Goal: Task Accomplishment & Management: Use online tool/utility

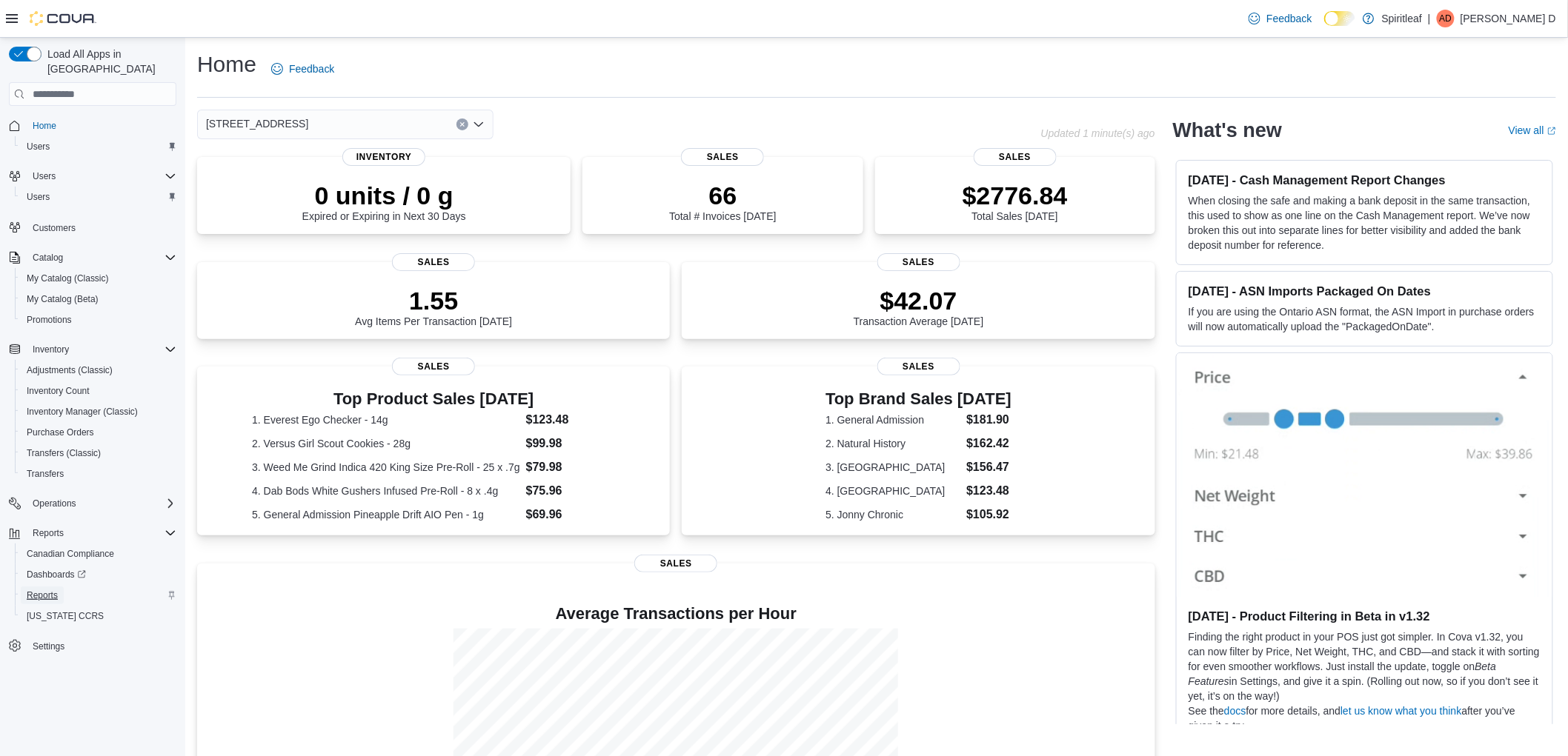
click at [41, 589] on span "Reports" at bounding box center [42, 595] width 31 height 12
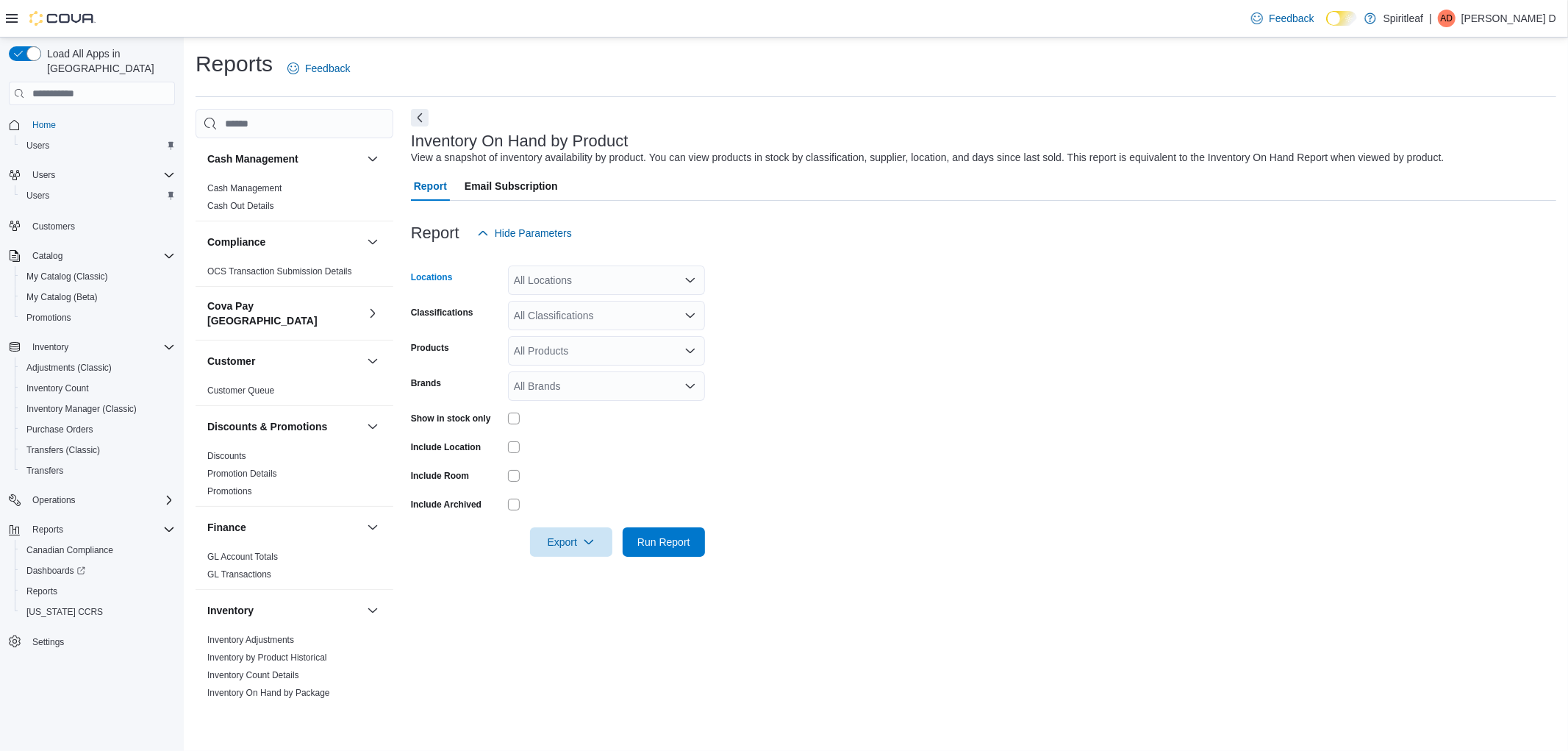
click at [579, 285] on div "All Locations" at bounding box center [606, 280] width 197 height 29
type input "***"
click at [612, 293] on div "*** Combo box. Selected. 269. Selected. Combo box input. All Locations. Type so…" at bounding box center [606, 280] width 197 height 29
click at [605, 302] on span "[STREET_ADDRESS]" at bounding box center [612, 305] width 101 height 15
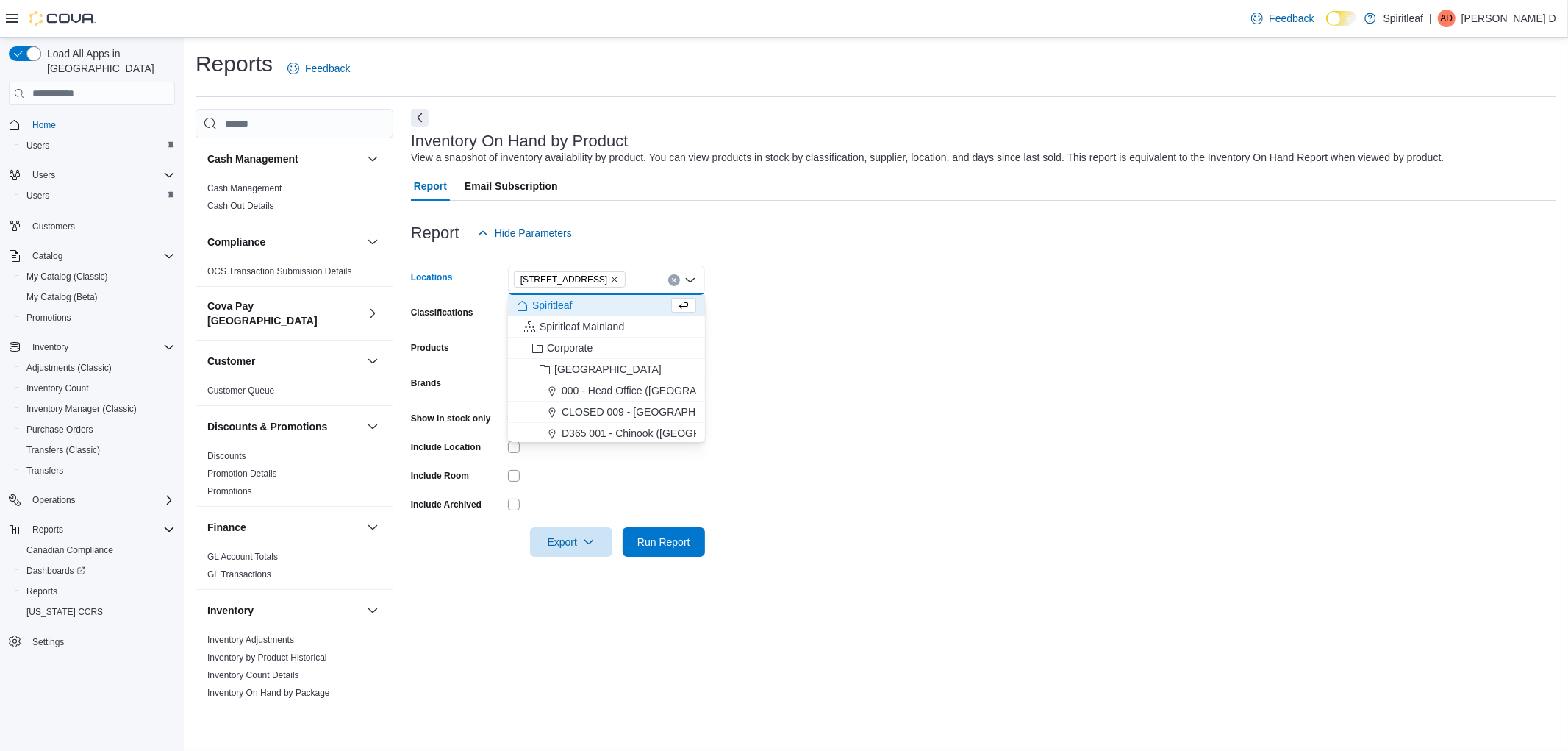
click at [1112, 275] on form "Locations [STREET_ADDRESS] Combo box. Selected. [STREET_ADDRESS]. Press Backspa…" at bounding box center [983, 402] width 1146 height 309
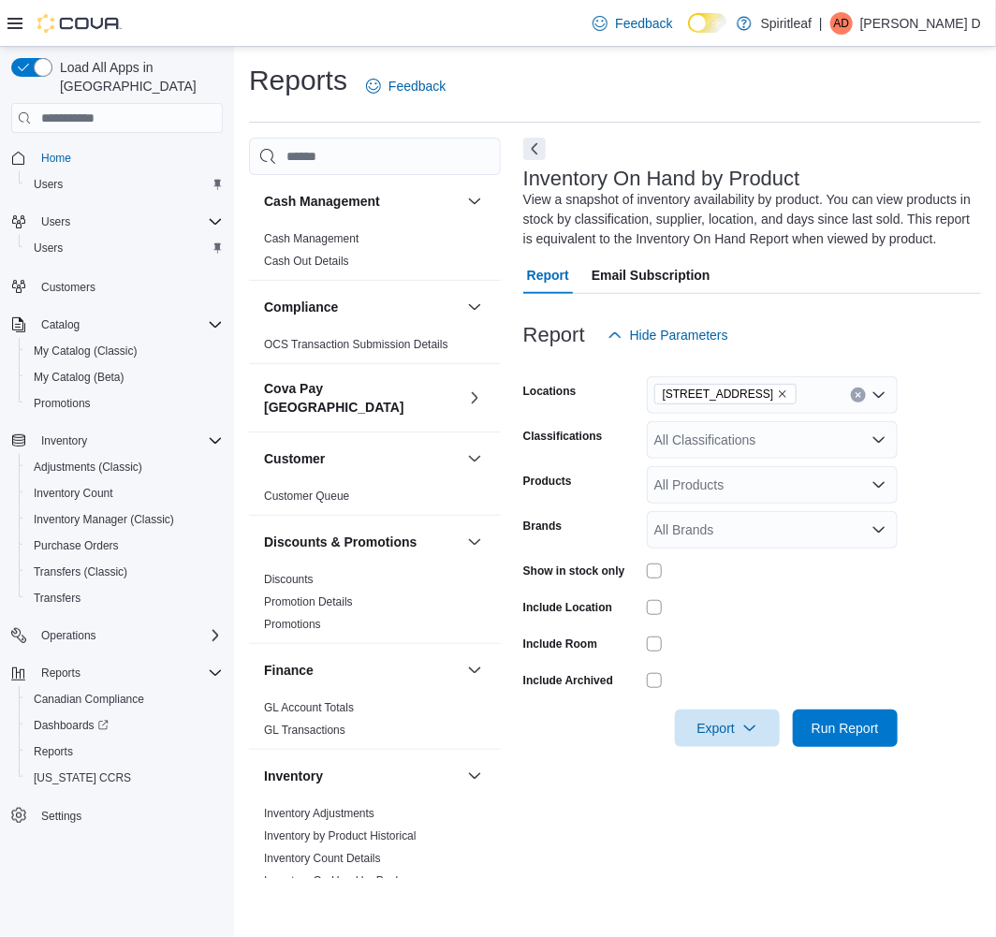
click at [11, 29] on icon at bounding box center [14, 23] width 15 height 15
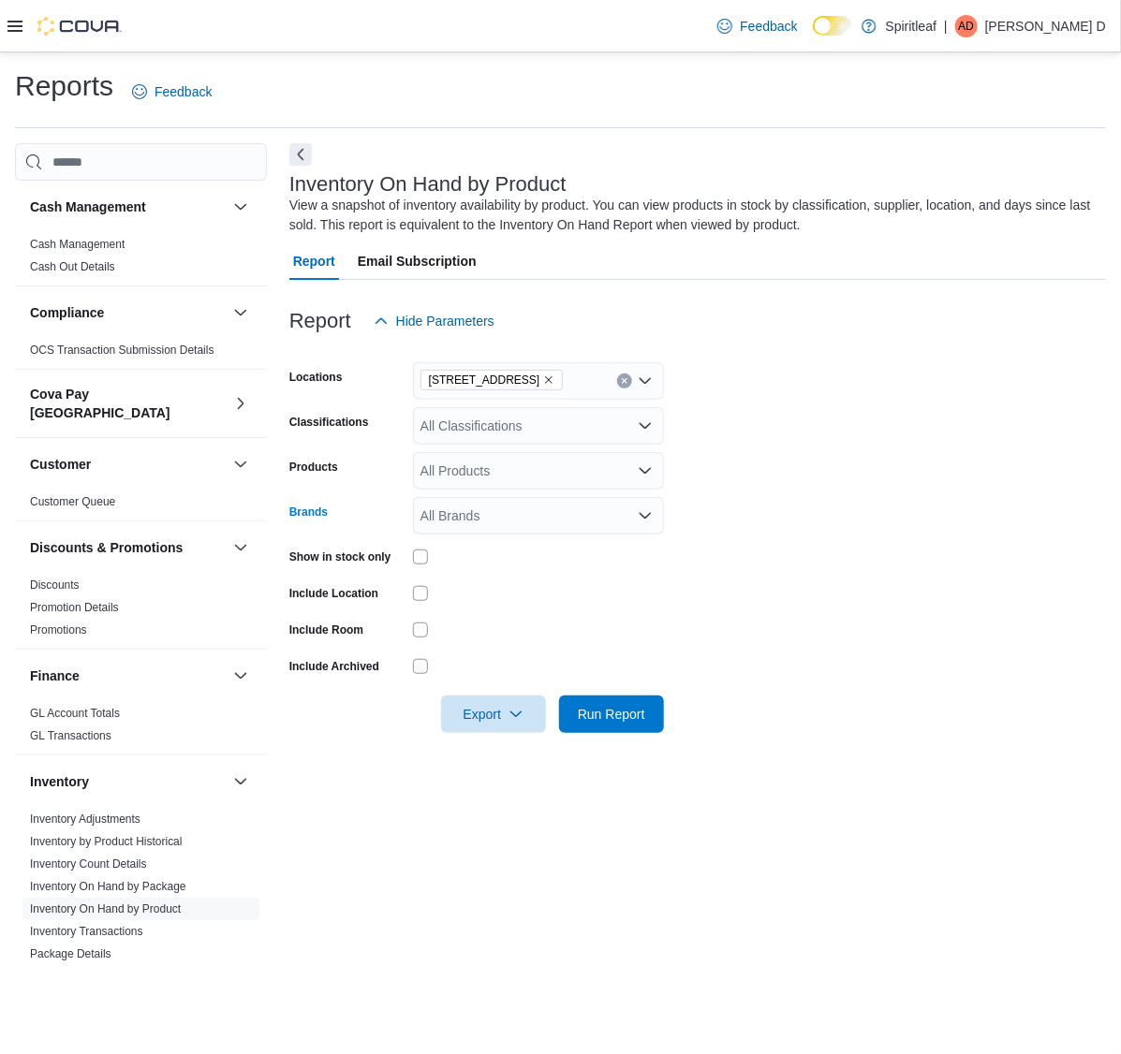
click at [465, 511] on div "All Brands" at bounding box center [538, 515] width 251 height 37
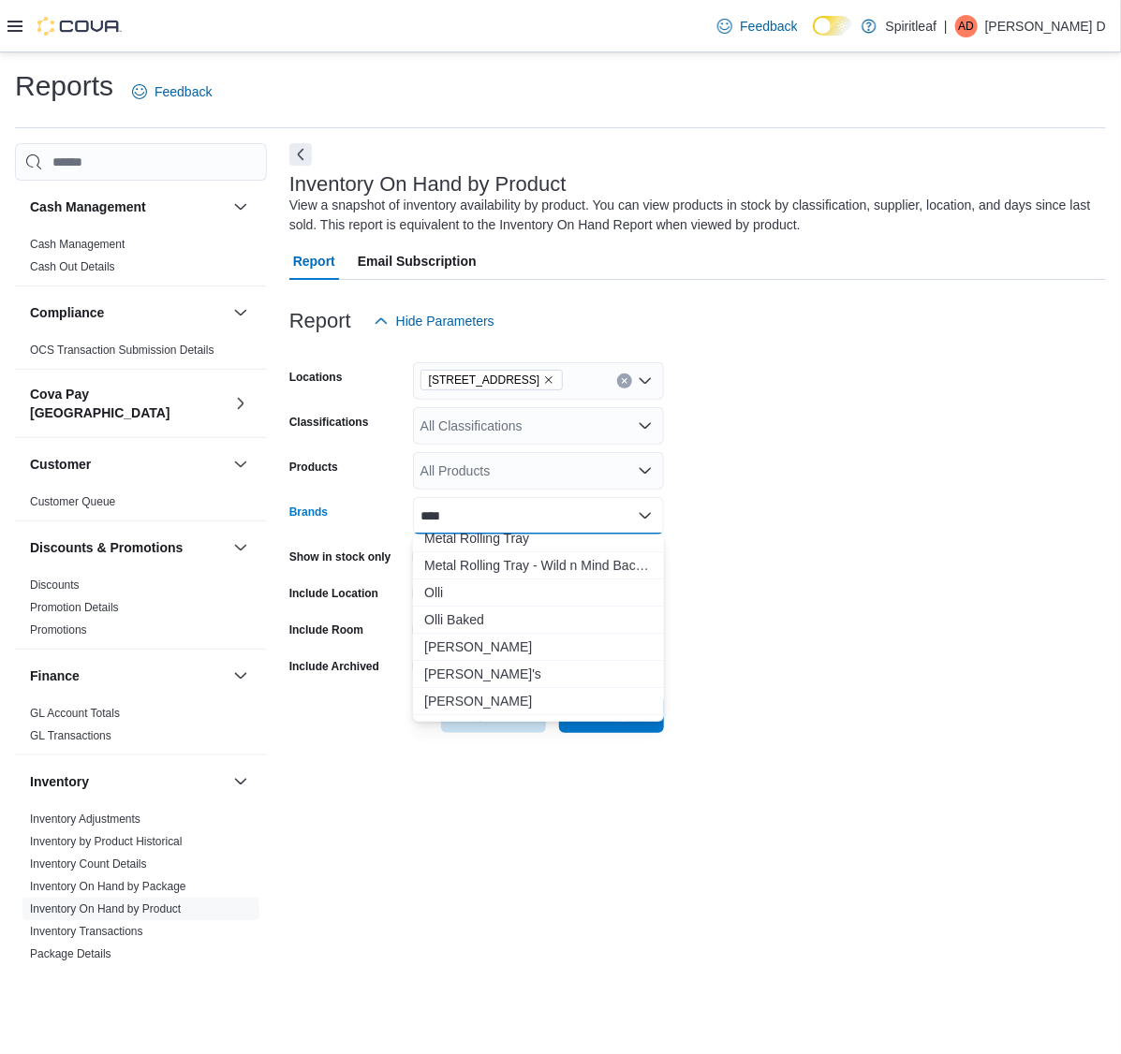
scroll to position [117, 0]
type input "****"
click at [503, 595] on span "Olli" at bounding box center [538, 593] width 228 height 19
type input "****"
click at [475, 651] on span "[PERSON_NAME]'s" at bounding box center [538, 648] width 228 height 19
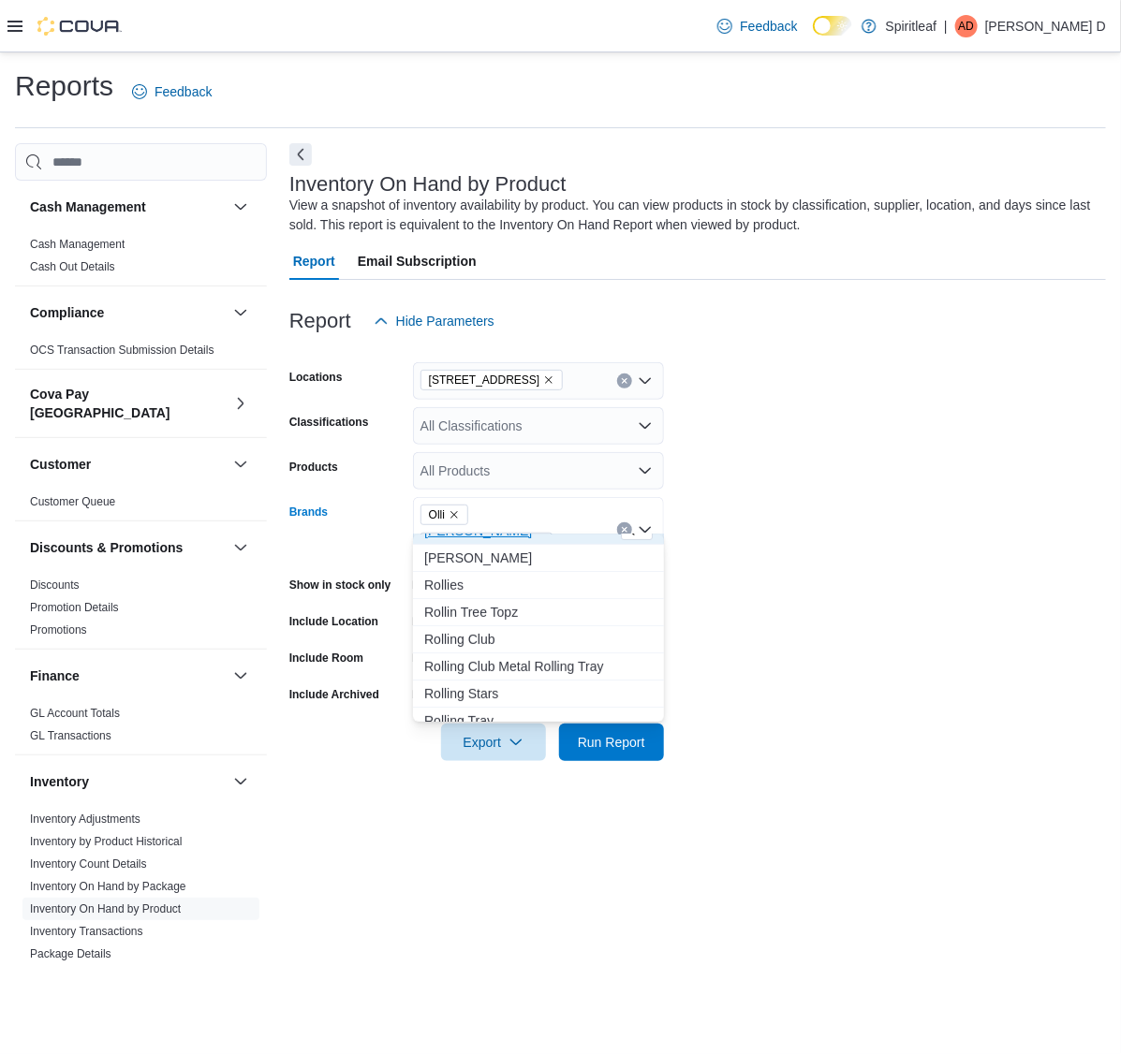
scroll to position [273, 0]
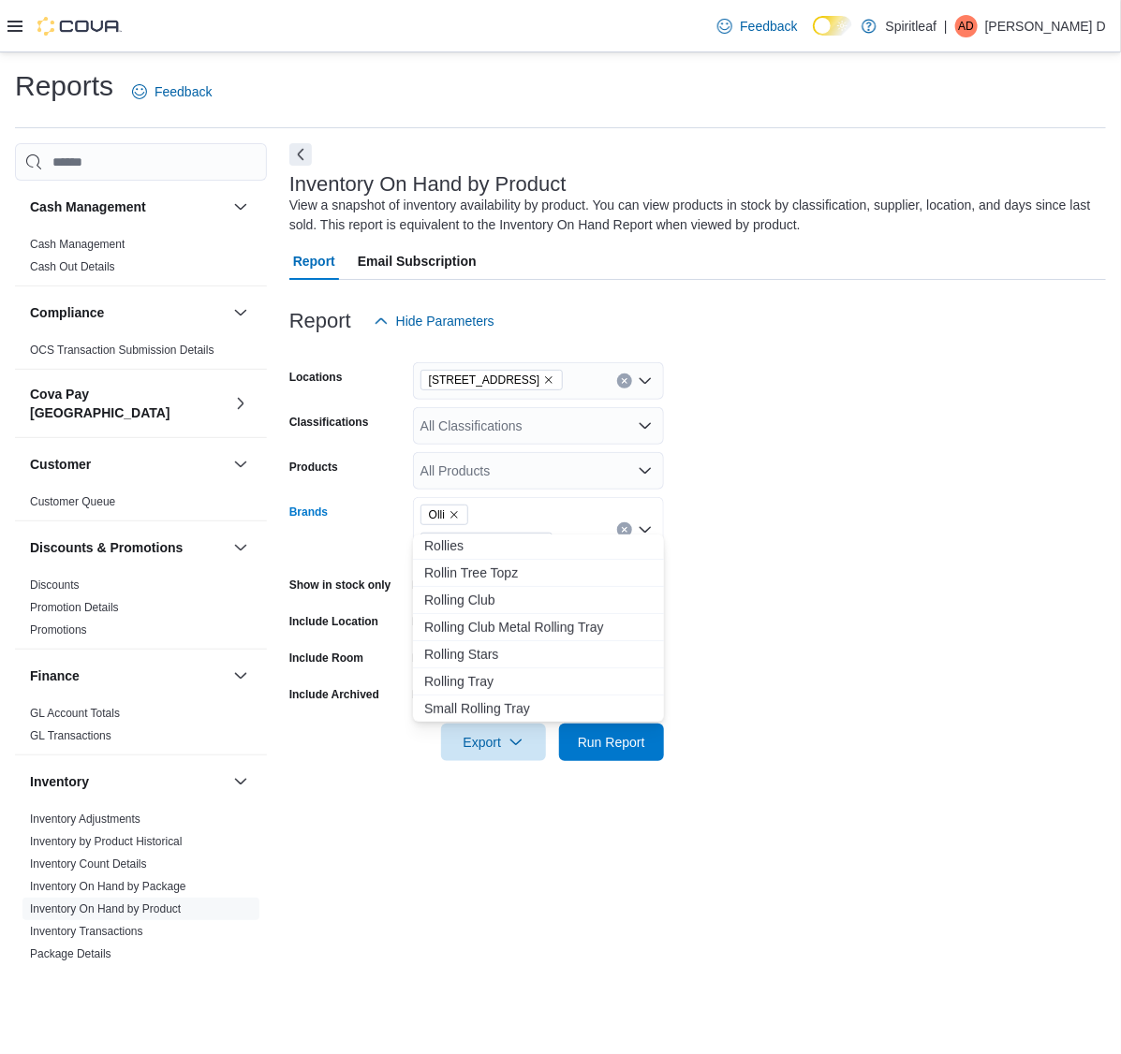
drag, startPoint x: 590, startPoint y: 512, endPoint x: 581, endPoint y: 511, distance: 9.4
click at [581, 511] on div "[PERSON_NAME]'s ****" at bounding box center [538, 530] width 251 height 66
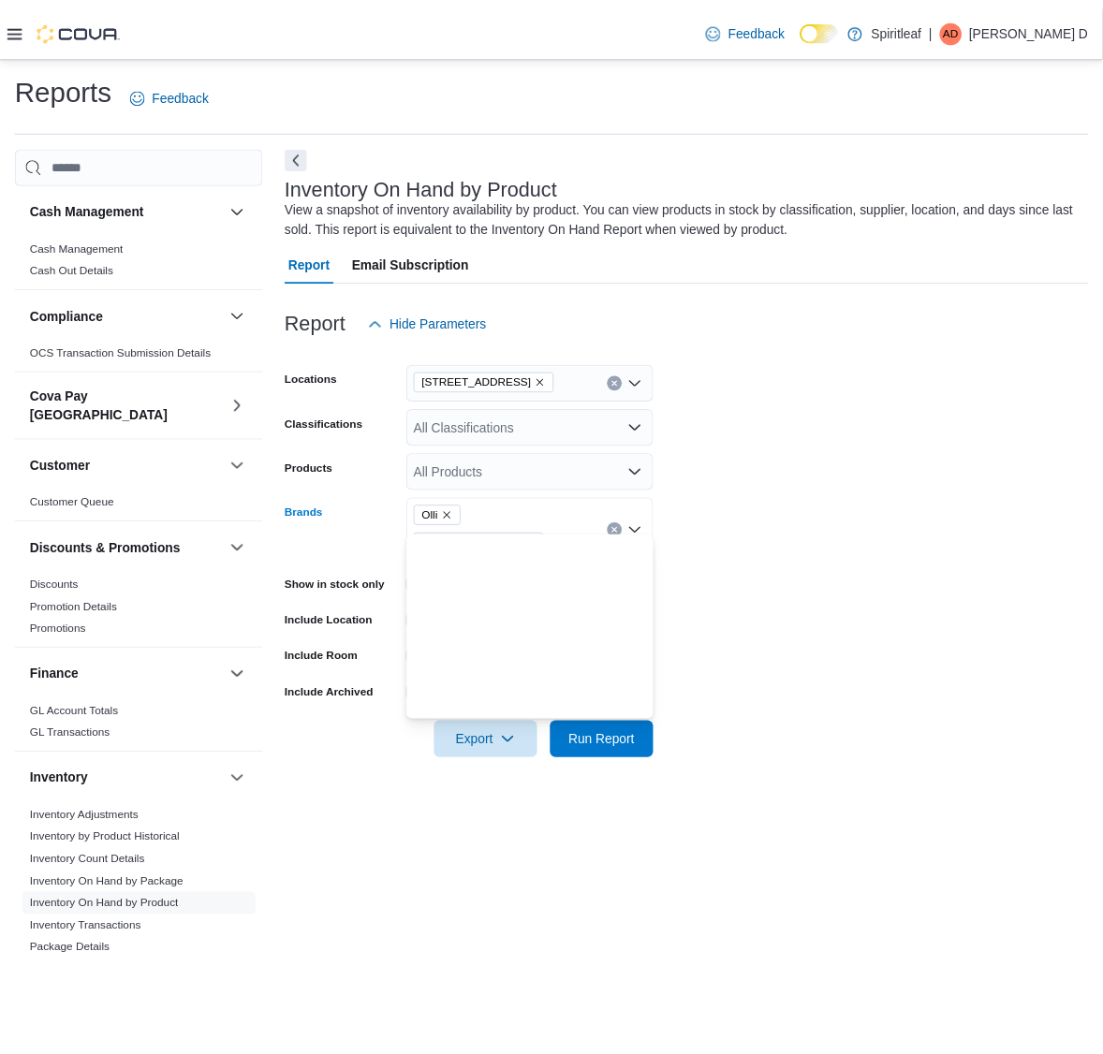
scroll to position [0, 0]
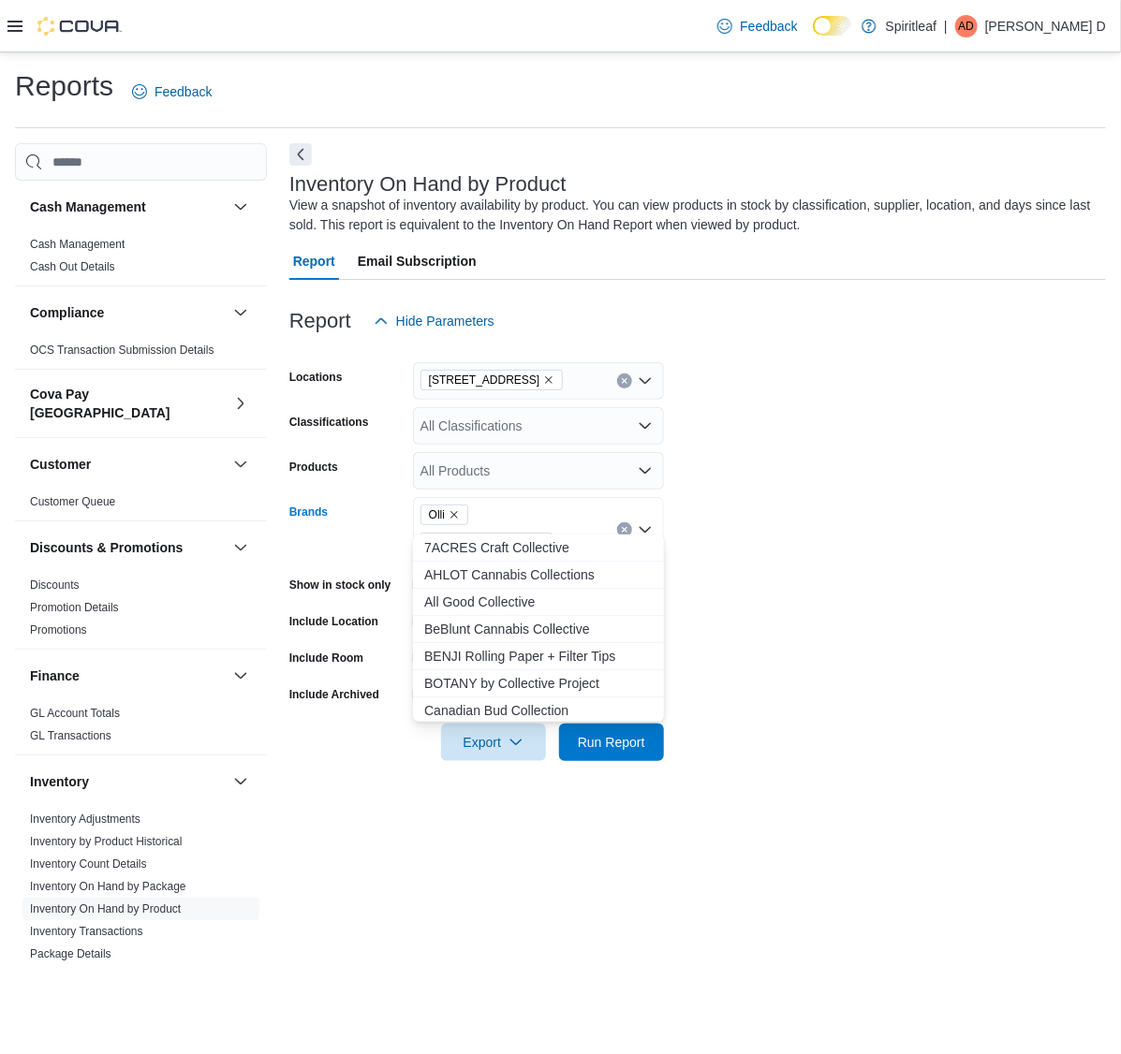
click at [582, 518] on div "[PERSON_NAME]'s ***" at bounding box center [538, 530] width 251 height 66
type input "*"
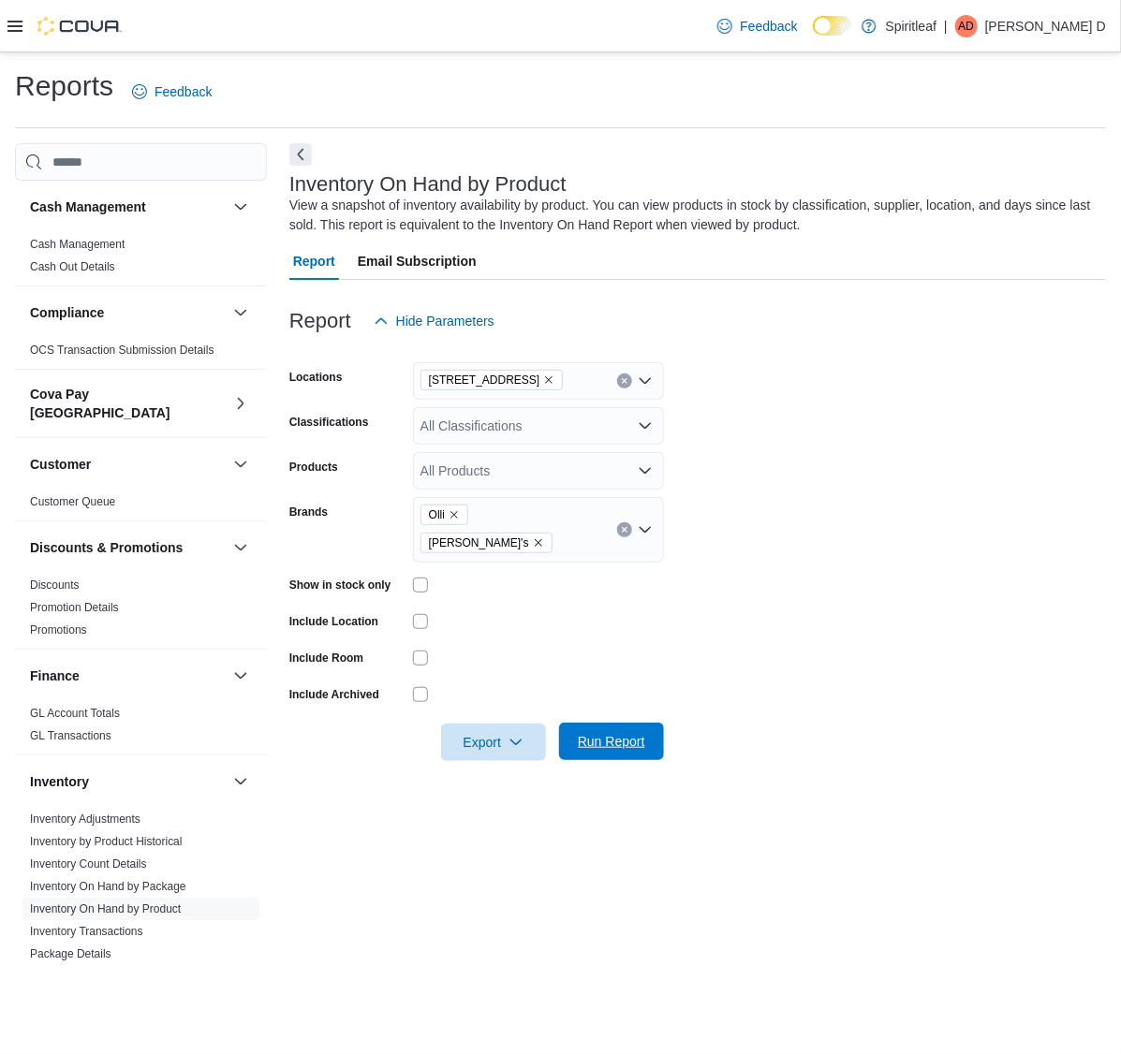
click at [610, 723] on span "Run Report" at bounding box center [611, 741] width 82 height 37
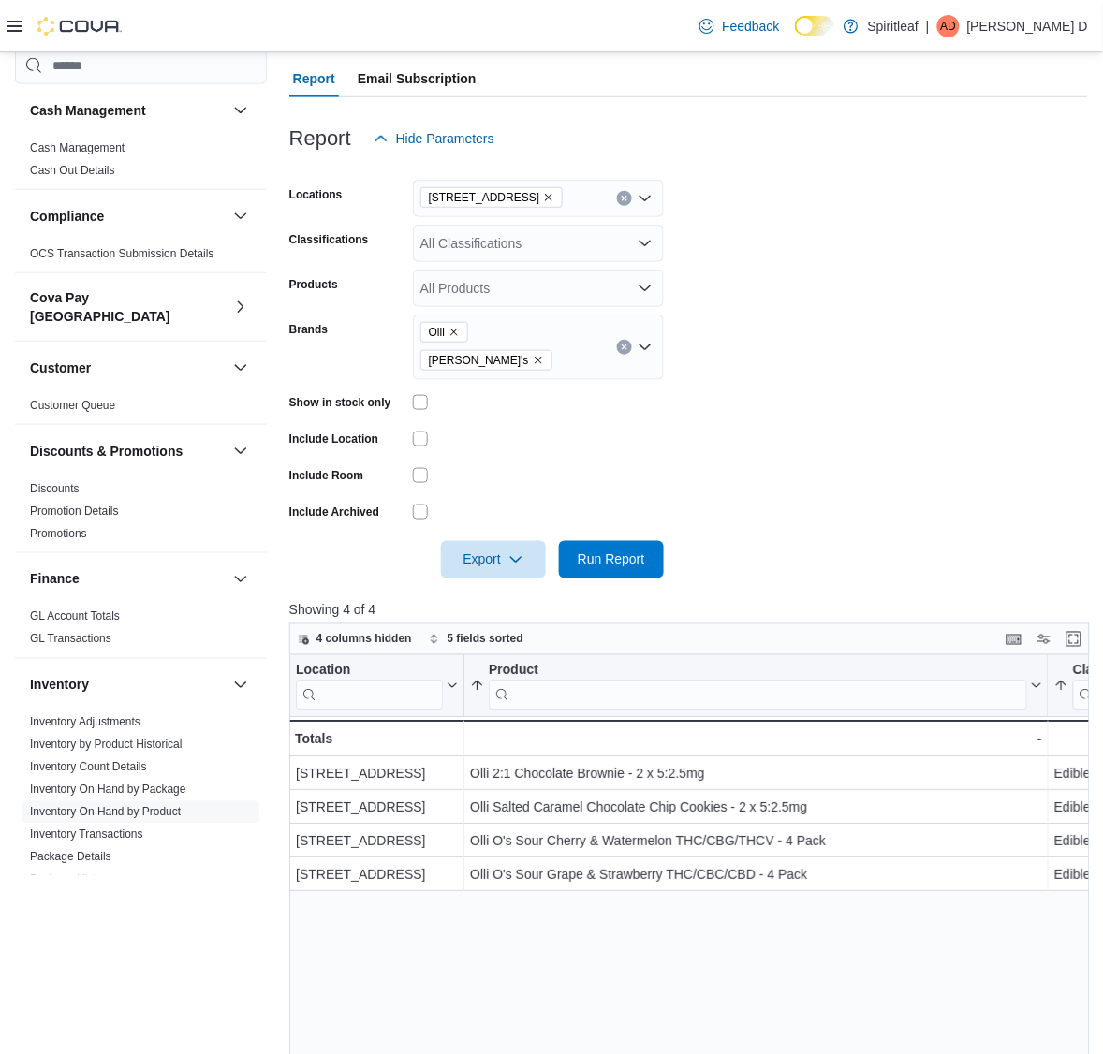
scroll to position [351, 0]
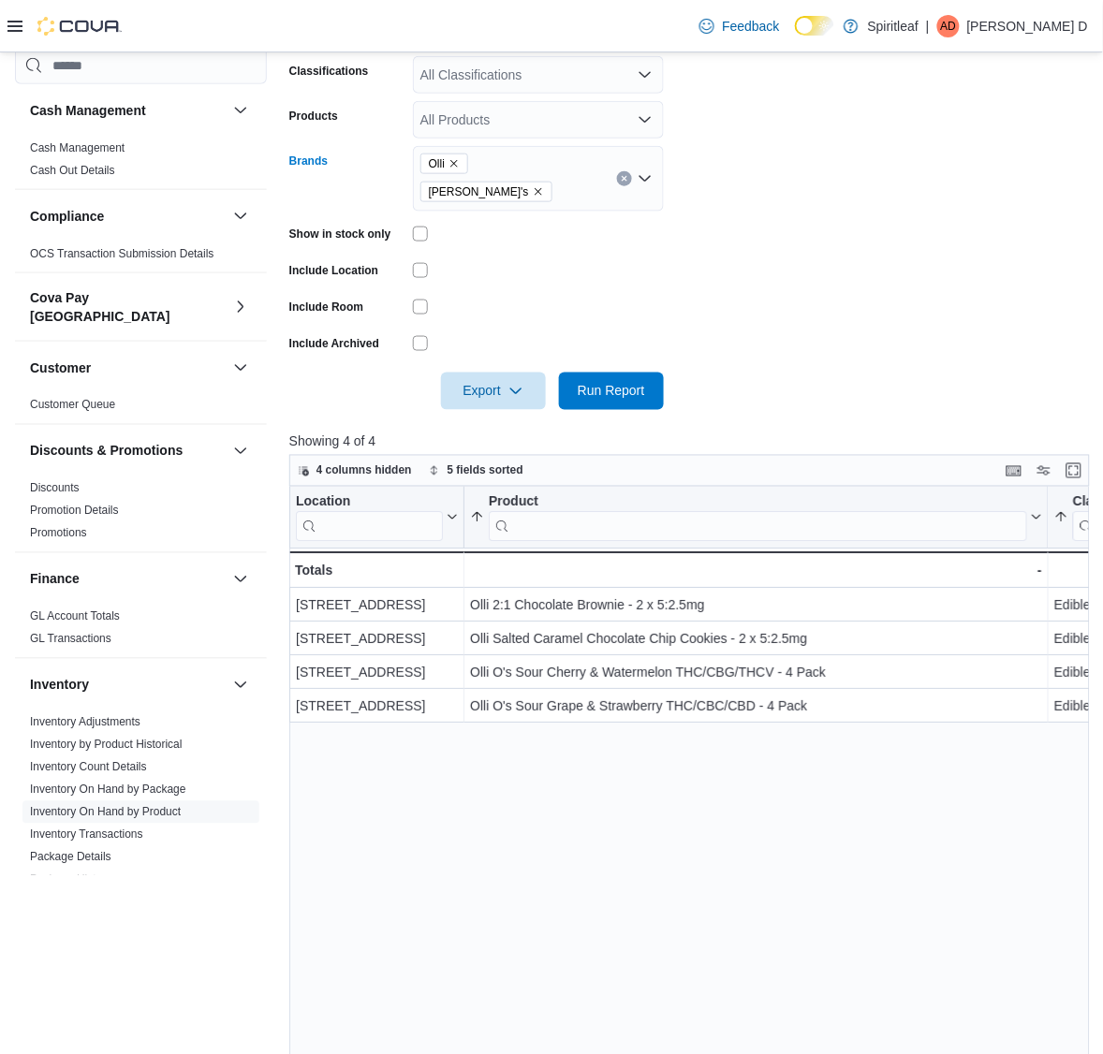
click at [565, 156] on div "[PERSON_NAME] O's" at bounding box center [538, 179] width 251 height 66
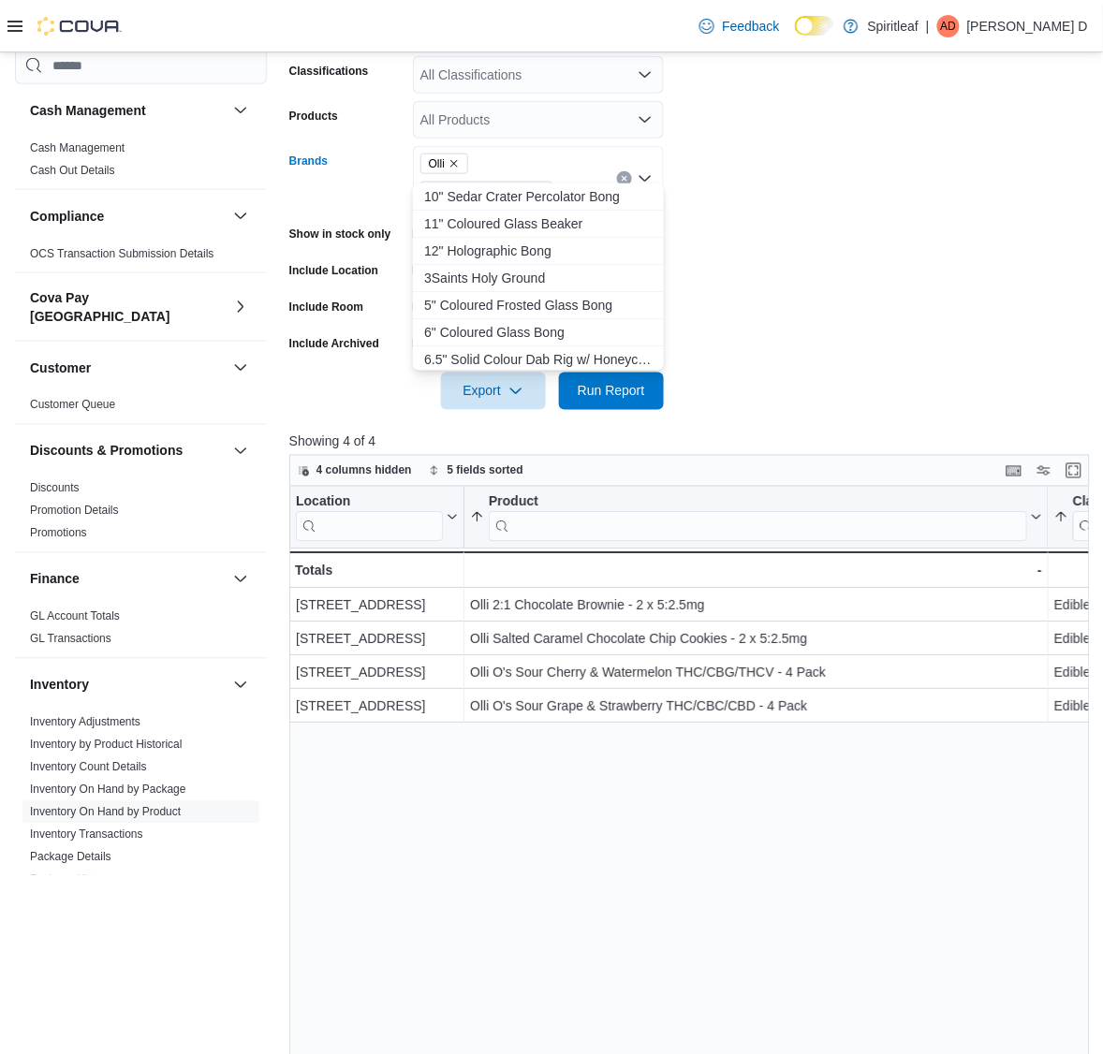
type input "*"
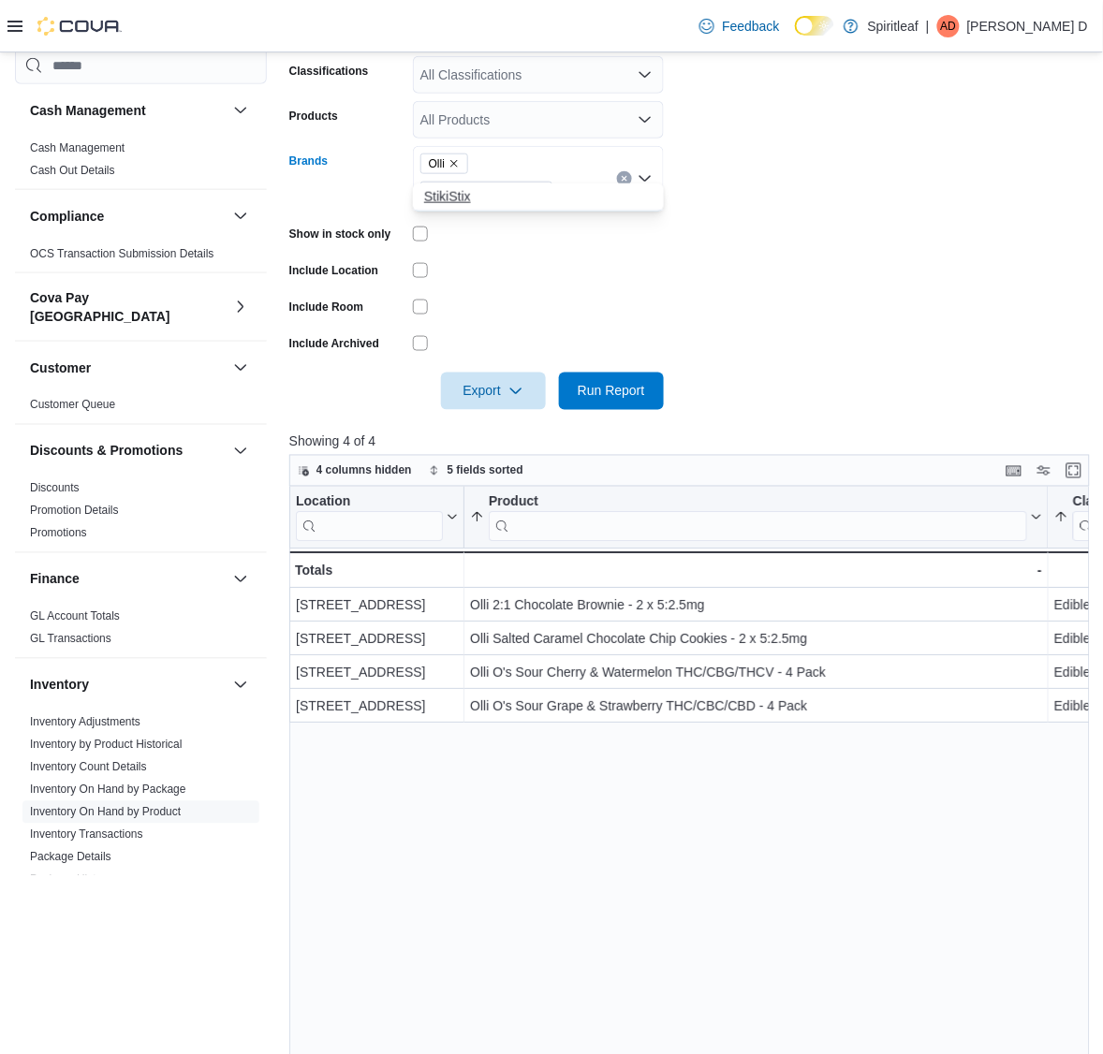
type input "*****"
click at [531, 190] on span "StikiStix" at bounding box center [538, 196] width 228 height 19
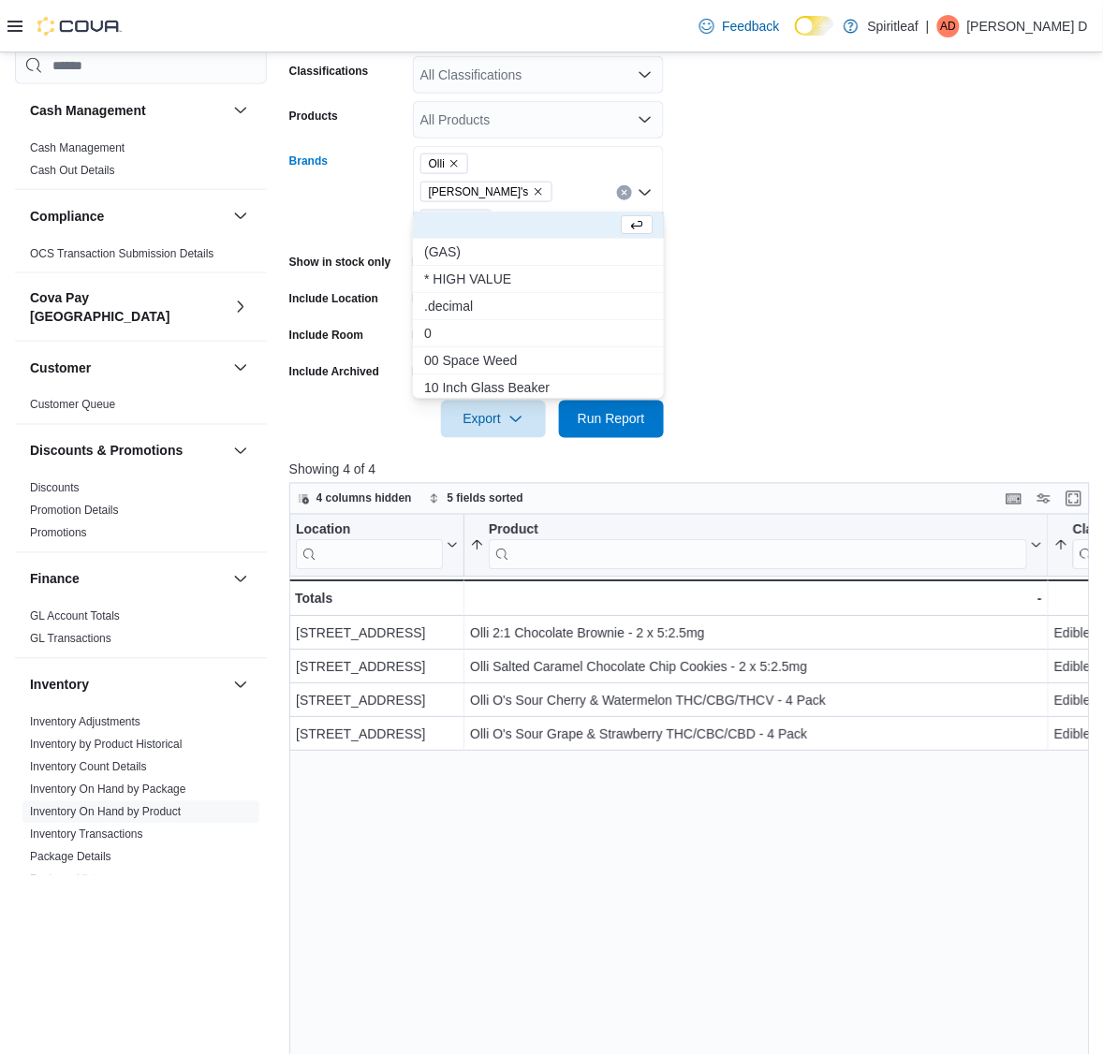
click at [757, 228] on form "Locations [STREET_ADDRESS] Classifications All Classifications Products All Pro…" at bounding box center [688, 213] width 799 height 449
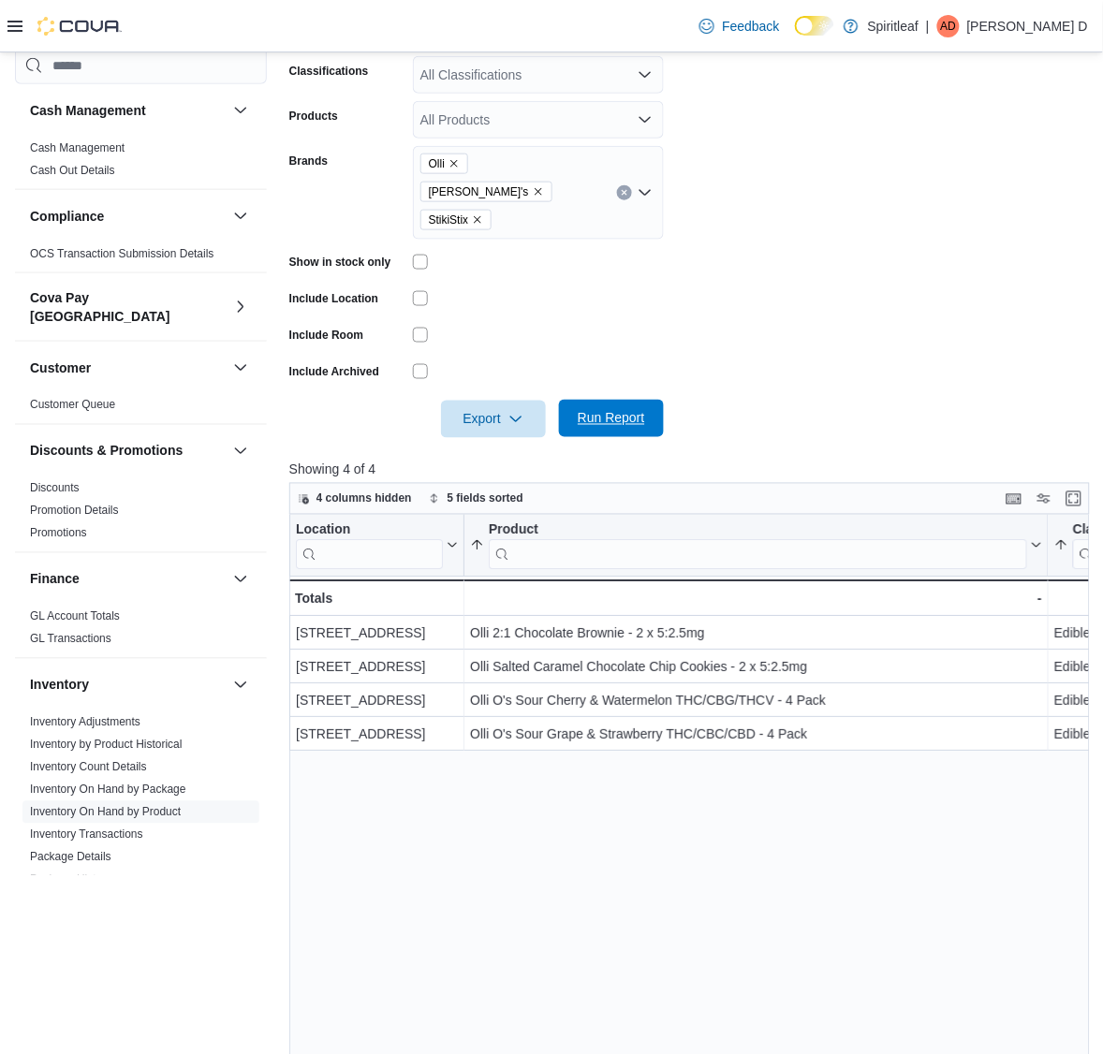
click at [610, 409] on span "Run Report" at bounding box center [611, 418] width 67 height 19
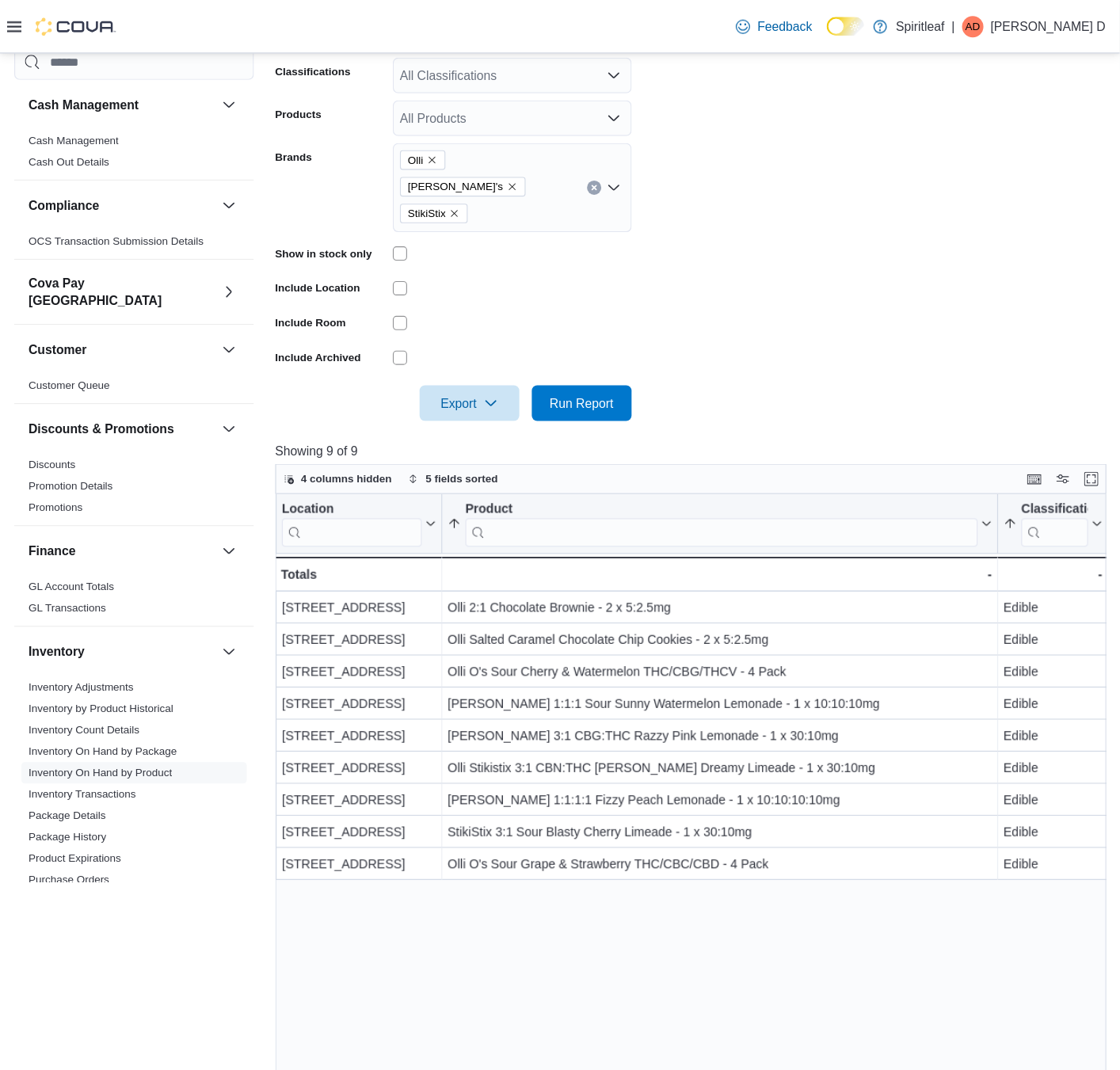
scroll to position [297, 0]
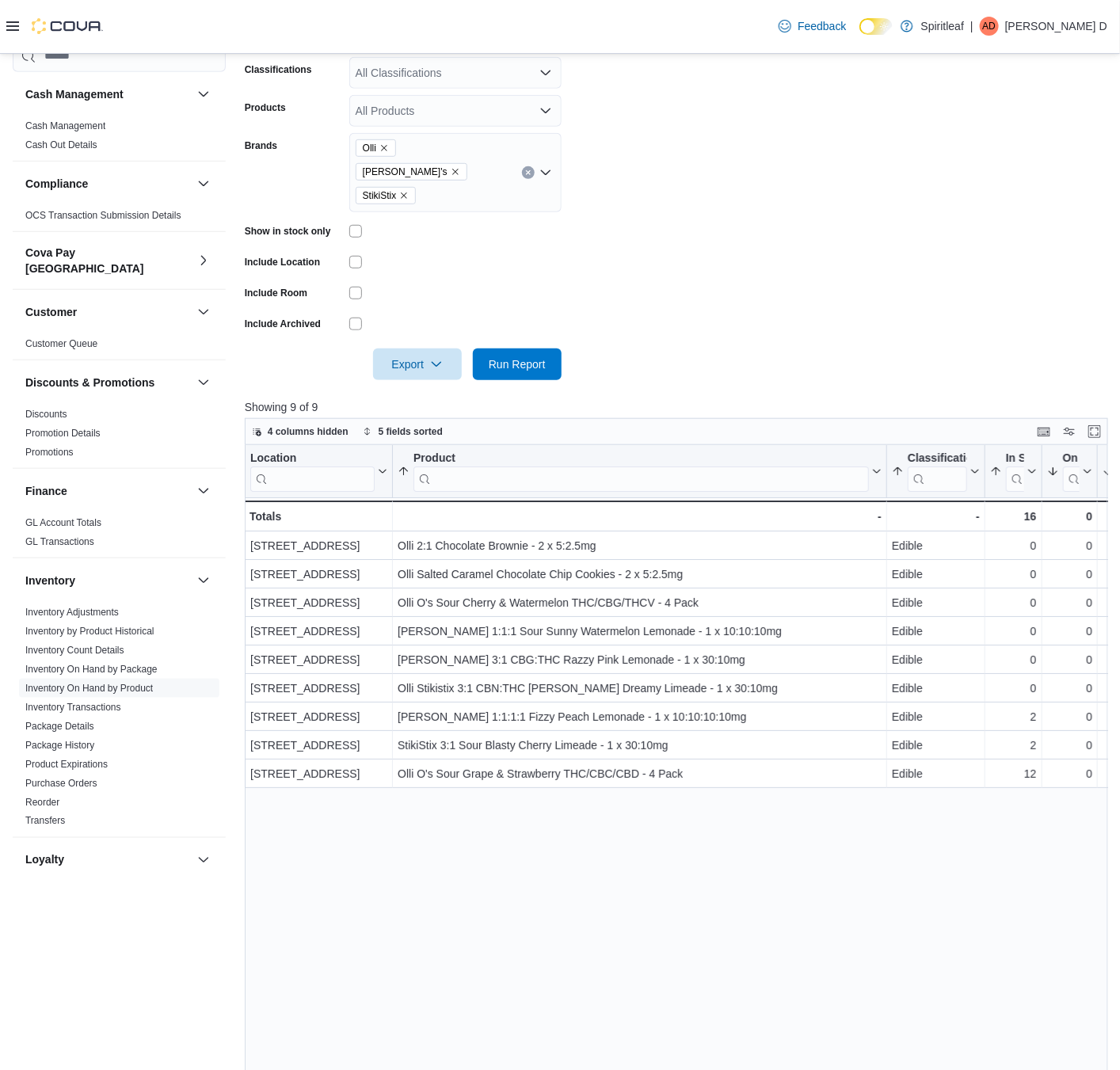
drag, startPoint x: 903, startPoint y: 2, endPoint x: 749, endPoint y: 927, distance: 937.7
click at [752, 808] on div "Location Click to view column header actions Product Sorted by Product, ascendi…" at bounding box center [680, 859] width 872 height 829
drag, startPoint x: 1040, startPoint y: 436, endPoint x: 1032, endPoint y: 435, distance: 8.1
click at [1032, 445] on div at bounding box center [1032, 471] width 13 height 52
drag, startPoint x: 1032, startPoint y: 435, endPoint x: 970, endPoint y: 440, distance: 62.2
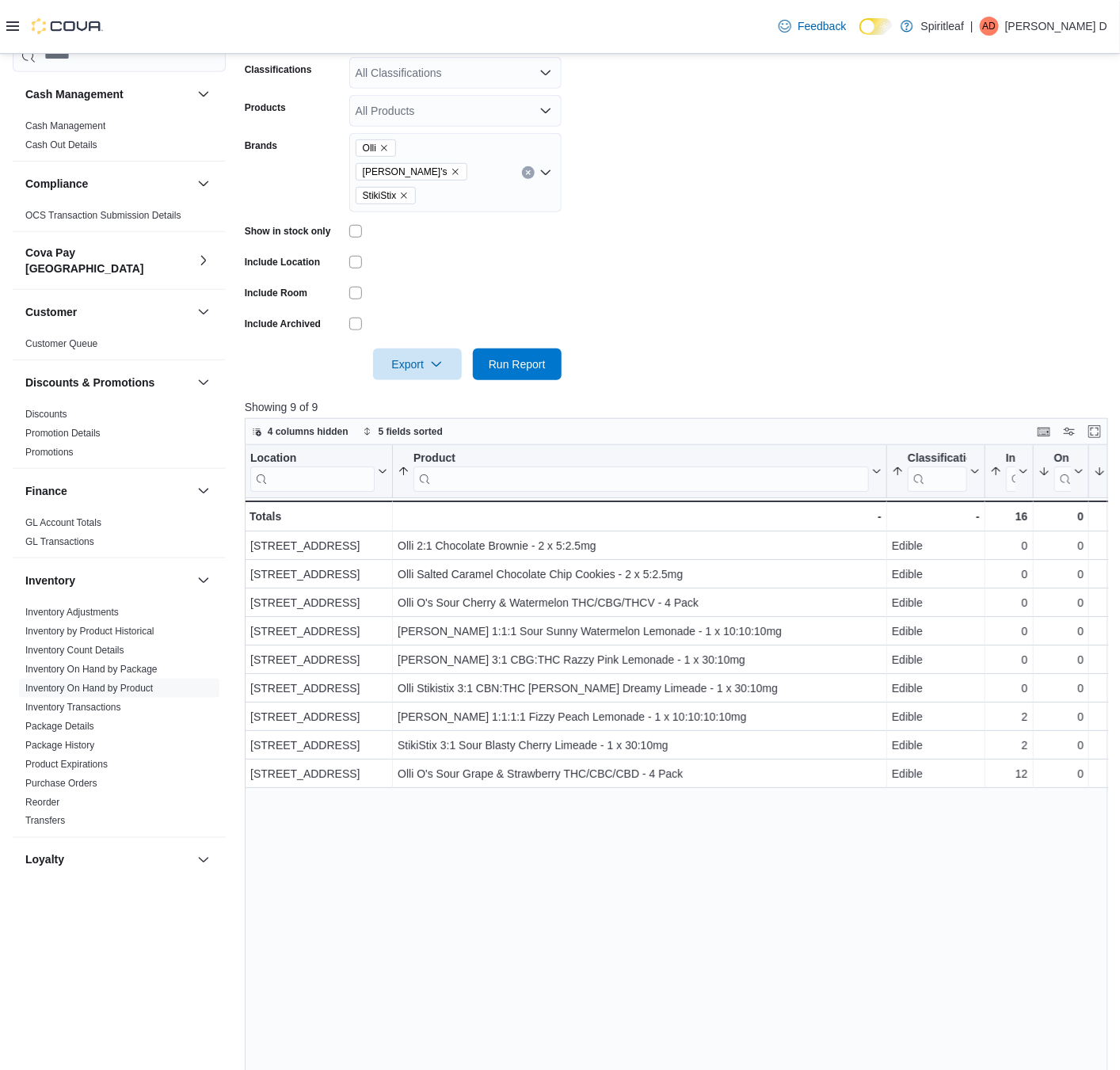
drag, startPoint x: 1019, startPoint y: 436, endPoint x: 1034, endPoint y: 436, distance: 15.0
click at [1034, 445] on div at bounding box center [1030, 471] width 13 height 52
drag, startPoint x: 397, startPoint y: 140, endPoint x: 379, endPoint y: 145, distance: 18.7
click at [395, 140] on span "Olli" at bounding box center [376, 148] width 41 height 18
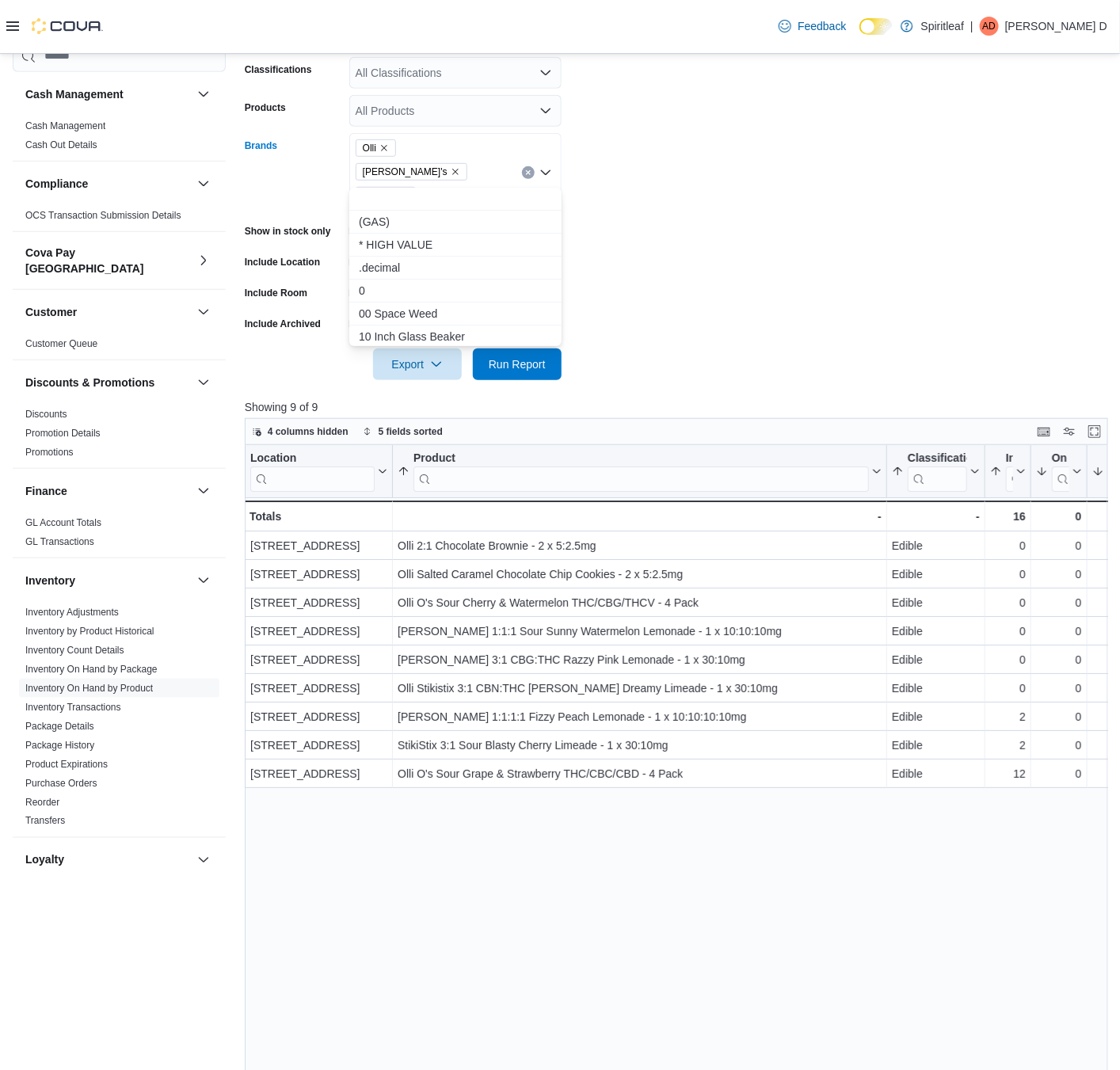
click at [387, 147] on icon "Remove Olli from selection in this group" at bounding box center [384, 147] width 9 height 9
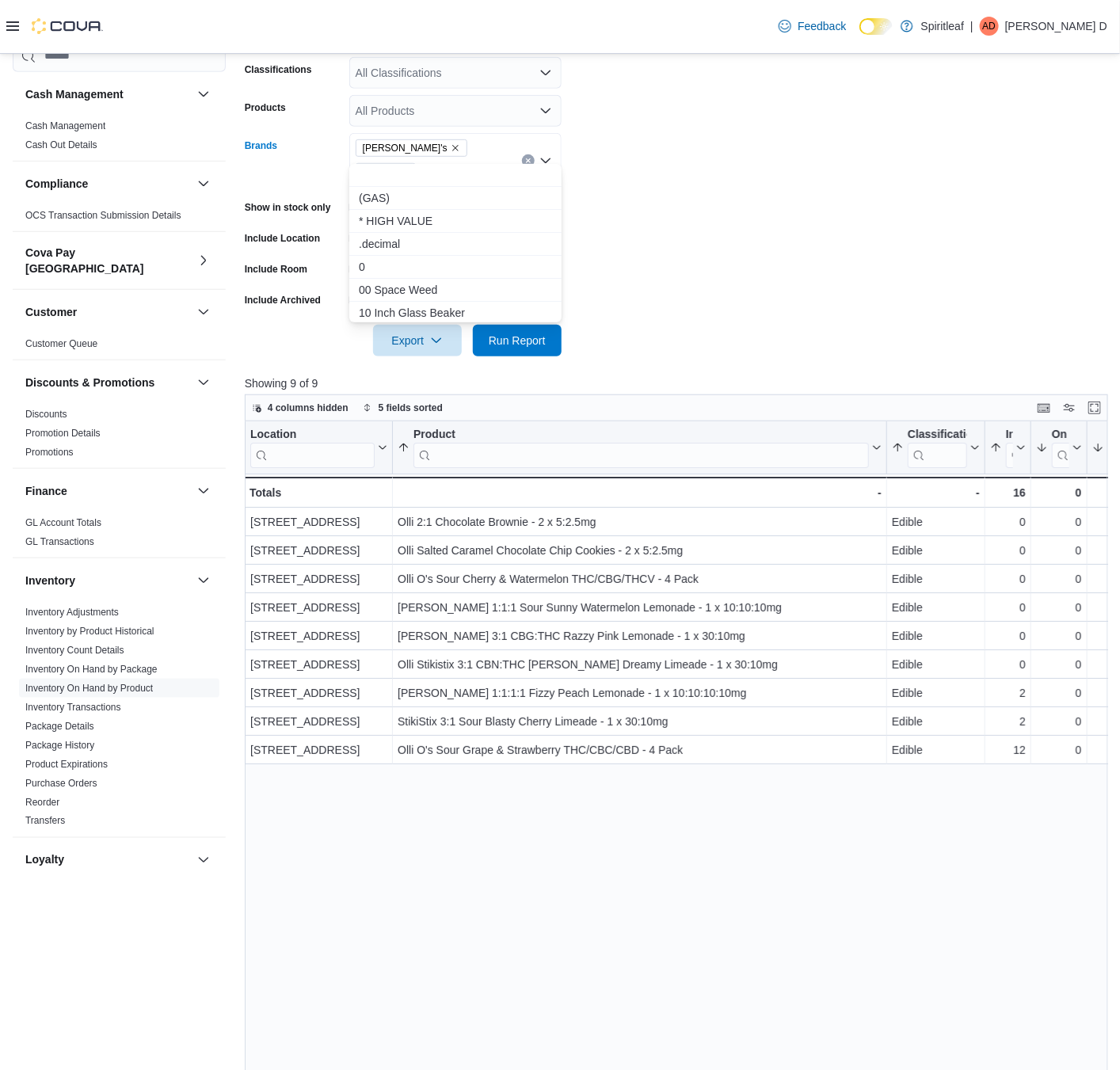
click at [451, 147] on icon "Remove Olli O's from selection in this group" at bounding box center [455, 147] width 9 height 9
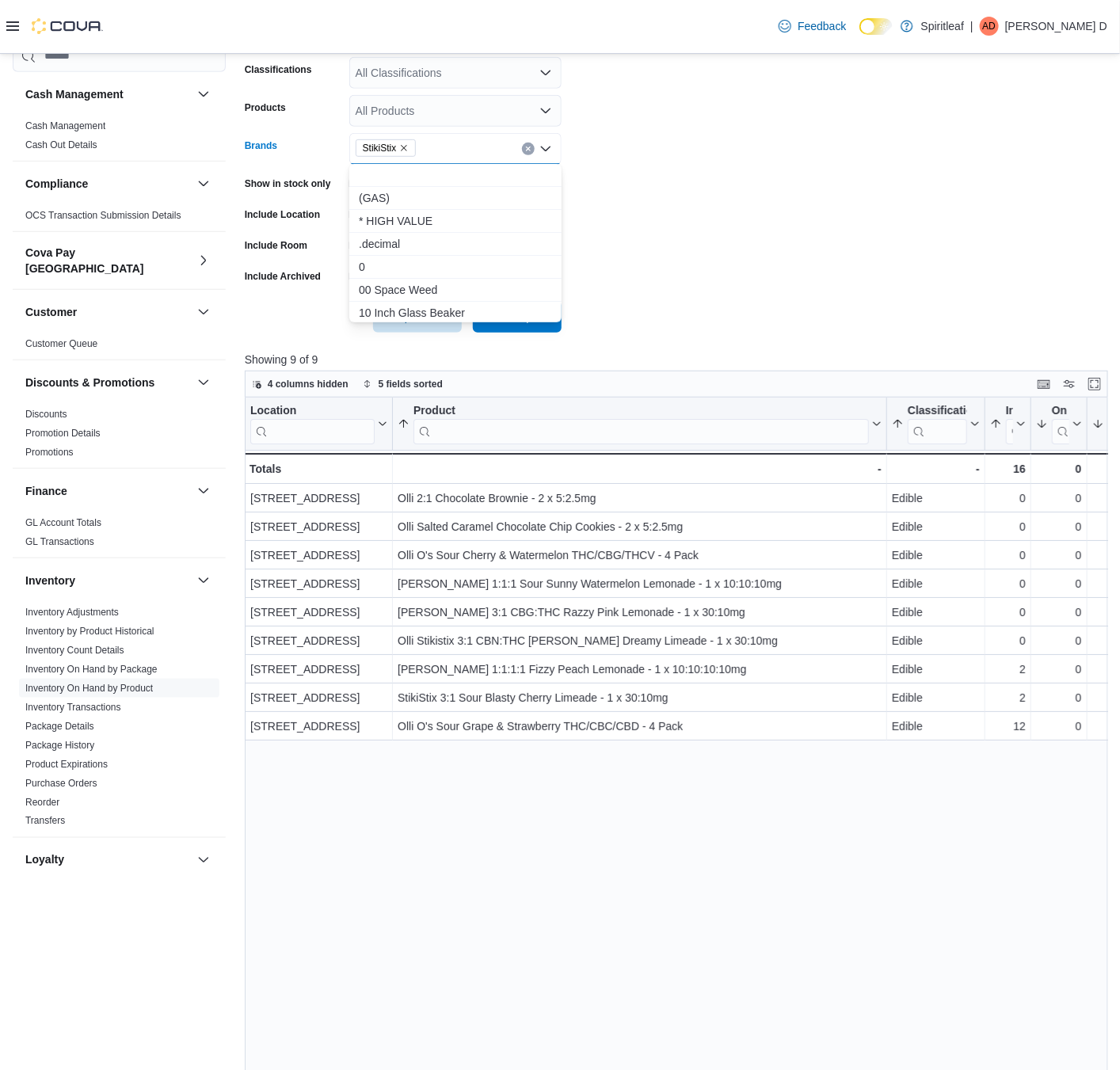
click at [406, 145] on icon "Remove StikiStix from selection in this group" at bounding box center [404, 147] width 6 height 6
type input "**********"
click at [485, 178] on span "Pure Sunfarms" at bounding box center [455, 175] width 193 height 16
click at [716, 173] on form "Locations [STREET_ADDRESS] Classifications All Classifications Products All Pro…" at bounding box center [676, 166] width 863 height 332
click at [517, 326] on span "Run Report" at bounding box center [517, 316] width 69 height 31
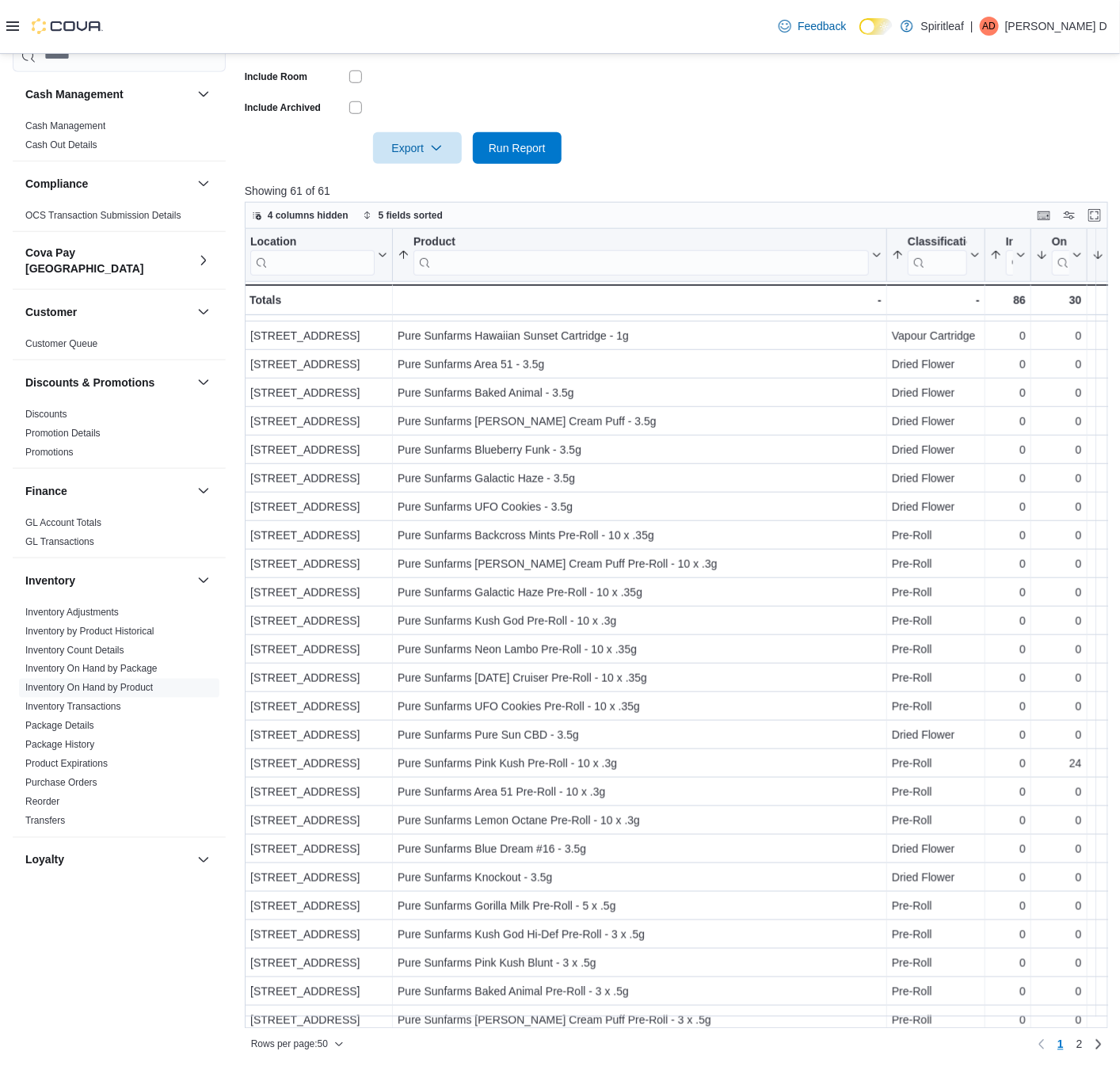
scroll to position [475, 0]
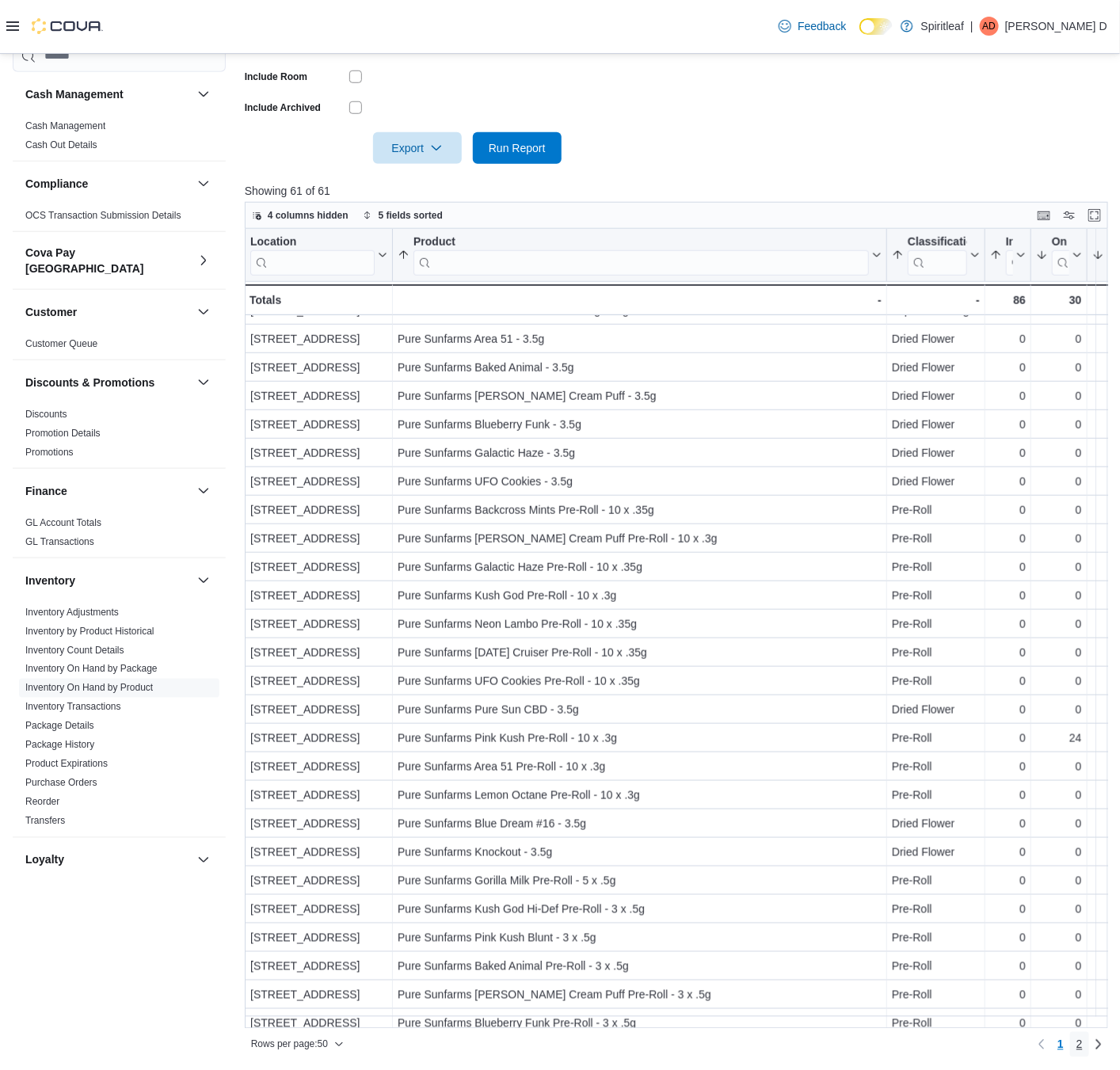
click at [1083, 808] on span "2" at bounding box center [1079, 1045] width 6 height 16
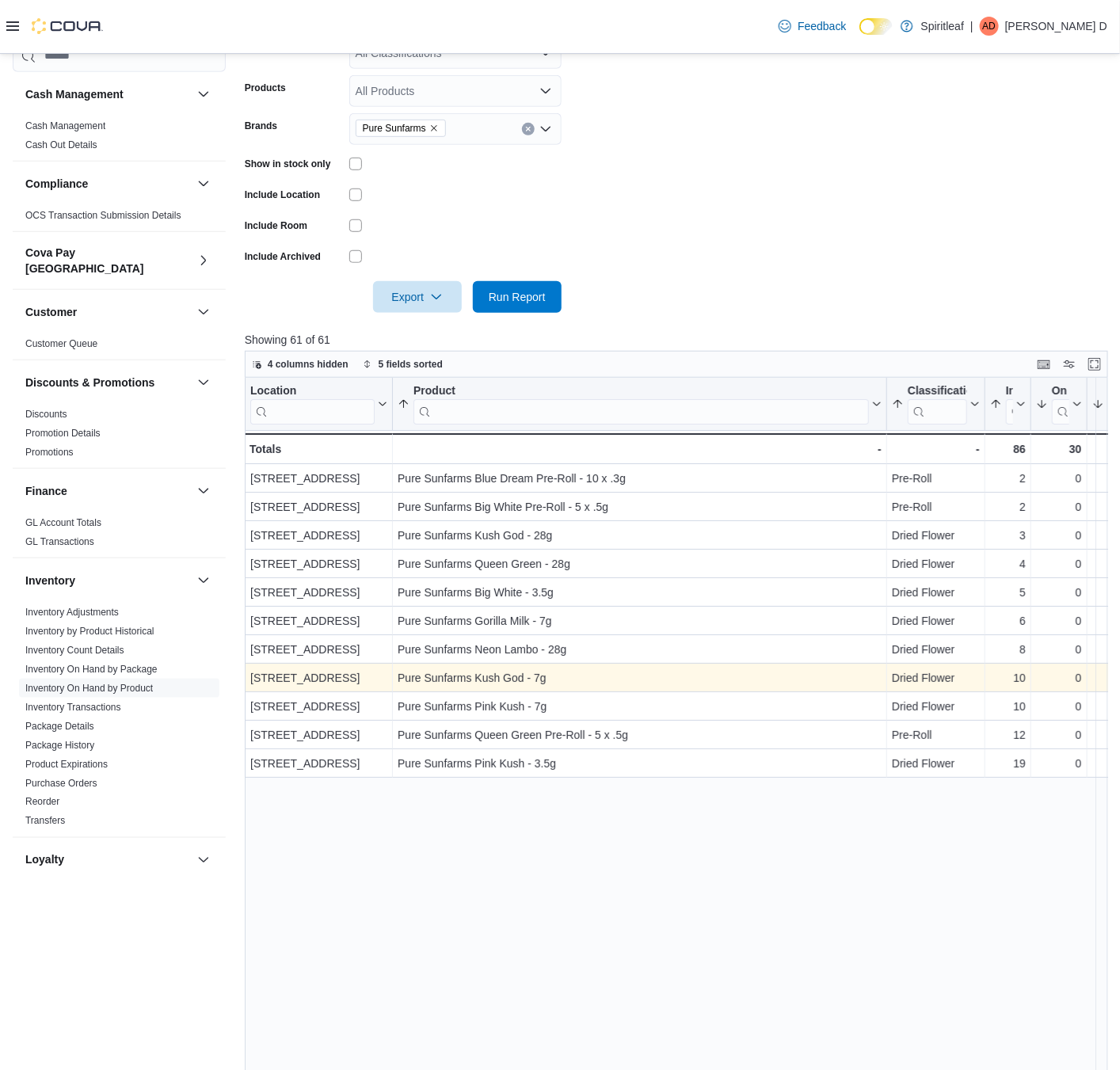
scroll to position [466, 0]
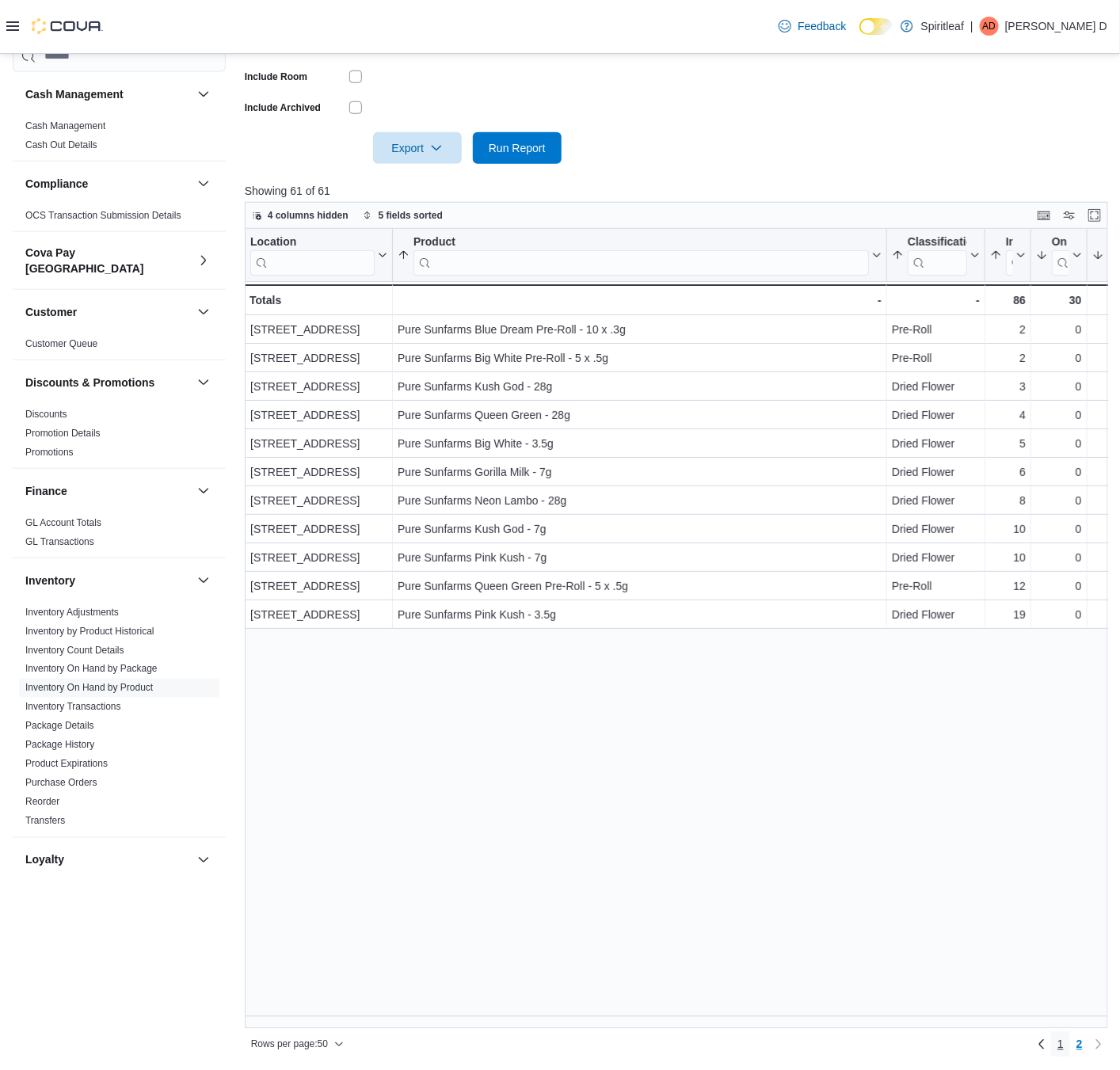
click at [1065, 808] on link "1" at bounding box center [1061, 1045] width 19 height 25
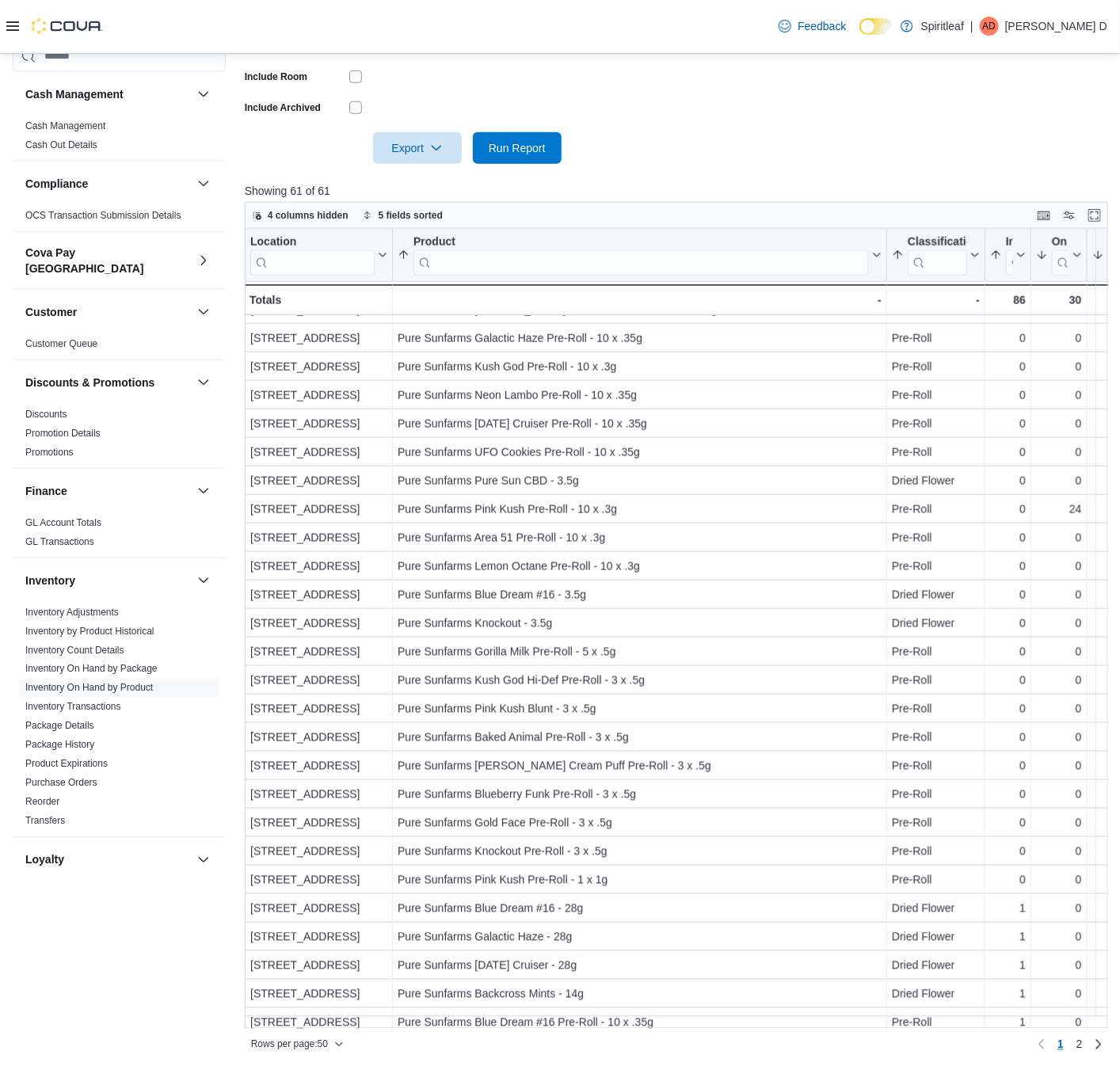
scroll to position [723, 0]
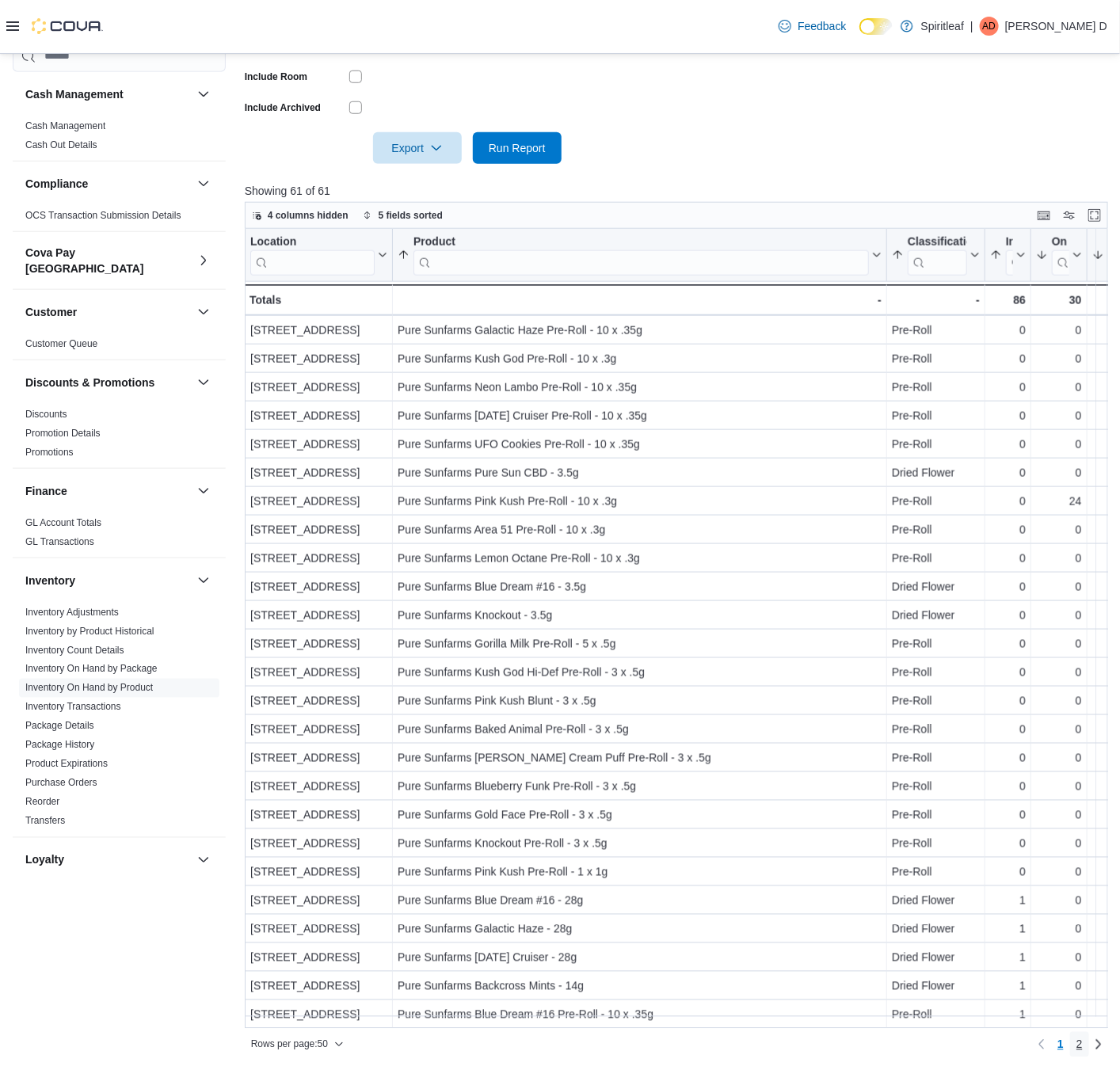
click at [1083, 808] on span "2" at bounding box center [1079, 1045] width 6 height 16
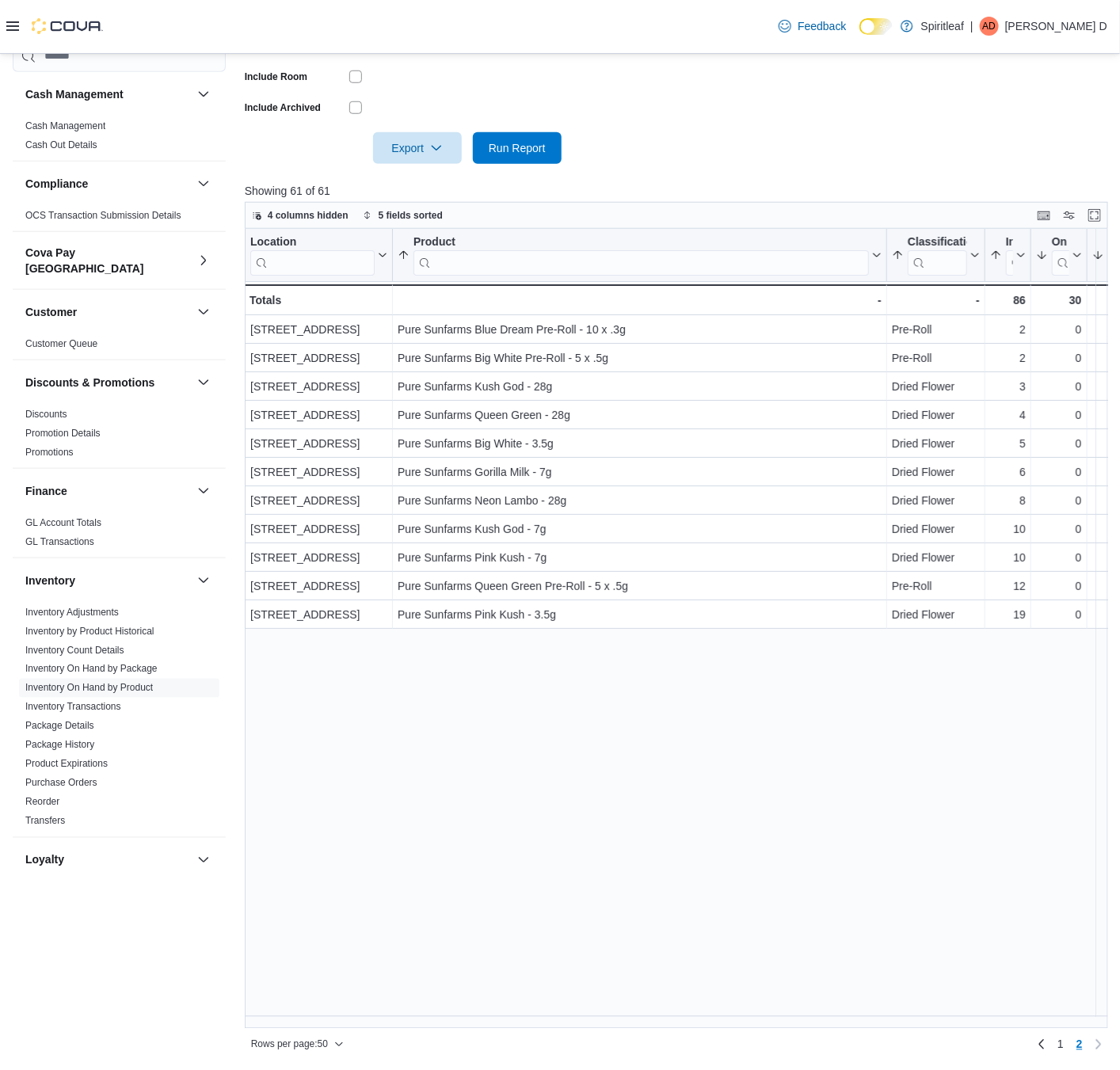
scroll to position [0, 0]
click at [1051, 808] on link "Previous page" at bounding box center [1041, 1044] width 19 height 19
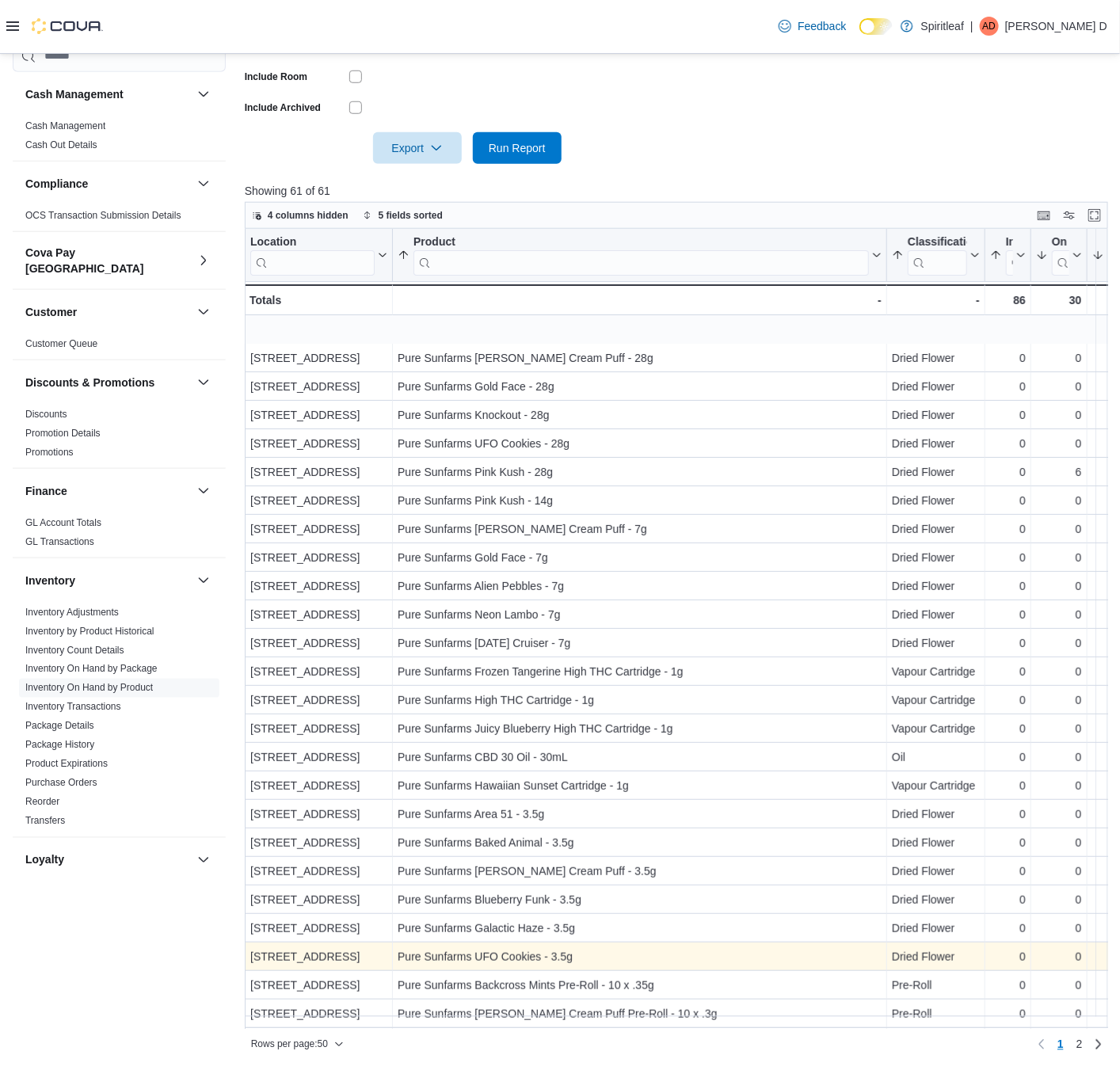
scroll to position [118, 0]
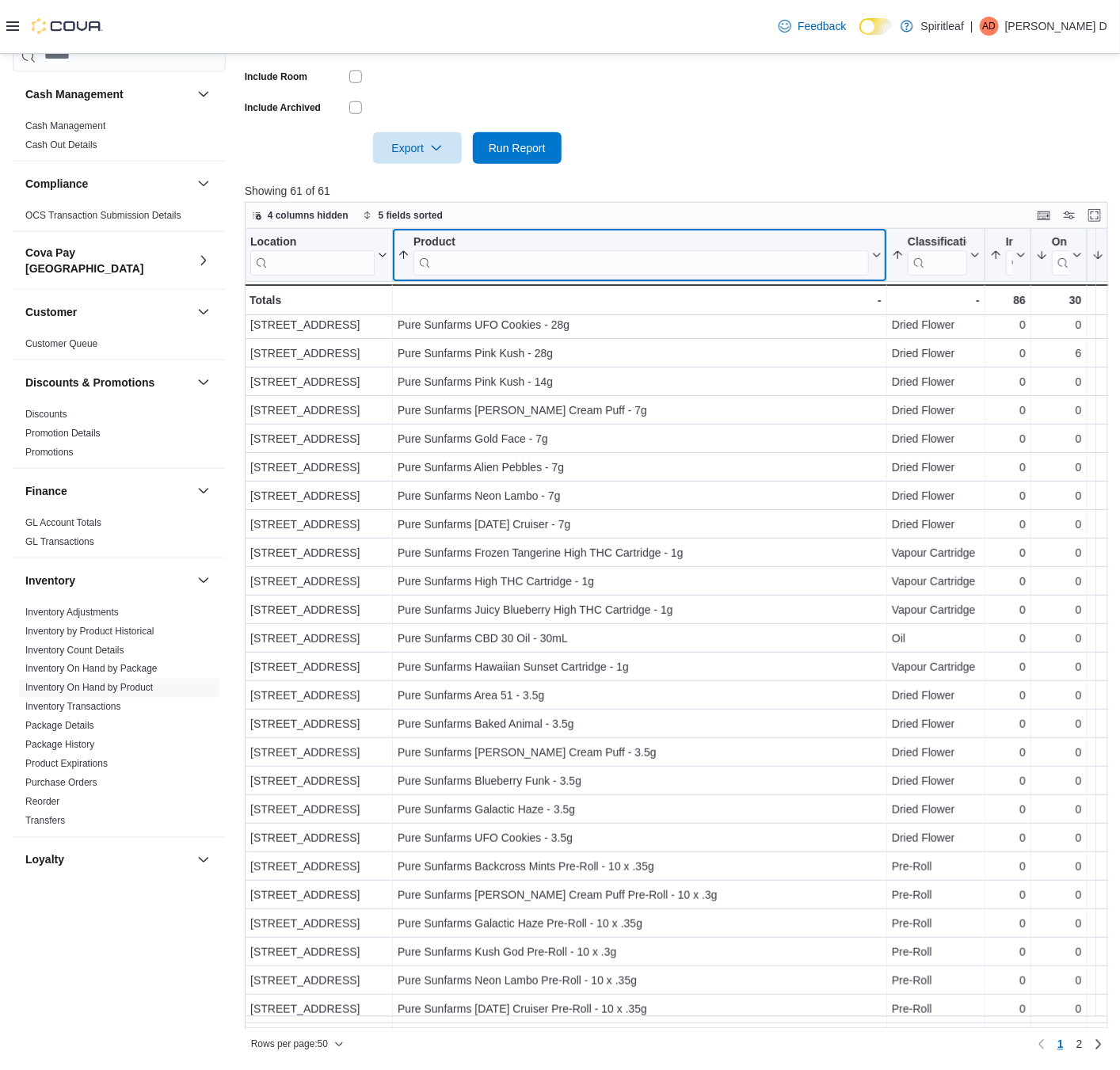
click at [499, 248] on div "Product" at bounding box center [641, 242] width 455 height 15
click at [502, 266] on input "search" at bounding box center [641, 262] width 455 height 25
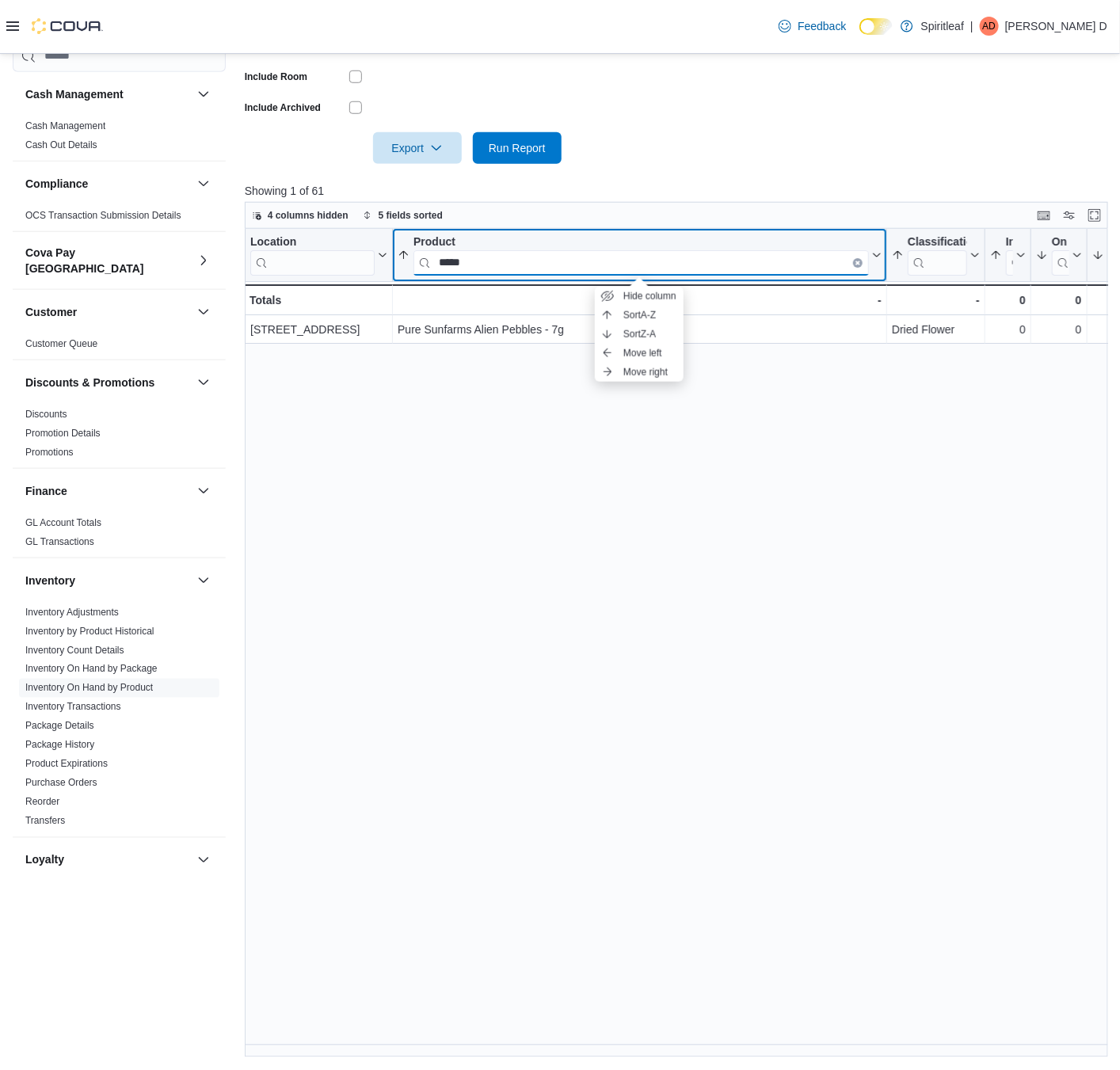
scroll to position [0, 0]
type input "*****"
click at [859, 262] on icon "Clear input" at bounding box center [858, 262] width 5 height 5
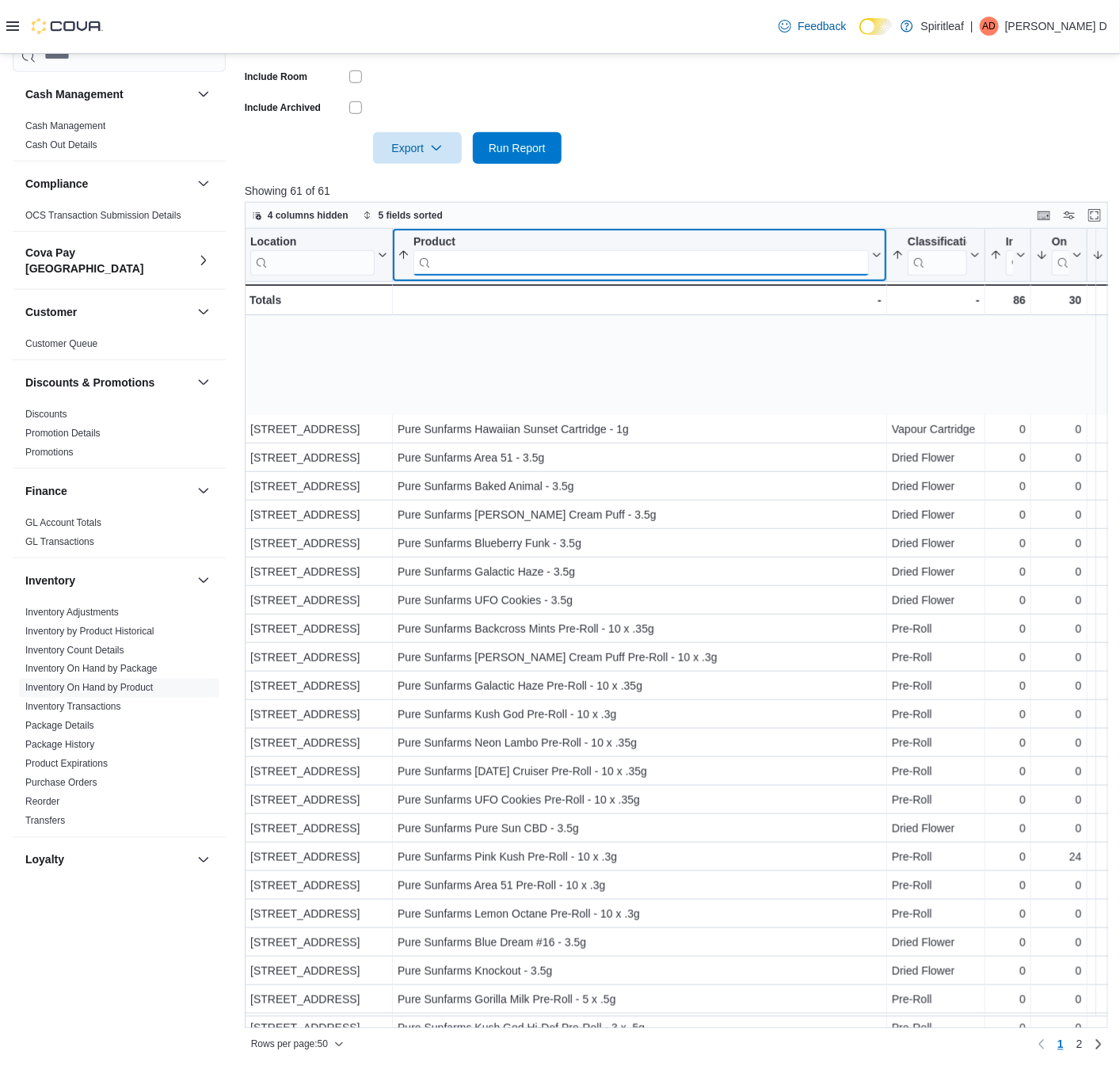
scroll to position [713, 0]
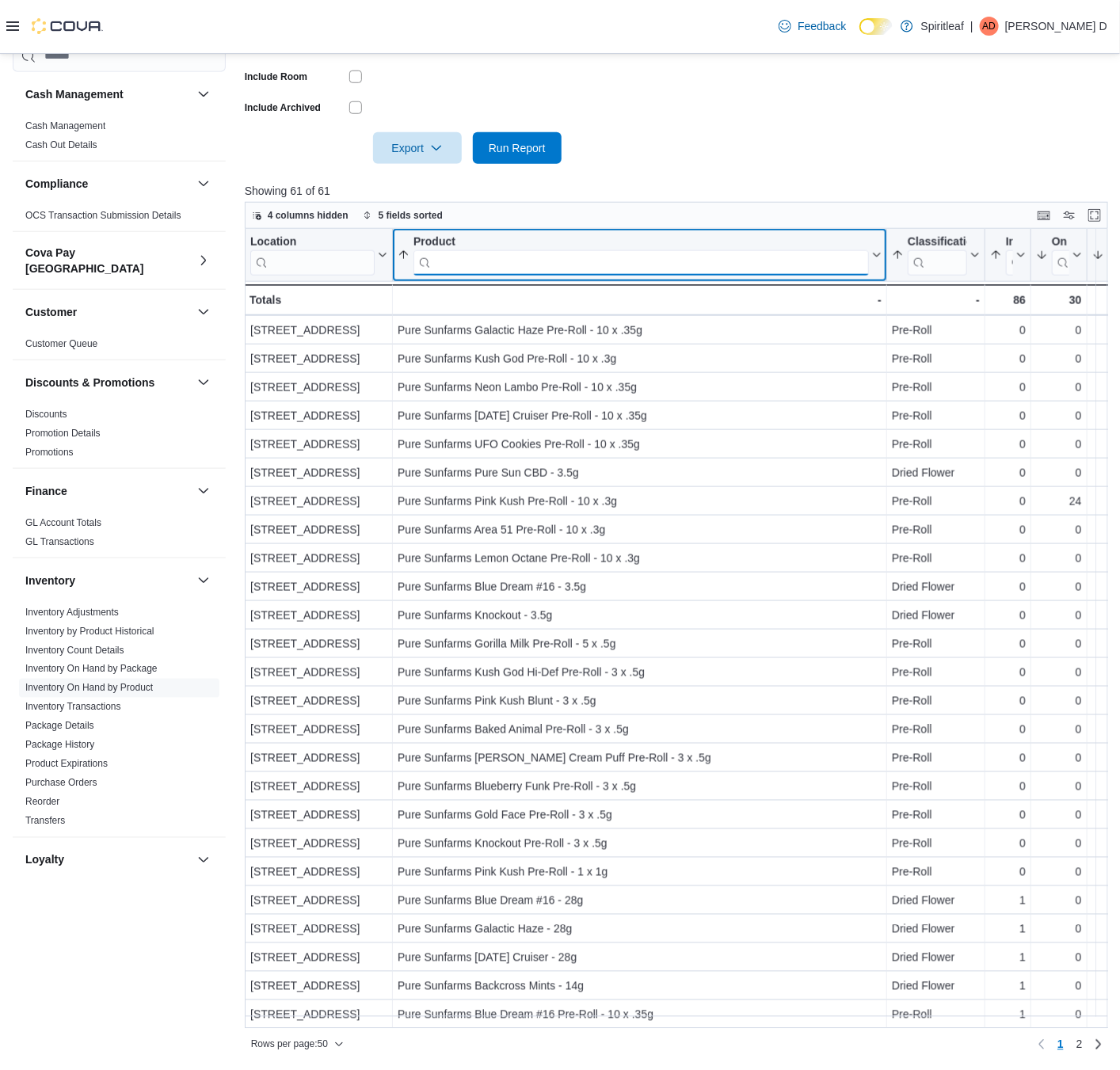
click at [524, 257] on input "search" at bounding box center [641, 262] width 455 height 25
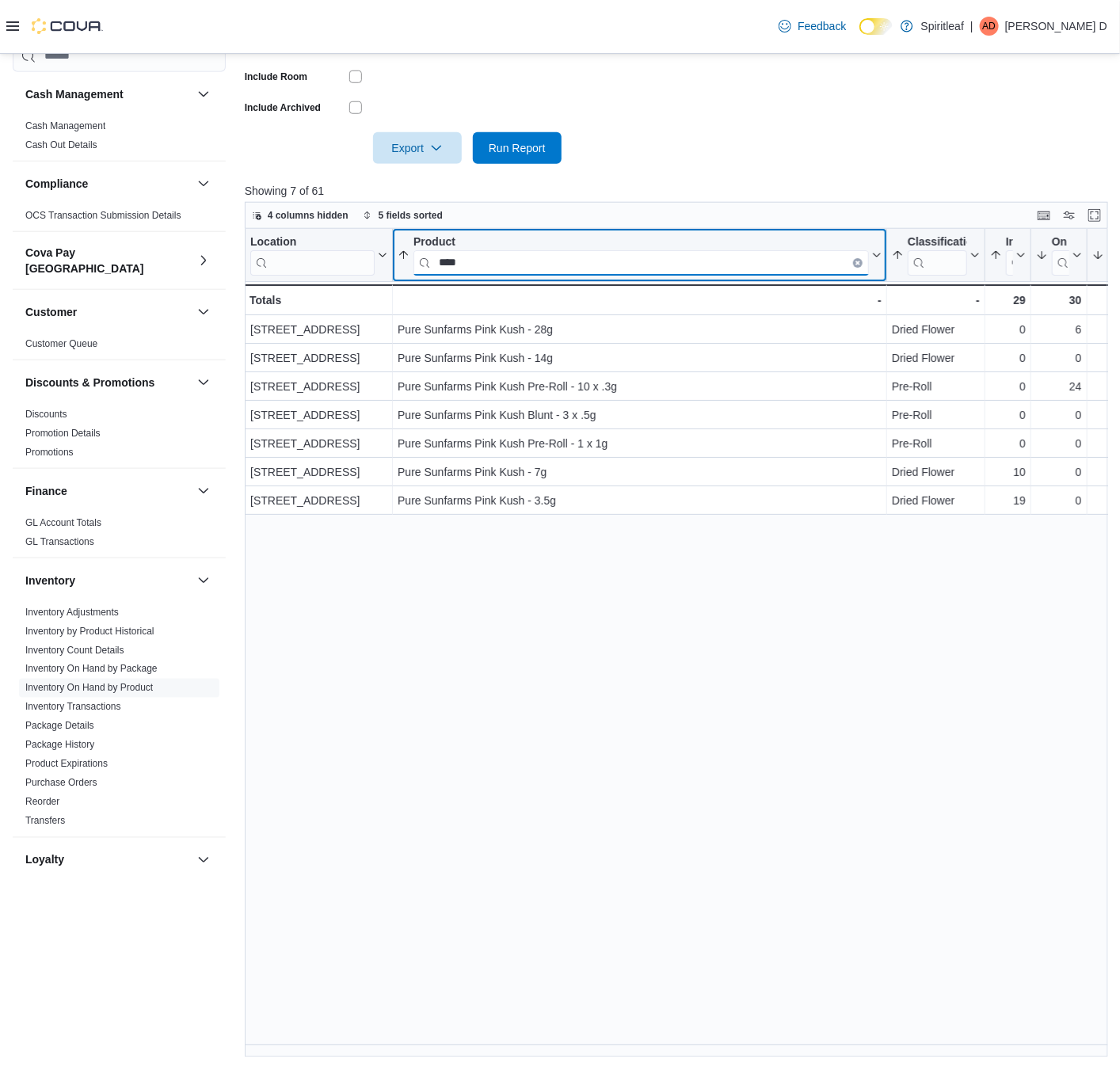
type input "****"
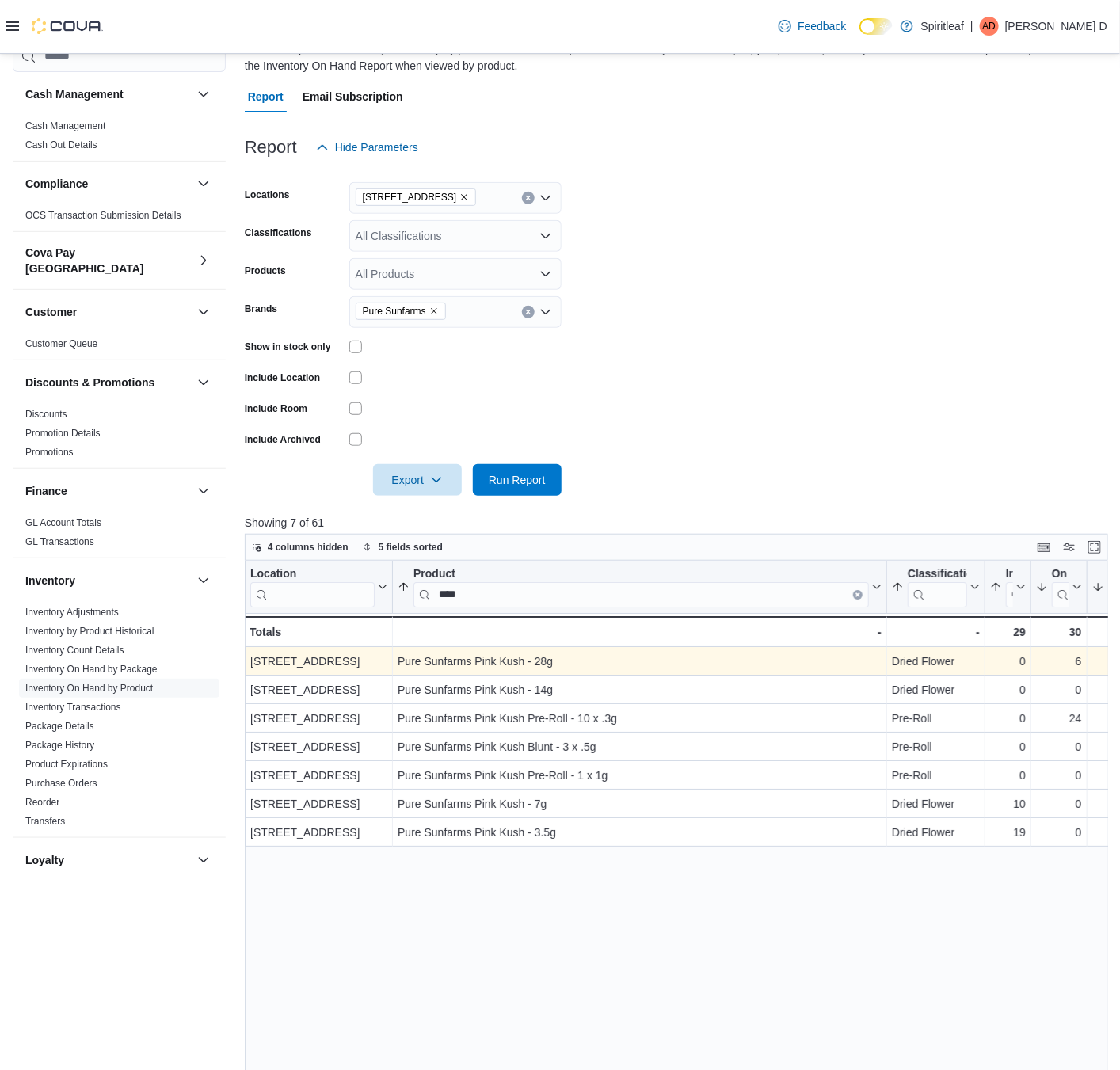
scroll to position [109, 0]
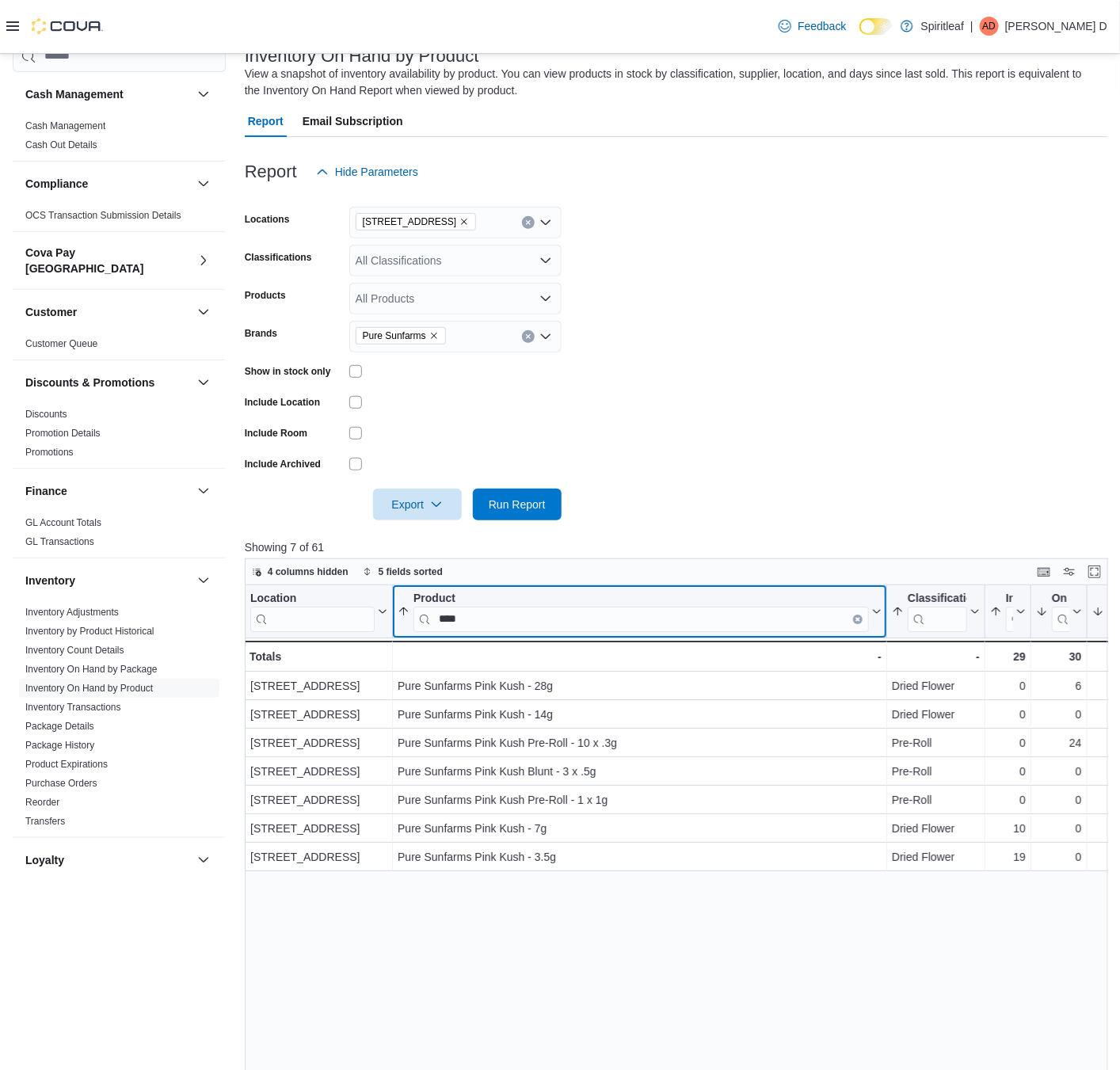
click at [856, 617] on icon "Clear input" at bounding box center [858, 618] width 3 height 3
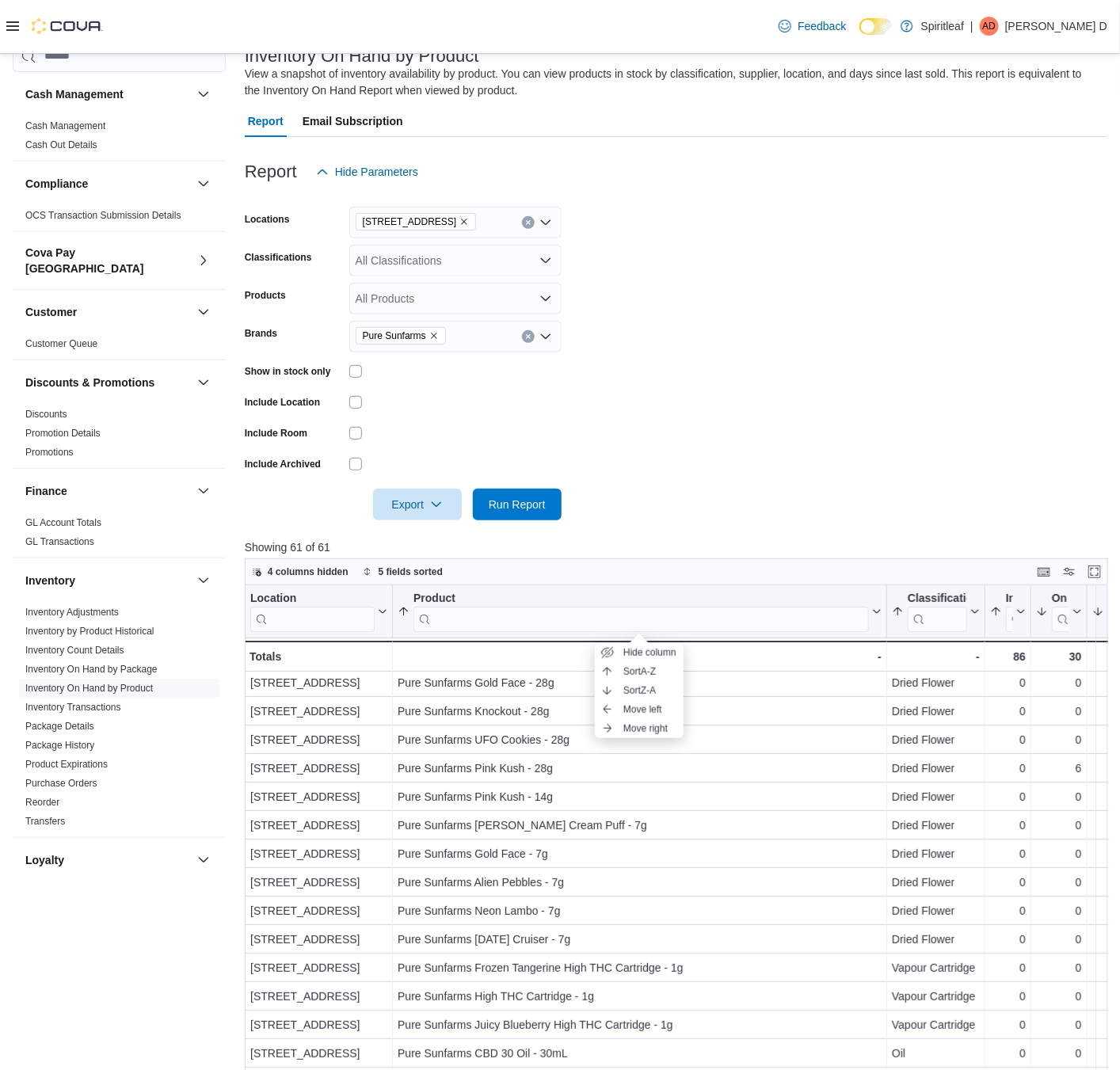
scroll to position [118, 0]
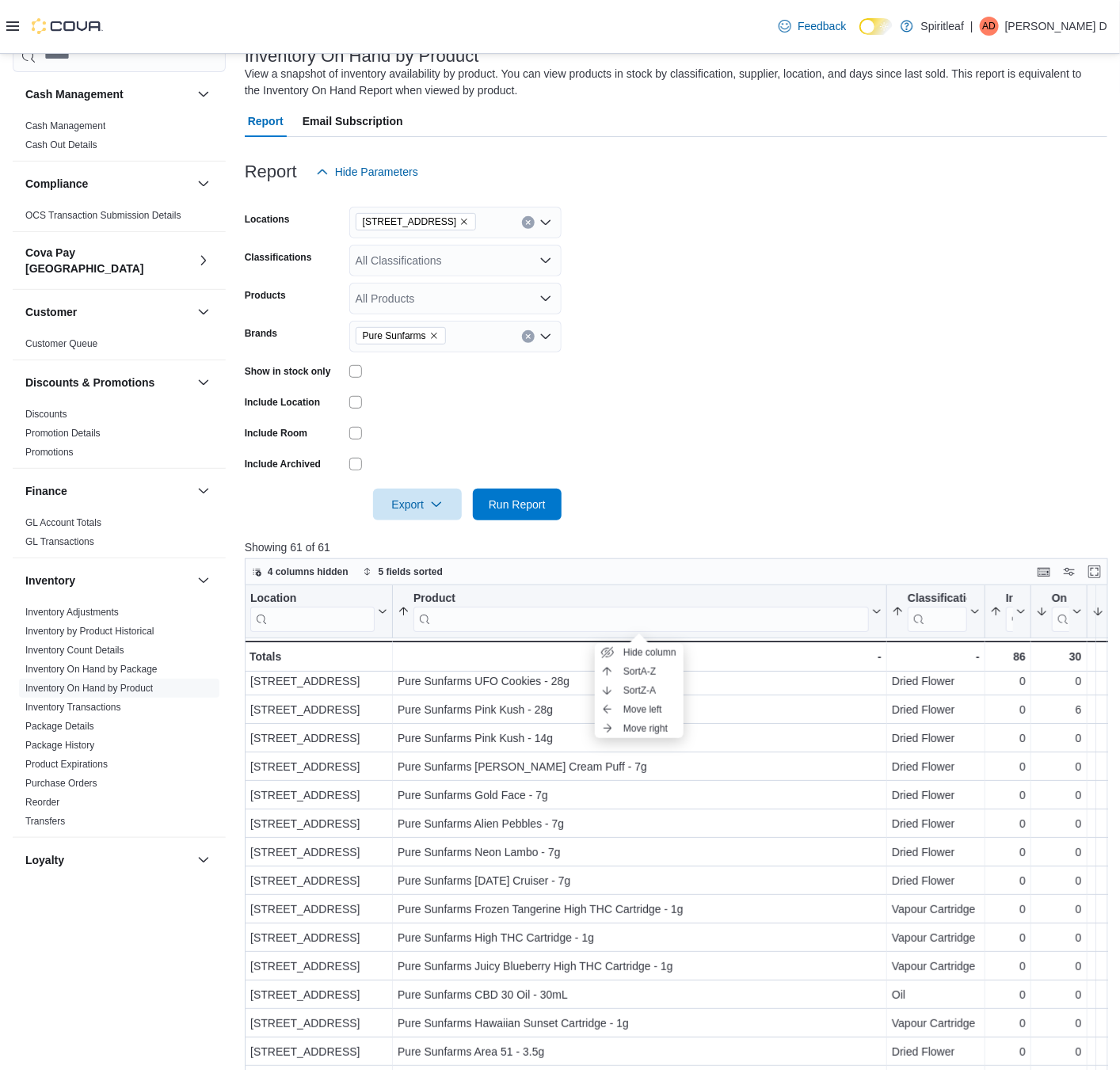
click at [380, 299] on div "All Products" at bounding box center [455, 298] width 212 height 31
click at [382, 265] on div "All Classifications" at bounding box center [455, 260] width 212 height 31
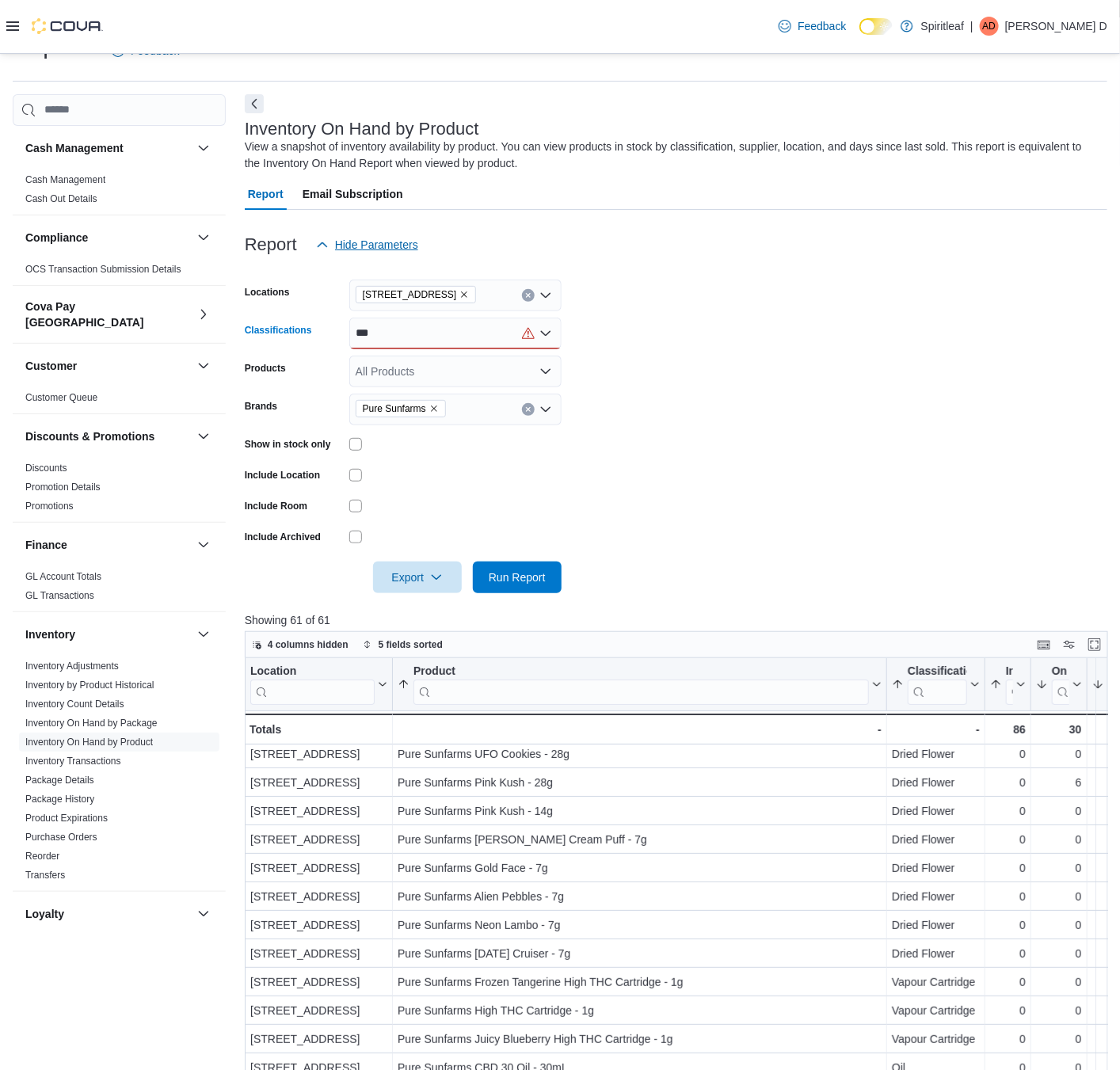
scroll to position [0, 0]
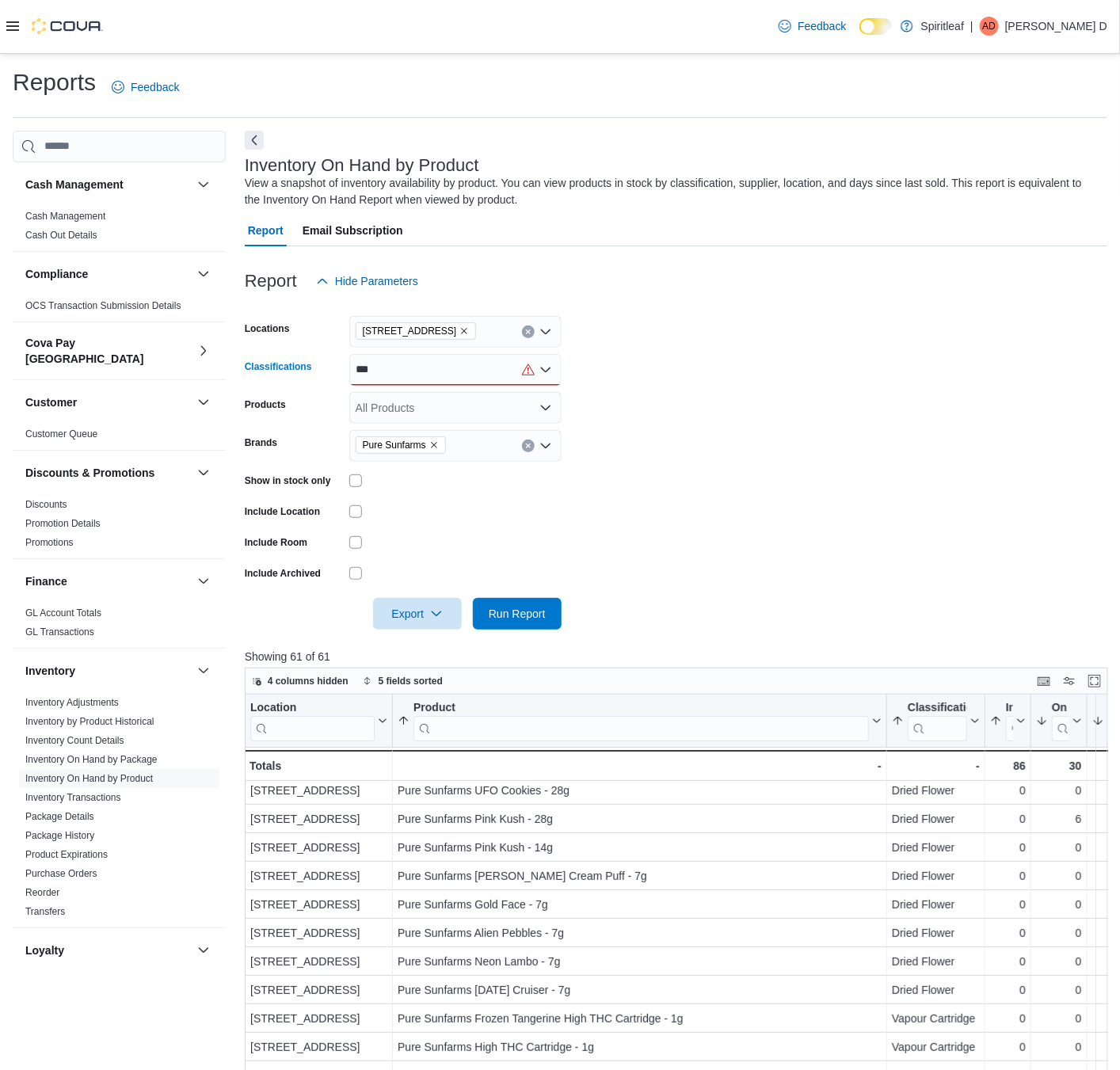
type input "***"
click at [416, 370] on div "***" at bounding box center [455, 370] width 212 height 31
click at [412, 405] on button "Pre-Roll" at bounding box center [455, 396] width 212 height 23
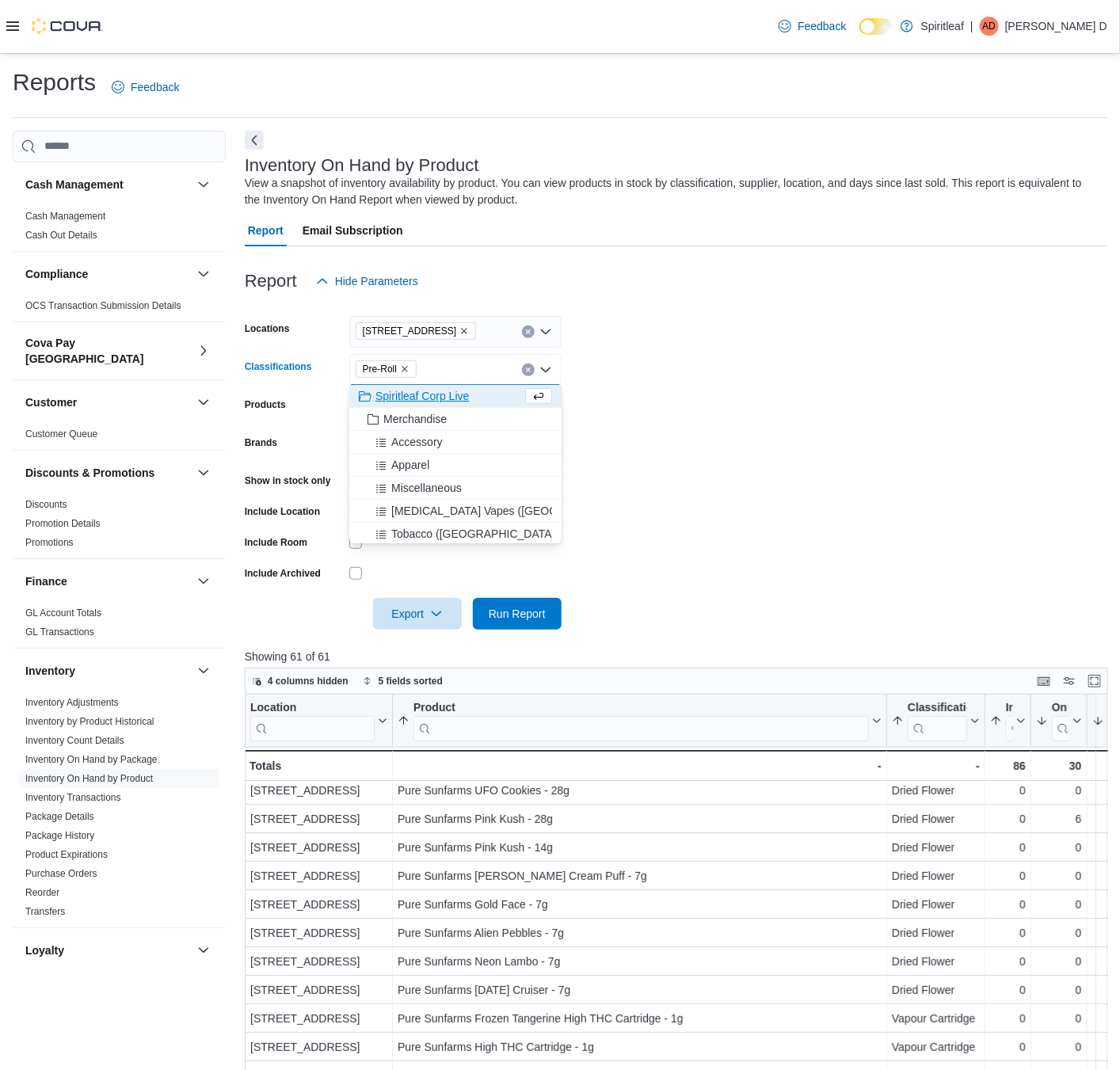
click at [880, 430] on form "Locations [STREET_ADDRESS] Classifications Pre-Roll Combo box. Selected. Pre-Ro…" at bounding box center [676, 463] width 863 height 332
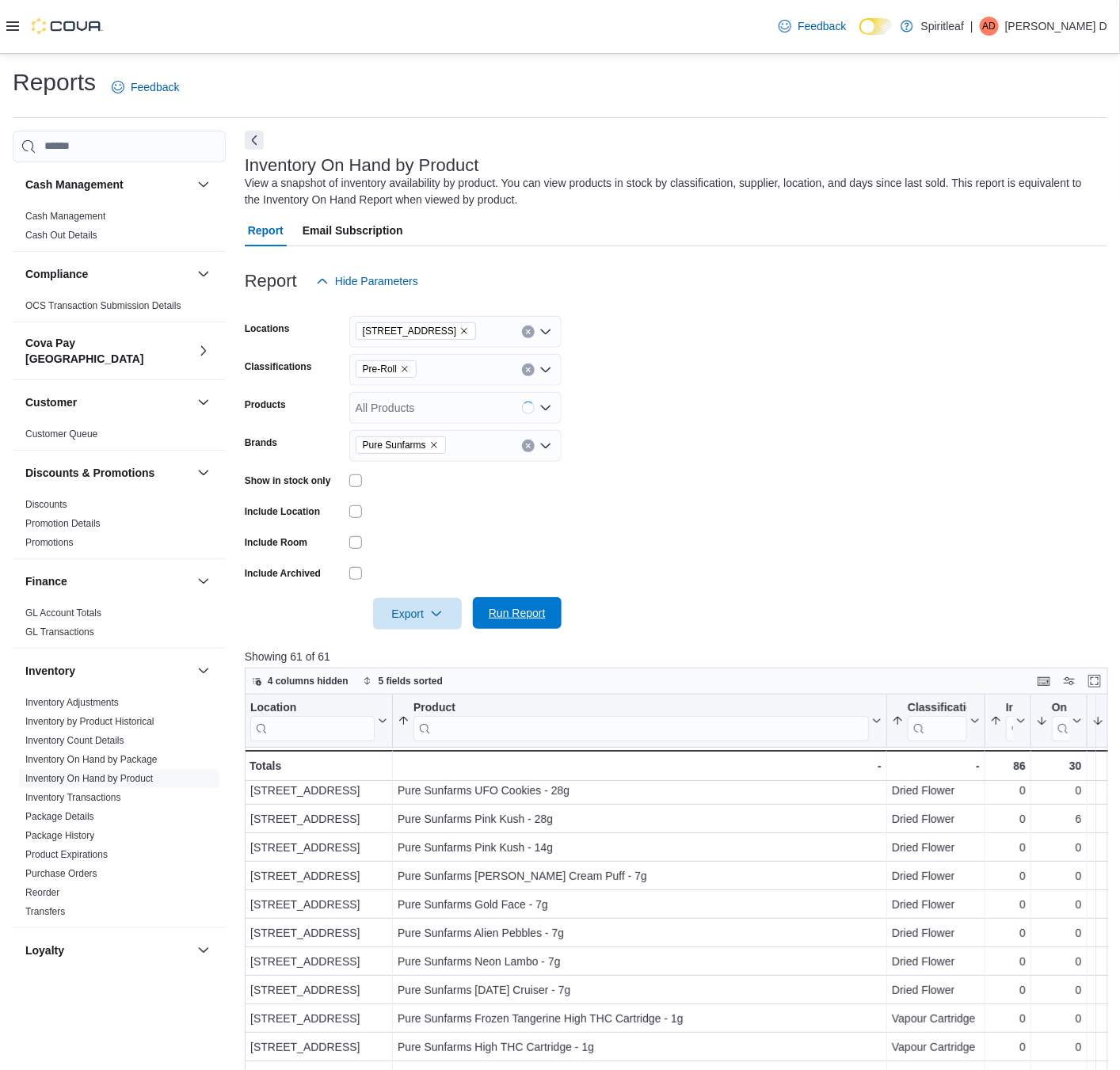
click at [519, 609] on span "Run Report" at bounding box center [517, 612] width 57 height 16
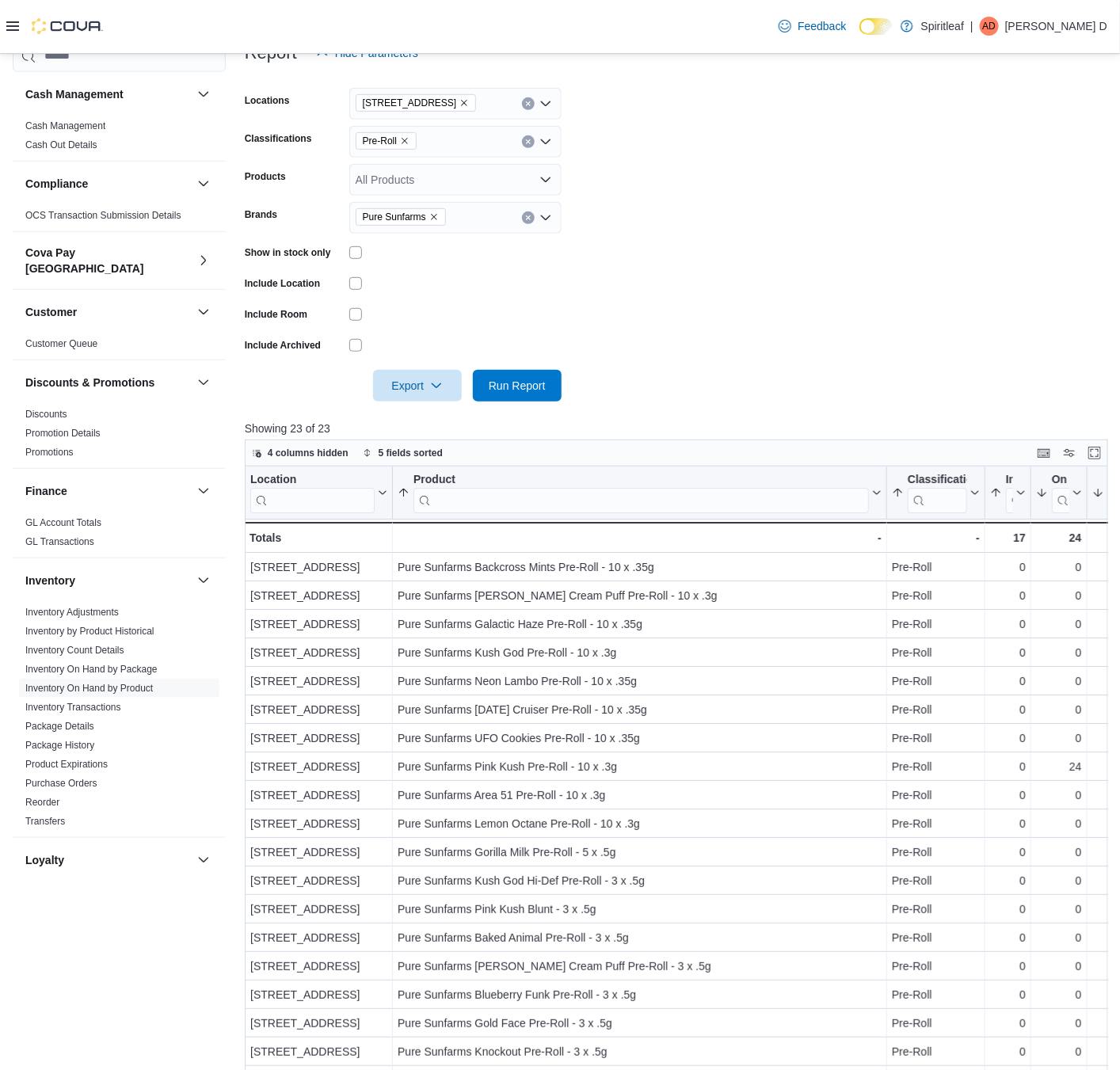
scroll to position [238, 0]
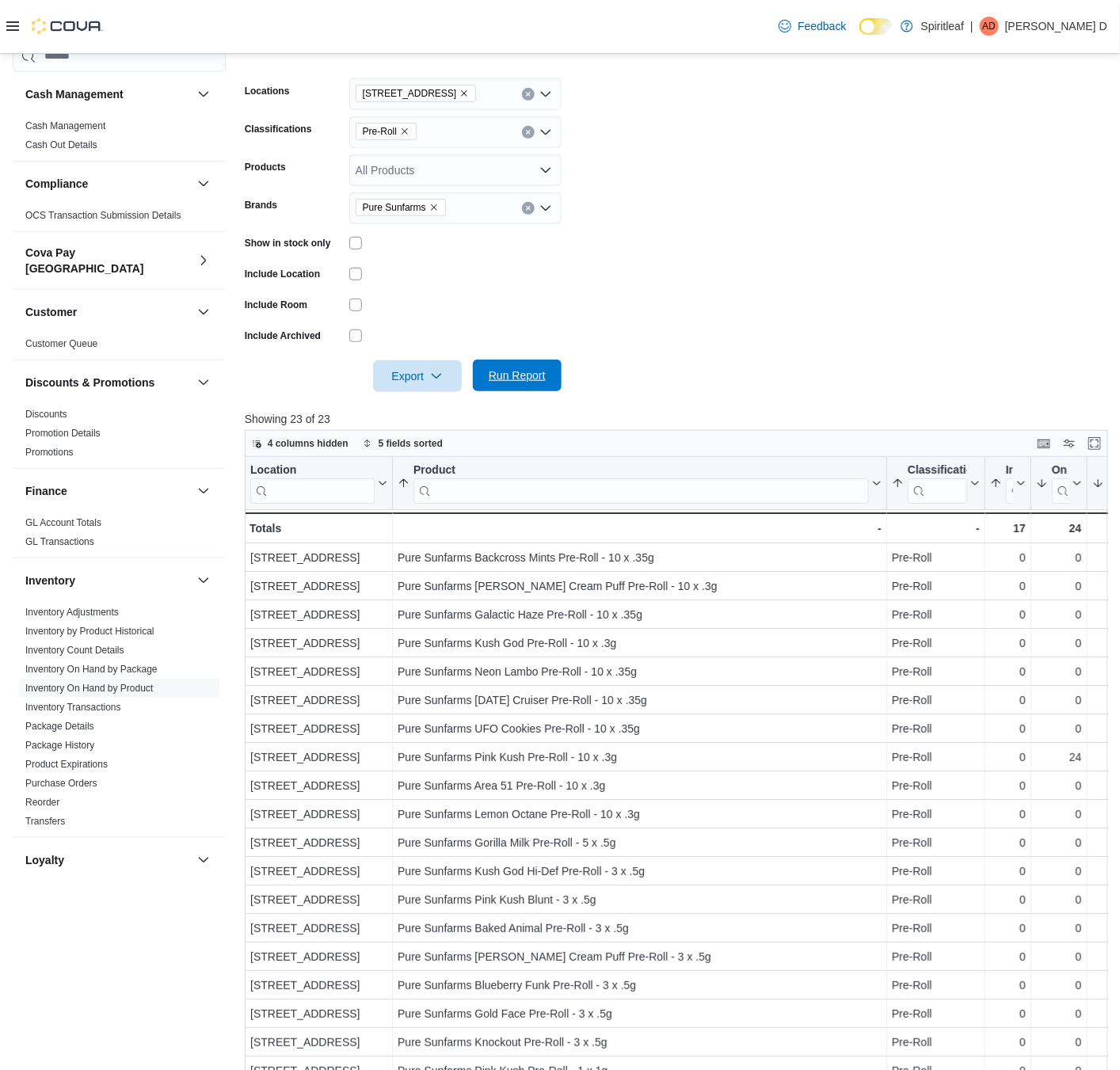
click at [540, 388] on span "Run Report" at bounding box center [517, 375] width 69 height 31
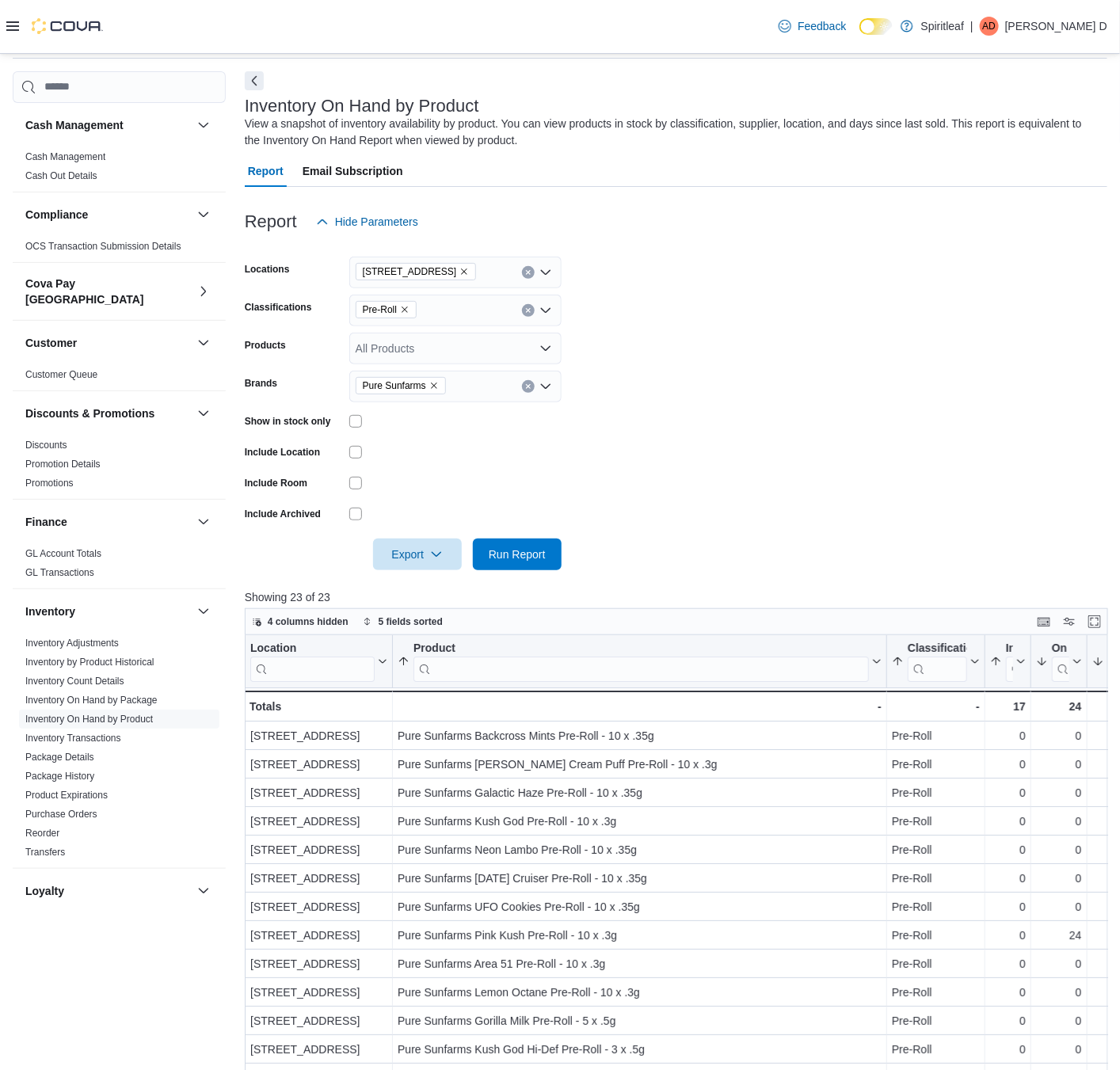
scroll to position [0, 0]
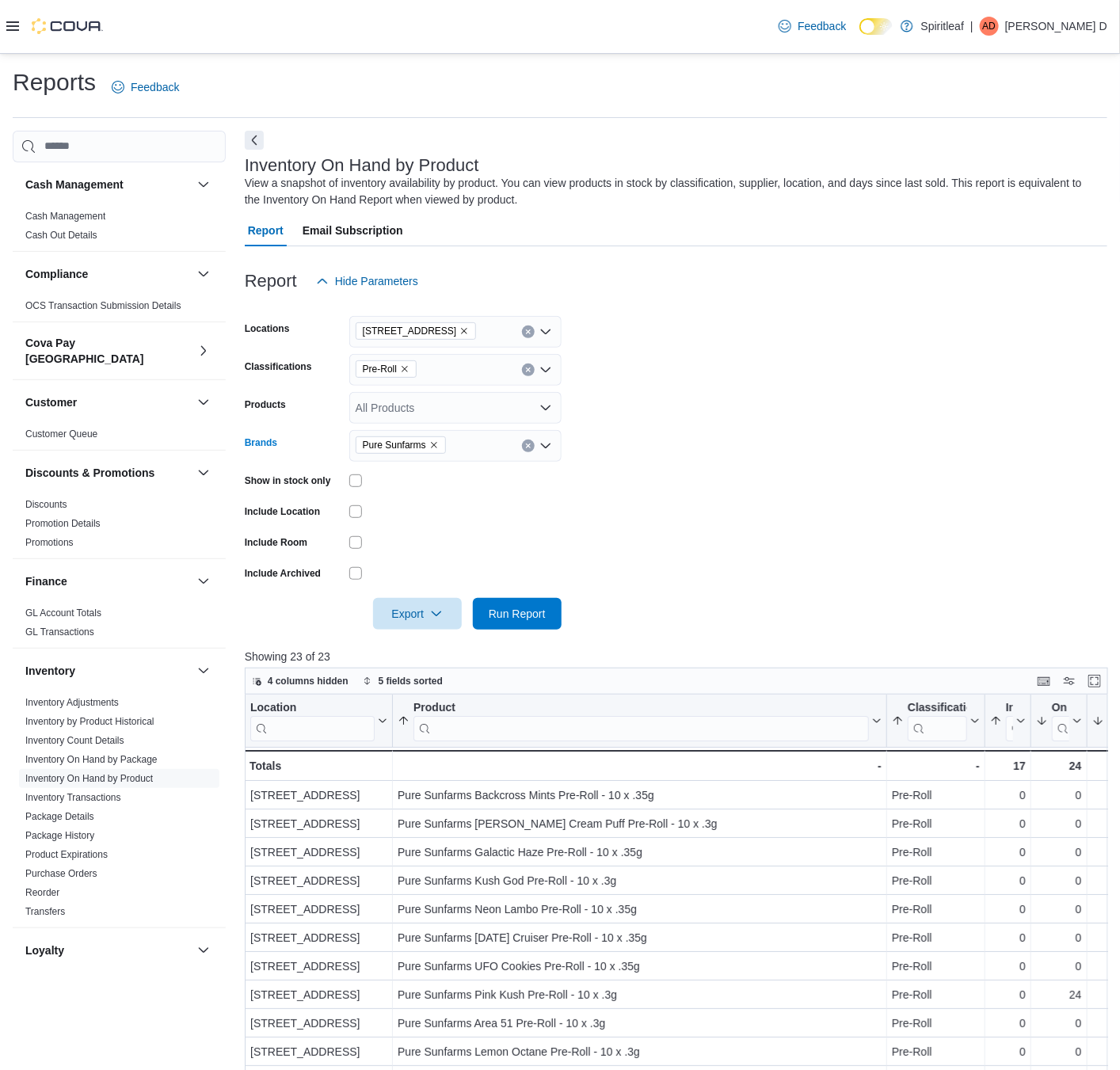
click at [433, 441] on icon "Remove Pure Sunfarms from selection in this group" at bounding box center [434, 445] width 9 height 9
click at [400, 366] on icon "Remove Pre-Roll from selection in this group" at bounding box center [404, 369] width 9 height 9
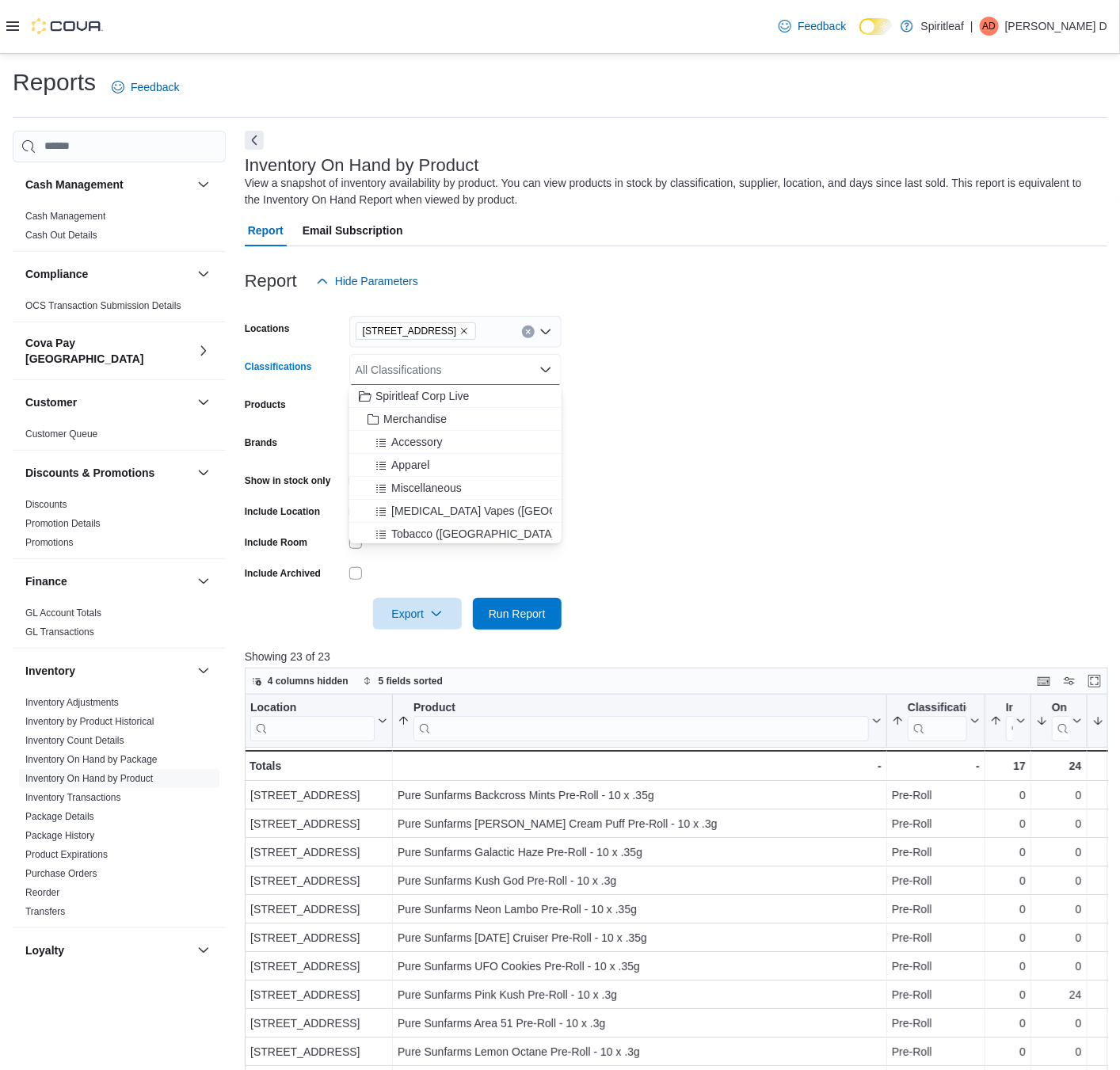
click at [678, 452] on form "Locations [STREET_ADDRESS] Classifications All Classifications Combo box. Selec…" at bounding box center [676, 463] width 863 height 332
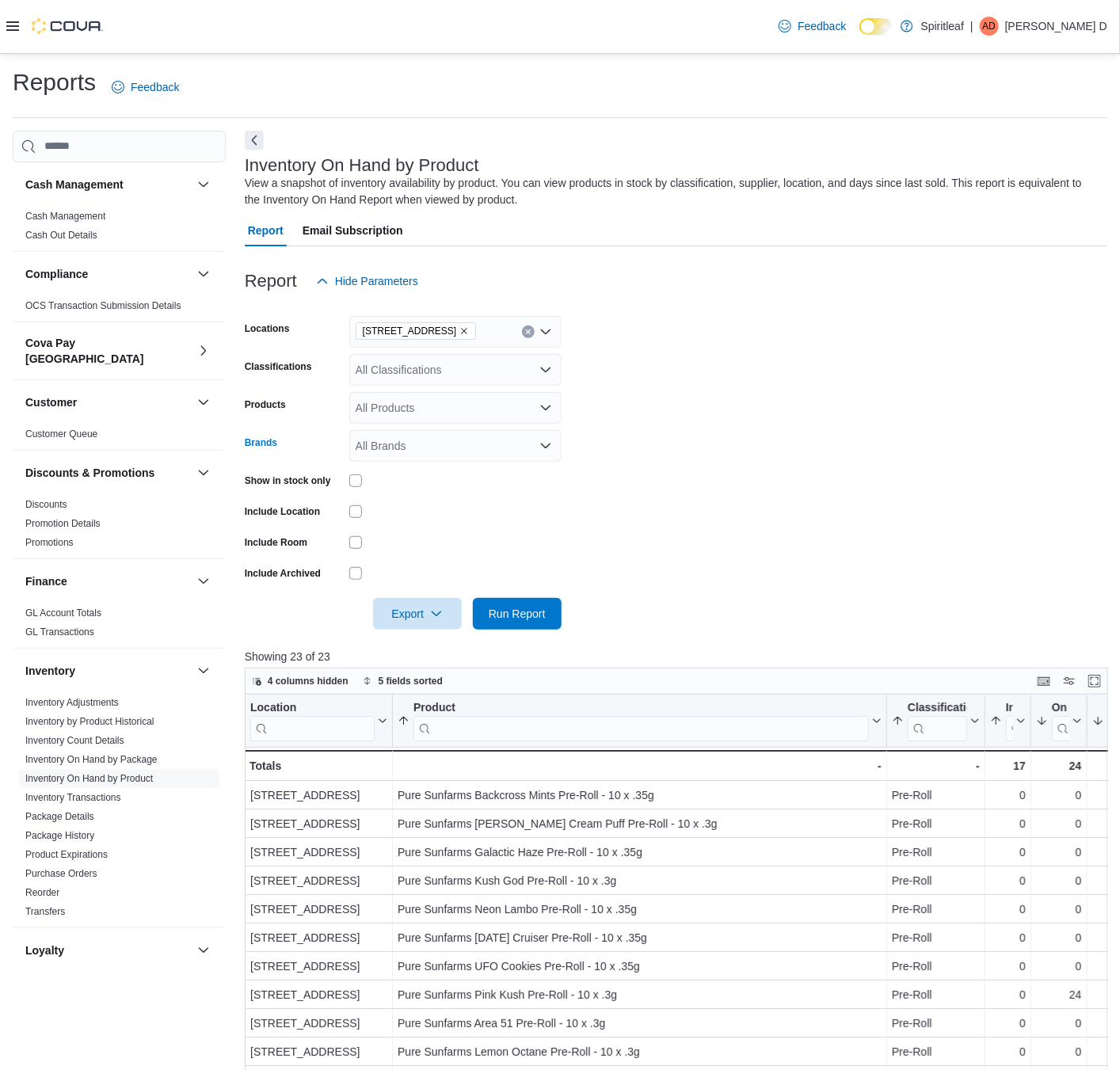
click at [402, 442] on div "All Brands" at bounding box center [455, 445] width 212 height 31
type input "******"
click at [429, 480] on button "frootyhooty" at bounding box center [455, 472] width 212 height 23
drag, startPoint x: 699, startPoint y: 453, endPoint x: 449, endPoint y: 595, distance: 287.5
click at [696, 456] on form "Locations [STREET_ADDRESS] Classifications All Classifications Products All Pro…" at bounding box center [676, 463] width 863 height 332
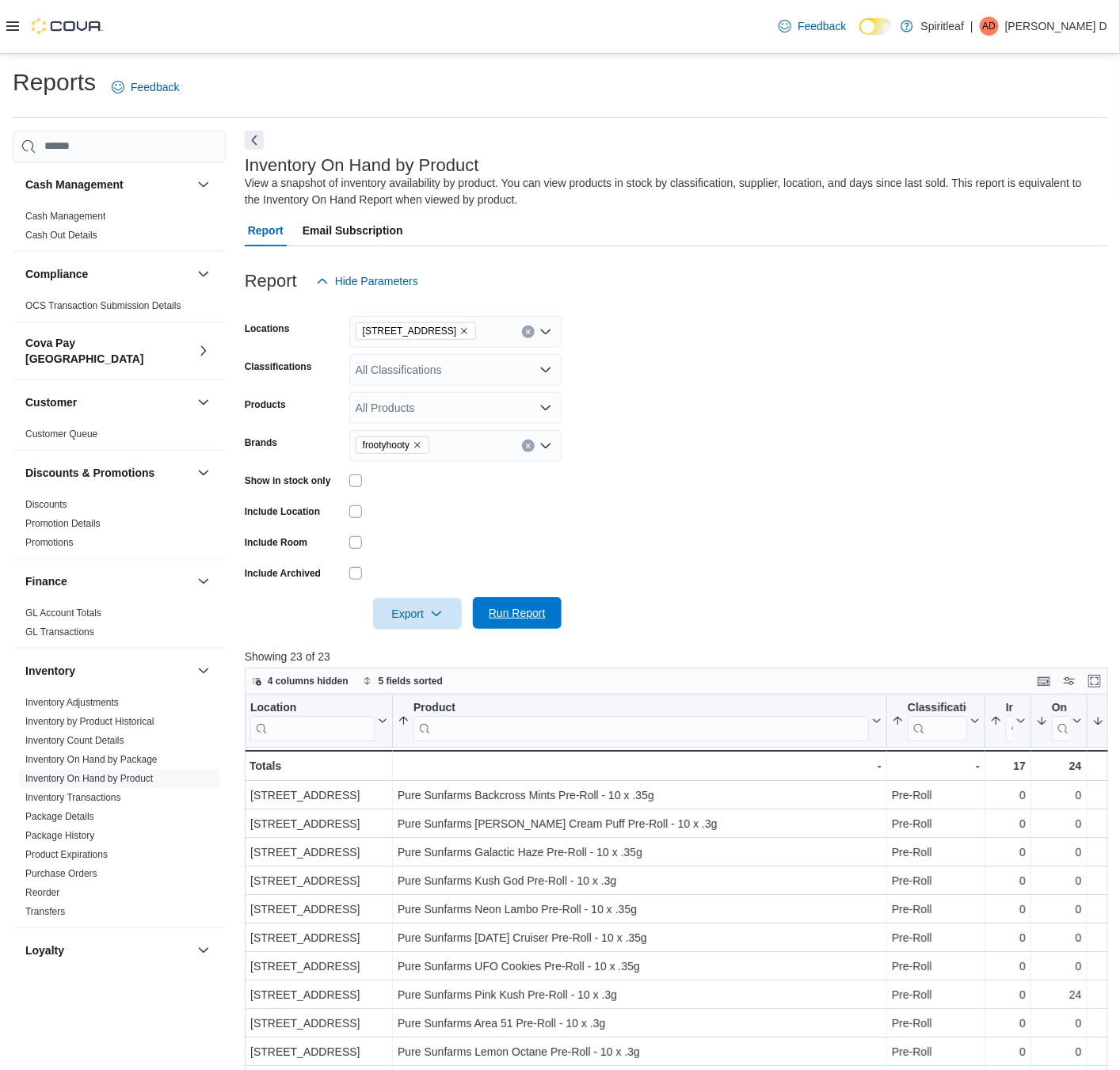
click at [555, 625] on button "Run Report" at bounding box center [517, 612] width 89 height 31
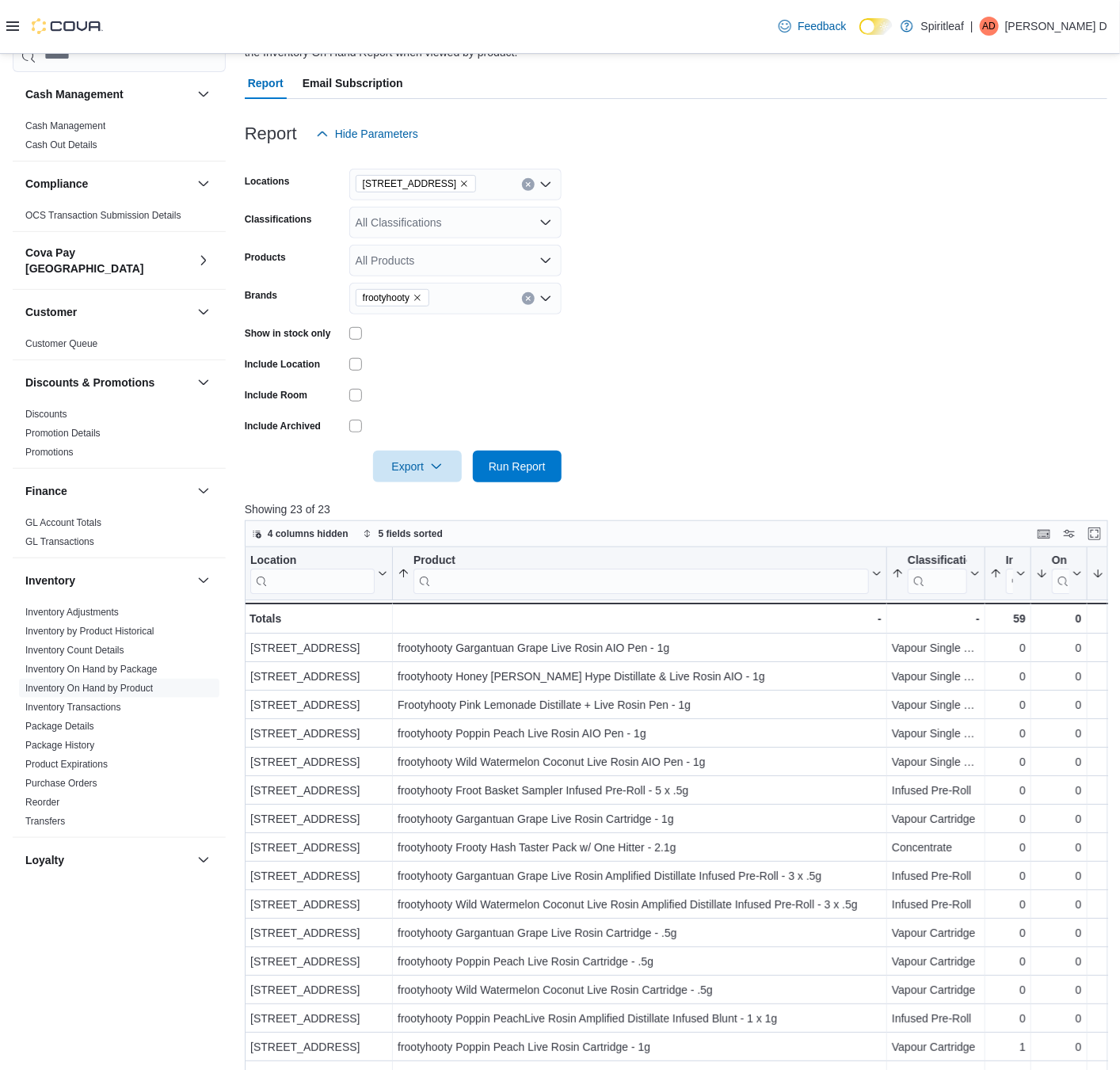
scroll to position [109, 0]
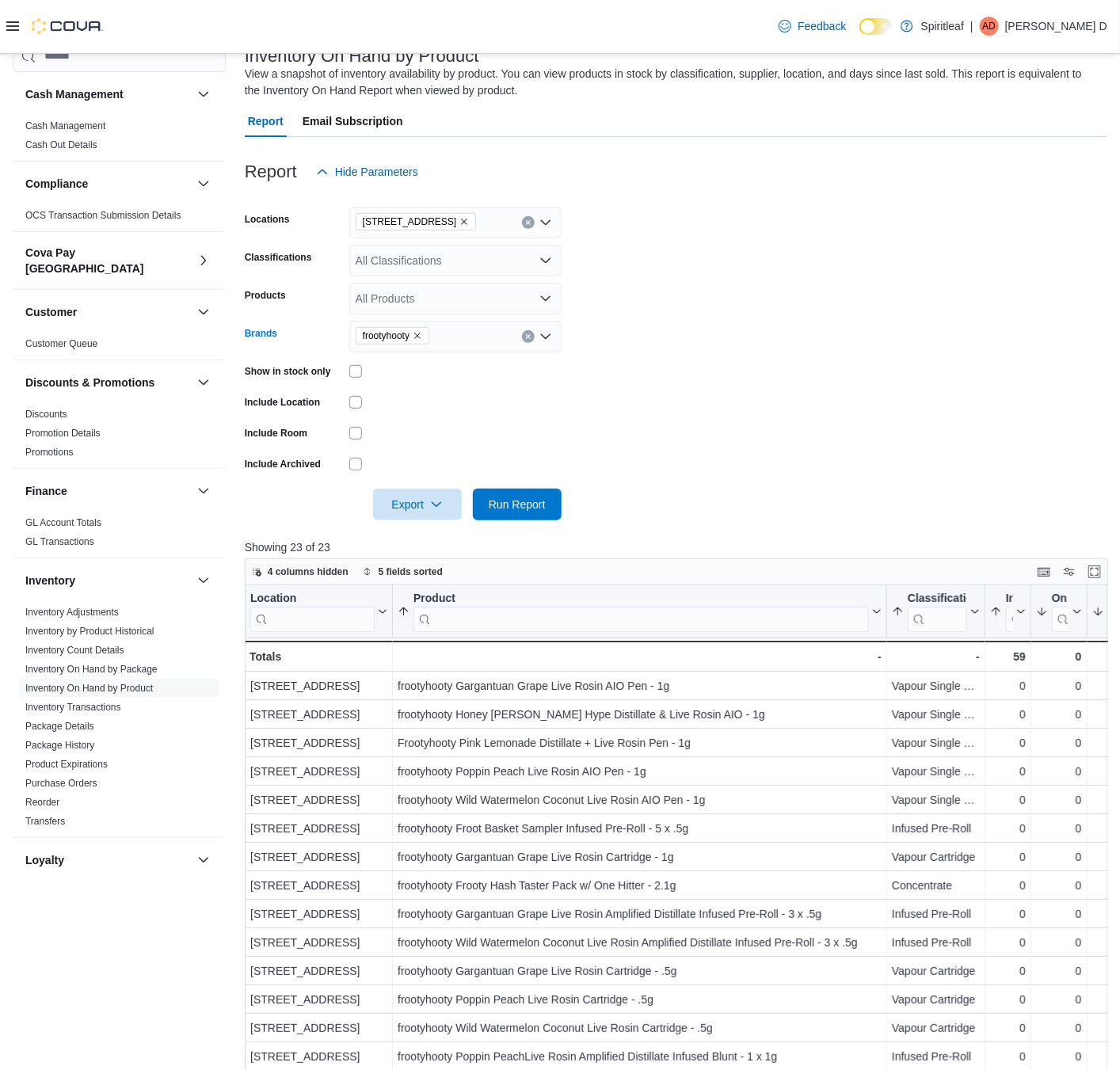
click at [419, 333] on icon "Remove frootyhooty from selection in this group" at bounding box center [417, 335] width 9 height 9
type input "*********"
click at [456, 362] on span "Greybeard" at bounding box center [455, 363] width 193 height 16
click at [827, 367] on form "Locations [STREET_ADDRESS] Classifications All Classifications Products All Pro…" at bounding box center [676, 354] width 863 height 332
click at [524, 502] on span "Run Report" at bounding box center [517, 503] width 57 height 16
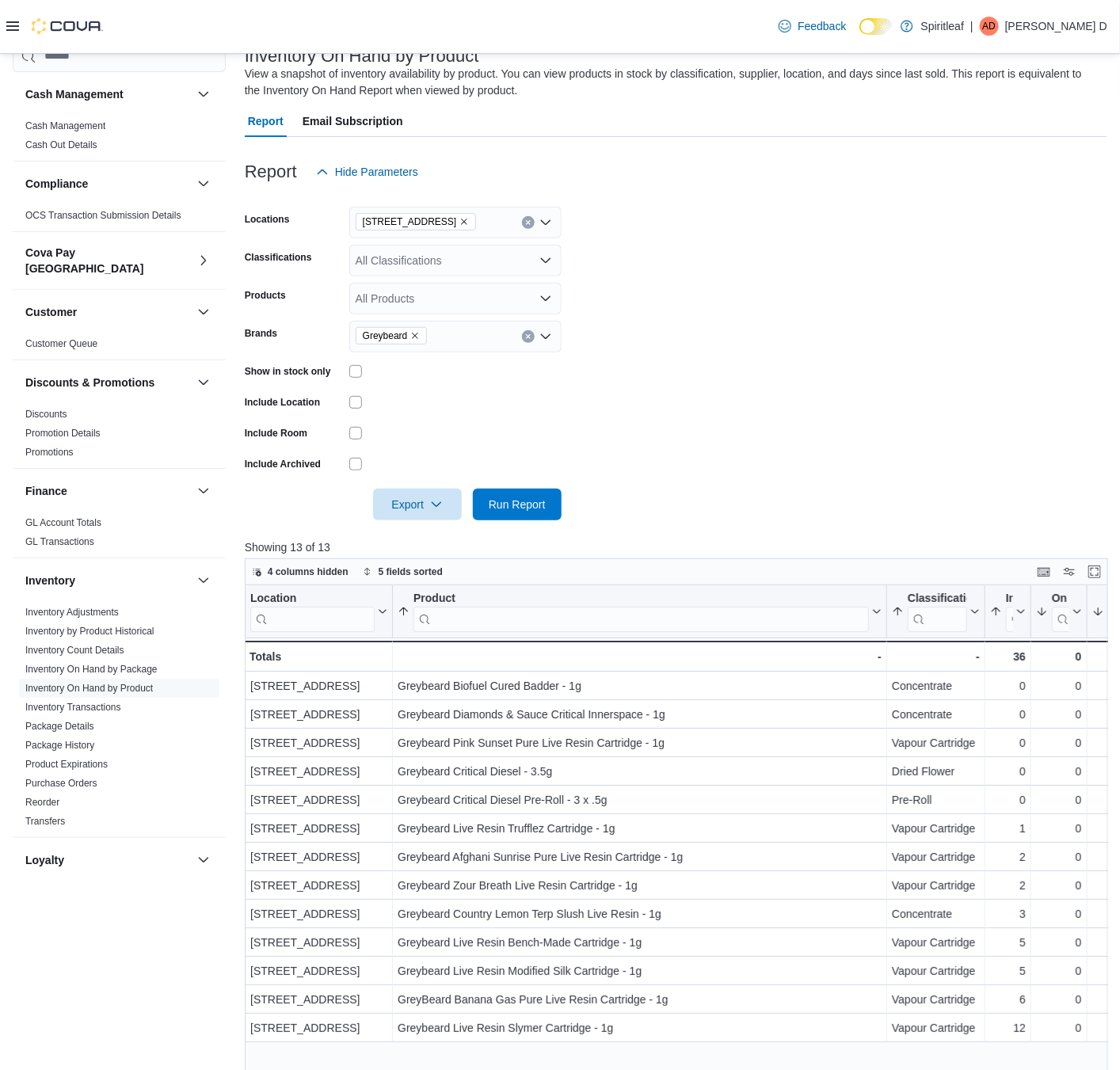
scroll to position [228, 0]
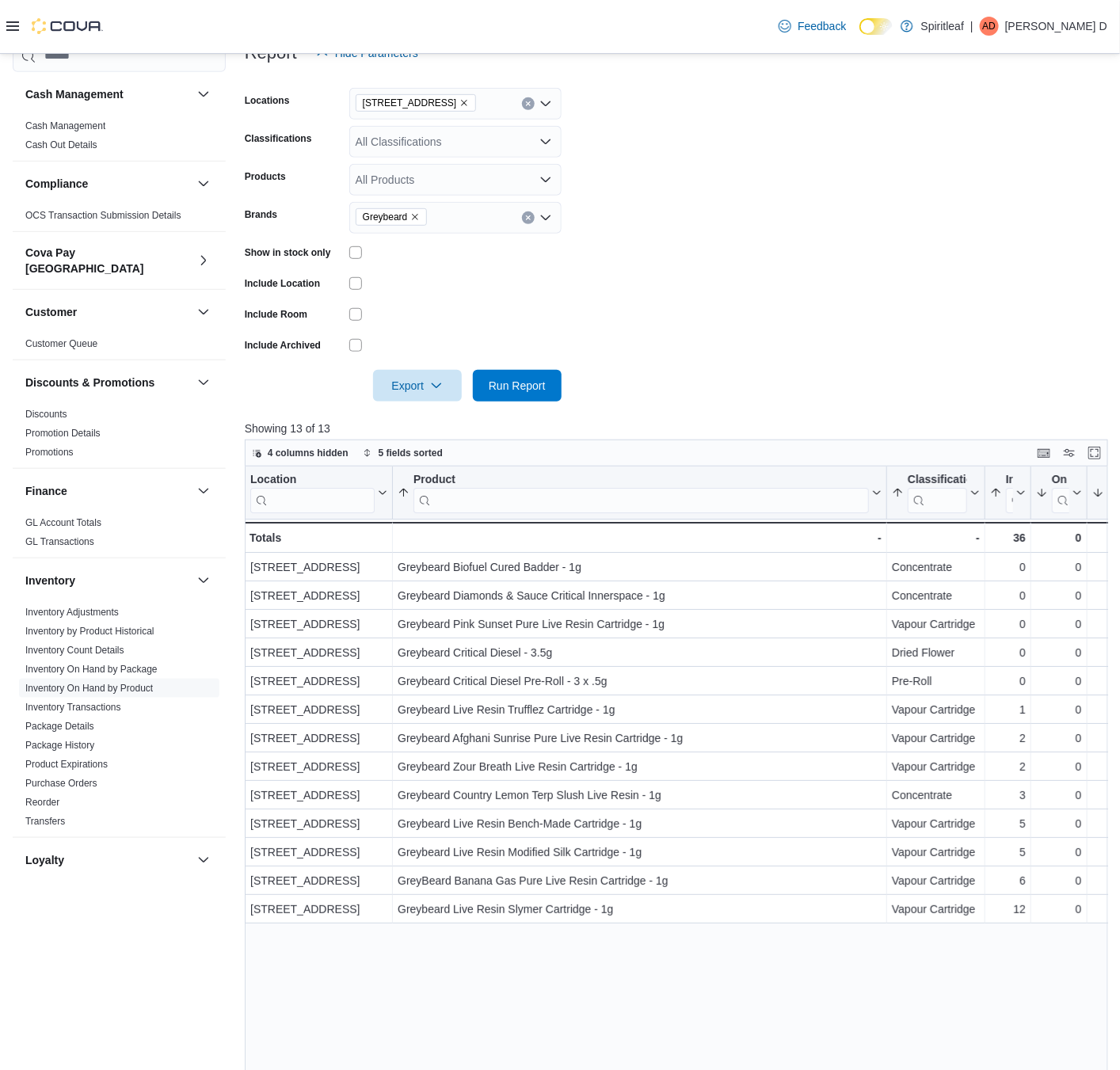
click at [418, 219] on icon "Remove Greybeard from selection in this group" at bounding box center [415, 217] width 9 height 9
type input "**********"
click at [356, 243] on button "[GEOGRAPHIC_DATA]" at bounding box center [455, 244] width 212 height 23
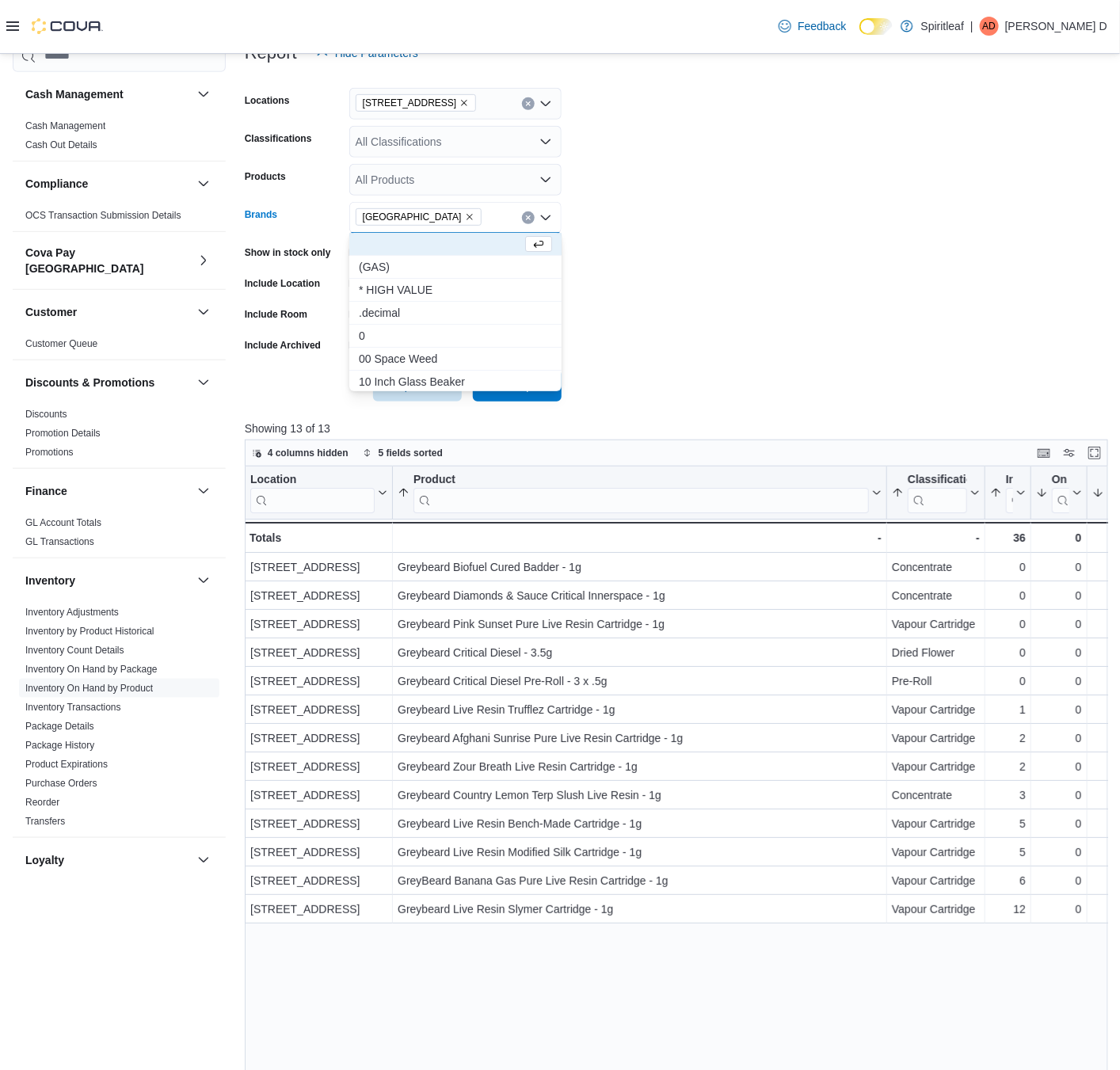
click at [802, 273] on form "Locations [STREET_ADDRESS] Classifications All Classifications Products All Pro…" at bounding box center [676, 234] width 863 height 332
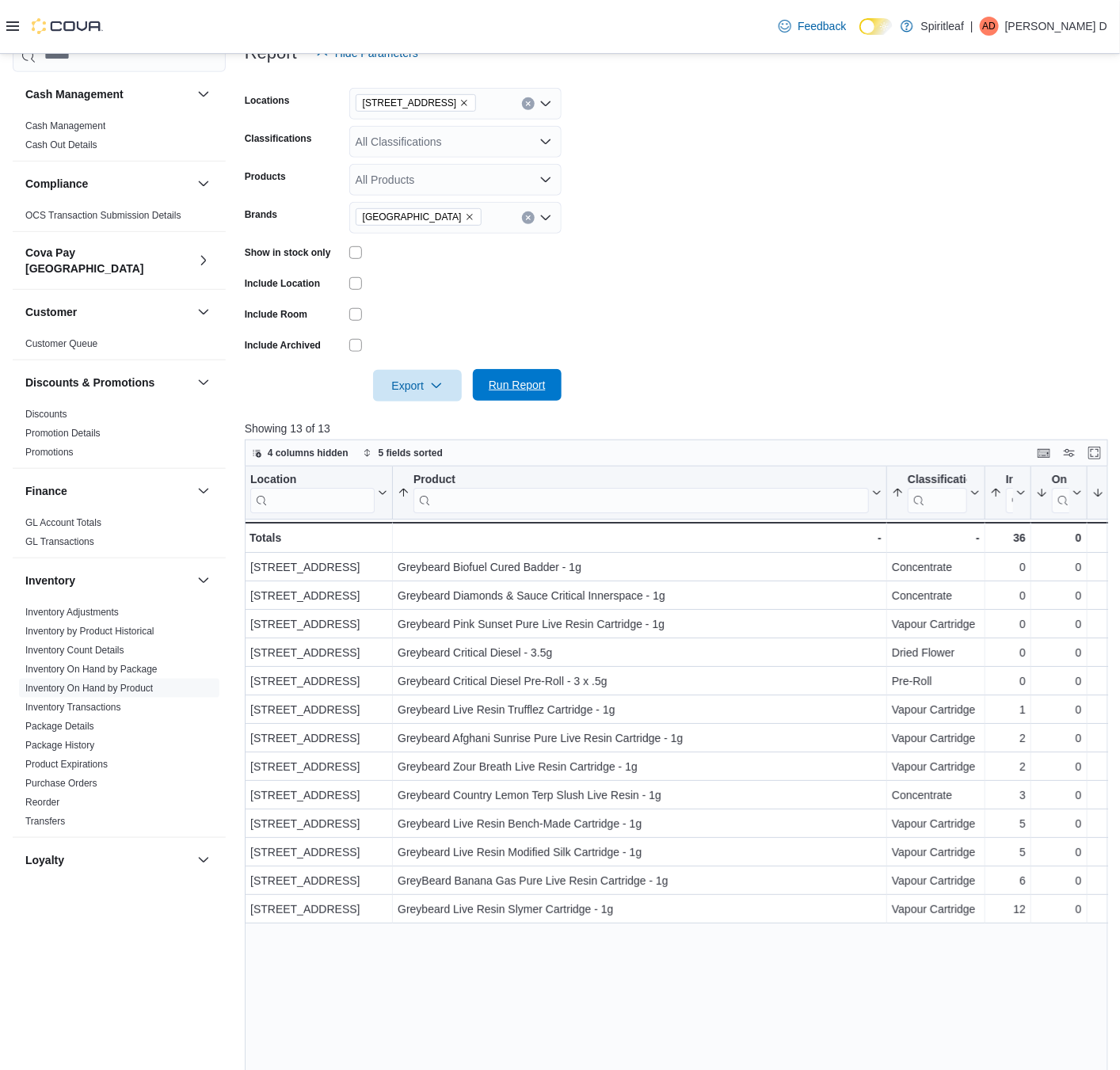
click at [482, 380] on span "Run Report" at bounding box center [517, 384] width 69 height 31
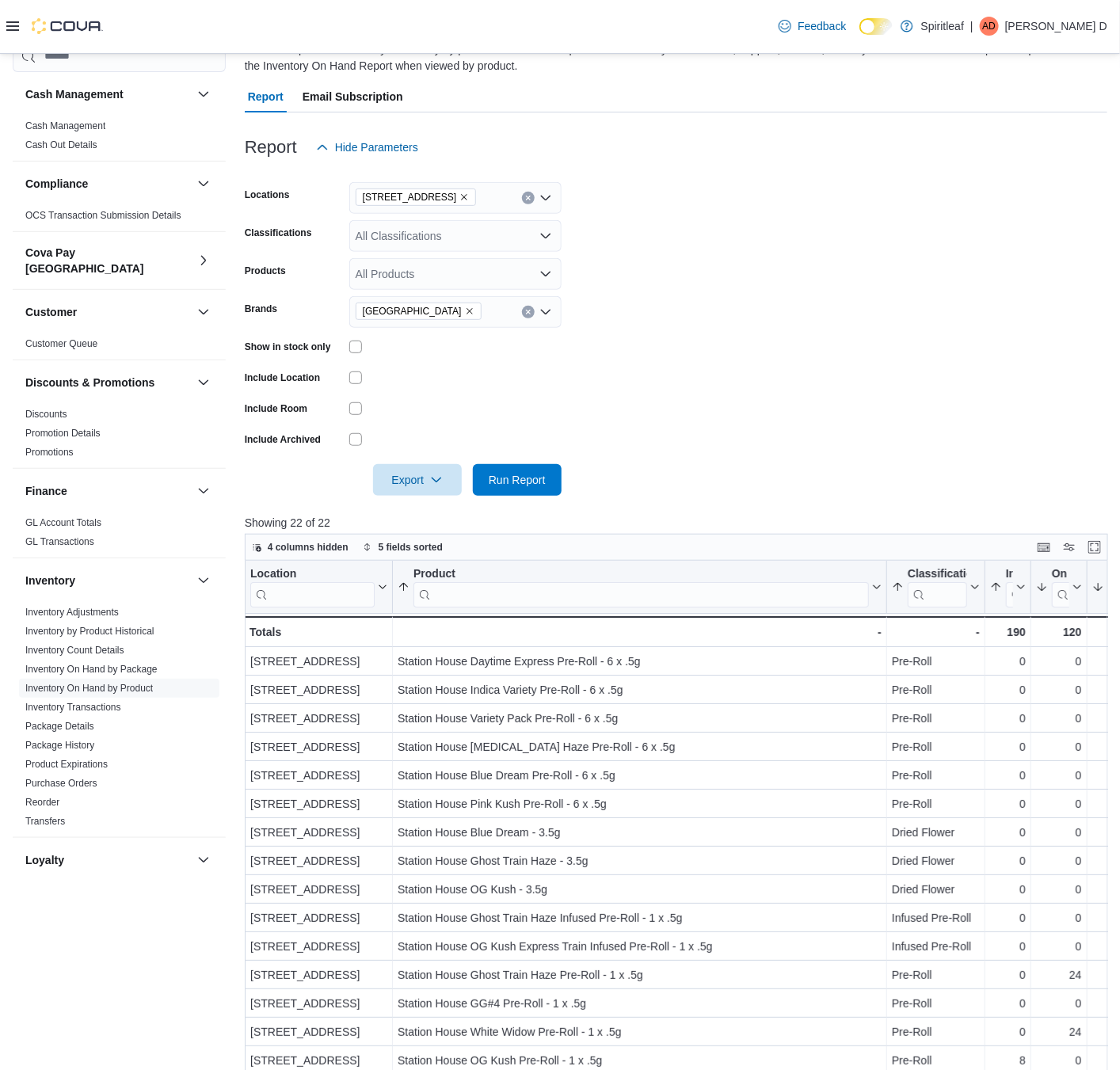
scroll to position [109, 0]
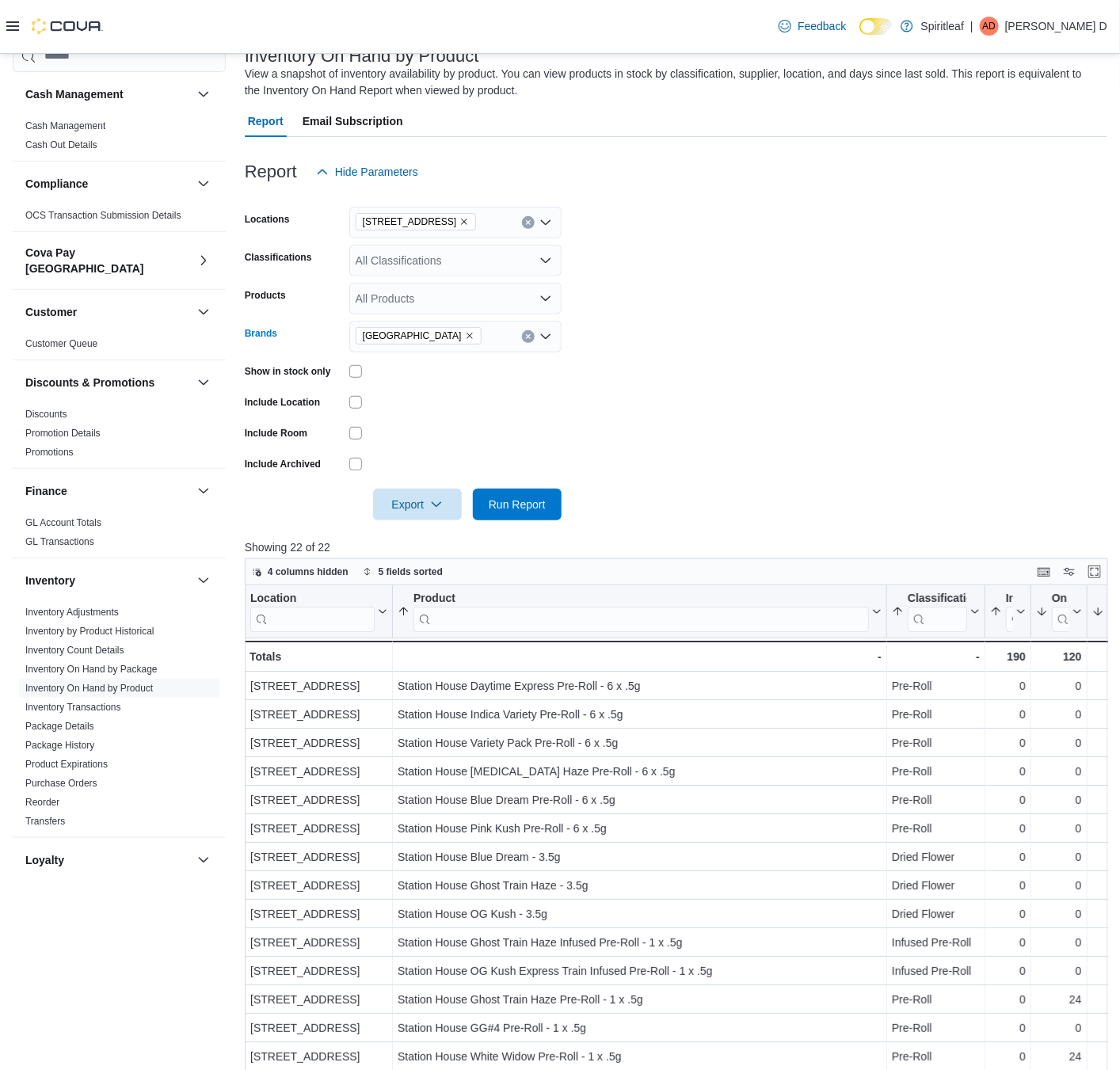
drag, startPoint x: 432, startPoint y: 336, endPoint x: 459, endPoint y: 357, distance: 34.2
click at [465, 337] on icon "Remove Station House from selection in this group" at bounding box center [469, 335] width 9 height 9
type input "**********"
drag, startPoint x: 416, startPoint y: 371, endPoint x: 777, endPoint y: 366, distance: 361.0
click at [418, 371] on button "Good Supply" at bounding box center [455, 363] width 212 height 23
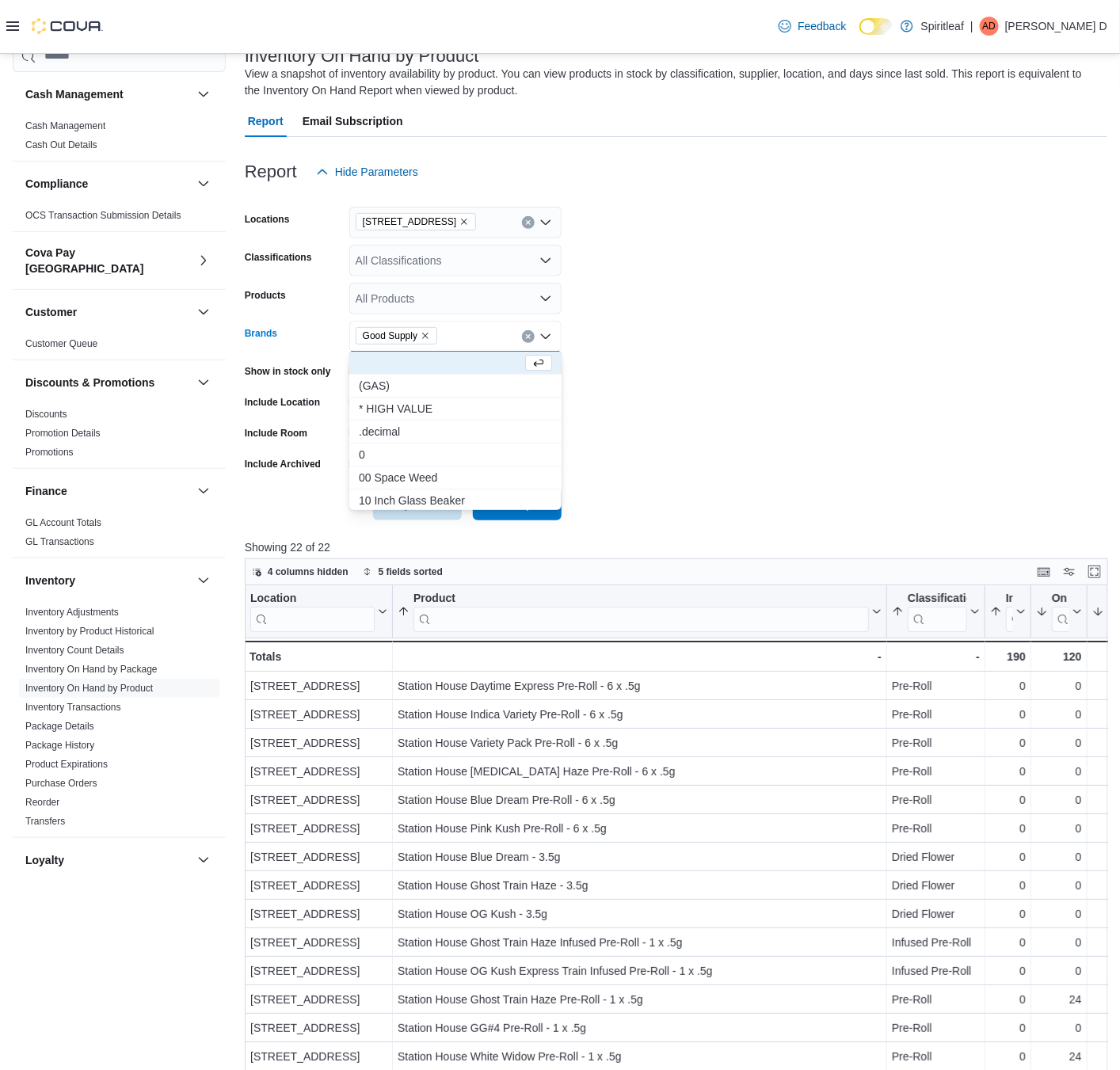
click at [777, 365] on form "Locations [STREET_ADDRESS] Classifications All Classifications Products All Pro…" at bounding box center [676, 354] width 863 height 332
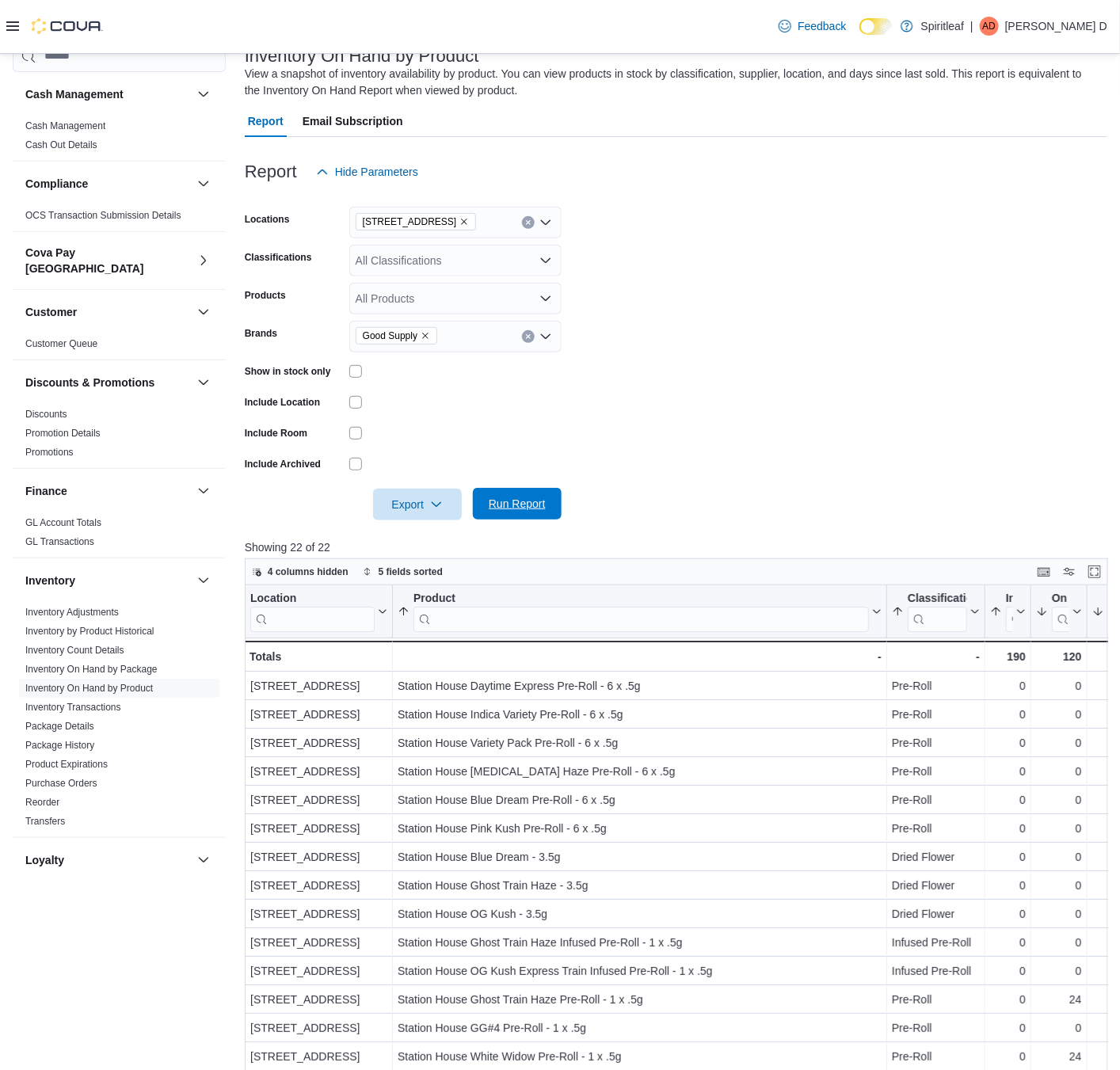
click at [523, 502] on span "Run Report" at bounding box center [517, 503] width 57 height 16
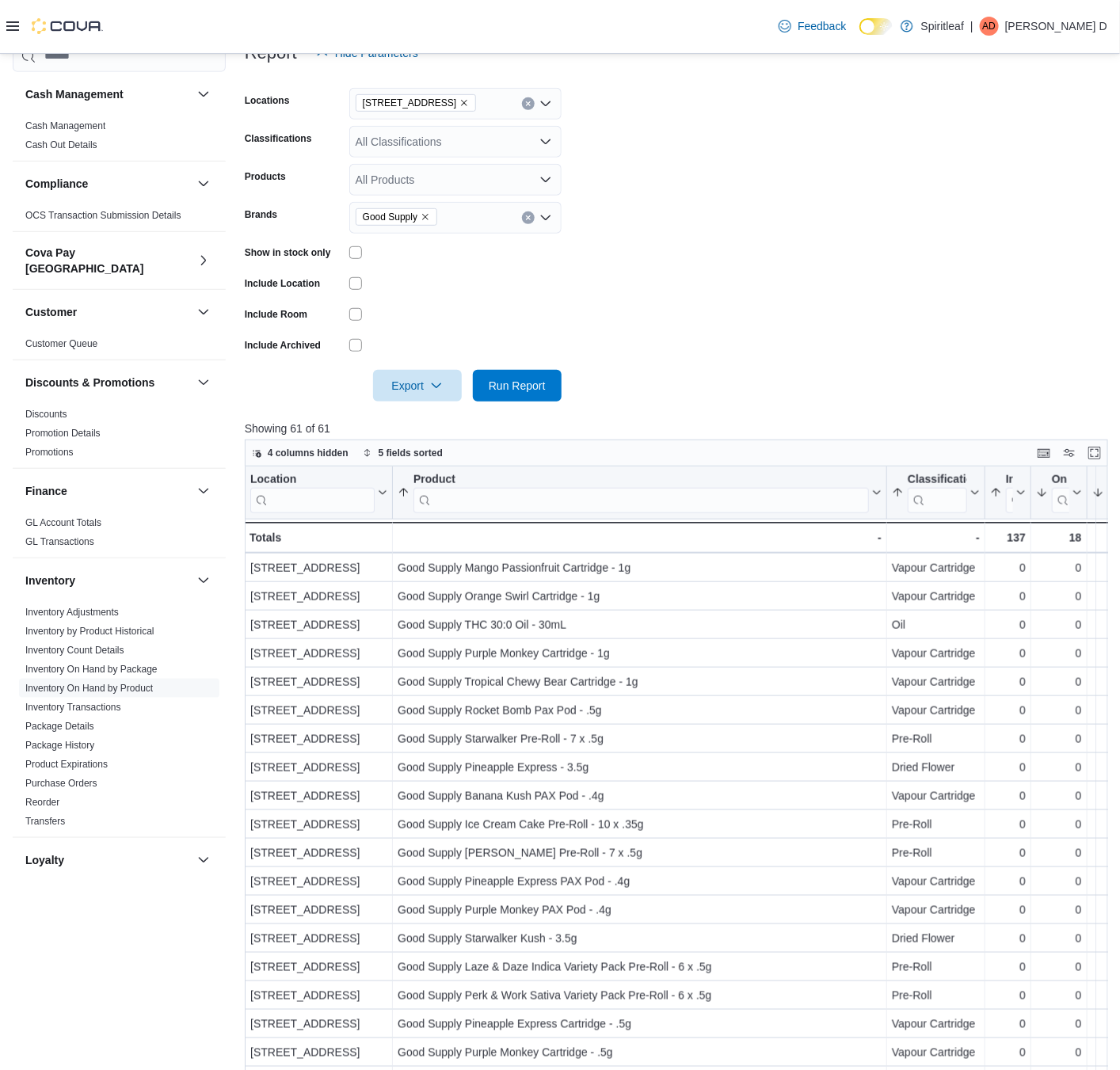
scroll to position [466, 0]
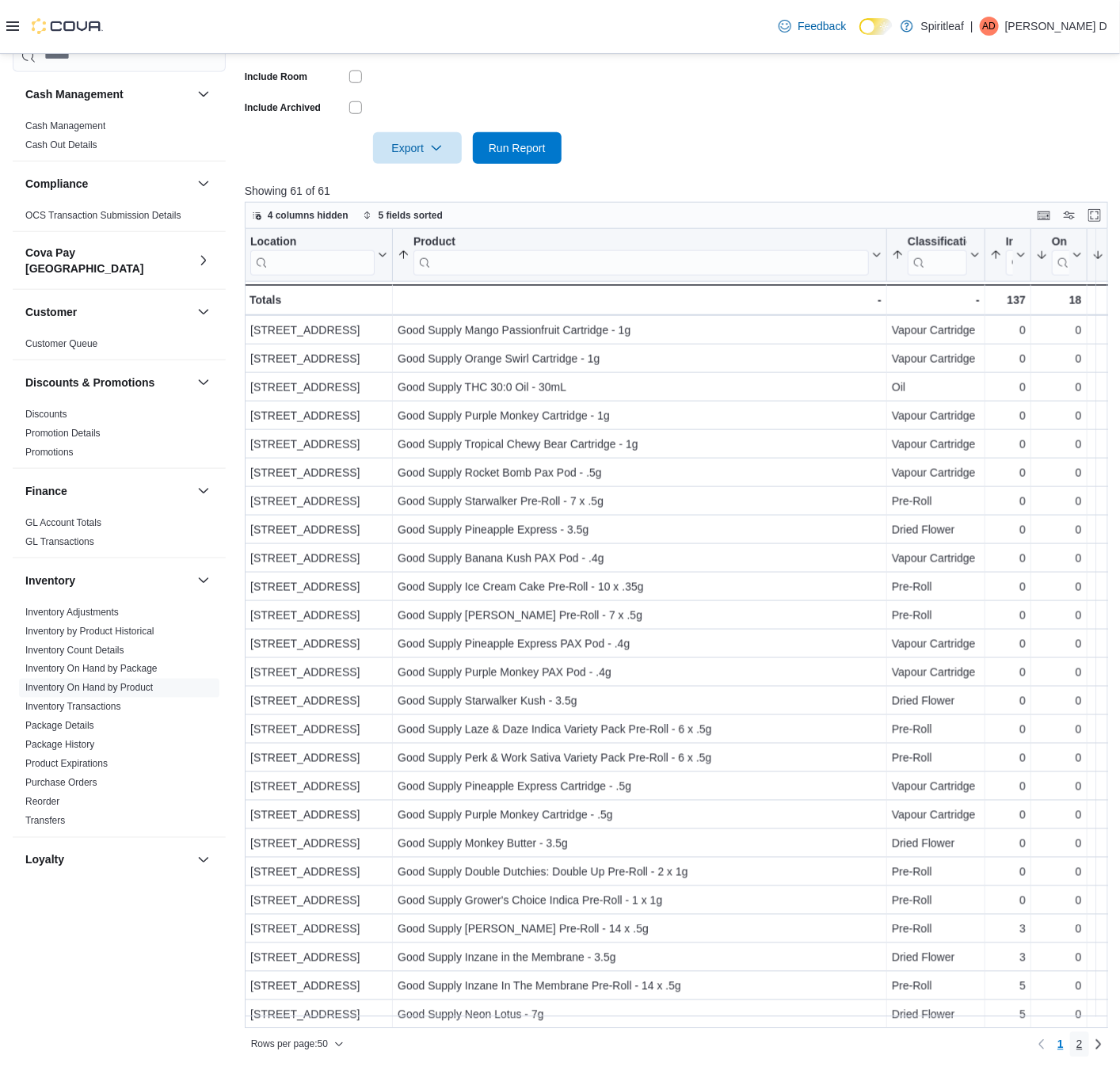
click at [1090, 808] on link "2" at bounding box center [1079, 1045] width 19 height 25
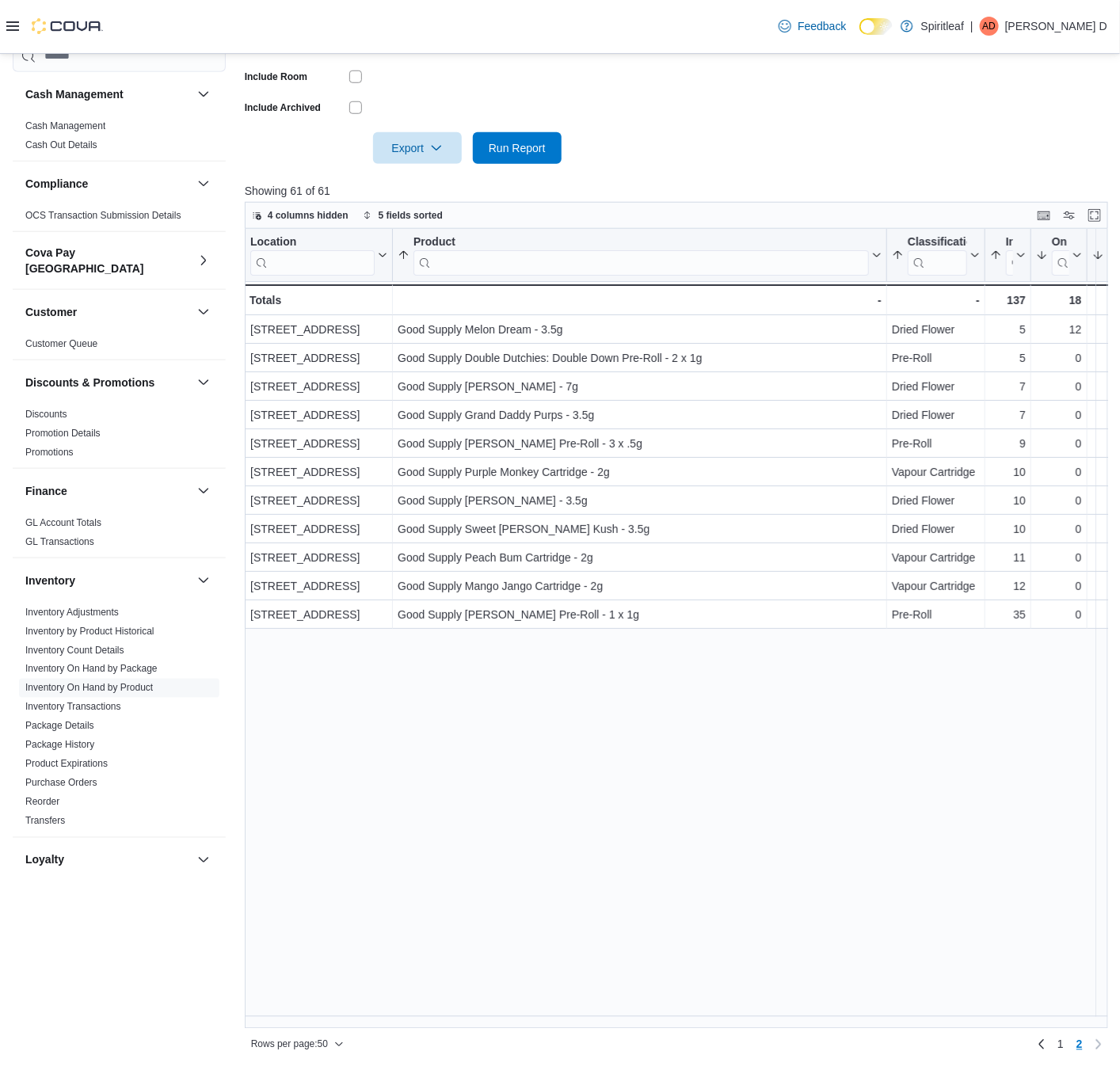
scroll to position [0, 0]
click at [1064, 808] on span "1" at bounding box center [1060, 1045] width 6 height 16
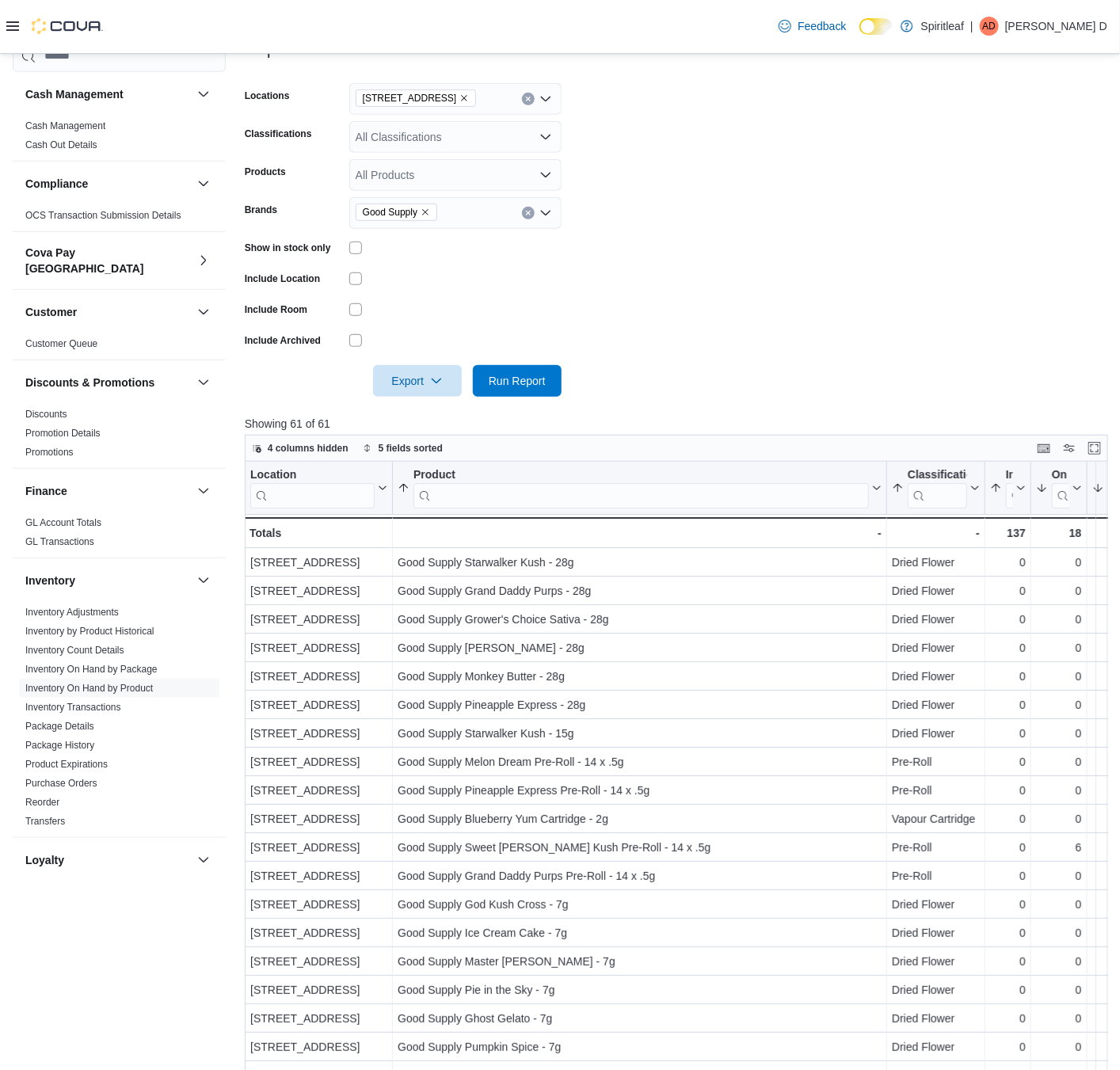
scroll to position [109, 0]
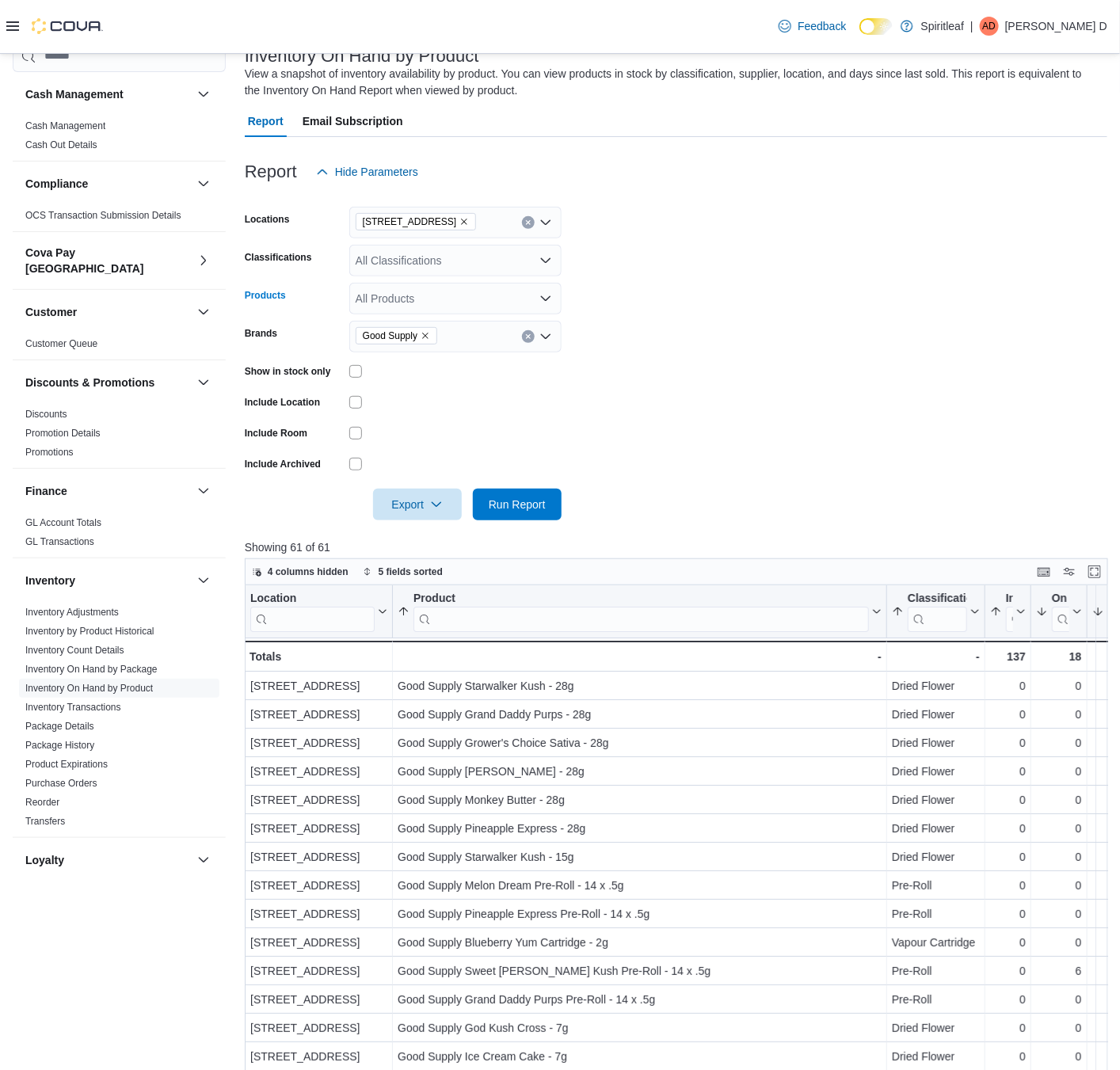
click at [414, 288] on div "All Products" at bounding box center [455, 298] width 212 height 31
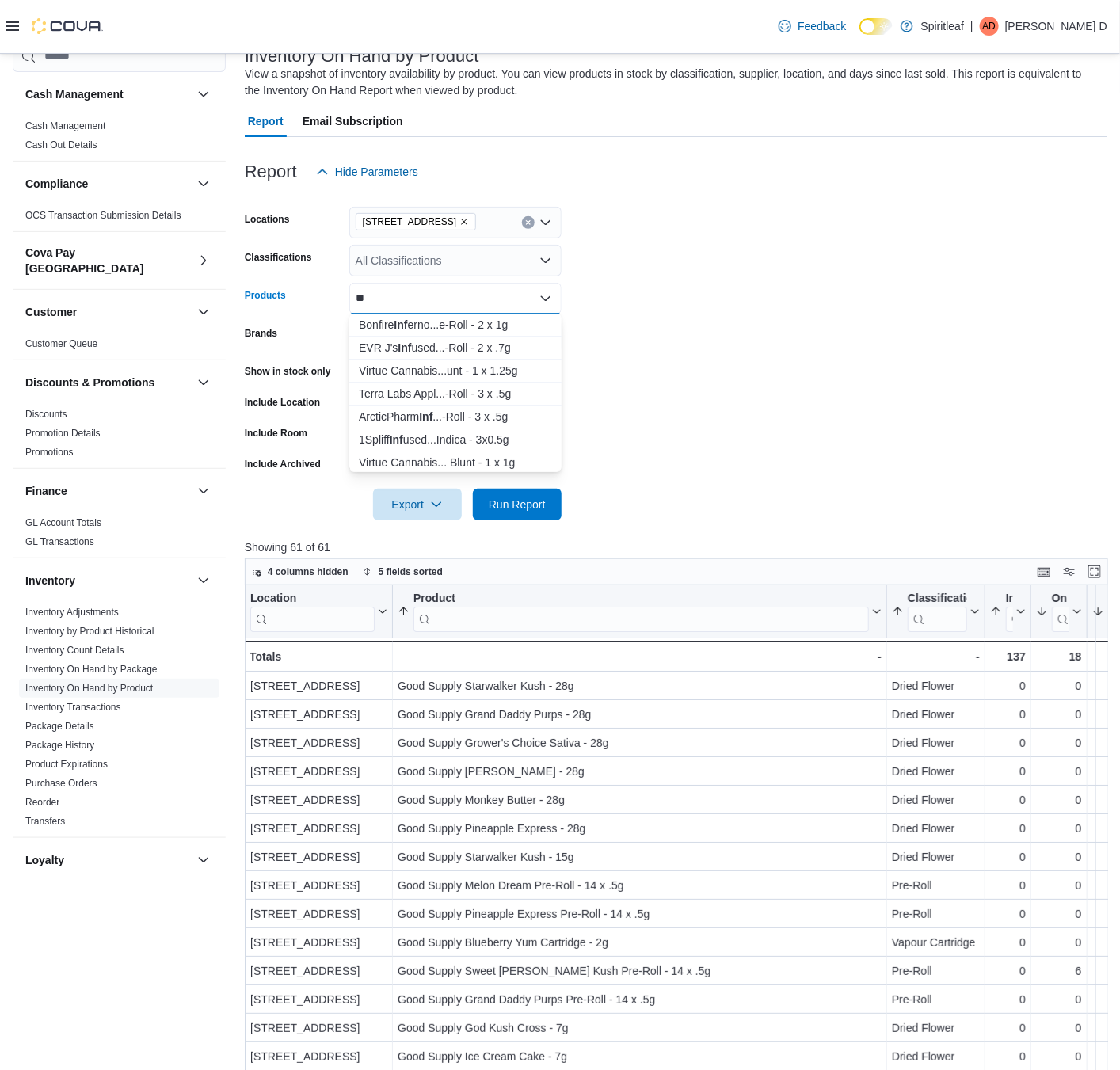
type input "*"
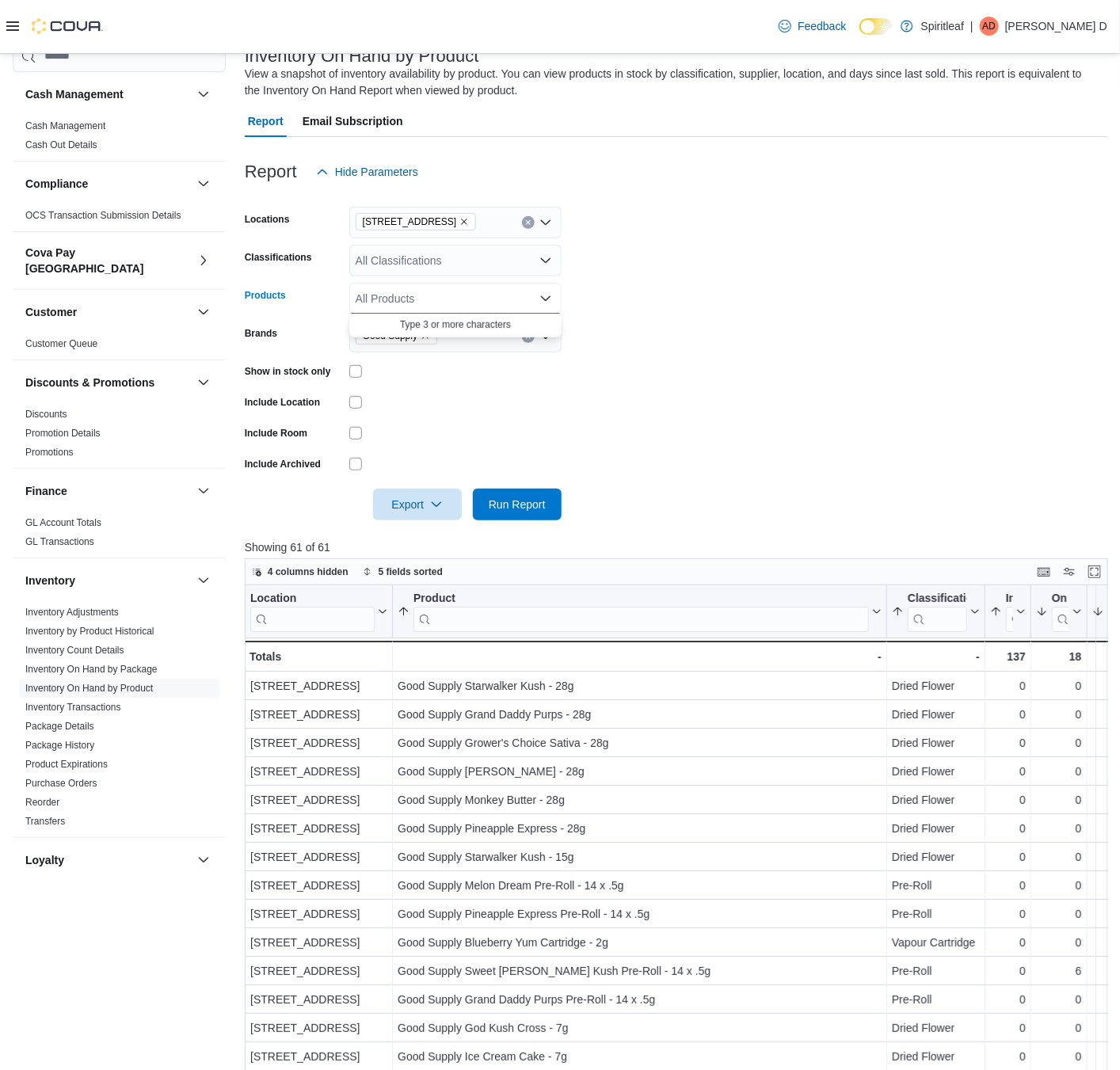
click at [438, 276] on div "All Classifications" at bounding box center [455, 260] width 212 height 31
type input "***"
click at [440, 281] on span "Infused Pre-Roll" at bounding box center [423, 287] width 80 height 16
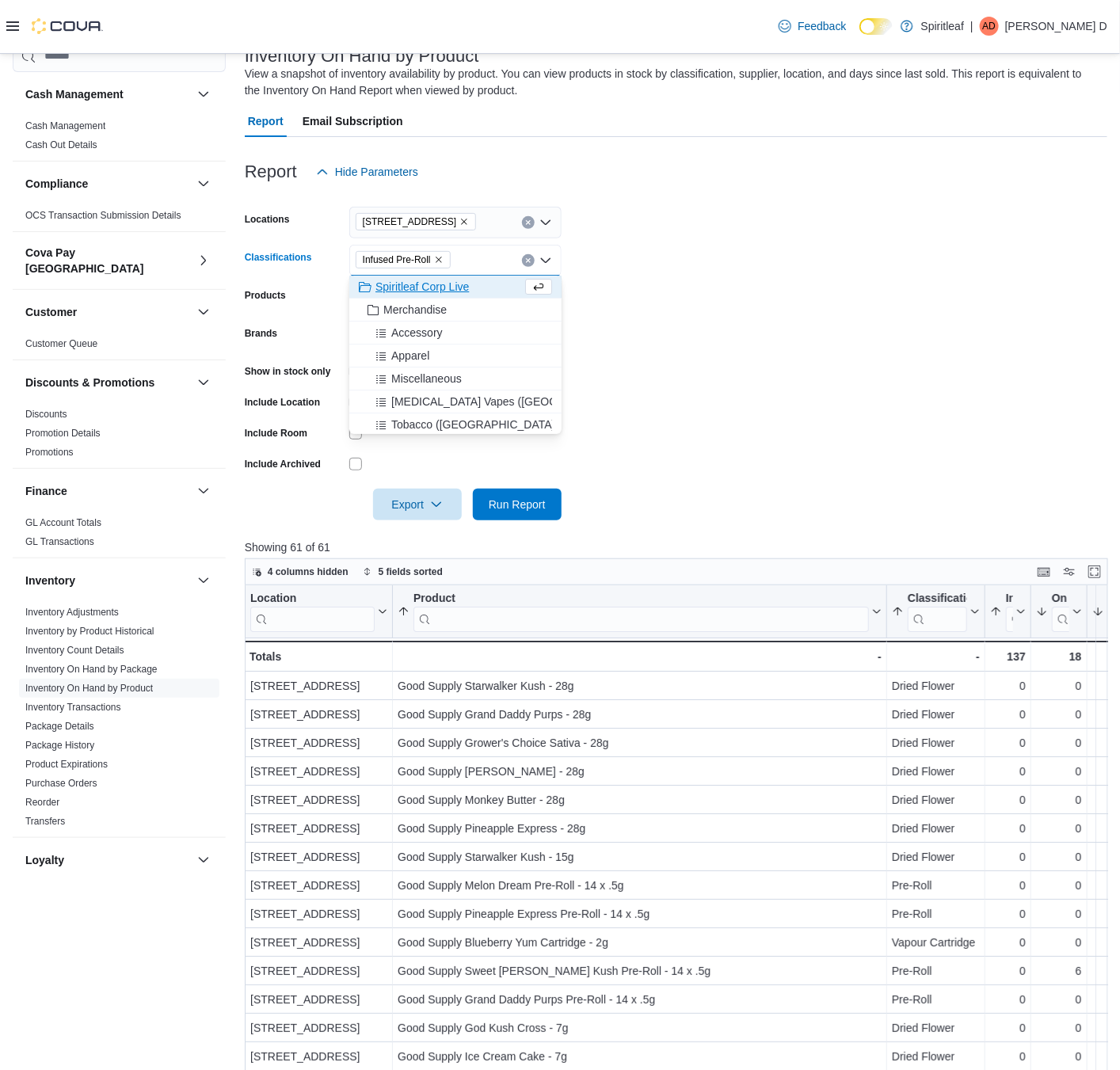
click at [646, 286] on form "Locations [STREET_ADDRESS] Classifications Infused Pre-Roll Combo box. Selected…" at bounding box center [676, 354] width 863 height 332
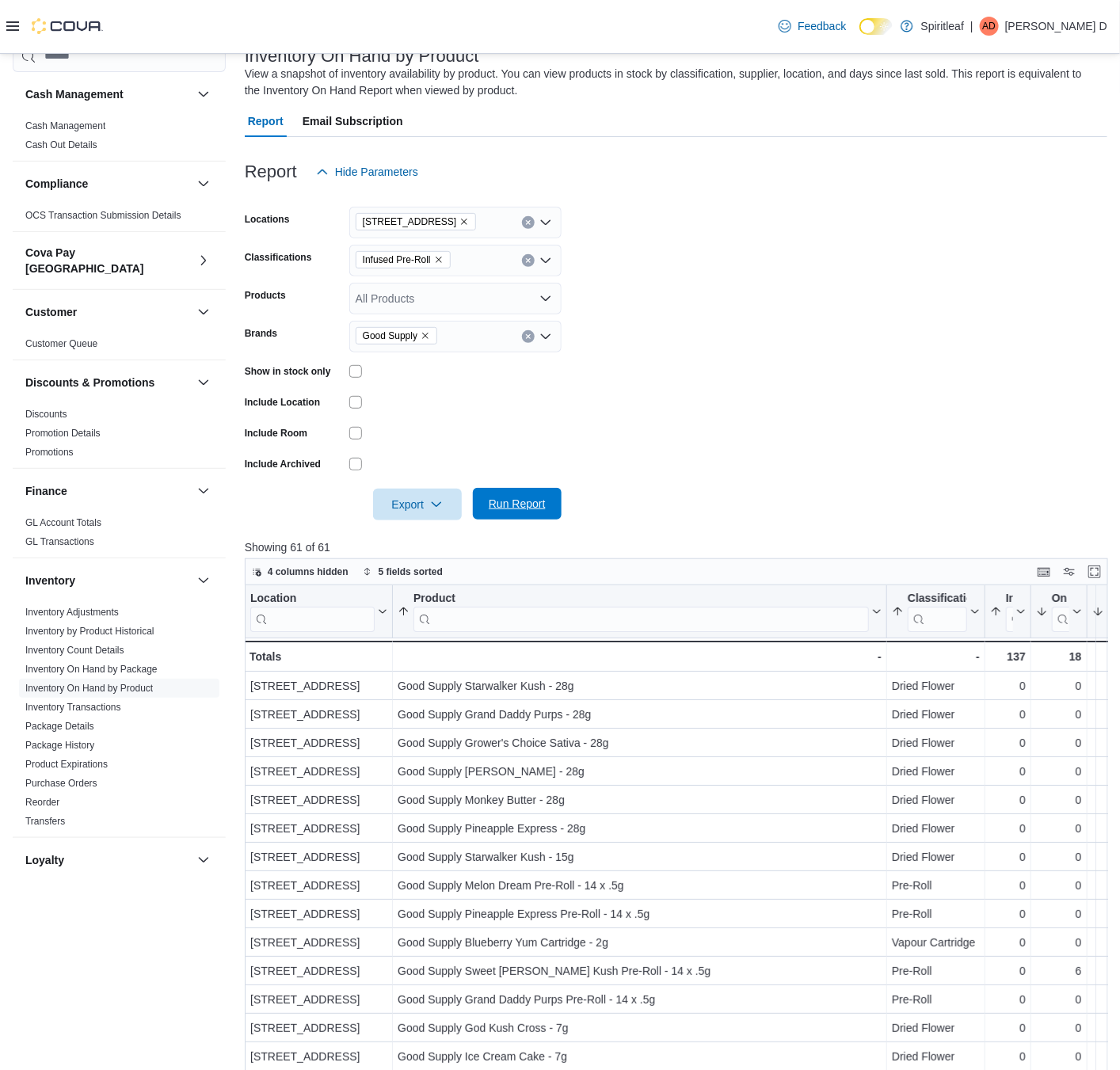
click at [520, 502] on span "Run Report" at bounding box center [517, 503] width 57 height 16
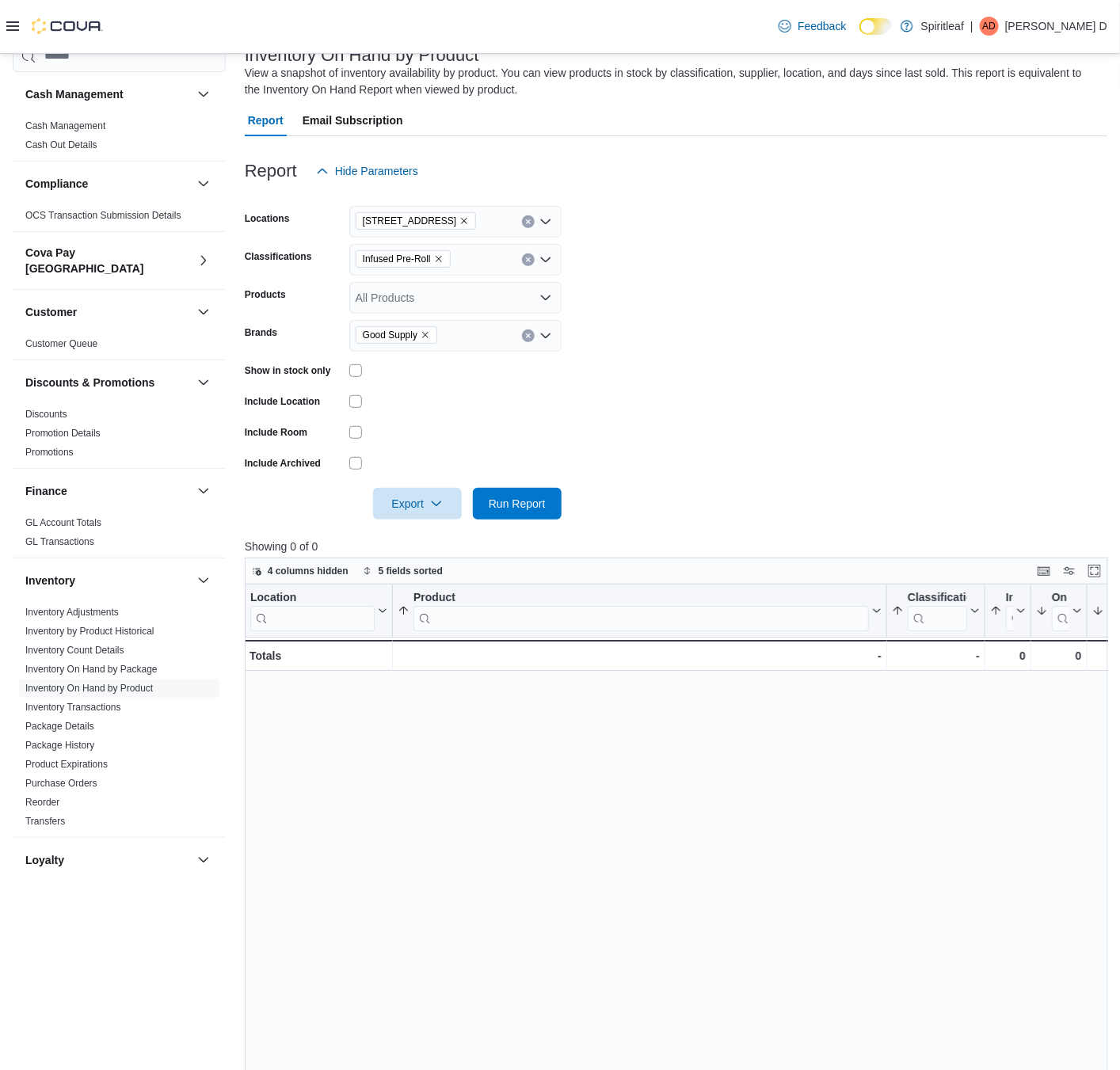
scroll to position [109, 0]
click at [440, 257] on icon "Remove Infused Pre-Roll from selection in this group" at bounding box center [438, 260] width 9 height 9
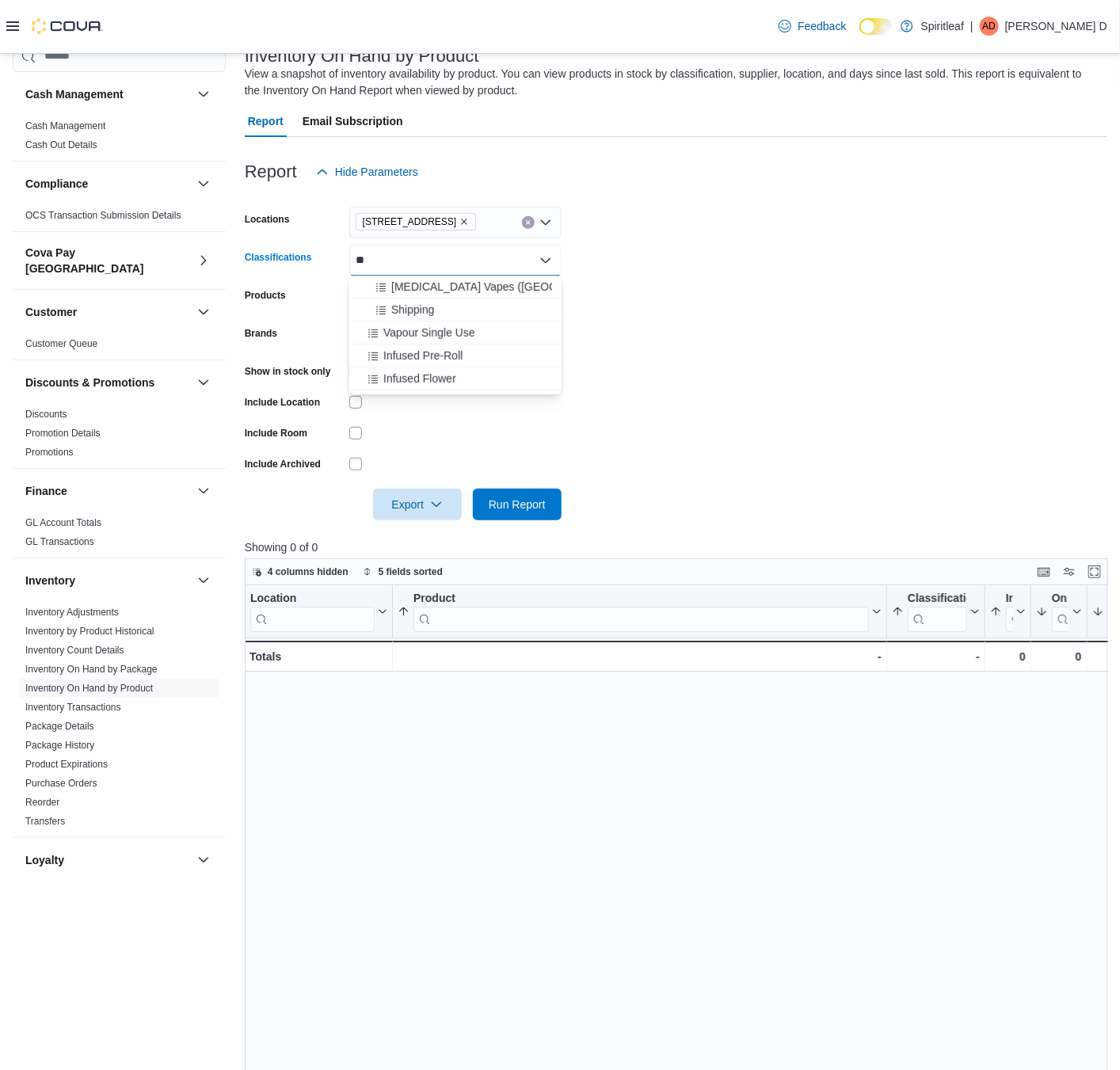
type input "*"
type input "**"
click at [529, 285] on div "Pre-Roll" at bounding box center [455, 287] width 193 height 16
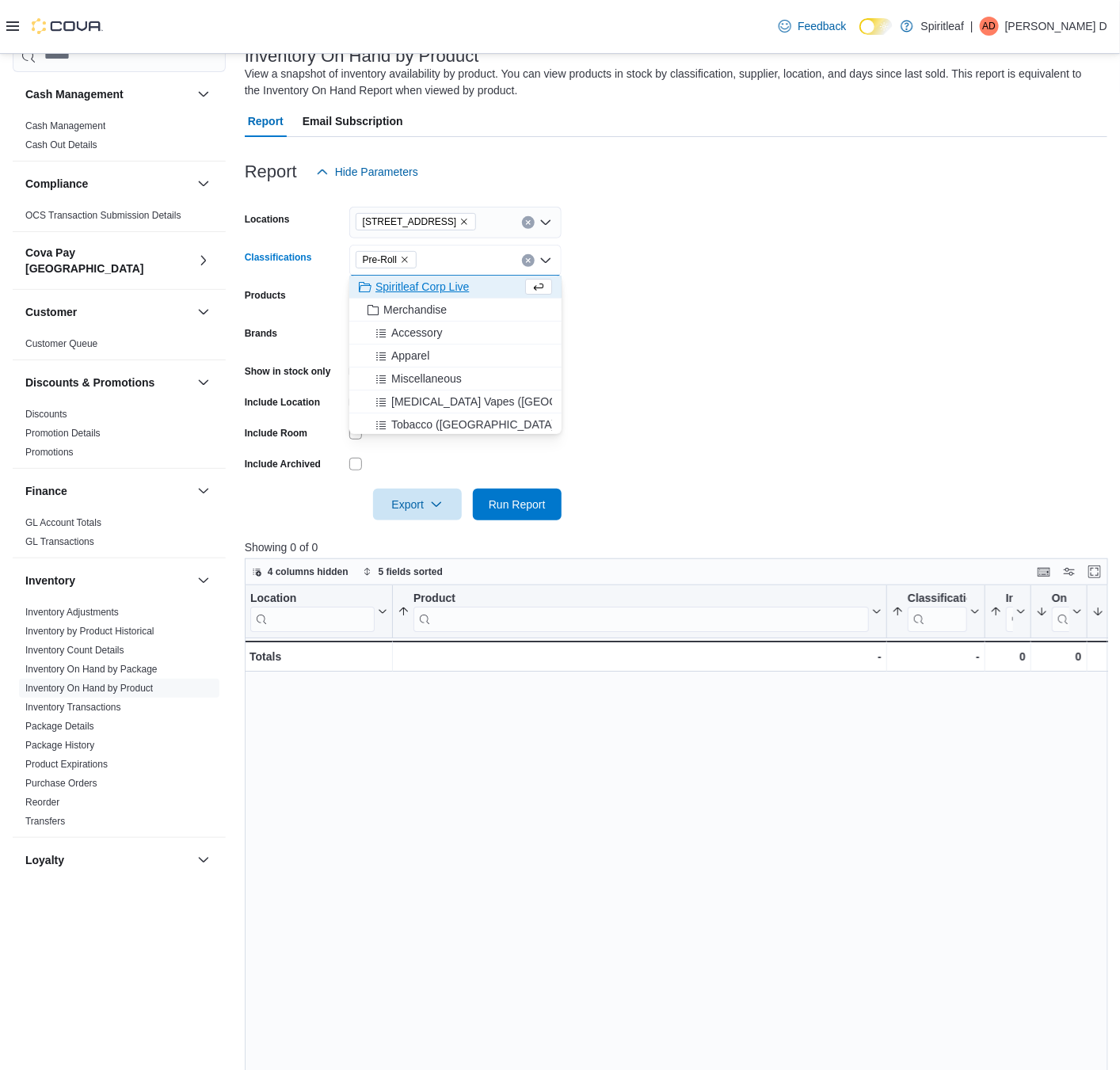
click at [618, 305] on form "Locations [STREET_ADDRESS] Classifications Pre-Roll Combo box. Selected. Pre-Ro…" at bounding box center [676, 354] width 863 height 332
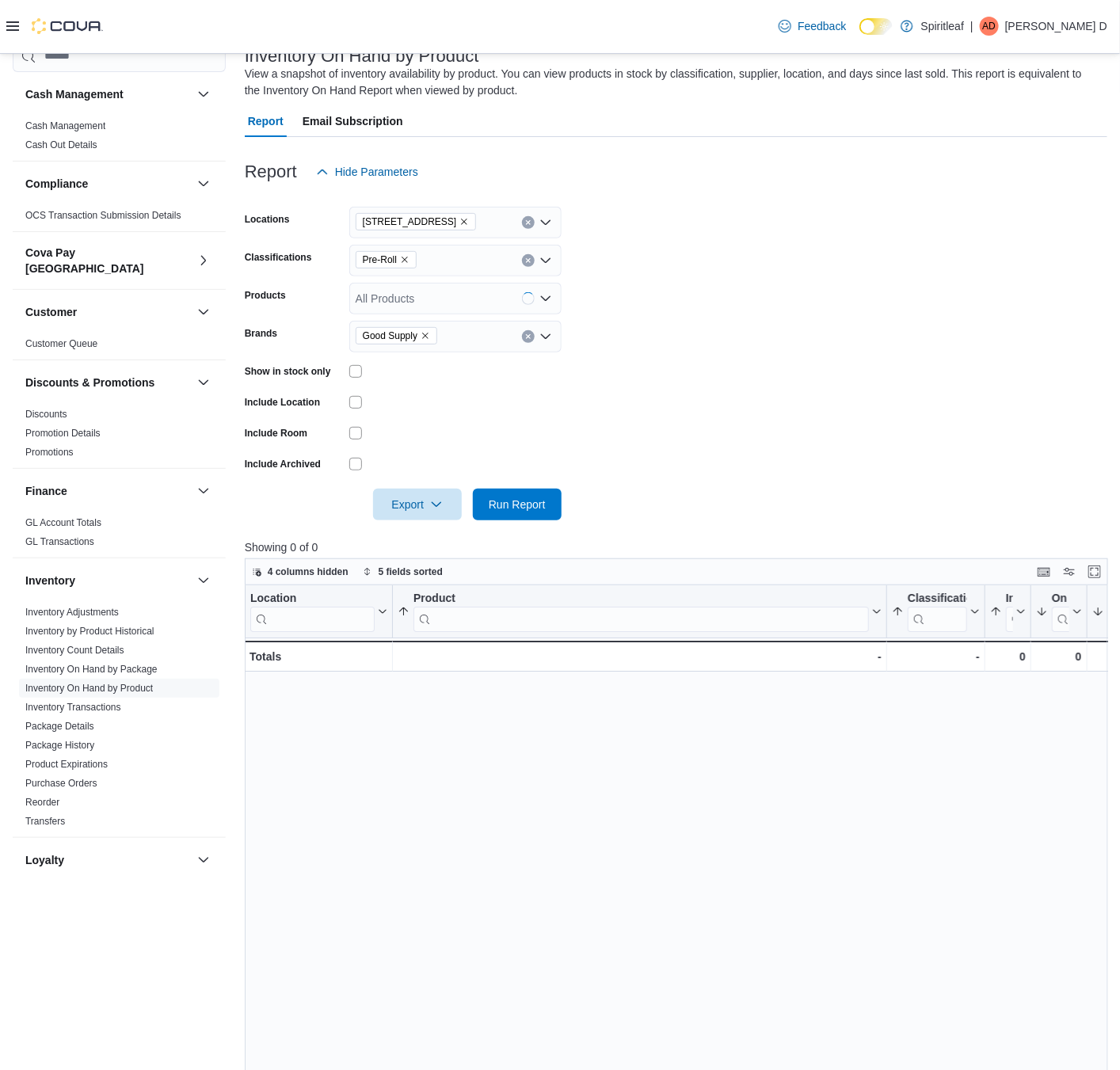
click at [507, 485] on div at bounding box center [676, 482] width 863 height 13
click at [507, 492] on span "Run Report" at bounding box center [517, 503] width 69 height 31
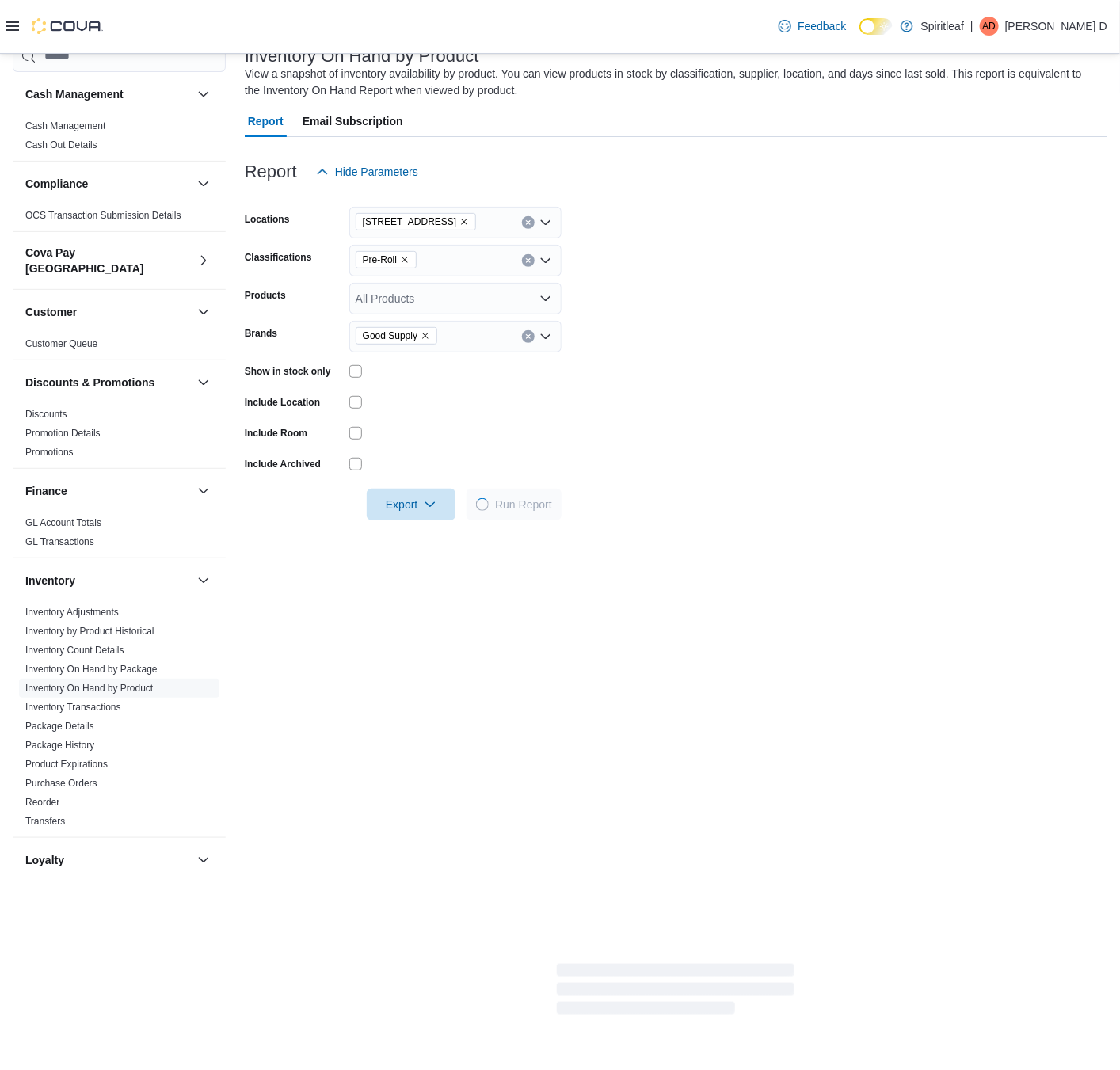
click at [464, 330] on div "Good Supply" at bounding box center [455, 336] width 212 height 31
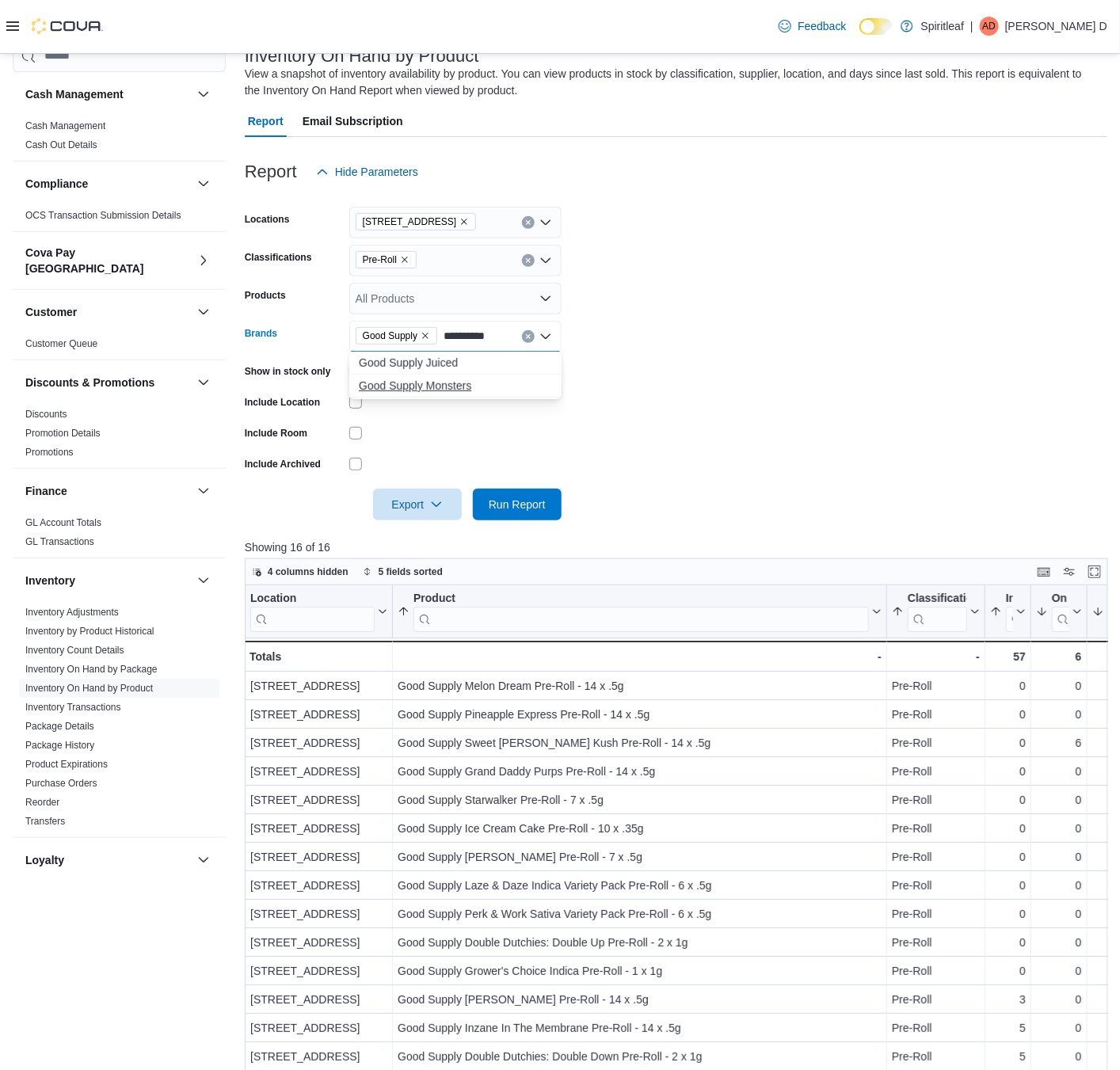
type input "**********"
click at [467, 383] on span "Good Supply Monsters" at bounding box center [455, 386] width 193 height 16
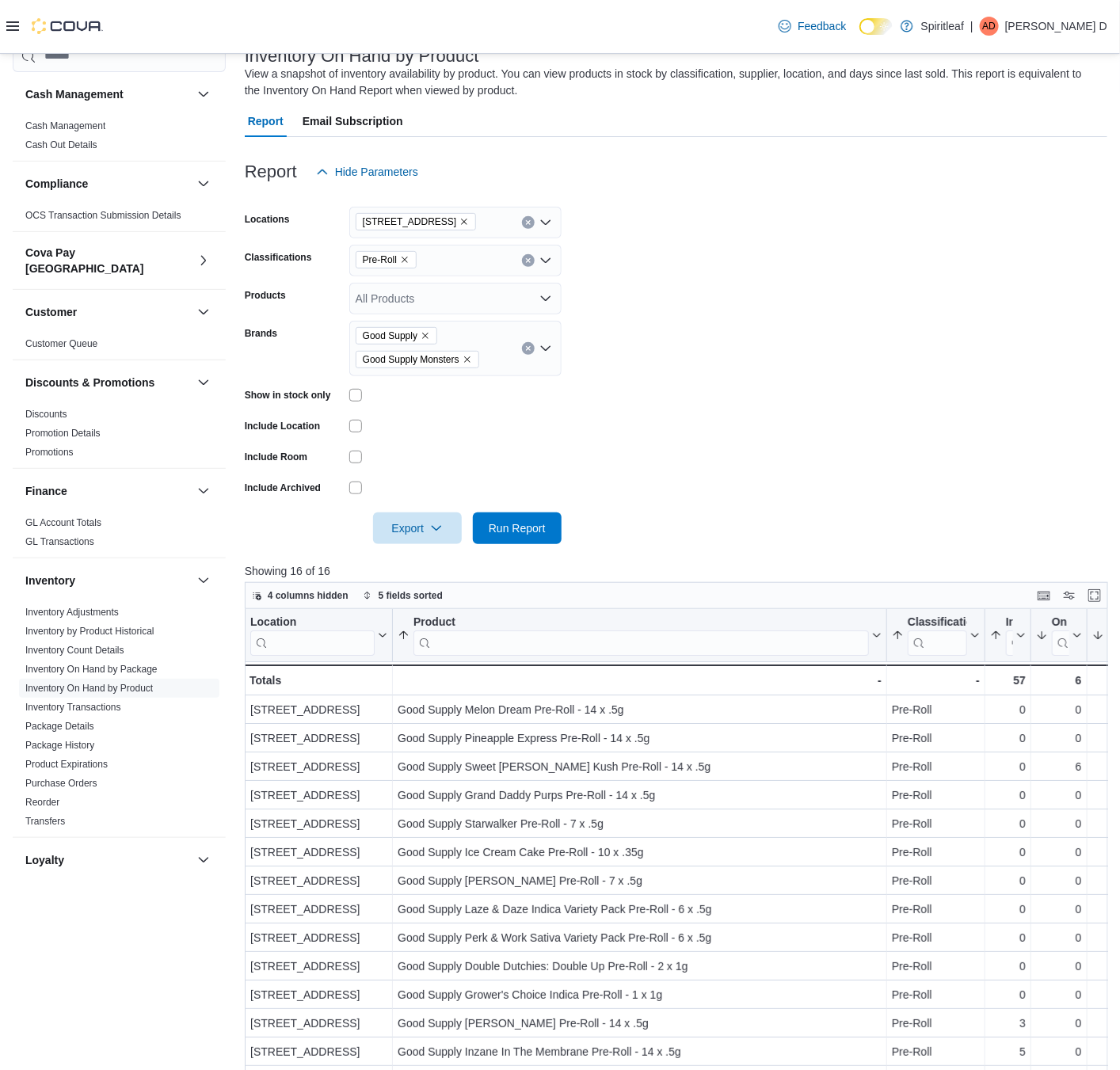
click at [676, 432] on form "Locations [STREET_ADDRESS] Classifications Pre-Roll Products All Products Brand…" at bounding box center [676, 365] width 863 height 356
drag, startPoint x: 513, startPoint y: 538, endPoint x: 444, endPoint y: 387, distance: 166.0
click at [513, 540] on span "Run Report" at bounding box center [517, 528] width 69 height 31
click at [403, 259] on icon "Remove Pre-Roll from selection in this group" at bounding box center [404, 260] width 9 height 9
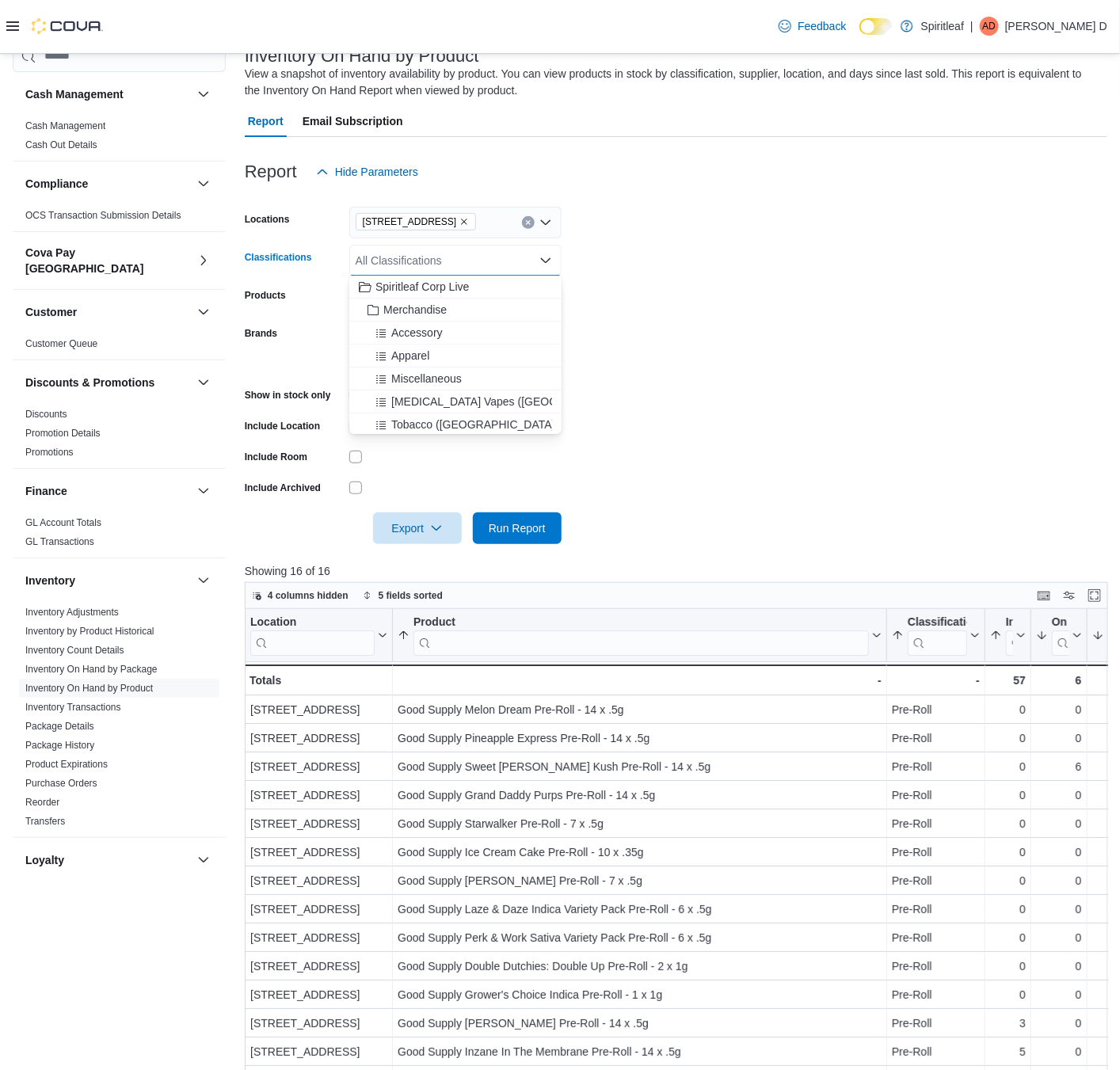
click at [667, 399] on form "Locations [STREET_ADDRESS] Classifications All Classifications Combo box. Selec…" at bounding box center [676, 365] width 863 height 356
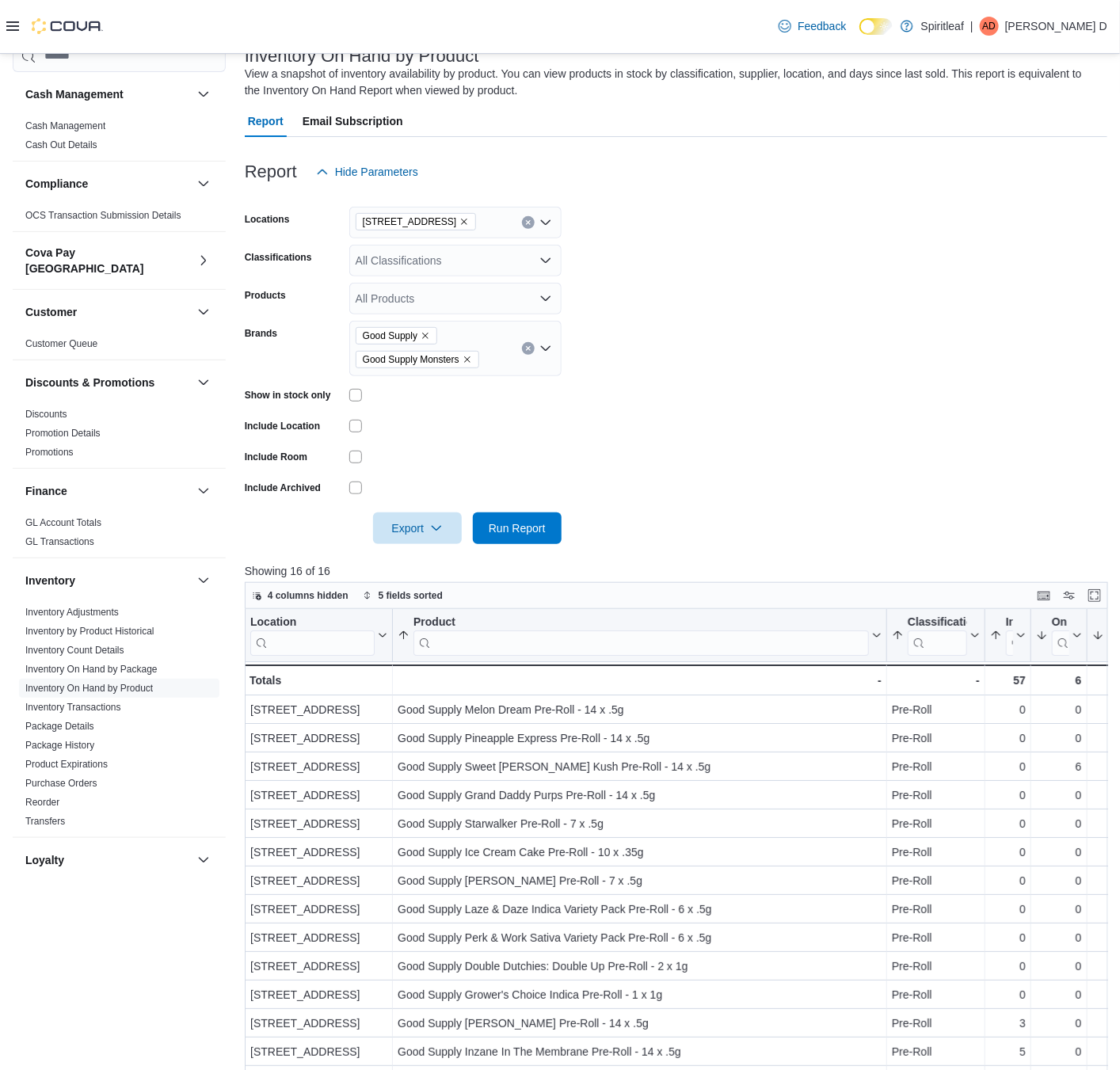
click at [424, 335] on icon "Remove Good Supply from selection in this group" at bounding box center [425, 335] width 9 height 9
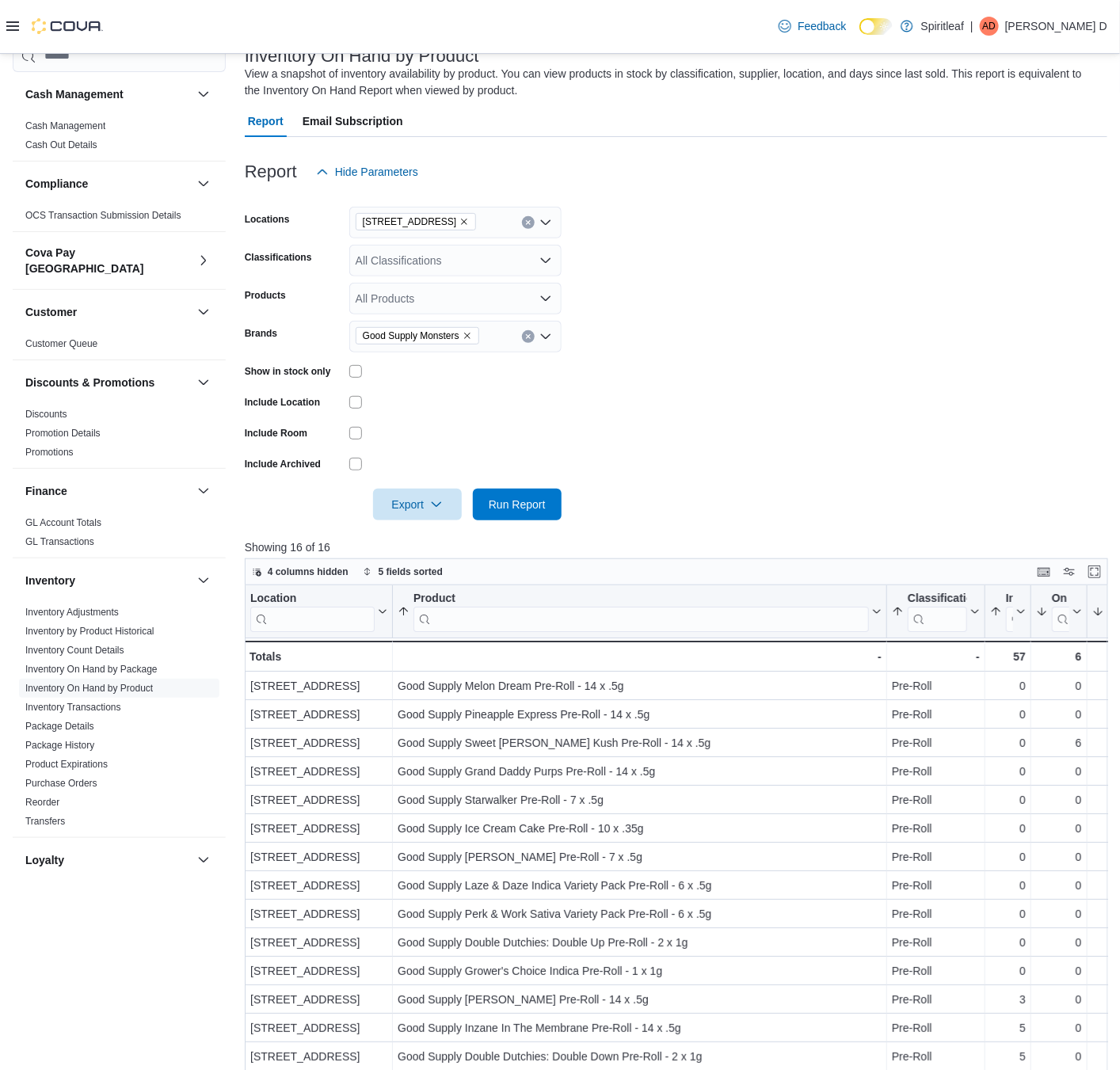
click at [632, 464] on form "Locations [STREET_ADDRESS] Classifications All Classifications Products All Pro…" at bounding box center [676, 354] width 863 height 332
click at [542, 521] on div at bounding box center [676, 530] width 863 height 19
click at [542, 502] on span "Run Report" at bounding box center [517, 503] width 57 height 16
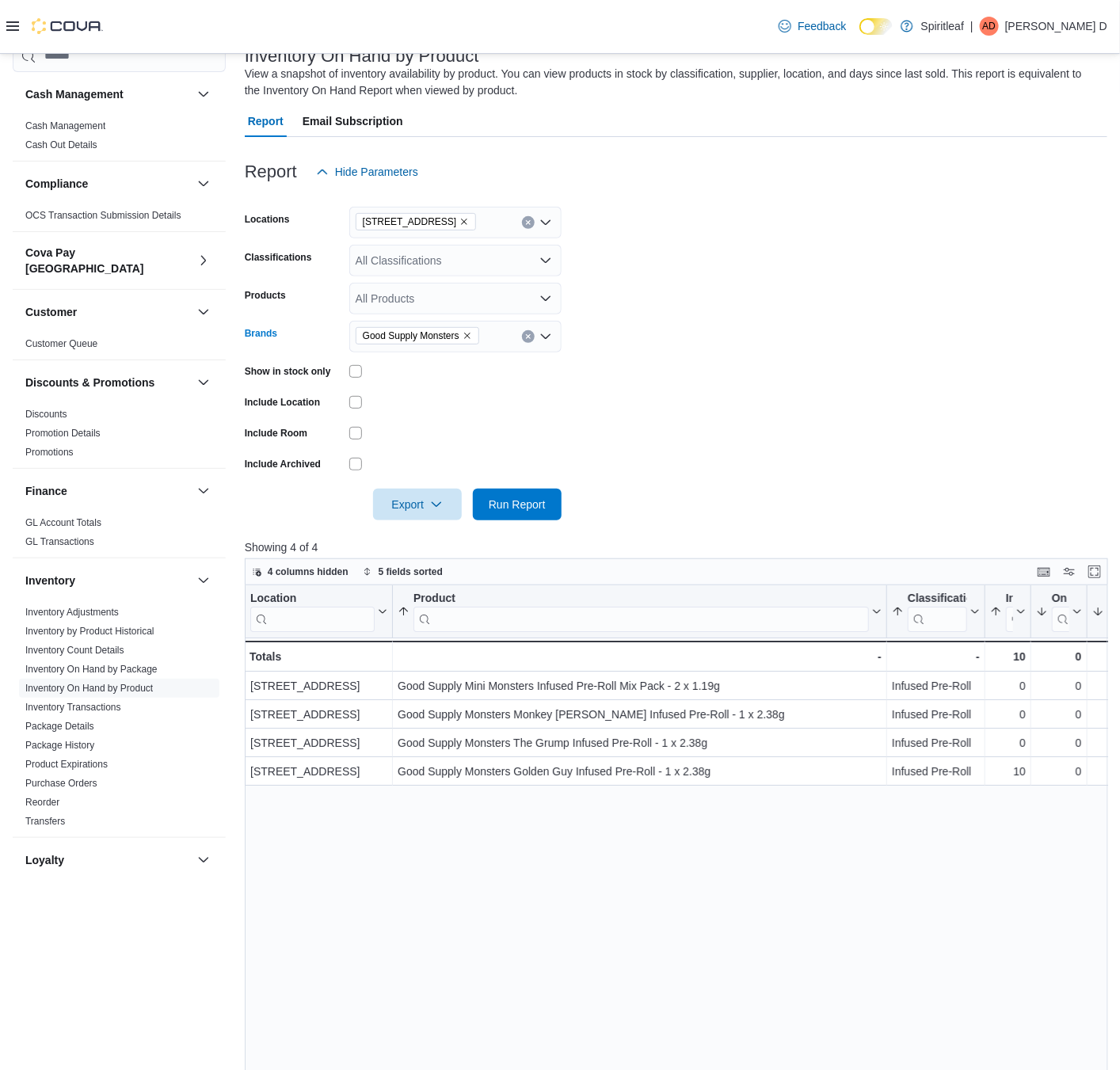
click at [468, 336] on icon "Remove Good Supply Monsters from selection in this group" at bounding box center [467, 335] width 9 height 9
type input "*"
type input "*****"
click at [442, 359] on span "Fuego" at bounding box center [455, 363] width 193 height 16
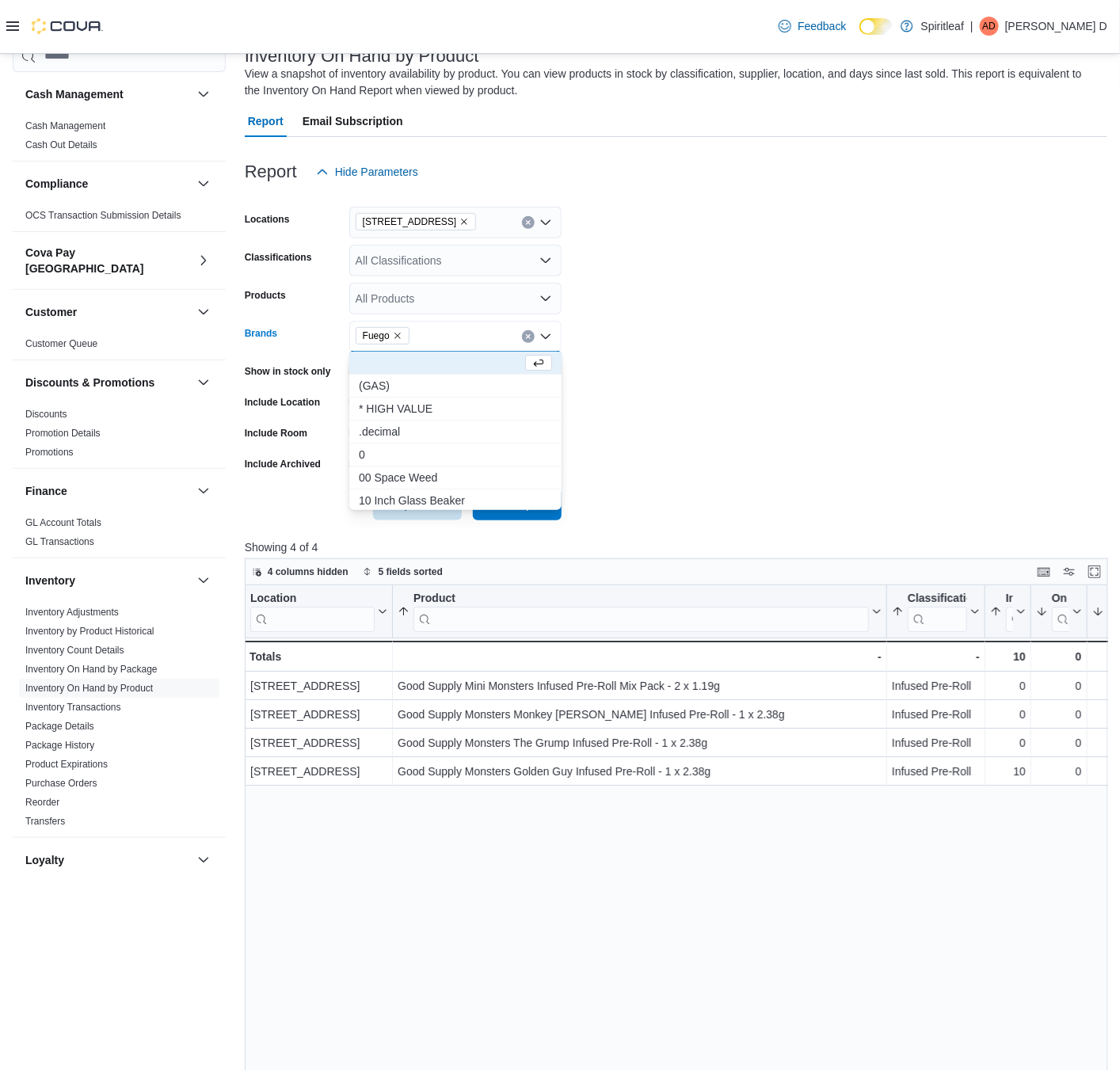
drag, startPoint x: 761, startPoint y: 482, endPoint x: 685, endPoint y: 490, distance: 76.4
click at [747, 487] on div at bounding box center [676, 482] width 863 height 13
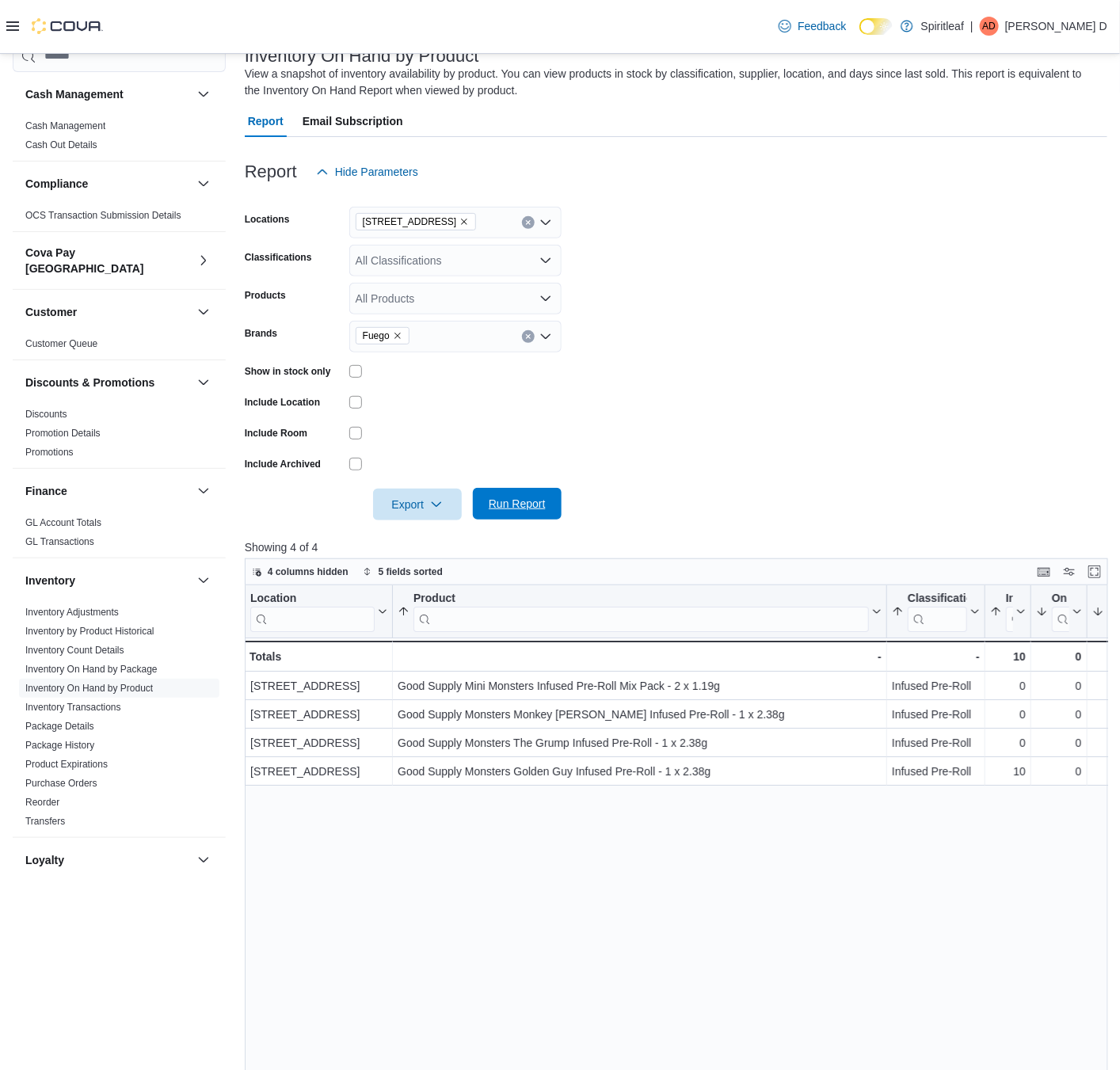
click at [535, 499] on span "Run Report" at bounding box center [517, 503] width 57 height 16
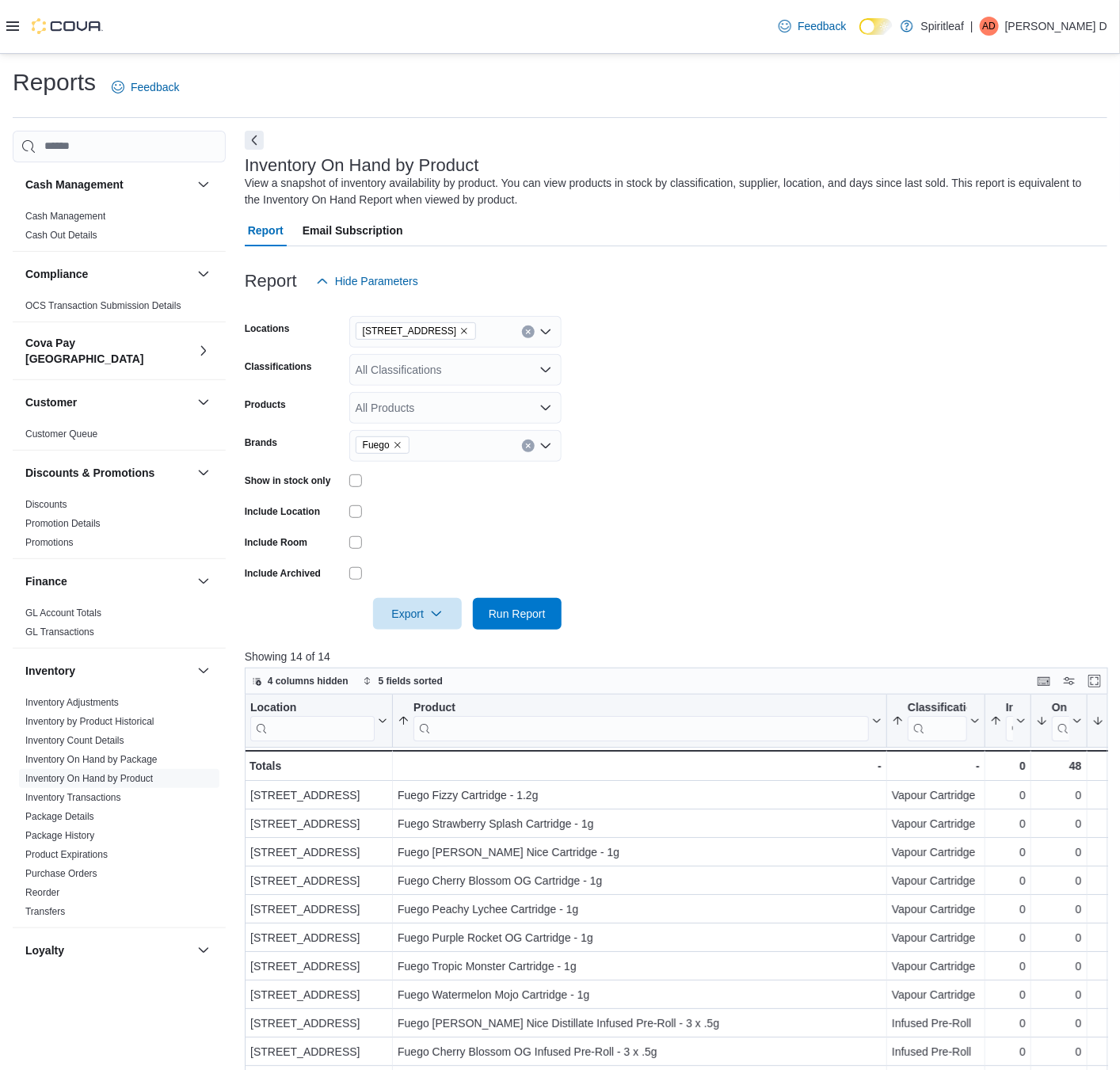
click at [400, 441] on icon "Remove Fuego from selection in this group" at bounding box center [397, 445] width 9 height 9
click at [395, 447] on div "All Brands" at bounding box center [455, 445] width 212 height 31
type input "****"
click at [424, 478] on span "A-HA!" at bounding box center [455, 472] width 193 height 16
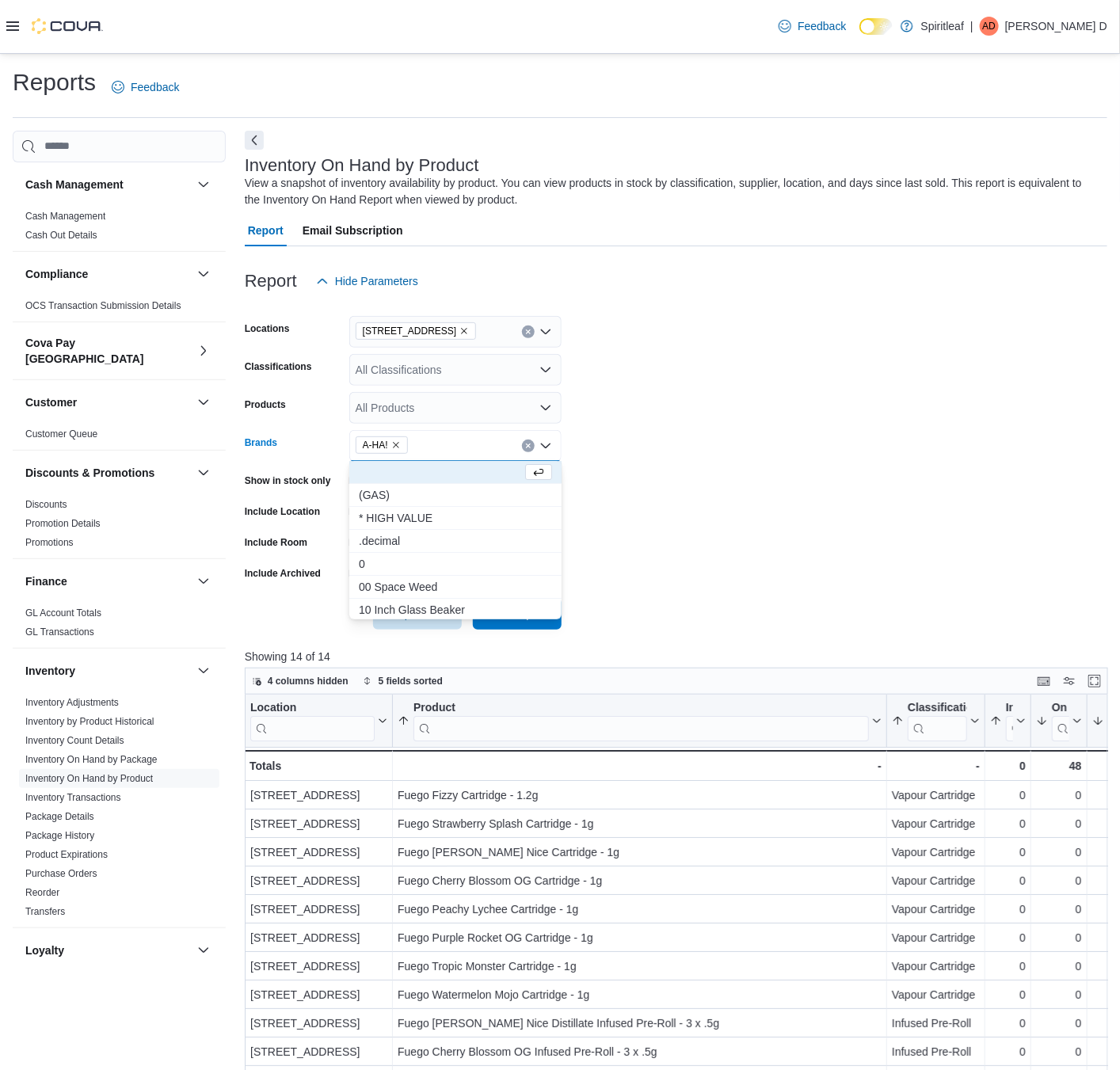
click at [860, 476] on form "Locations [STREET_ADDRESS] Classifications All Classifications Products All Pro…" at bounding box center [676, 463] width 863 height 332
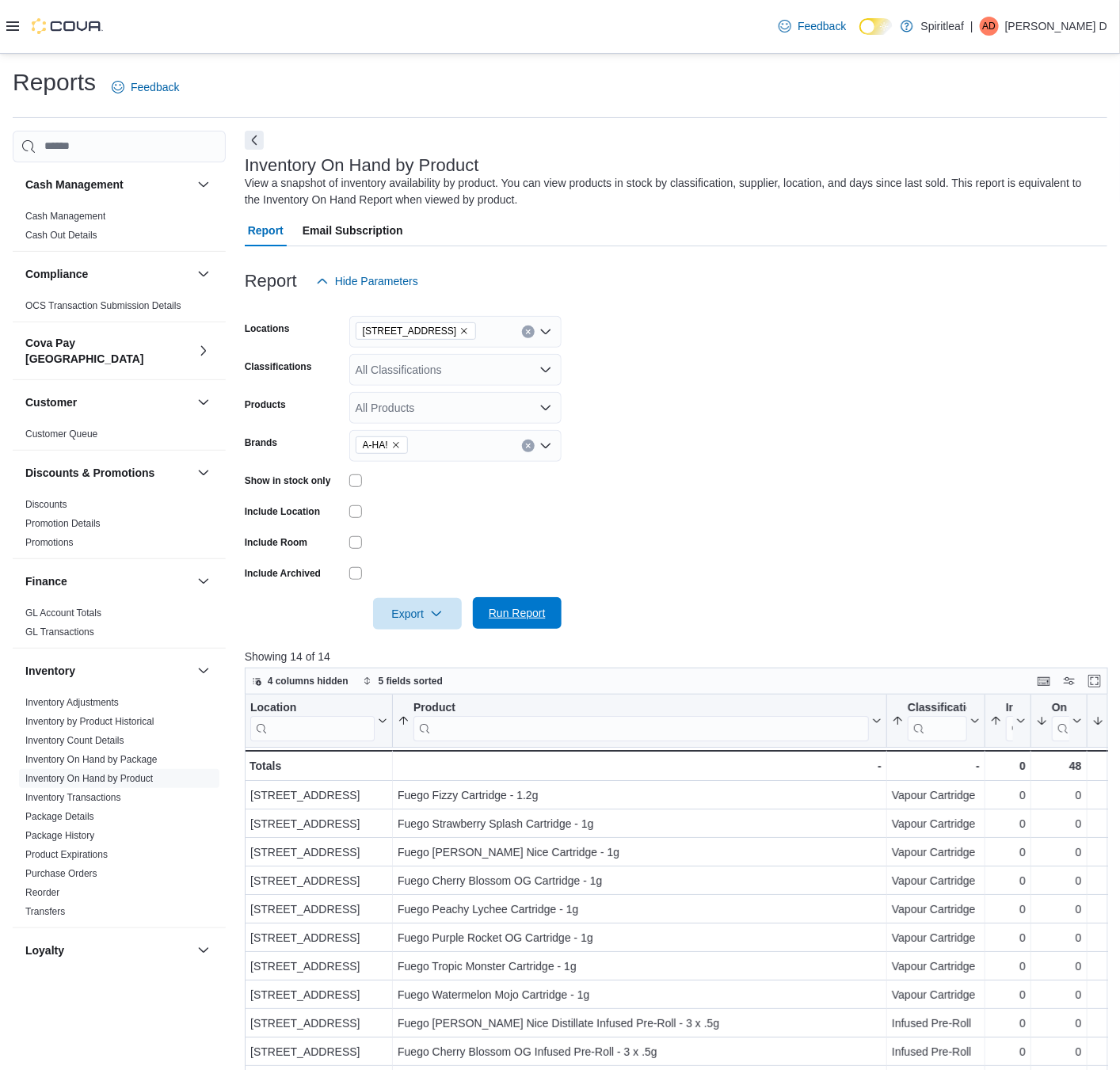
click at [521, 606] on span "Run Report" at bounding box center [517, 612] width 57 height 16
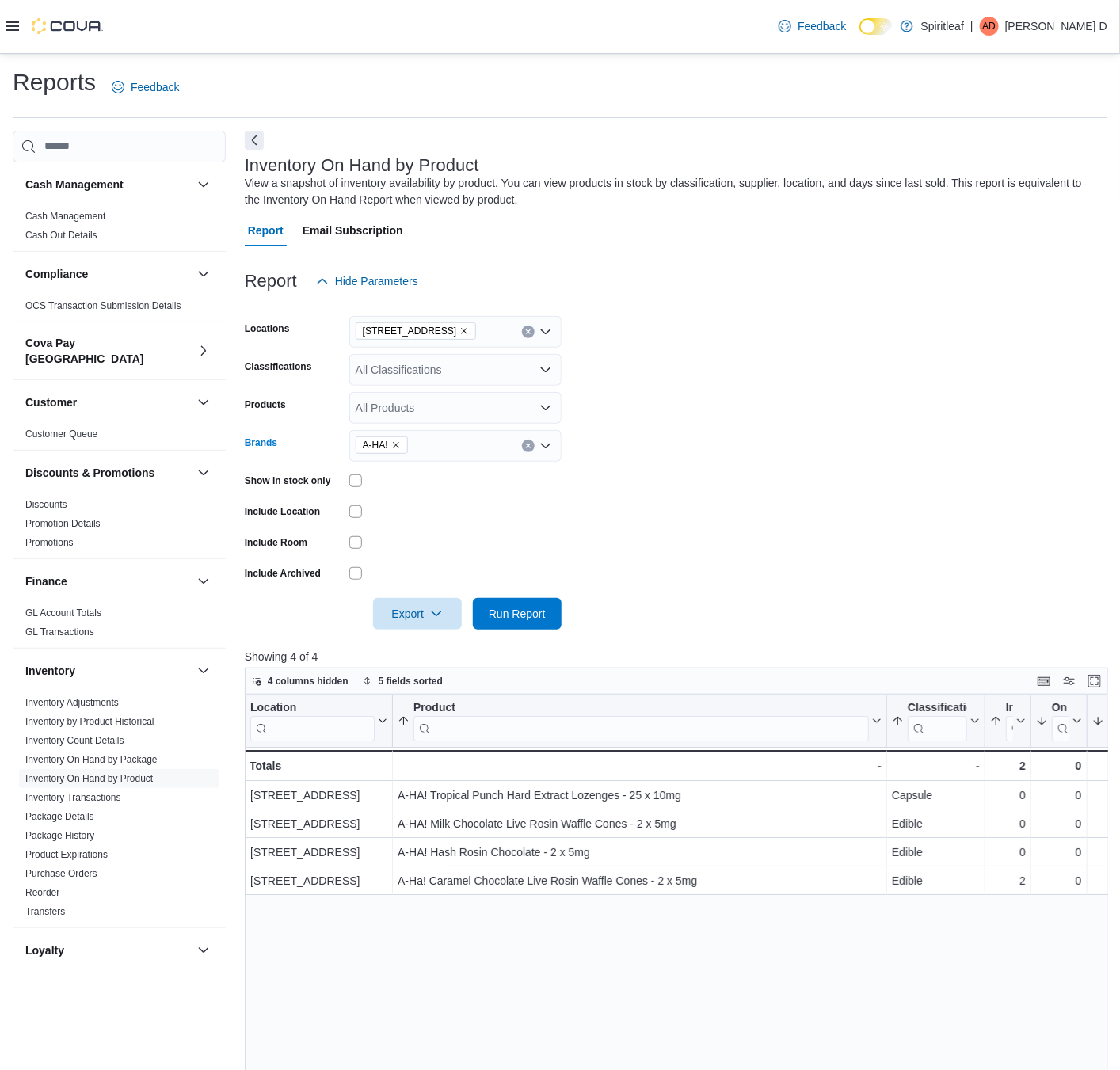
click at [395, 444] on icon "Remove A-HA! from selection in this group" at bounding box center [396, 445] width 9 height 9
type input "*******"
click at [456, 511] on span "SOURZ by Spinach" at bounding box center [455, 518] width 193 height 16
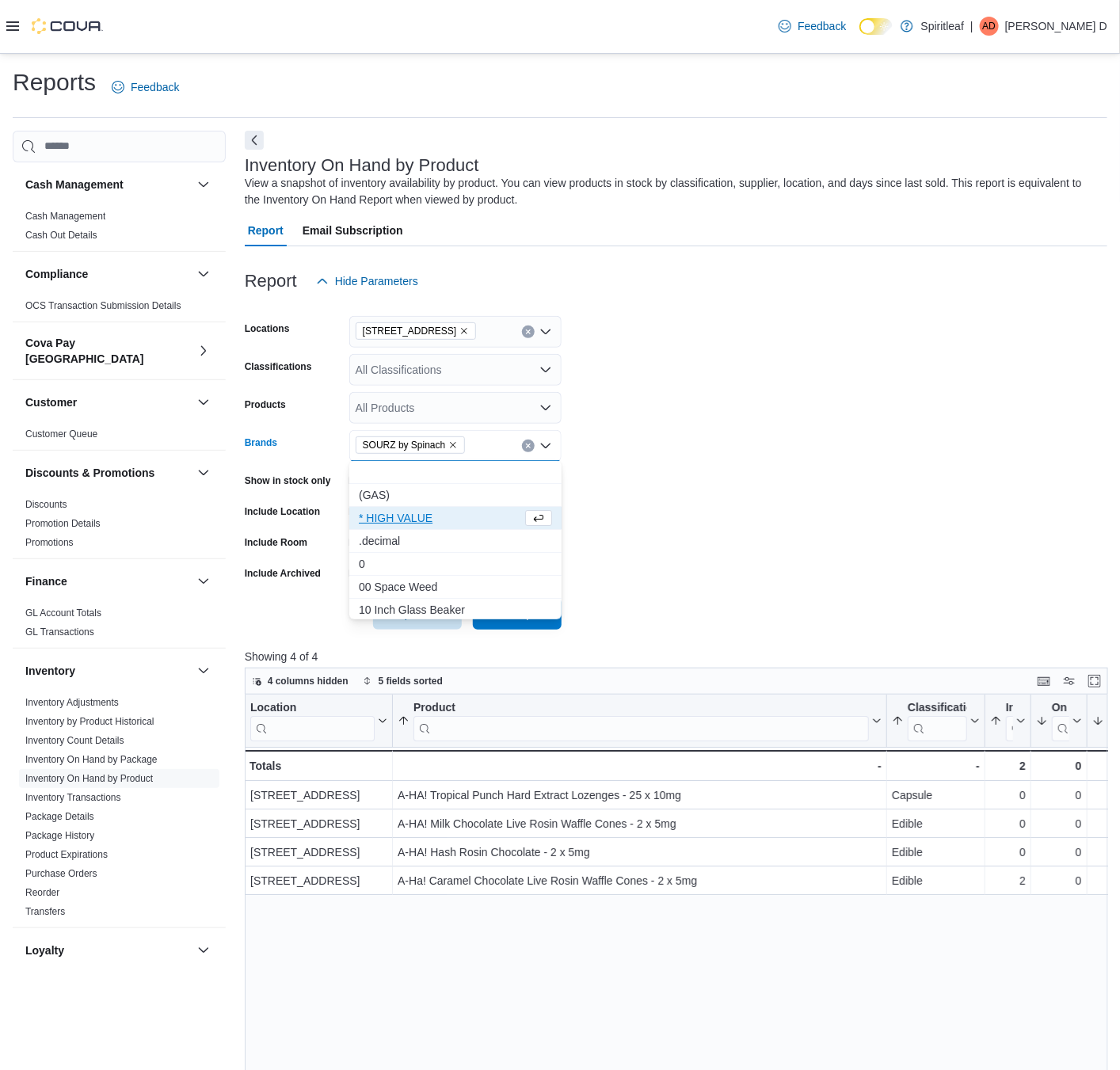
click at [618, 533] on form "Locations [STREET_ADDRESS] Classifications All Classifications Products All Pro…" at bounding box center [676, 463] width 863 height 332
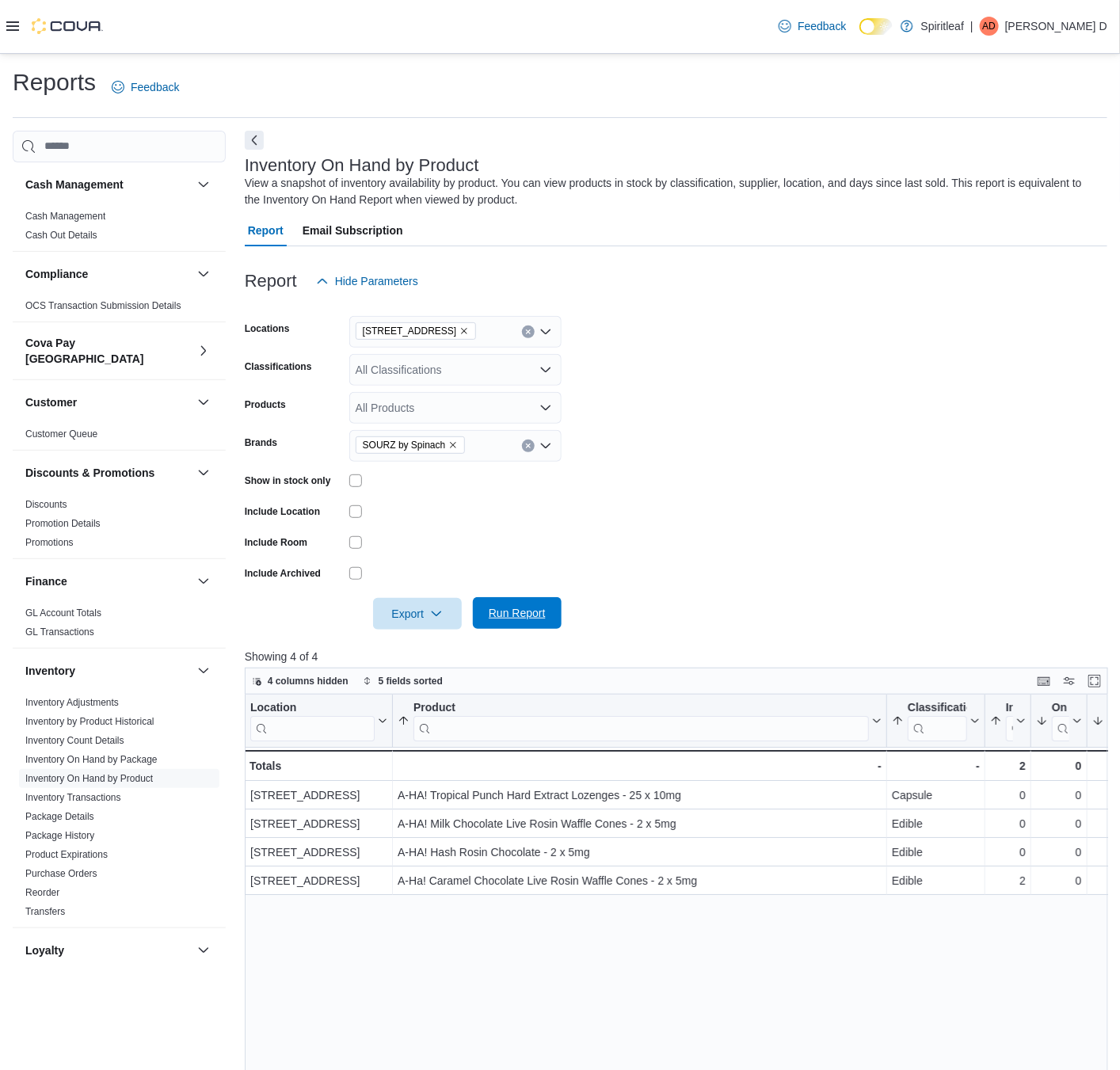
click at [523, 608] on span "Run Report" at bounding box center [517, 612] width 57 height 16
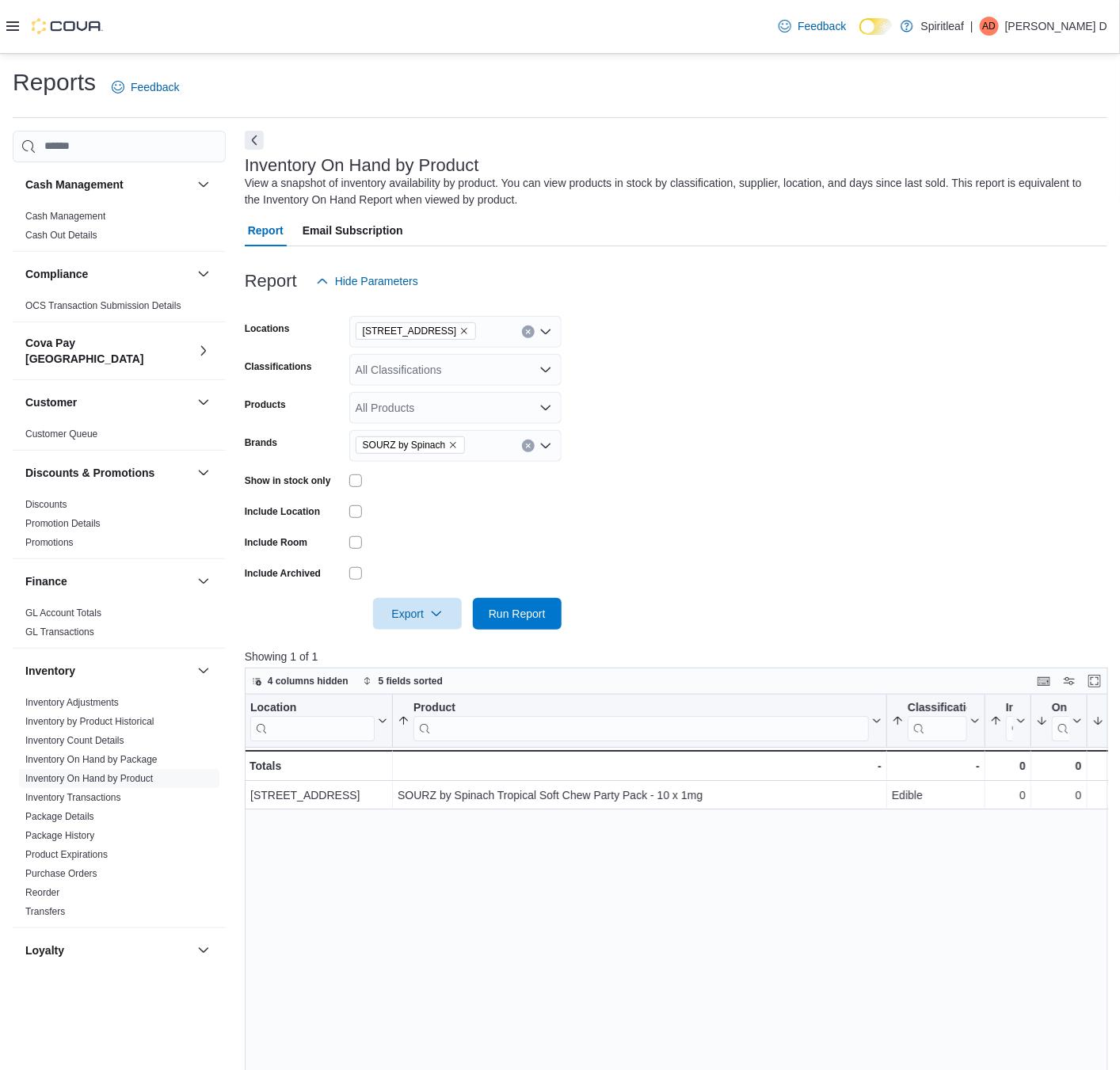
click at [471, 447] on div "SOURZ by Spinach" at bounding box center [455, 445] width 212 height 31
type input "*****"
click at [467, 478] on span "SOURZ by Spinach®" at bounding box center [455, 472] width 193 height 16
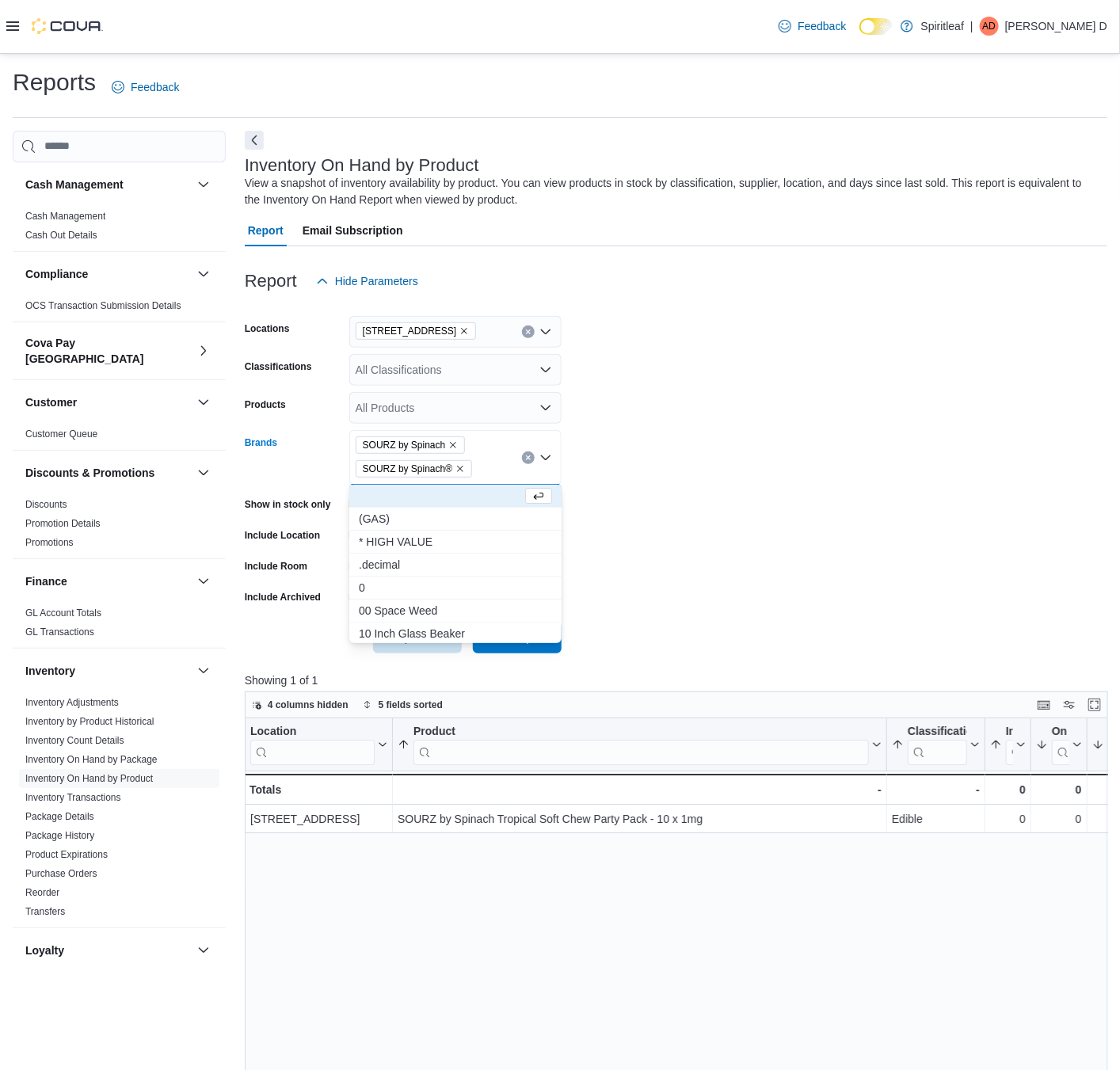
click at [655, 480] on form "Locations [STREET_ADDRESS] Classifications All Classifications Products All Pro…" at bounding box center [676, 475] width 863 height 356
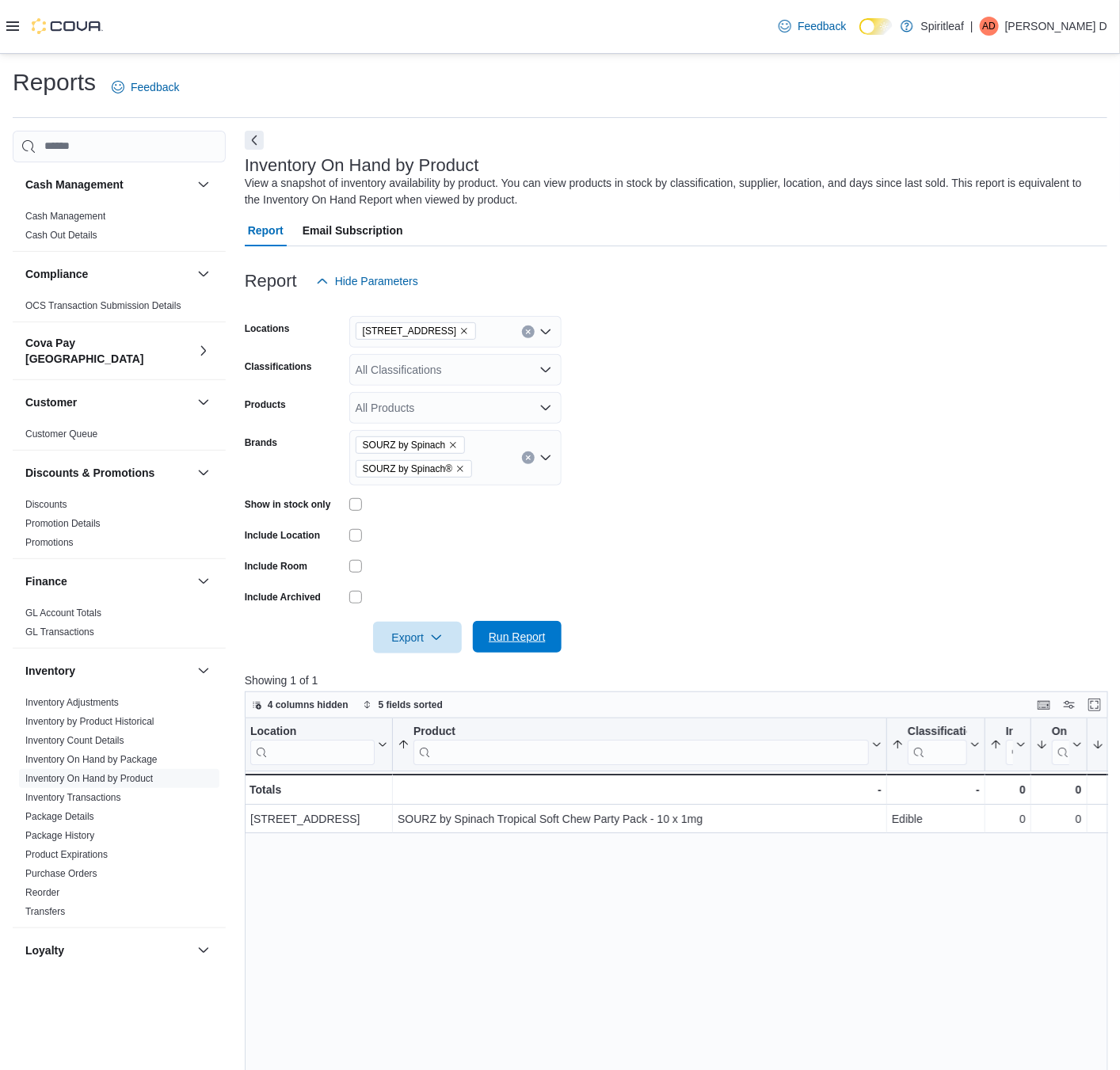
click at [499, 642] on span "Run Report" at bounding box center [517, 637] width 57 height 16
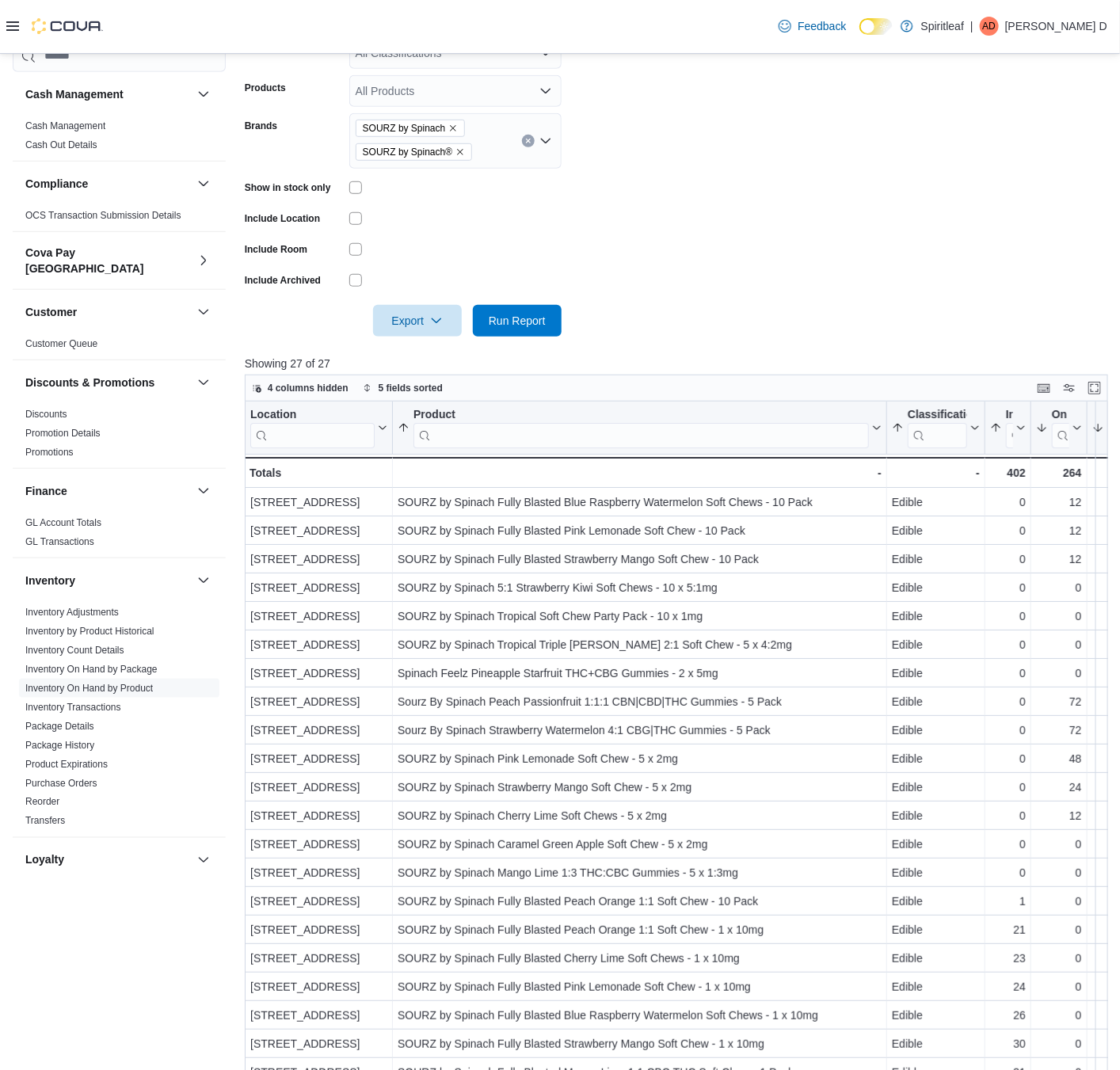
scroll to position [118, 0]
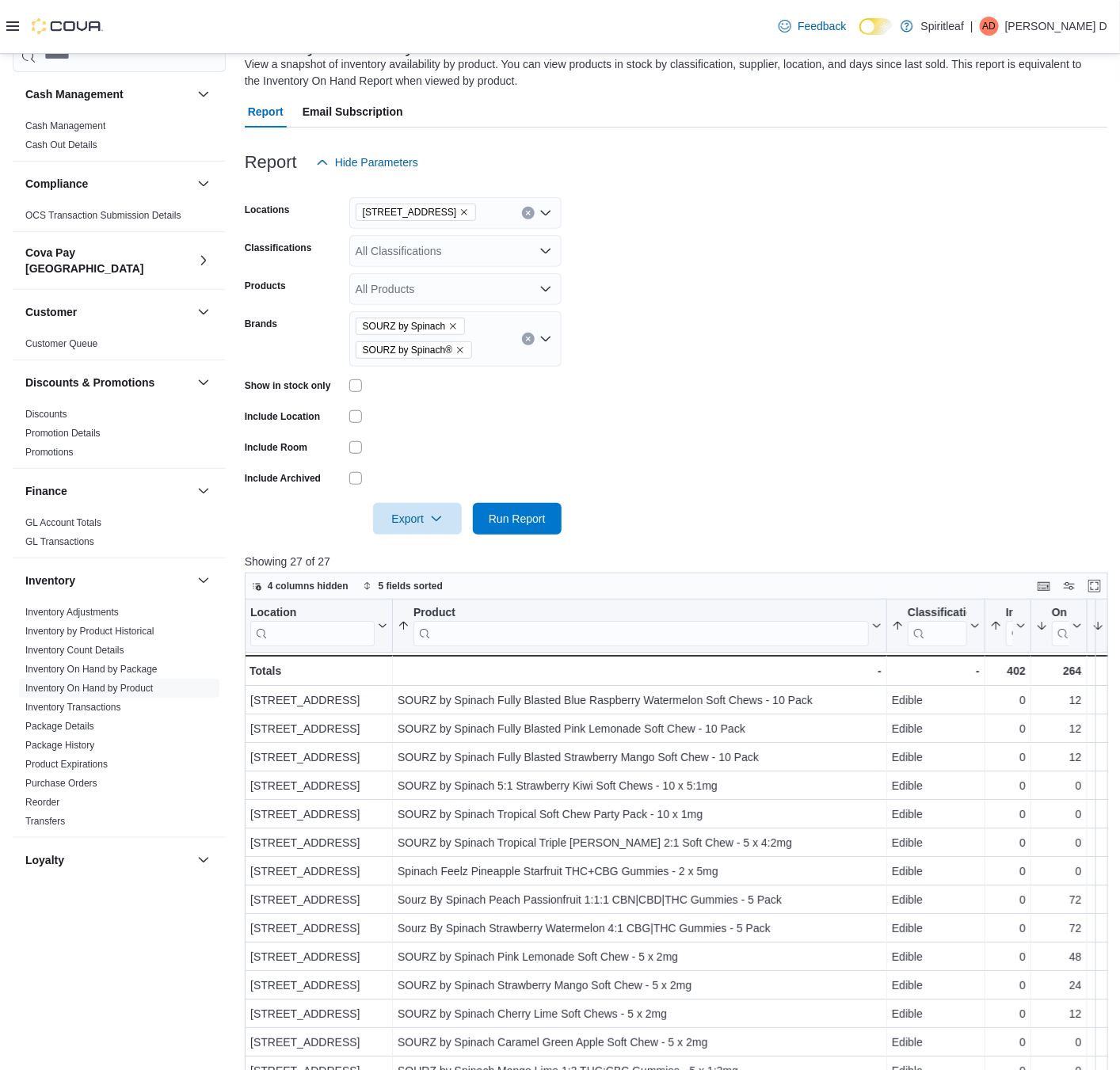
drag, startPoint x: 453, startPoint y: 324, endPoint x: 459, endPoint y: 330, distance: 8.5
click at [453, 324] on icon "Remove SOURZ by Spinach from selection in this group" at bounding box center [453, 326] width 6 height 6
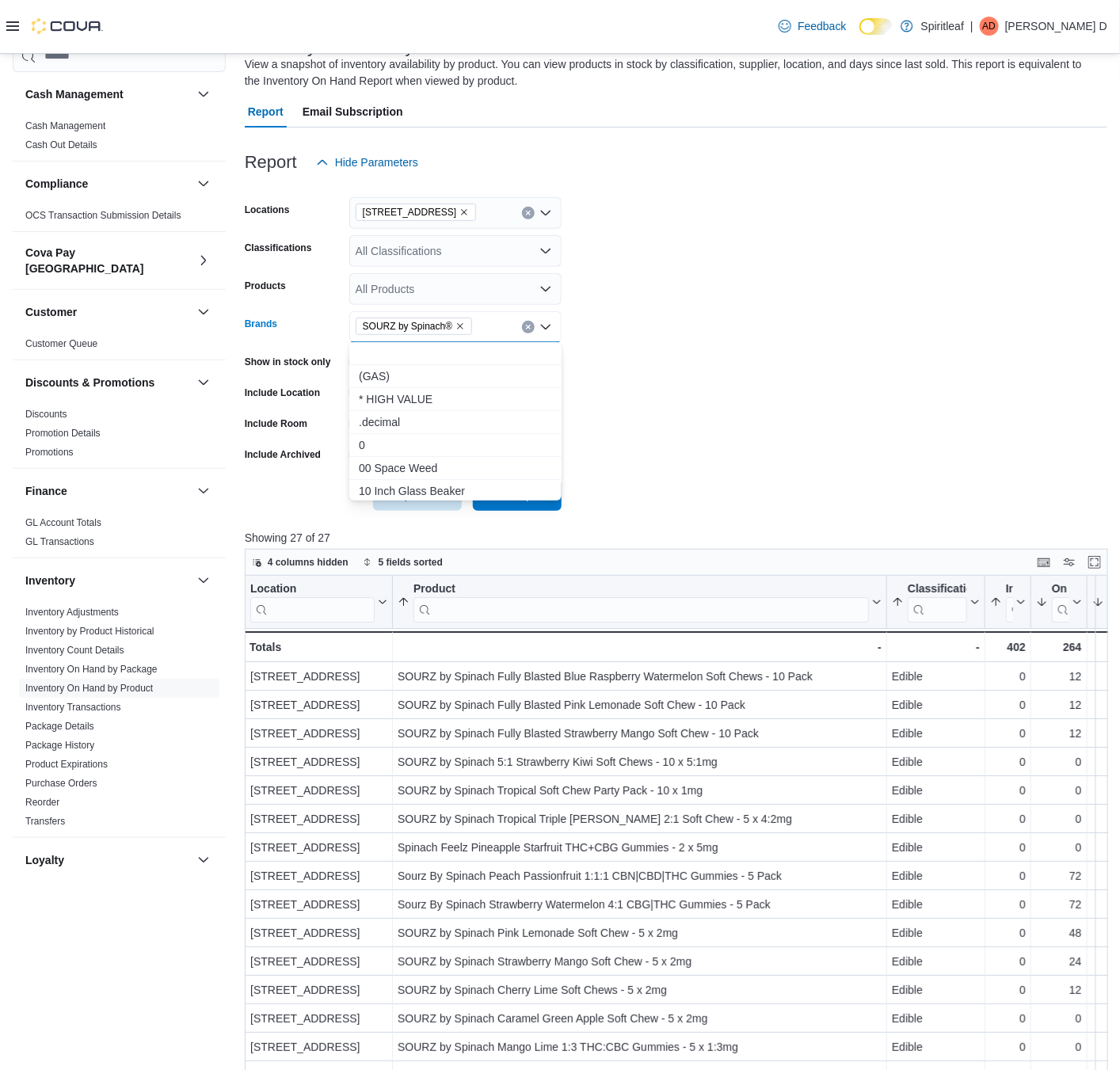
click at [462, 324] on icon "Remove SOURZ by Spinach® from selection in this group" at bounding box center [459, 326] width 9 height 9
type input "*******"
click at [414, 441] on span "Spinach" at bounding box center [455, 445] width 193 height 16
click at [620, 426] on form "Locations [STREET_ADDRESS] Classifications All Classifications Products All Pro…" at bounding box center [676, 344] width 863 height 332
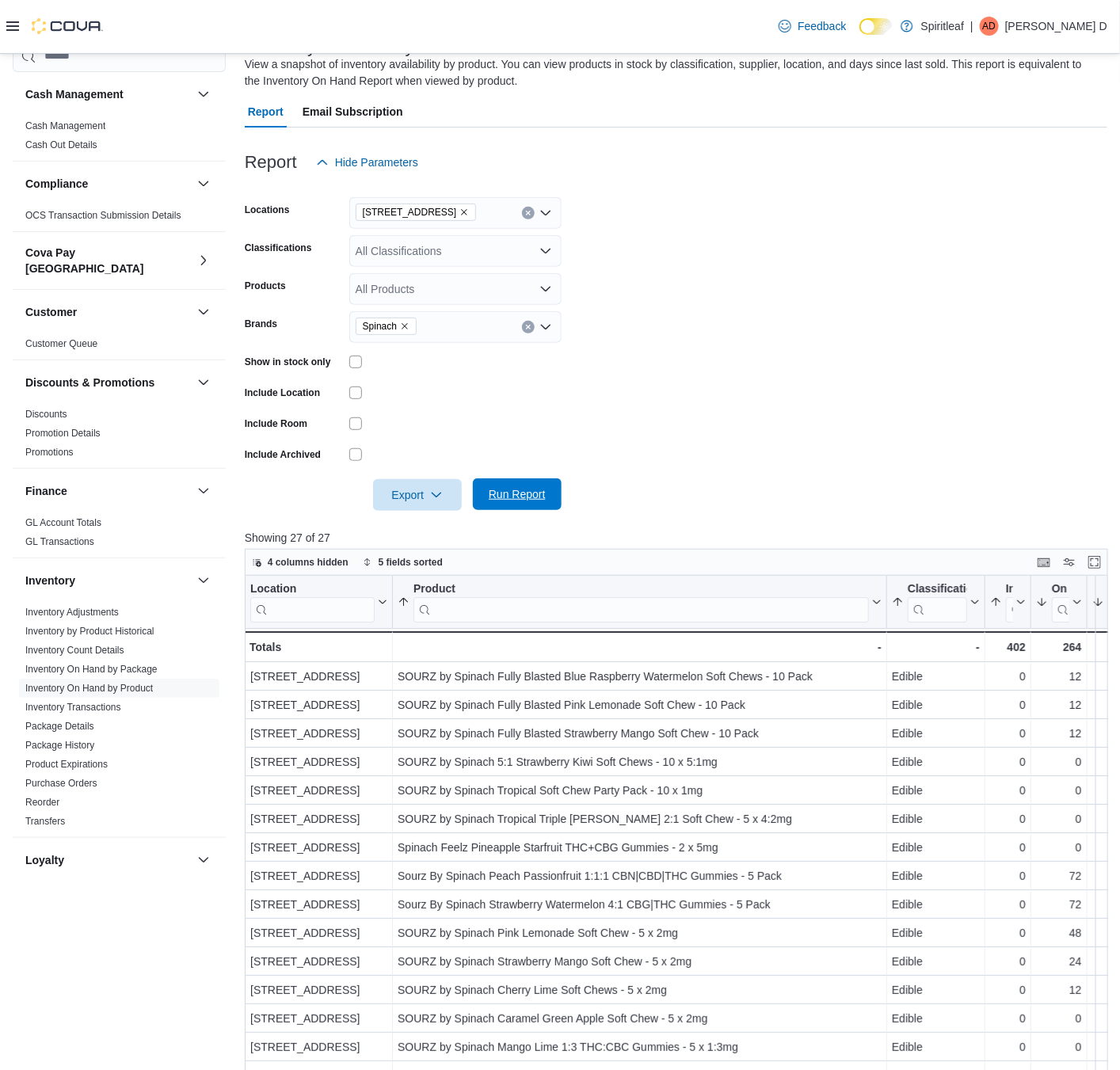
click at [524, 491] on span "Run Report" at bounding box center [517, 494] width 57 height 16
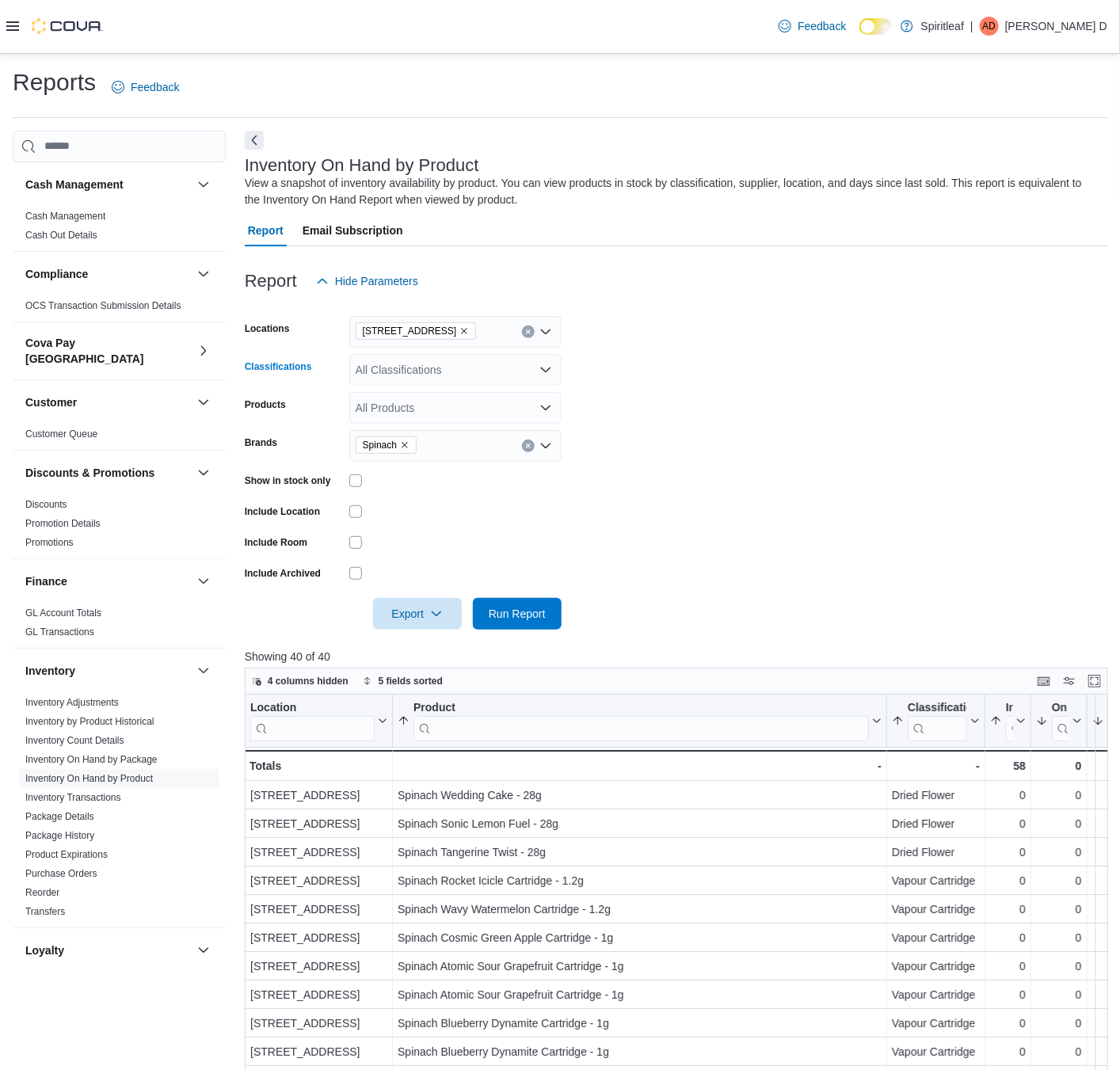
click at [388, 378] on div "All Classifications" at bounding box center [455, 370] width 212 height 31
type input "****"
click at [416, 392] on span "Vapour Cartridge" at bounding box center [425, 396] width 84 height 16
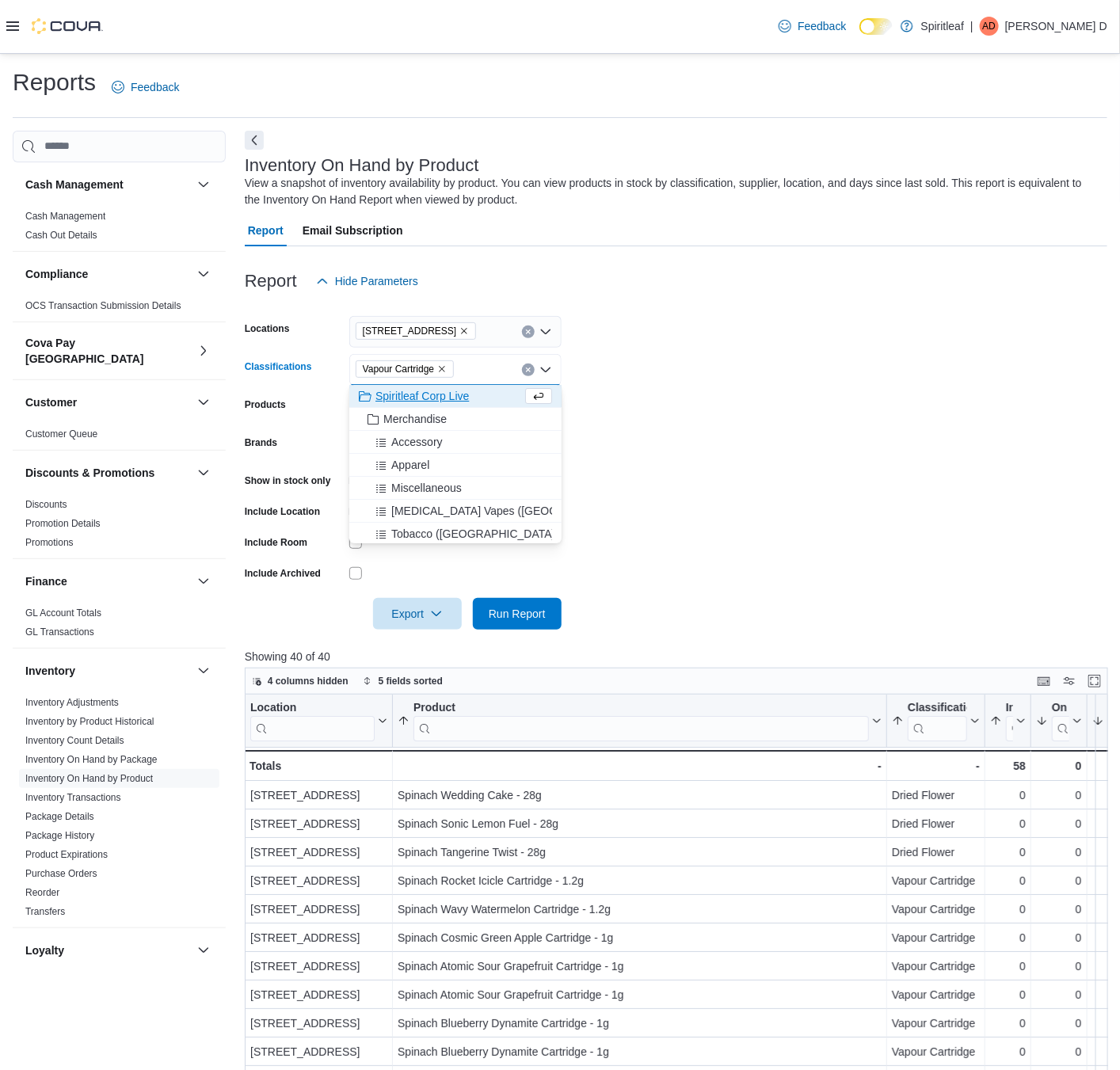
drag, startPoint x: 816, startPoint y: 432, endPoint x: 623, endPoint y: 540, distance: 221.2
click at [816, 435] on form "Locations [STREET_ADDRESS] Classifications Vapour Cartridge Combo box. Selected…" at bounding box center [676, 463] width 863 height 332
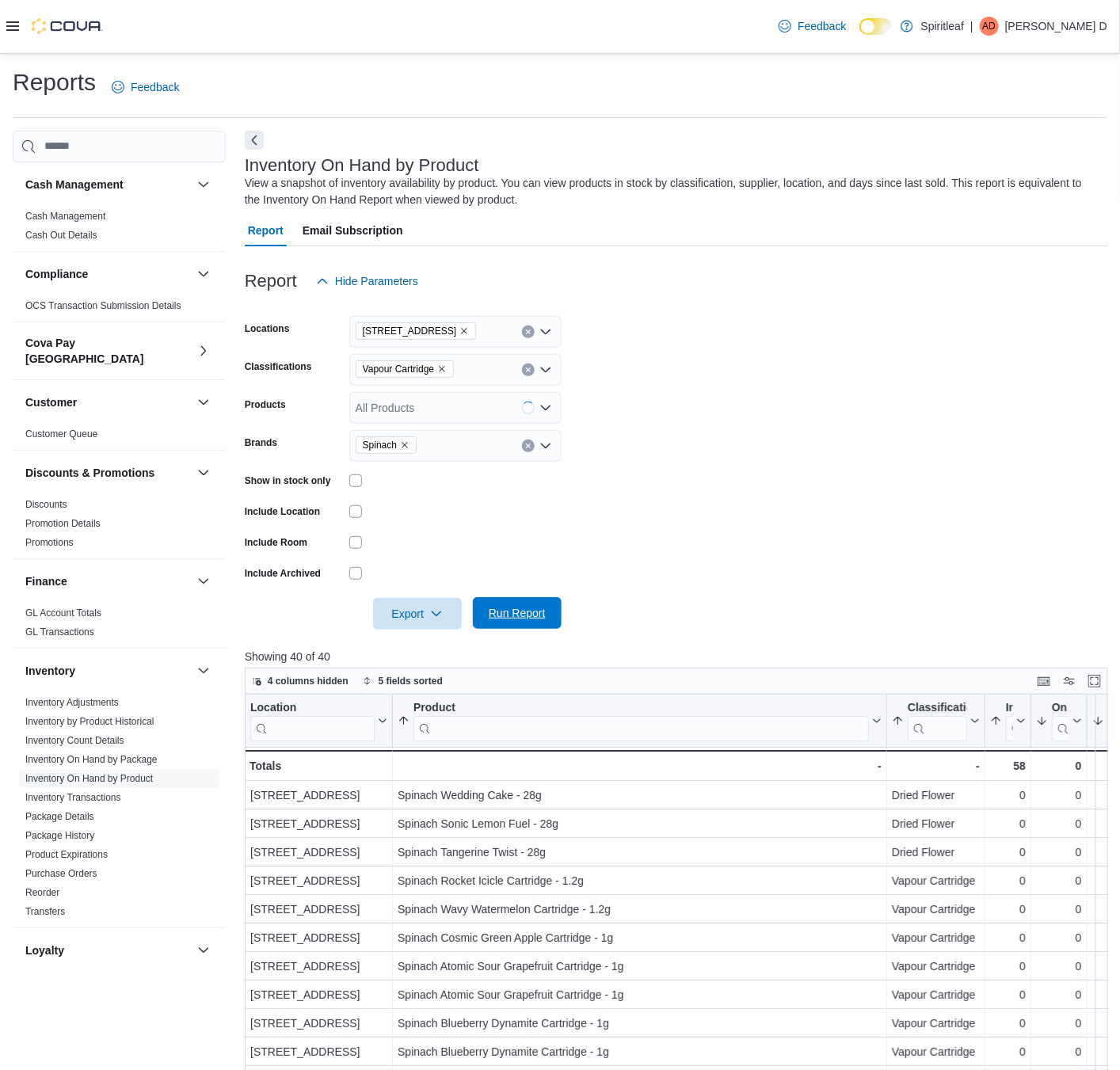
click at [535, 606] on span "Run Report" at bounding box center [517, 612] width 57 height 16
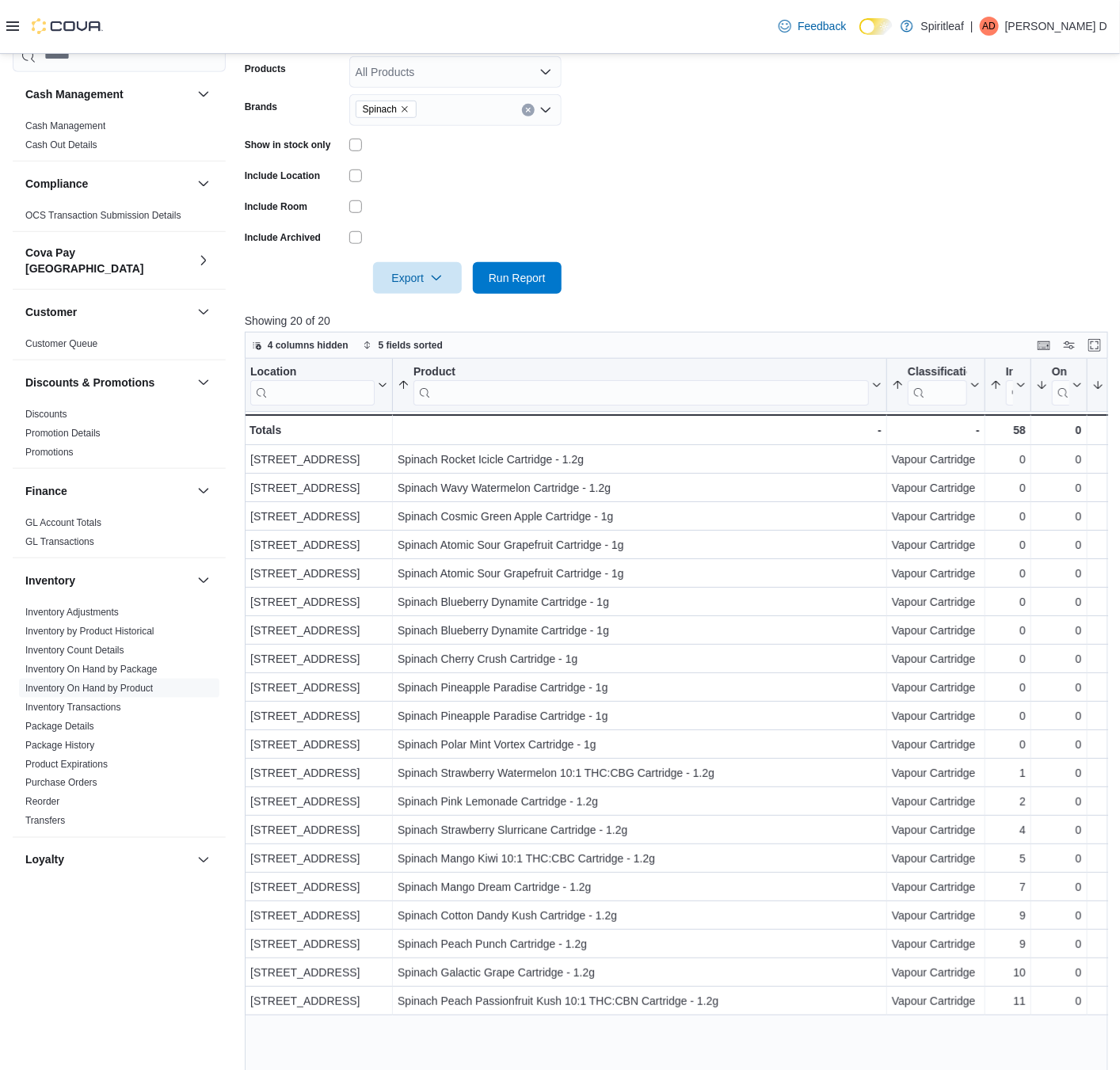
scroll to position [109, 0]
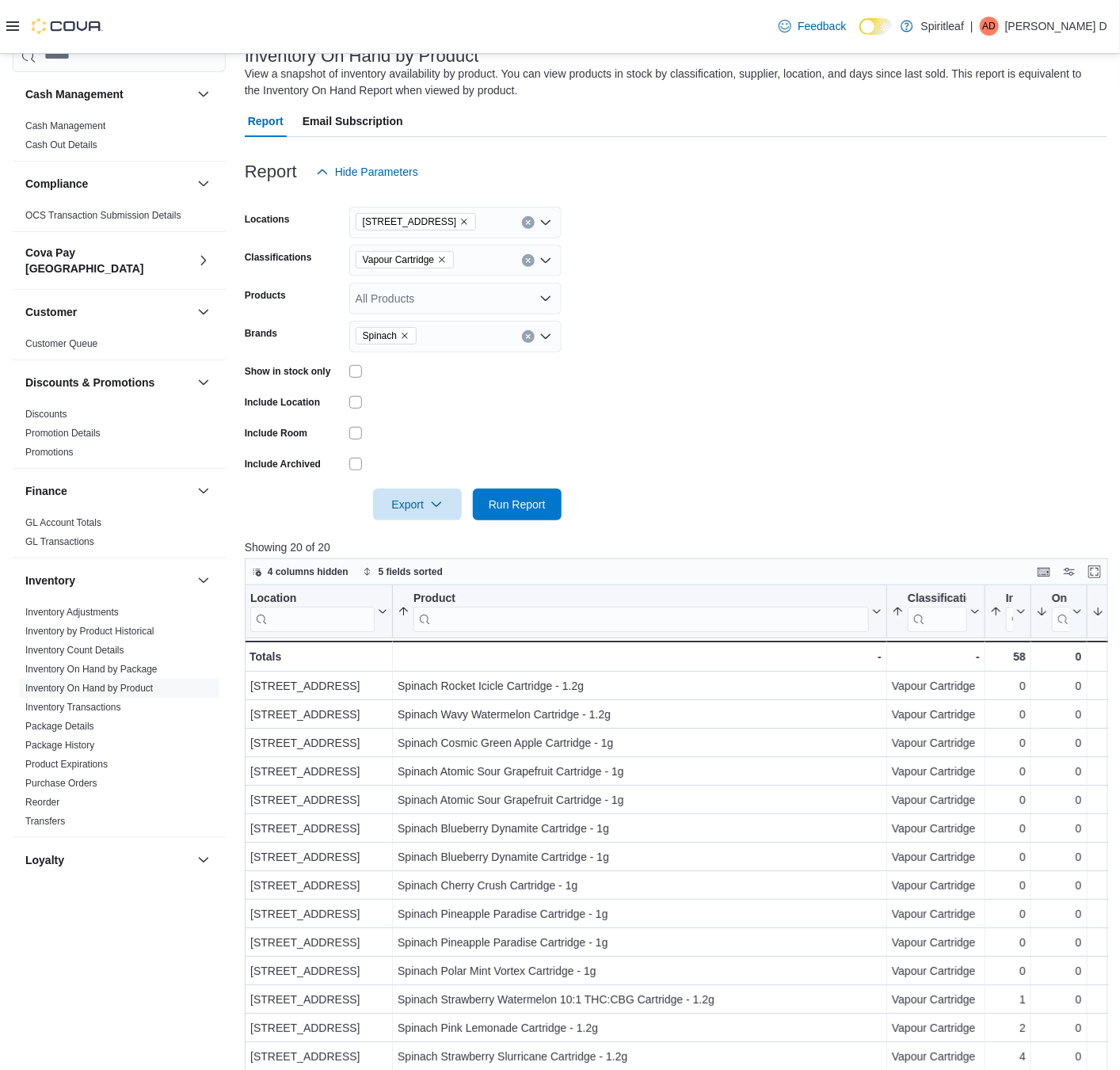
drag, startPoint x: 447, startPoint y: 260, endPoint x: 431, endPoint y: 298, distance: 41.2
click at [447, 260] on icon "Remove Vapour Cartridge from selection in this group" at bounding box center [442, 260] width 9 height 9
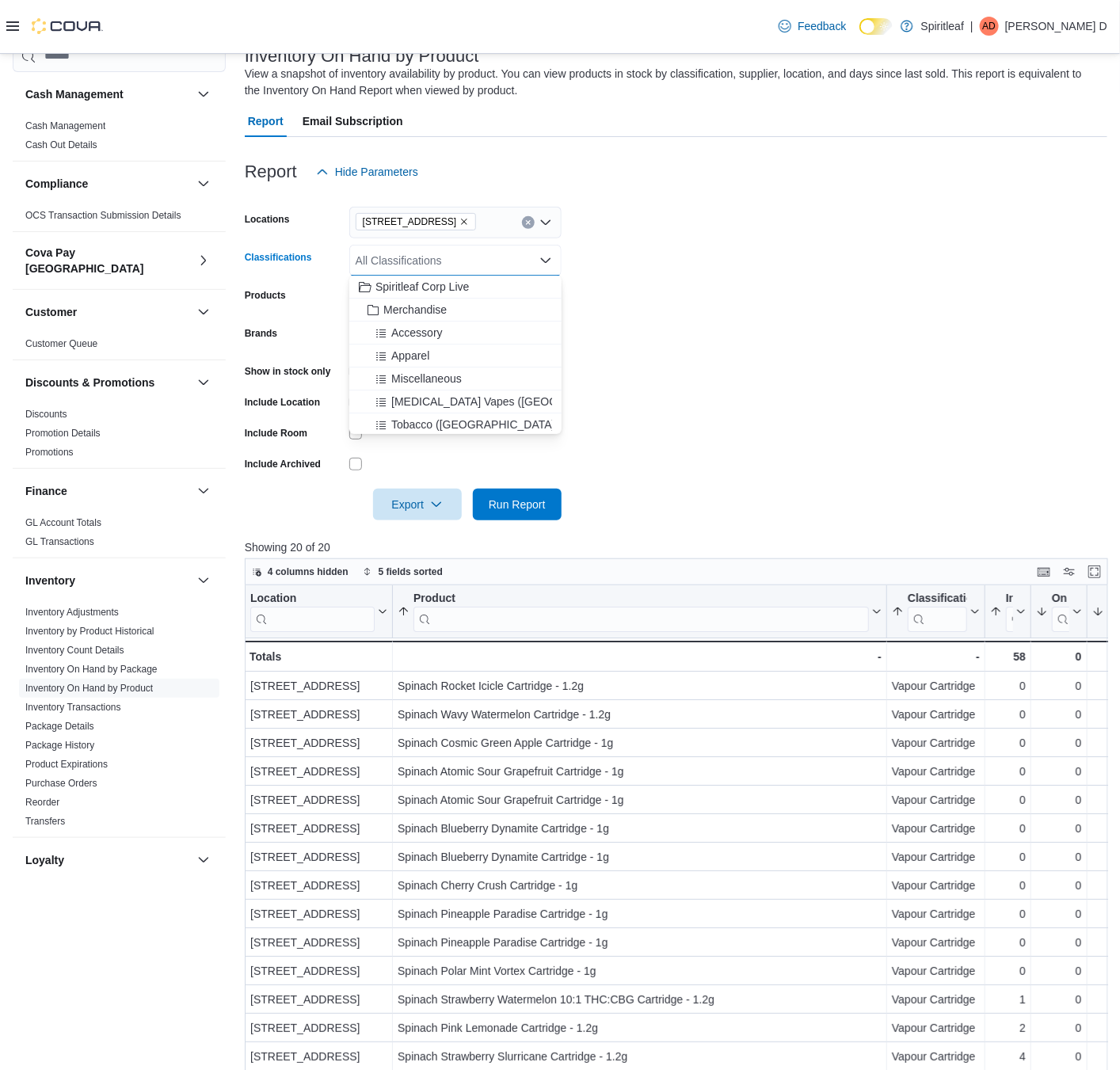
drag, startPoint x: 729, startPoint y: 324, endPoint x: 528, endPoint y: 369, distance: 206.0
click at [729, 331] on form "Locations [STREET_ADDRESS] Classifications All Classifications Combo box. Selec…" at bounding box center [676, 354] width 863 height 332
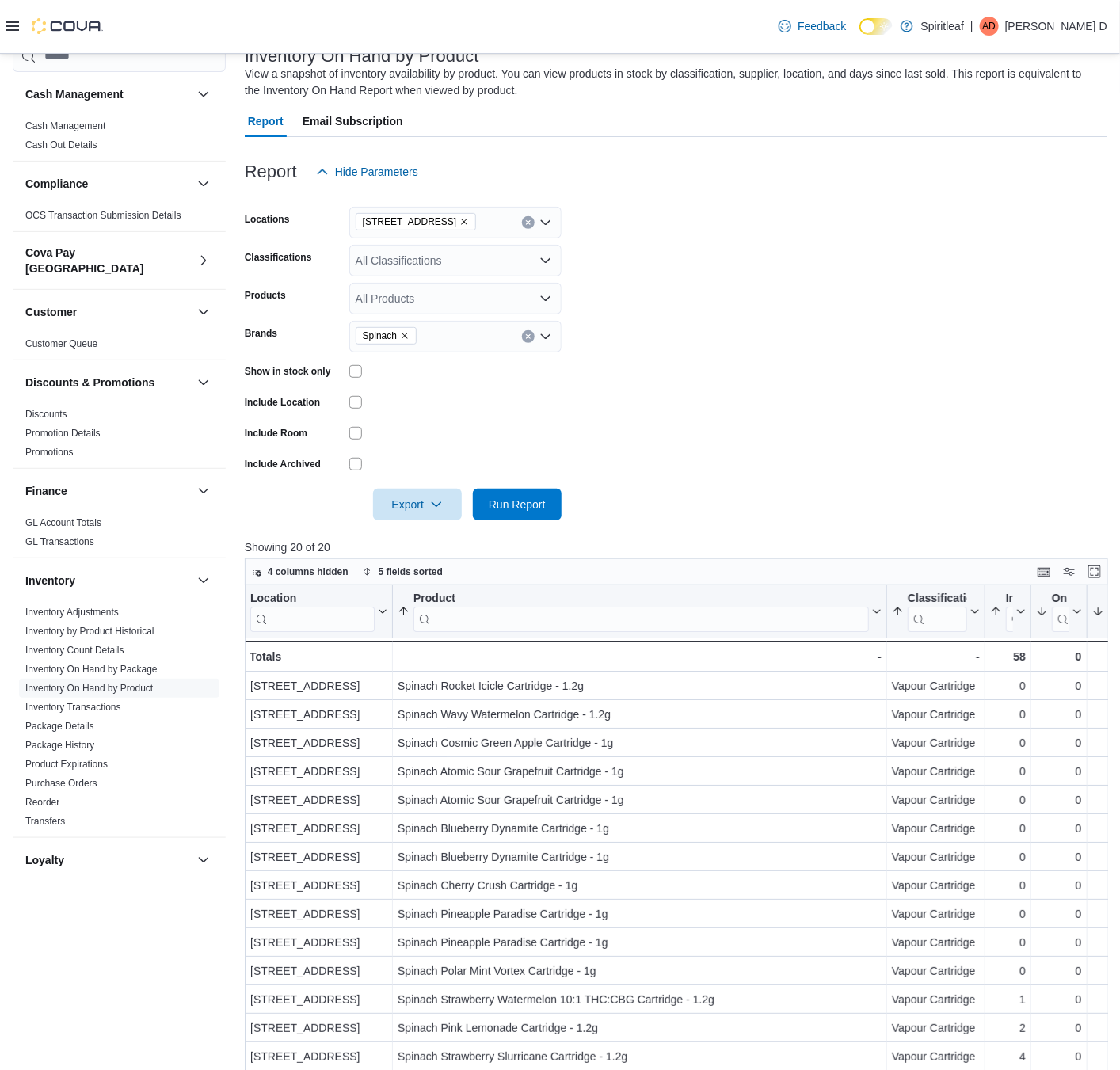
click at [409, 331] on icon "Remove Spinach from selection in this group" at bounding box center [404, 335] width 9 height 9
type input "********"
click at [475, 362] on span "Dab Bods" at bounding box center [455, 363] width 193 height 16
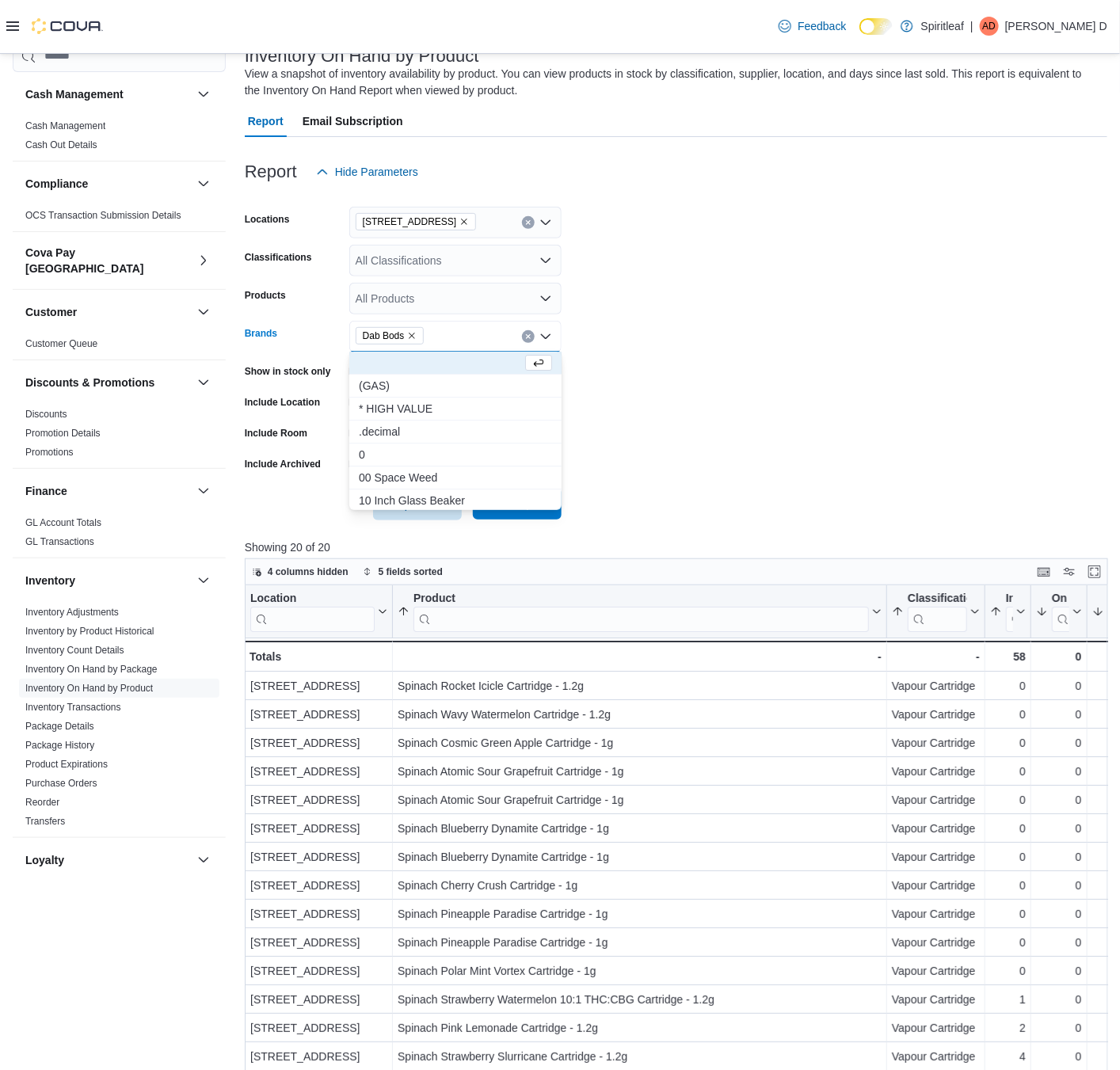
drag, startPoint x: 680, startPoint y: 353, endPoint x: 532, endPoint y: 500, distance: 208.6
click at [678, 370] on form "Locations [STREET_ADDRESS] Classifications All Classifications Products All Pro…" at bounding box center [676, 354] width 863 height 332
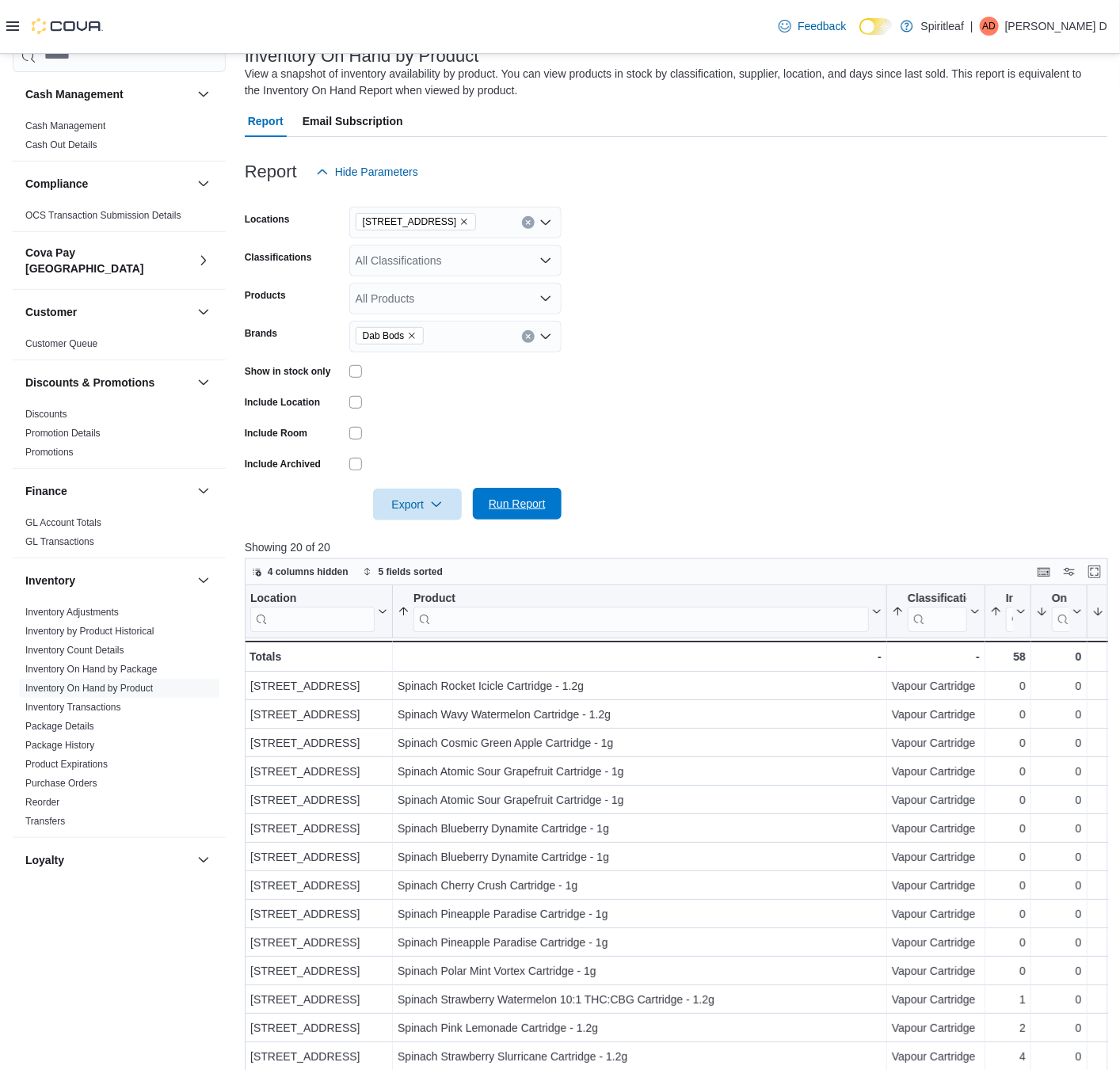
drag, startPoint x: 528, startPoint y: 497, endPoint x: 1090, endPoint y: 316, distance: 590.4
click at [556, 490] on button "Run Report" at bounding box center [517, 503] width 89 height 31
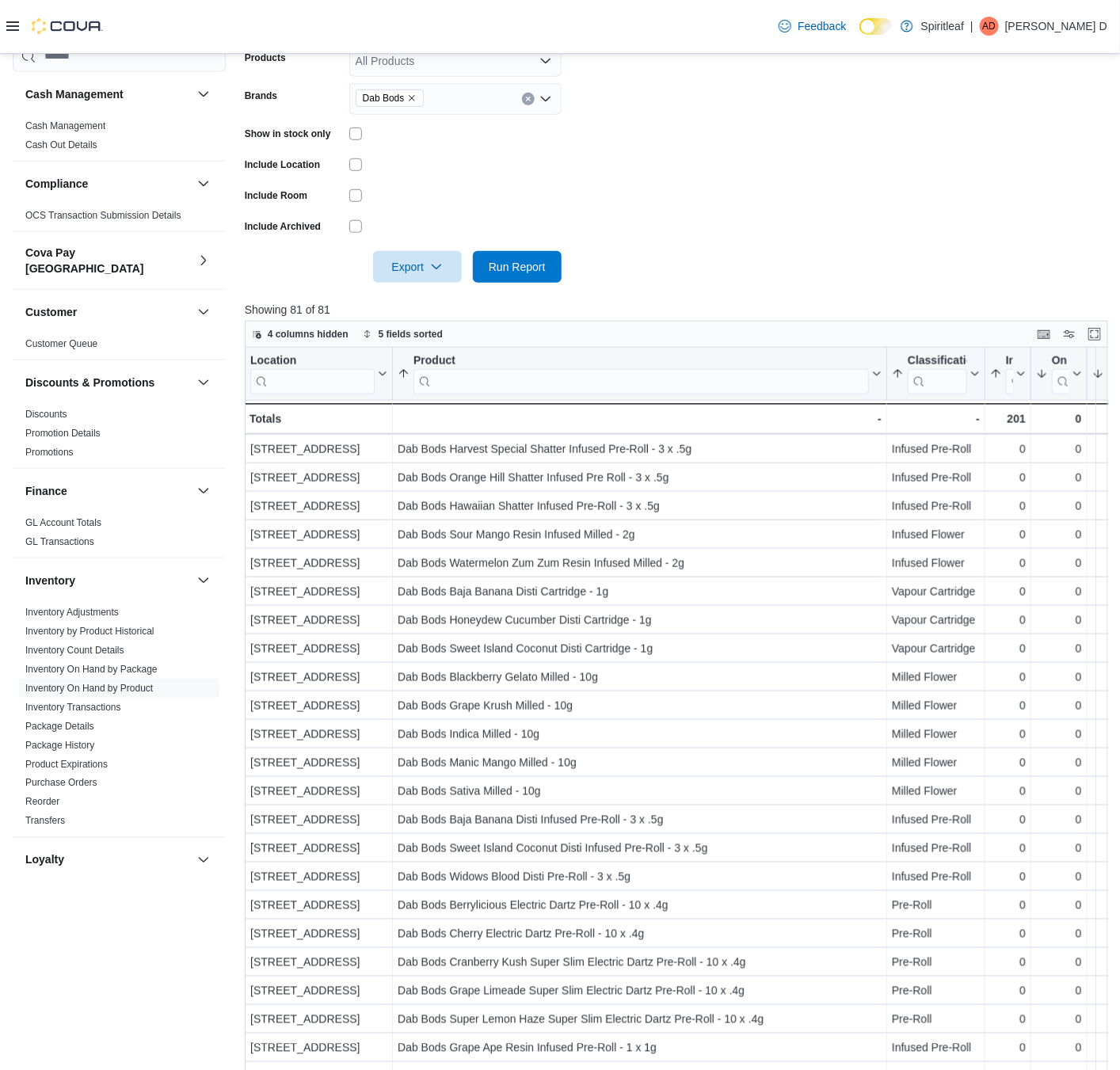
scroll to position [466, 0]
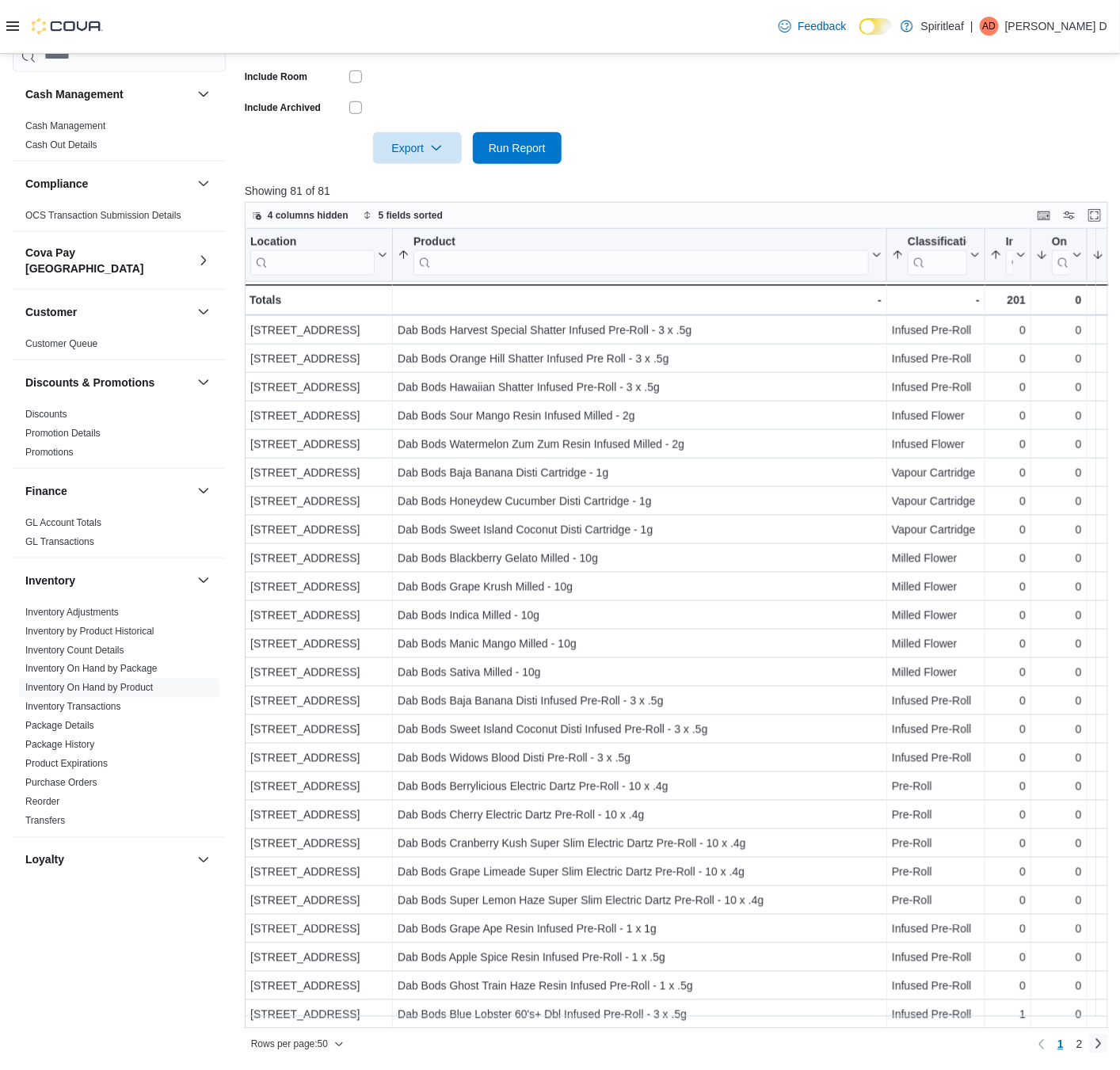
click at [1101, 808] on link "Next page" at bounding box center [1099, 1044] width 19 height 19
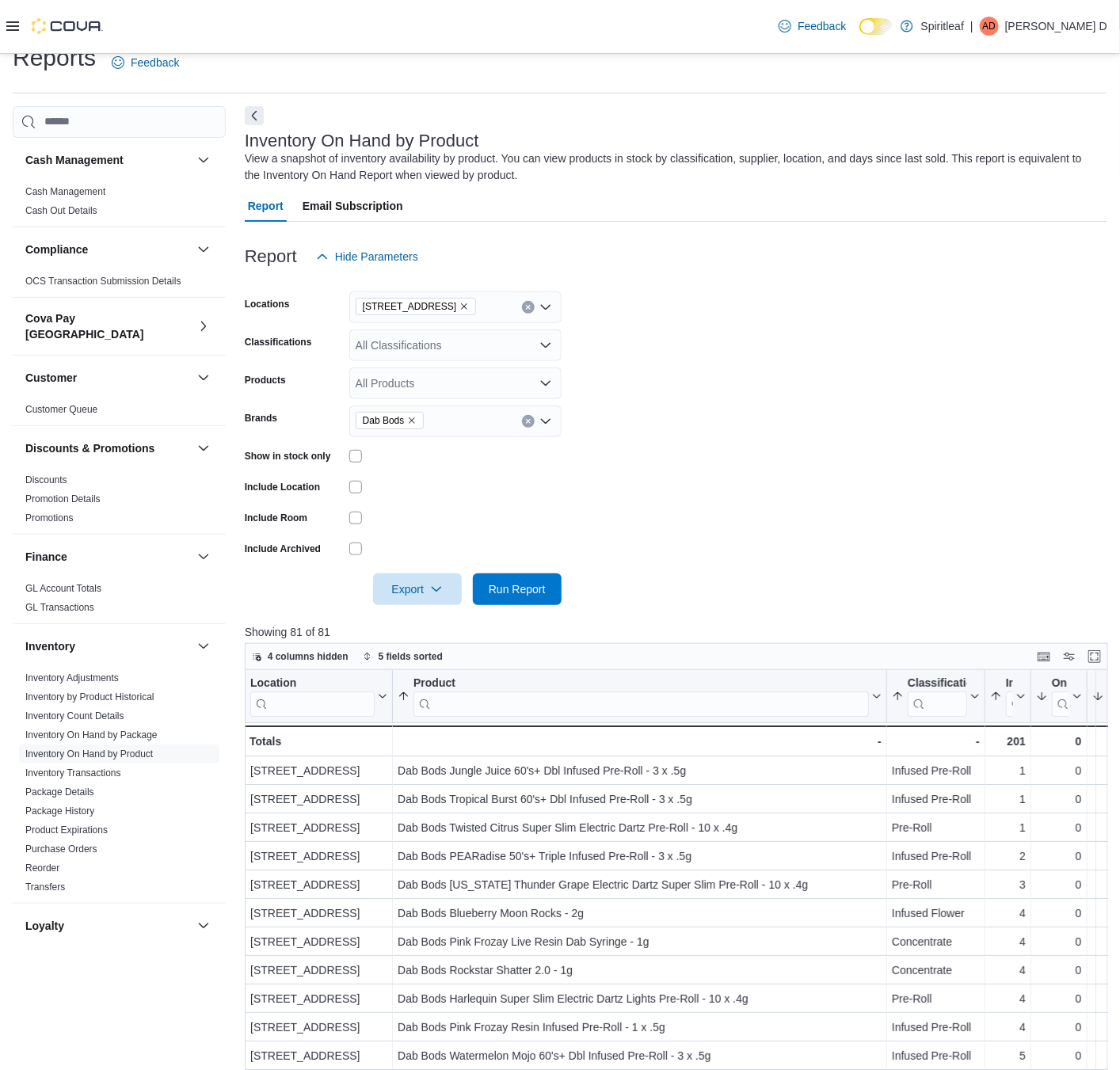
scroll to position [0, 0]
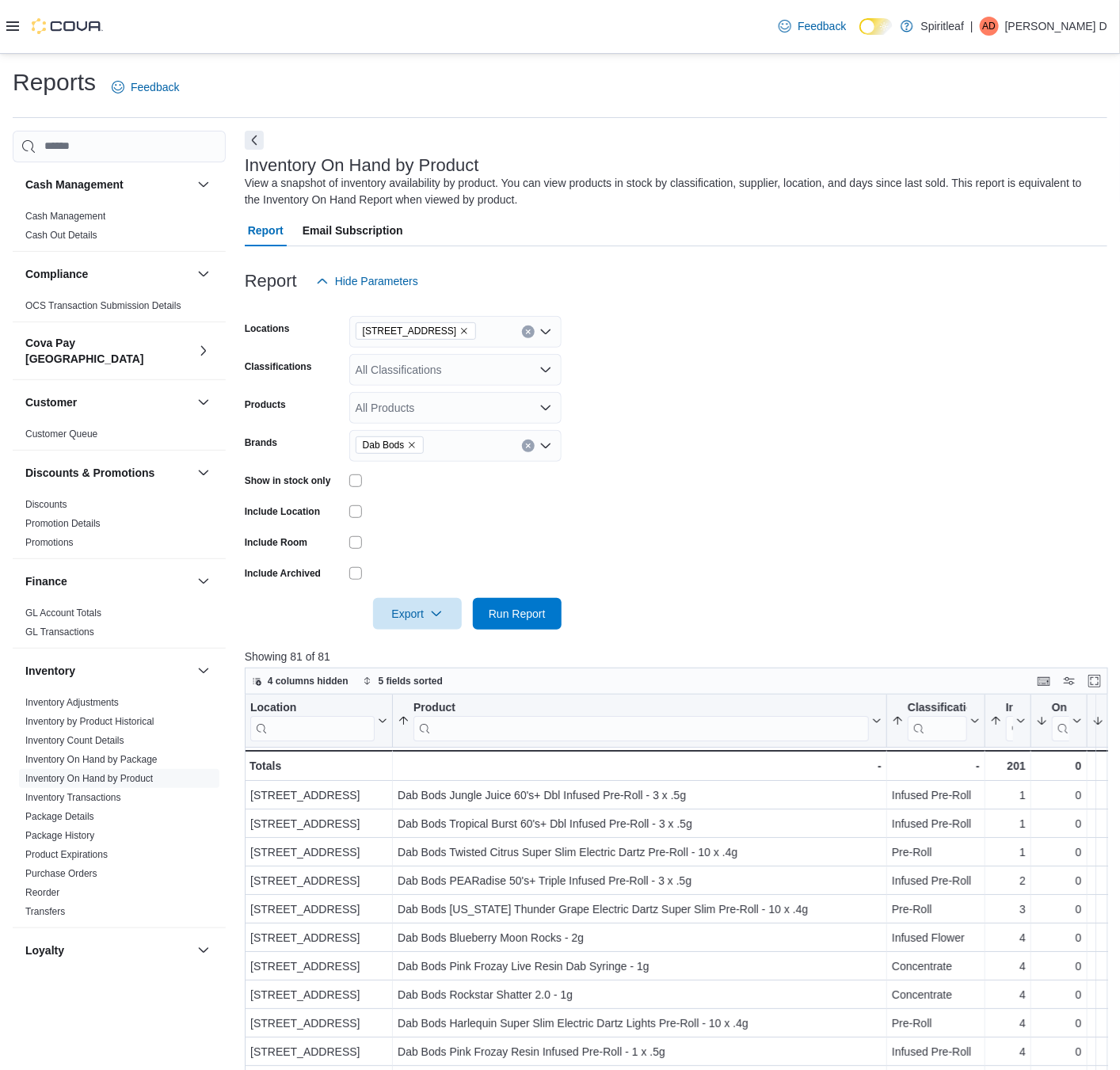
click at [416, 442] on icon "Remove Dab Bods from selection in this group" at bounding box center [411, 445] width 9 height 9
type input "**********"
click at [464, 464] on span "[GEOGRAPHIC_DATA]" at bounding box center [455, 472] width 193 height 16
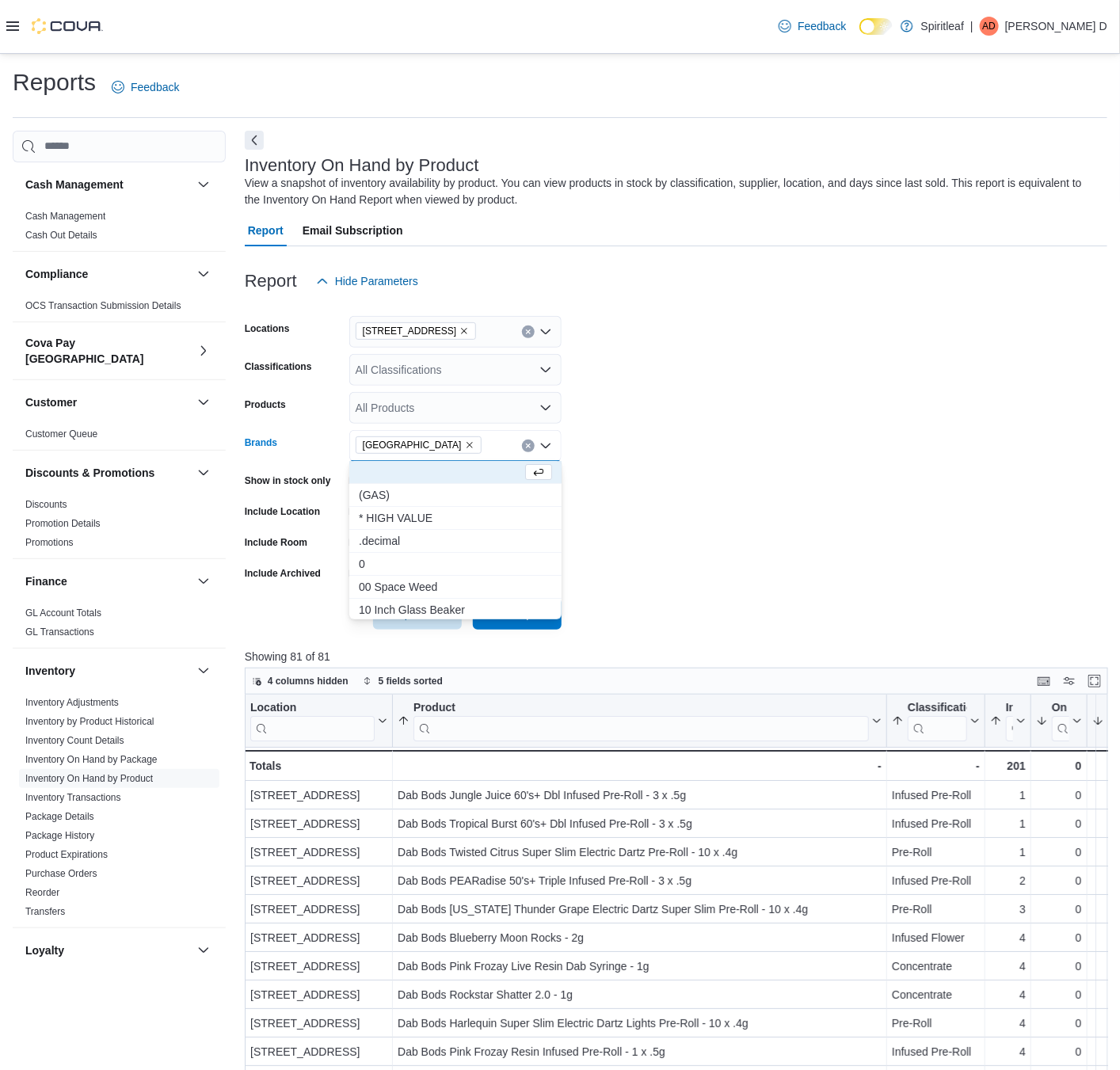
click at [726, 583] on form "Locations [STREET_ADDRESS] Classifications All Classifications Products All Pro…" at bounding box center [676, 463] width 863 height 332
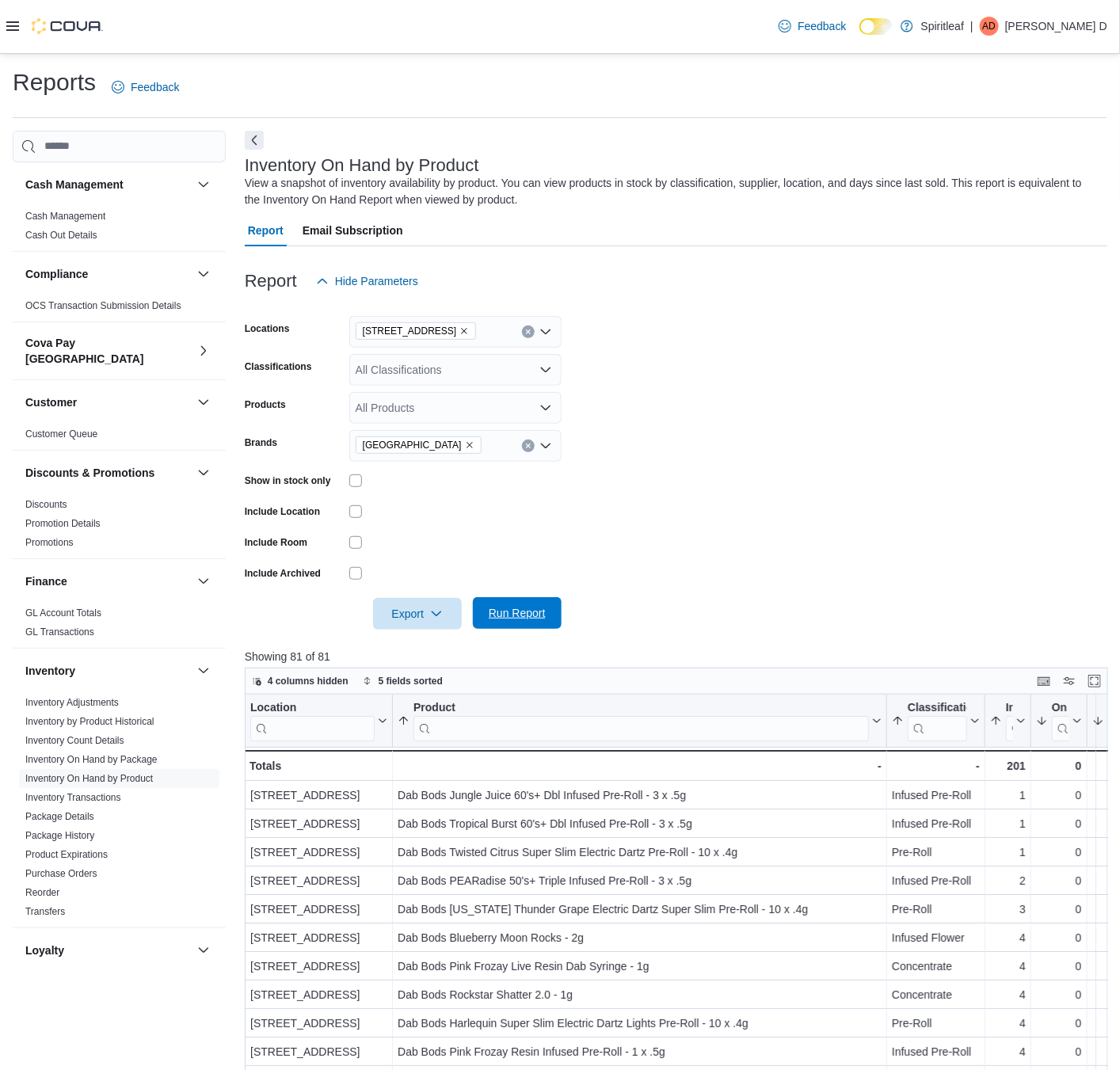
click at [535, 608] on span "Run Report" at bounding box center [517, 612] width 57 height 16
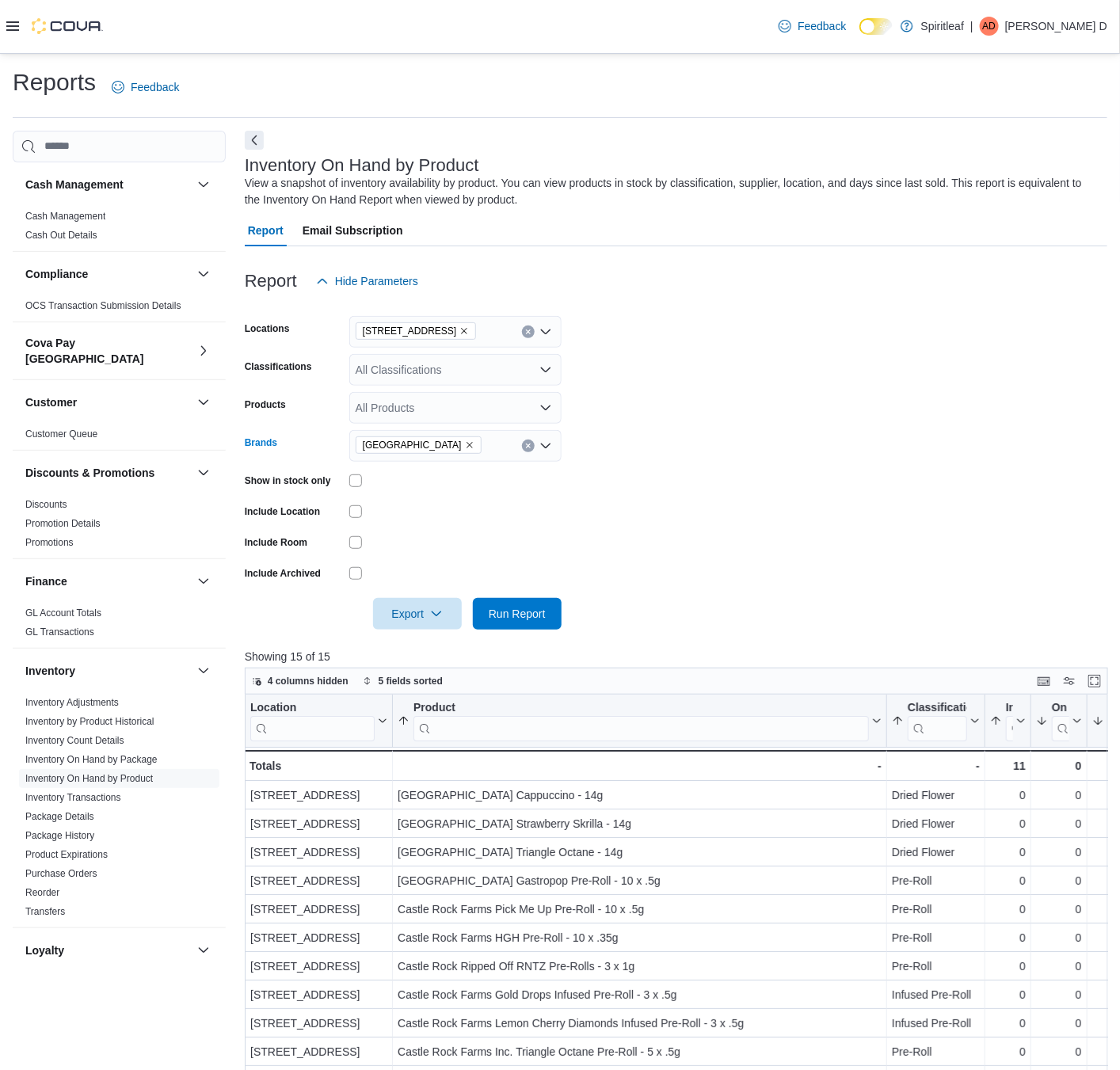
click at [454, 442] on span "[GEOGRAPHIC_DATA]" at bounding box center [418, 445] width 126 height 18
type input "******"
click at [455, 469] on span "Tribal" at bounding box center [455, 472] width 193 height 16
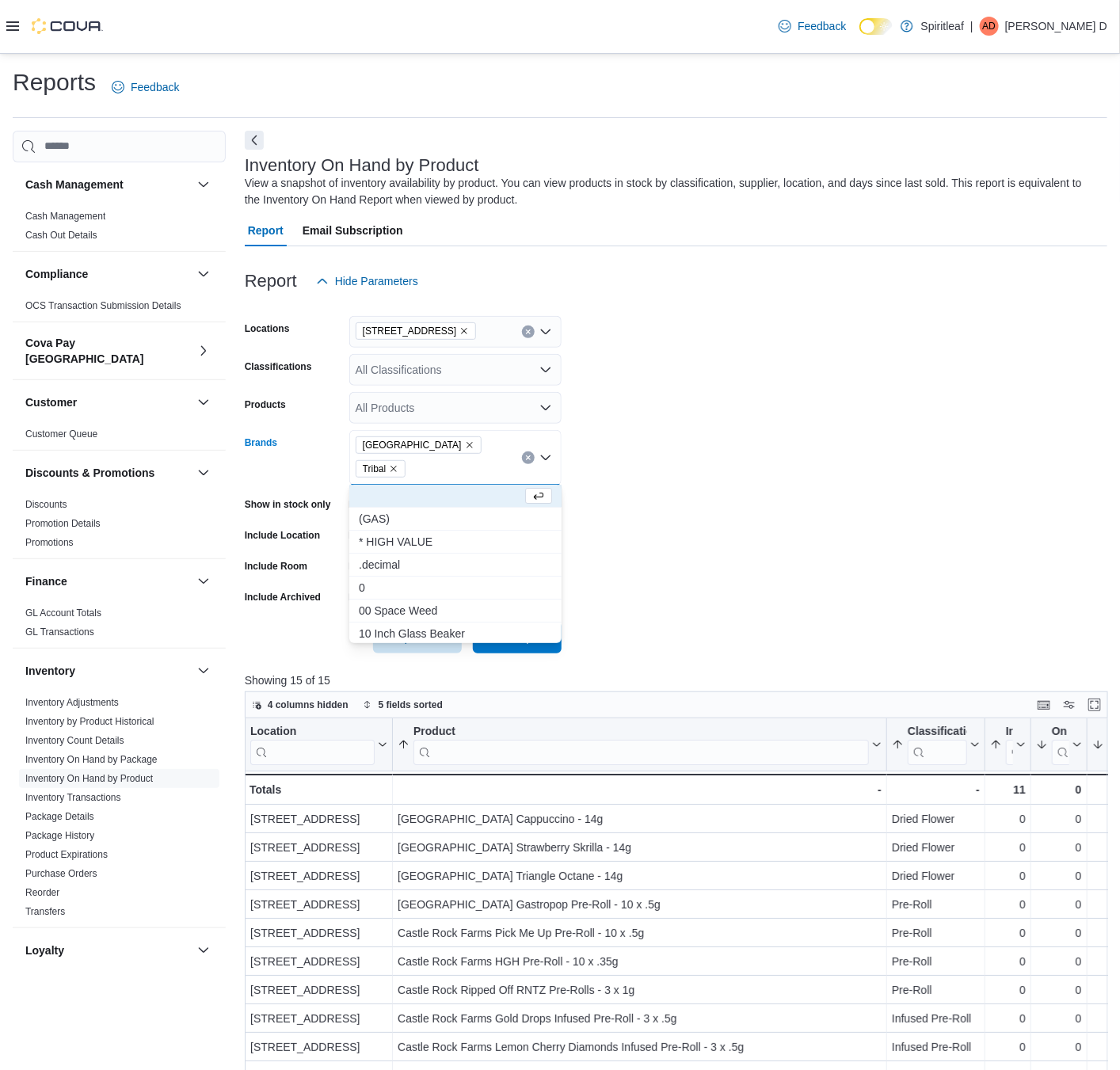
click at [465, 444] on icon "Remove Castle Rock Farms from selection in this group" at bounding box center [469, 445] width 9 height 9
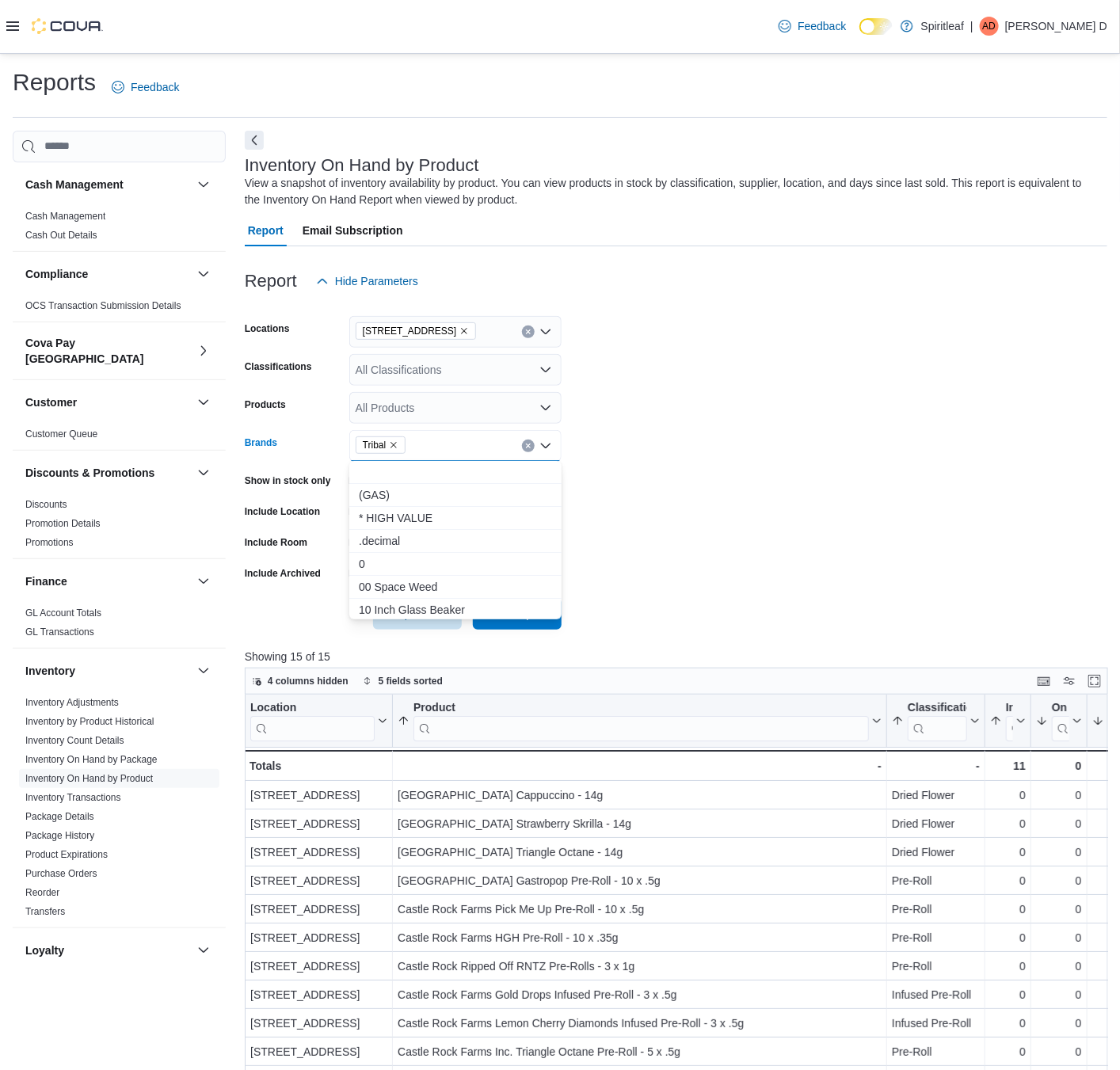
drag, startPoint x: 617, startPoint y: 523, endPoint x: 562, endPoint y: 605, distance: 98.7
click at [617, 520] on form "Locations [STREET_ADDRESS] Classifications All Classifications Products All Pro…" at bounding box center [676, 463] width 863 height 332
click at [521, 611] on span "Run Report" at bounding box center [517, 612] width 57 height 16
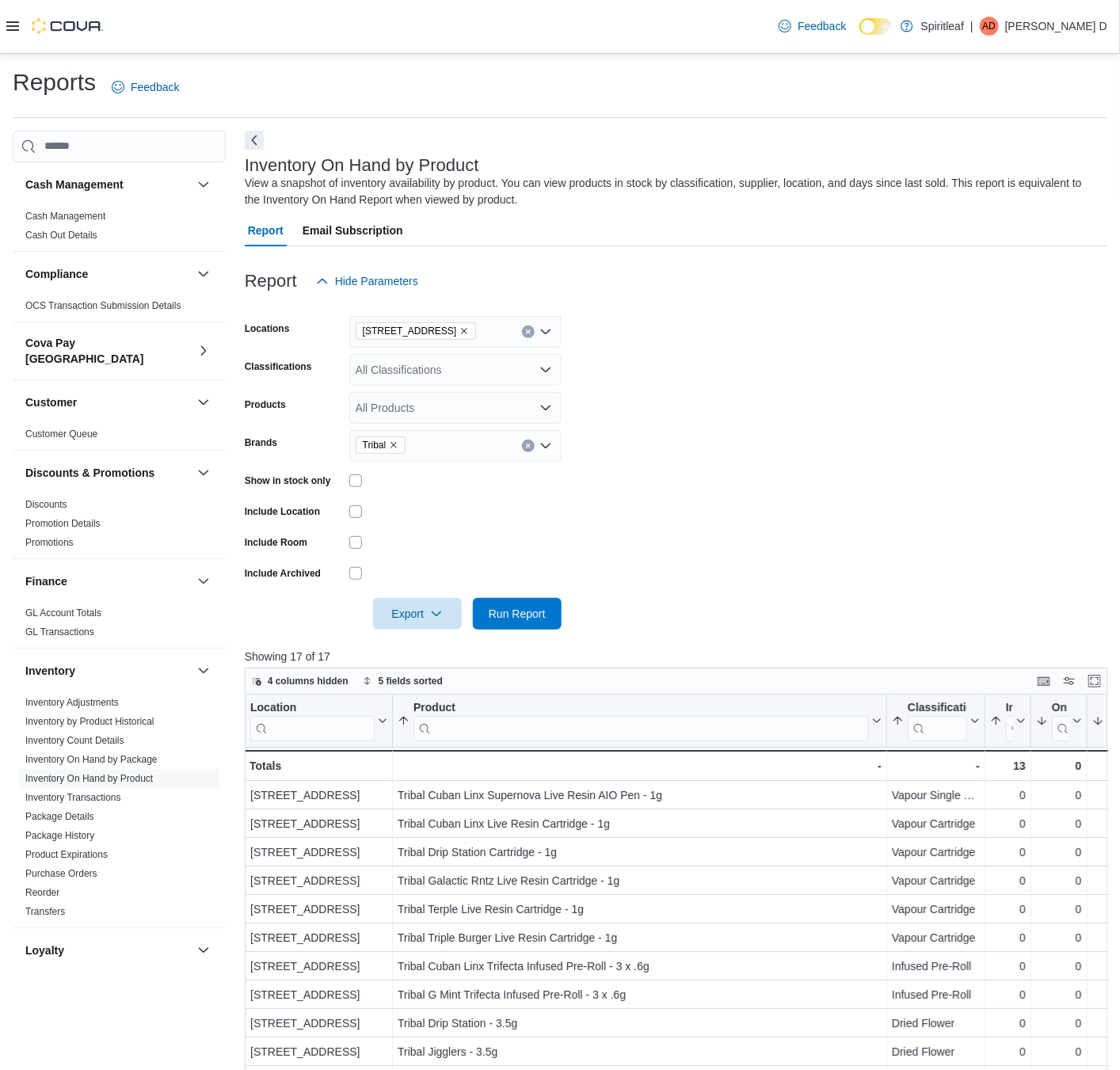
click at [394, 445] on icon "Remove Tribal from selection in this group" at bounding box center [393, 445] width 9 height 9
type input "******"
click at [511, 468] on span "Good Buds" at bounding box center [455, 472] width 193 height 16
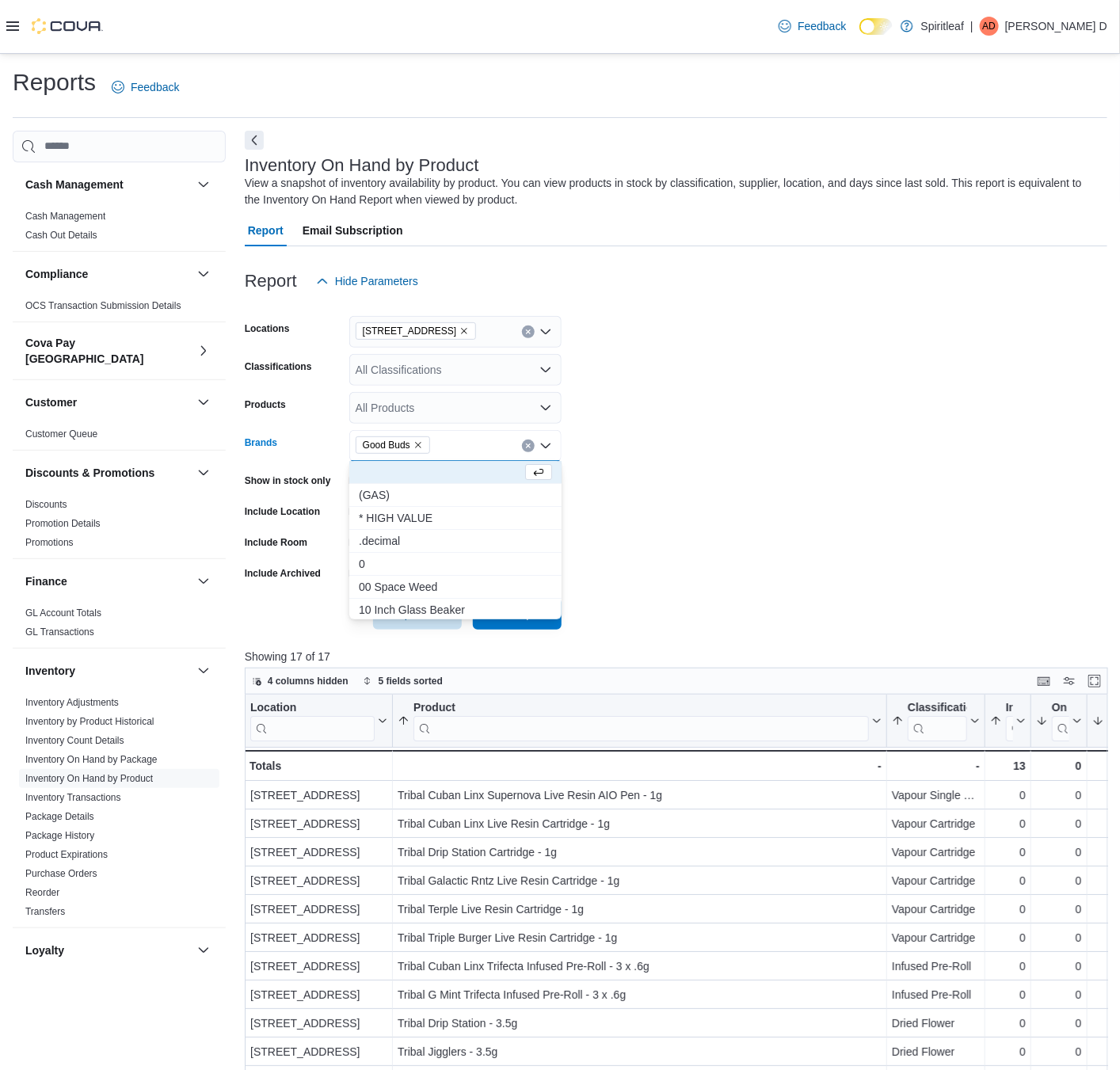
click at [676, 547] on form "Locations [STREET_ADDRESS] Classifications All Classifications Products All Pro…" at bounding box center [676, 463] width 863 height 332
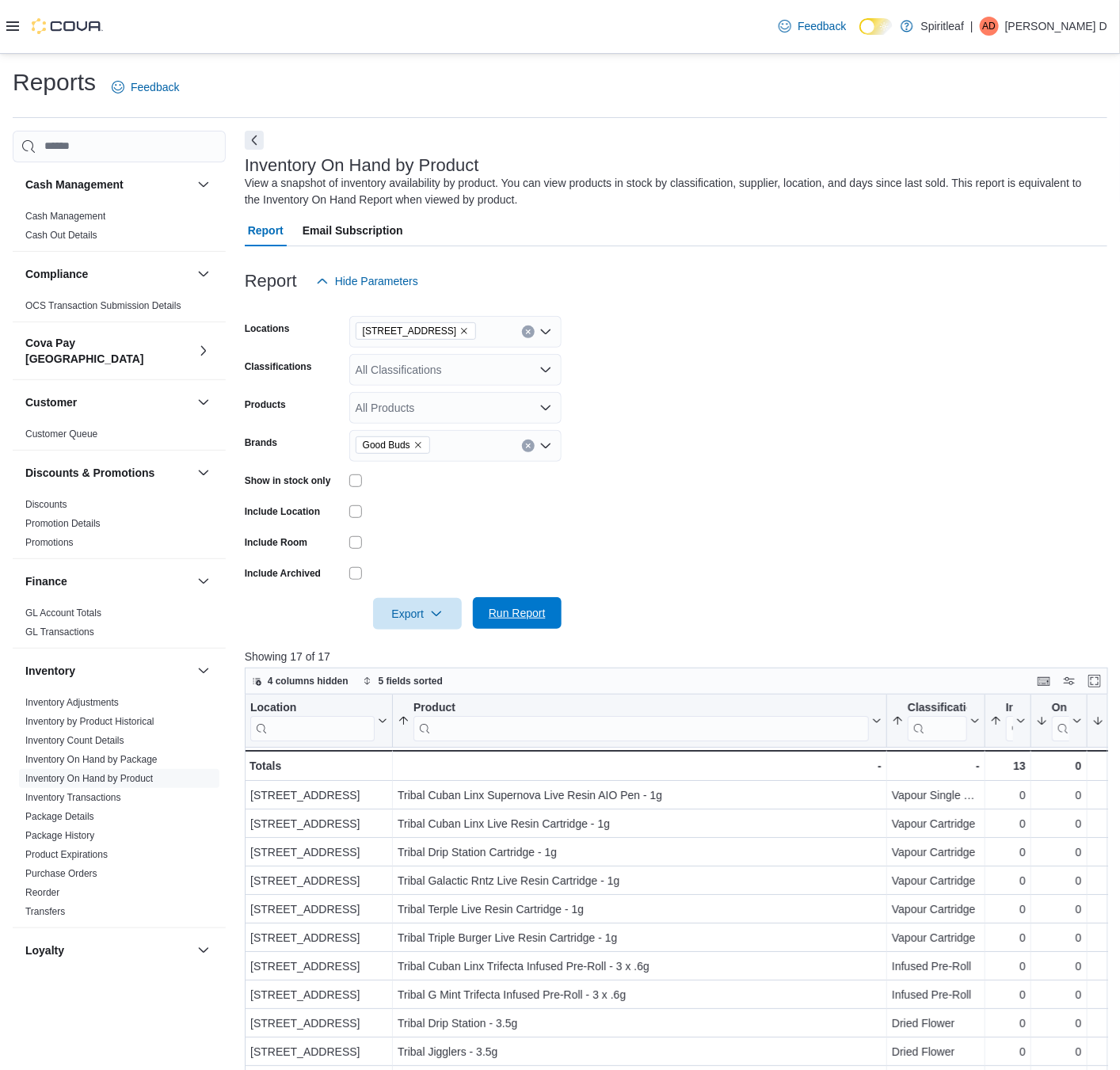
click at [511, 617] on span "Run Report" at bounding box center [517, 612] width 57 height 16
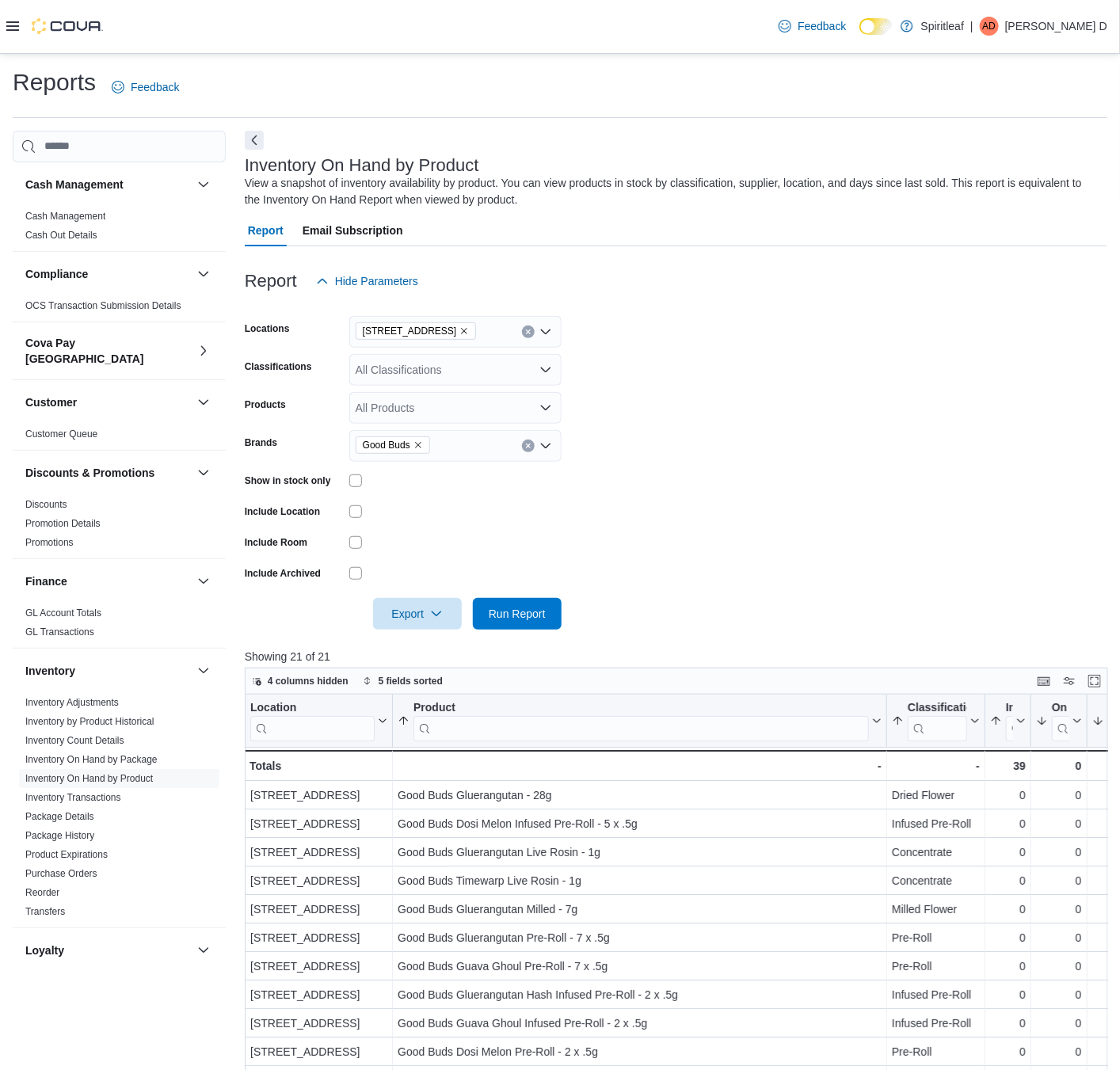
click at [420, 445] on icon "Remove Good Buds from selection in this group" at bounding box center [418, 445] width 9 height 9
type input "****"
click at [390, 471] on span "Piff" at bounding box center [455, 472] width 193 height 16
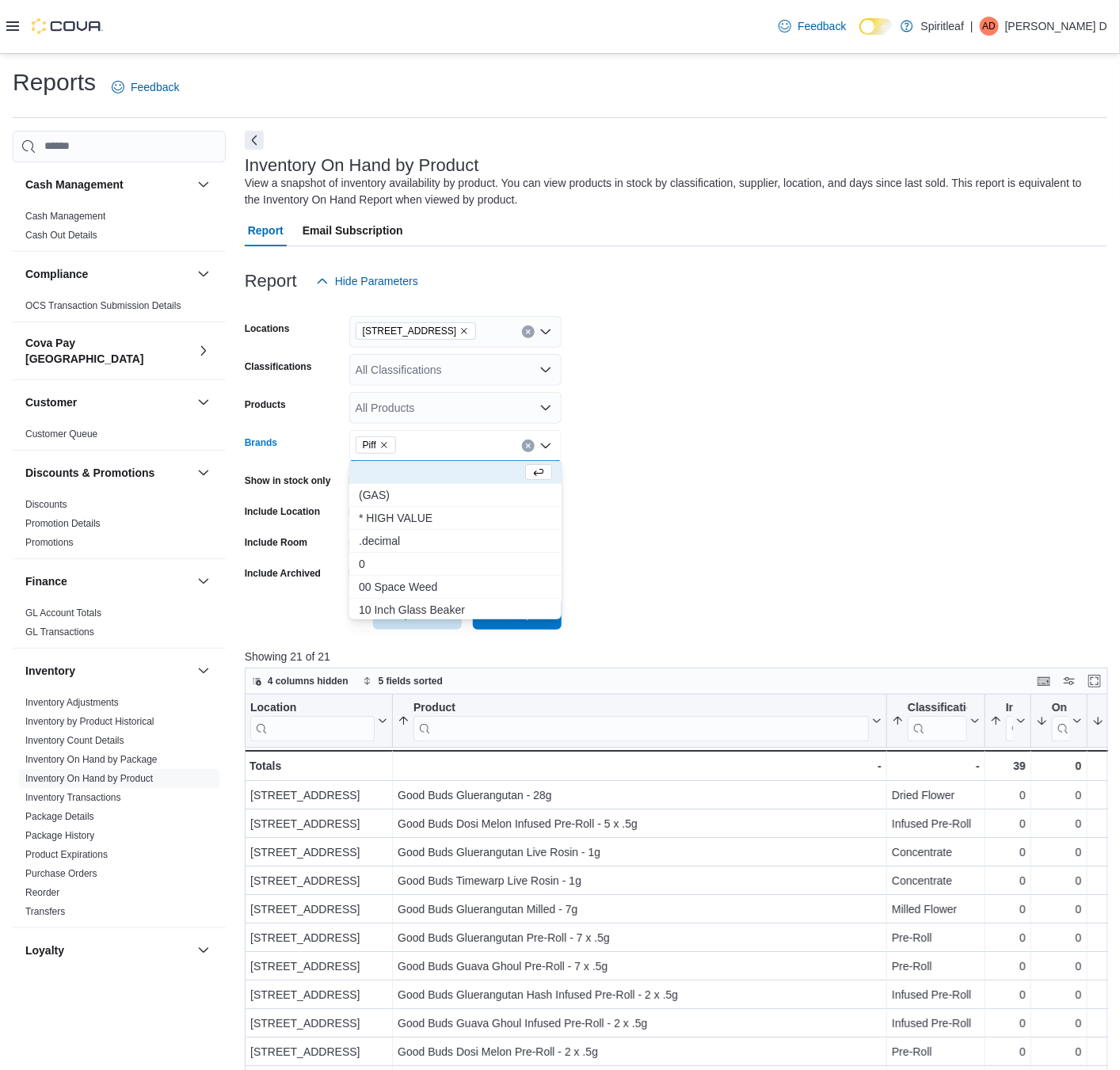
click at [692, 504] on form "Locations [STREET_ADDRESS] Classifications All Classifications Products All Pro…" at bounding box center [676, 463] width 863 height 332
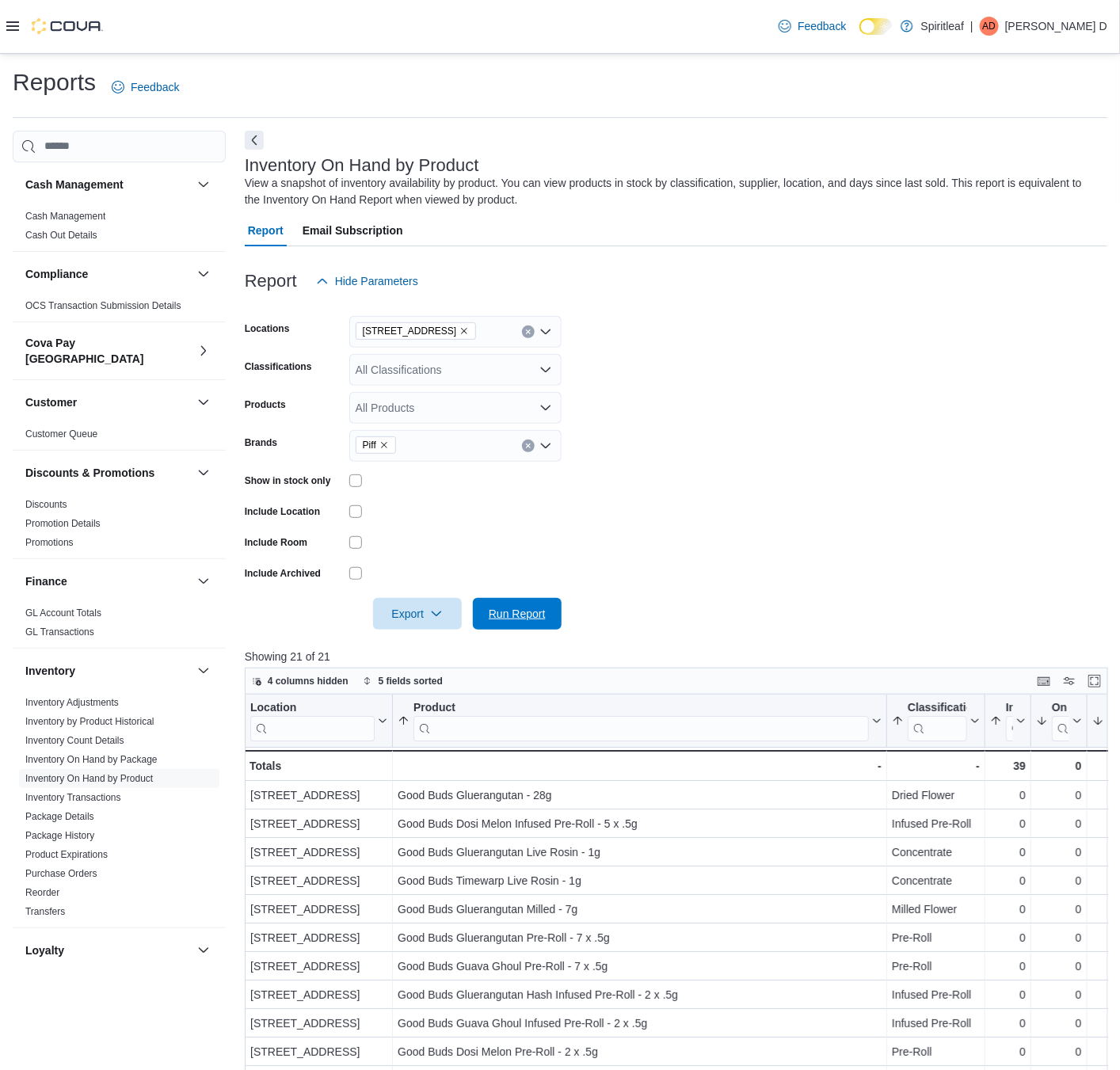
click at [526, 616] on span "Run Report" at bounding box center [517, 613] width 57 height 16
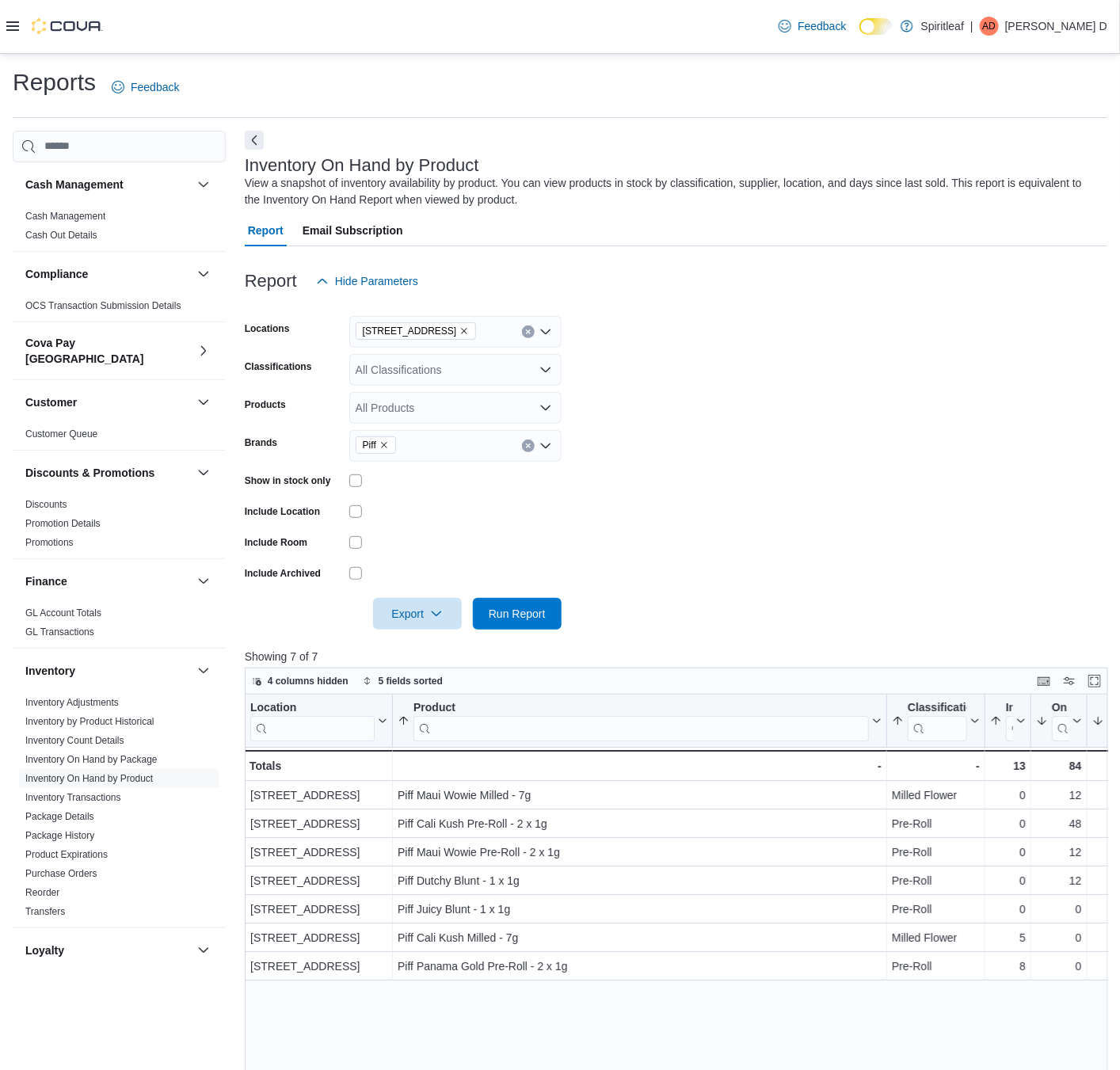
click at [383, 447] on icon "Remove Piff from selection in this group" at bounding box center [384, 445] width 9 height 9
type input "**********"
click at [398, 479] on span "Super Toast" at bounding box center [455, 472] width 193 height 16
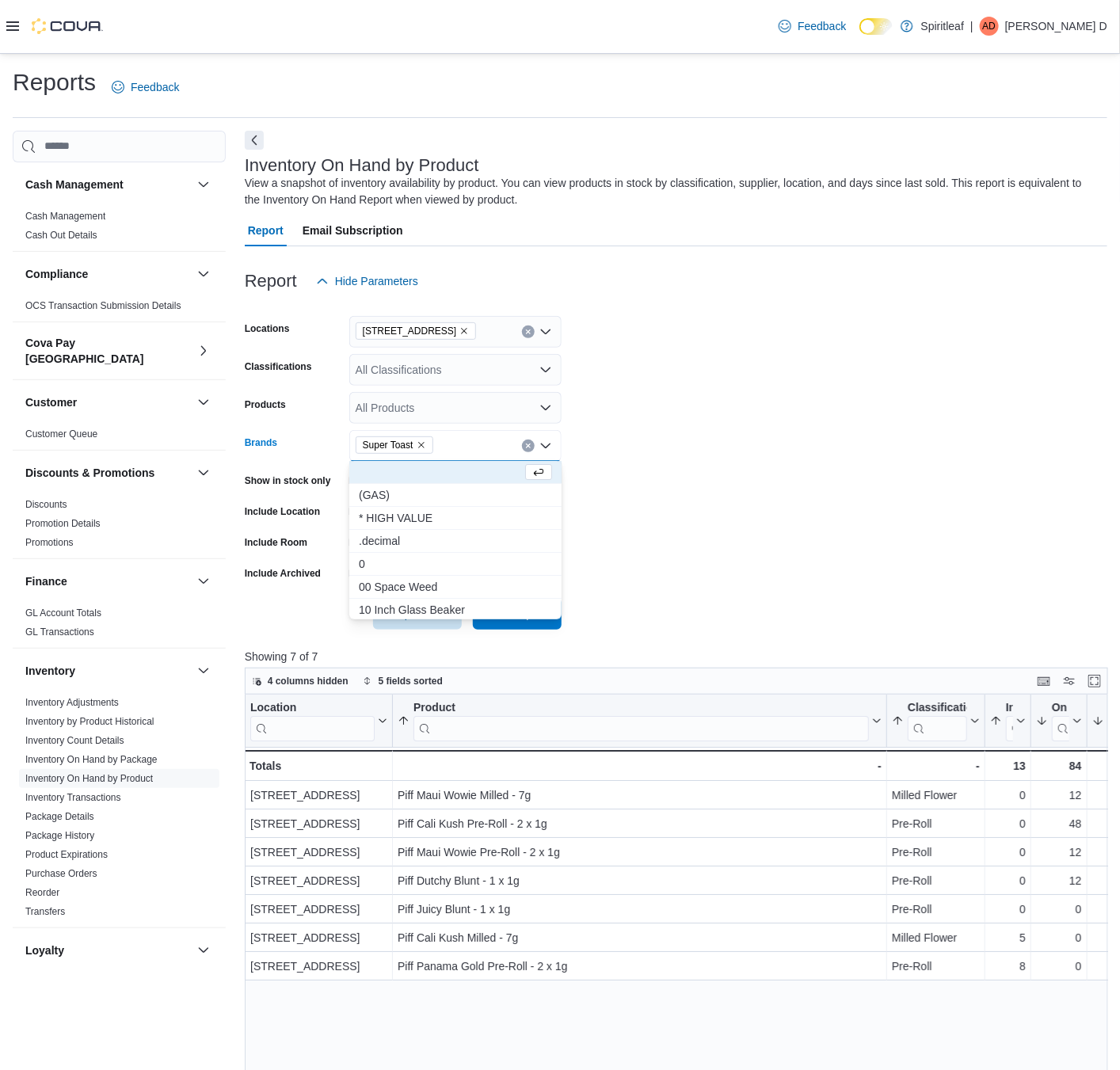
click at [664, 537] on form "Locations [STREET_ADDRESS] Classifications All Classifications Products All Pro…" at bounding box center [676, 463] width 863 height 332
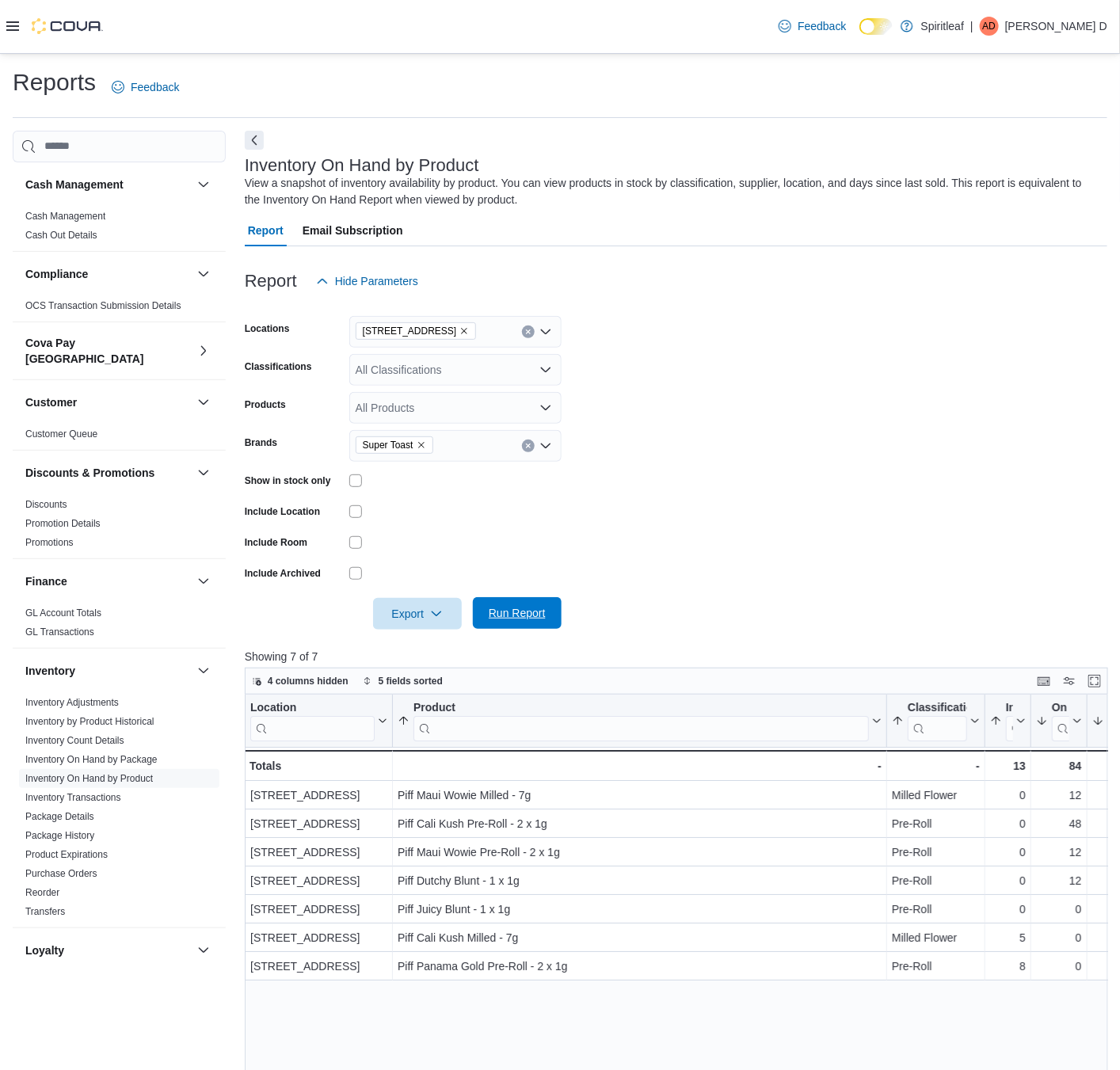
click at [525, 618] on span "Run Report" at bounding box center [517, 612] width 57 height 16
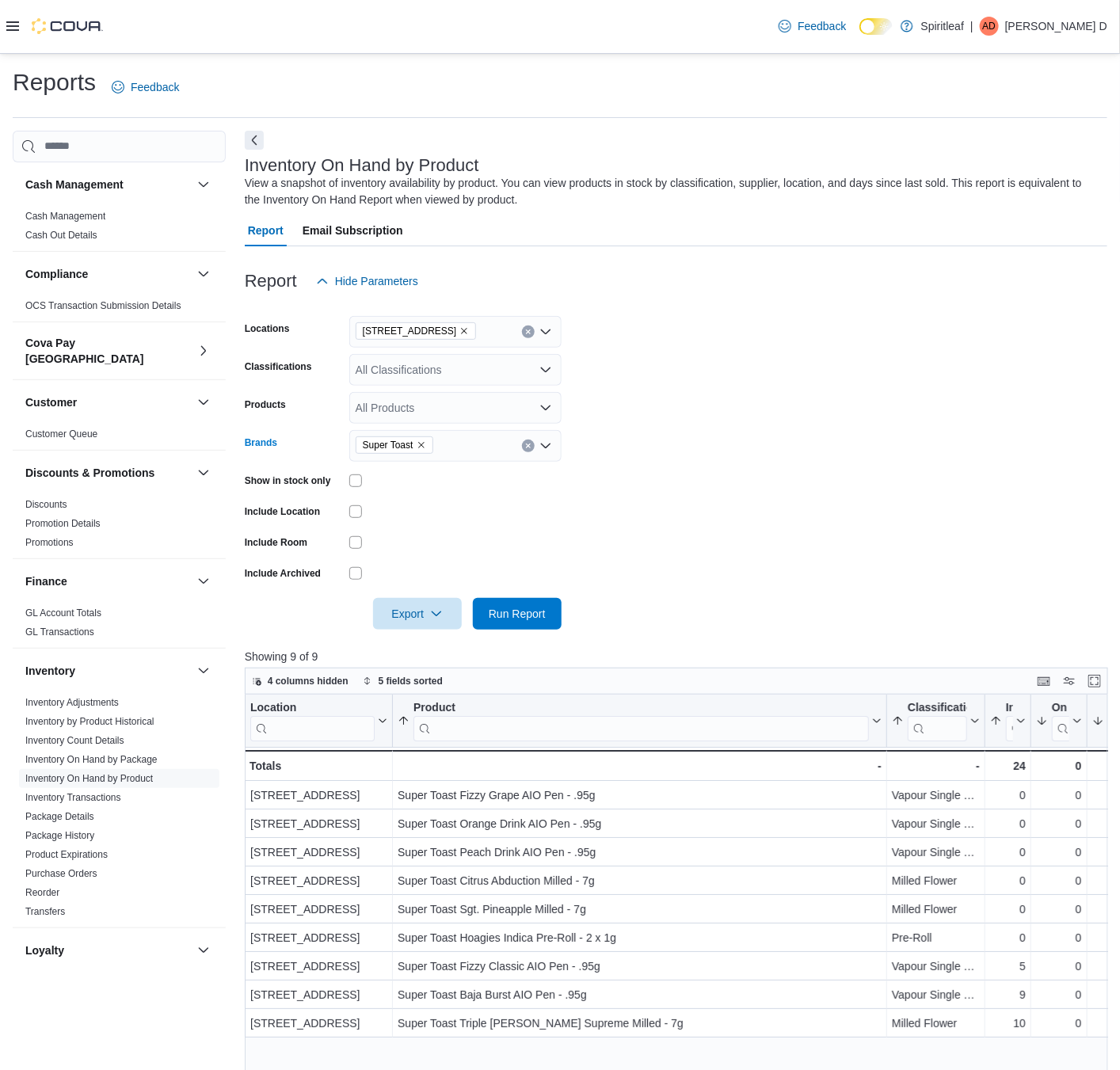
click at [418, 441] on icon "Remove Super Toast from selection in this group" at bounding box center [421, 445] width 9 height 9
type input "*****"
drag, startPoint x: 486, startPoint y: 564, endPoint x: 678, endPoint y: 542, distance: 193.3
click at [492, 564] on span "SHRED'ems" at bounding box center [455, 563] width 193 height 16
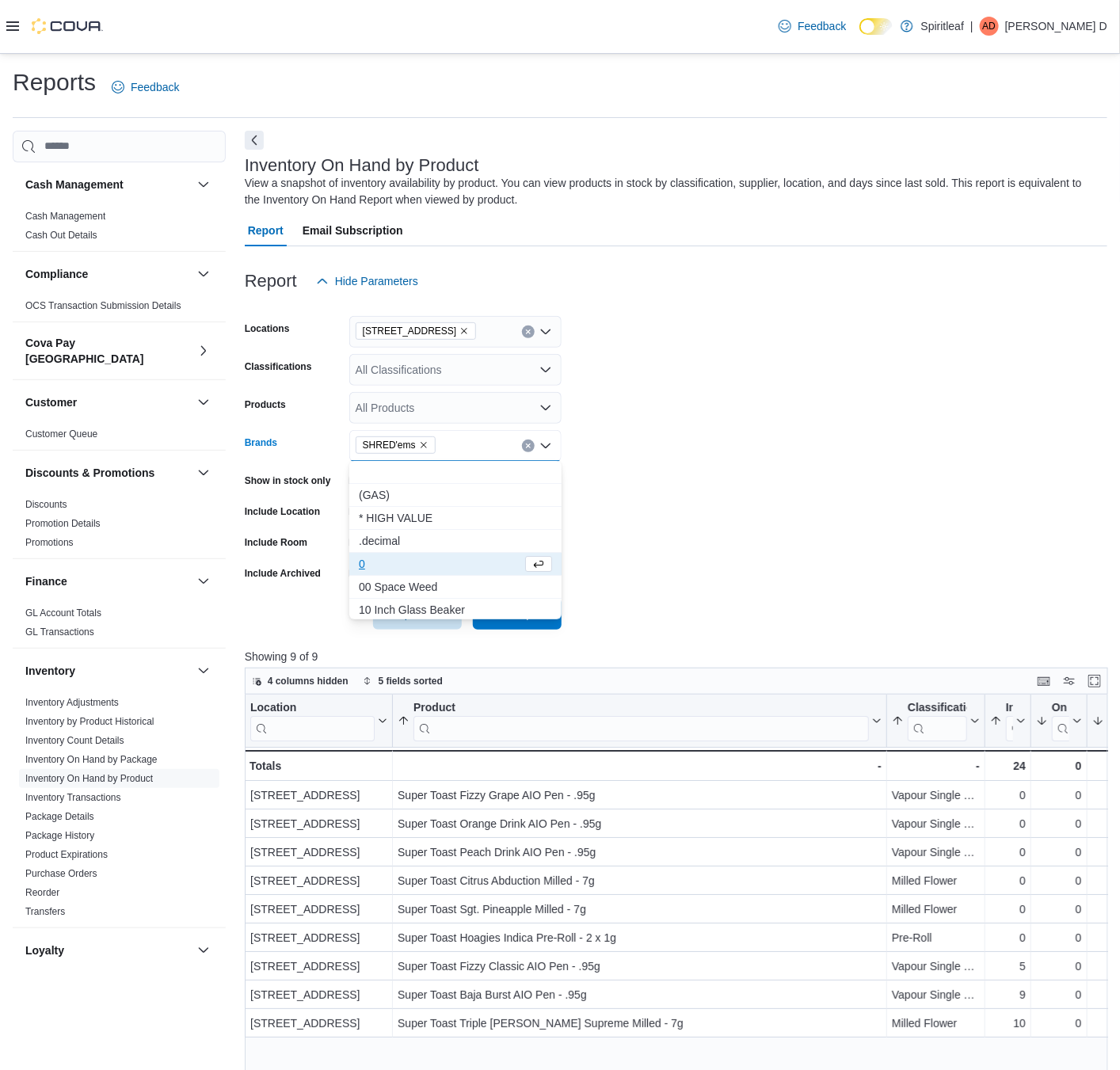
click at [678, 542] on form "Locations [STREET_ADDRESS] Classifications All Classifications Products All Pro…" at bounding box center [676, 463] width 863 height 332
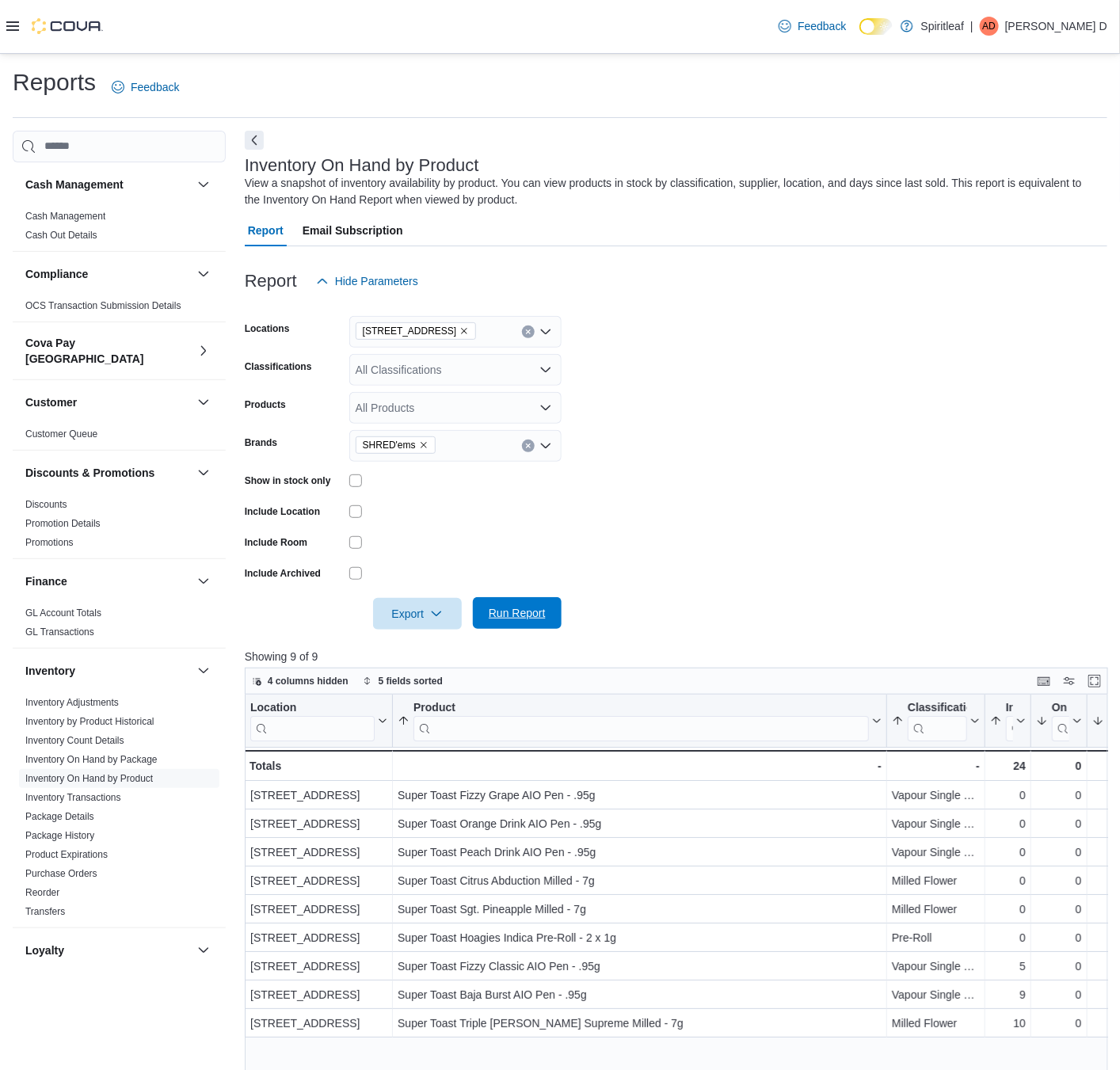
click at [526, 602] on span "Run Report" at bounding box center [517, 612] width 69 height 31
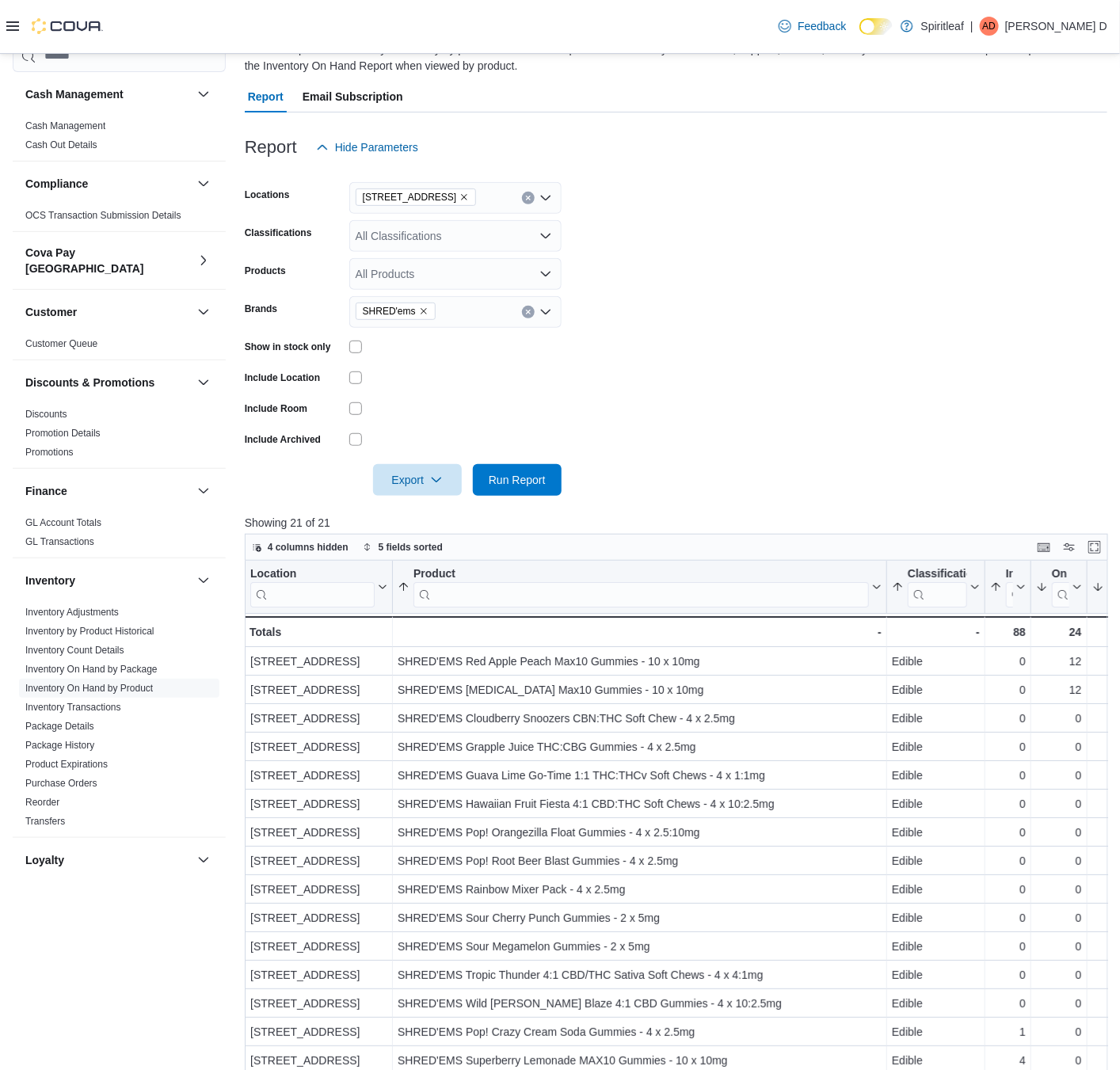
scroll to position [109, 0]
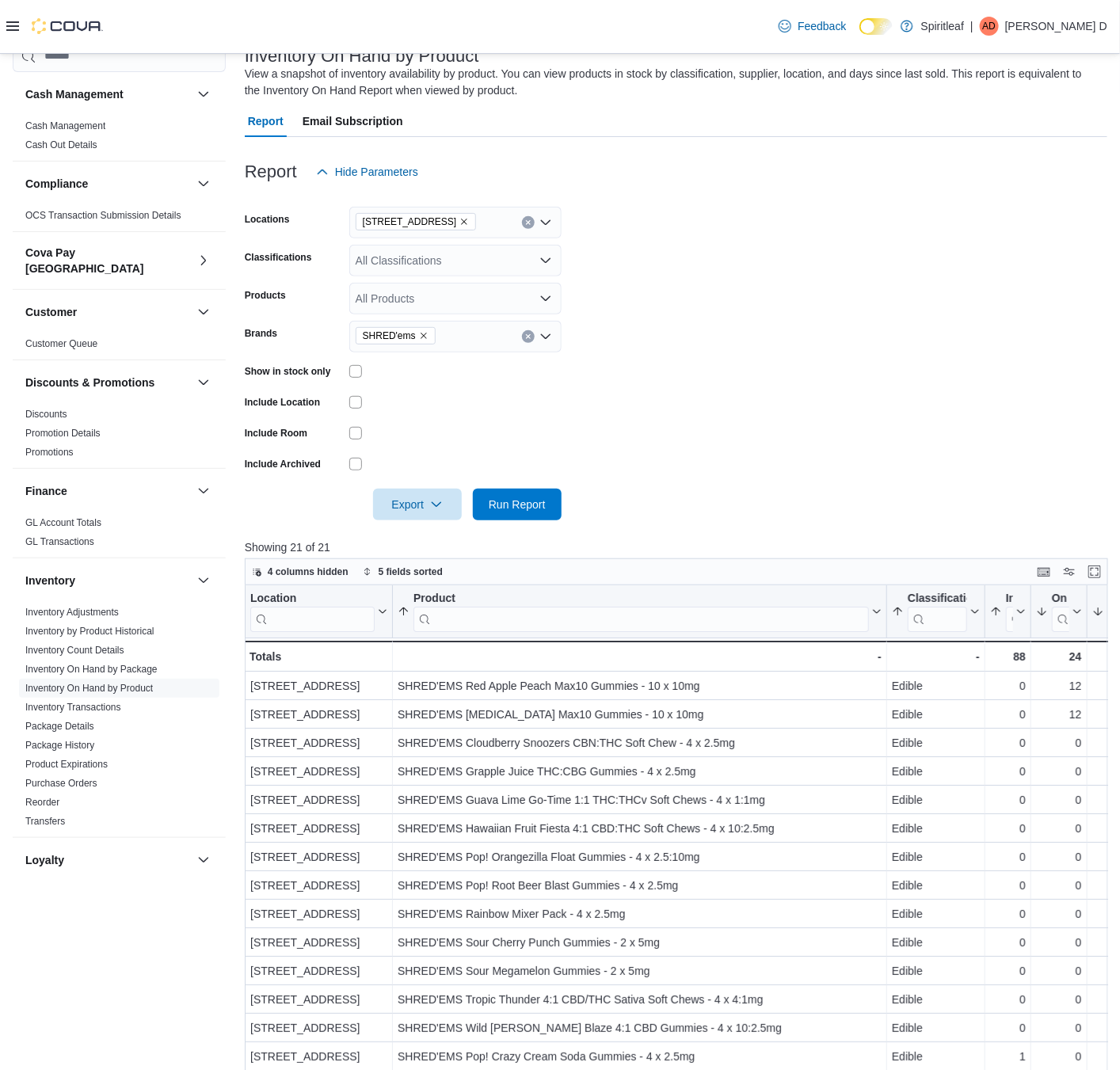
click at [419, 333] on icon "Remove SHRED'ems from selection in this group" at bounding box center [423, 335] width 9 height 9
type input "****"
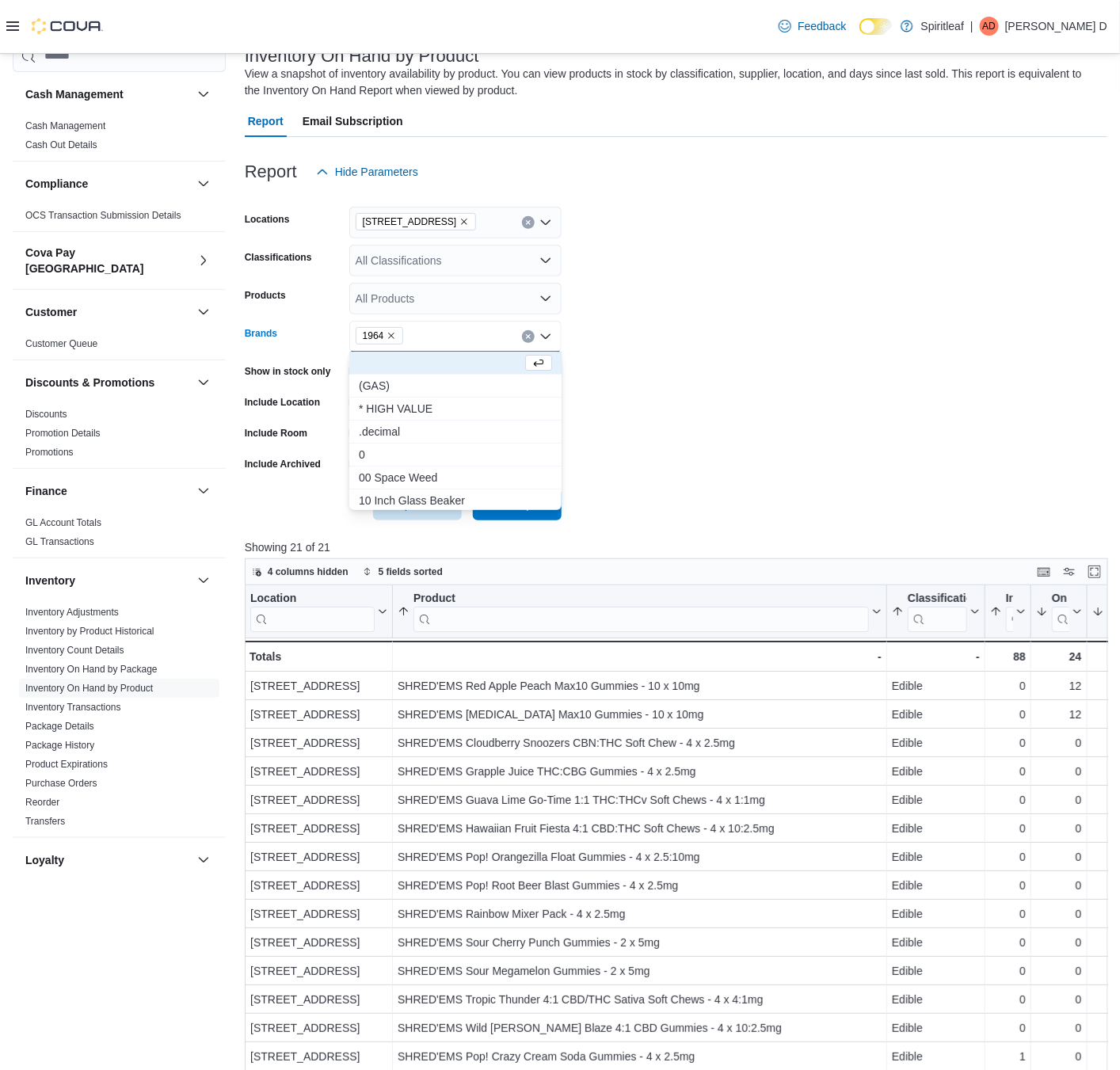
click at [851, 466] on form "Locations [STREET_ADDRESS] Classifications All Classifications Products All Pro…" at bounding box center [676, 354] width 863 height 332
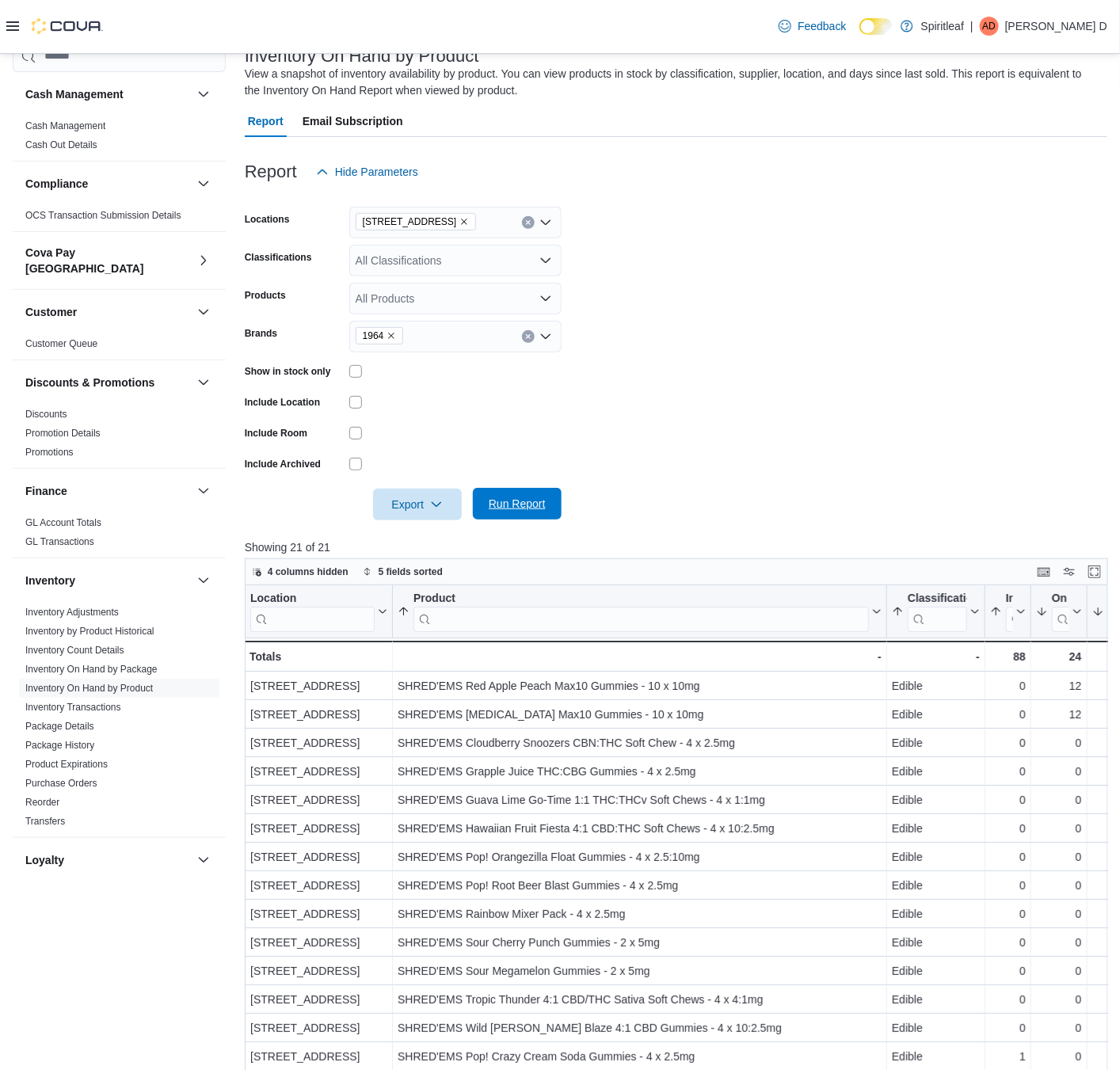
click at [495, 507] on span "Run Report" at bounding box center [517, 503] width 57 height 16
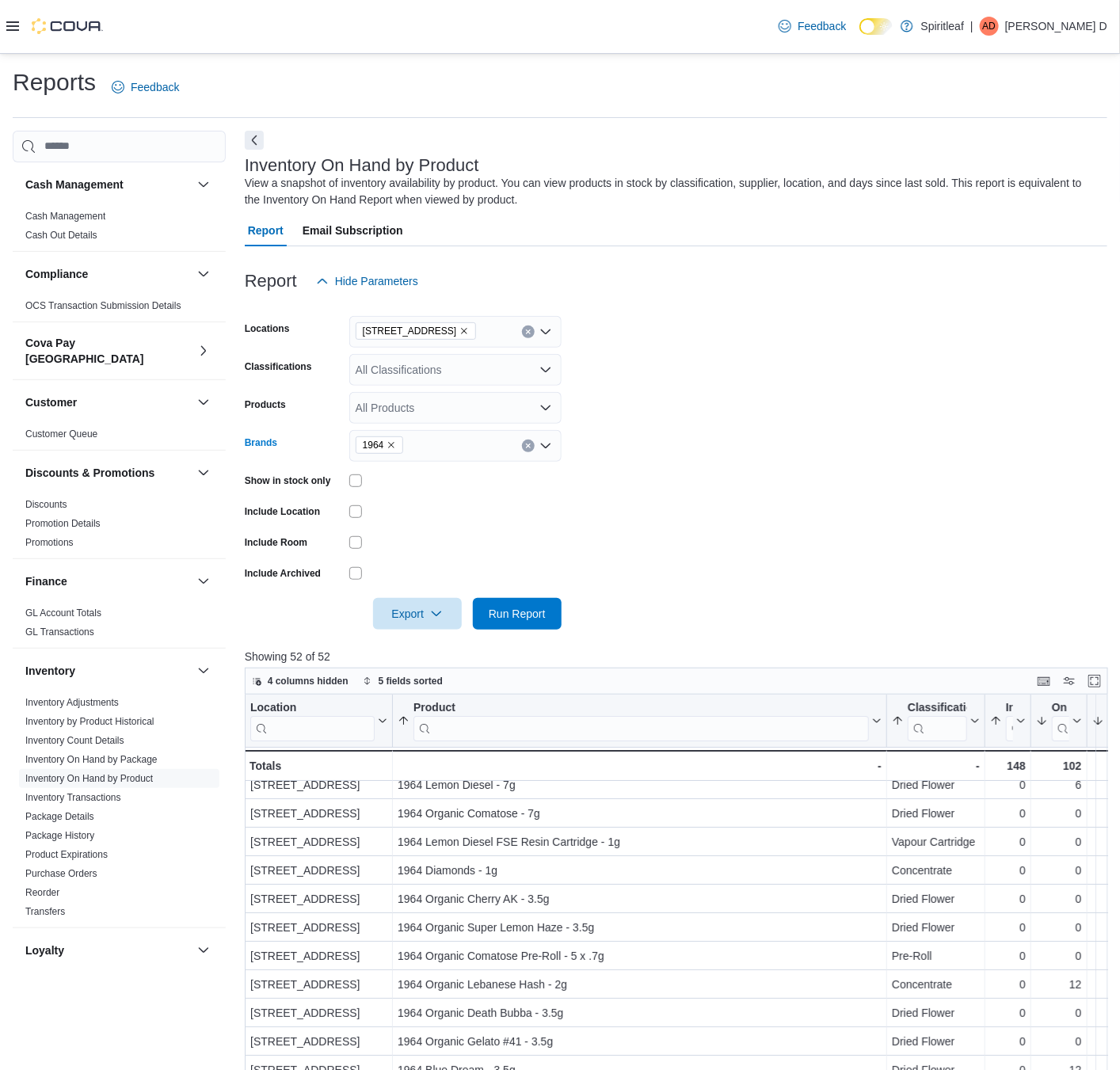
click at [387, 442] on icon "Remove 1964 from selection in this group" at bounding box center [391, 445] width 9 height 9
type input "******"
click at [494, 467] on span "Carmel" at bounding box center [455, 472] width 193 height 16
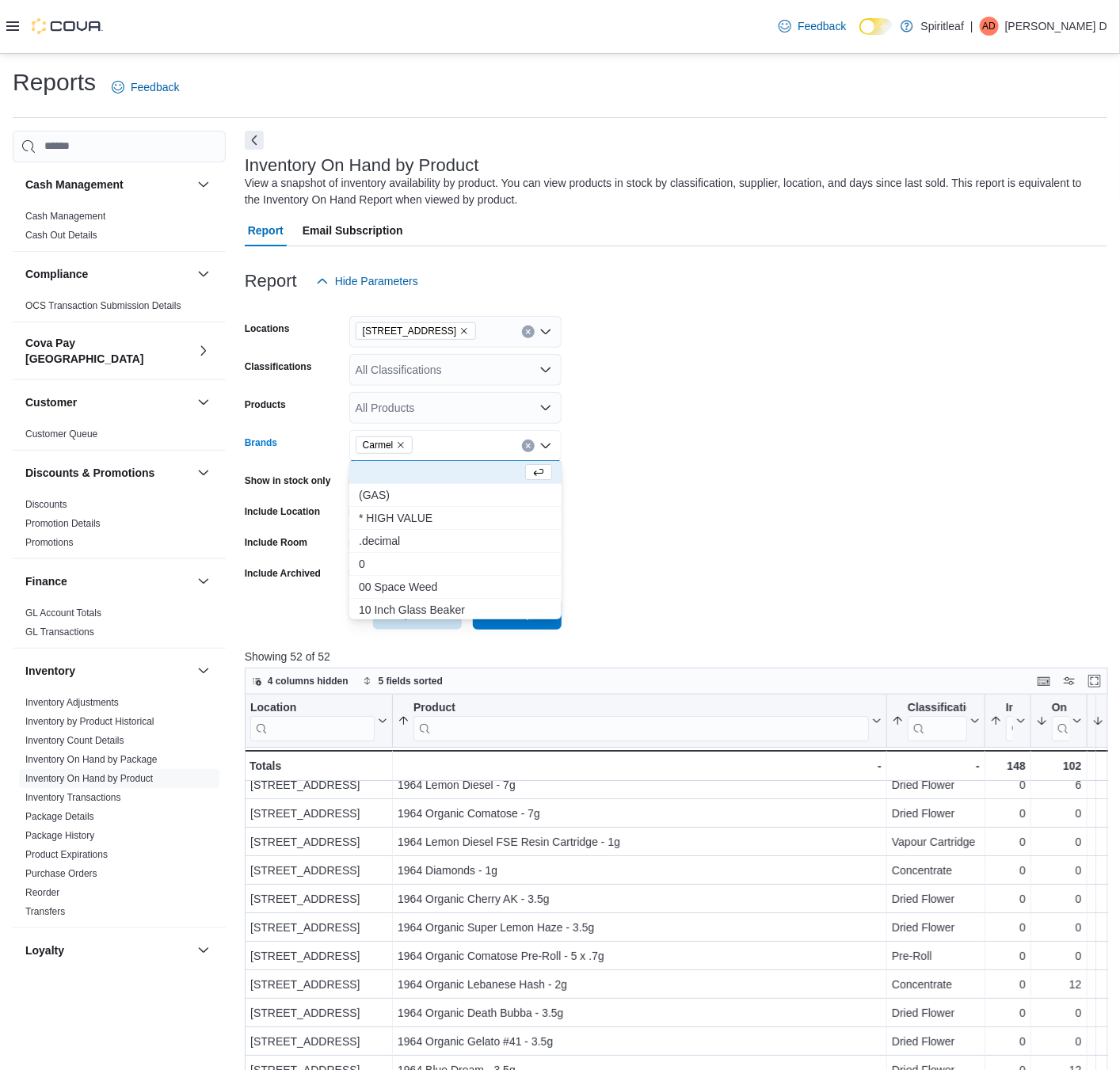
drag, startPoint x: 759, startPoint y: 461, endPoint x: 597, endPoint y: 566, distance: 193.1
click at [742, 474] on form "Locations [STREET_ADDRESS] Classifications All Classifications Products All Pro…" at bounding box center [676, 463] width 863 height 332
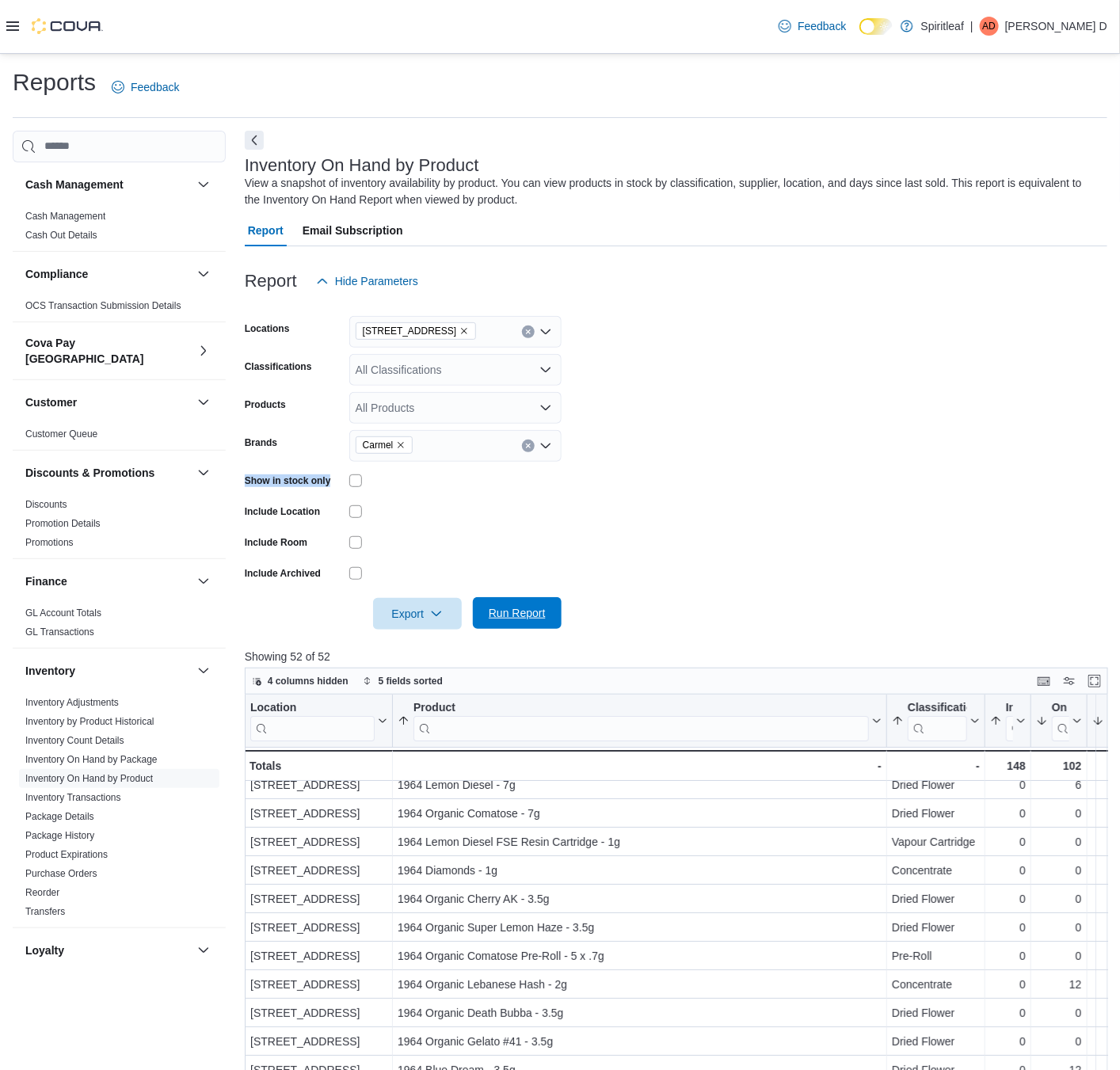
click at [547, 612] on span "Run Report" at bounding box center [517, 612] width 69 height 31
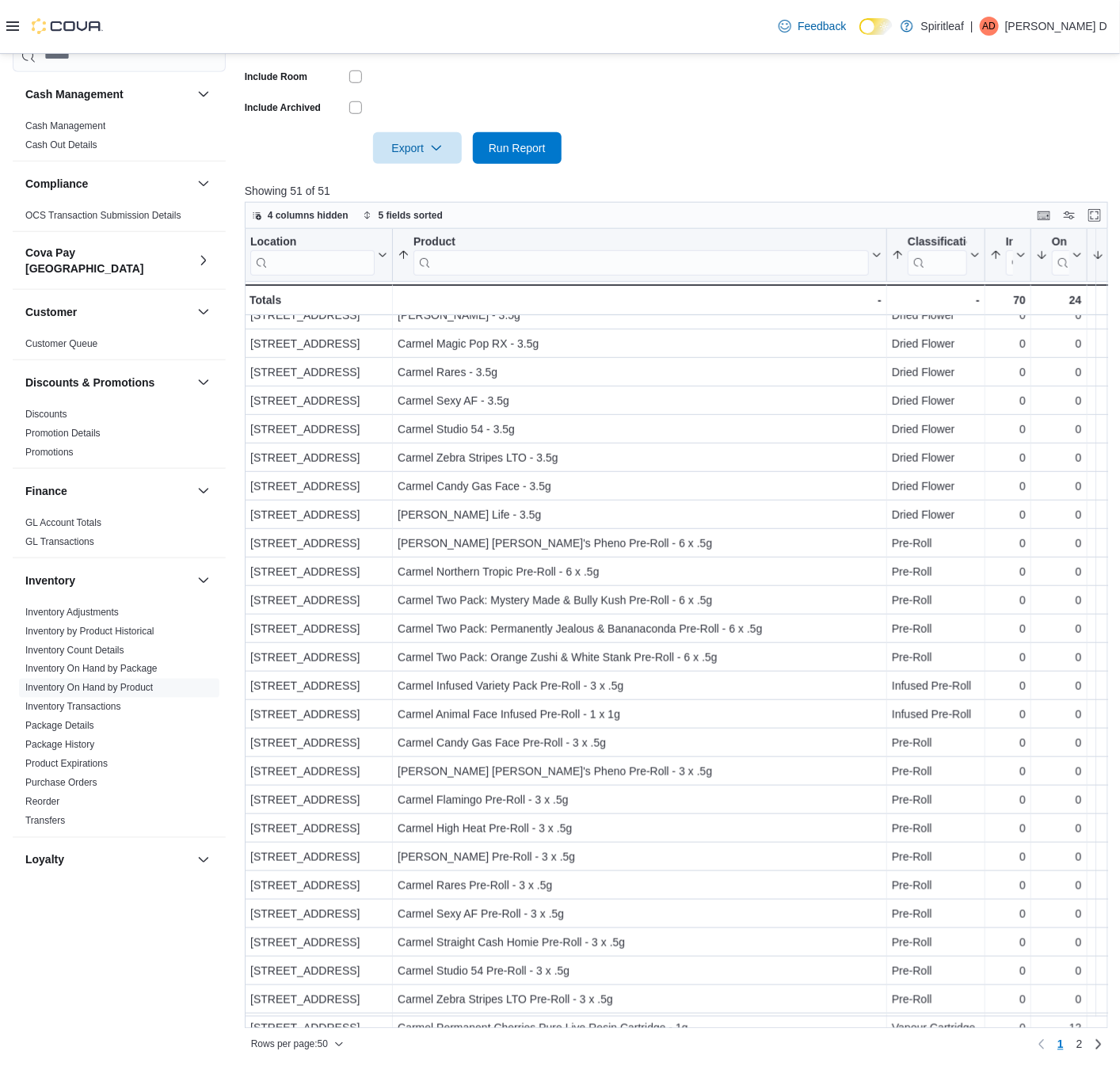
scroll to position [723, 0]
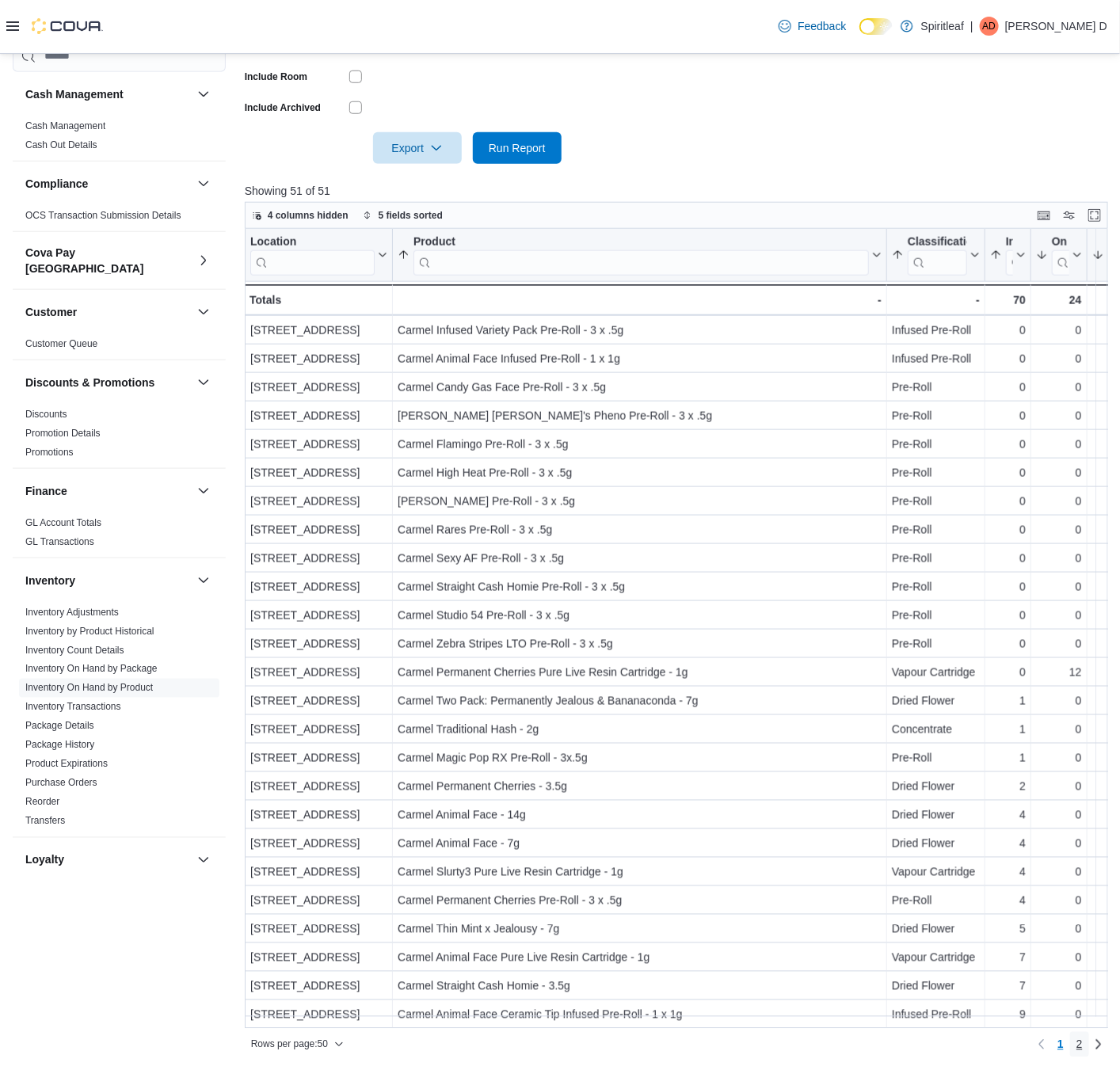
click at [1083, 808] on span "2" at bounding box center [1079, 1045] width 6 height 16
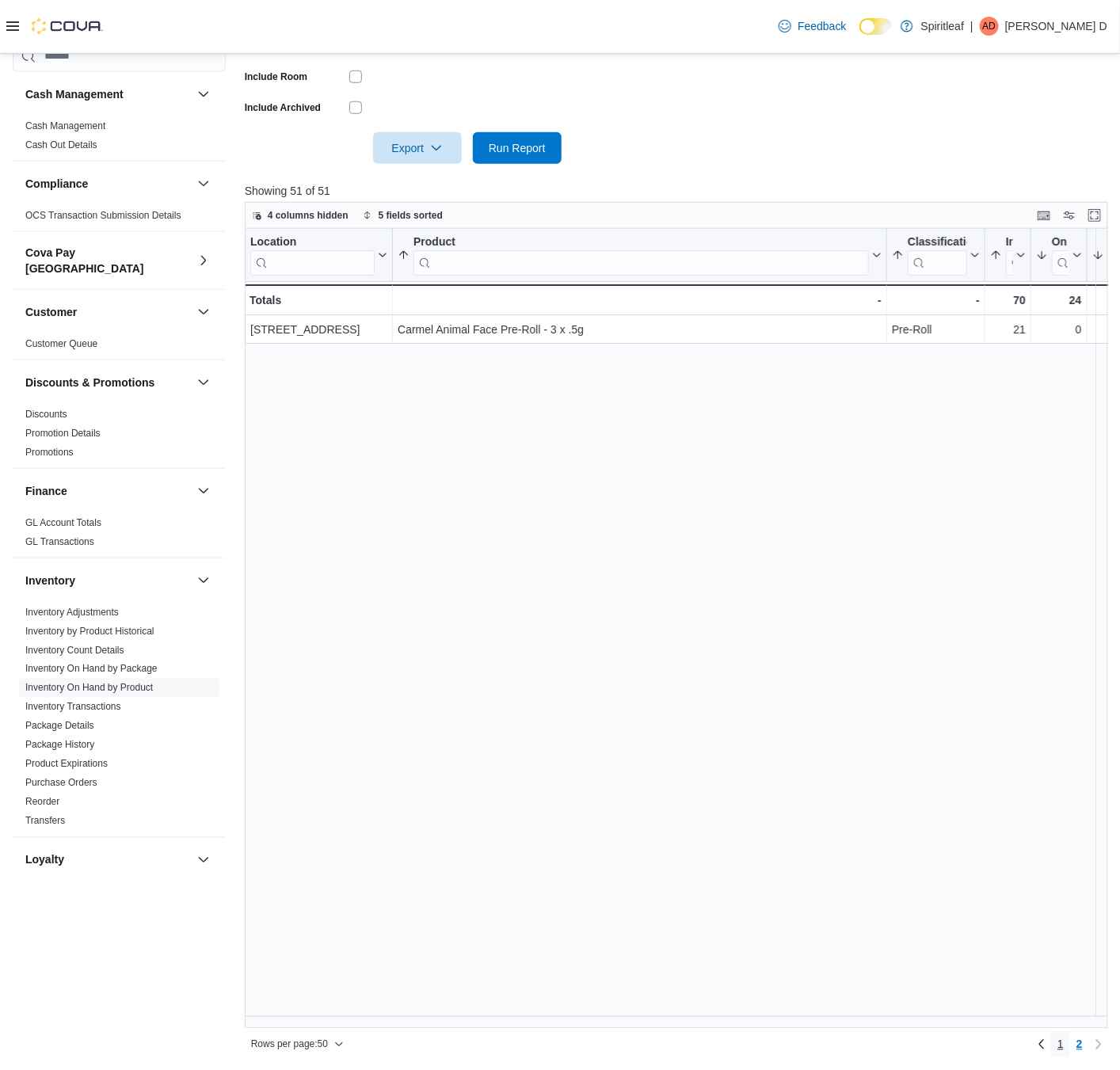
click at [1064, 808] on span "1" at bounding box center [1060, 1045] width 6 height 16
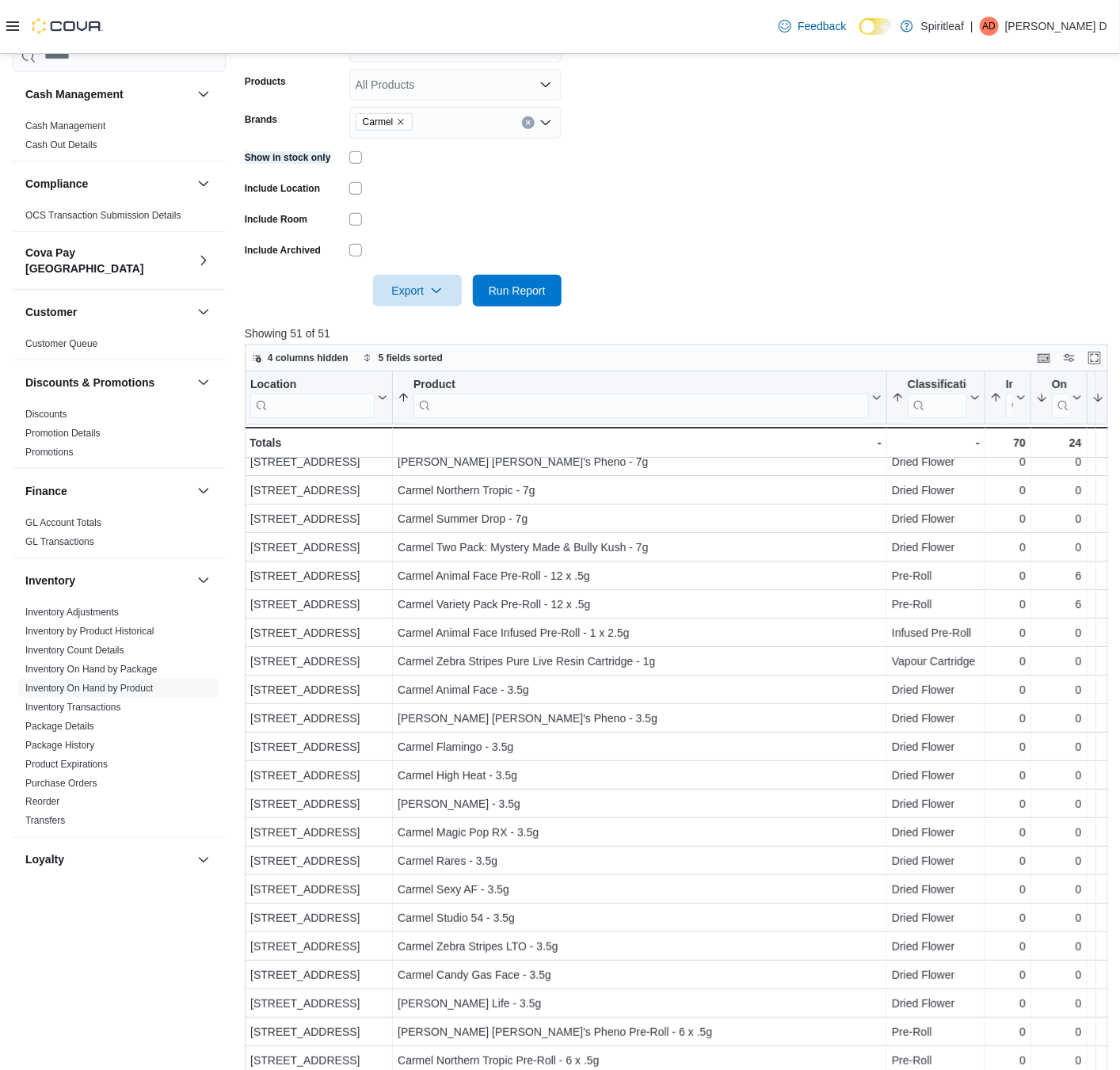
scroll to position [109, 0]
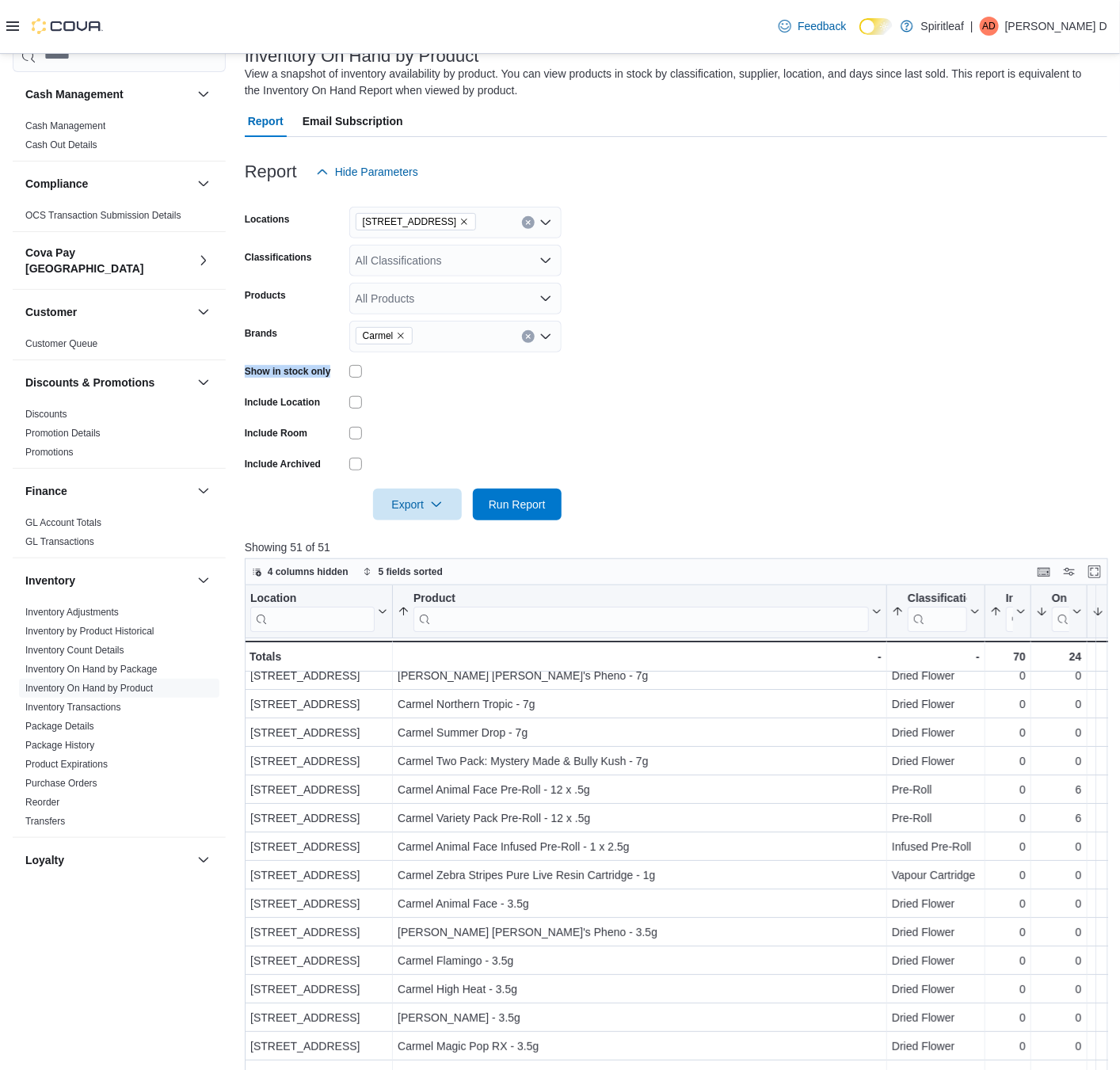
click at [399, 333] on icon "Remove Carmel from selection in this group" at bounding box center [401, 335] width 6 height 6
type input "**********"
drag, startPoint x: 431, startPoint y: 366, endPoint x: 806, endPoint y: 476, distance: 390.8
click at [436, 366] on span "Back Forty" at bounding box center [455, 363] width 193 height 16
click at [808, 478] on div at bounding box center [676, 482] width 863 height 13
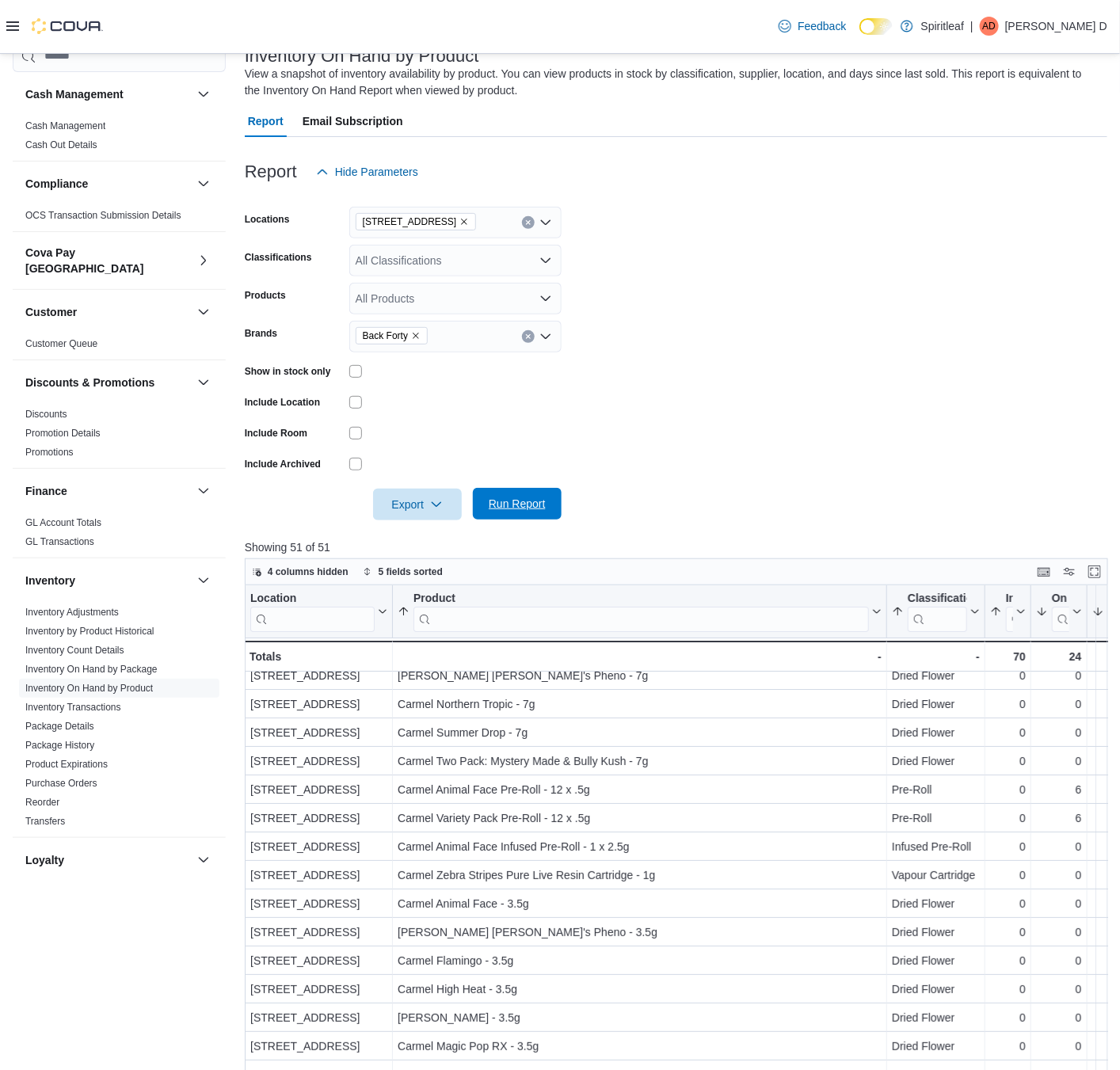
click at [511, 502] on span "Run Report" at bounding box center [517, 503] width 57 height 16
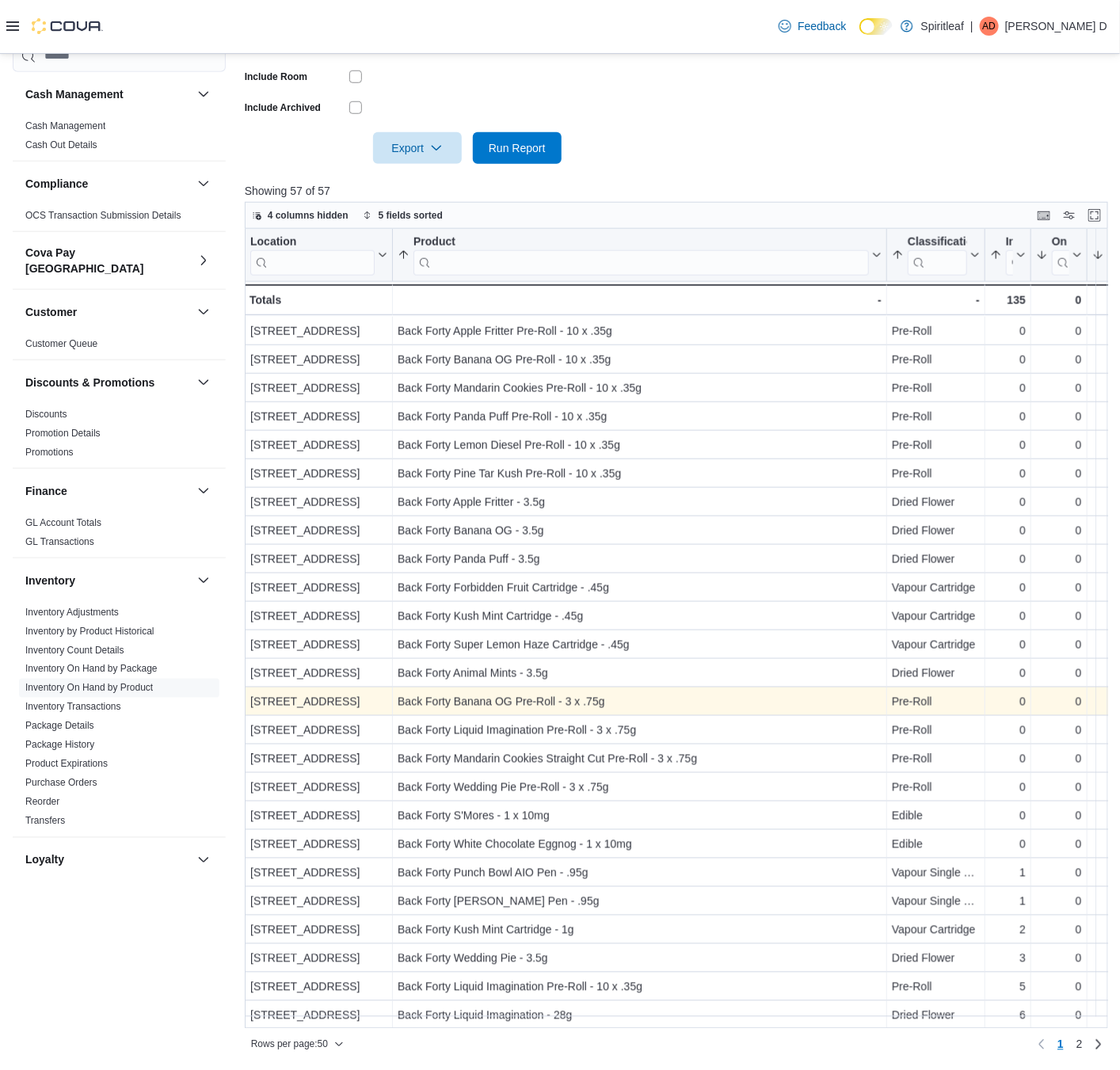
scroll to position [723, 0]
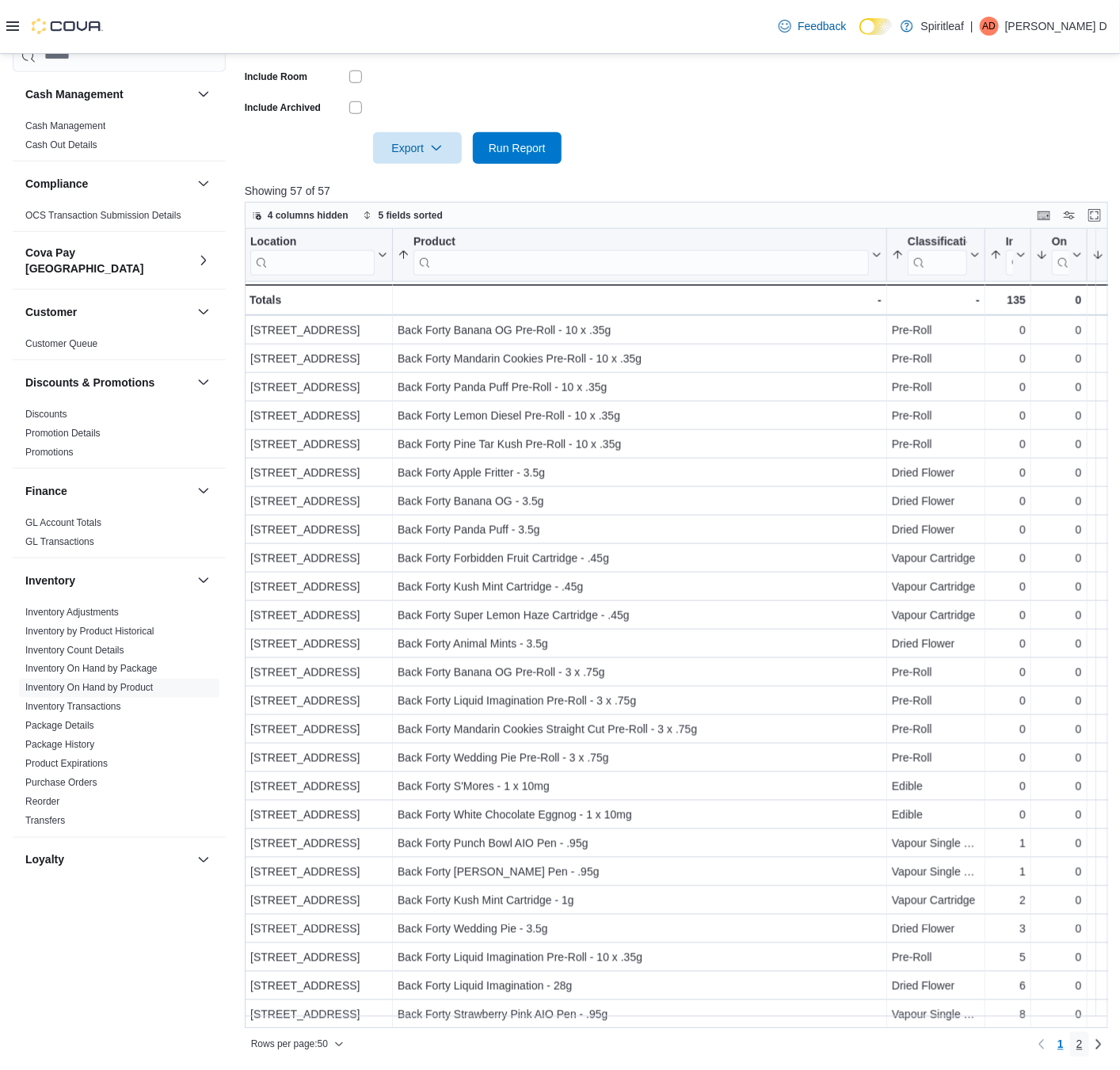
click at [1090, 808] on link "2" at bounding box center [1079, 1045] width 19 height 25
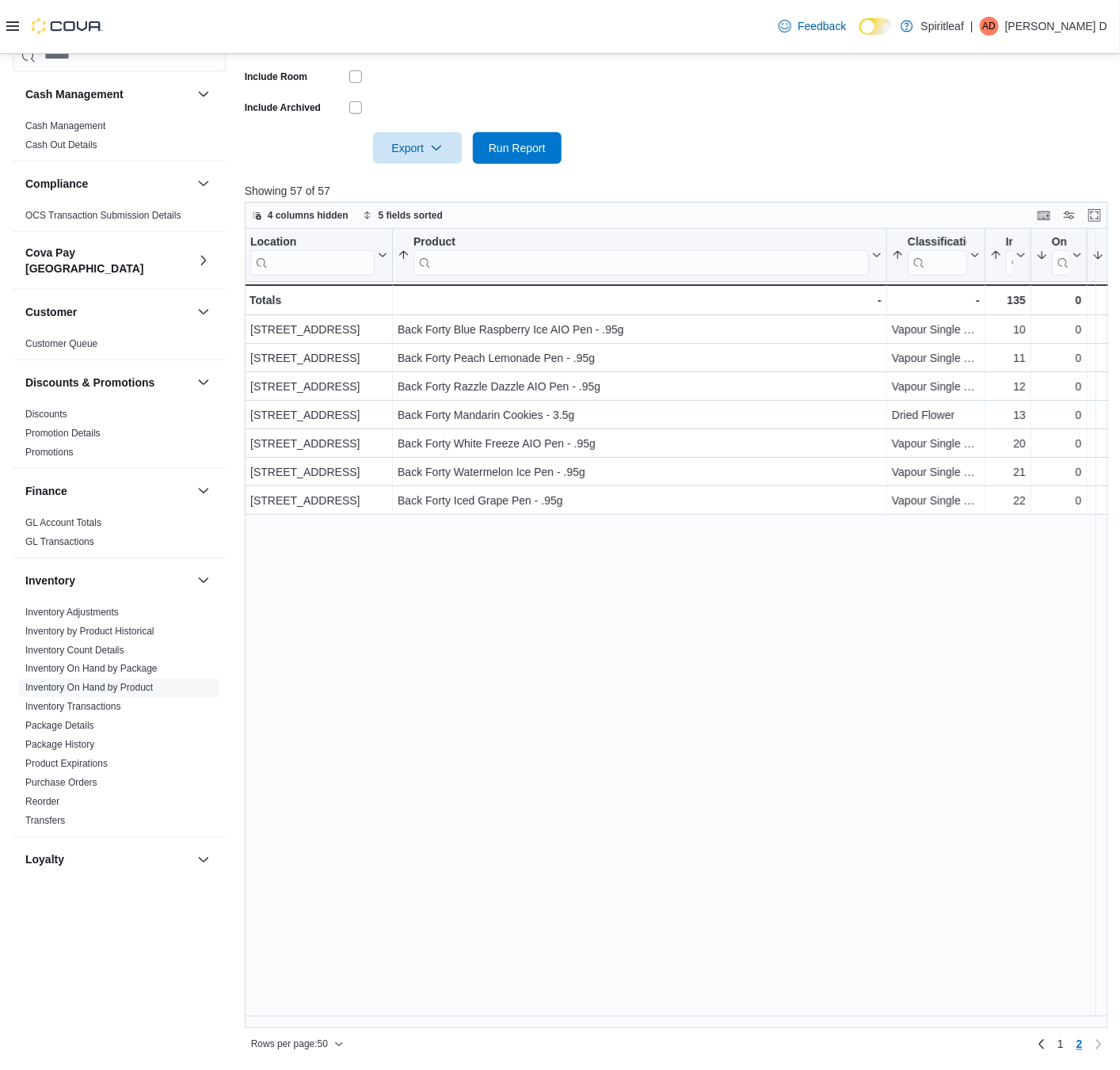
scroll to position [0, 0]
click at [1064, 808] on span "1" at bounding box center [1060, 1045] width 6 height 16
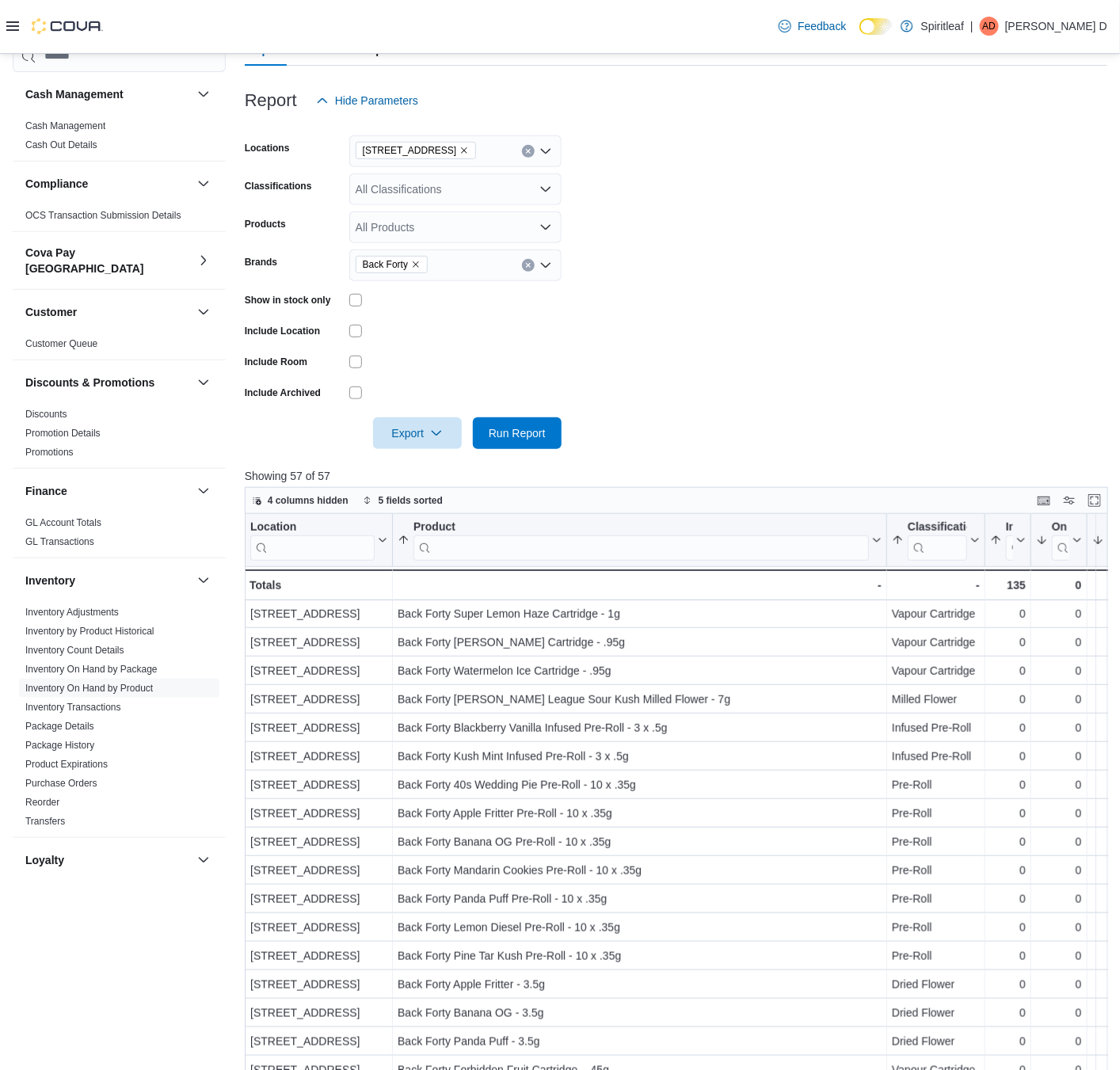
scroll to position [109, 0]
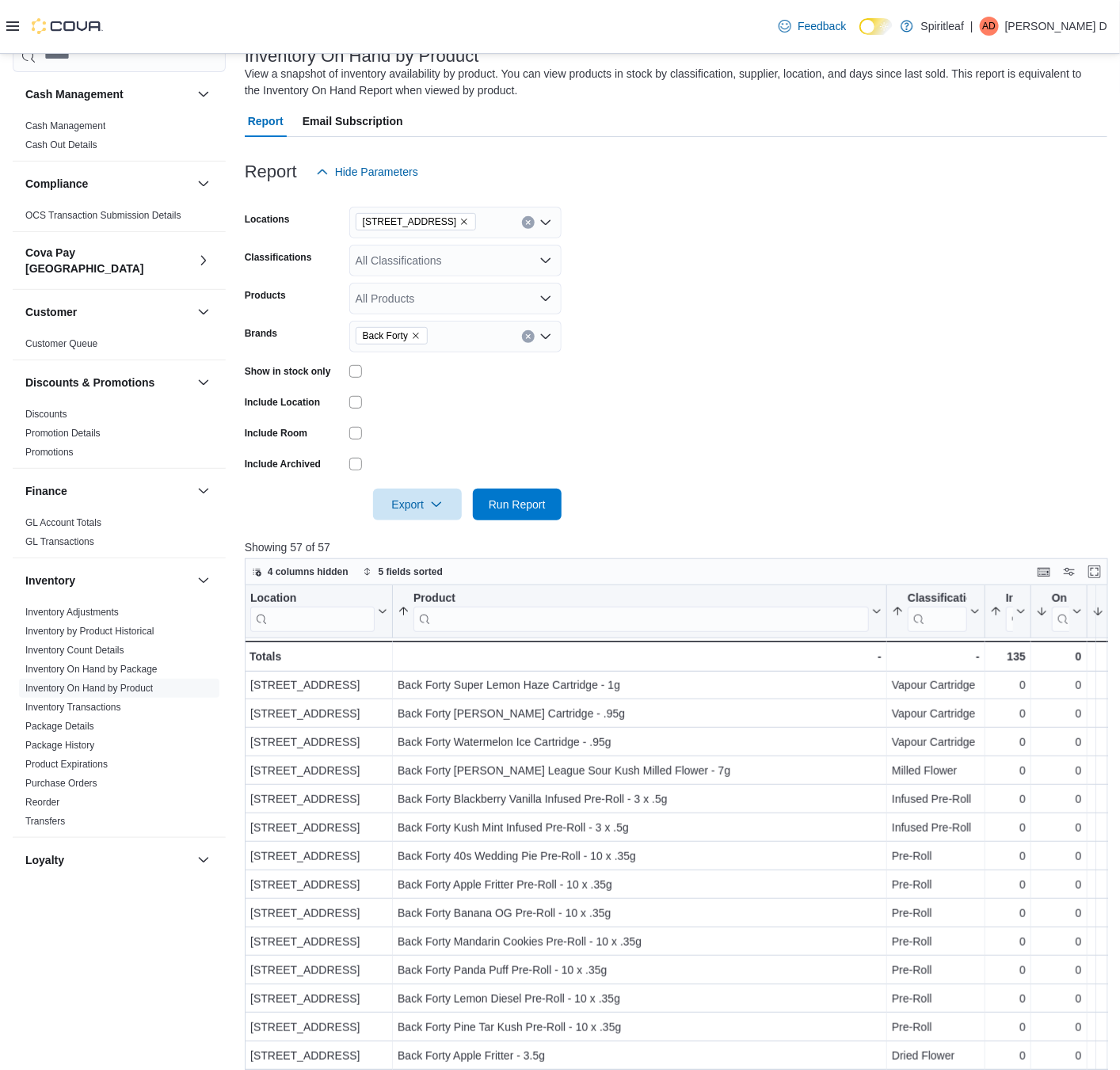
click at [418, 335] on icon "Remove Back Forty from selection in this group" at bounding box center [415, 335] width 9 height 9
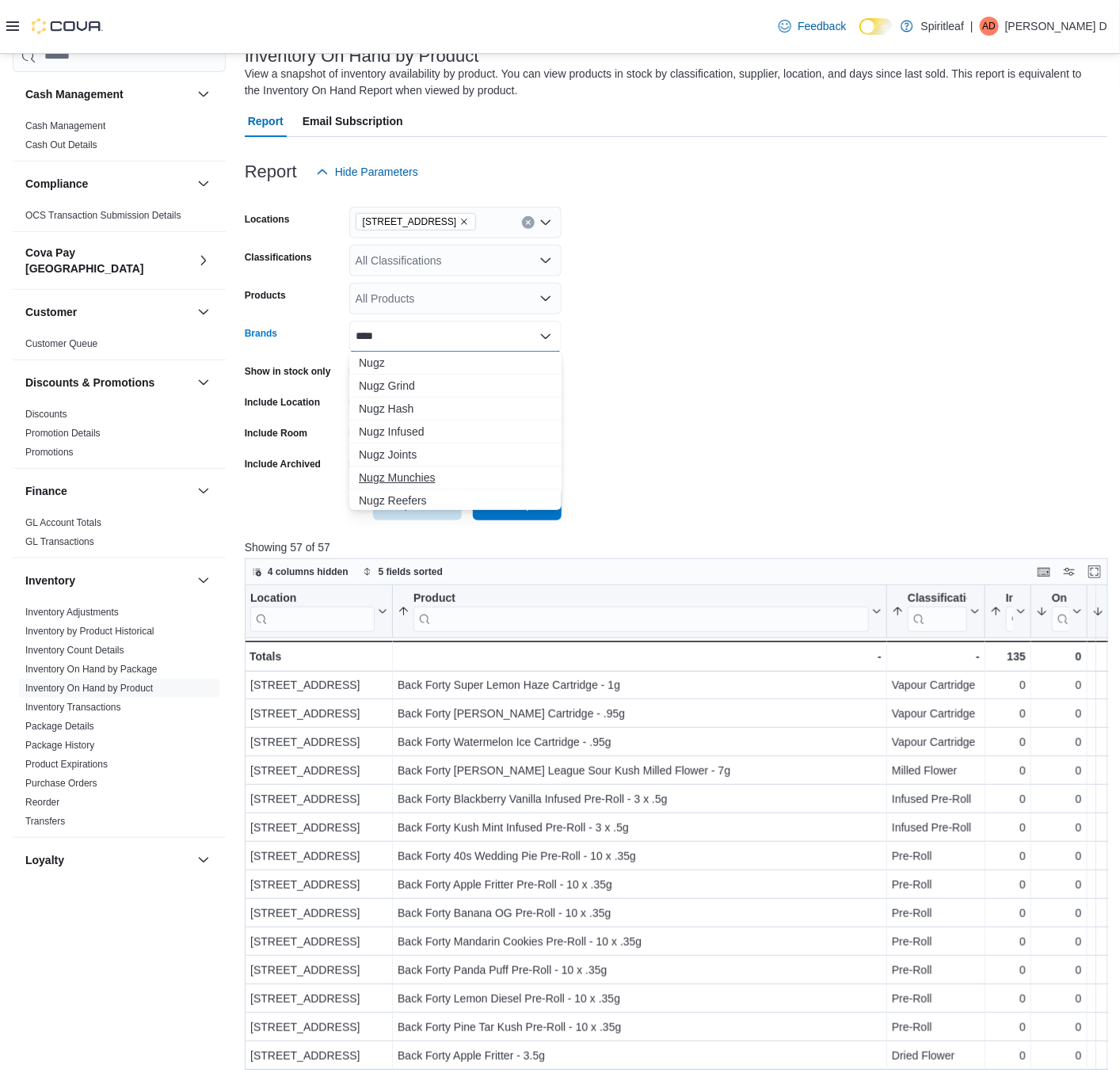
type input "****"
drag, startPoint x: 517, startPoint y: 488, endPoint x: 642, endPoint y: 486, distance: 125.0
click at [521, 488] on button "Nugz Munchies" at bounding box center [455, 478] width 212 height 23
click at [642, 485] on div at bounding box center [676, 482] width 863 height 13
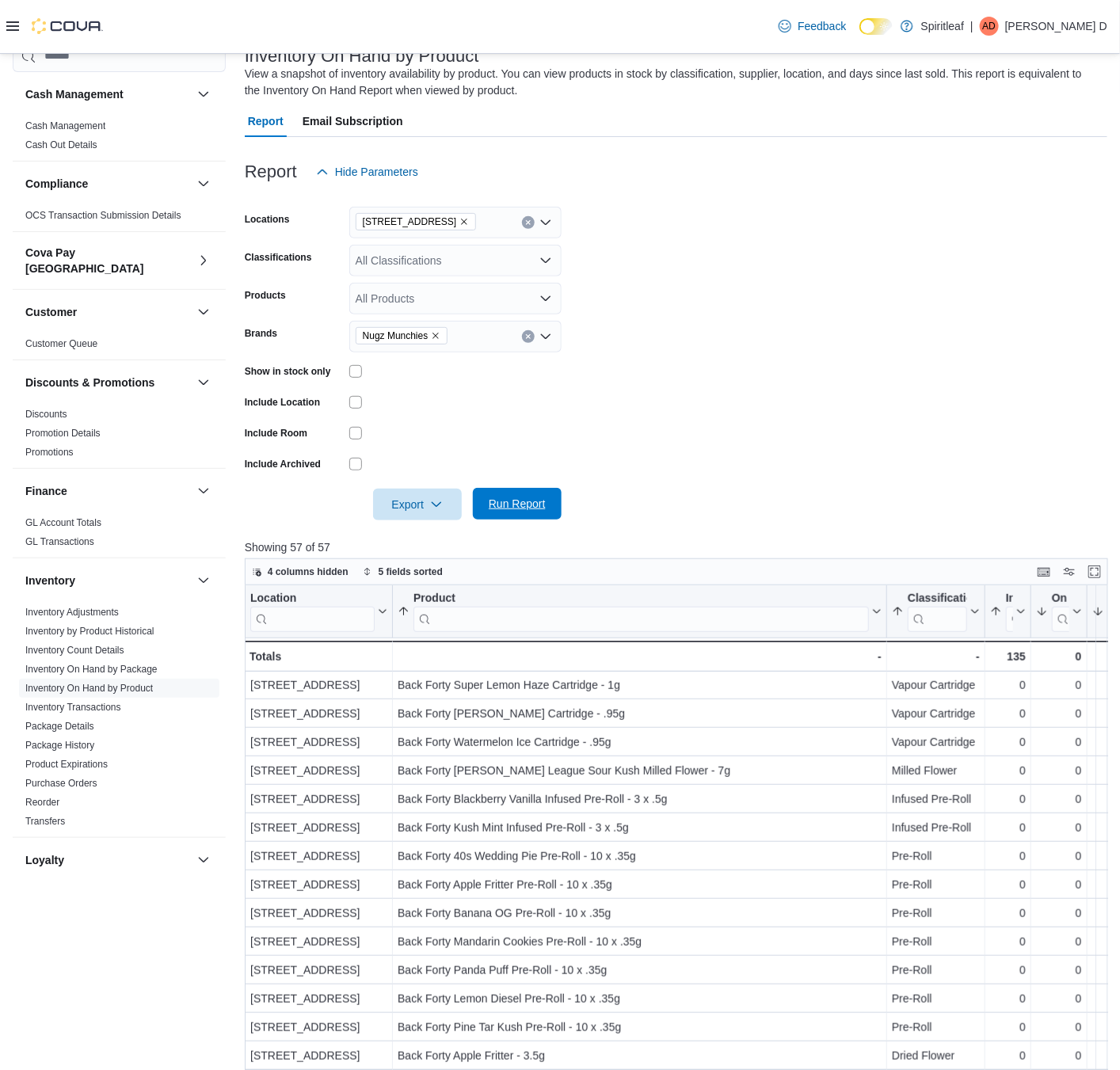
click at [542, 506] on span "Run Report" at bounding box center [517, 503] width 57 height 16
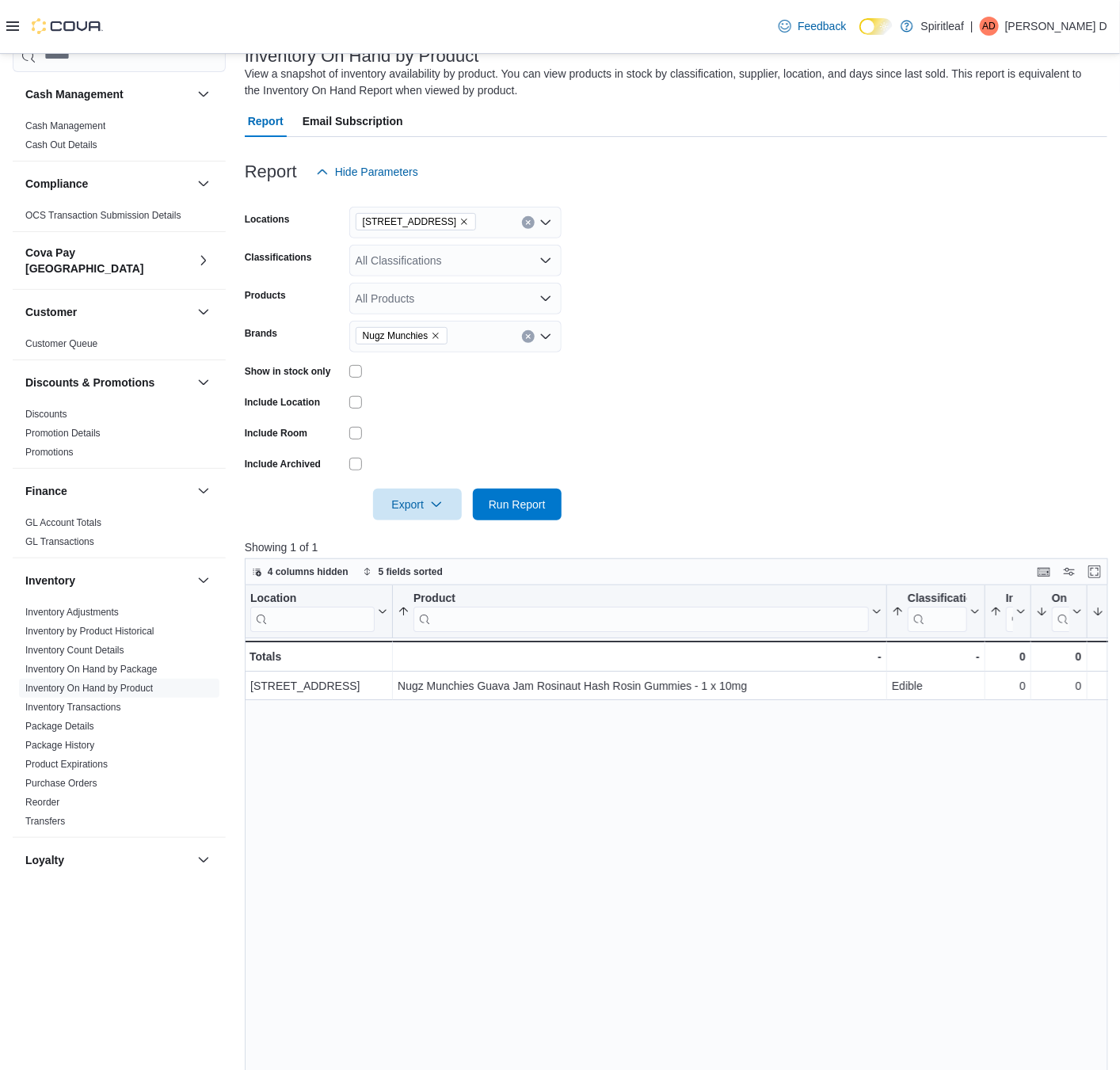
click at [435, 333] on icon "Remove Nugz Munchies from selection in this group" at bounding box center [435, 335] width 9 height 9
type input "*******"
drag, startPoint x: 450, startPoint y: 369, endPoint x: 763, endPoint y: 425, distance: 318.0
click at [454, 369] on span "Endgame" at bounding box center [455, 363] width 193 height 16
drag, startPoint x: 763, startPoint y: 425, endPoint x: 571, endPoint y: 492, distance: 203.4
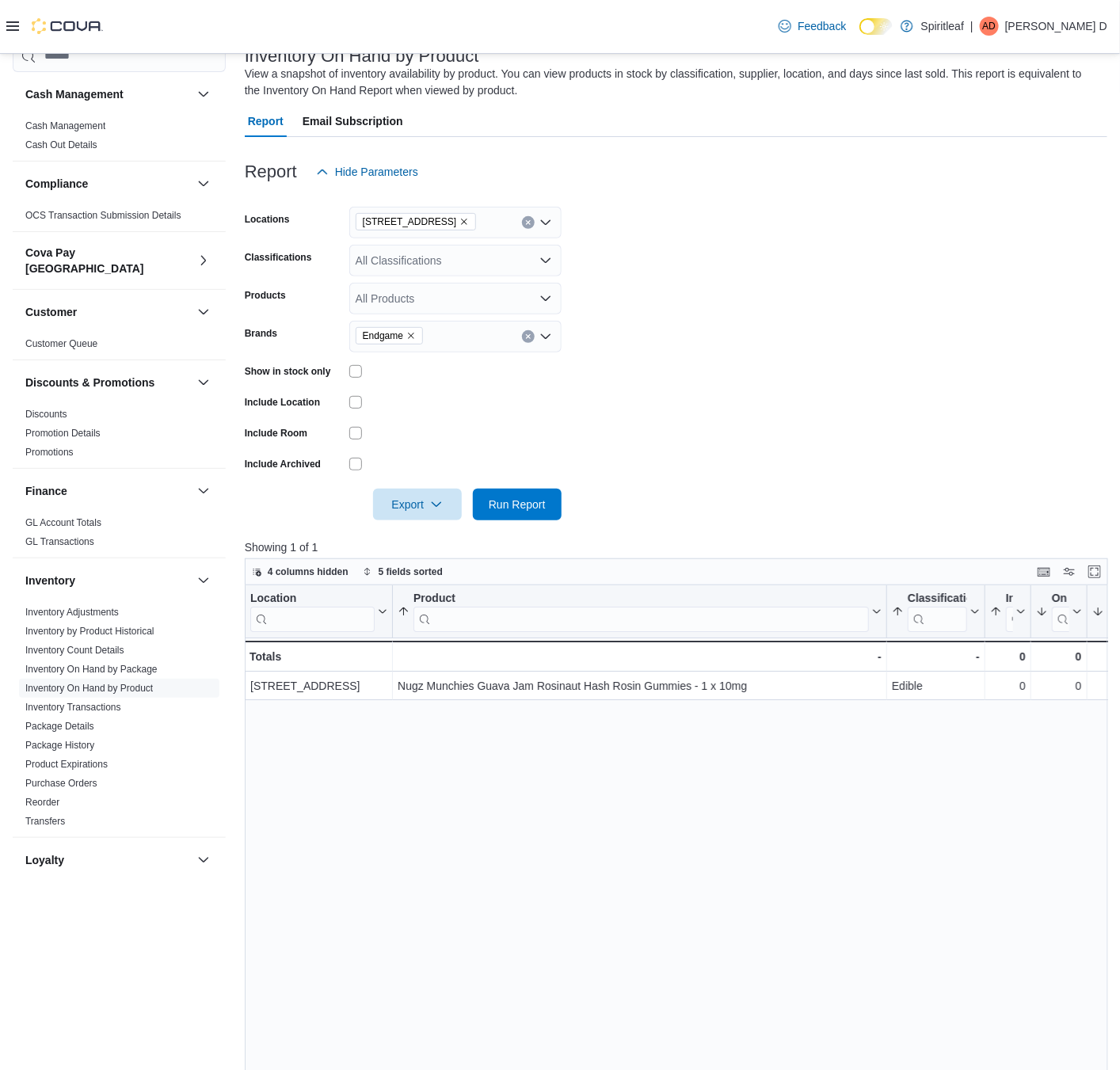
click at [756, 428] on form "Locations [STREET_ADDRESS] Classifications All Classifications Products All Pro…" at bounding box center [676, 354] width 863 height 332
click at [528, 506] on span "Run Report" at bounding box center [517, 503] width 57 height 16
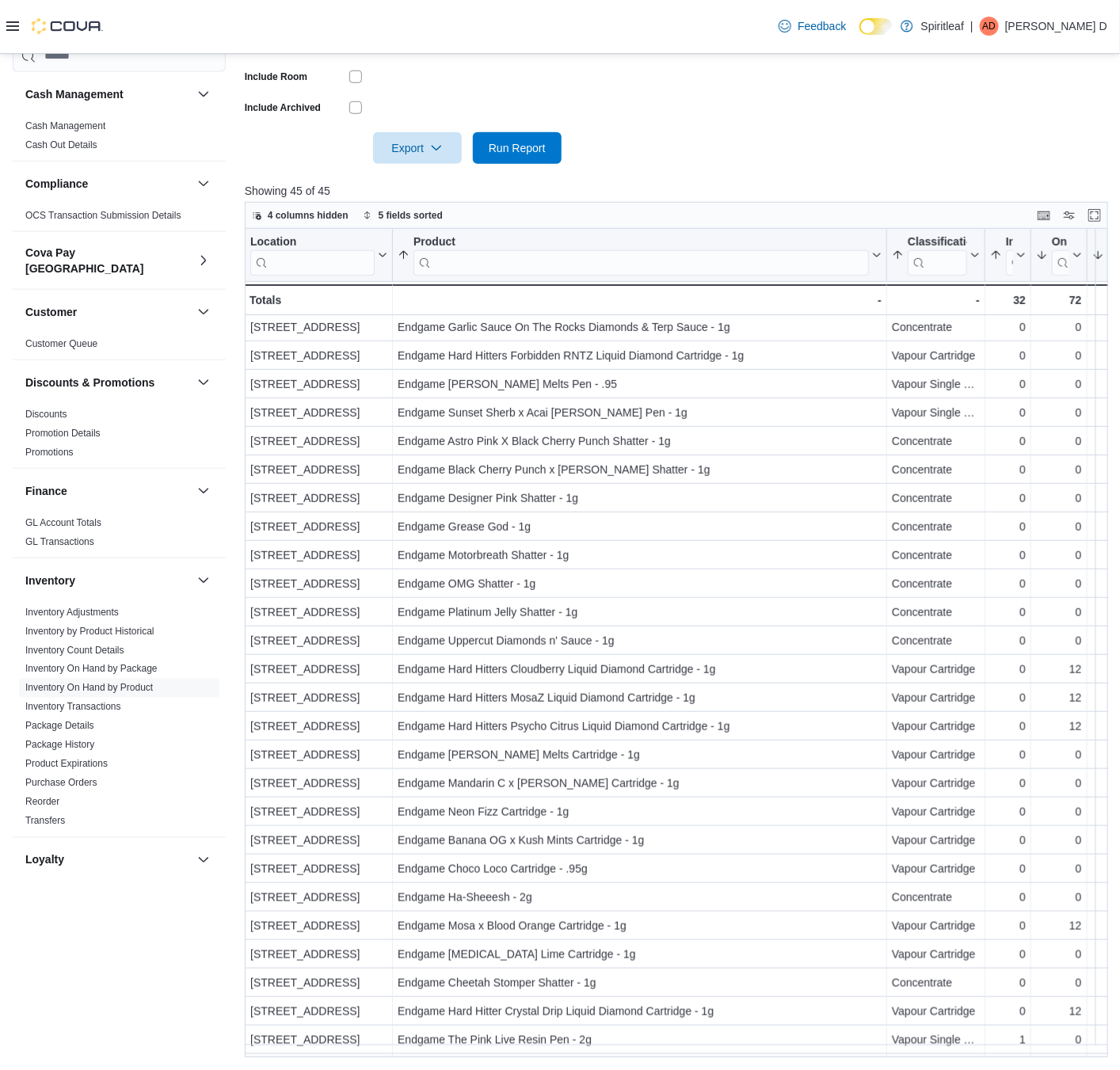
scroll to position [109, 0]
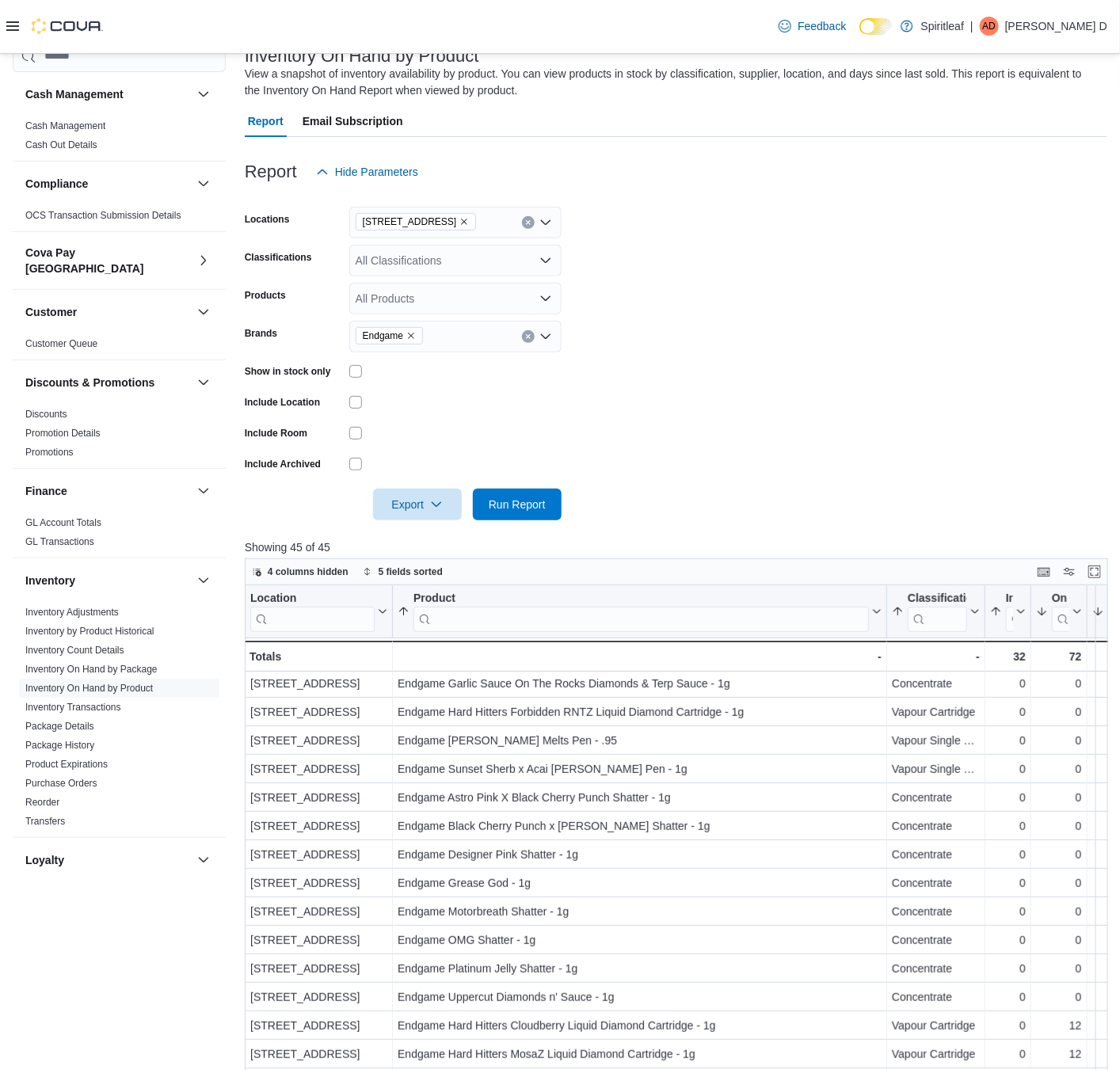
click at [415, 335] on icon "Remove Endgame from selection in this group" at bounding box center [410, 335] width 9 height 9
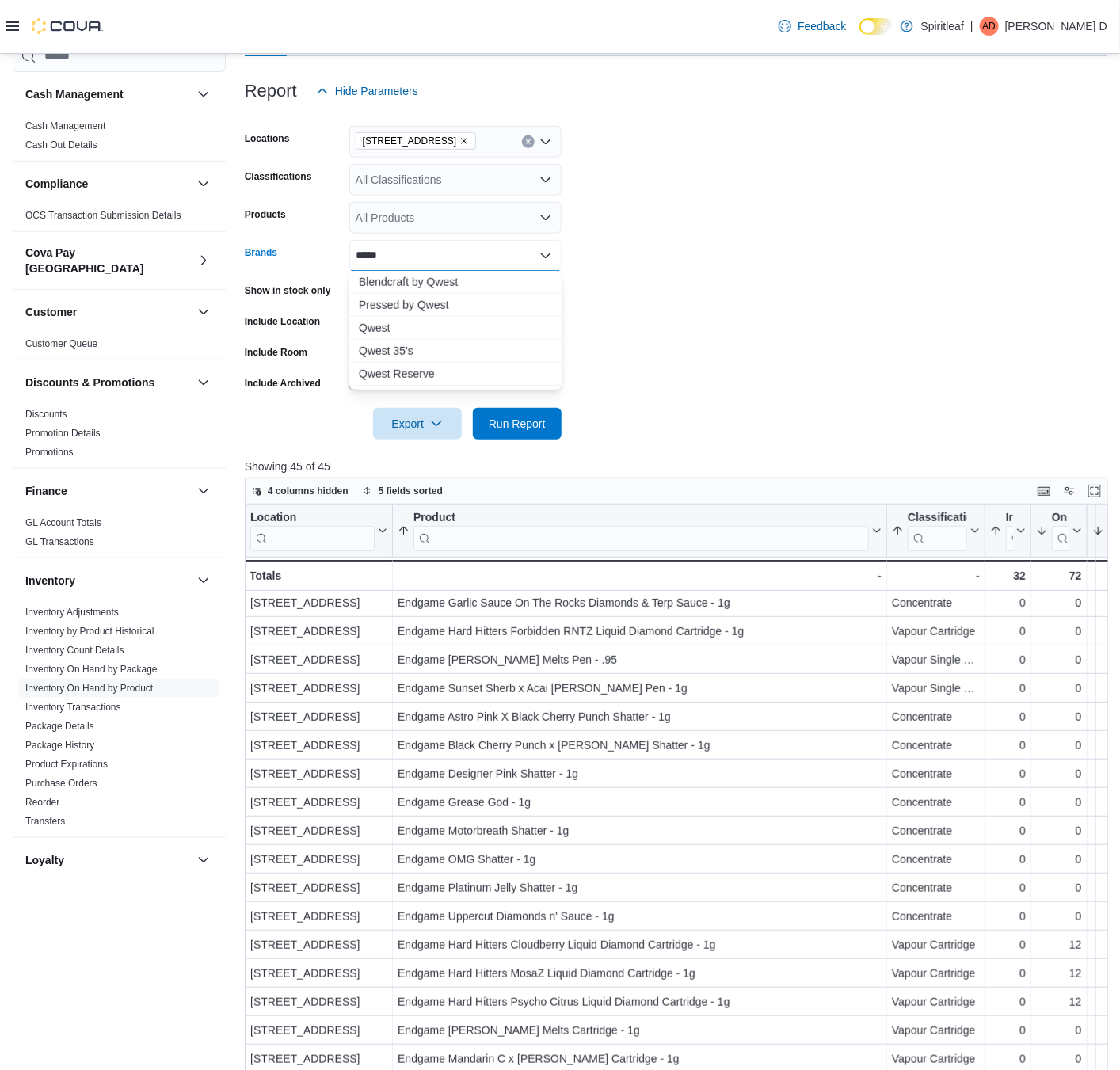
scroll to position [228, 0]
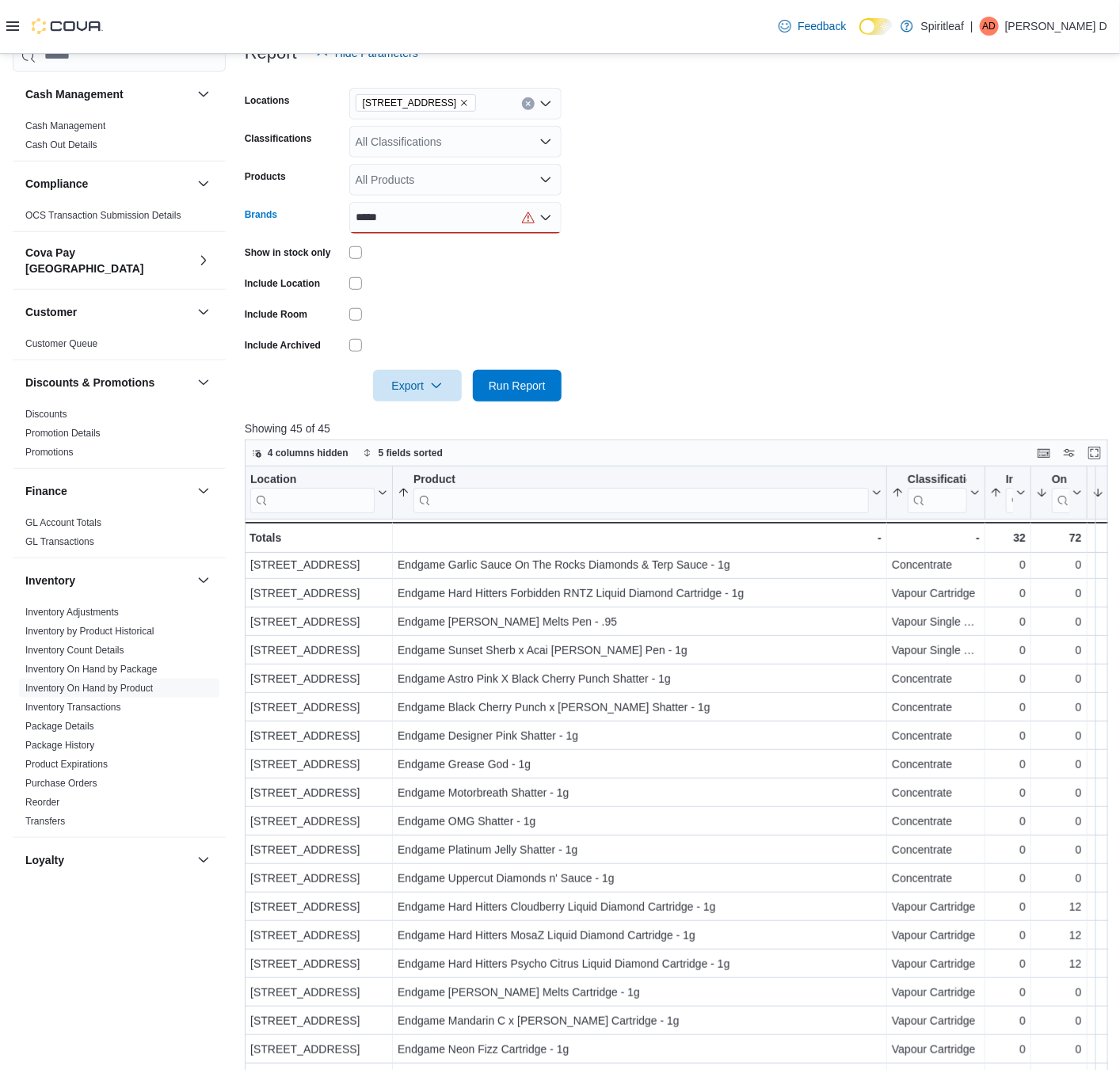
type input "*****"
click at [450, 219] on div "***** Combo box. Selected. qwest. Selected. Combo box input. All Brands. Type s…" at bounding box center [455, 217] width 212 height 31
click at [406, 288] on span "Qwest" at bounding box center [455, 289] width 193 height 16
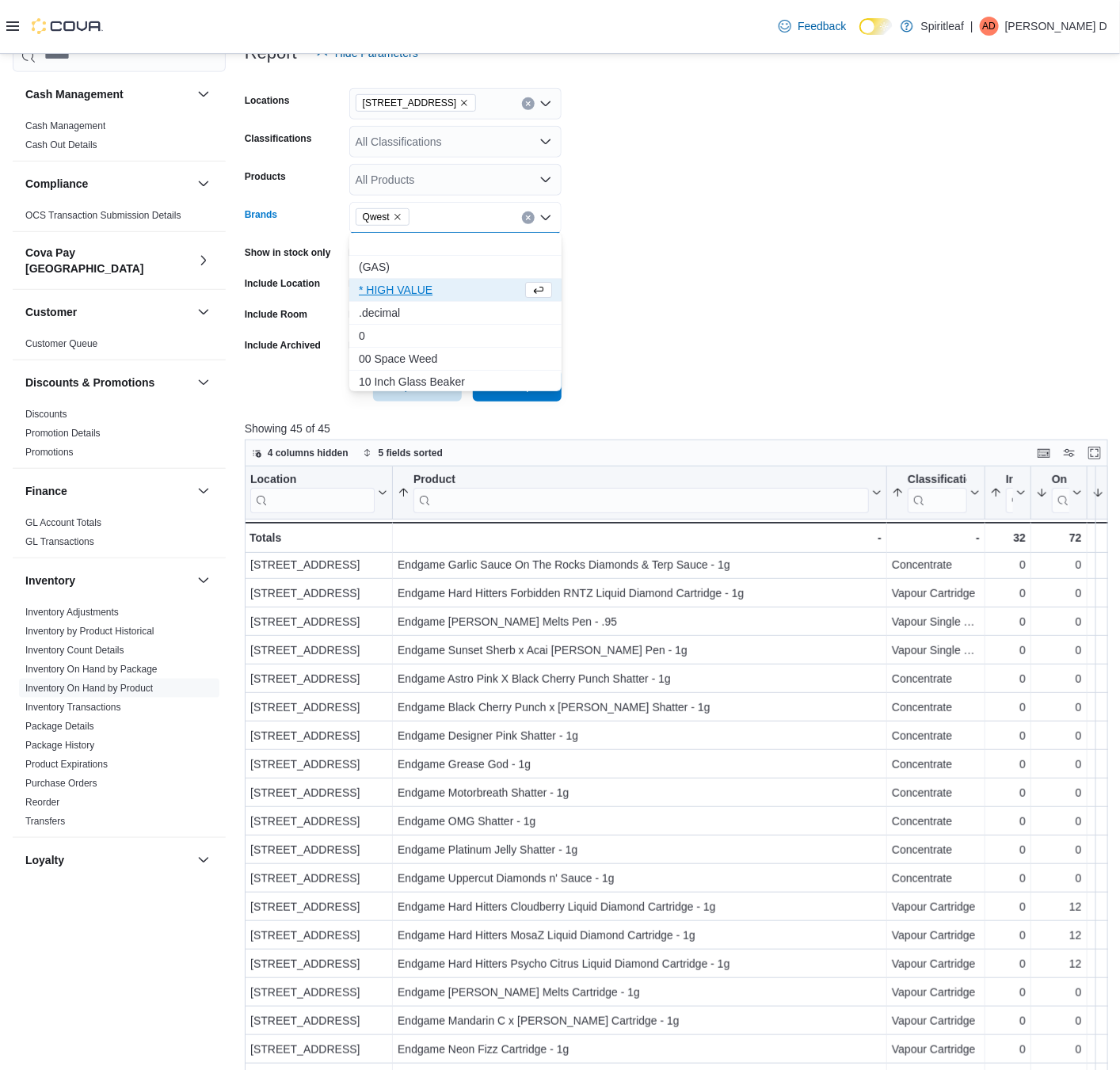
click at [830, 311] on form "Locations [STREET_ADDRESS] Classifications All Classifications Products All Pro…" at bounding box center [676, 234] width 863 height 332
click at [513, 383] on span "Run Report" at bounding box center [517, 385] width 57 height 16
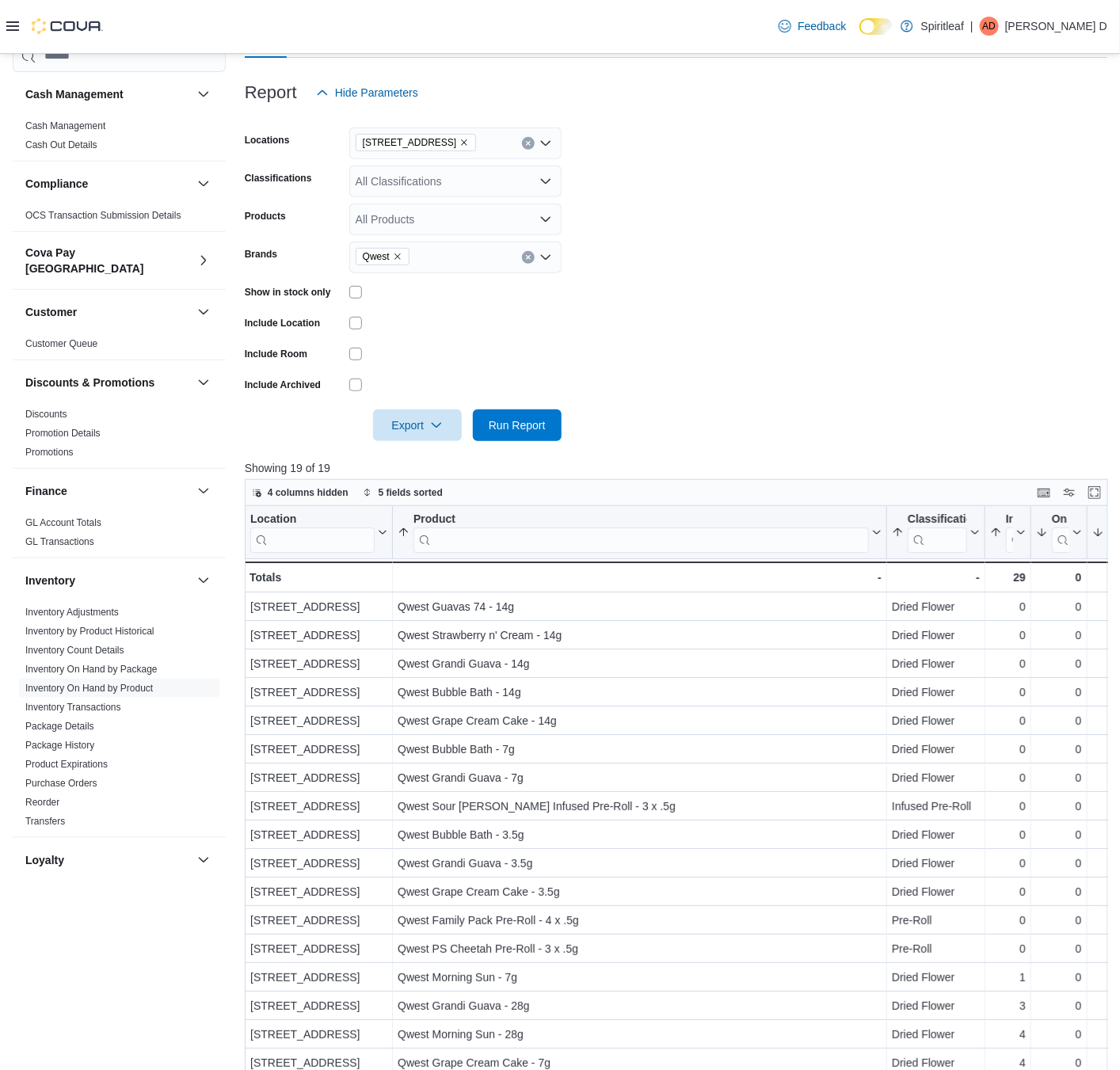
scroll to position [109, 0]
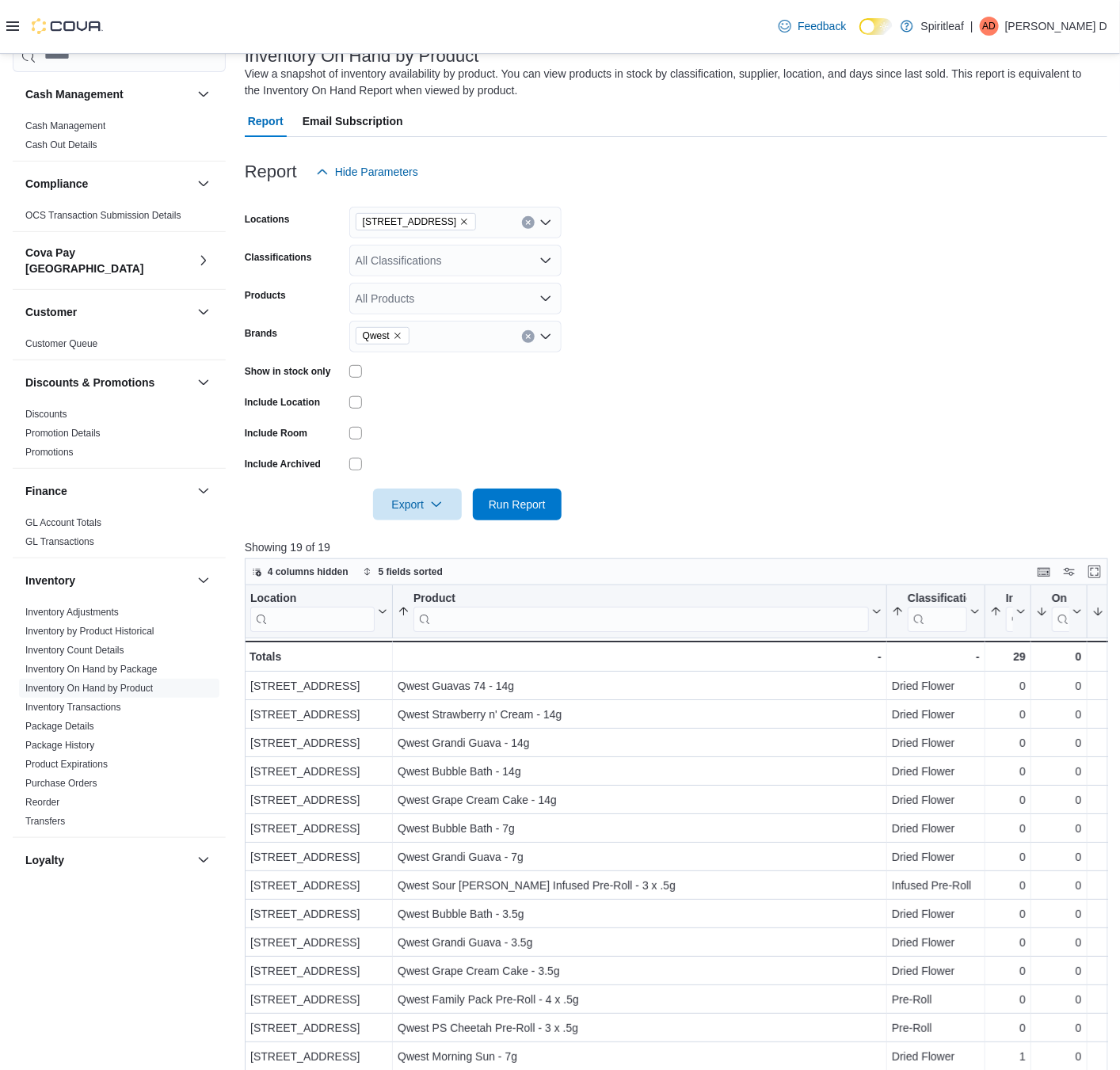
click at [444, 331] on div "Qwest" at bounding box center [455, 336] width 212 height 31
type input "*****"
click at [464, 398] on button "Qwest 35's" at bounding box center [455, 409] width 212 height 23
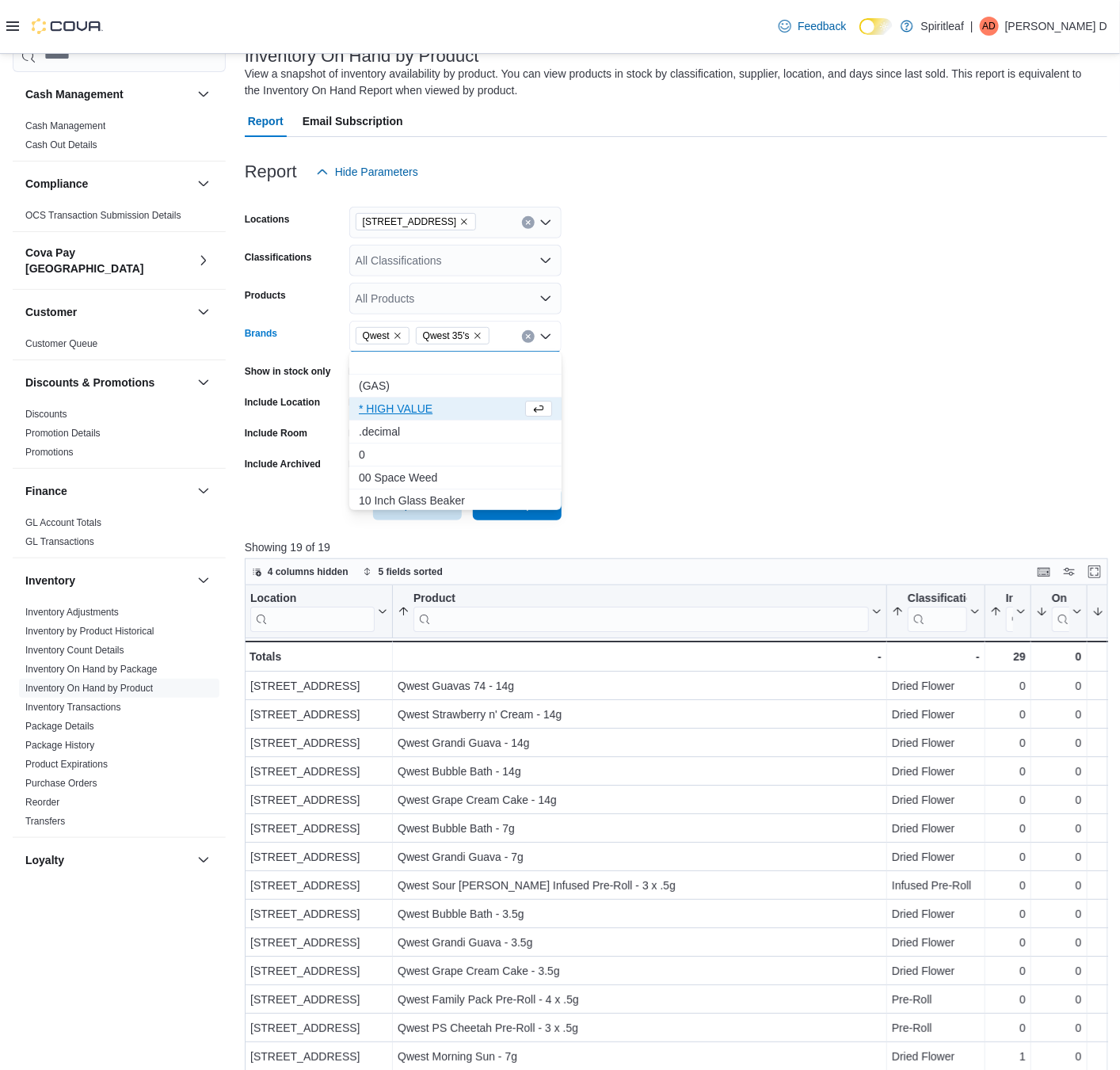
drag, startPoint x: 990, startPoint y: 474, endPoint x: 861, endPoint y: 506, distance: 132.9
click at [953, 490] on form "Locations [STREET_ADDRESS] Classifications All Classifications Products All Pro…" at bounding box center [676, 354] width 863 height 332
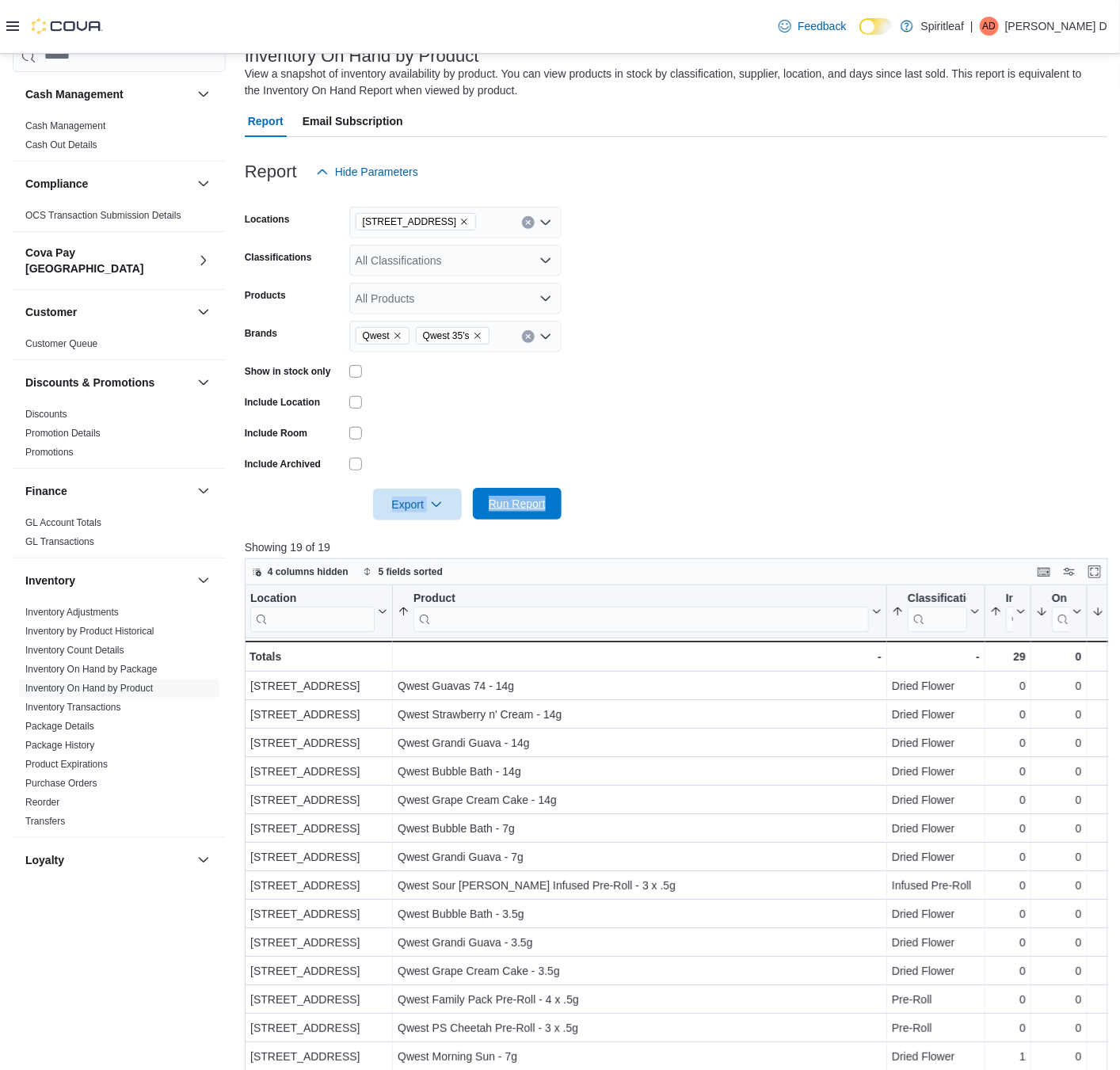
click at [524, 499] on span "Run Report" at bounding box center [517, 503] width 57 height 16
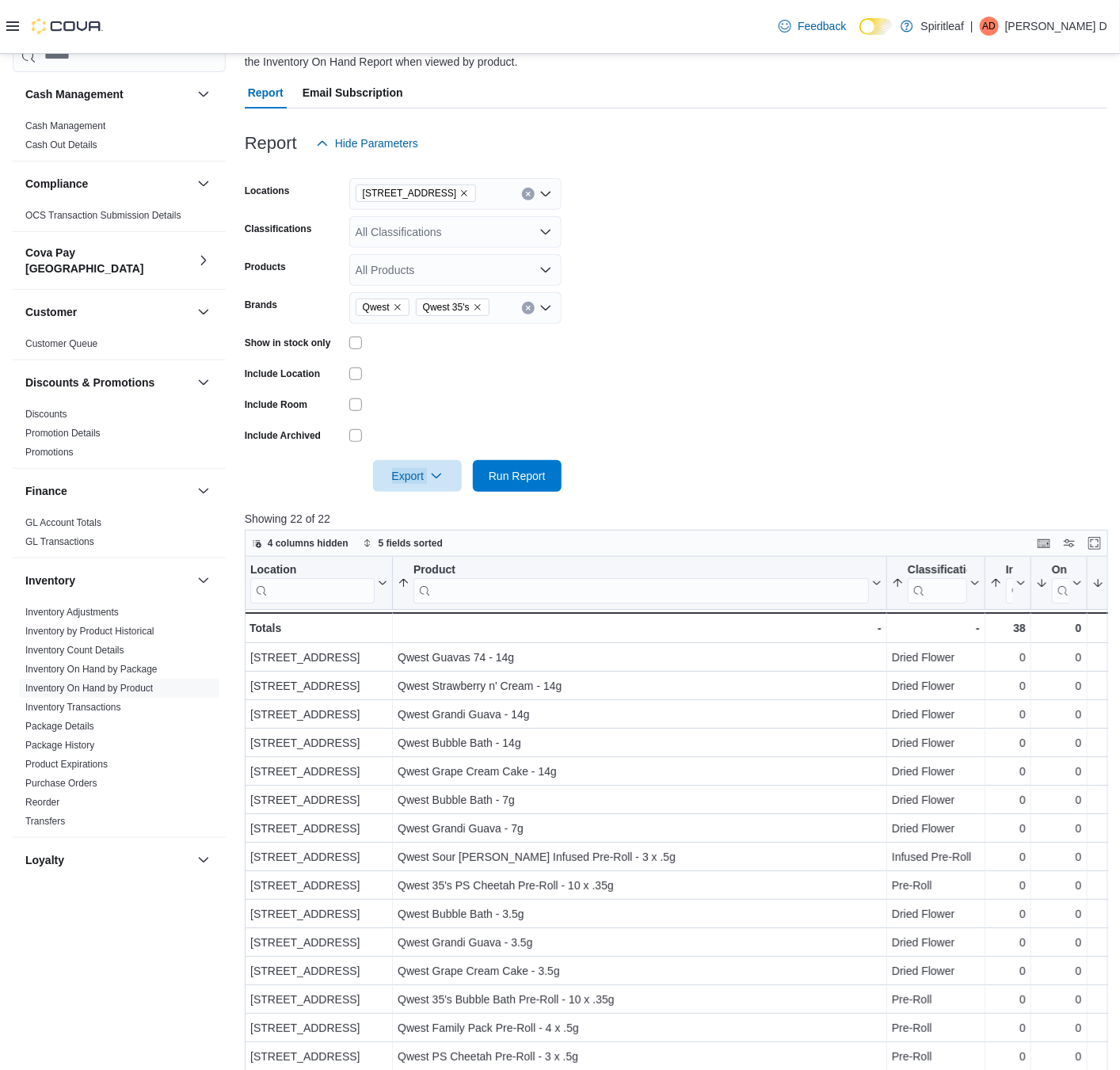
scroll to position [109, 0]
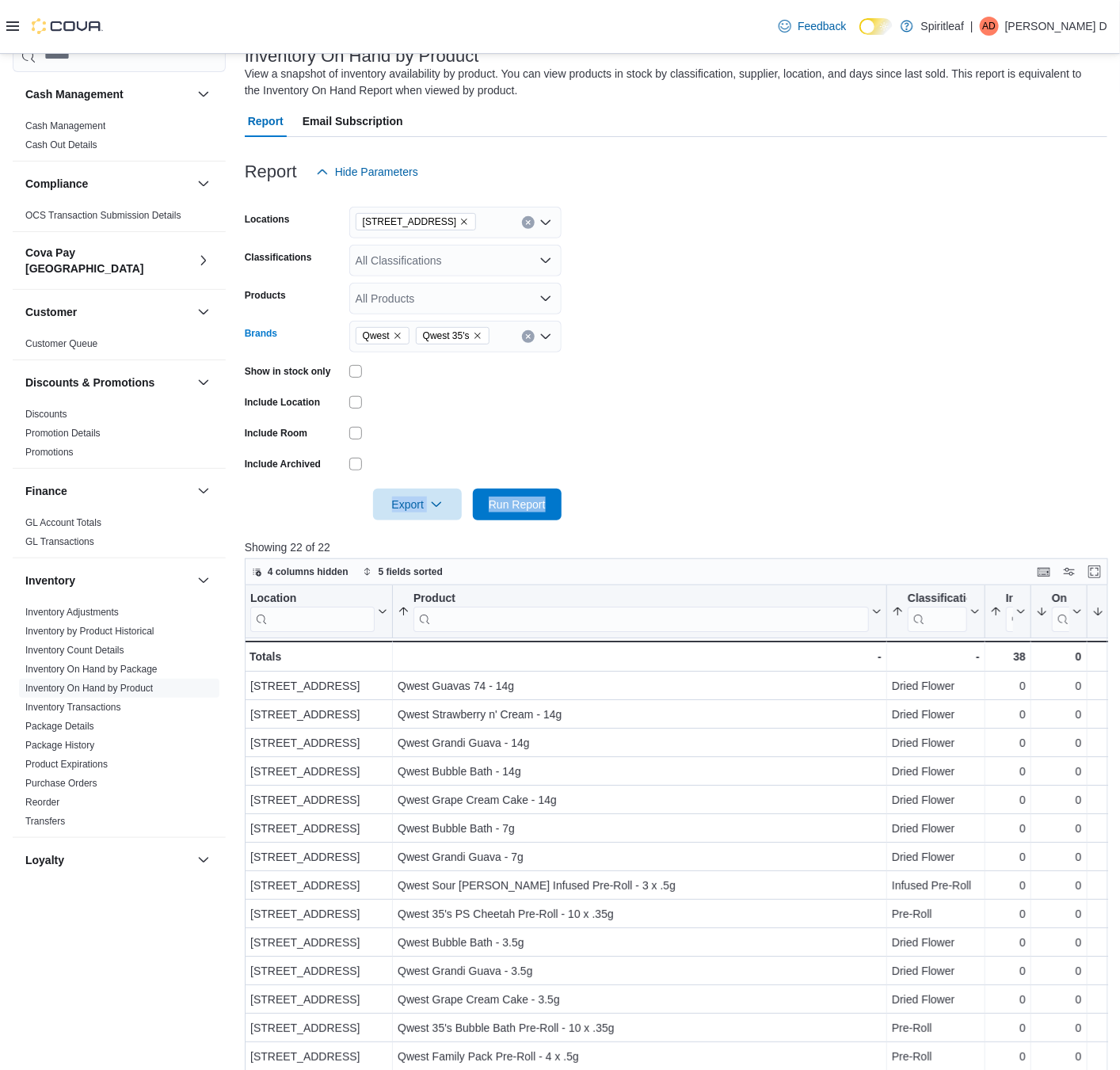
click at [399, 336] on icon "Remove Qwest from selection in this group" at bounding box center [397, 335] width 9 height 9
click at [416, 335] on icon "Remove Qwest 35's from selection in this group" at bounding box center [417, 335] width 9 height 9
type input "****"
drag, startPoint x: 350, startPoint y: 359, endPoint x: 752, endPoint y: 409, distance: 405.1
click at [352, 359] on button "BOLD" at bounding box center [455, 363] width 212 height 23
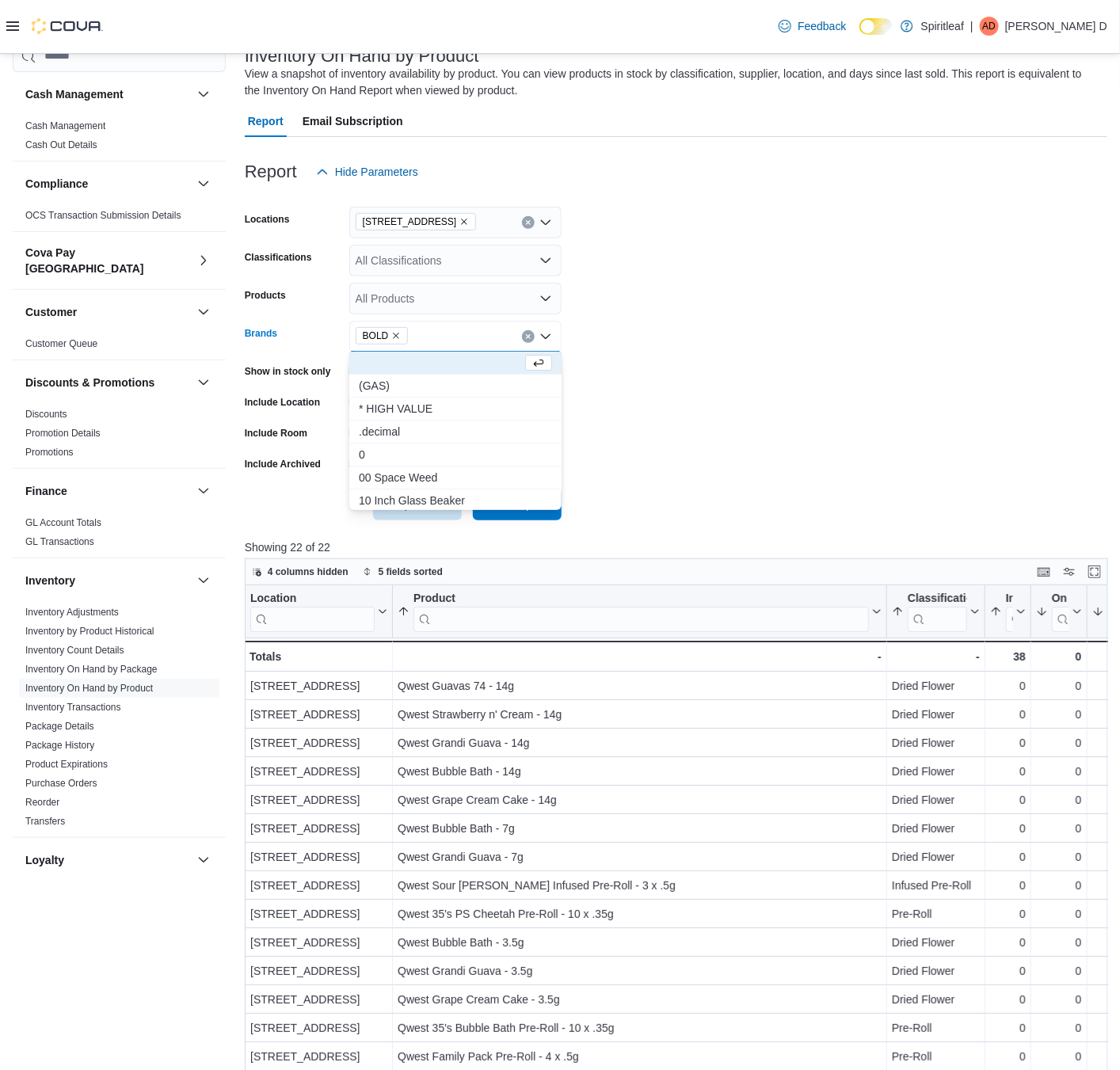
click at [752, 409] on form "Locations [STREET_ADDRESS] Classifications All Classifications Products All Pro…" at bounding box center [676, 354] width 863 height 332
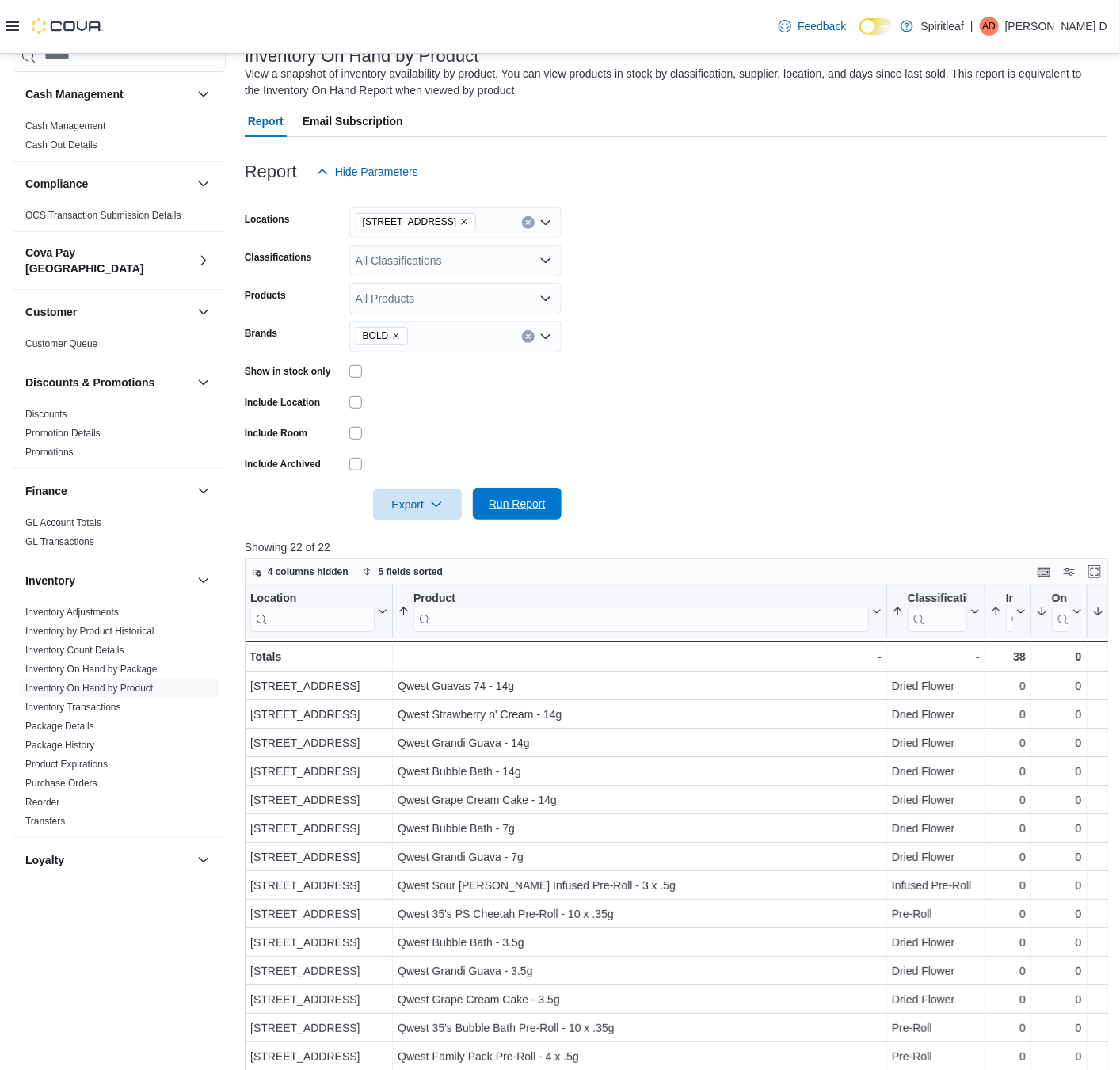
click at [519, 502] on span "Run Report" at bounding box center [517, 503] width 57 height 16
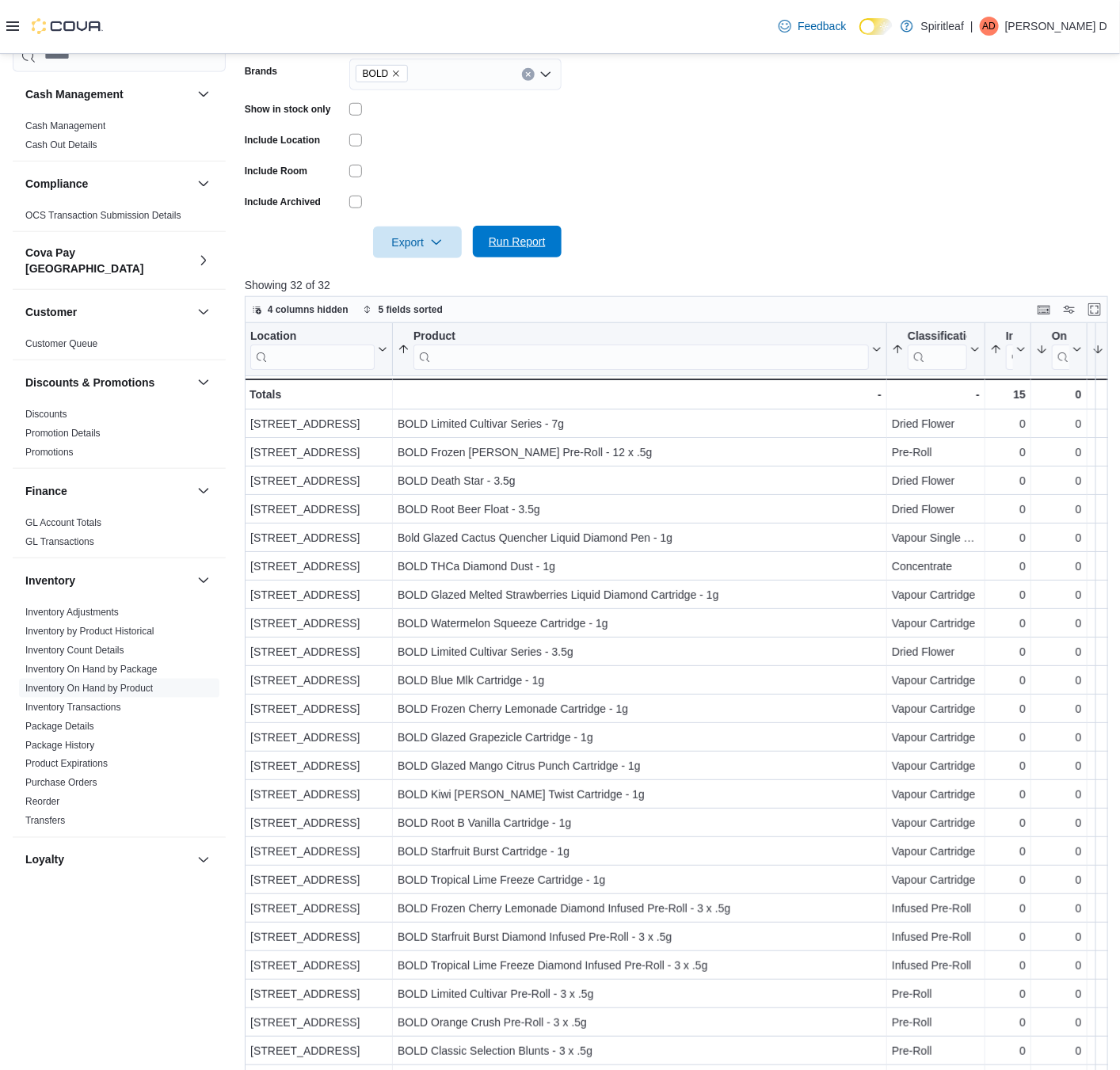
scroll to position [228, 0]
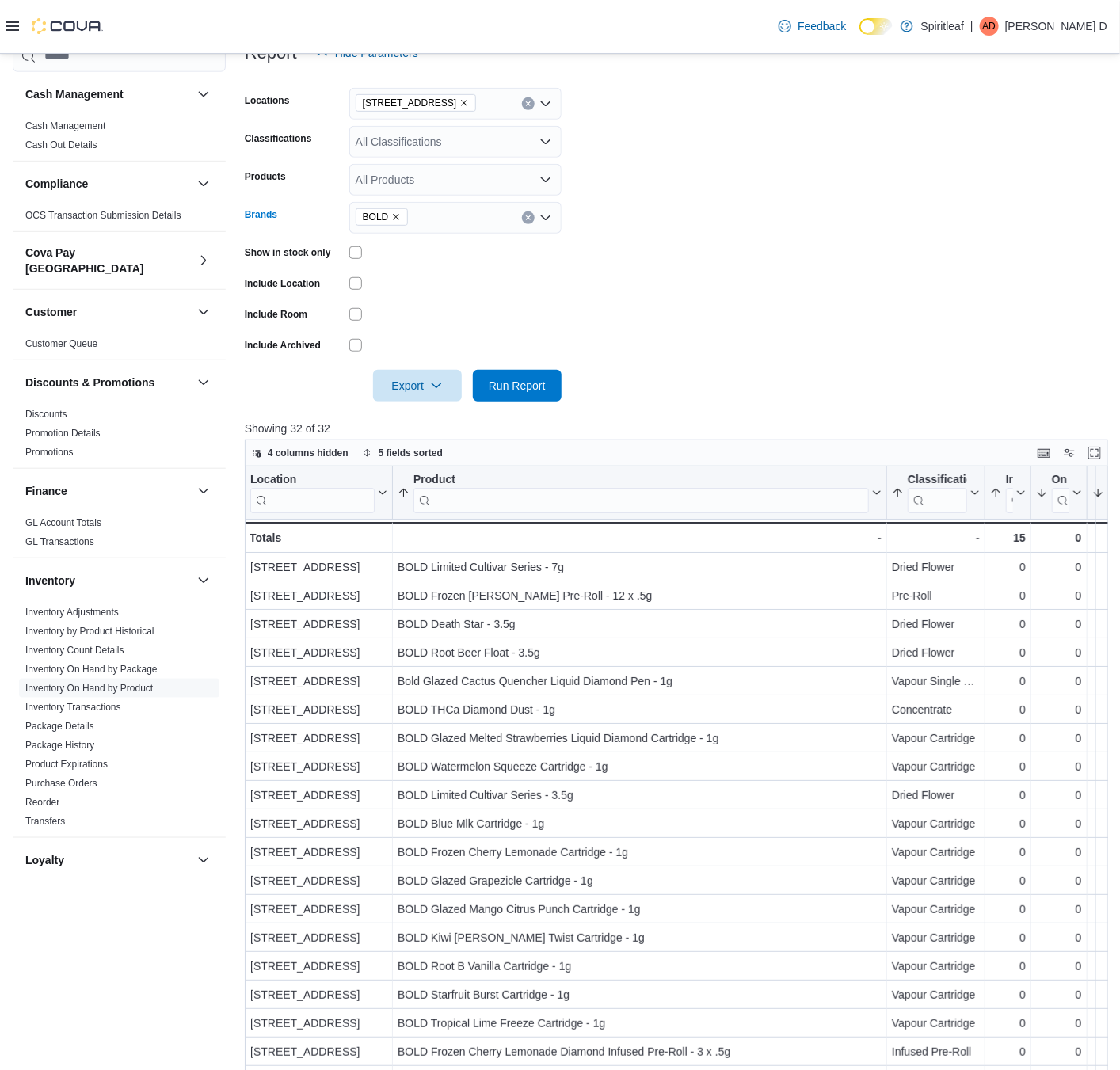
click at [397, 219] on icon "Remove BOLD from selection in this group" at bounding box center [396, 217] width 9 height 9
type input "********"
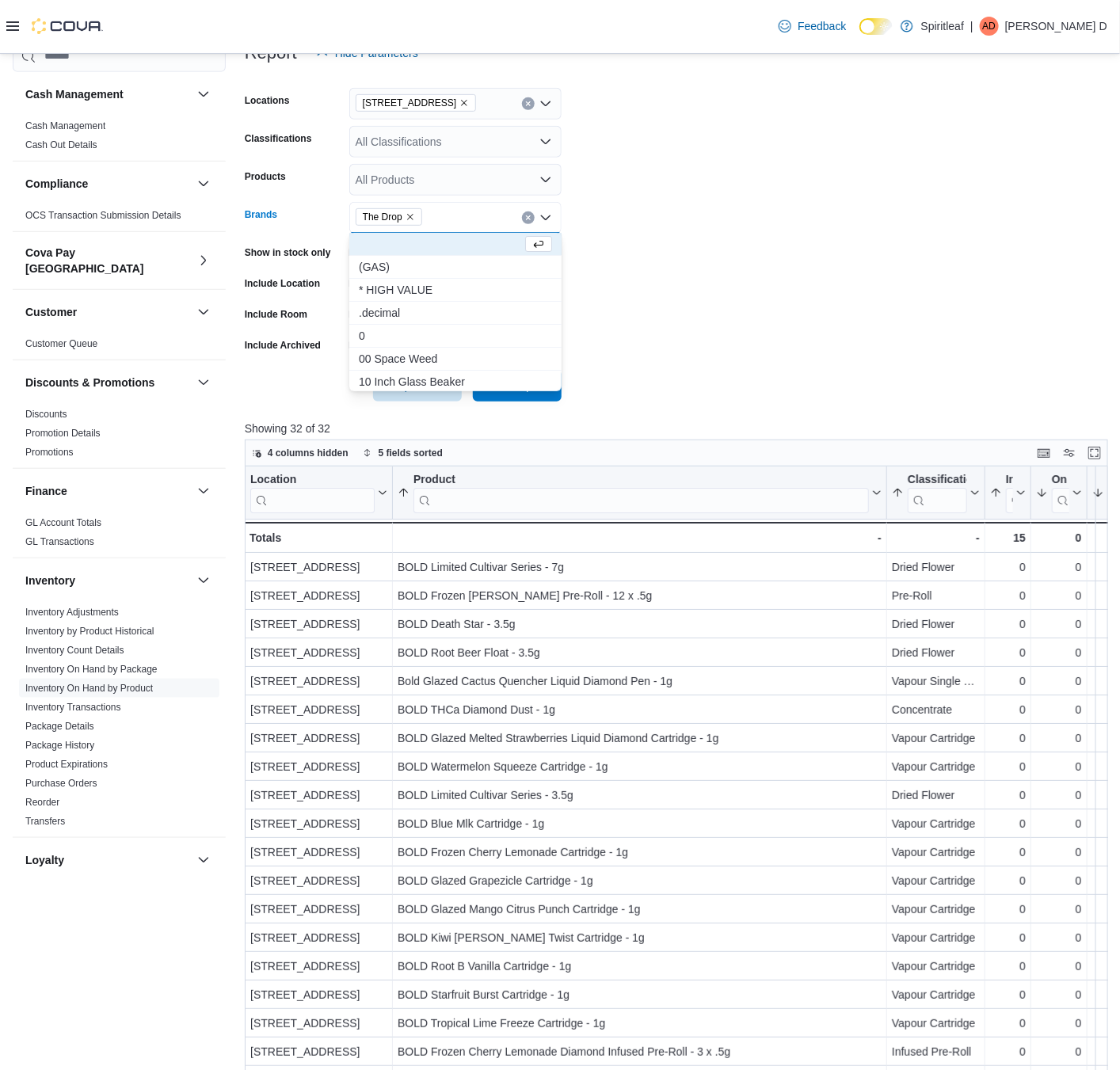
drag, startPoint x: 744, startPoint y: 272, endPoint x: 556, endPoint y: 335, distance: 198.3
click at [754, 264] on form "Locations [STREET_ADDRESS] Classifications All Classifications Products All Pro…" at bounding box center [676, 234] width 863 height 332
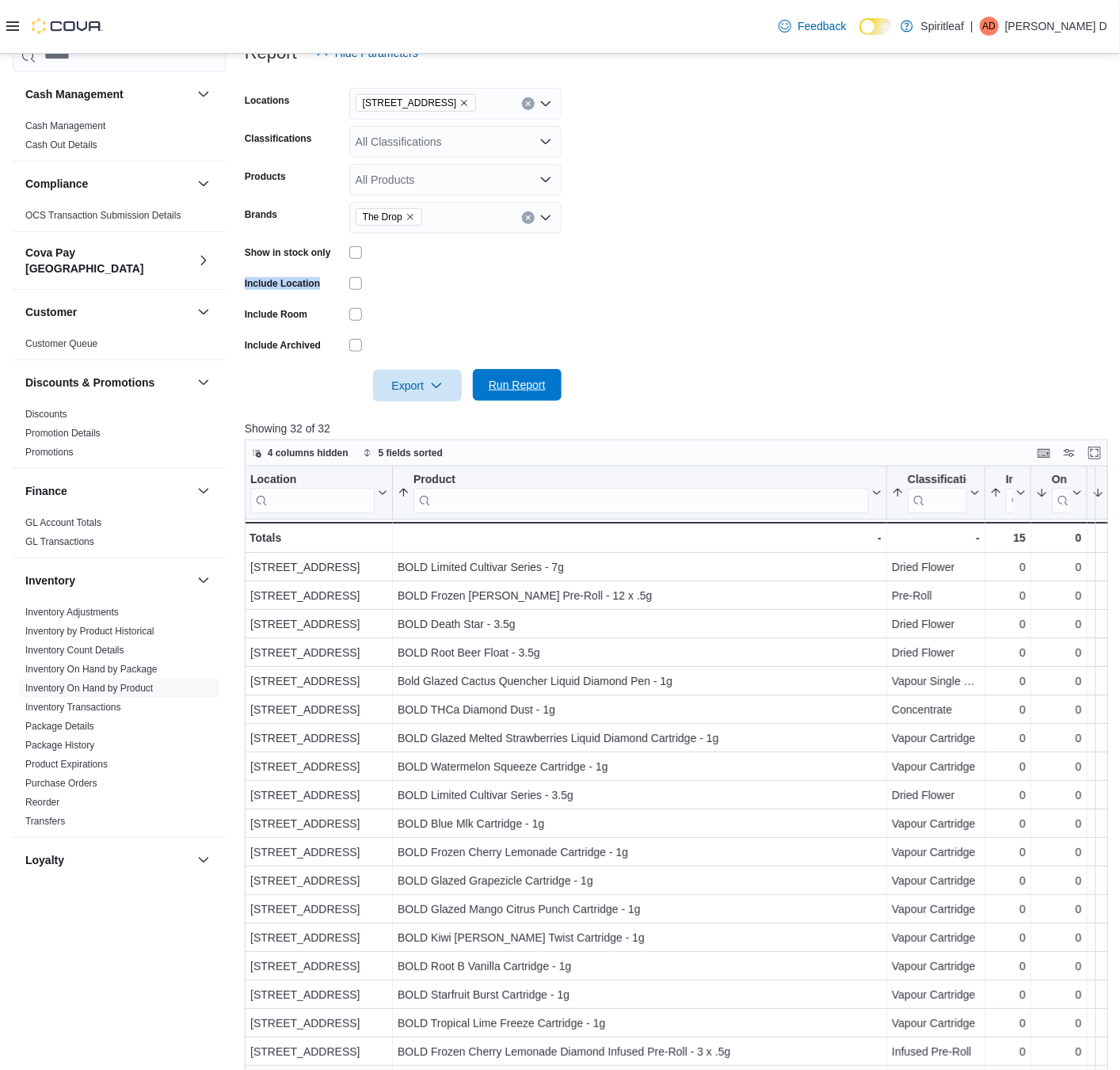
click at [542, 392] on span "Run Report" at bounding box center [517, 384] width 69 height 31
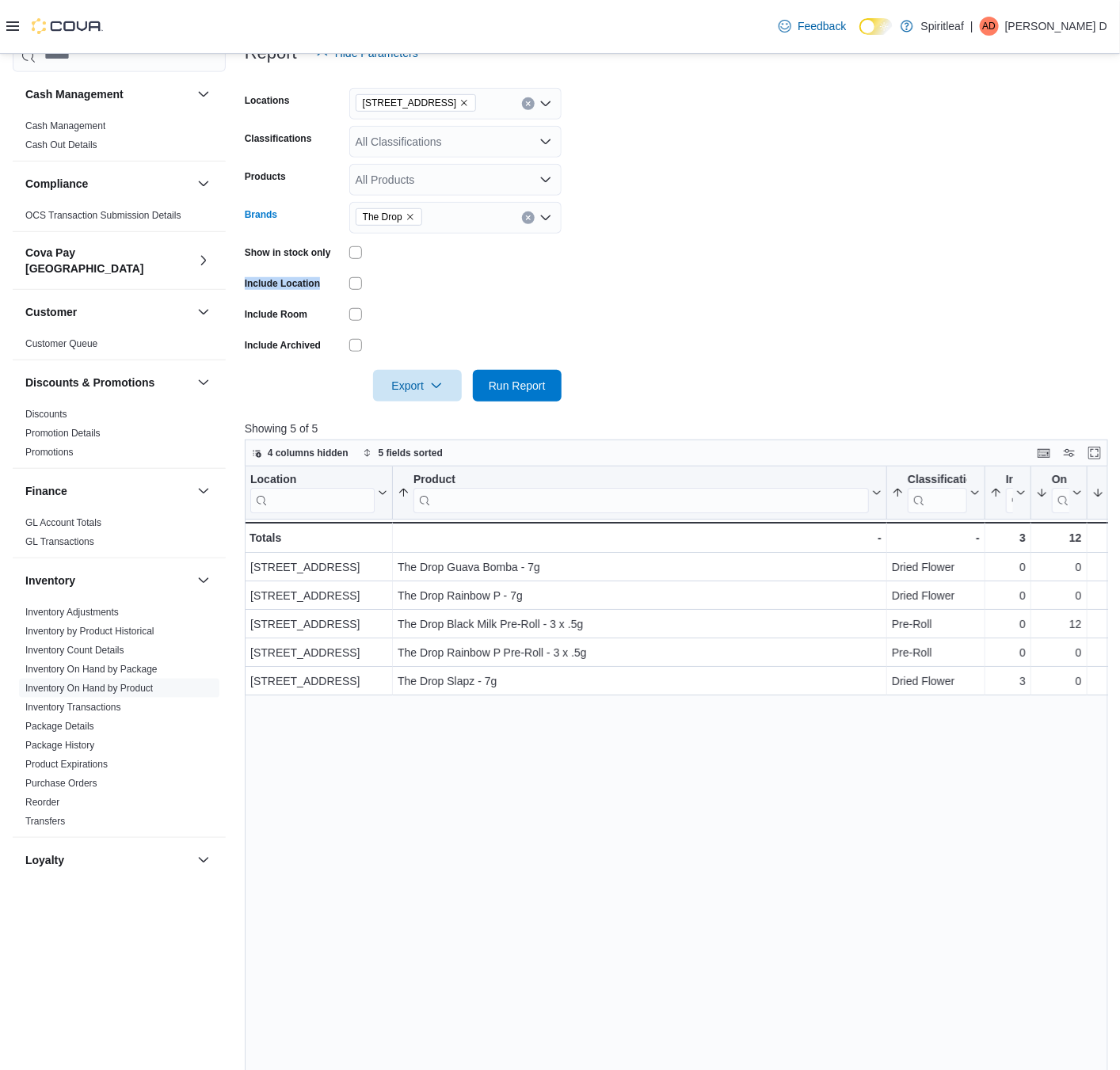
click at [412, 217] on icon "Remove The Drop from selection in this group" at bounding box center [409, 217] width 9 height 9
type input "*******"
click at [421, 239] on span "General Admission" at bounding box center [455, 244] width 193 height 16
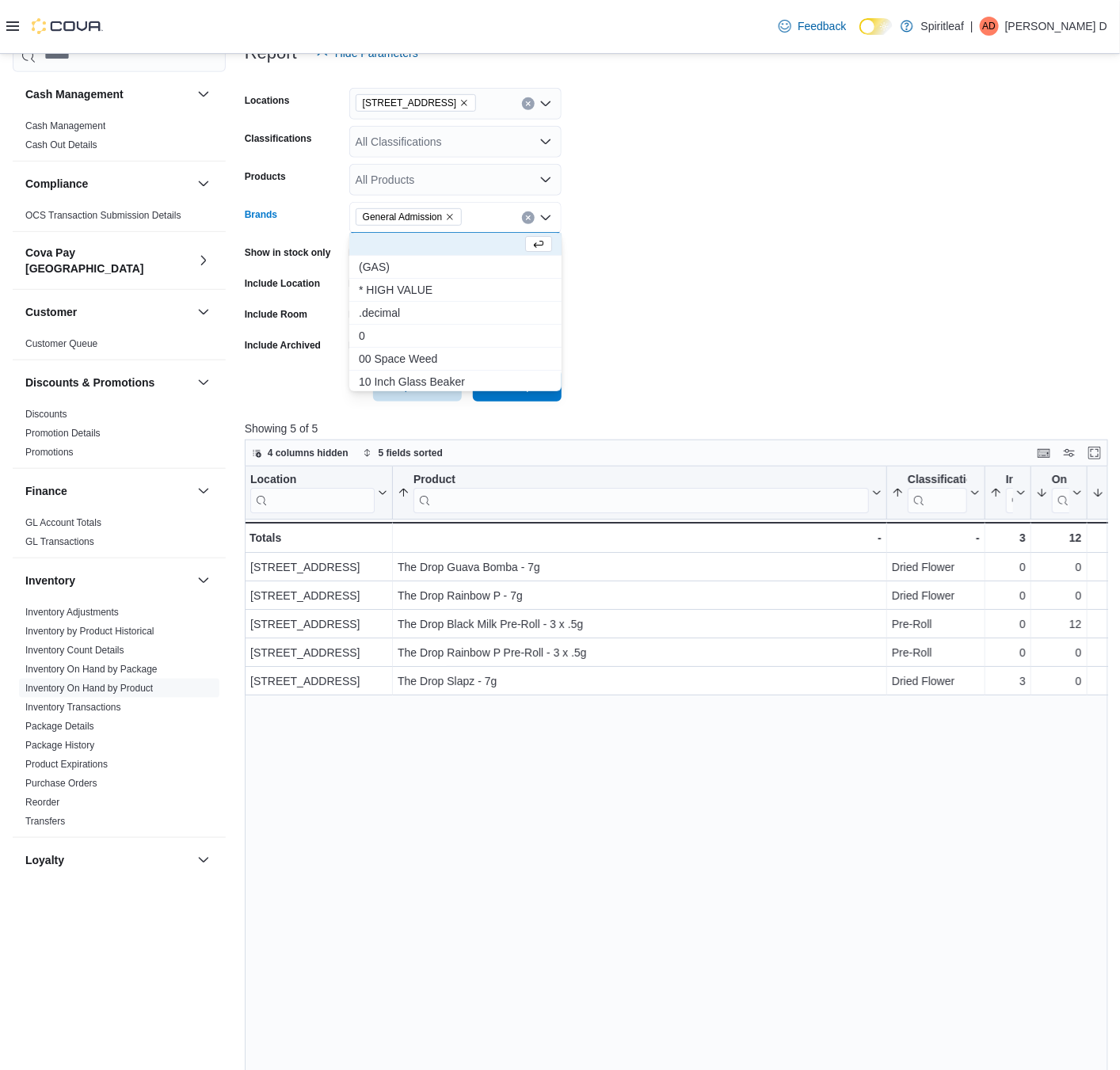
drag, startPoint x: 816, startPoint y: 306, endPoint x: 749, endPoint y: 331, distance: 71.5
click at [799, 311] on form "Locations [STREET_ADDRESS] Classifications All Classifications Products All Pro…" at bounding box center [676, 234] width 863 height 332
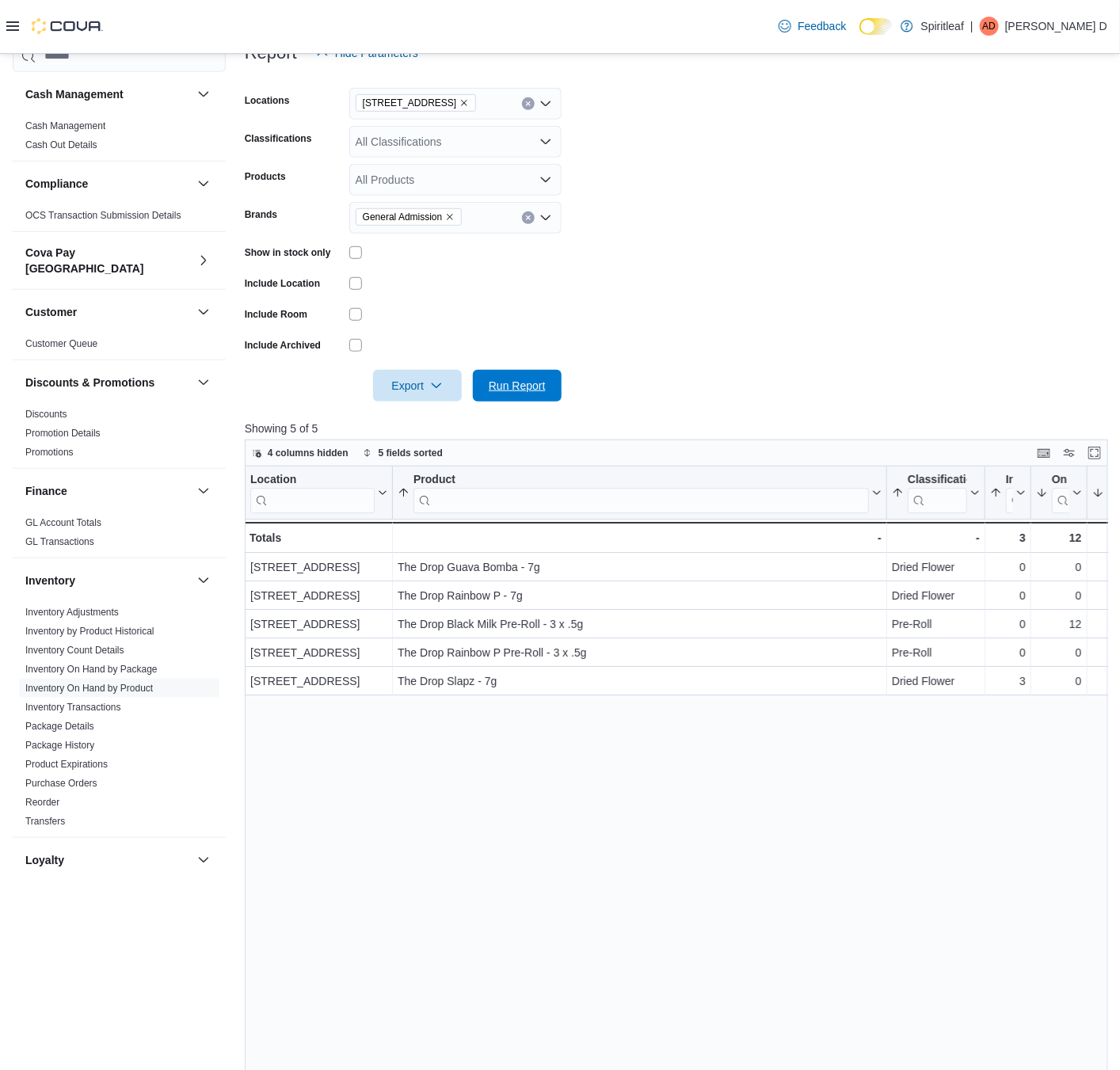
drag, startPoint x: 502, startPoint y: 386, endPoint x: 905, endPoint y: 124, distance: 480.7
click at [513, 374] on span "Run Report" at bounding box center [517, 385] width 69 height 31
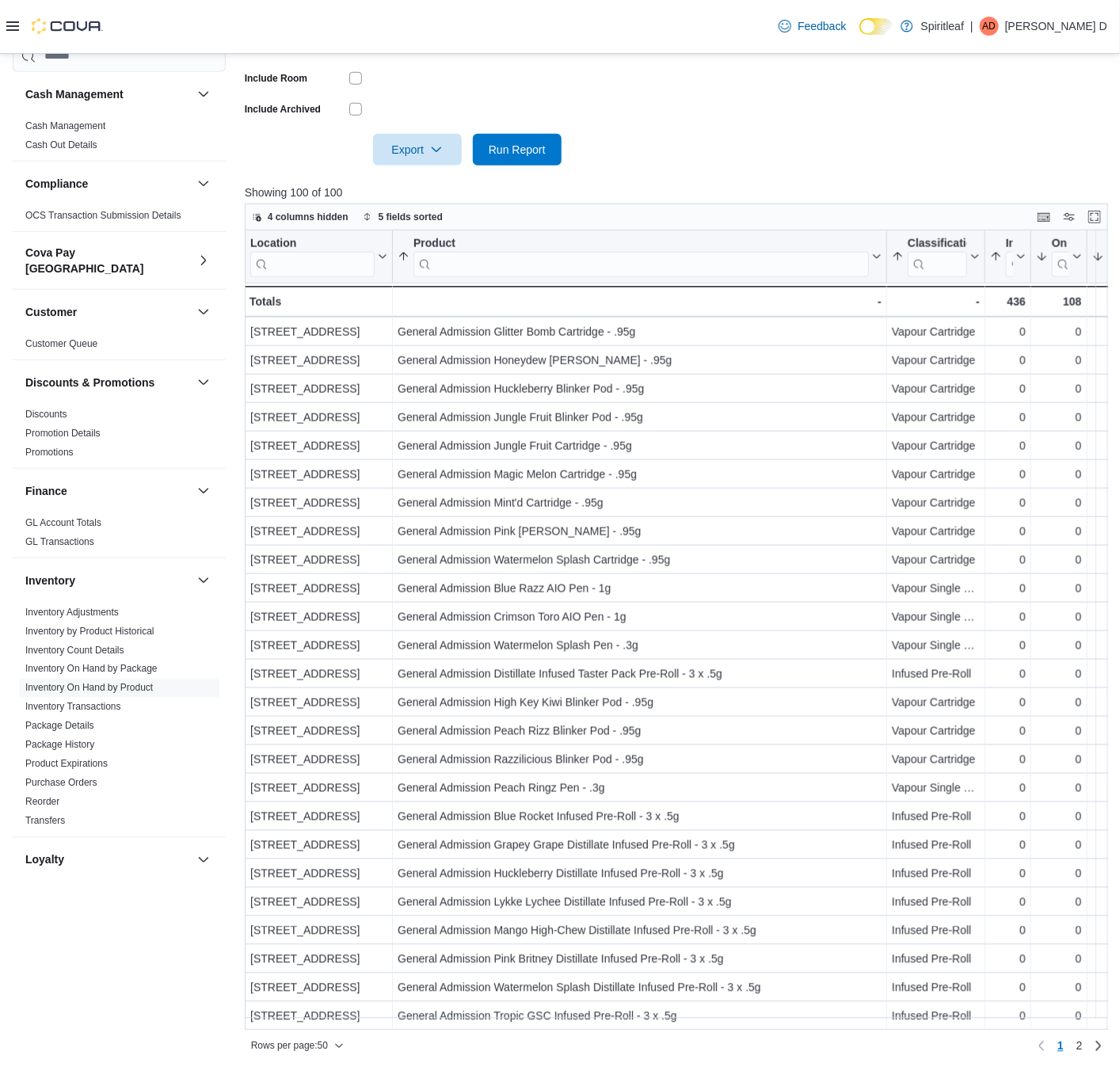
scroll to position [466, 0]
click at [1083, 808] on span "2" at bounding box center [1079, 1045] width 6 height 16
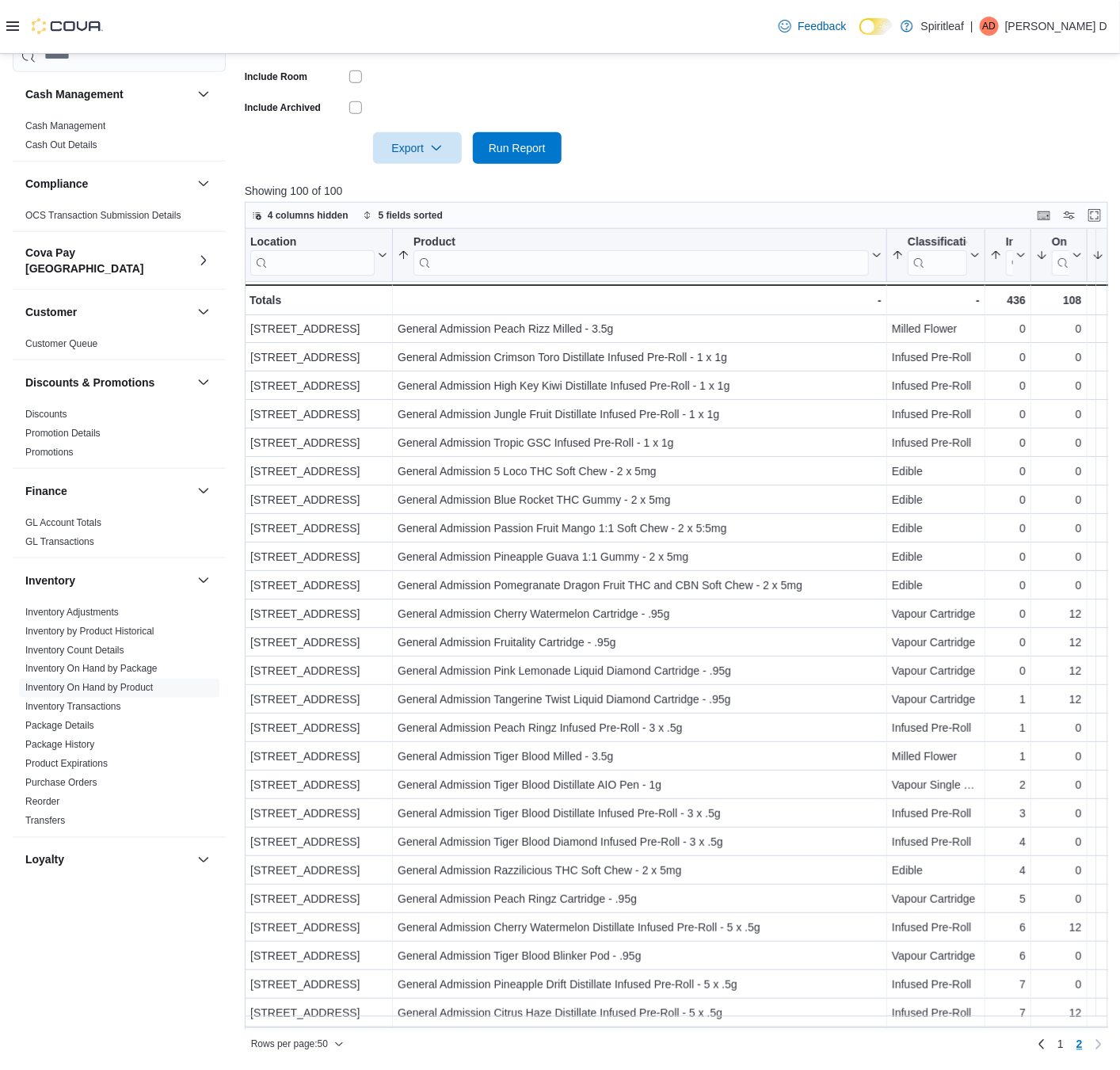
scroll to position [0, 0]
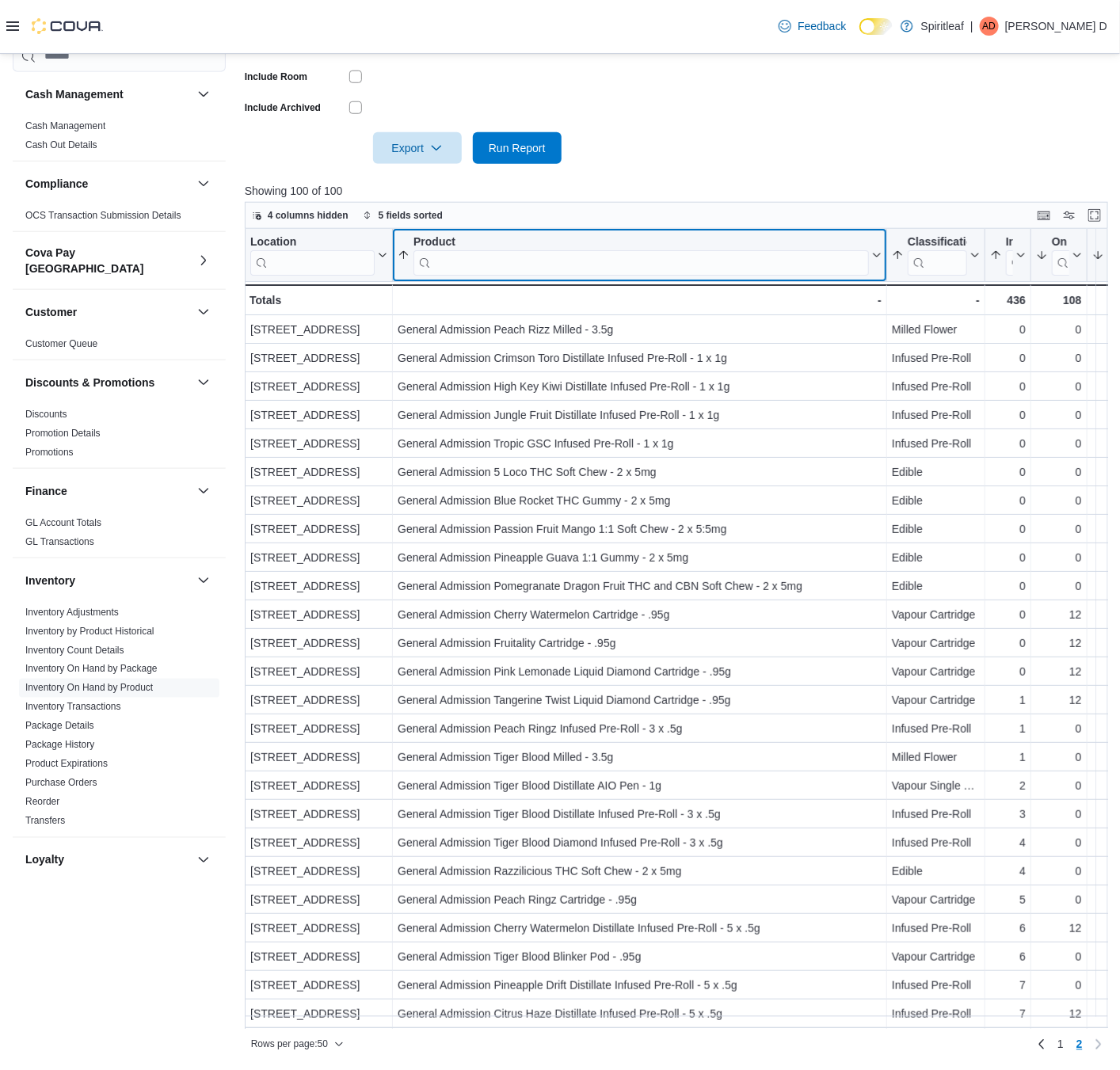
click at [514, 250] on input "search" at bounding box center [641, 262] width 455 height 25
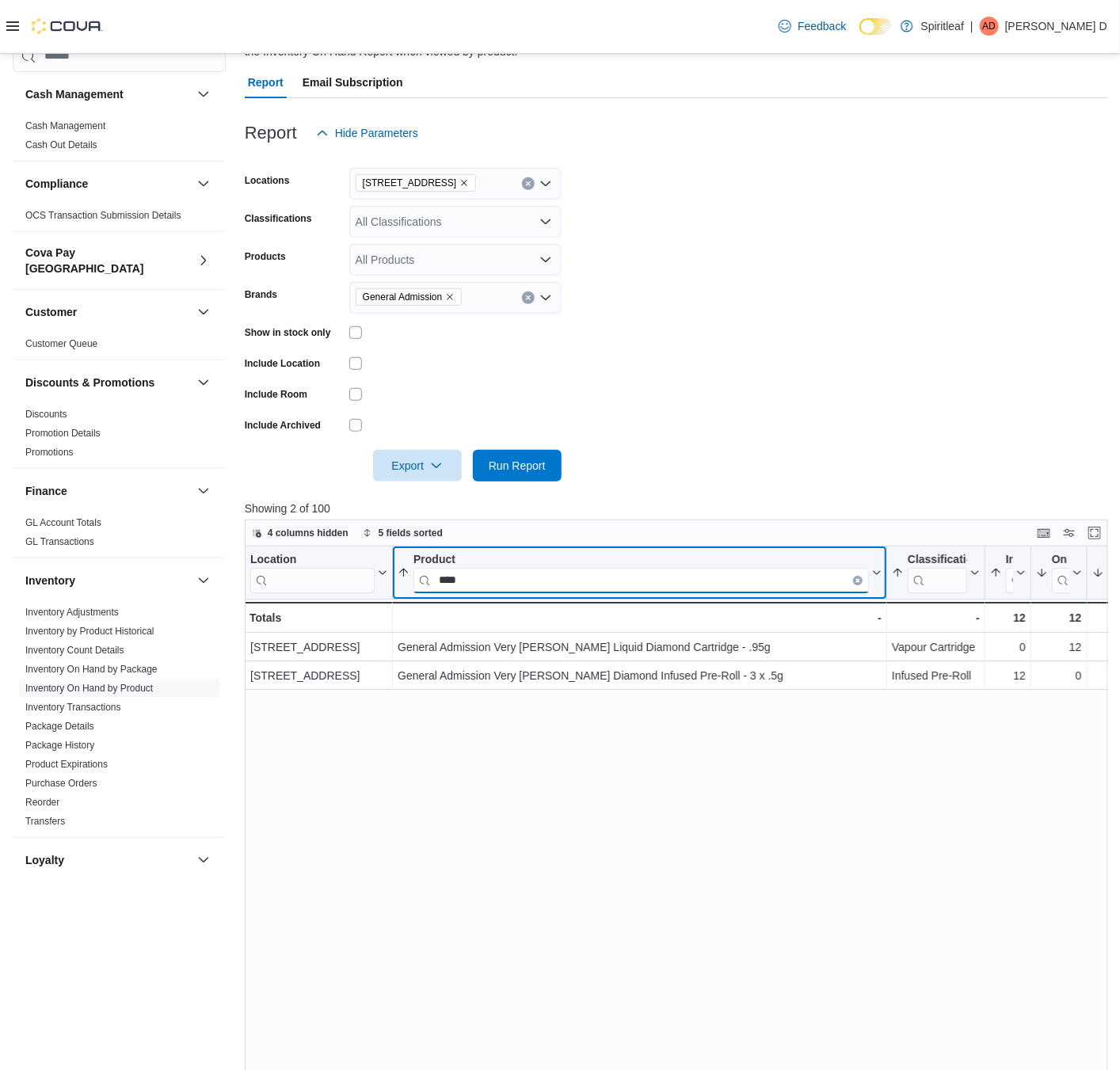
scroll to position [109, 0]
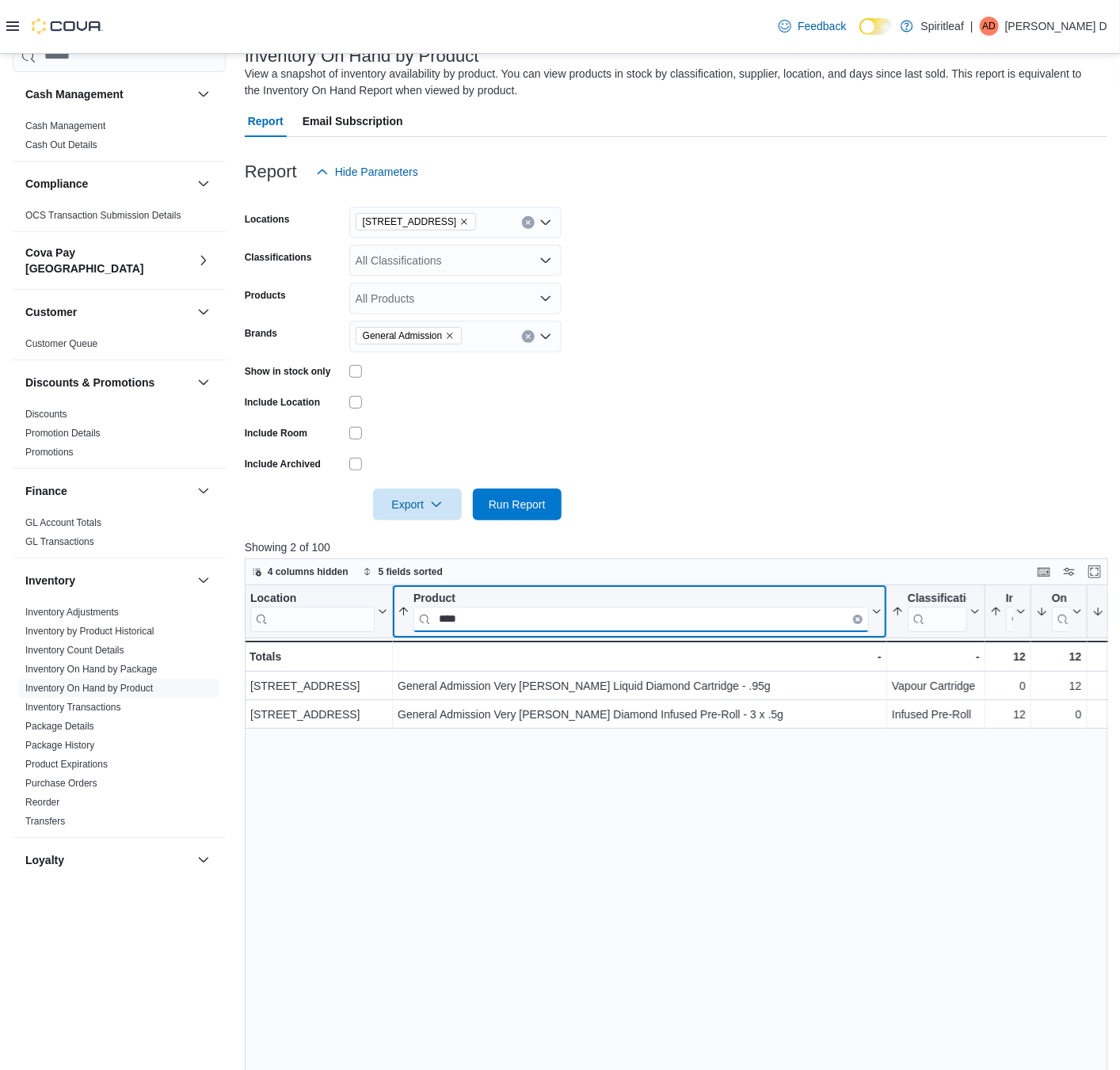
type input "****"
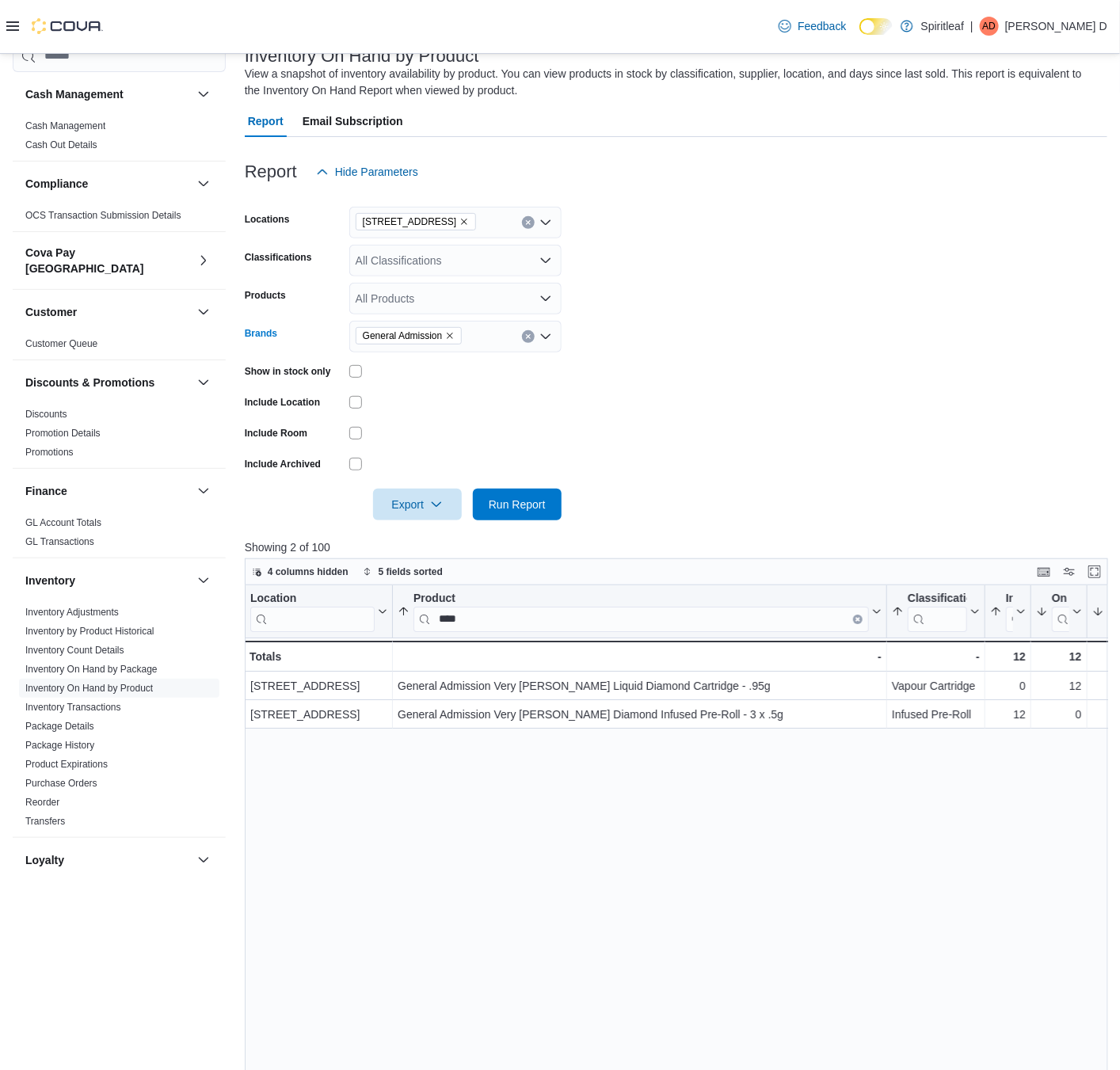
click at [453, 333] on icon "Remove General Admission from selection in this group" at bounding box center [449, 335] width 9 height 9
type input "******"
click at [468, 356] on span "VOODOO Candy Shop" at bounding box center [455, 363] width 193 height 16
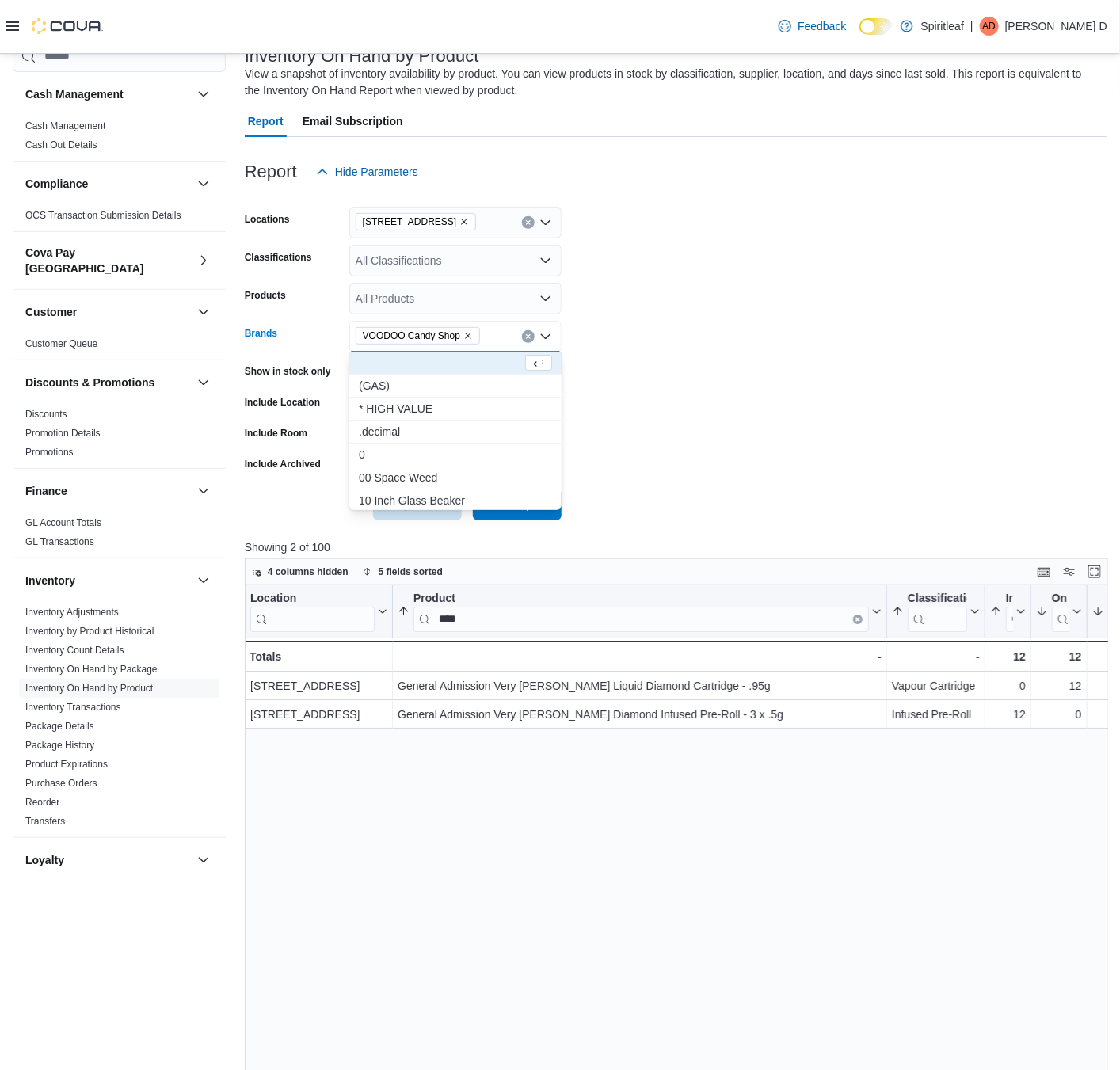
click at [468, 331] on icon "Remove VOODOO Candy Shop from selection in this group" at bounding box center [468, 335] width 9 height 9
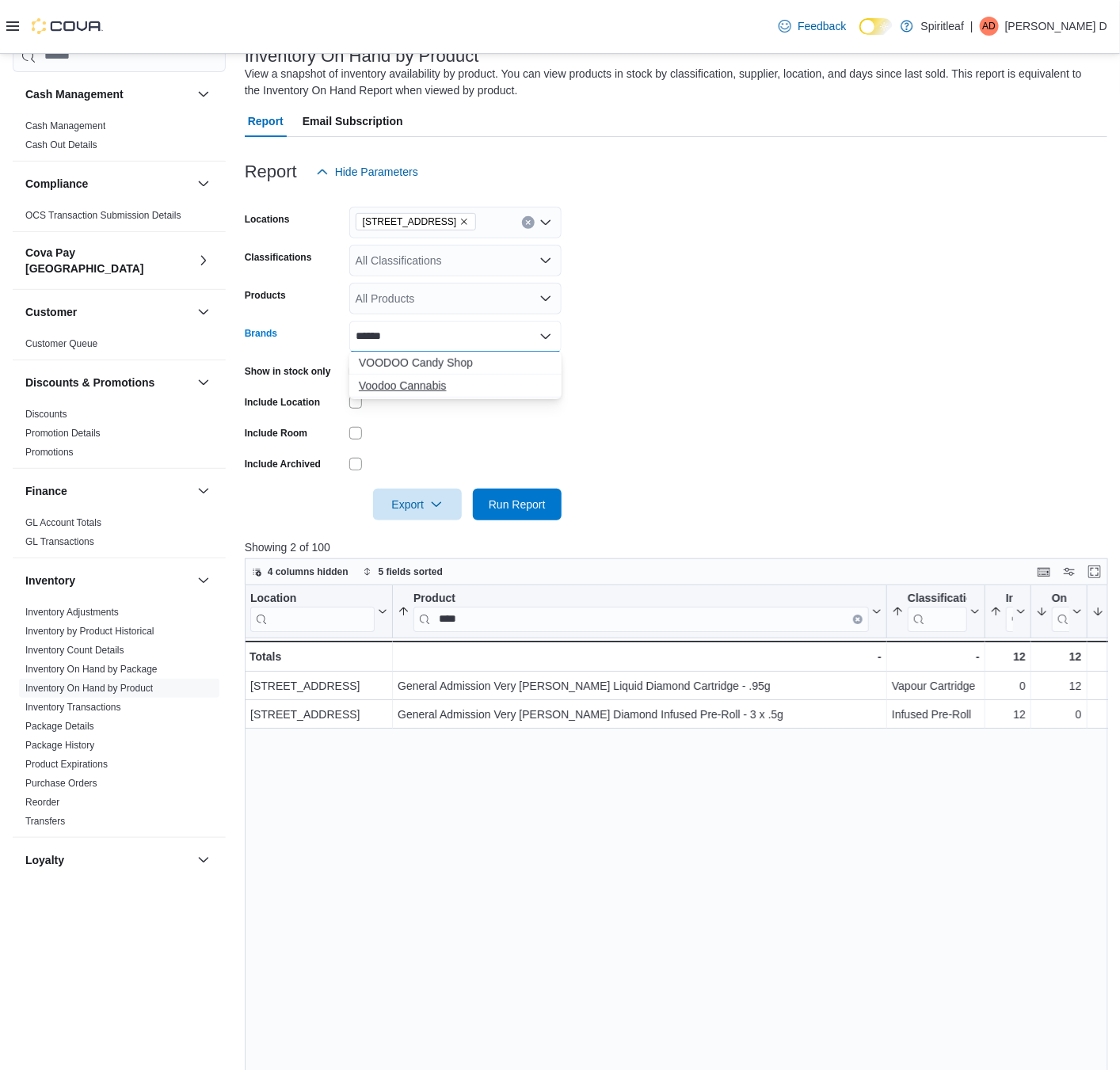
type input "******"
drag, startPoint x: 454, startPoint y: 380, endPoint x: 692, endPoint y: 397, distance: 238.6
click at [454, 382] on span "Voodoo Cannabis" at bounding box center [455, 386] width 193 height 16
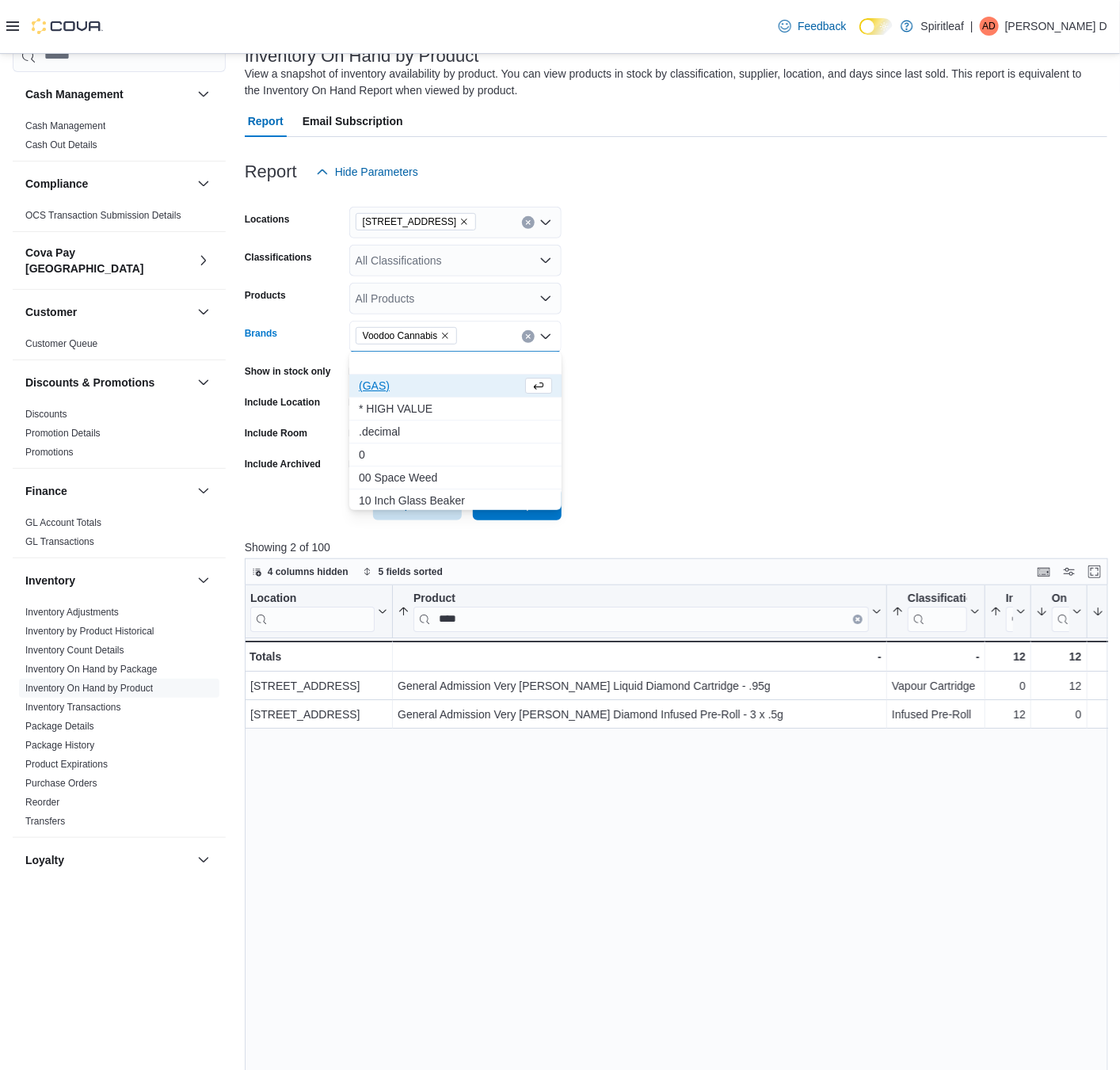
click at [711, 407] on form "Locations [STREET_ADDRESS] Classifications All Classifications Products All Pro…" at bounding box center [676, 354] width 863 height 332
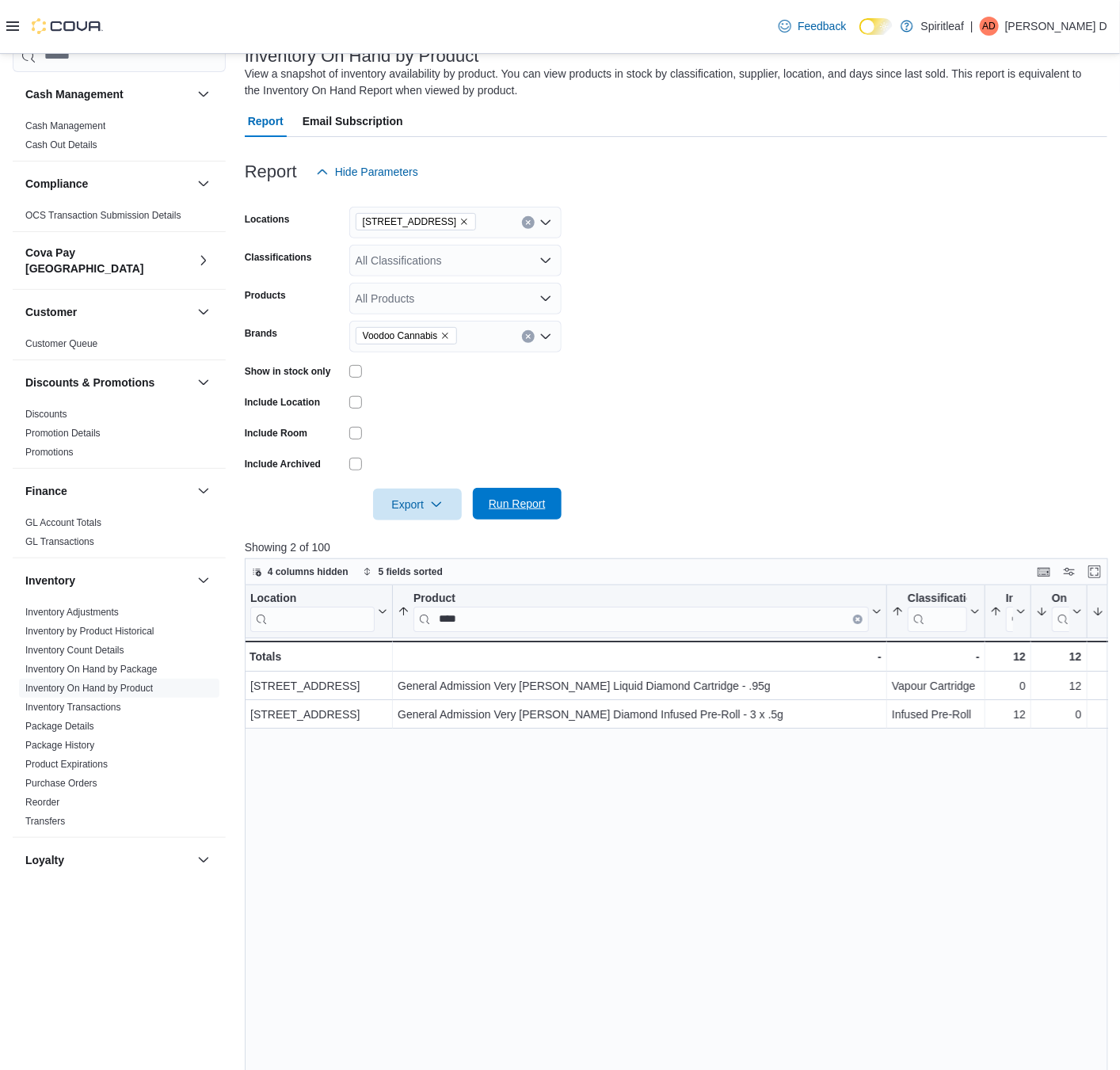
drag, startPoint x: 512, startPoint y: 492, endPoint x: 1039, endPoint y: 418, distance: 532.2
click at [516, 492] on span "Run Report" at bounding box center [517, 503] width 69 height 31
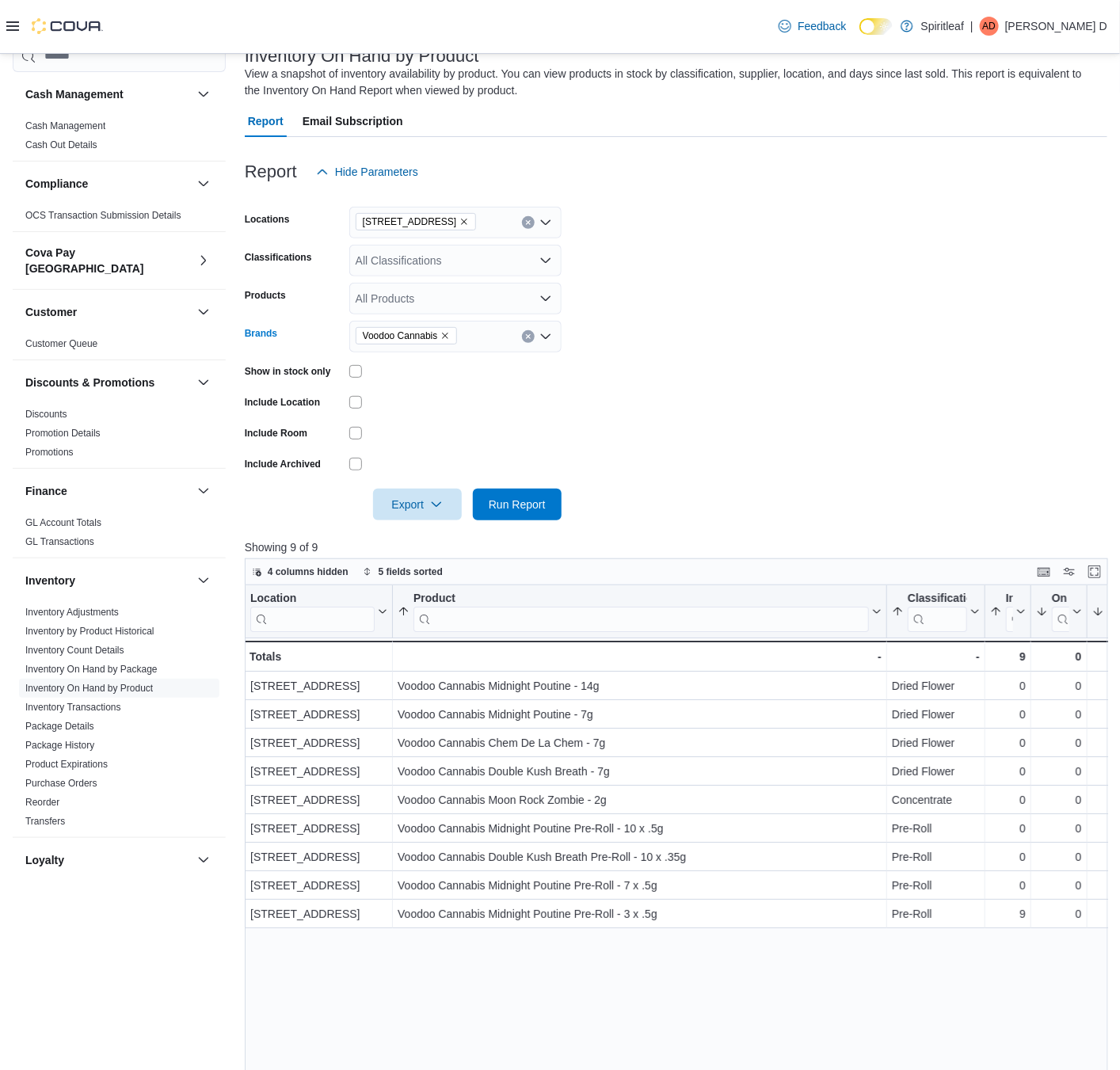
click at [447, 331] on icon "Remove Voodoo Cannabis from selection in this group" at bounding box center [445, 335] width 9 height 9
type input "*******"
click at [455, 357] on span "1Spliff" at bounding box center [455, 363] width 193 height 16
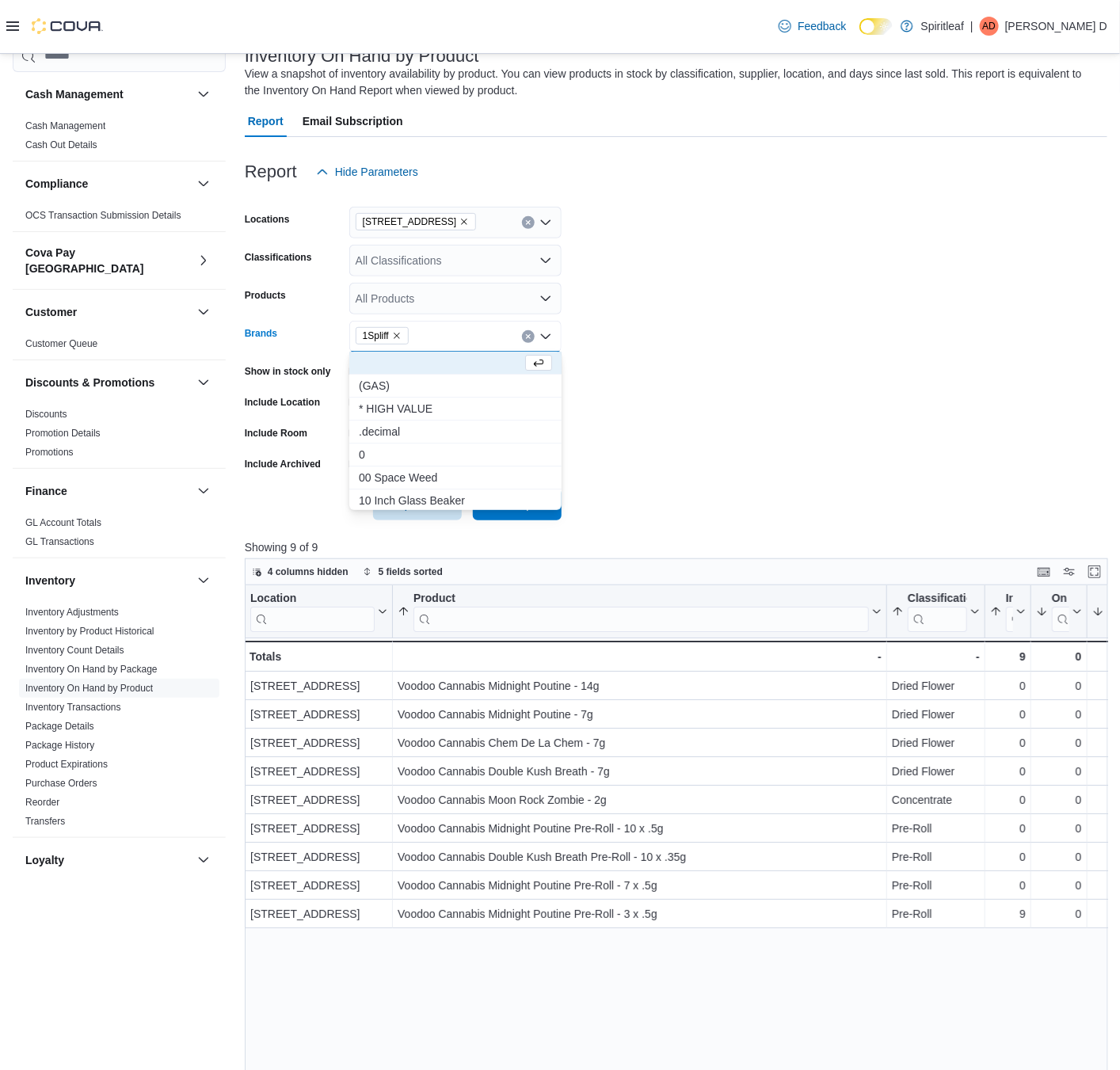
click at [625, 335] on form "Locations [STREET_ADDRESS] Classifications All Classifications Products All Pro…" at bounding box center [676, 354] width 863 height 332
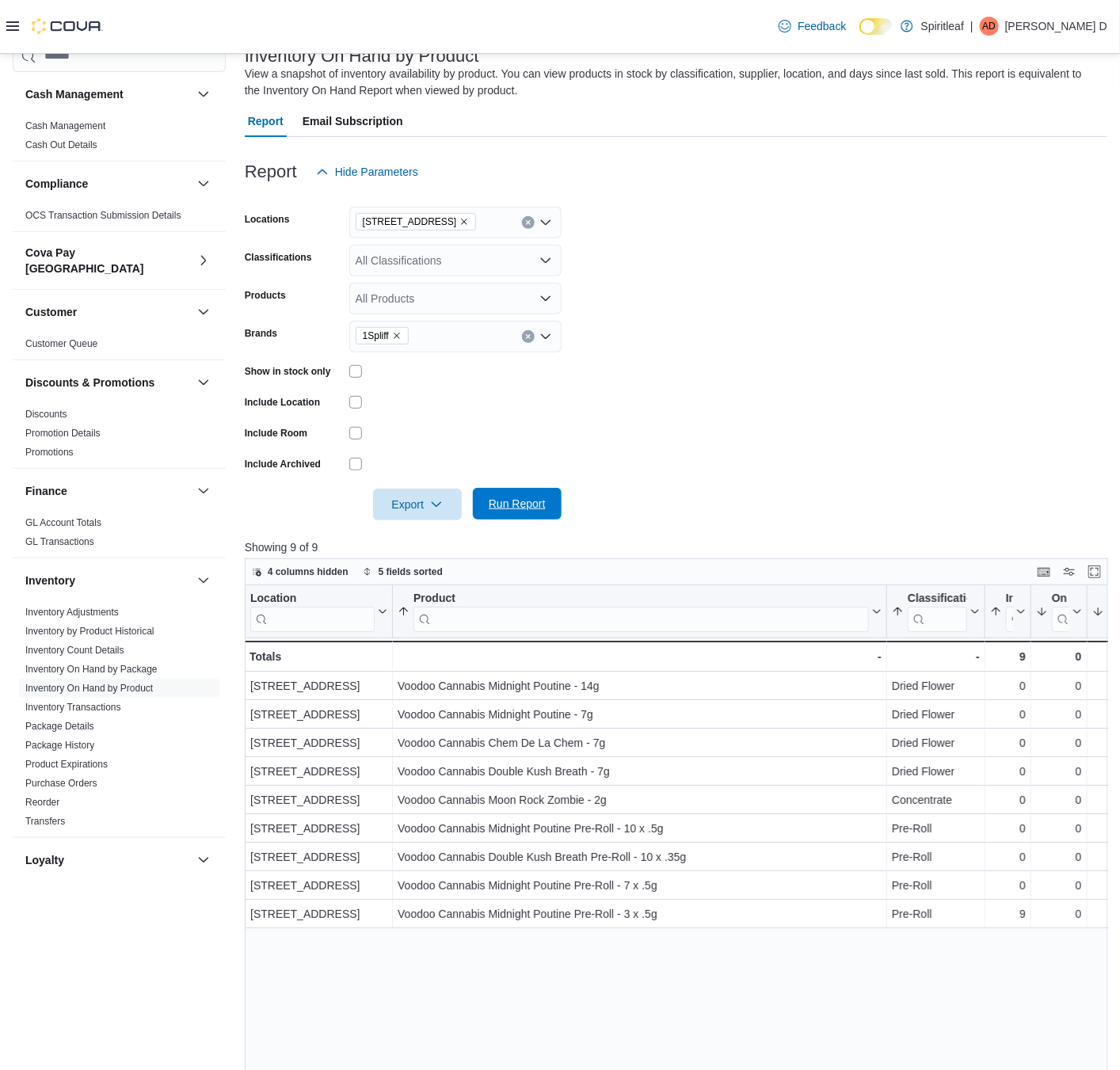
click at [516, 511] on span "Run Report" at bounding box center [517, 503] width 57 height 16
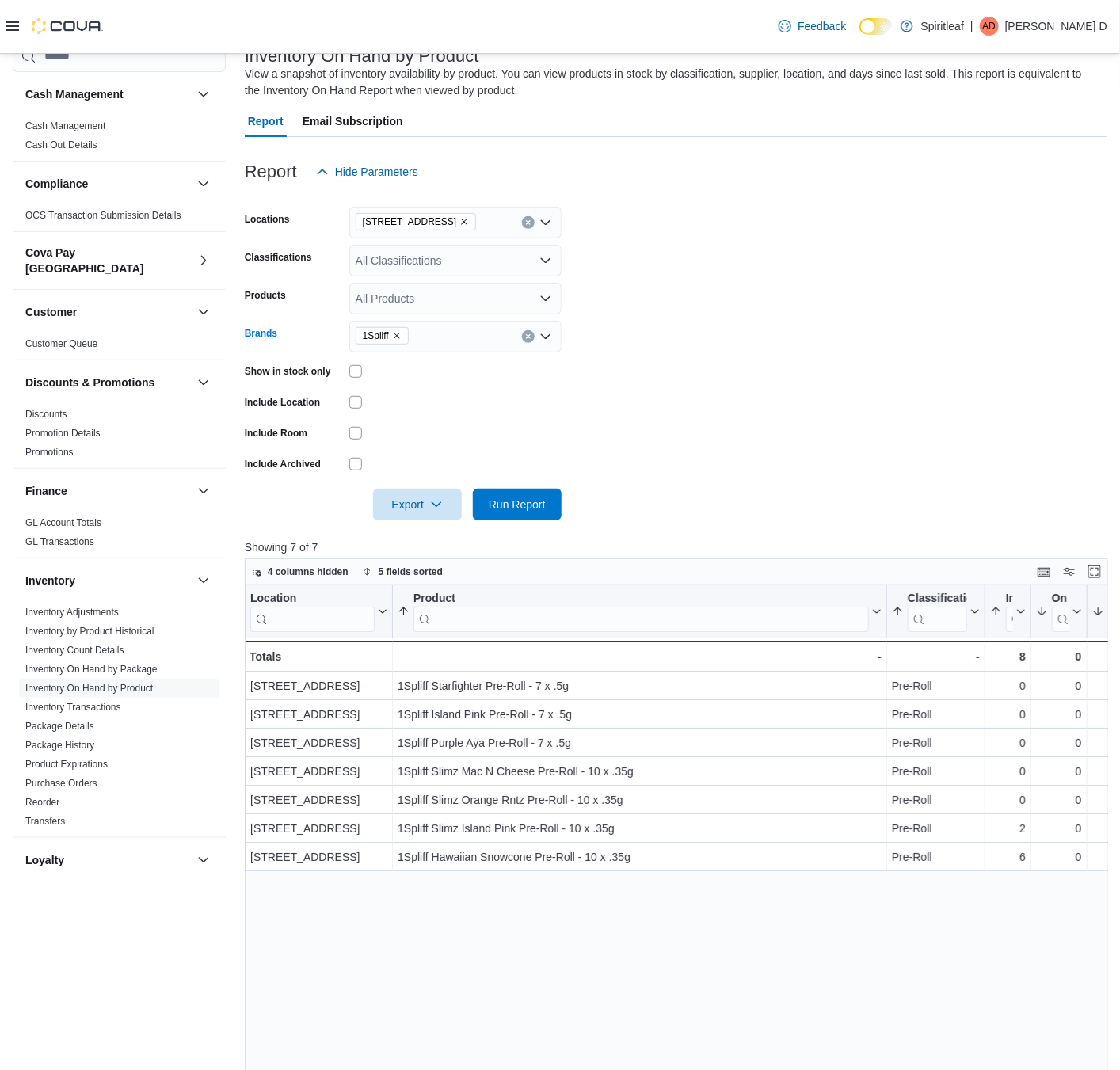
click at [393, 335] on icon "Remove 1Spliff from selection in this group" at bounding box center [397, 335] width 9 height 9
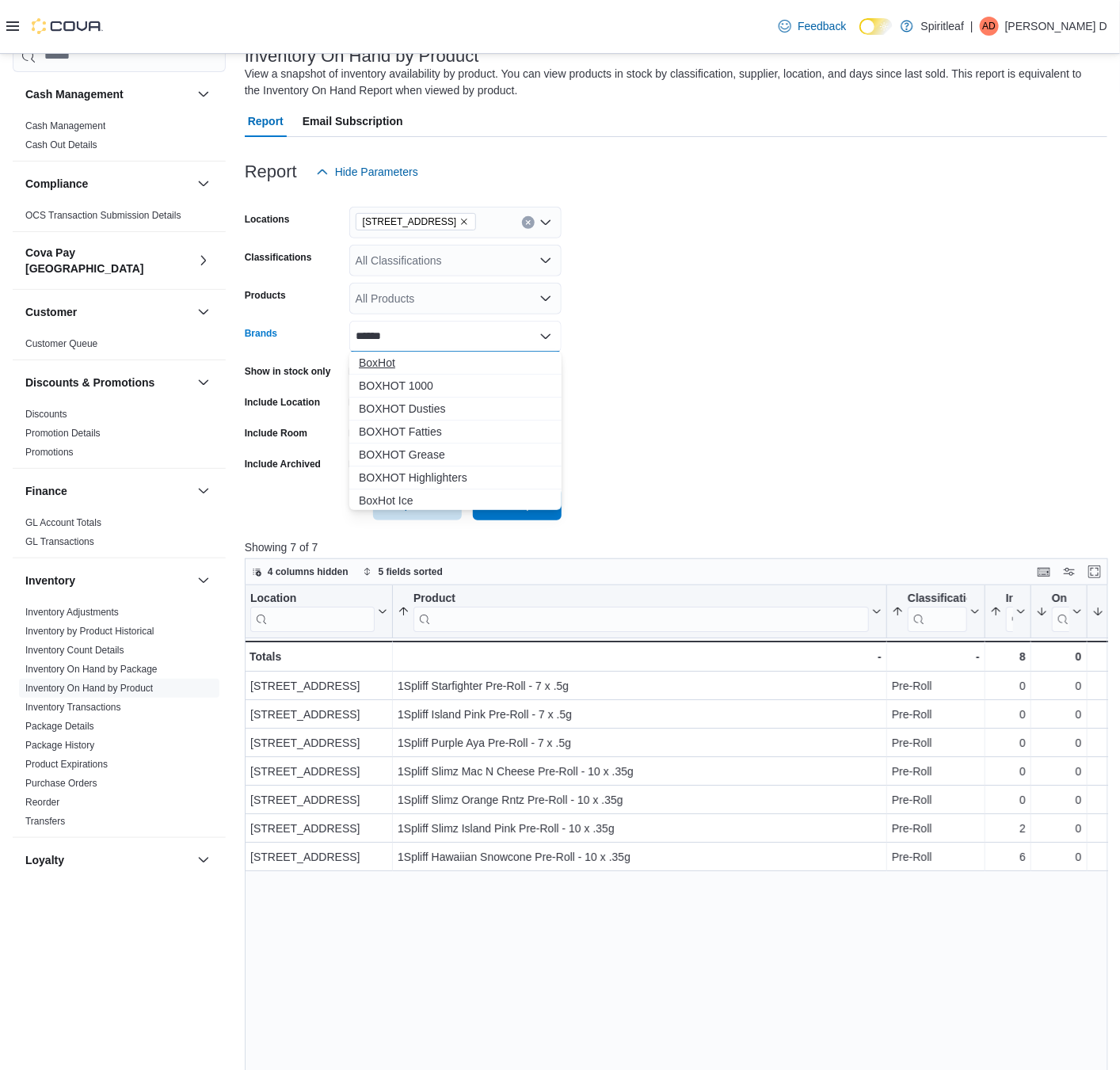
type input "******"
click at [468, 364] on span "BoxHot" at bounding box center [455, 363] width 193 height 16
type input "*****"
click at [508, 449] on span "BOXHOT Highlighters" at bounding box center [455, 454] width 193 height 16
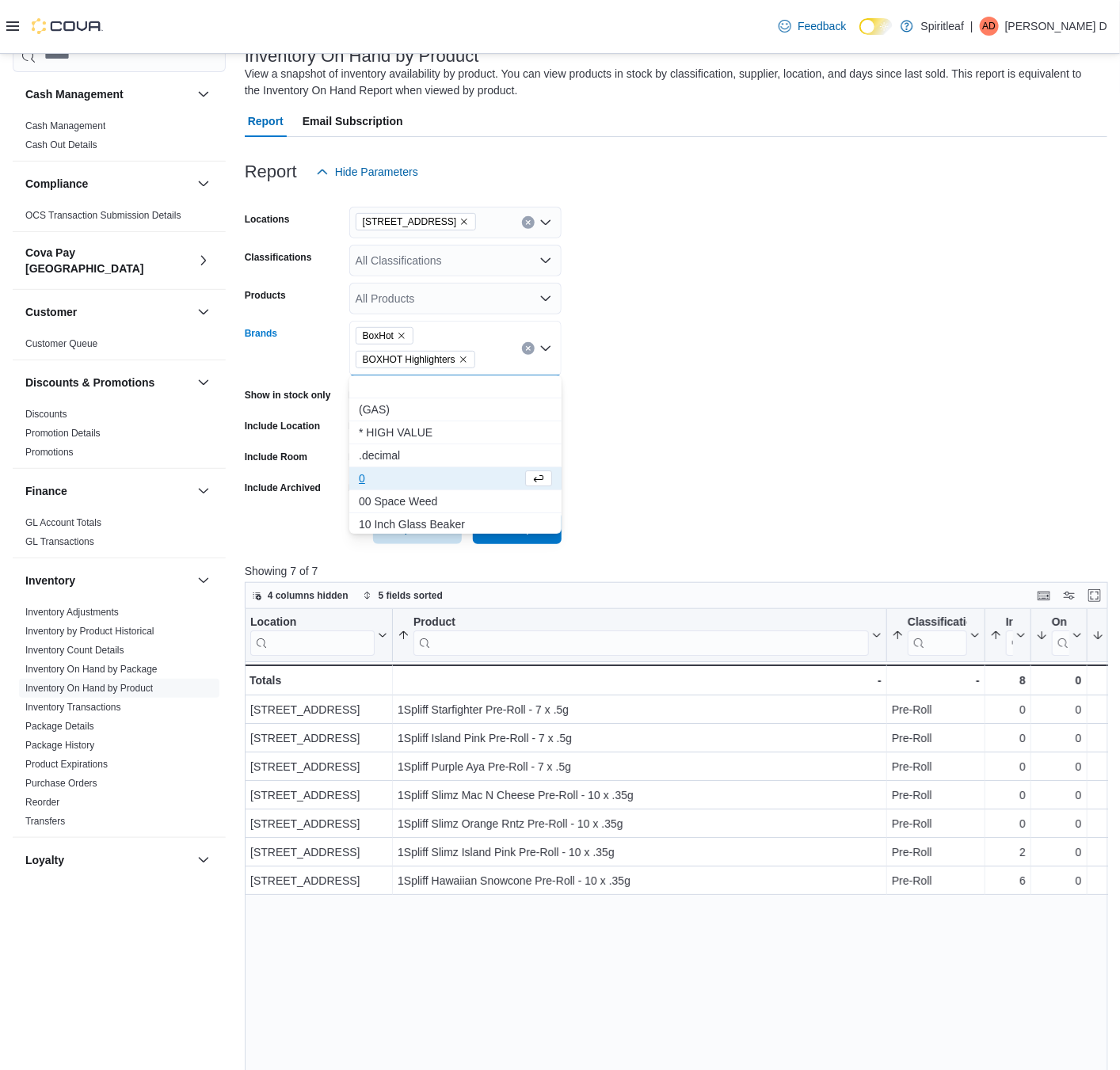
click at [637, 514] on form "Locations [STREET_ADDRESS] Classifications All Classifications Products All Pro…" at bounding box center [676, 365] width 863 height 356
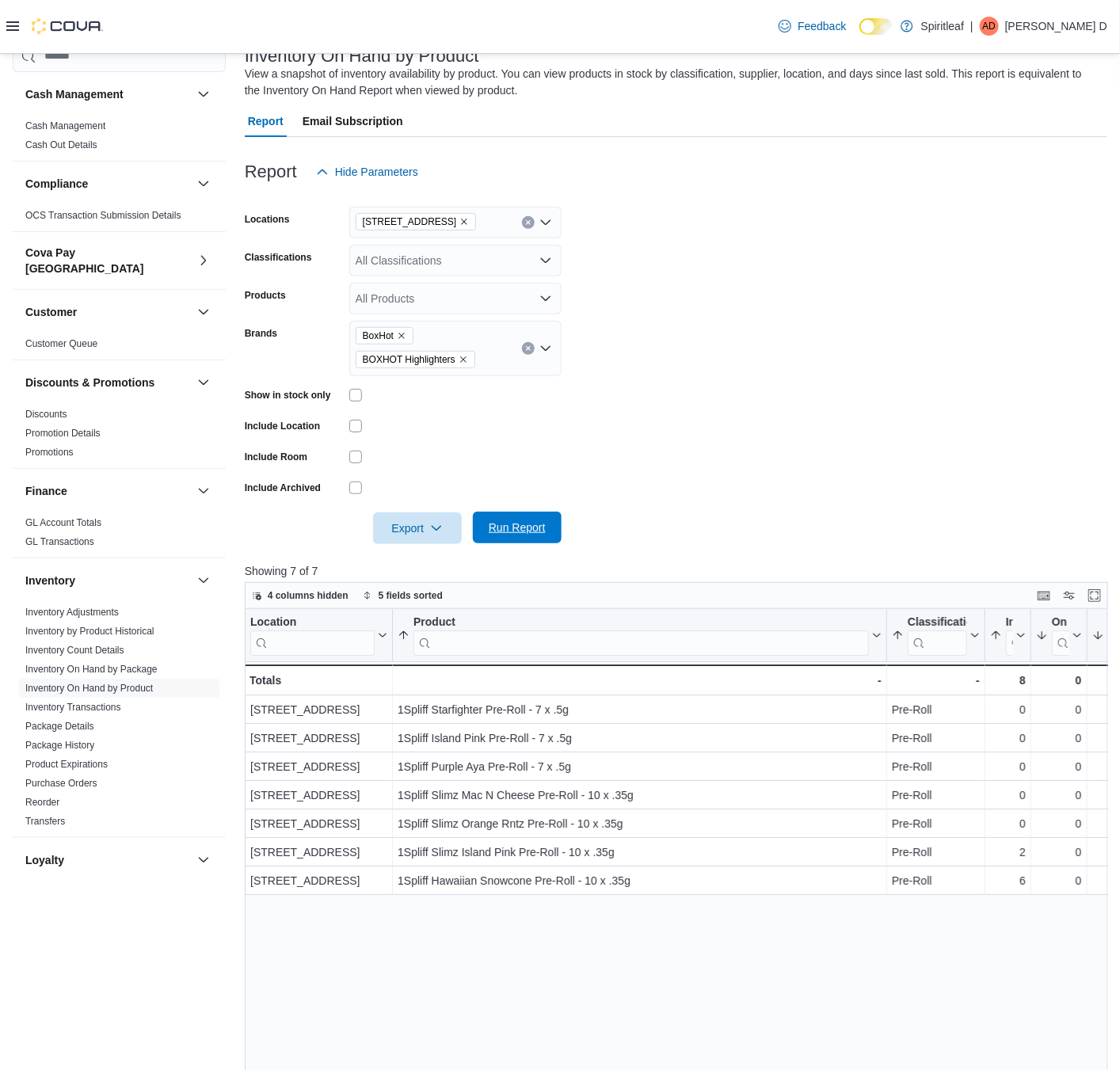
click at [512, 517] on span "Run Report" at bounding box center [517, 527] width 69 height 31
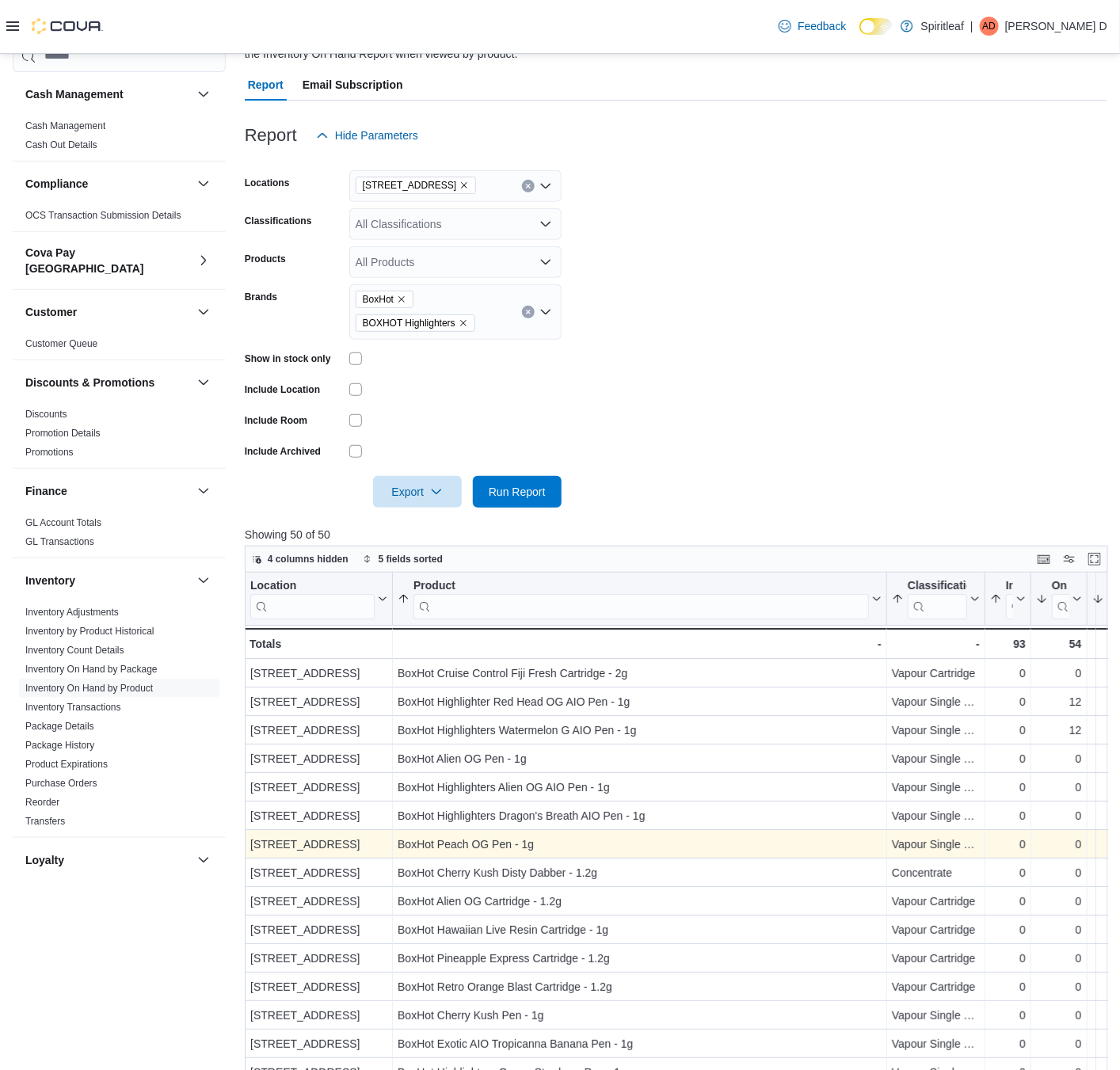
scroll to position [133, 0]
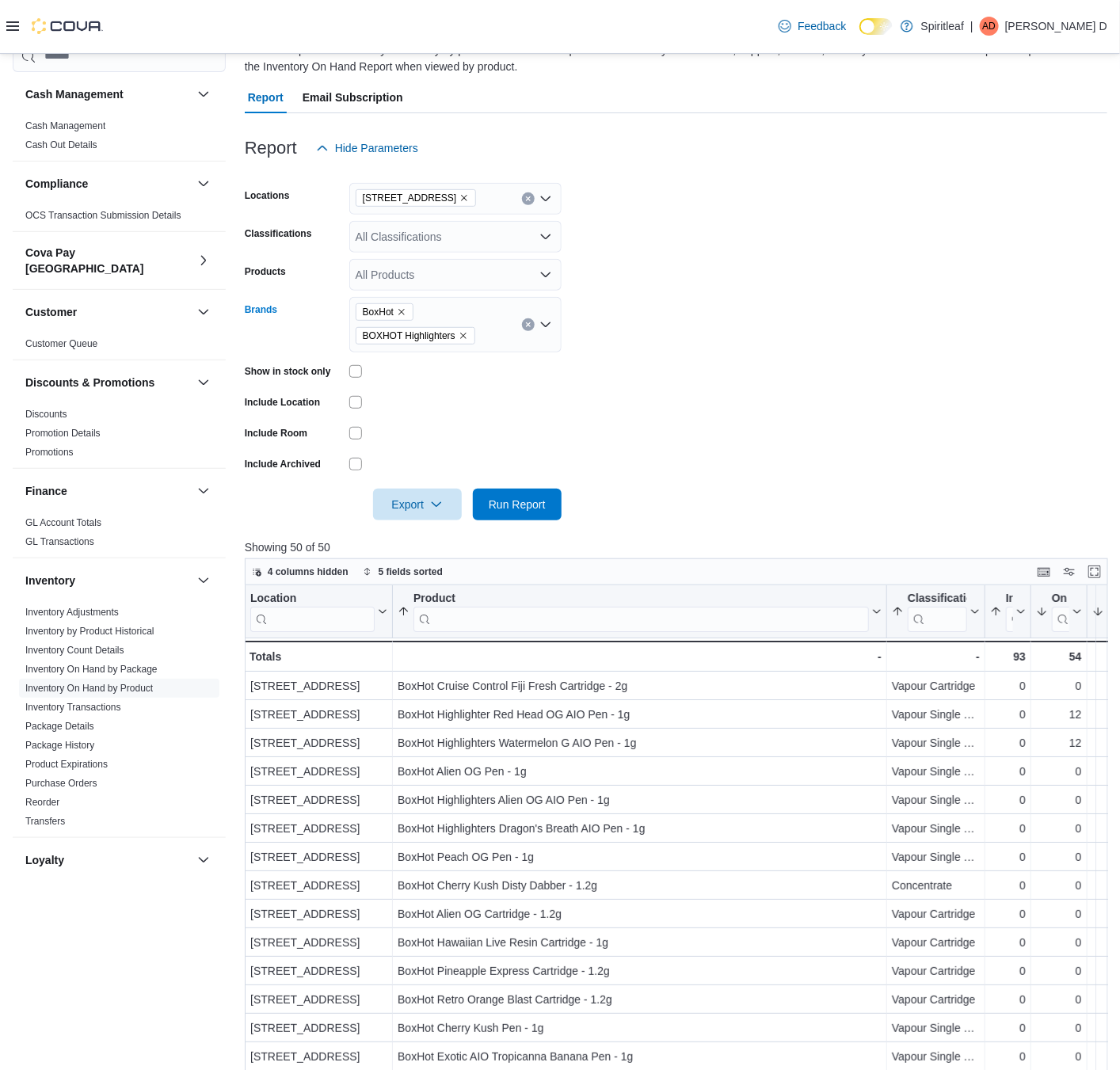
click at [494, 316] on div "BoxHot BOXHOT Highlighters" at bounding box center [455, 325] width 212 height 56
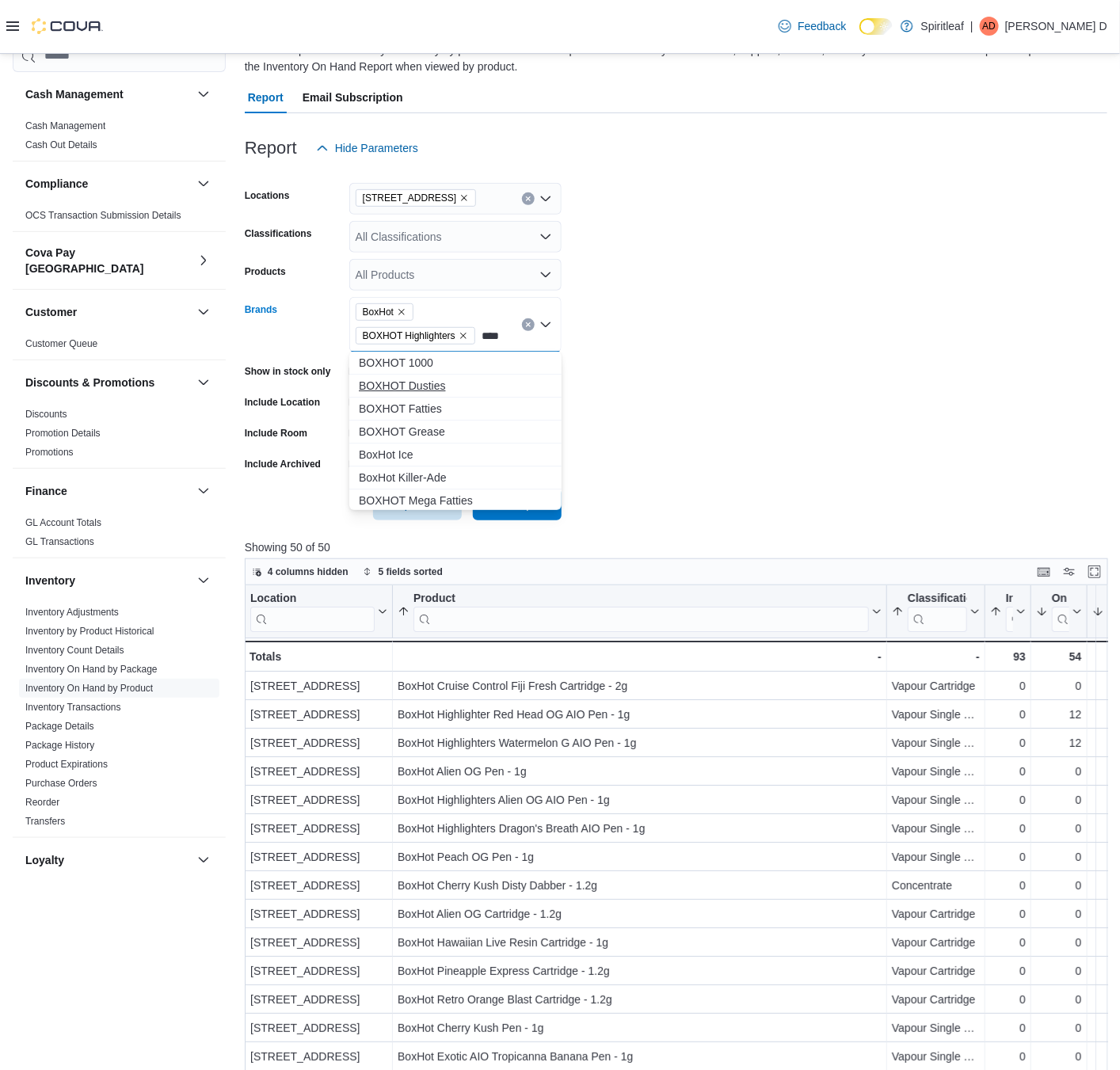
type input "****"
drag, startPoint x: 445, startPoint y: 374, endPoint x: 447, endPoint y: 362, distance: 12.2
click at [444, 375] on button "BOXHOT Dusties" at bounding box center [455, 386] width 212 height 23
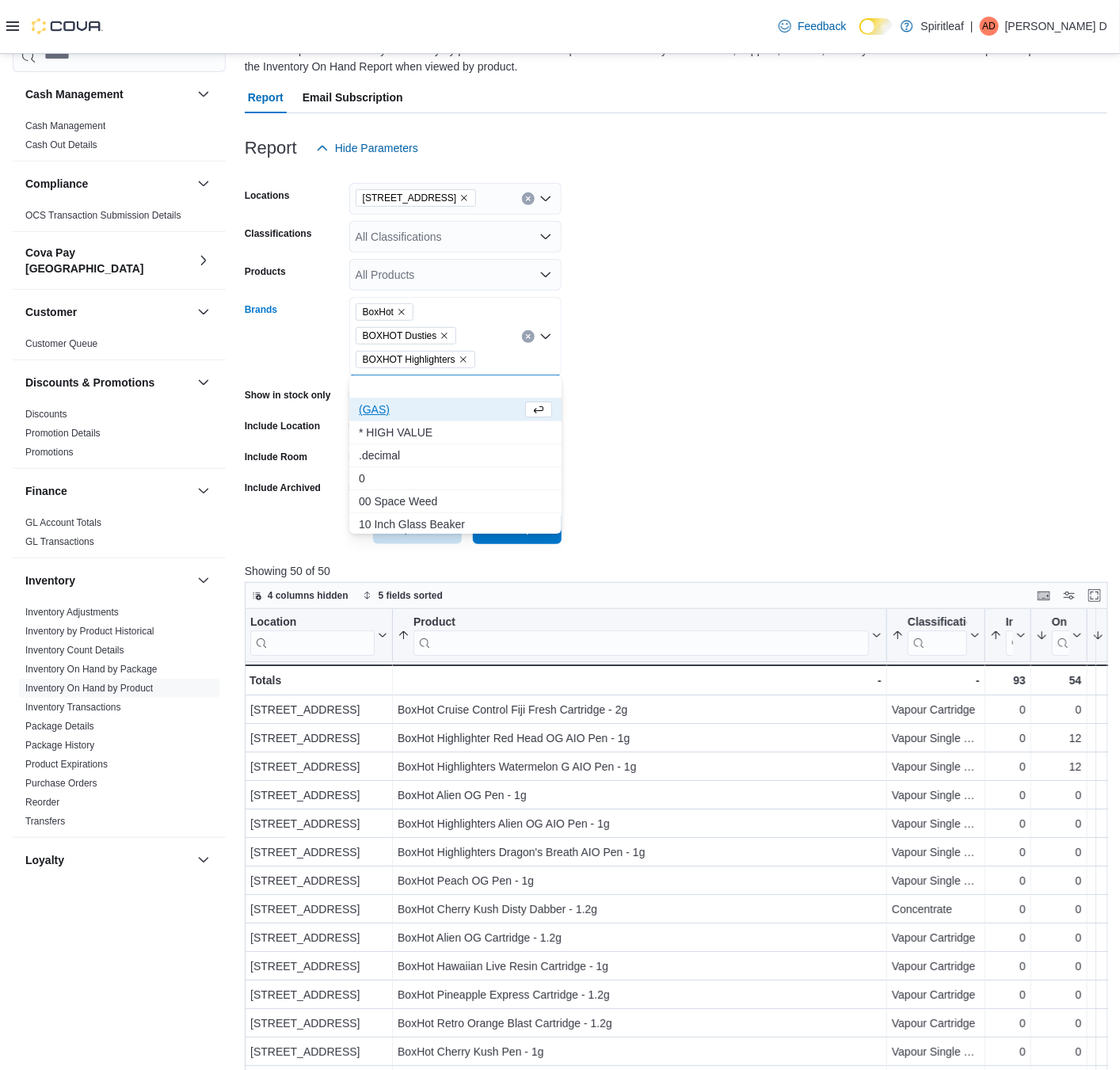
click at [466, 361] on icon "Remove BOXHOT Highlighters from selection in this group" at bounding box center [463, 359] width 6 height 6
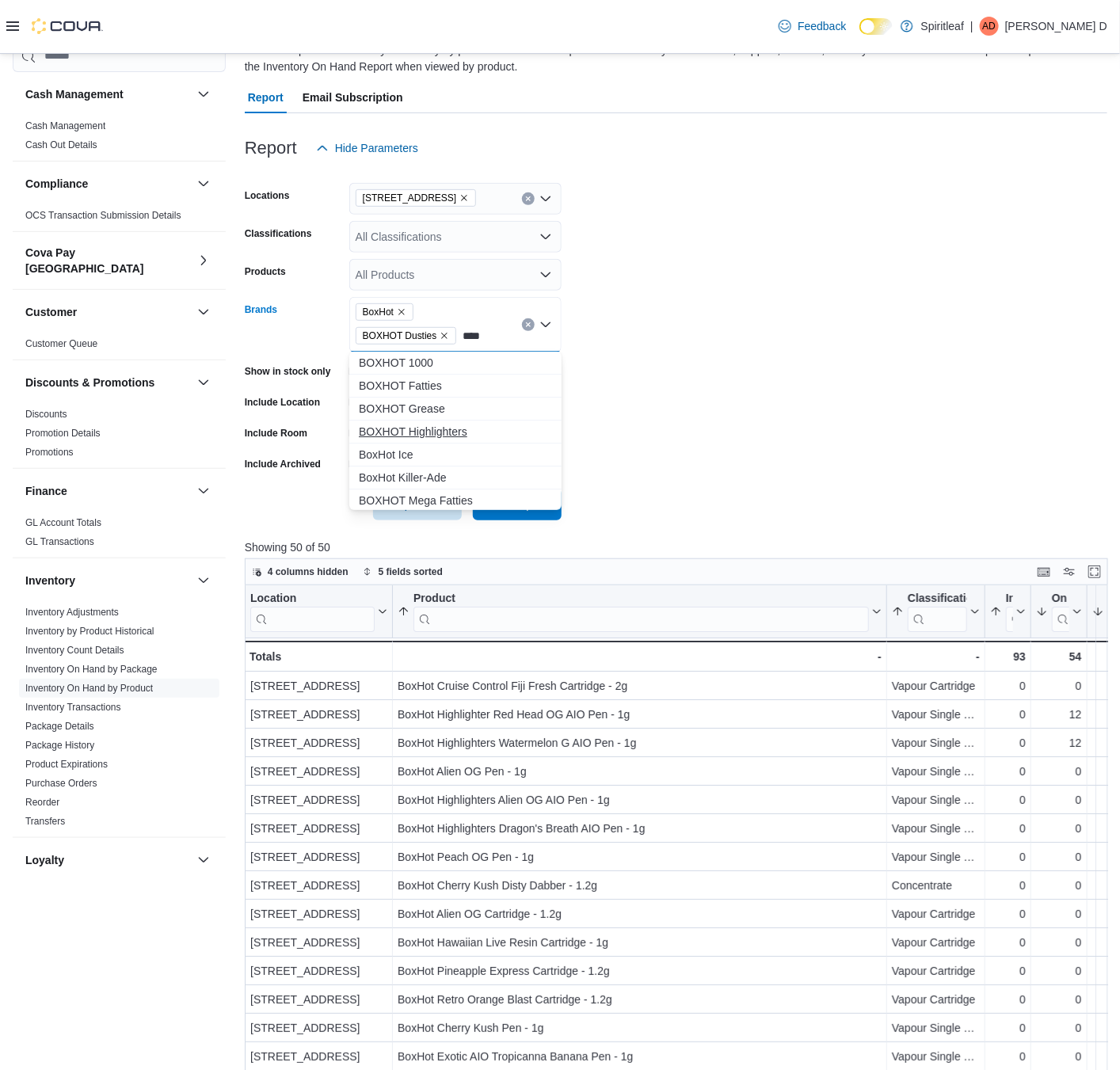
type input "****"
click at [407, 432] on span "BOXHOT Highlighters" at bounding box center [455, 431] width 193 height 16
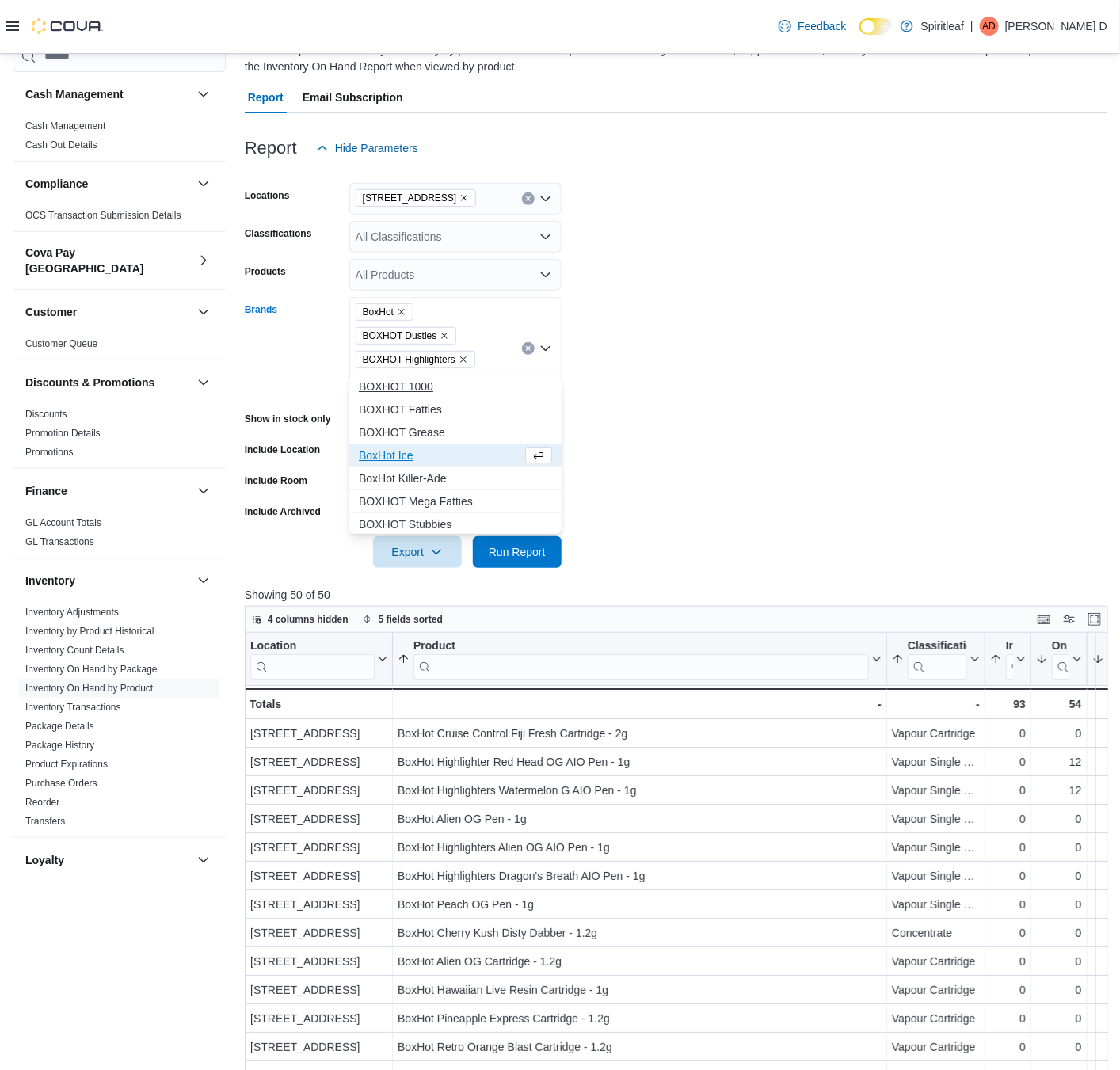
type input "******"
click at [447, 391] on span "BOXHOT 1000" at bounding box center [455, 387] width 193 height 16
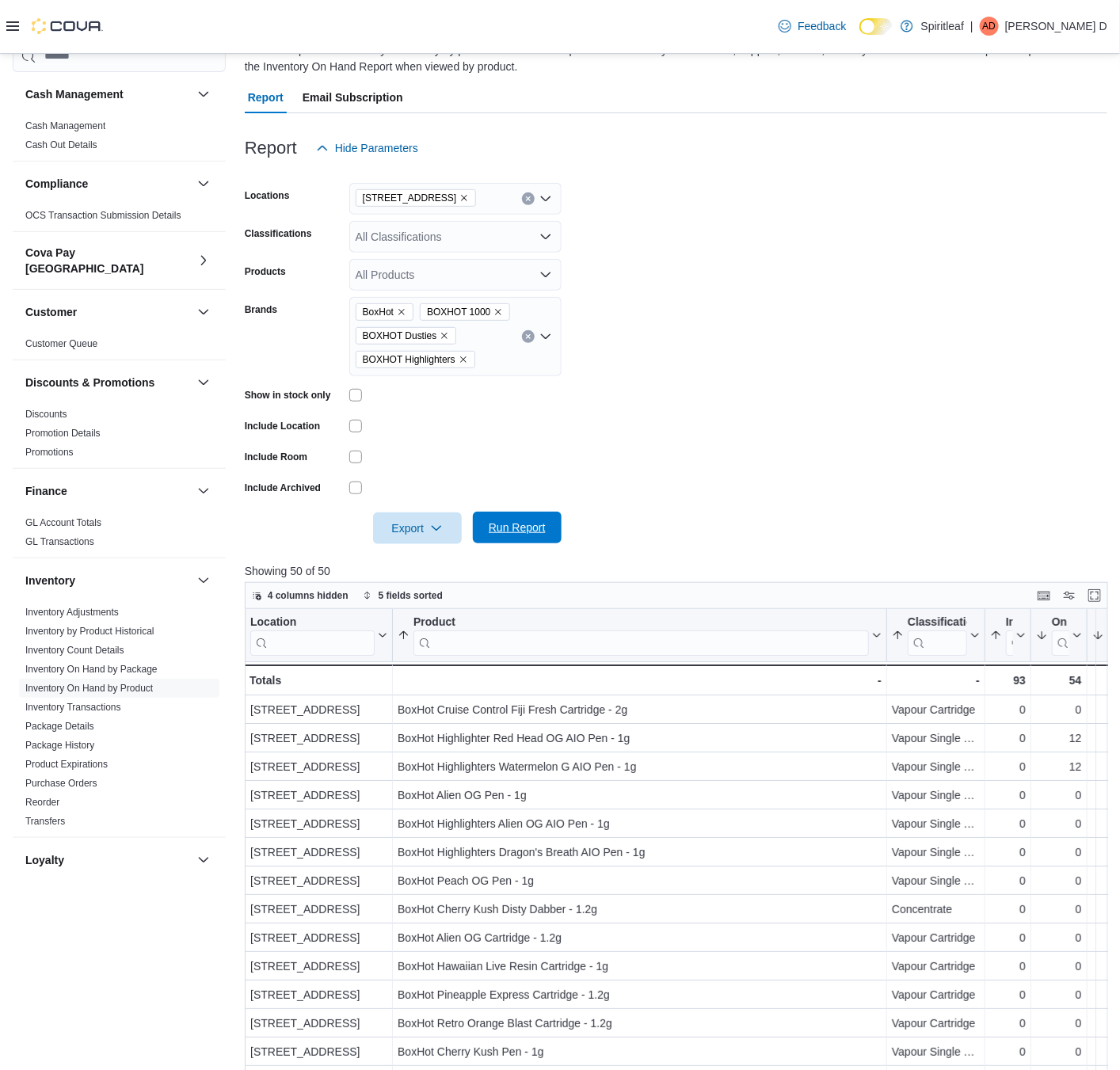
drag, startPoint x: 717, startPoint y: 492, endPoint x: 538, endPoint y: 532, distance: 183.4
click at [684, 505] on form "Locations [GEOGRAPHIC_DATA] ([GEOGRAPHIC_DATA]) Classifications All Classificat…" at bounding box center [676, 354] width 863 height 380
click at [491, 530] on span "Run Report" at bounding box center [517, 527] width 57 height 16
click at [382, 228] on div "All Classifications" at bounding box center [455, 236] width 212 height 31
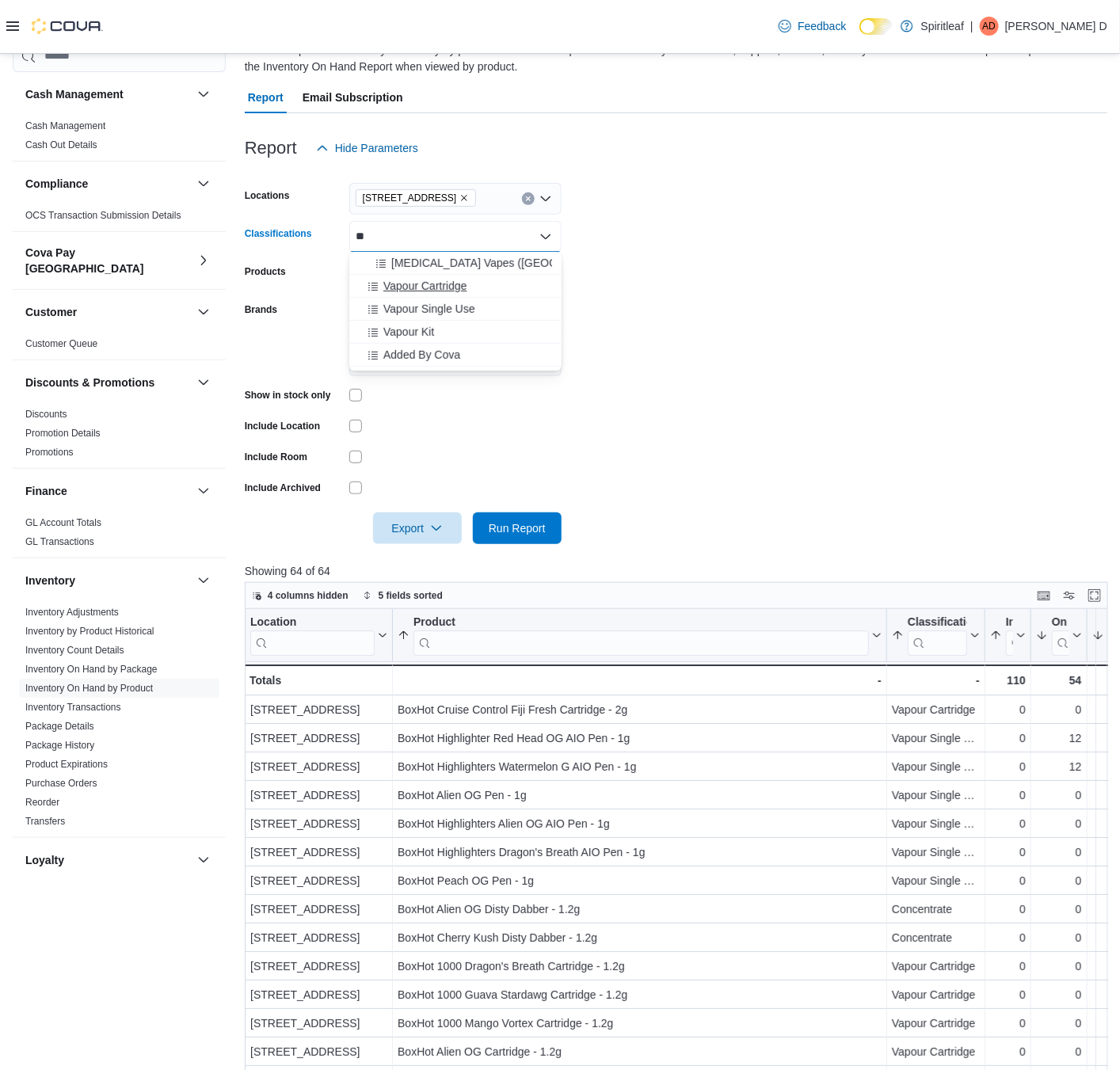
type input "**"
click at [440, 291] on span "Vapour Cartridge" at bounding box center [425, 286] width 84 height 16
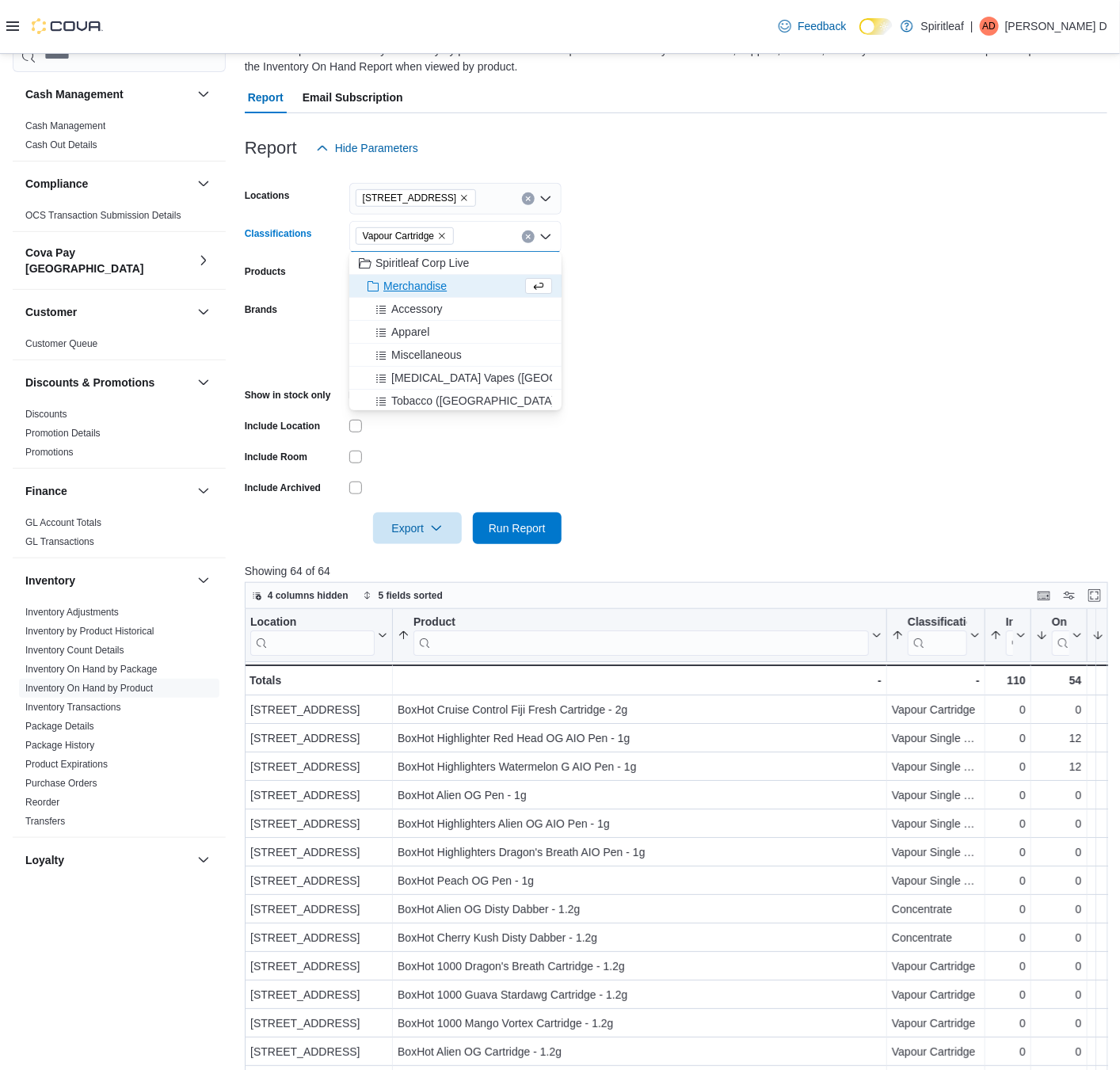
click at [716, 405] on form "Locations [STREET_ADDRESS] Classifications Vapour Cartridge Combo box. Selected…" at bounding box center [676, 354] width 863 height 380
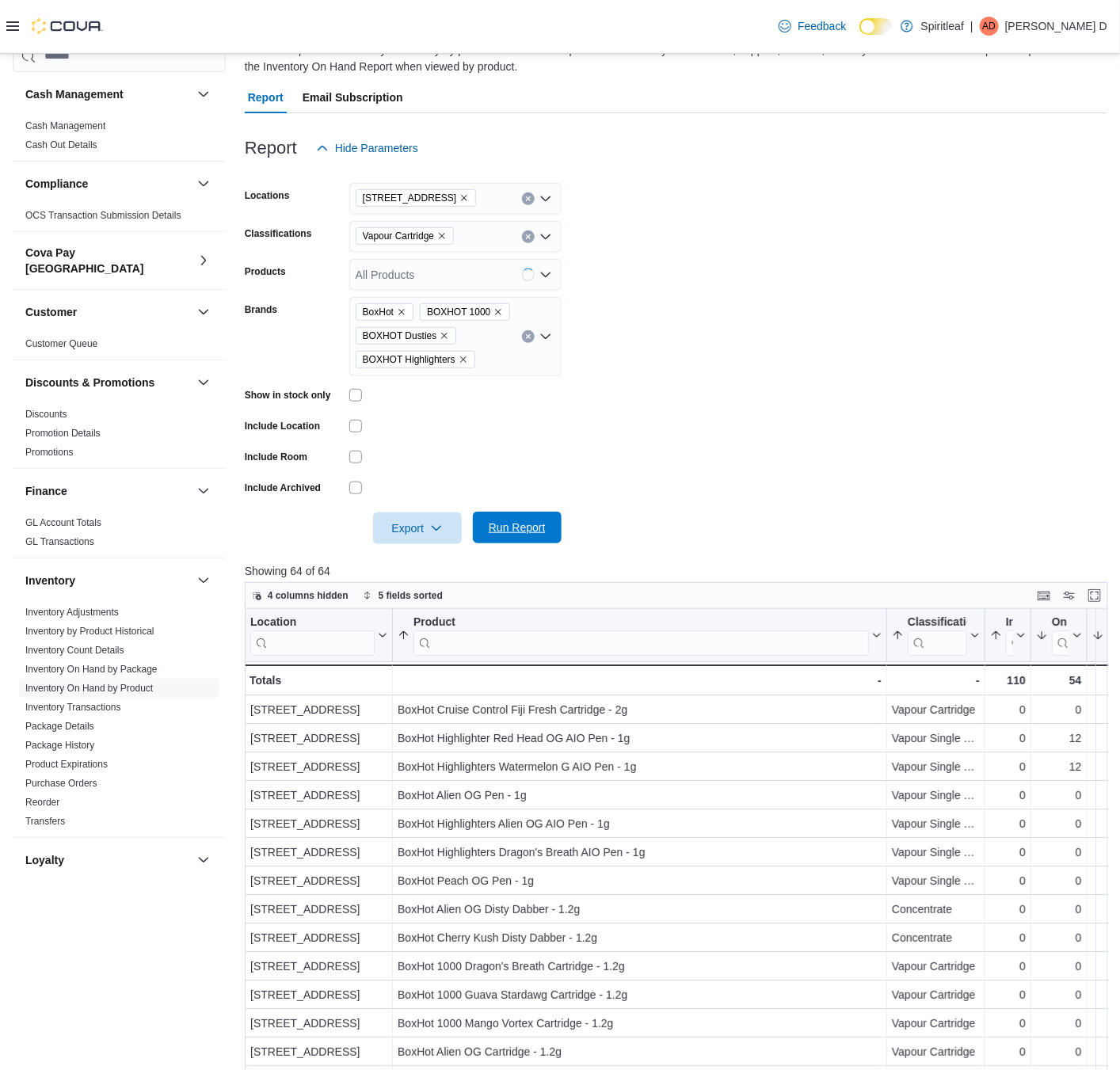
click at [523, 521] on span "Run Report" at bounding box center [517, 527] width 57 height 16
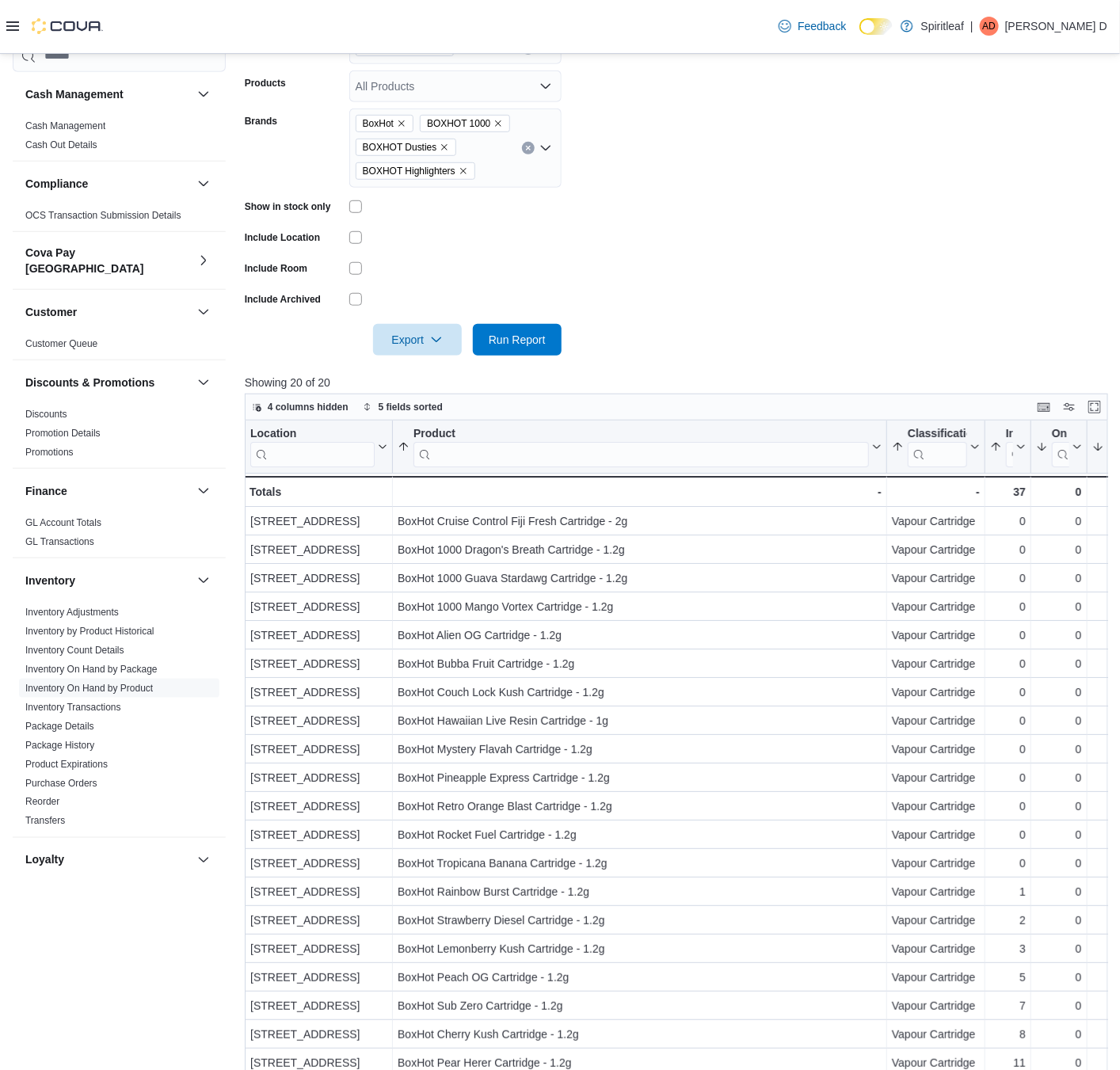
scroll to position [14, 0]
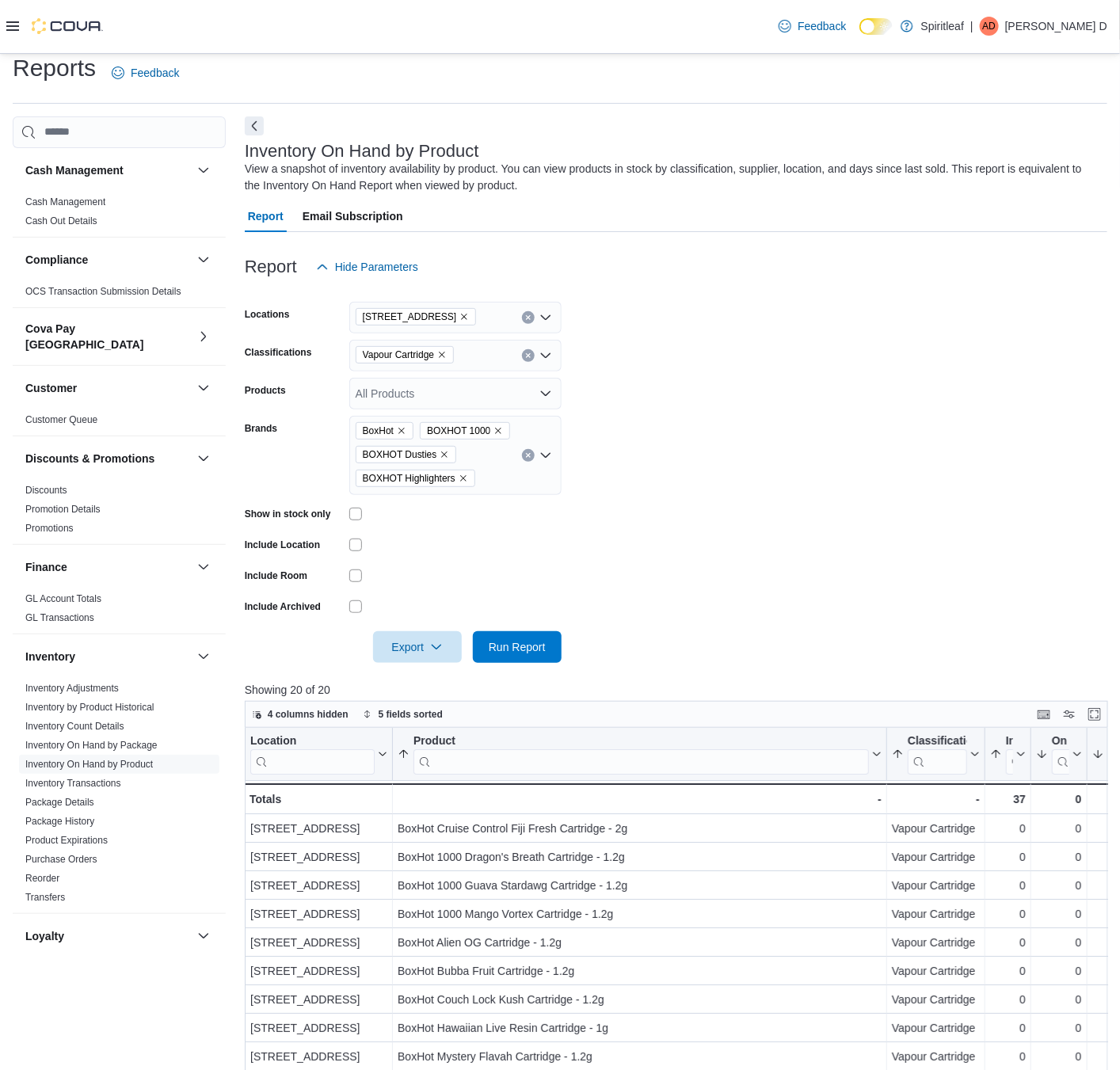
click at [526, 453] on icon "Clear input" at bounding box center [528, 455] width 6 height 6
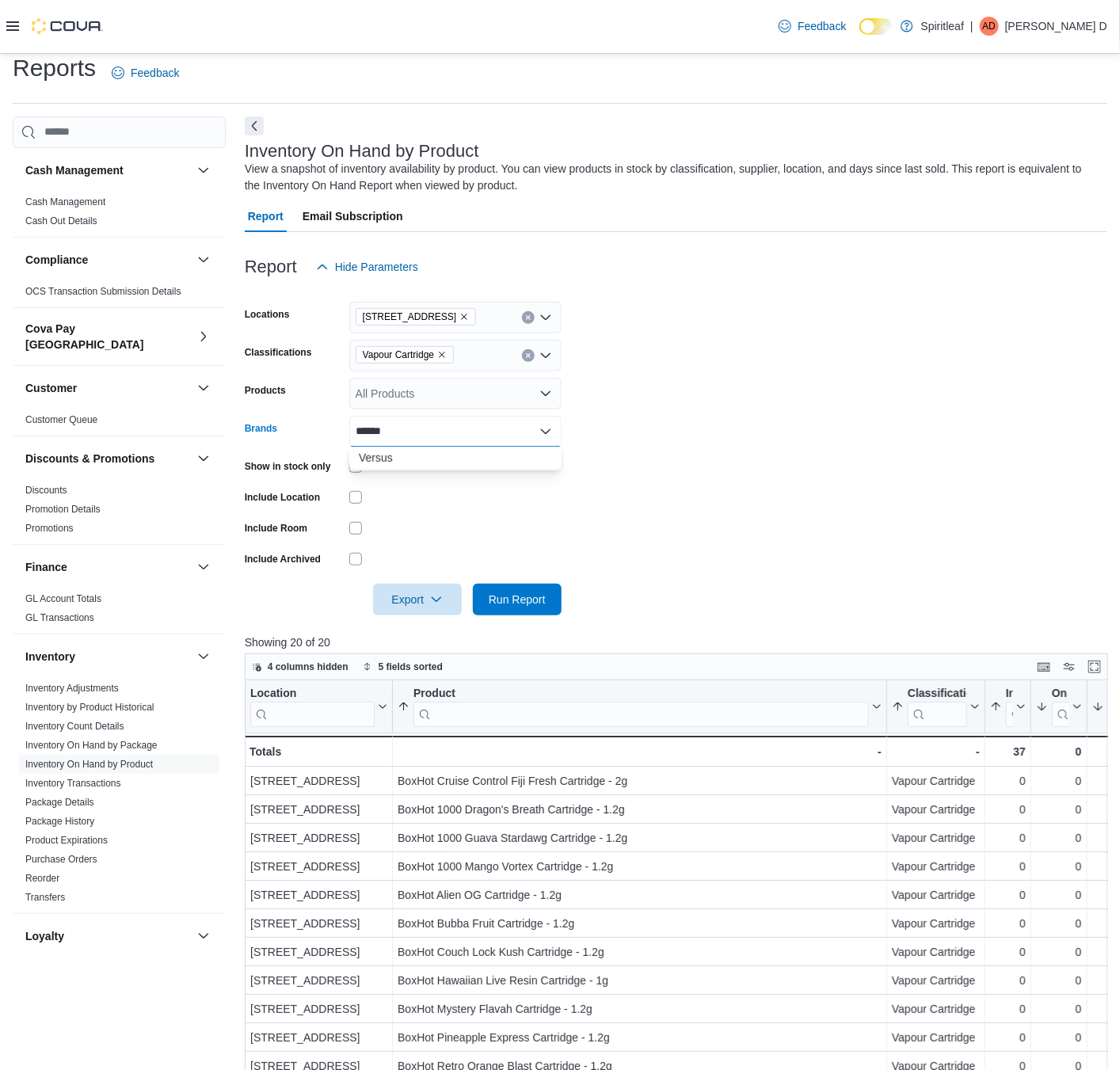
type input "******"
click at [526, 452] on span "Versus" at bounding box center [455, 458] width 193 height 16
drag, startPoint x: 852, startPoint y: 575, endPoint x: 650, endPoint y: 606, distance: 204.4
click at [847, 579] on div at bounding box center [676, 577] width 863 height 13
click at [490, 608] on span "Run Report" at bounding box center [517, 598] width 69 height 31
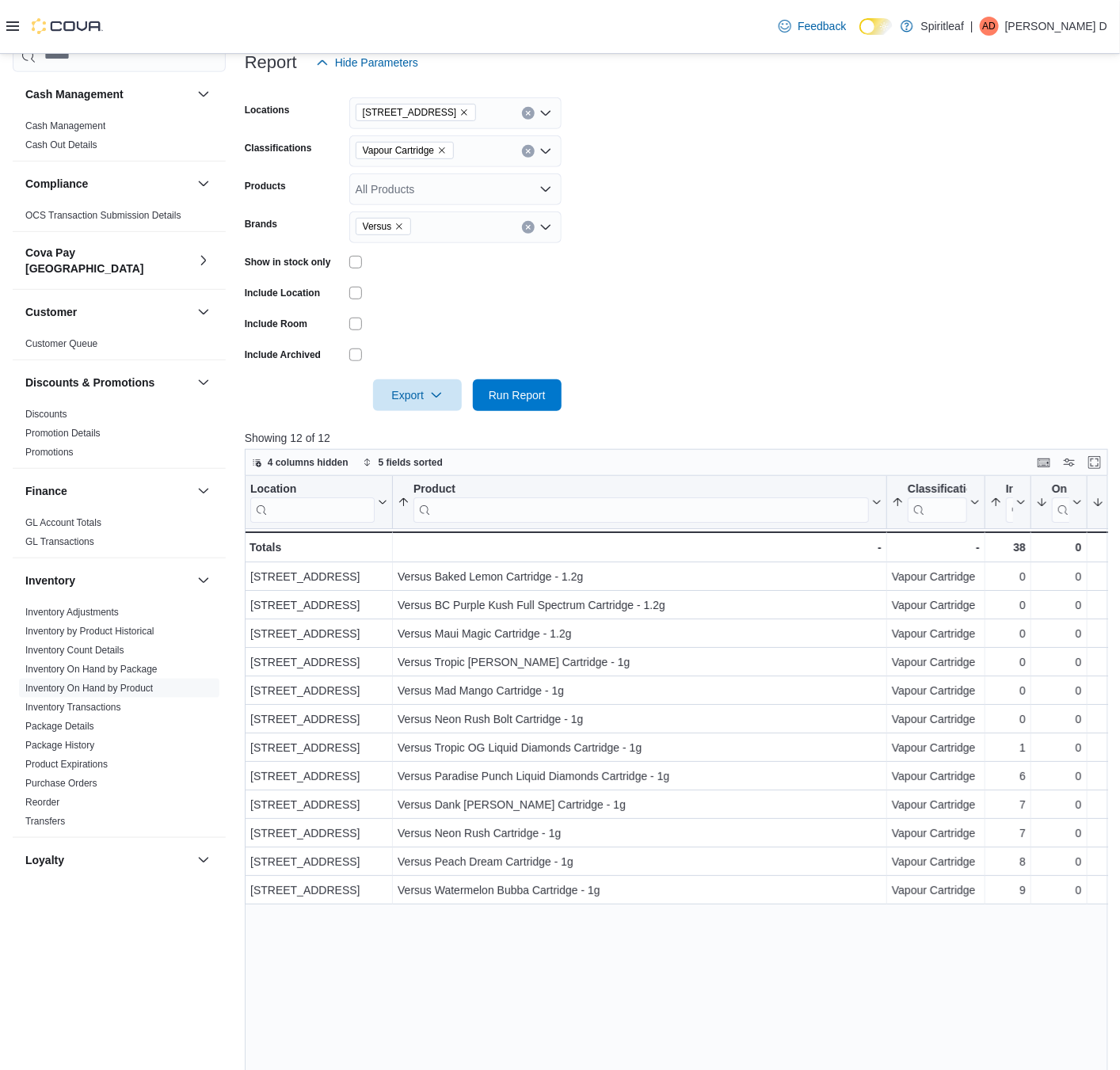
scroll to position [14, 0]
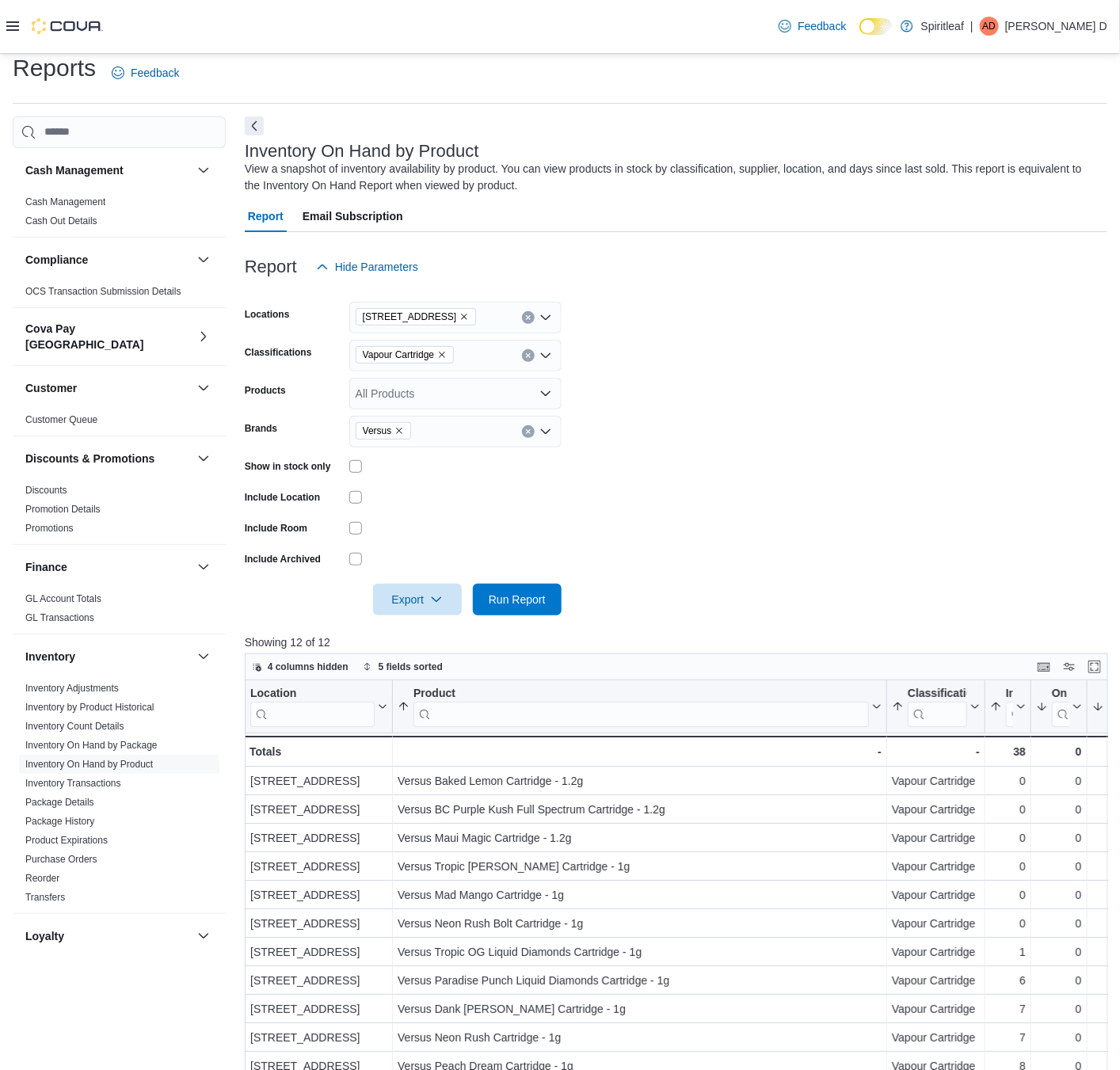
click at [442, 348] on span "Vapour Cartridge" at bounding box center [404, 354] width 84 height 16
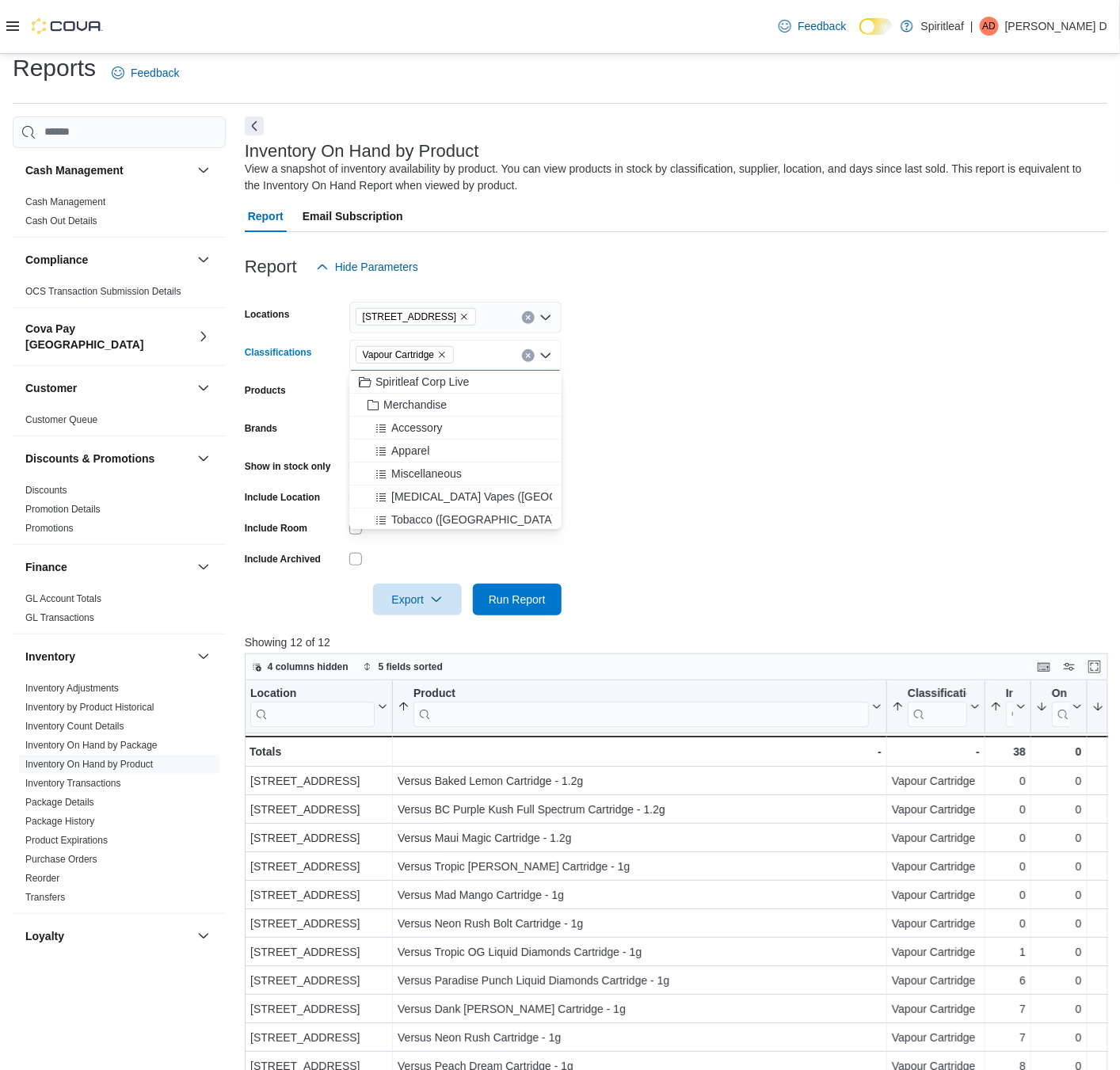
click at [442, 350] on icon "Remove Vapour Cartridge from selection in this group" at bounding box center [442, 354] width 9 height 9
click at [508, 595] on span "Run Report" at bounding box center [517, 599] width 57 height 16
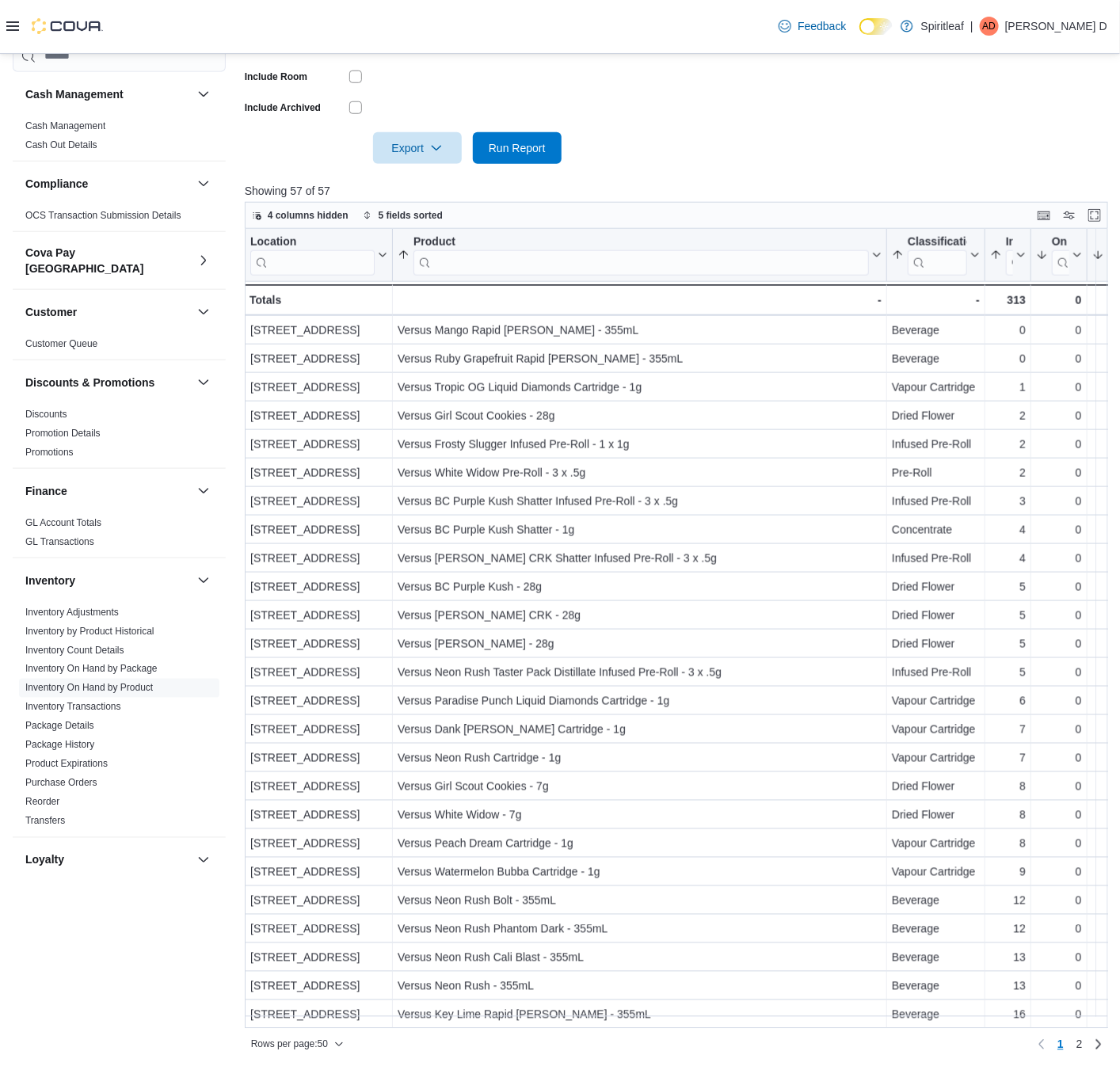
scroll to position [723, 0]
click at [1090, 808] on link "2" at bounding box center [1079, 1045] width 19 height 25
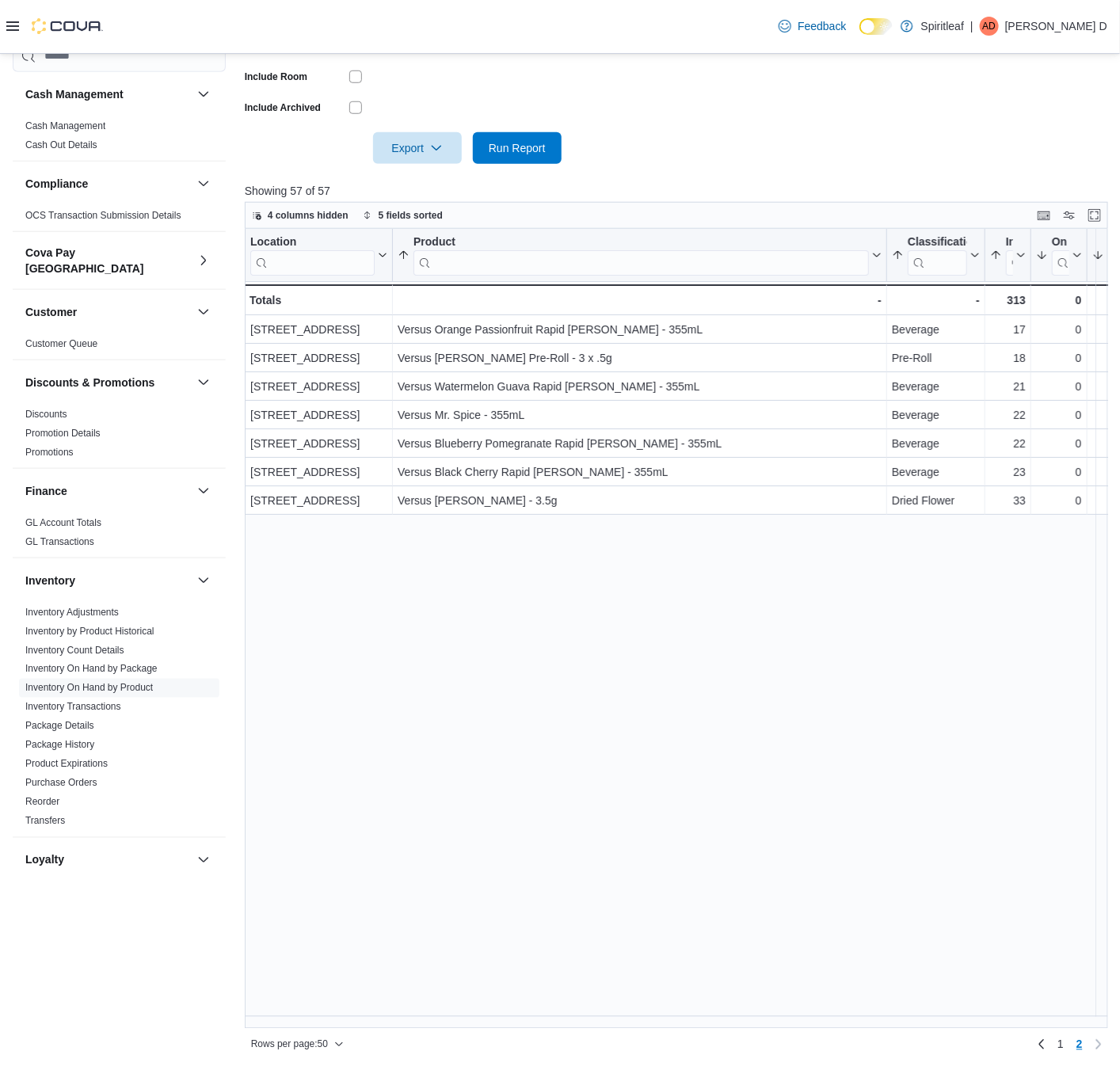
scroll to position [0, 0]
click at [1070, 808] on link "1" at bounding box center [1061, 1045] width 19 height 25
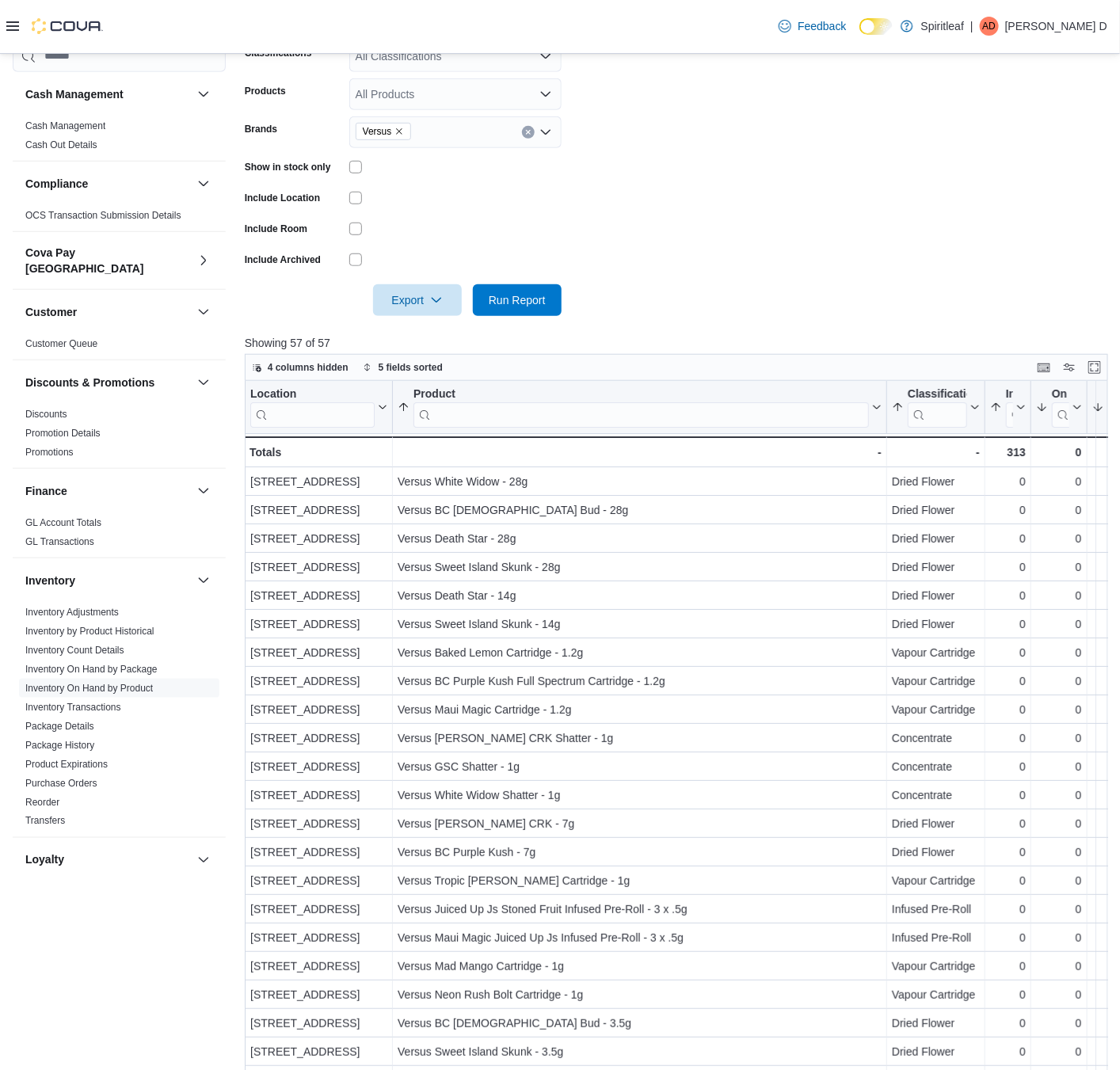
scroll to position [109, 0]
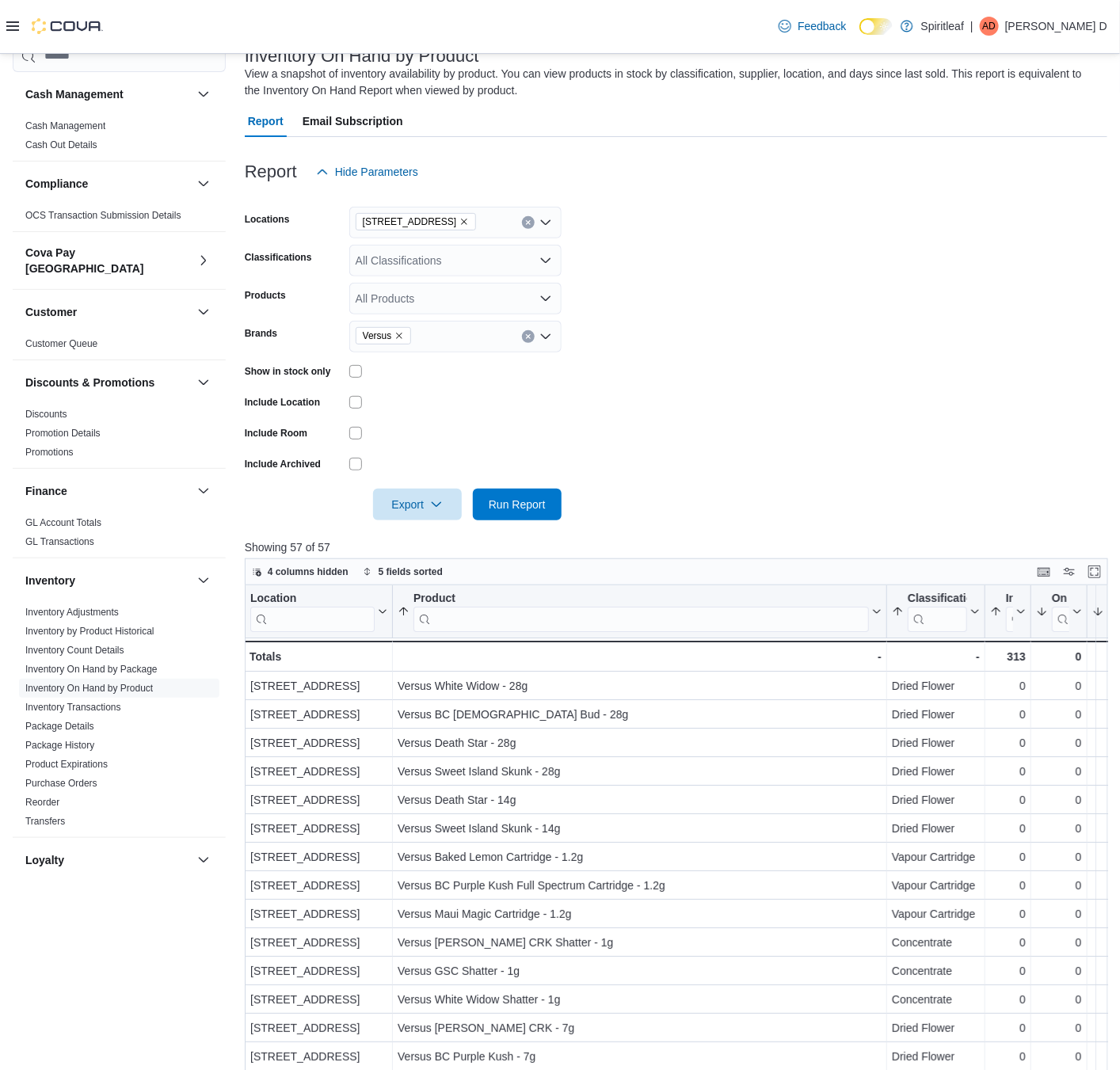
click at [416, 264] on div "All Classifications" at bounding box center [455, 260] width 212 height 31
type input "*****"
click at [487, 290] on div "Concentrate" at bounding box center [455, 287] width 193 height 16
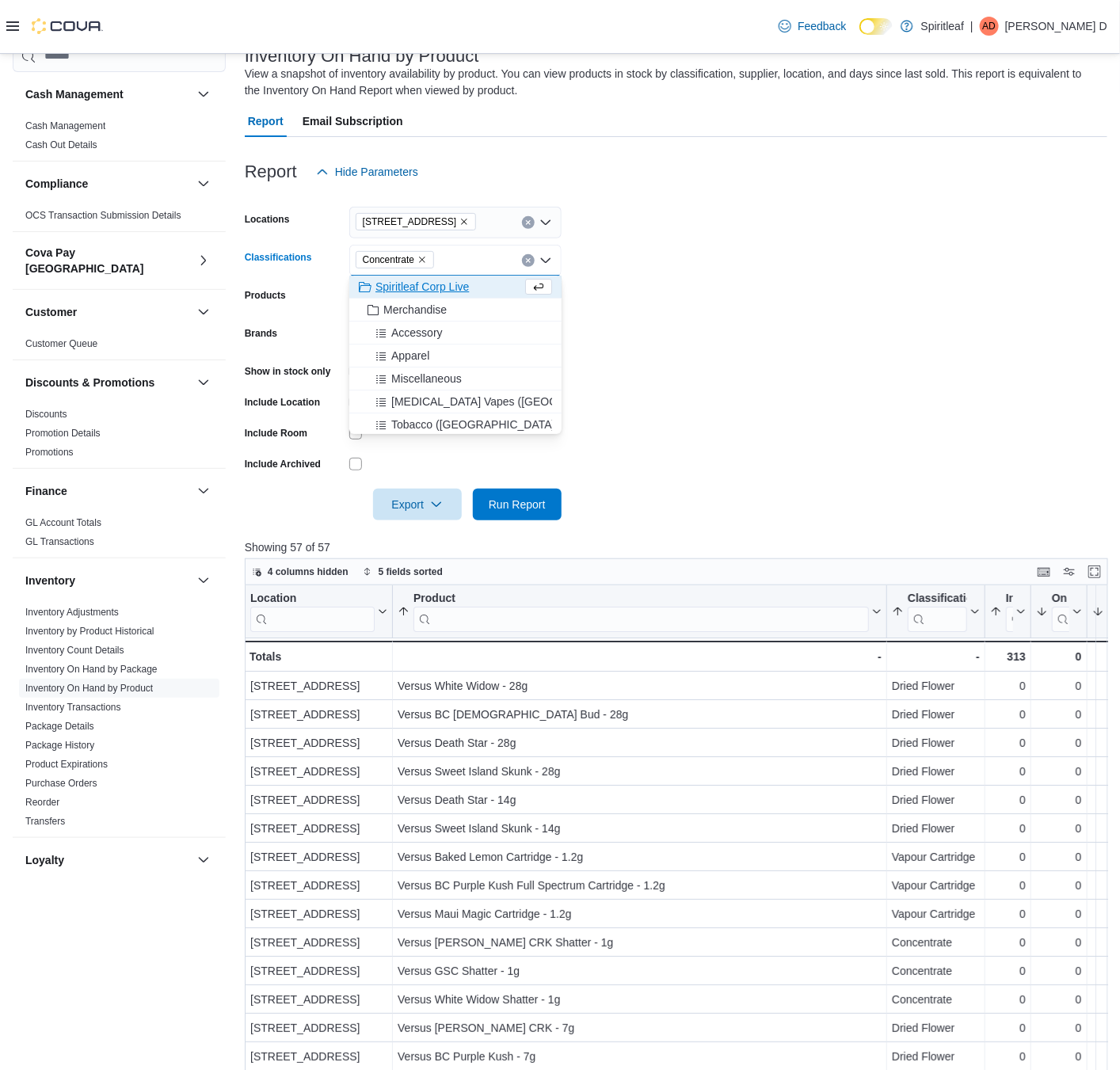
drag, startPoint x: 934, startPoint y: 288, endPoint x: 727, endPoint y: 378, distance: 225.7
click at [936, 285] on form "Locations [STREET_ADDRESS] Classifications Concentrate Combo box. Selected. Con…" at bounding box center [676, 354] width 863 height 332
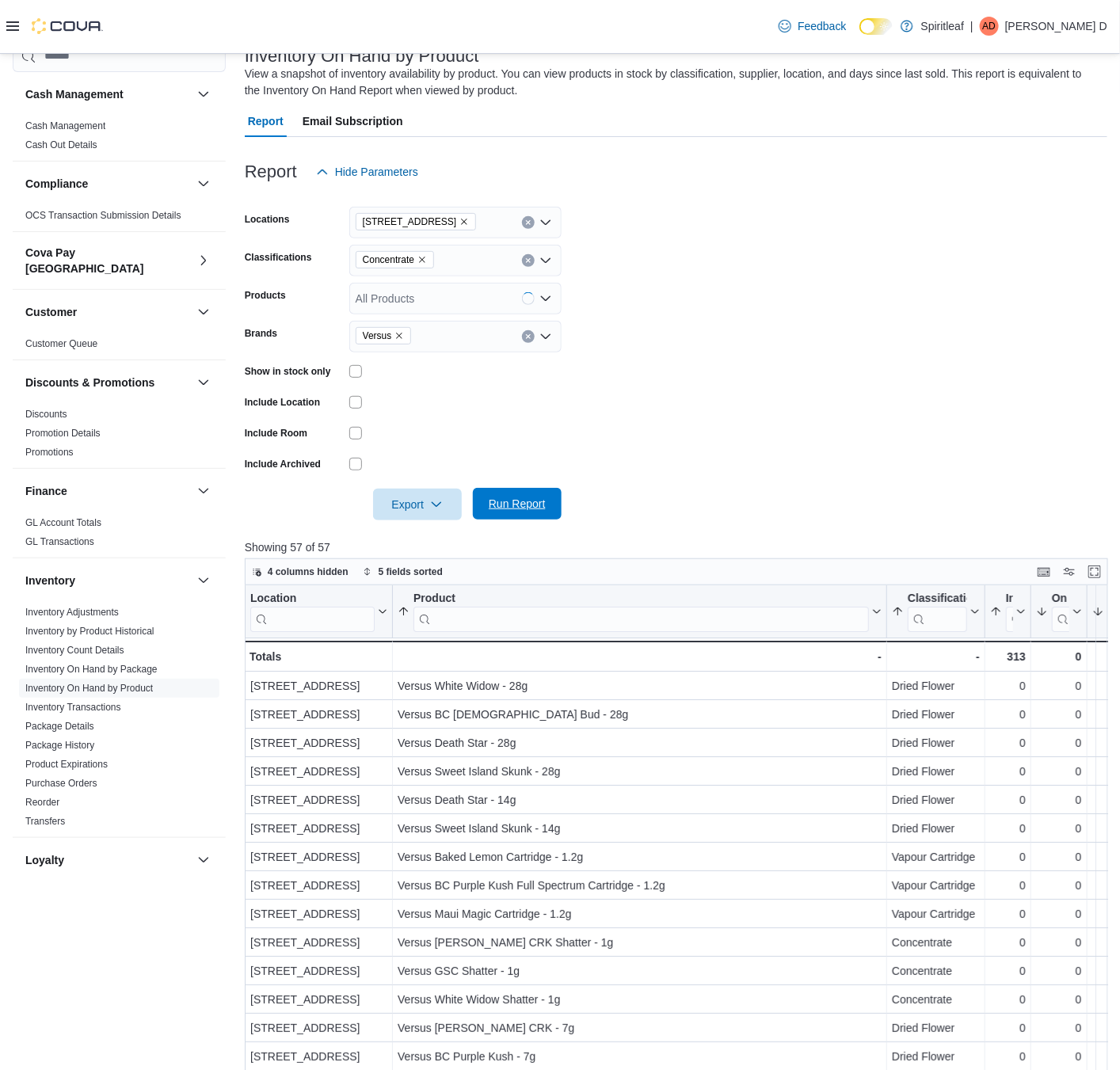
click at [494, 494] on span "Run Report" at bounding box center [517, 503] width 69 height 31
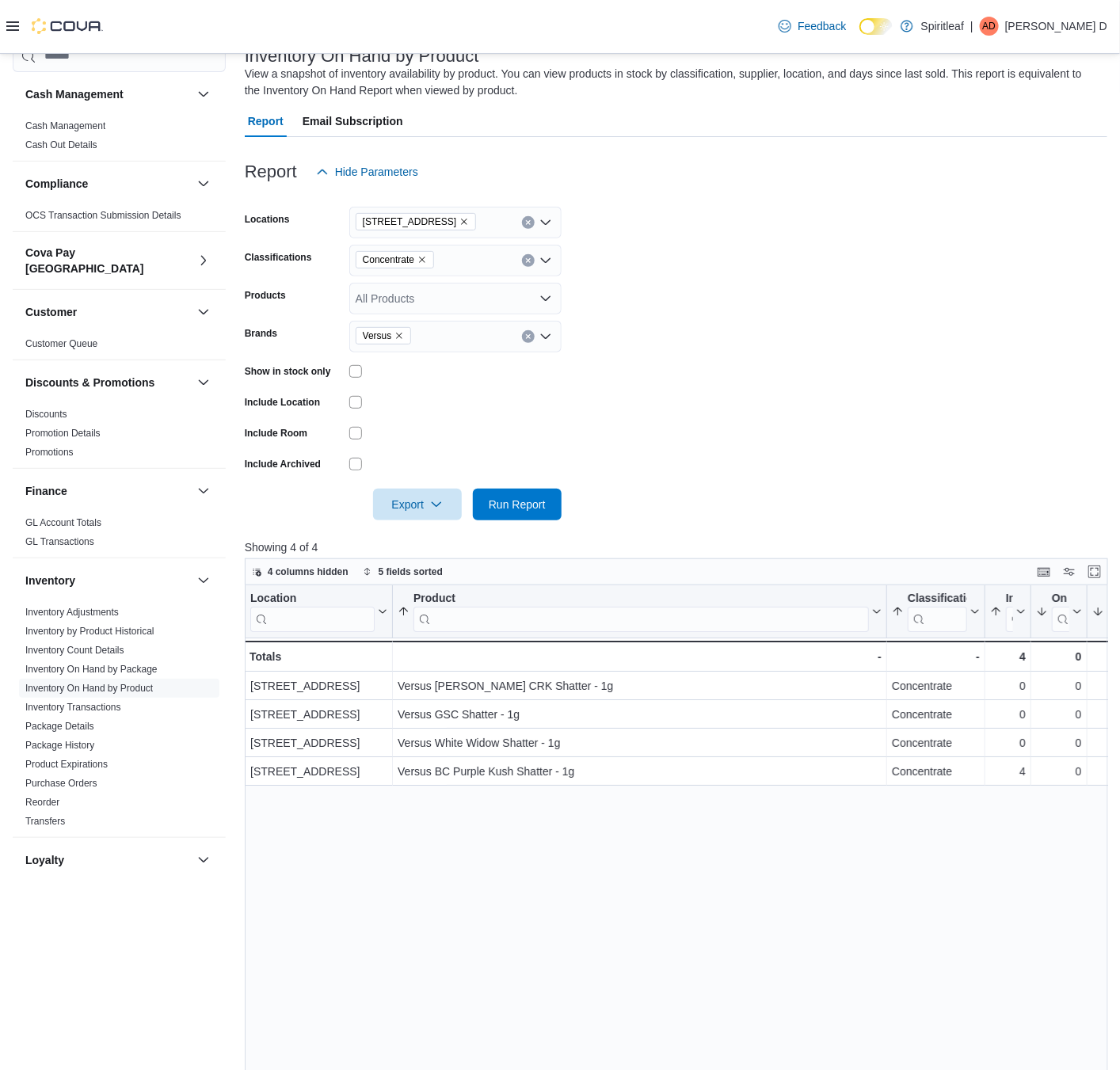
click at [403, 338] on icon "Remove Versus from selection in this group" at bounding box center [398, 335] width 9 height 9
click at [424, 255] on icon "Remove Concentrate from selection in this group" at bounding box center [422, 260] width 9 height 9
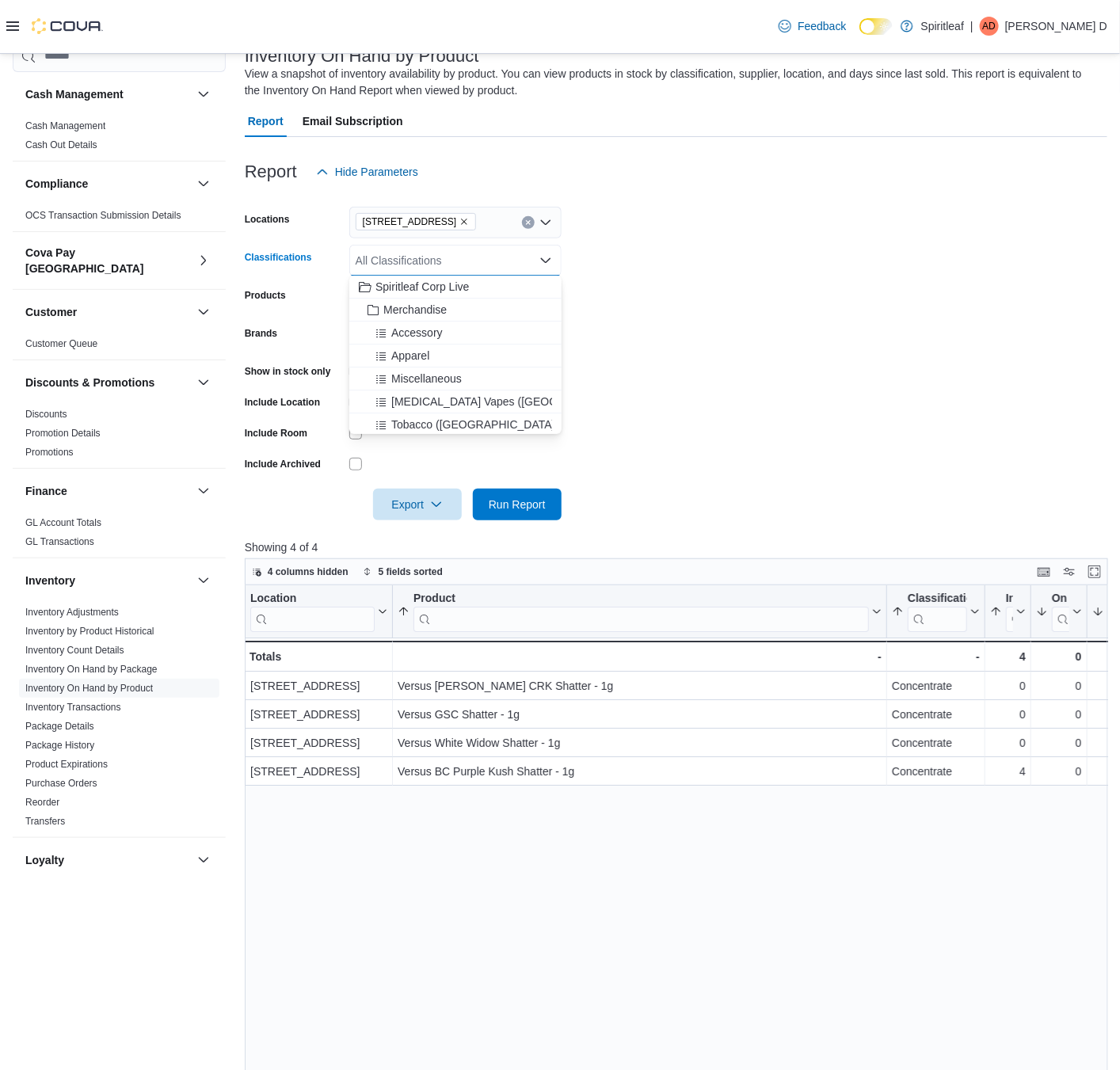
click at [875, 352] on form "Locations [STREET_ADDRESS] Classifications All Classifications Combo box. Selec…" at bounding box center [676, 354] width 863 height 332
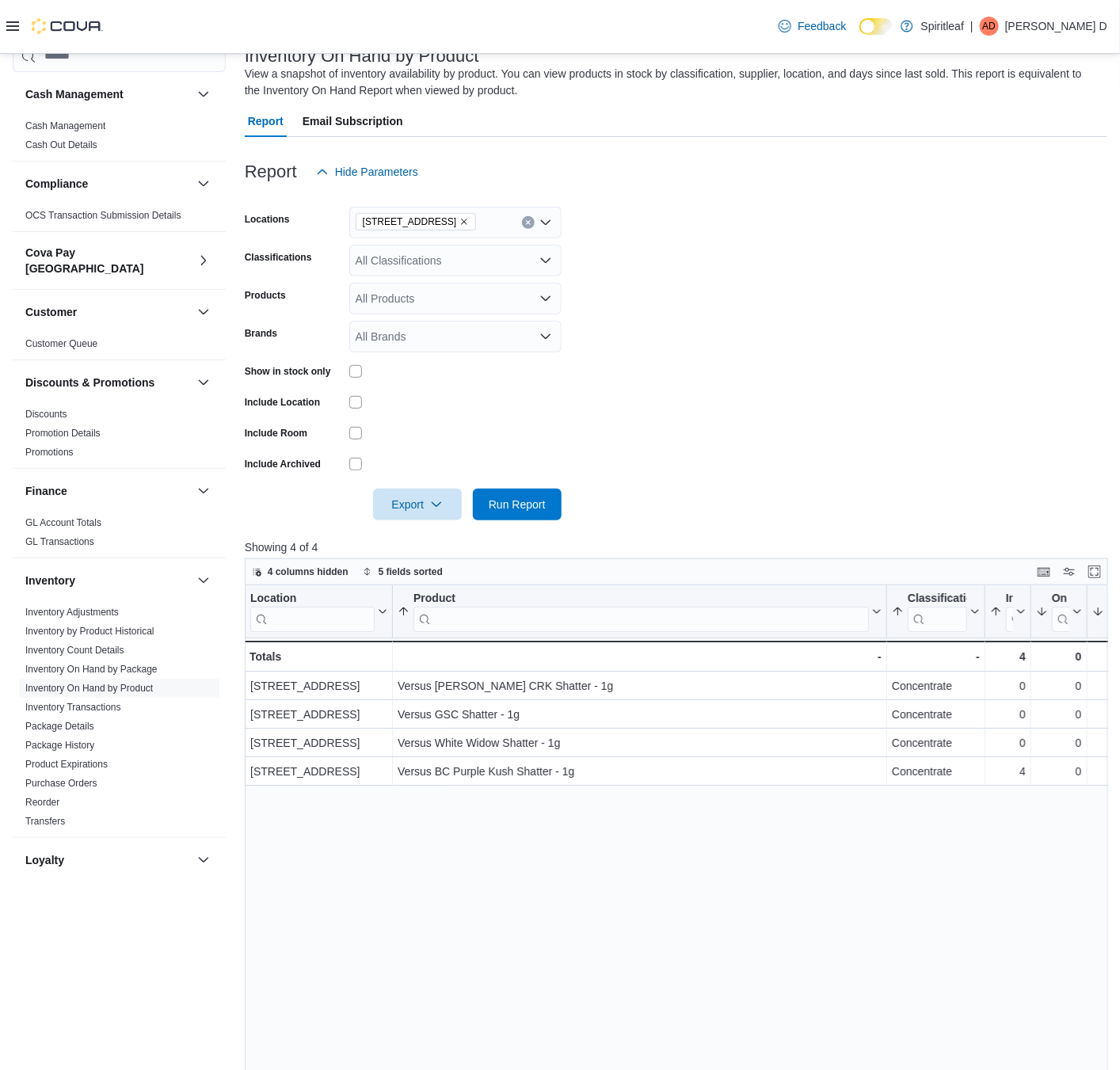
click at [464, 333] on div "All Brands" at bounding box center [455, 336] width 212 height 31
type input "********"
click at [469, 368] on span "Palmetto" at bounding box center [455, 363] width 193 height 16
drag, startPoint x: 650, startPoint y: 423, endPoint x: 588, endPoint y: 524, distance: 118.5
click at [650, 424] on form "Locations [STREET_ADDRESS] Classifications All Classifications Products All Pro…" at bounding box center [676, 354] width 863 height 332
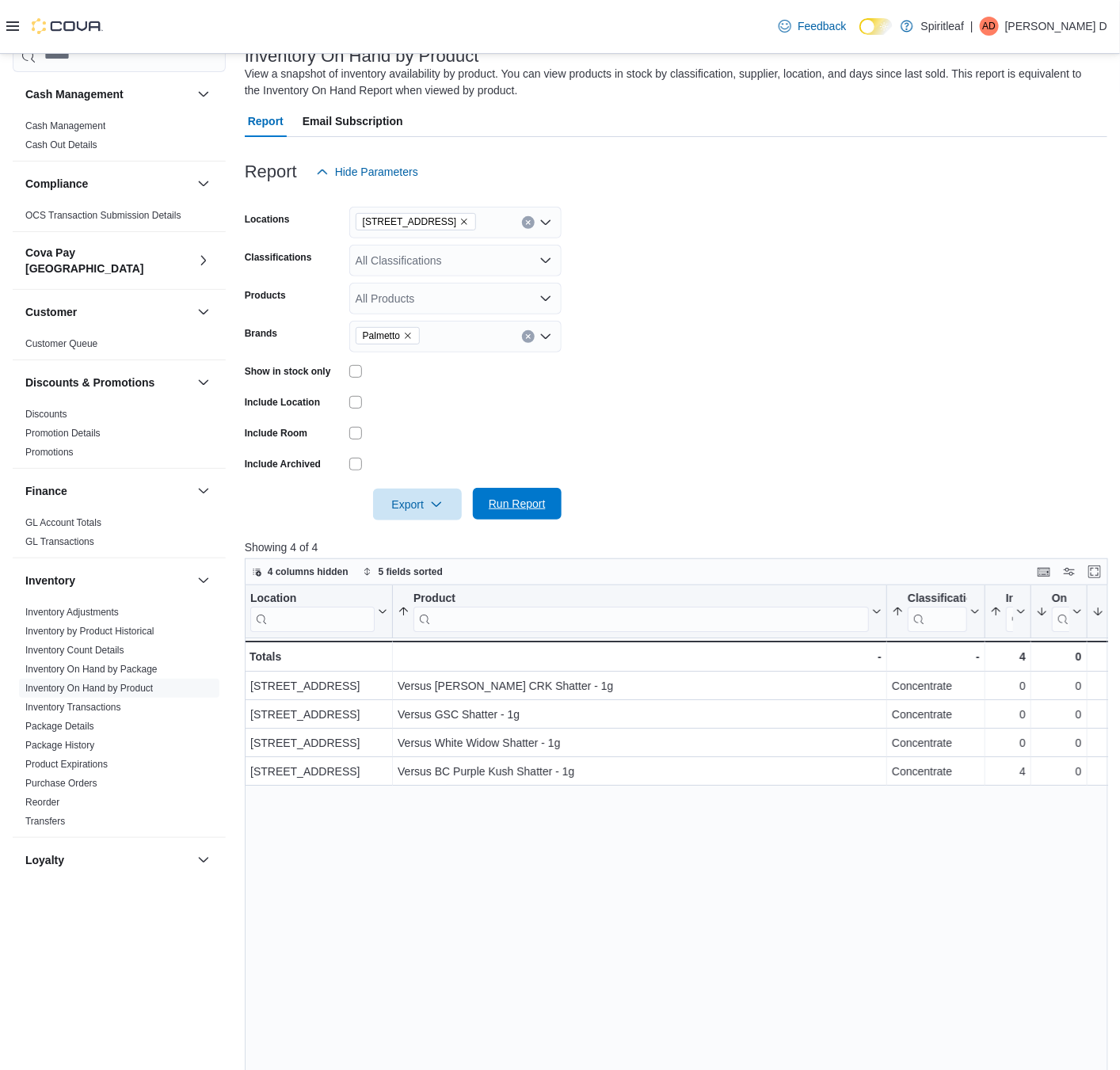
click at [519, 504] on span "Run Report" at bounding box center [517, 503] width 57 height 16
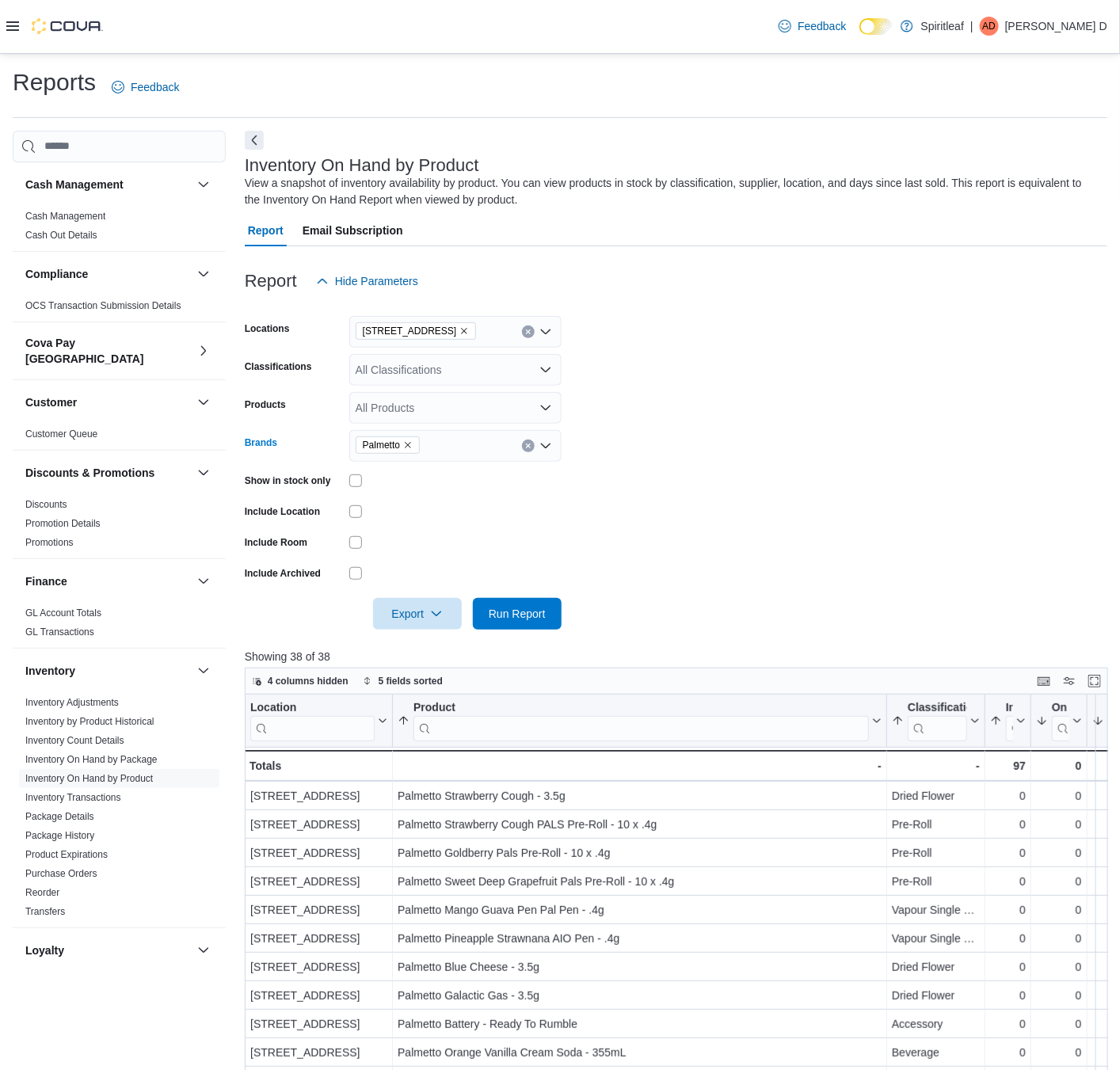
click at [413, 447] on icon "Remove Palmetto from selection in this group" at bounding box center [408, 445] width 9 height 9
type input "***"
click at [449, 519] on span "Vox Puffz" at bounding box center [455, 518] width 193 height 16
type input "***"
click at [397, 538] on span "VoxPuffz" at bounding box center [455, 540] width 193 height 16
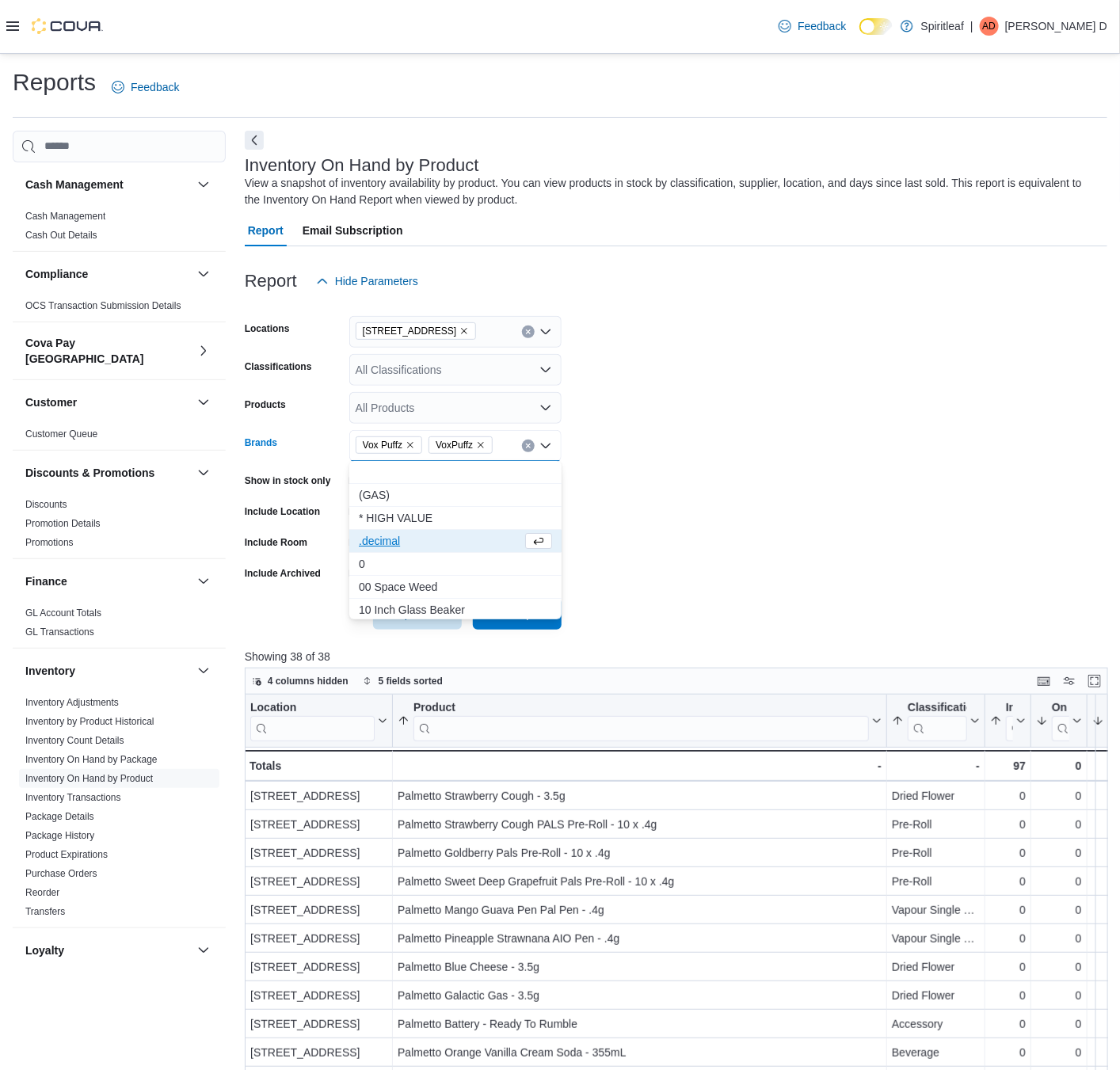
click at [633, 546] on form "Locations [STREET_ADDRESS] Classifications All Classifications Products All Pro…" at bounding box center [676, 463] width 863 height 332
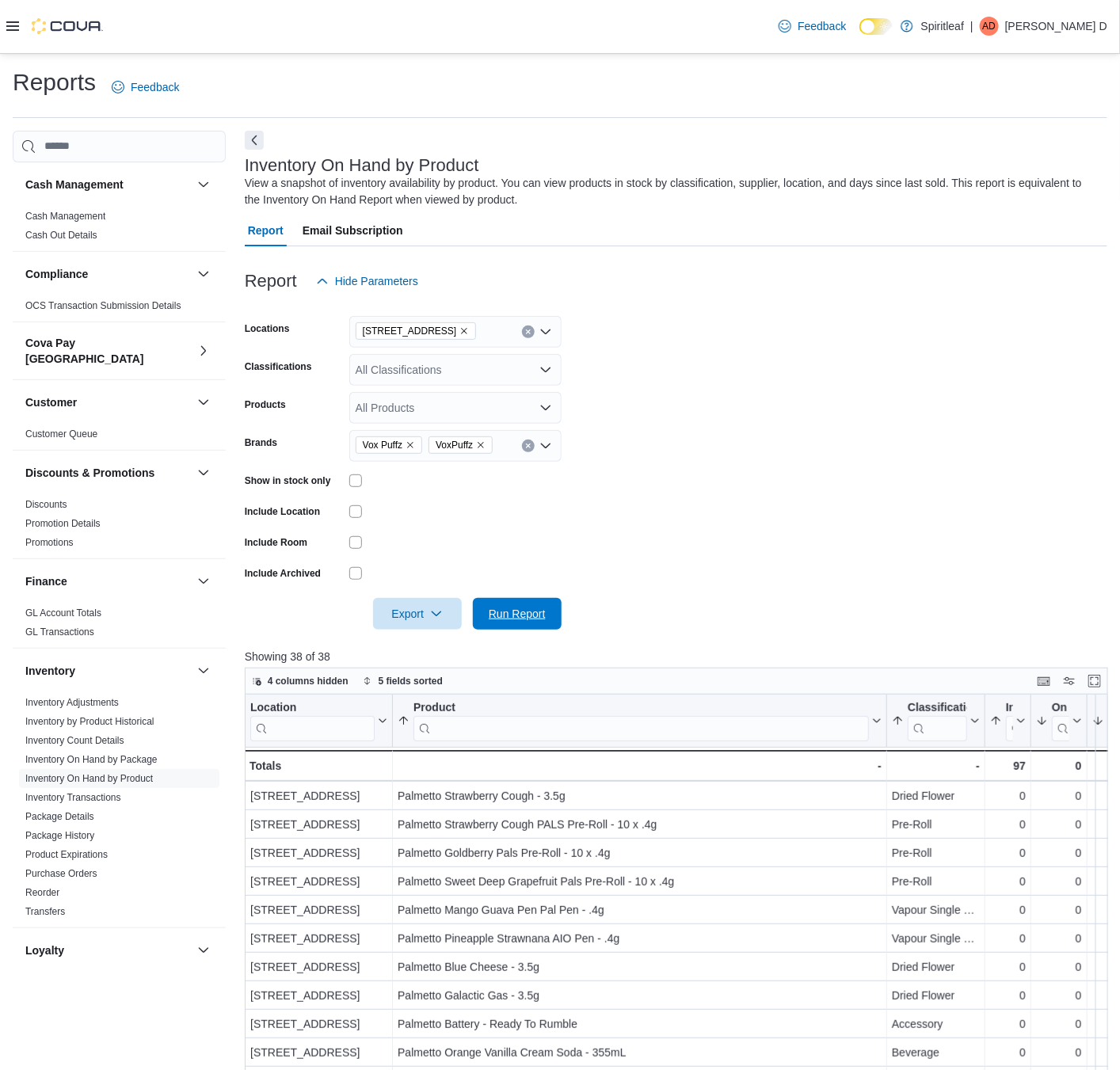
click at [508, 606] on span "Run Report" at bounding box center [517, 613] width 57 height 16
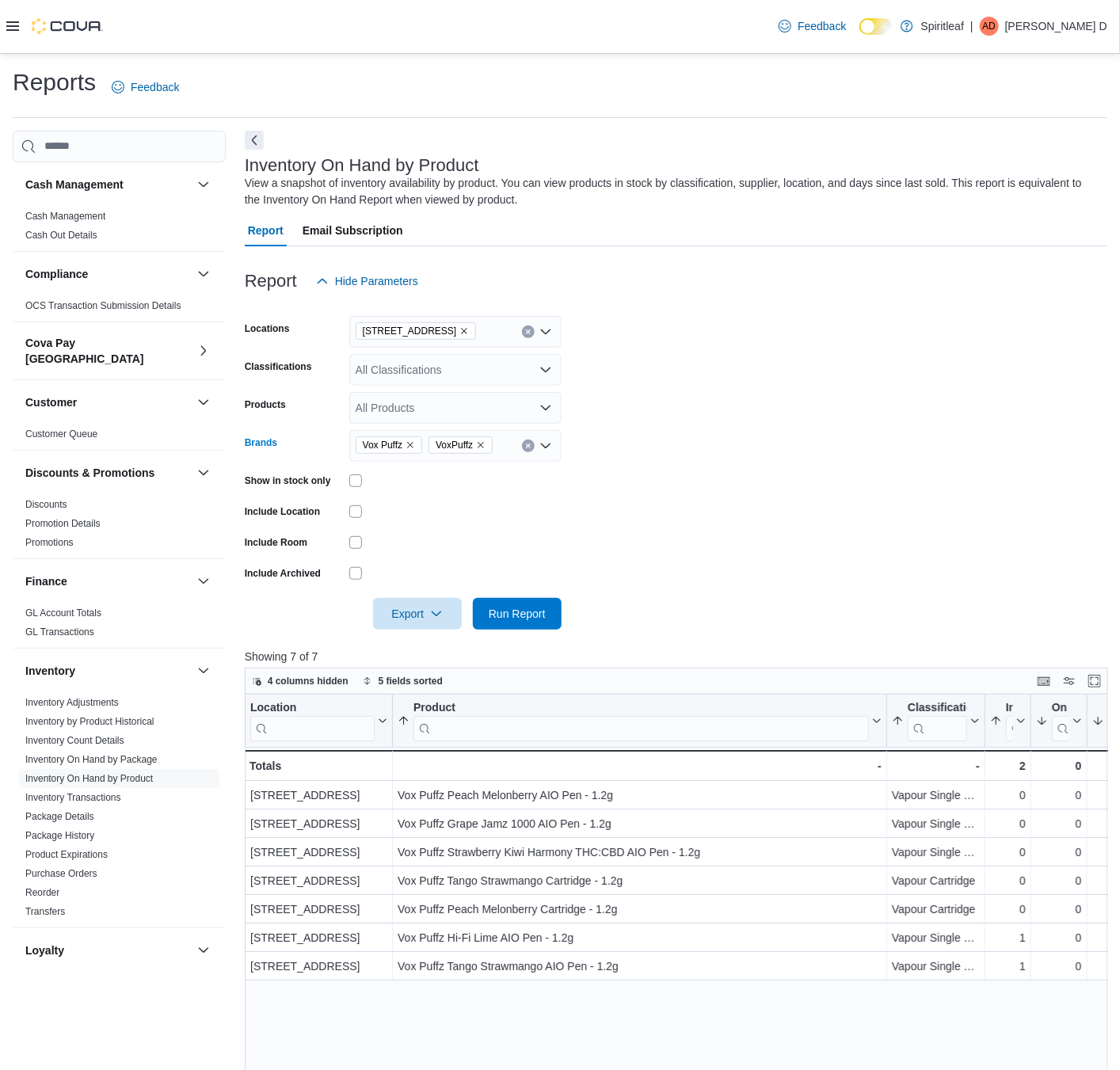
click at [540, 444] on icon "Open list of options" at bounding box center [546, 446] width 13 height 13
click at [523, 442] on button "Clear input" at bounding box center [528, 446] width 13 height 13
type input "******"
click at [508, 473] on span "Versus" at bounding box center [455, 472] width 193 height 16
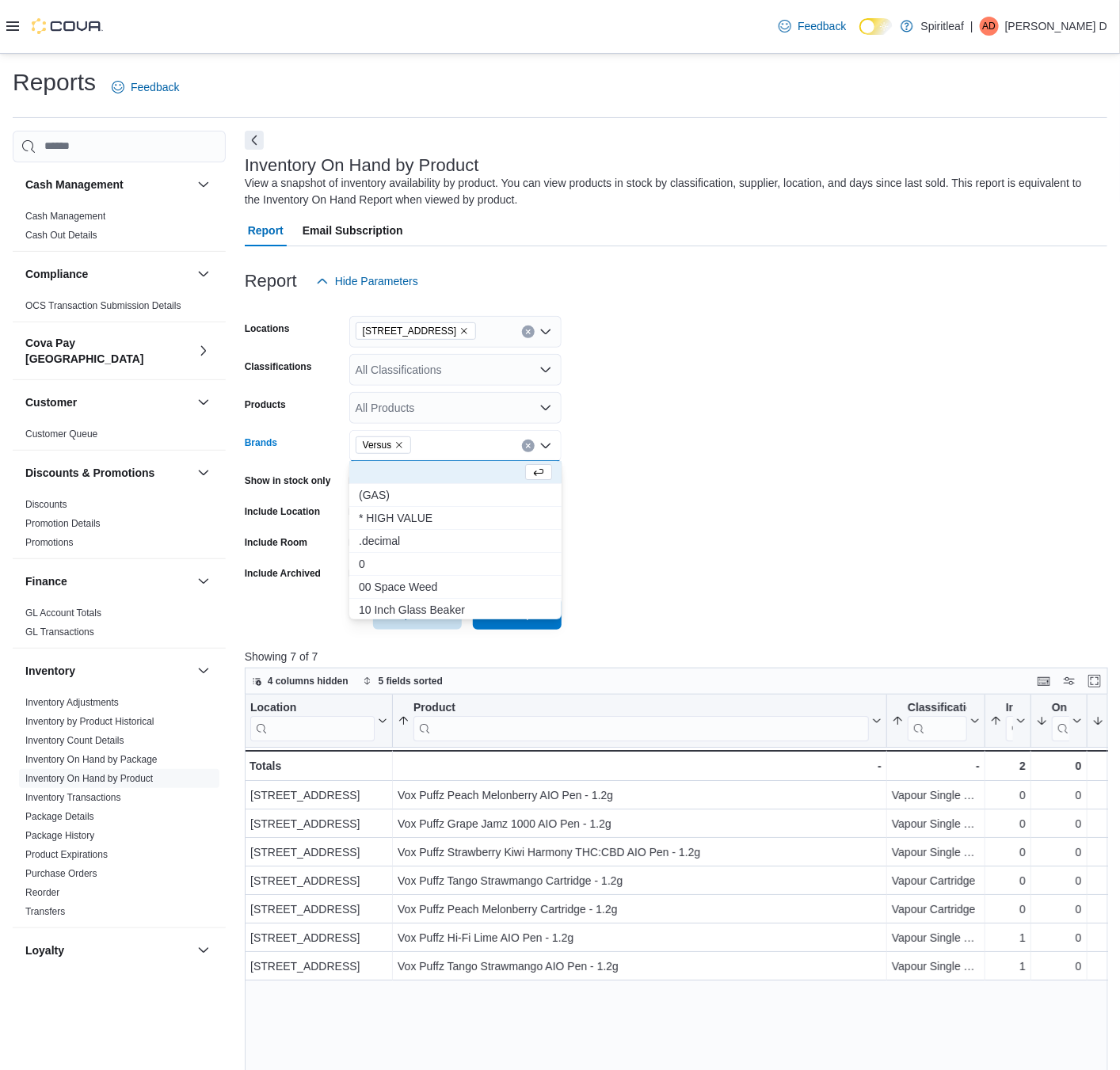
drag, startPoint x: 642, startPoint y: 480, endPoint x: 596, endPoint y: 526, distance: 65.1
click at [642, 487] on form "Locations [STREET_ADDRESS] Classifications All Classifications Products All Pro…" at bounding box center [676, 463] width 863 height 332
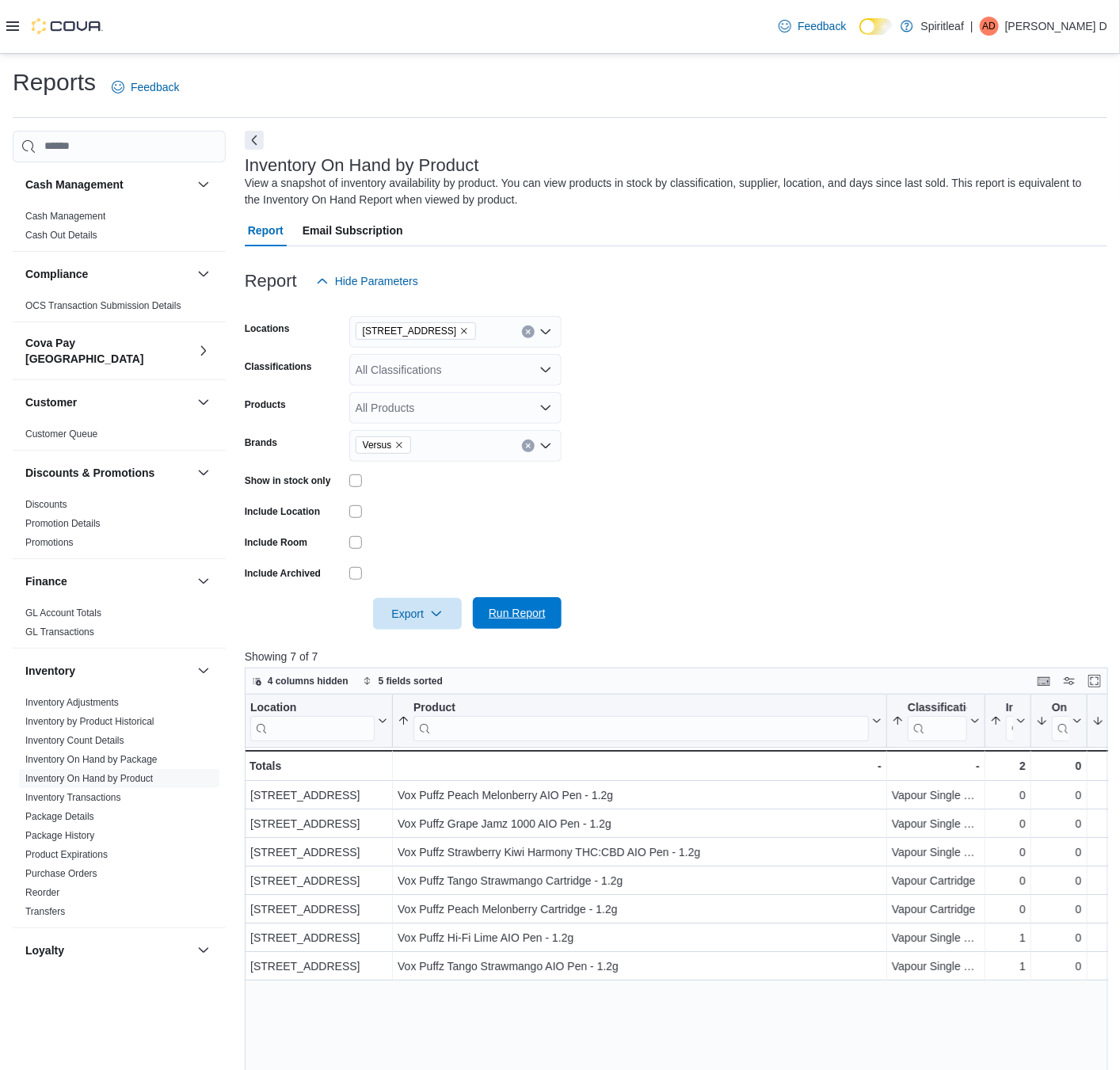
click at [519, 613] on span "Run Report" at bounding box center [517, 612] width 57 height 16
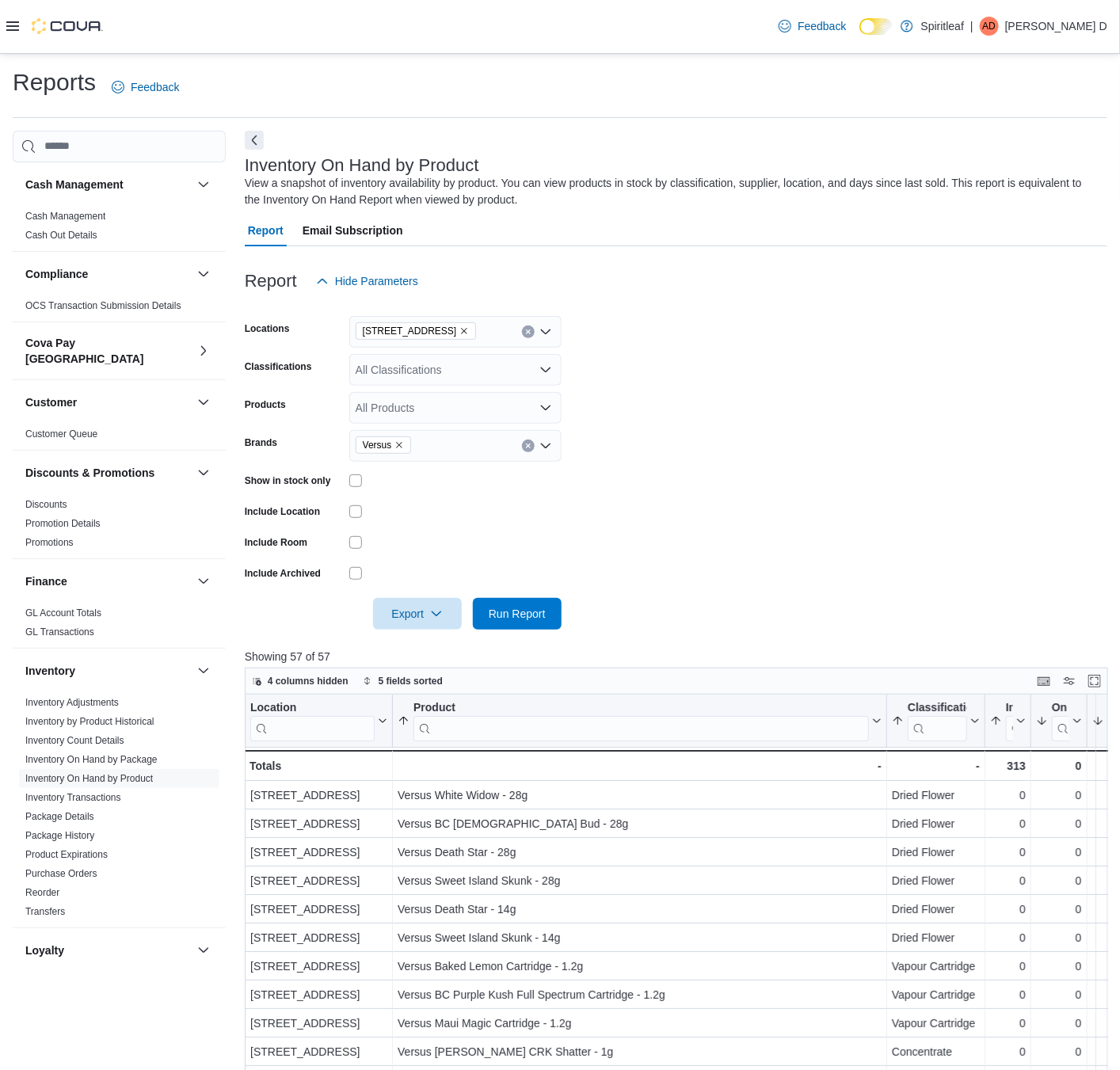
click at [398, 442] on icon "Remove Versus from selection in this group" at bounding box center [398, 445] width 9 height 9
type input "**********"
click at [458, 466] on span "Sticky Greens" at bounding box center [455, 472] width 193 height 16
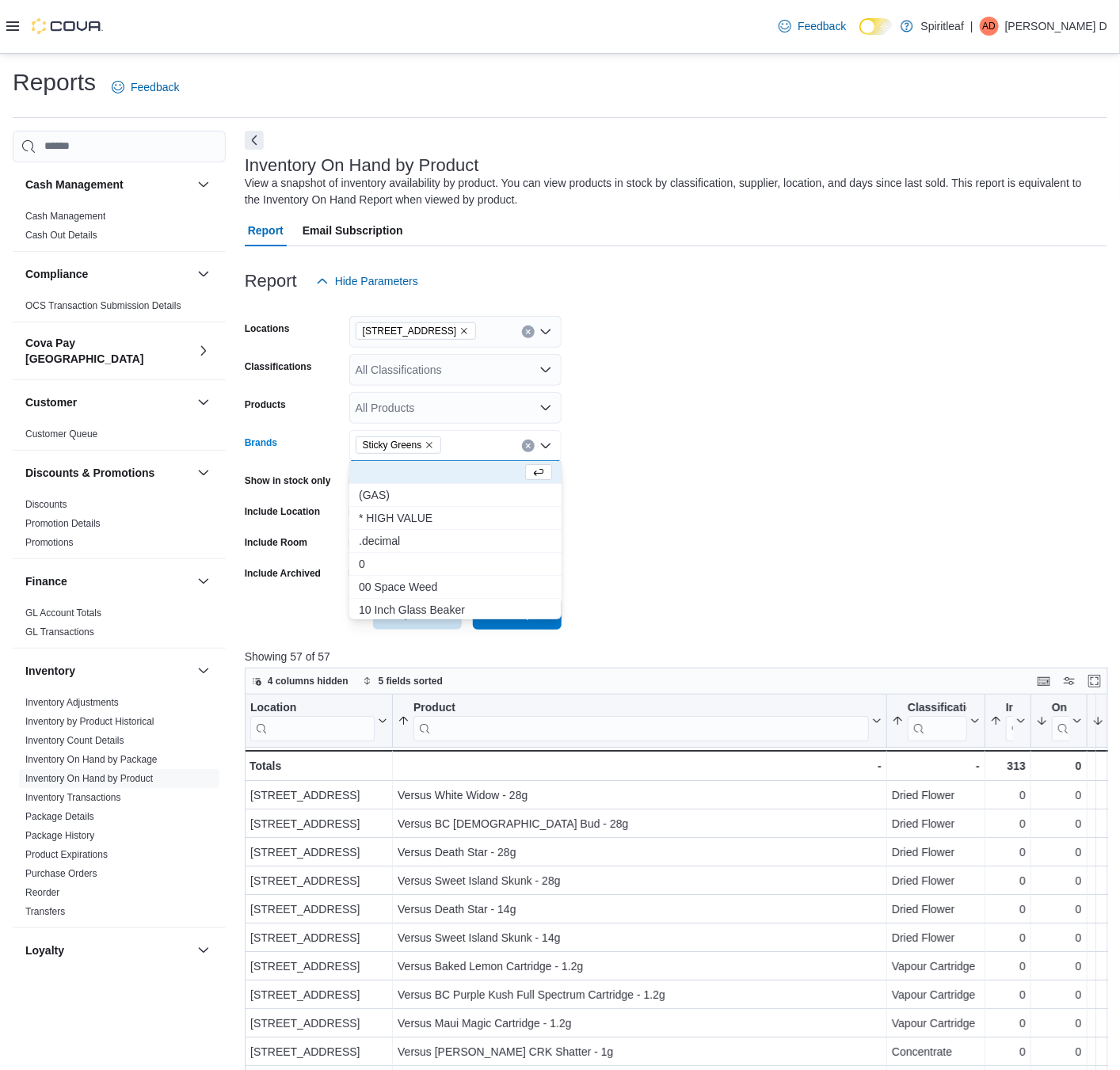
click at [732, 447] on form "Locations [STREET_ADDRESS] Classifications All Classifications Products All Pro…" at bounding box center [676, 463] width 863 height 332
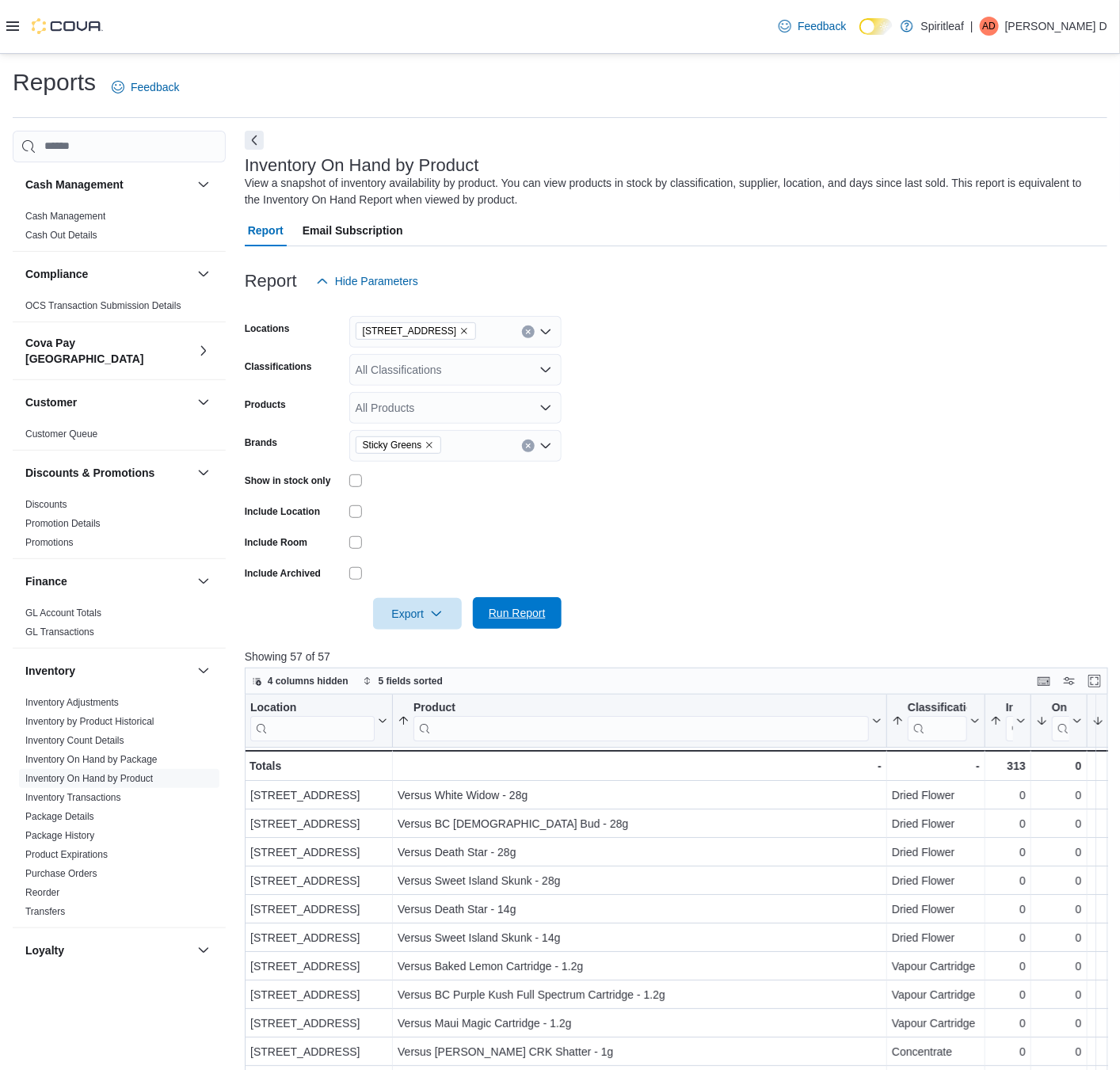
click at [519, 628] on div "Export Run Report" at bounding box center [403, 613] width 317 height 31
click at [537, 609] on span "Run Report" at bounding box center [517, 612] width 57 height 16
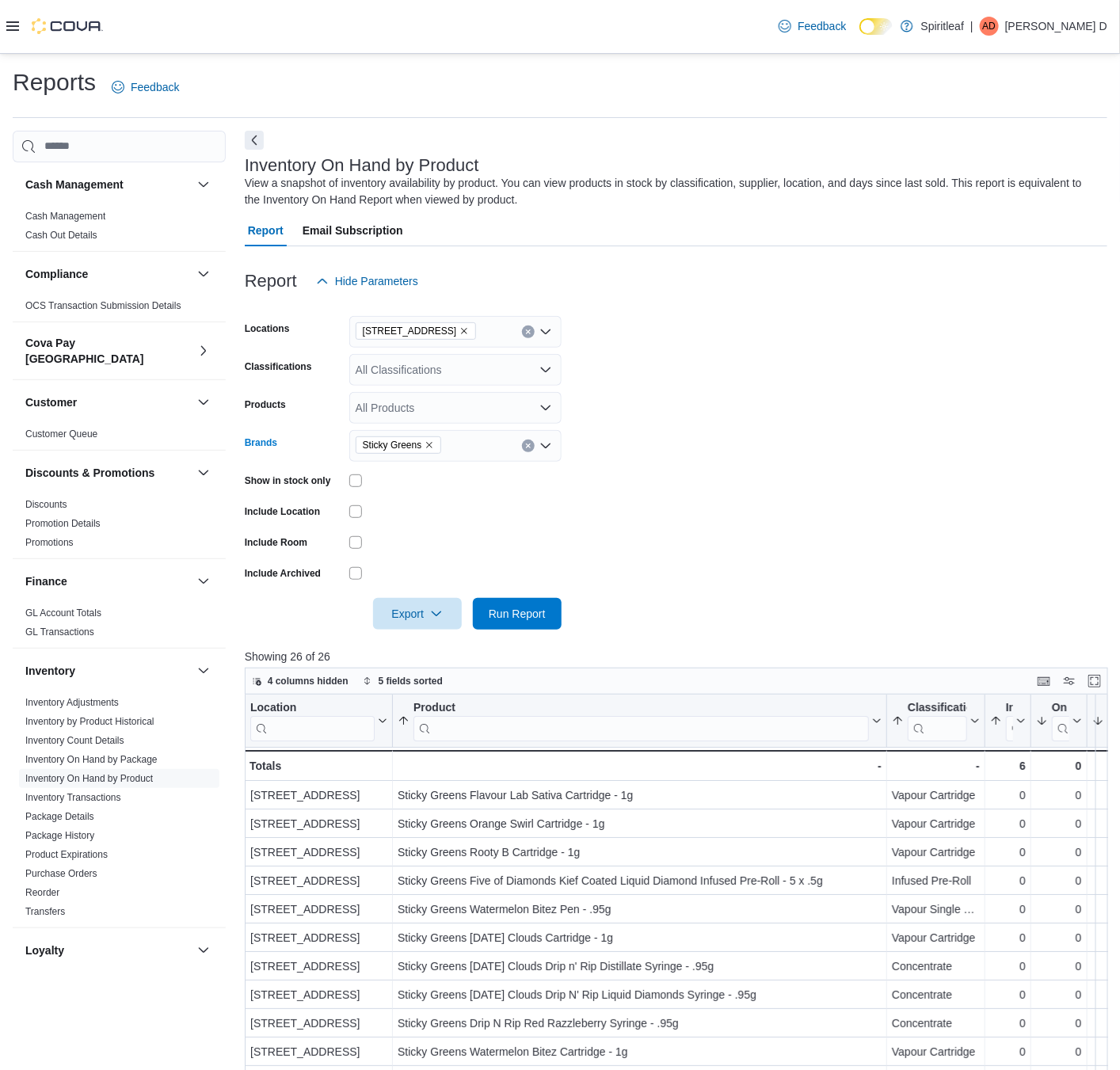
click at [425, 445] on icon "Remove Sticky Greens from selection in this group" at bounding box center [429, 445] width 9 height 9
type input "**********"
drag, startPoint x: 519, startPoint y: 476, endPoint x: 628, endPoint y: 467, distance: 109.4
click at [532, 476] on span "General Admission" at bounding box center [455, 472] width 193 height 16
drag, startPoint x: 673, startPoint y: 456, endPoint x: 661, endPoint y: 467, distance: 16.3
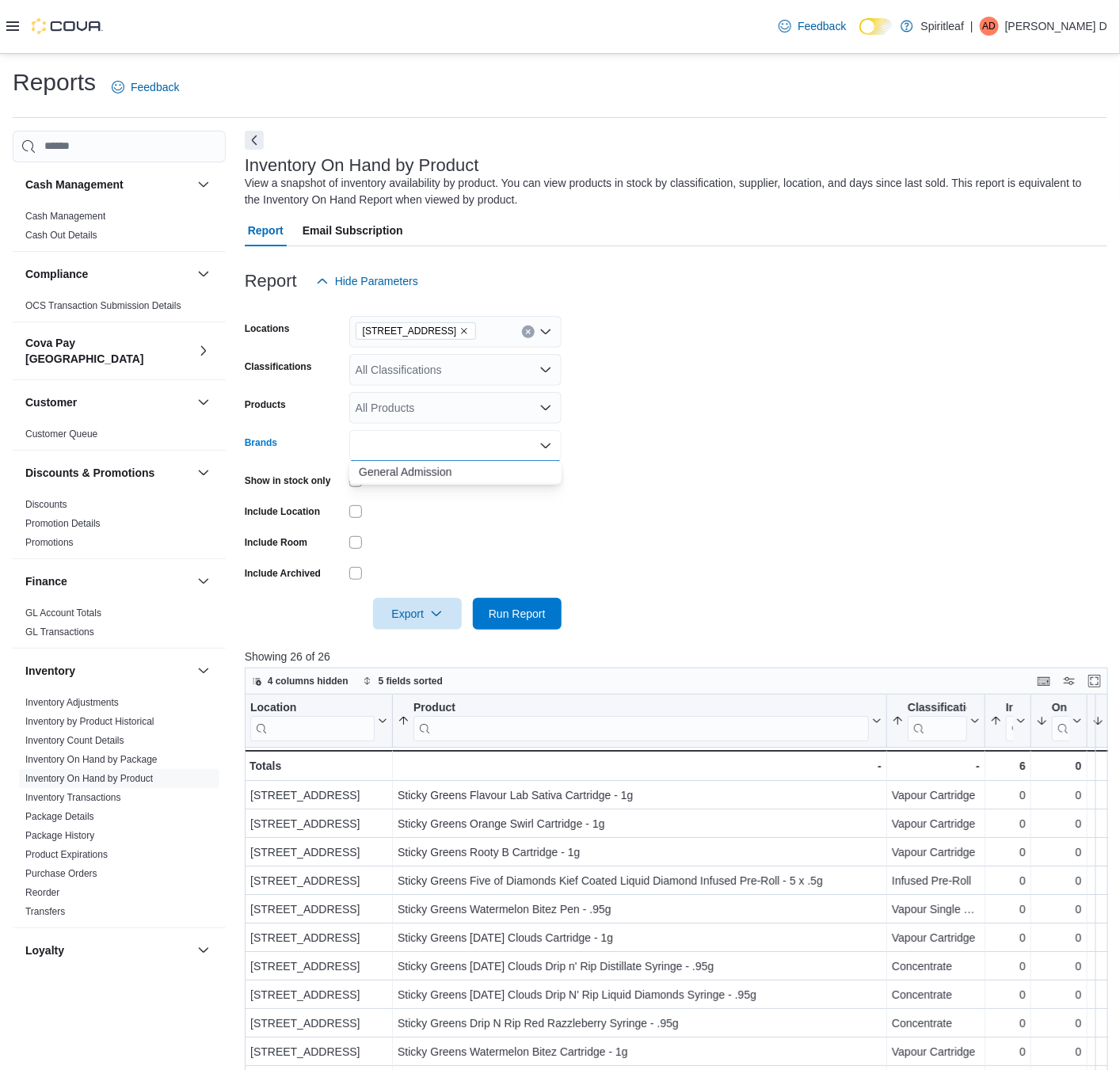
click at [668, 459] on form "Locations [STREET_ADDRESS] Classifications All Classifications Products All Pro…" at bounding box center [676, 463] width 863 height 332
click at [525, 617] on span "Run Report" at bounding box center [517, 612] width 57 height 16
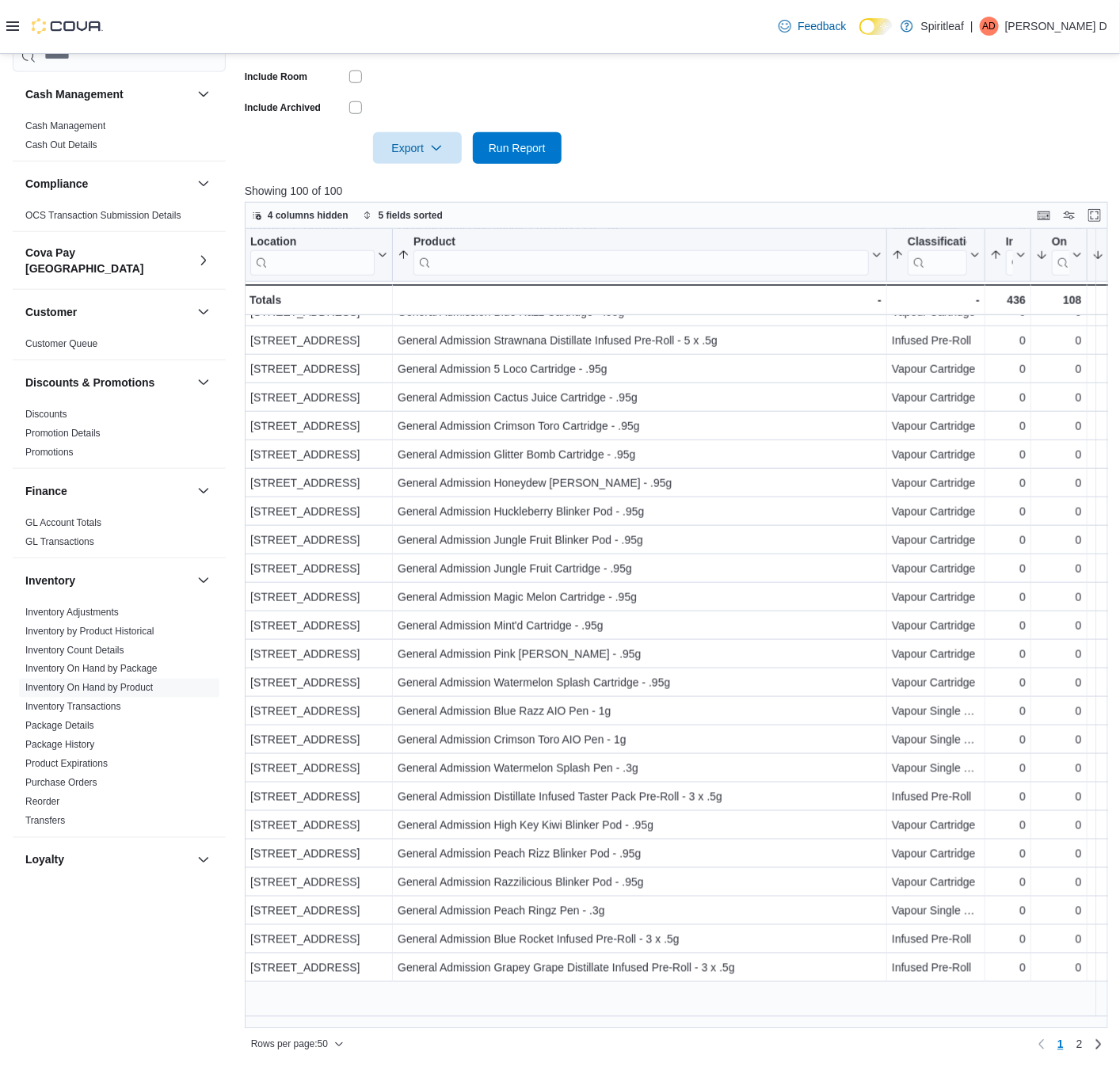
scroll to position [367, 0]
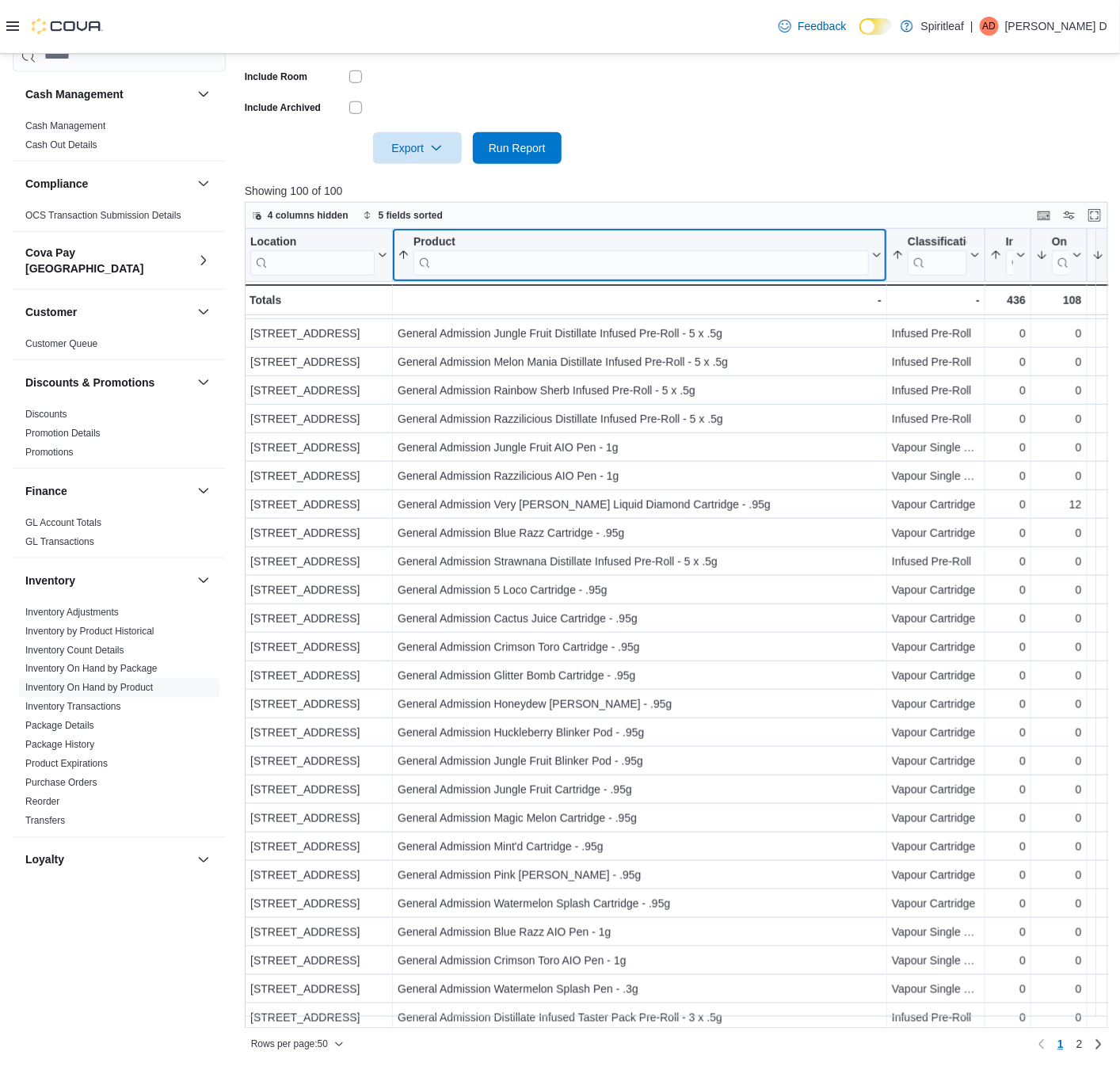
click at [505, 261] on input "search" at bounding box center [641, 262] width 455 height 25
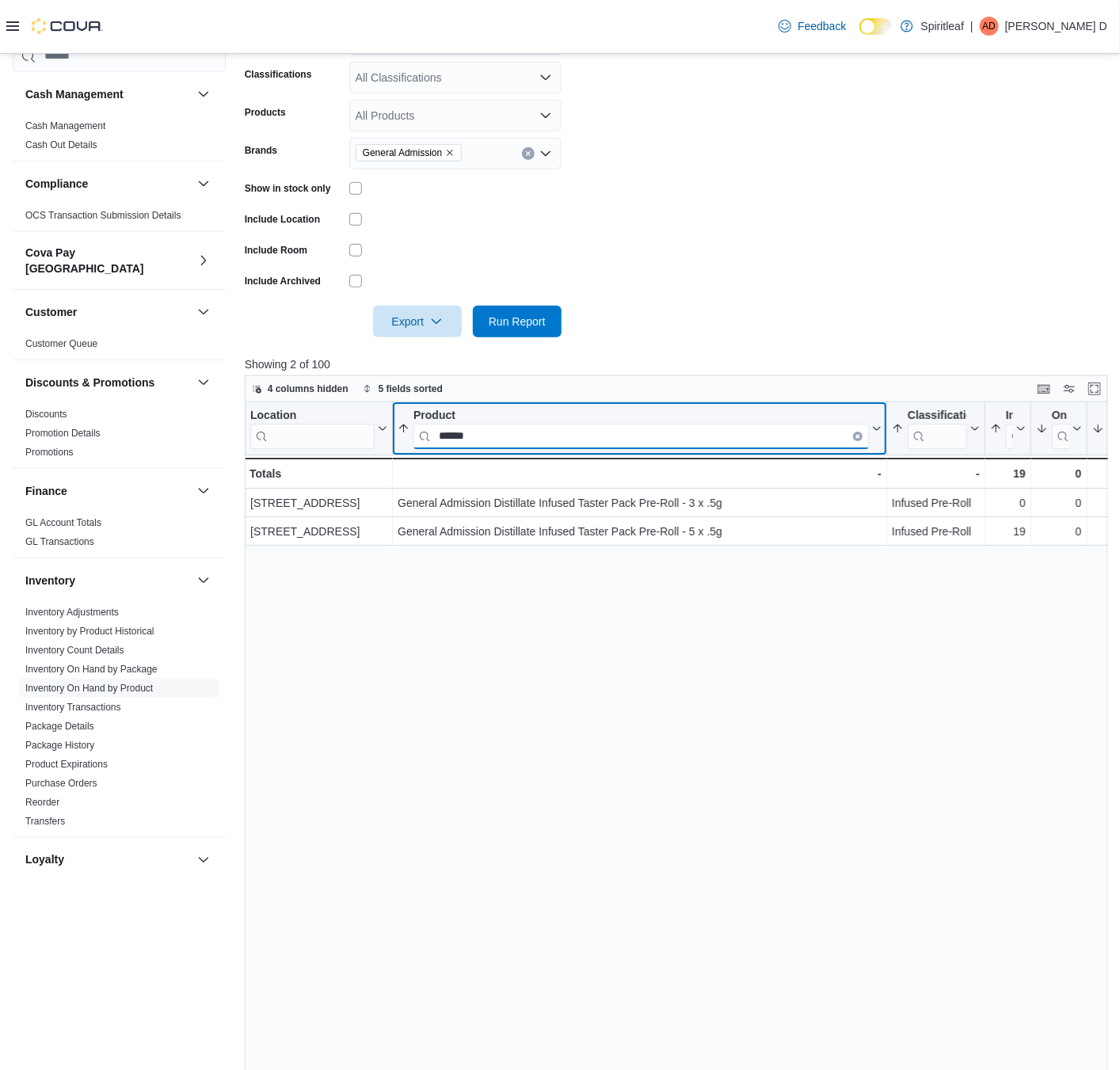
scroll to position [109, 0]
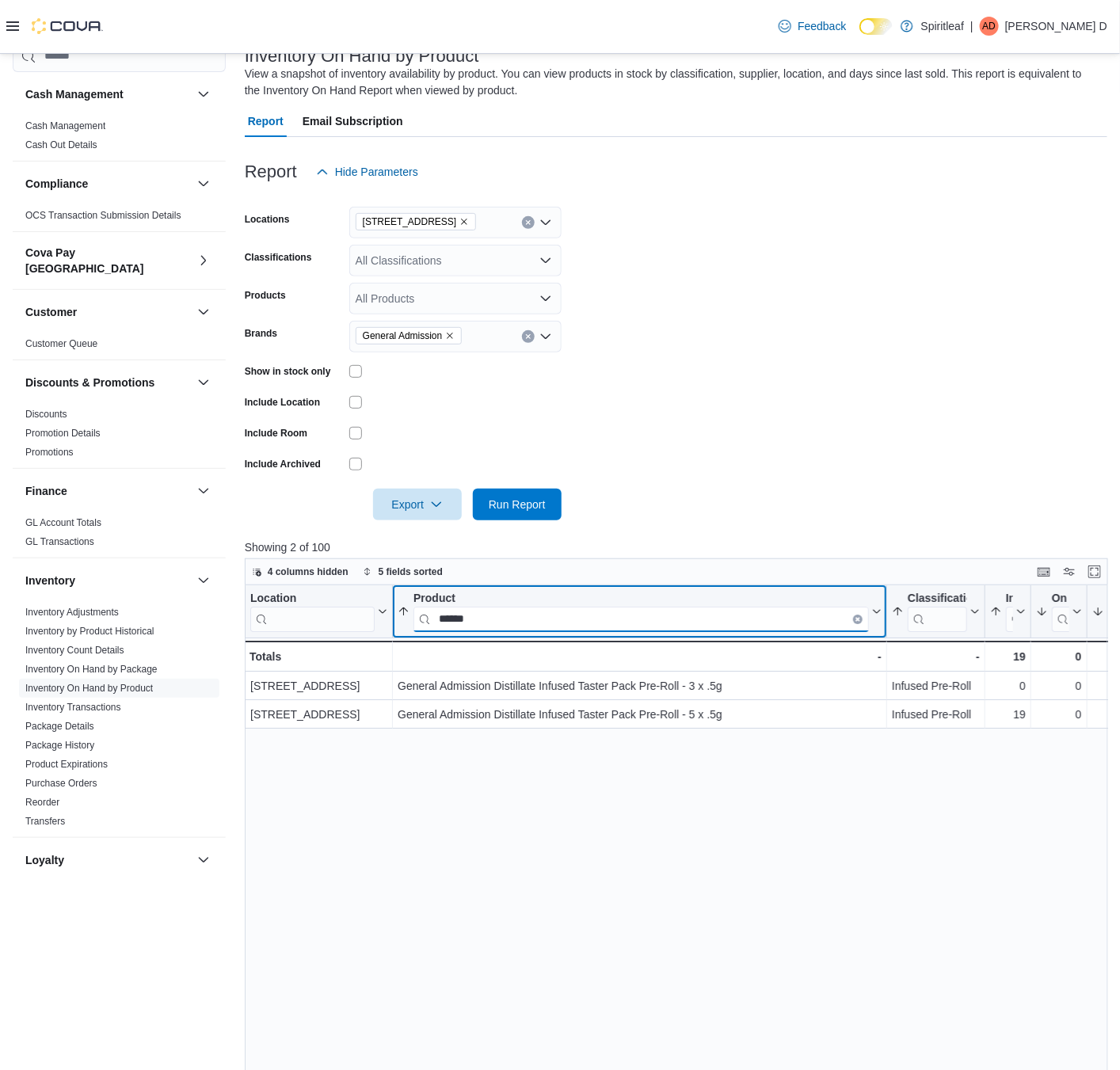
type input "******"
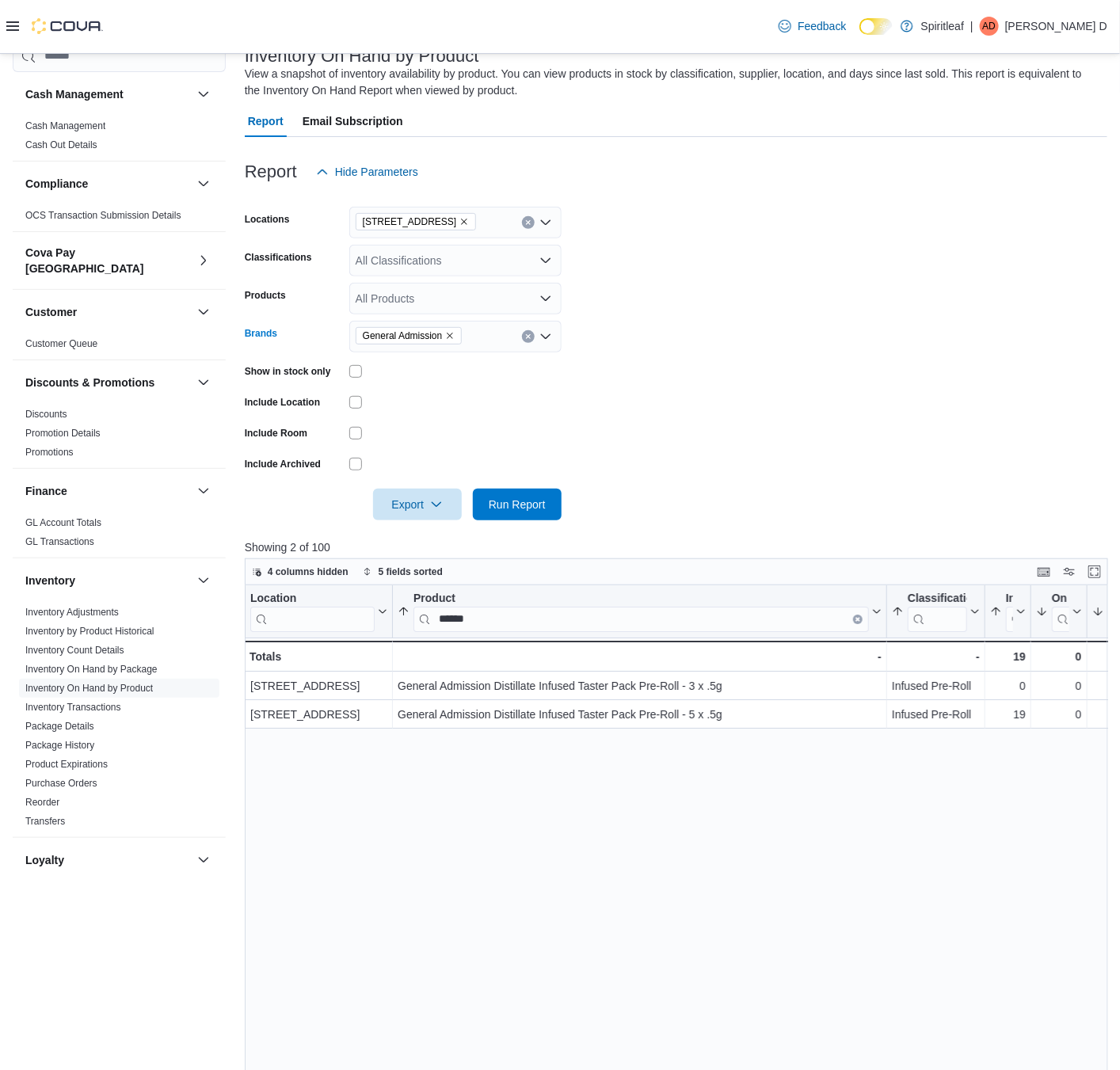
click at [453, 335] on icon "Remove General Admission from selection in this group" at bounding box center [449, 335] width 9 height 9
type input "**********"
click at [444, 364] on span "Simply Bare" at bounding box center [455, 363] width 193 height 16
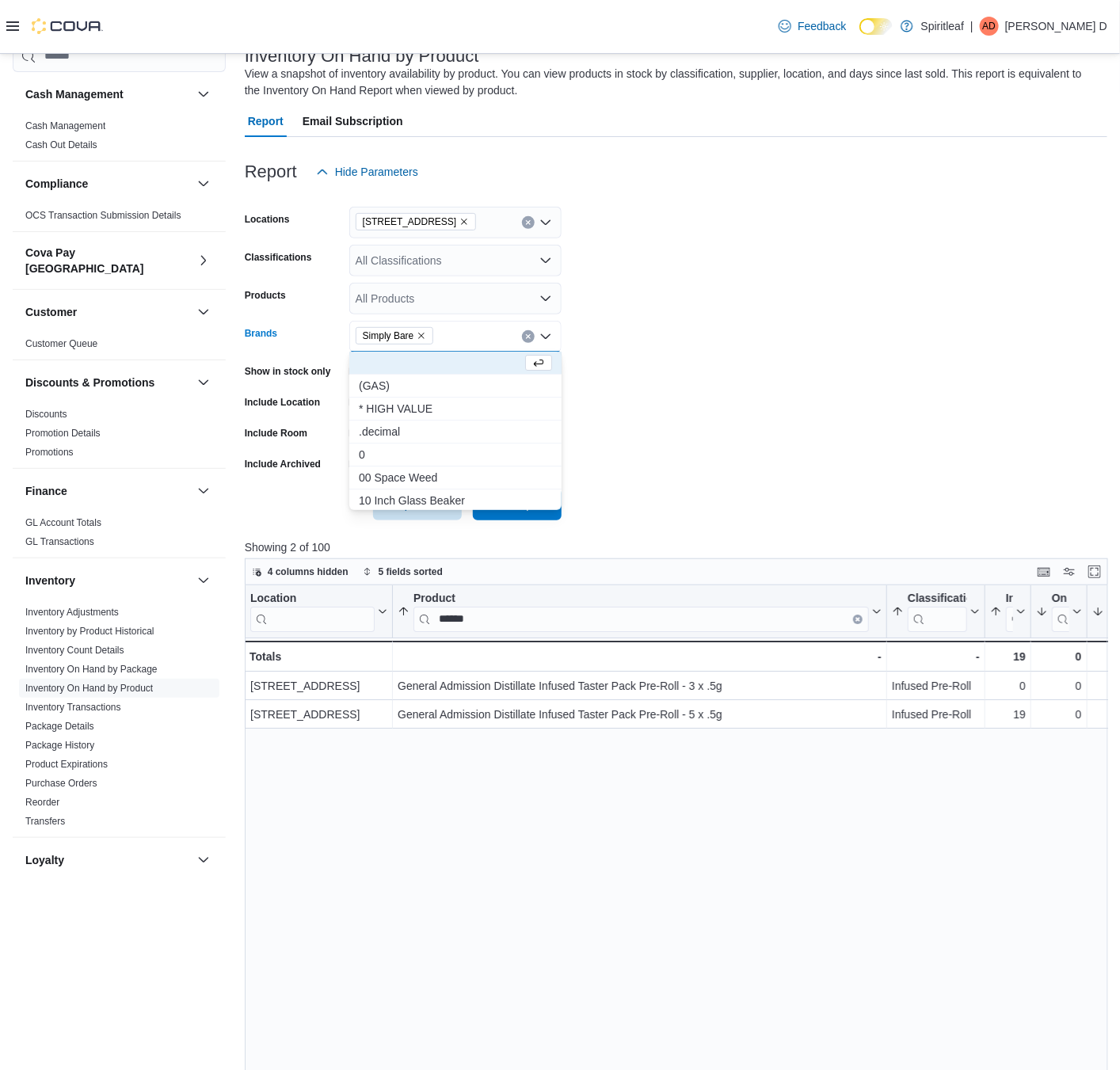
drag, startPoint x: 898, startPoint y: 368, endPoint x: 810, endPoint y: 407, distance: 96.3
click at [892, 371] on form "Locations [STREET_ADDRESS] Classifications All Classifications Products All Pro…" at bounding box center [676, 354] width 863 height 332
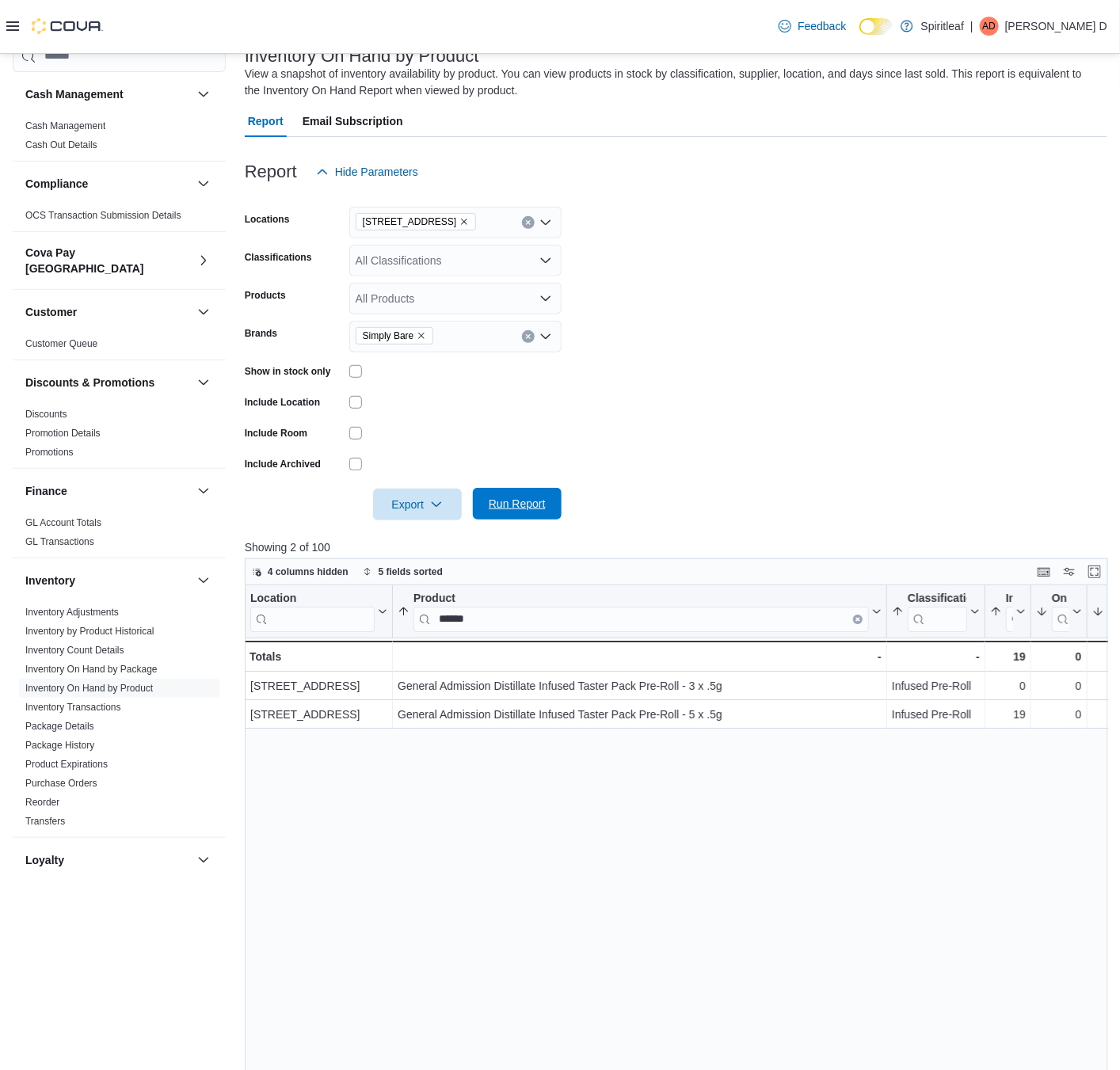
click at [514, 508] on span "Run Report" at bounding box center [517, 503] width 57 height 16
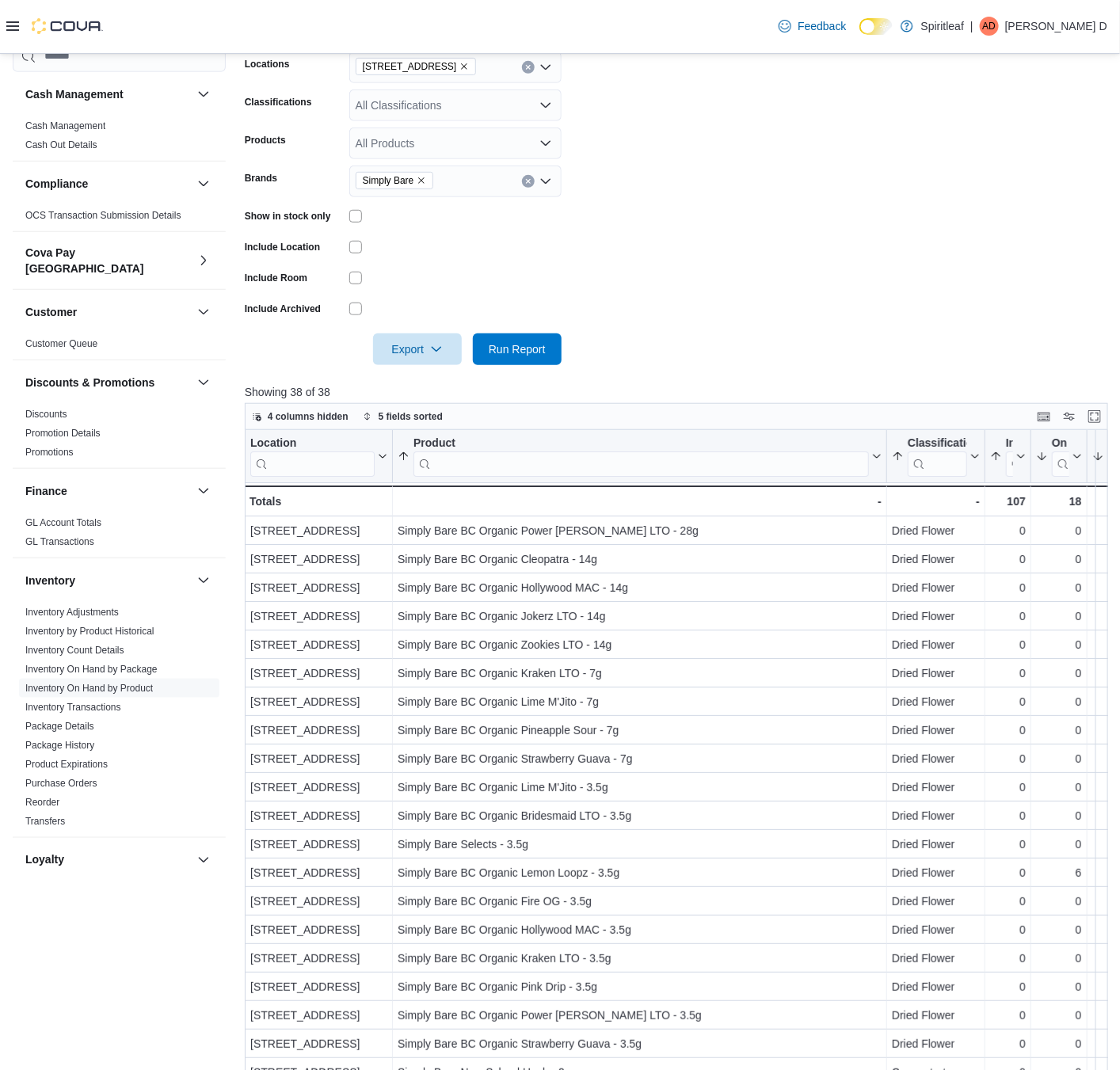
scroll to position [109, 0]
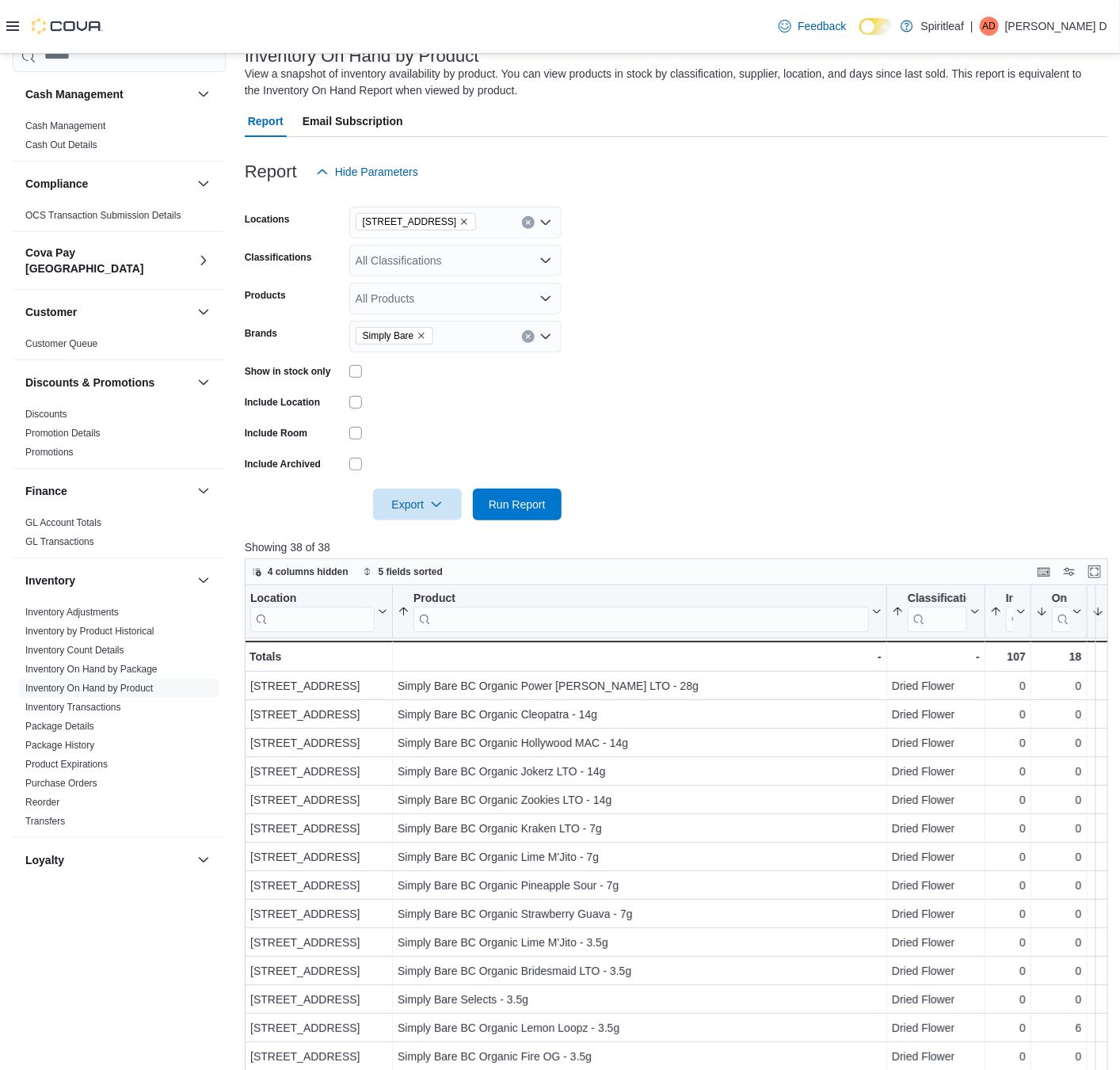
click at [417, 332] on icon "Remove Simply Bare from selection in this group" at bounding box center [421, 335] width 9 height 9
type input "****"
click at [528, 349] on div "****" at bounding box center [455, 336] width 212 height 31
drag, startPoint x: 399, startPoint y: 359, endPoint x: 579, endPoint y: 430, distance: 193.5
click at [397, 359] on span "[PERSON_NAME]" at bounding box center [455, 363] width 193 height 16
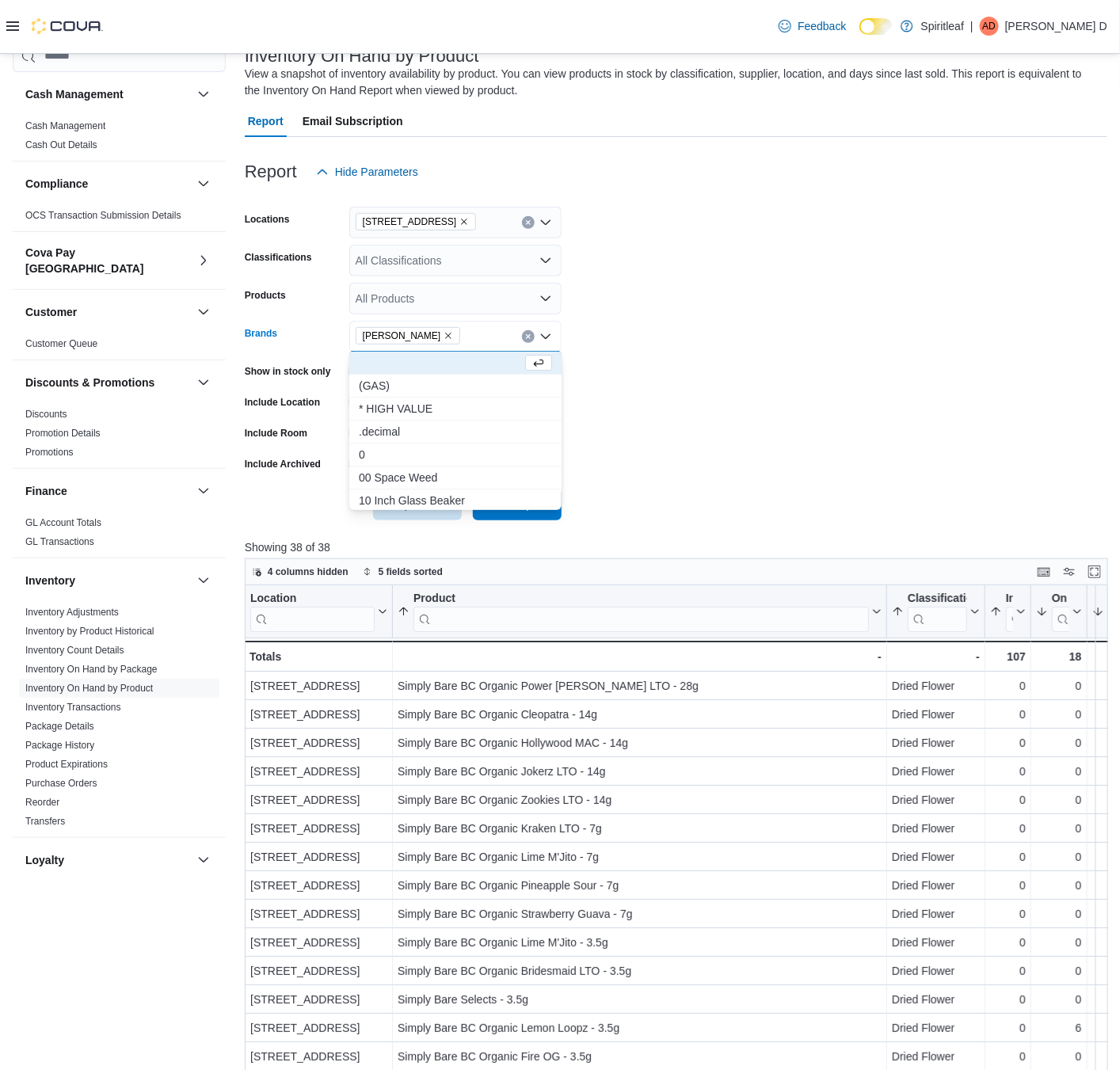
click at [579, 431] on form "Locations [STREET_ADDRESS] Classifications All Classifications Products All Pro…" at bounding box center [676, 354] width 863 height 332
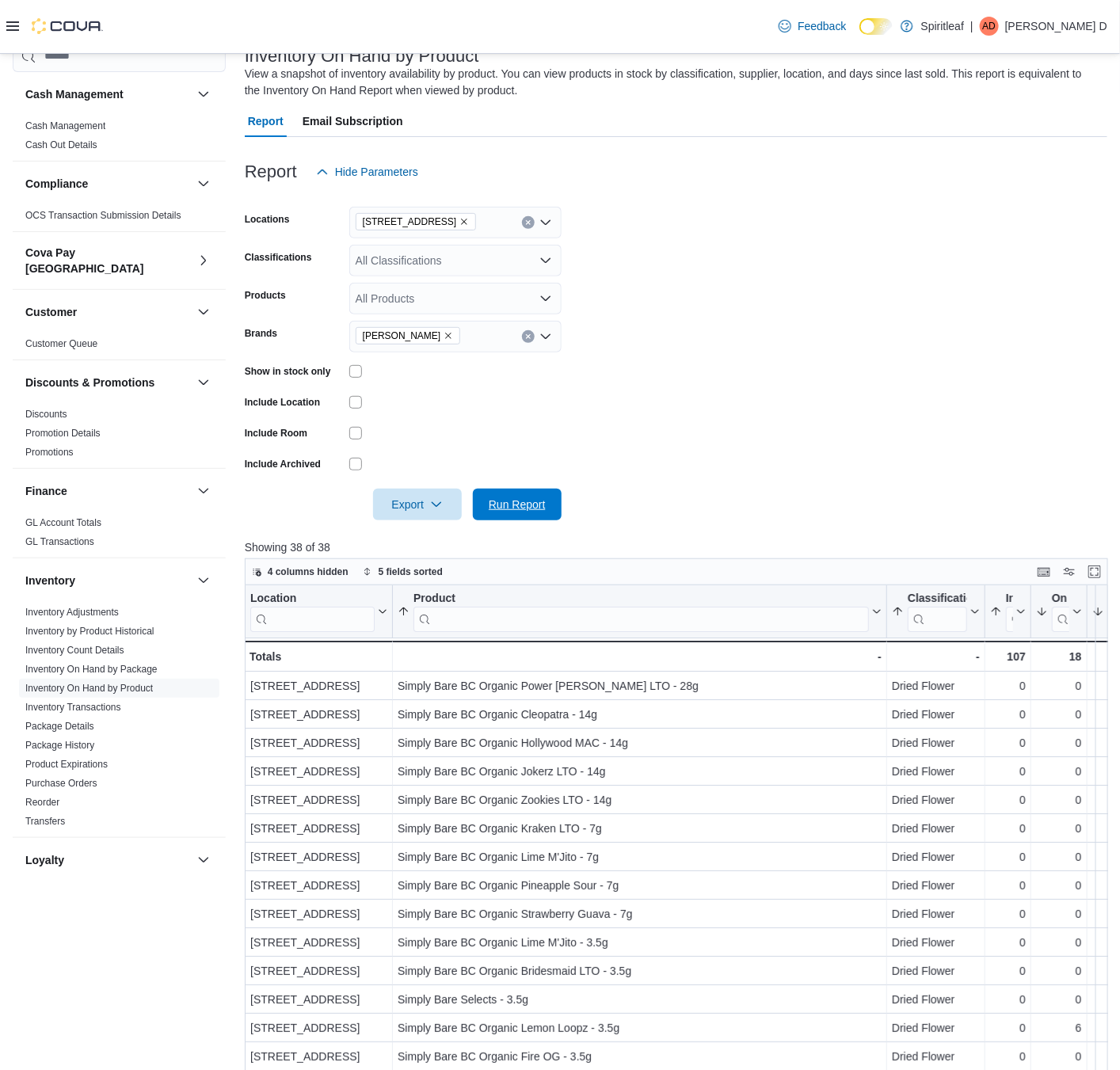
click at [574, 511] on form "Locations [STREET_ADDRESS] Classifications All Classifications Products All Pro…" at bounding box center [676, 354] width 863 height 332
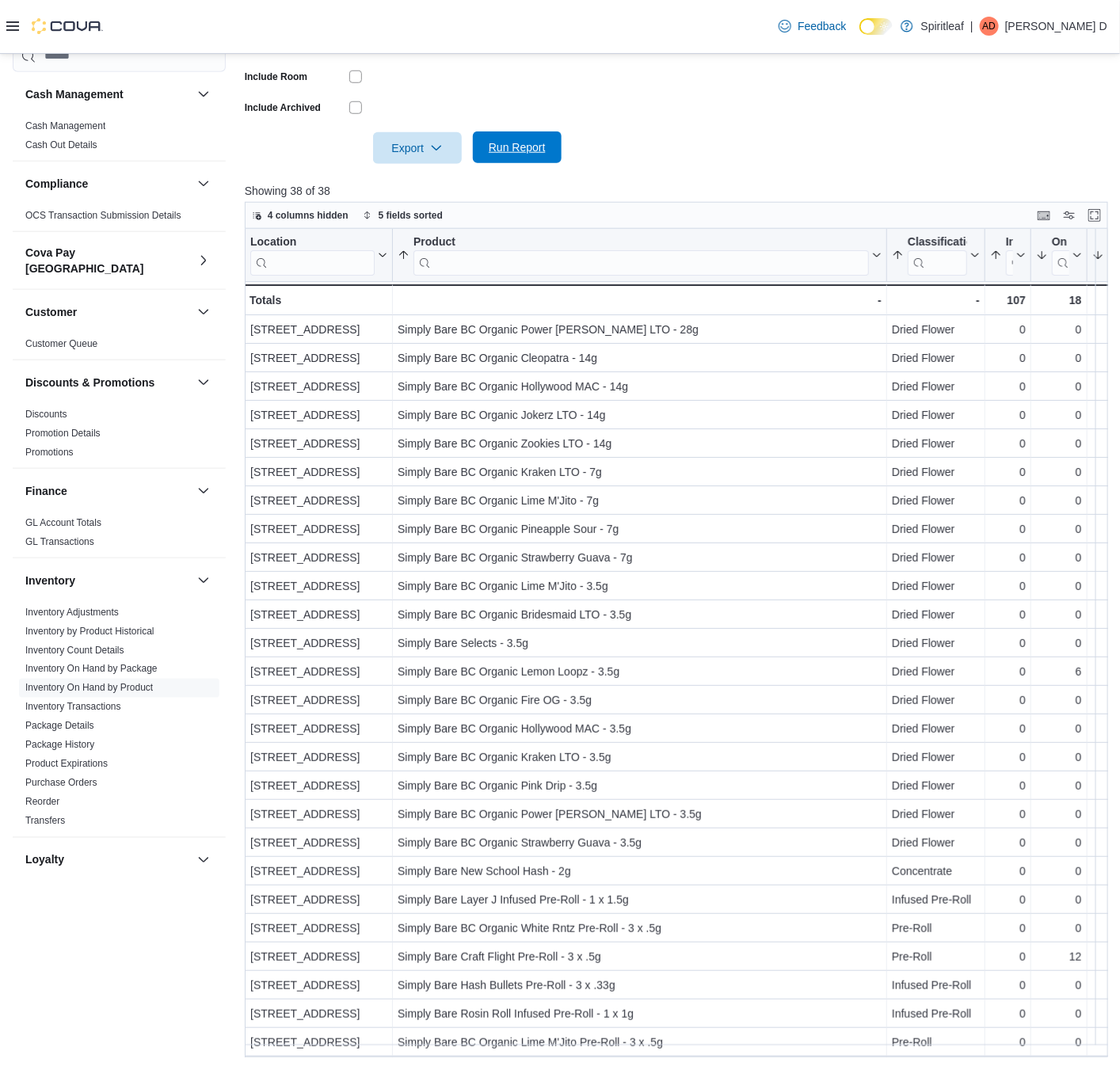
click at [497, 148] on span "Run Report" at bounding box center [517, 147] width 57 height 16
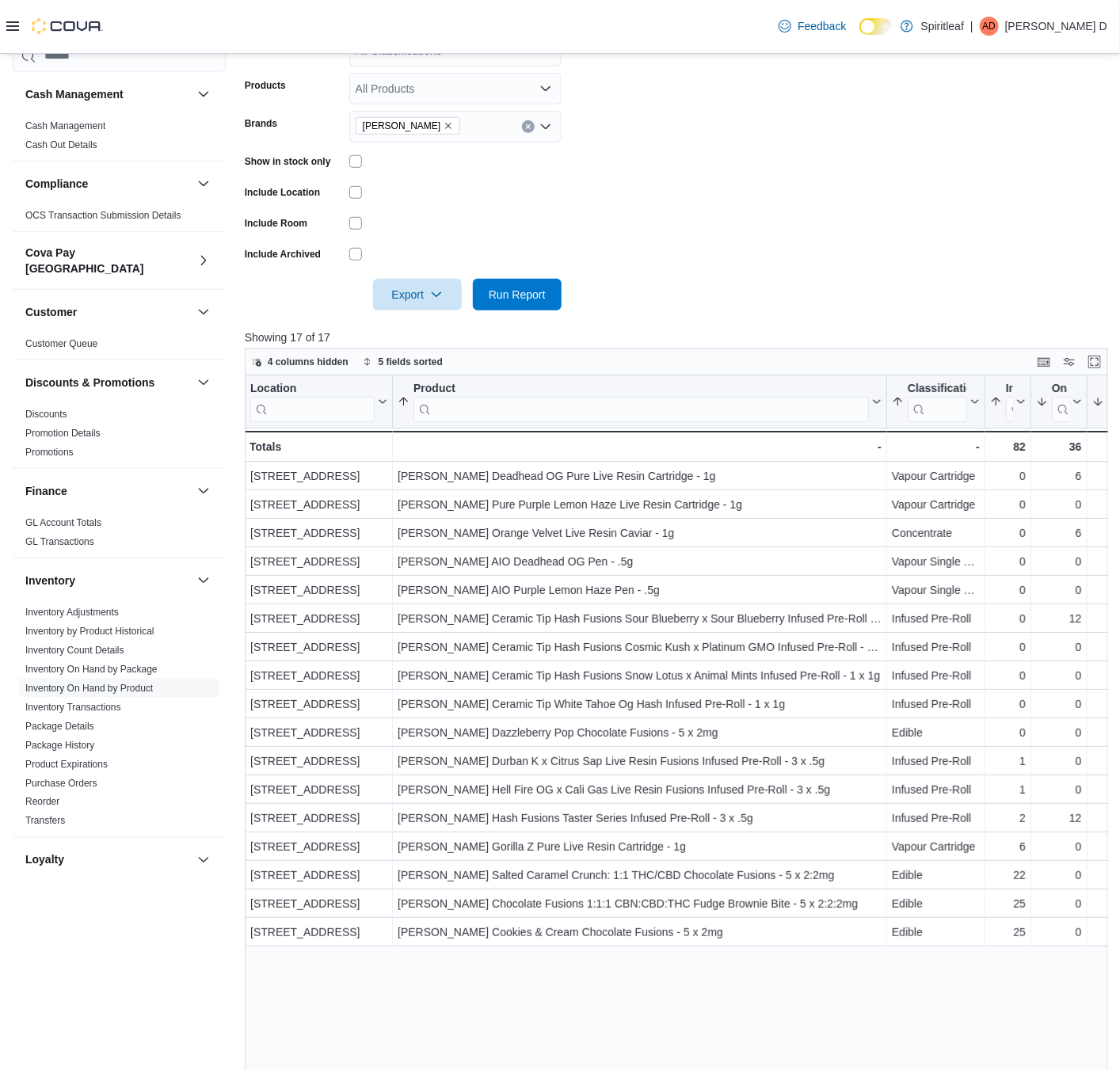
scroll to position [109, 0]
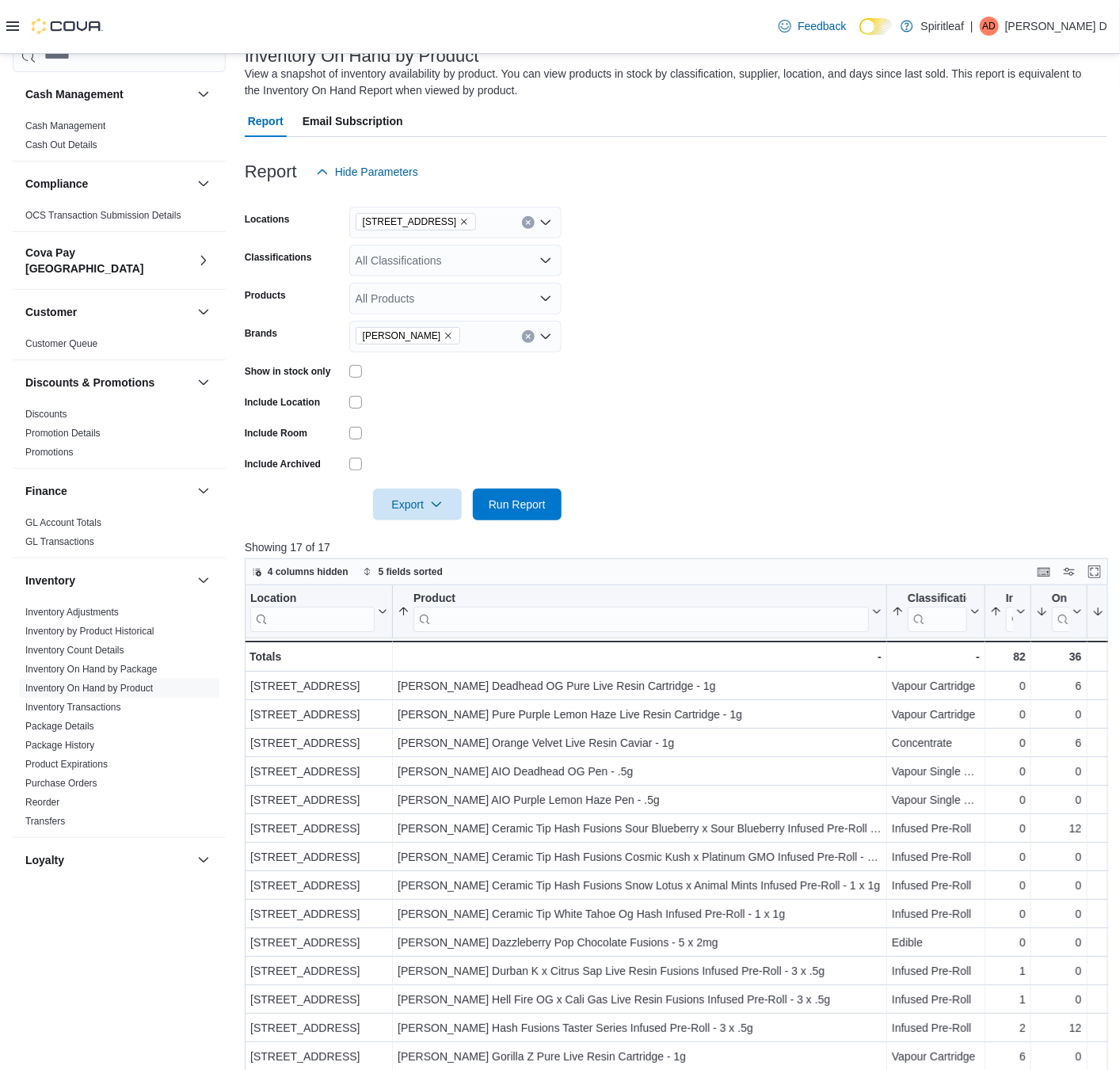
click at [443, 333] on icon "Remove Lord Jones from selection in this group" at bounding box center [447, 335] width 9 height 9
type input "******"
click at [421, 352] on div "******" at bounding box center [455, 336] width 212 height 31
click at [426, 383] on span "Yesterdaze" at bounding box center [455, 386] width 193 height 16
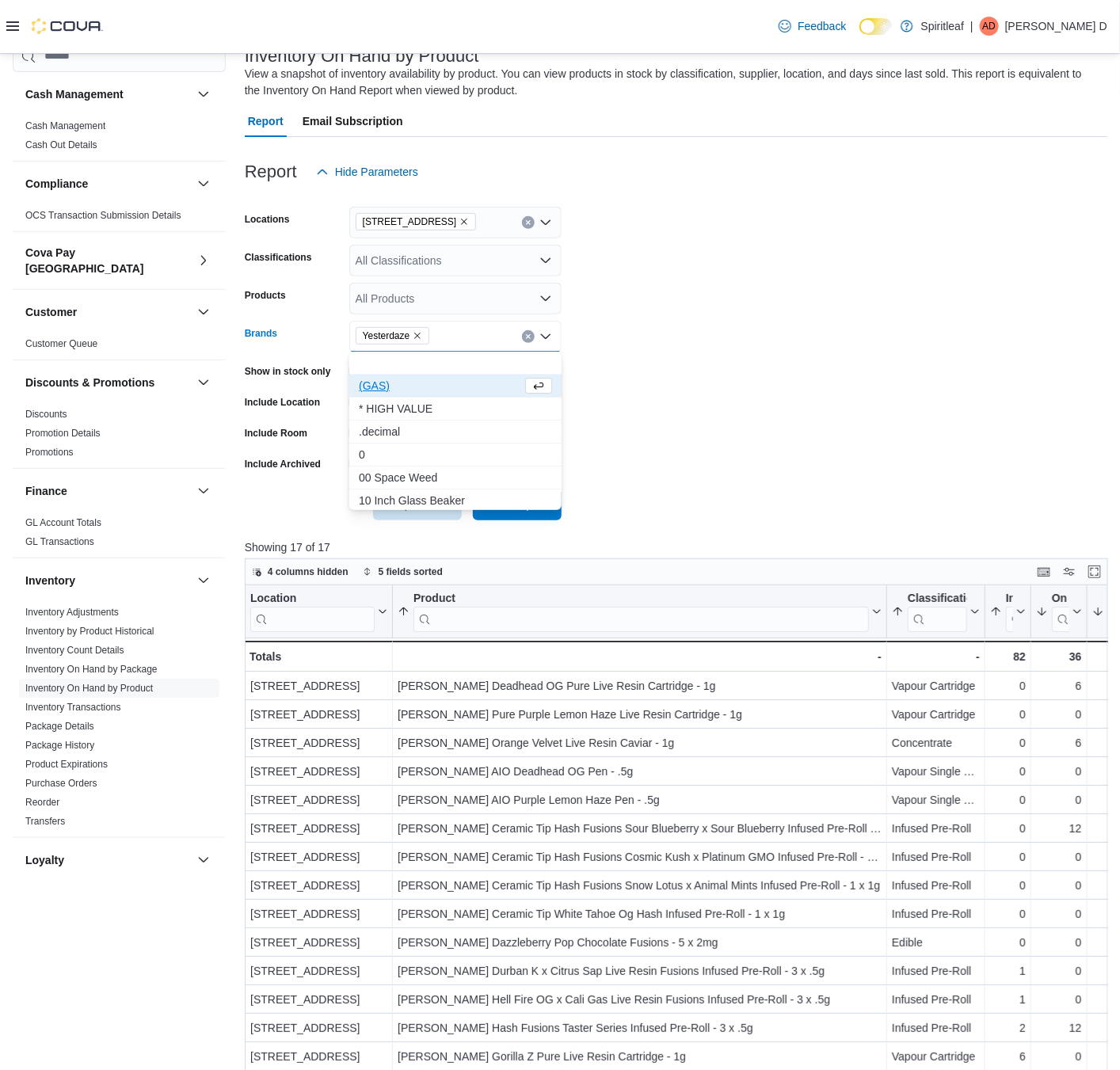
click at [605, 406] on form "Locations [STREET_ADDRESS] Classifications All Classifications Products All Pro…" at bounding box center [676, 354] width 863 height 332
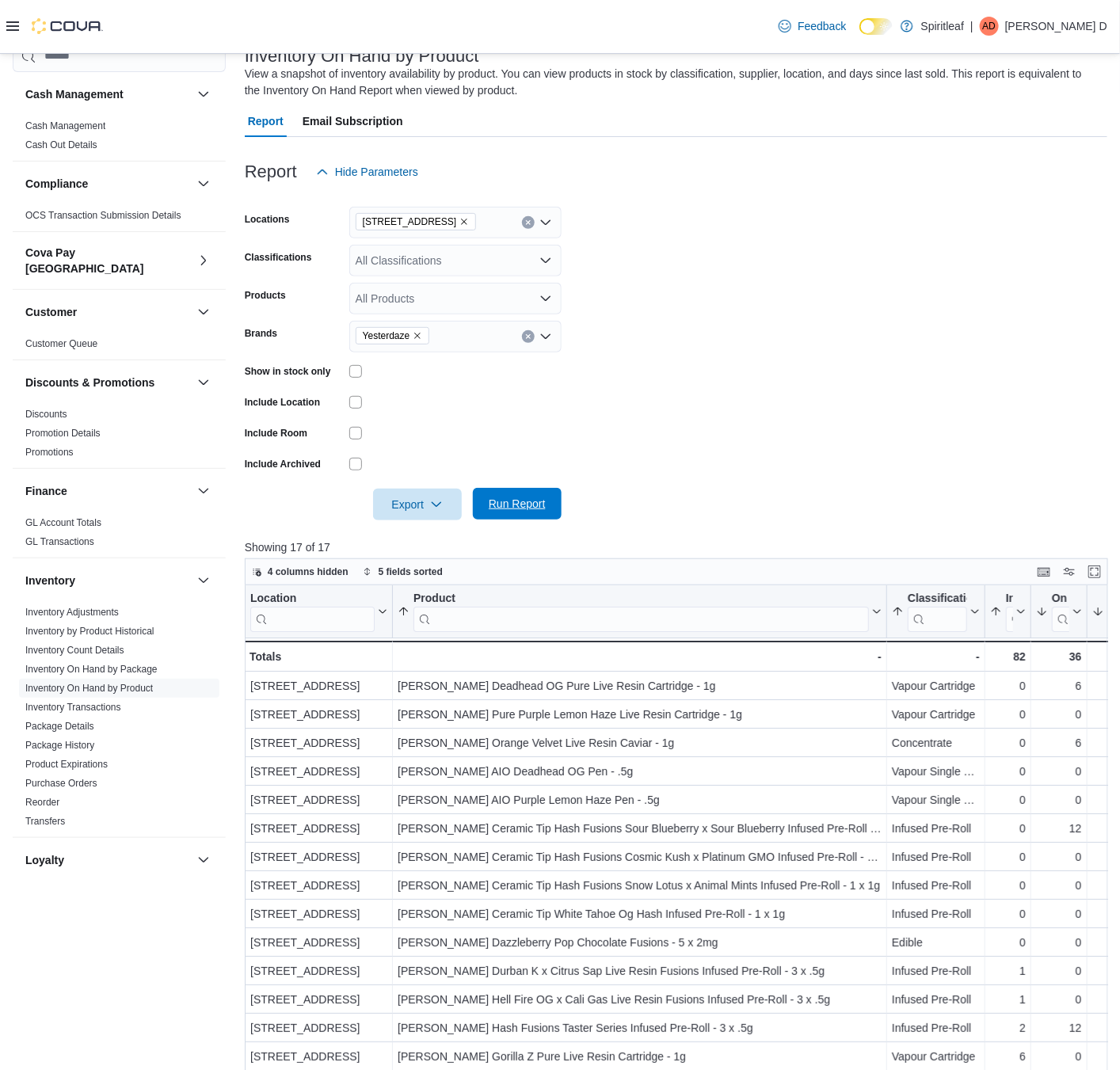
click at [507, 500] on span "Run Report" at bounding box center [517, 503] width 57 height 16
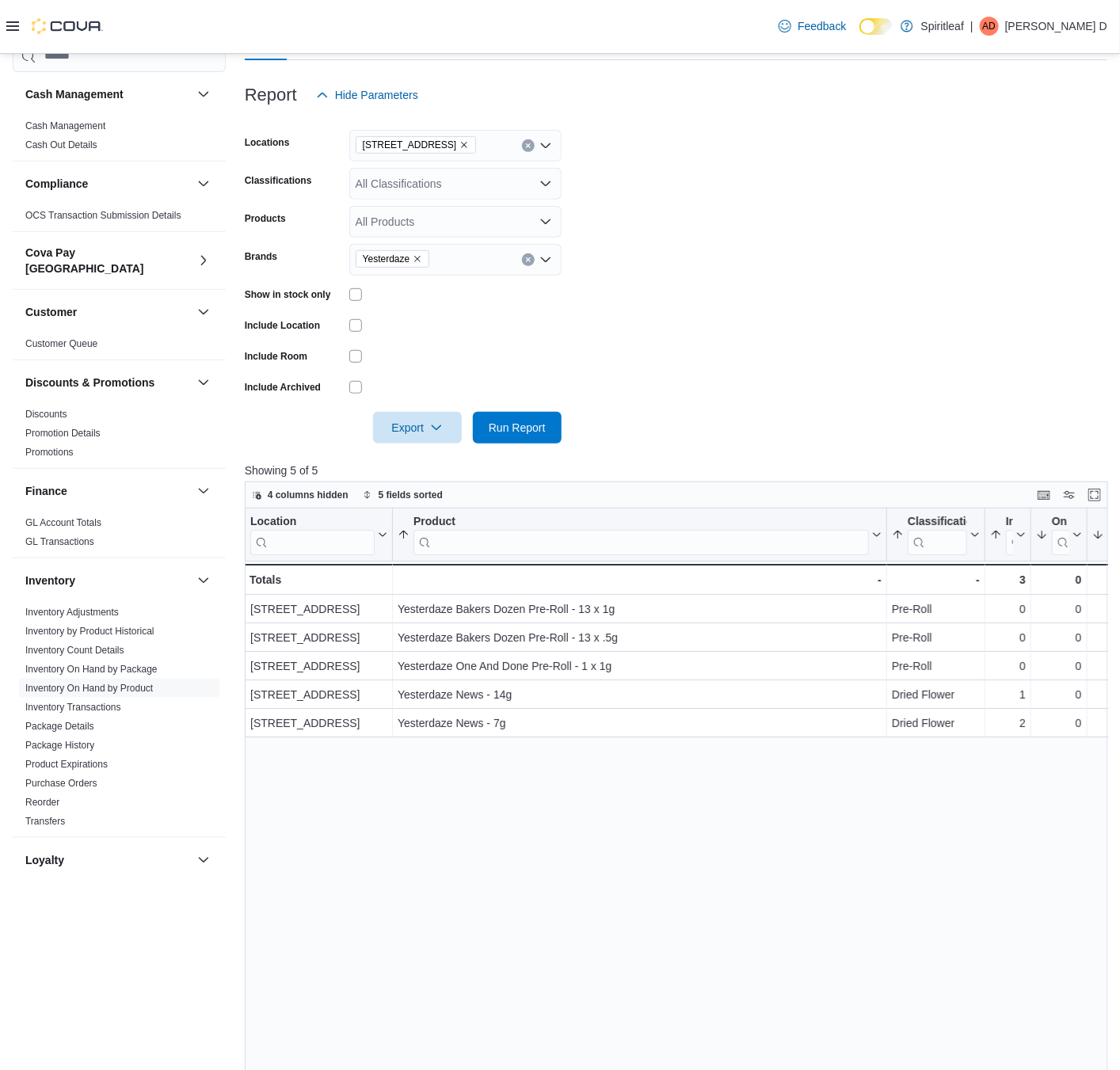
scroll to position [228, 0]
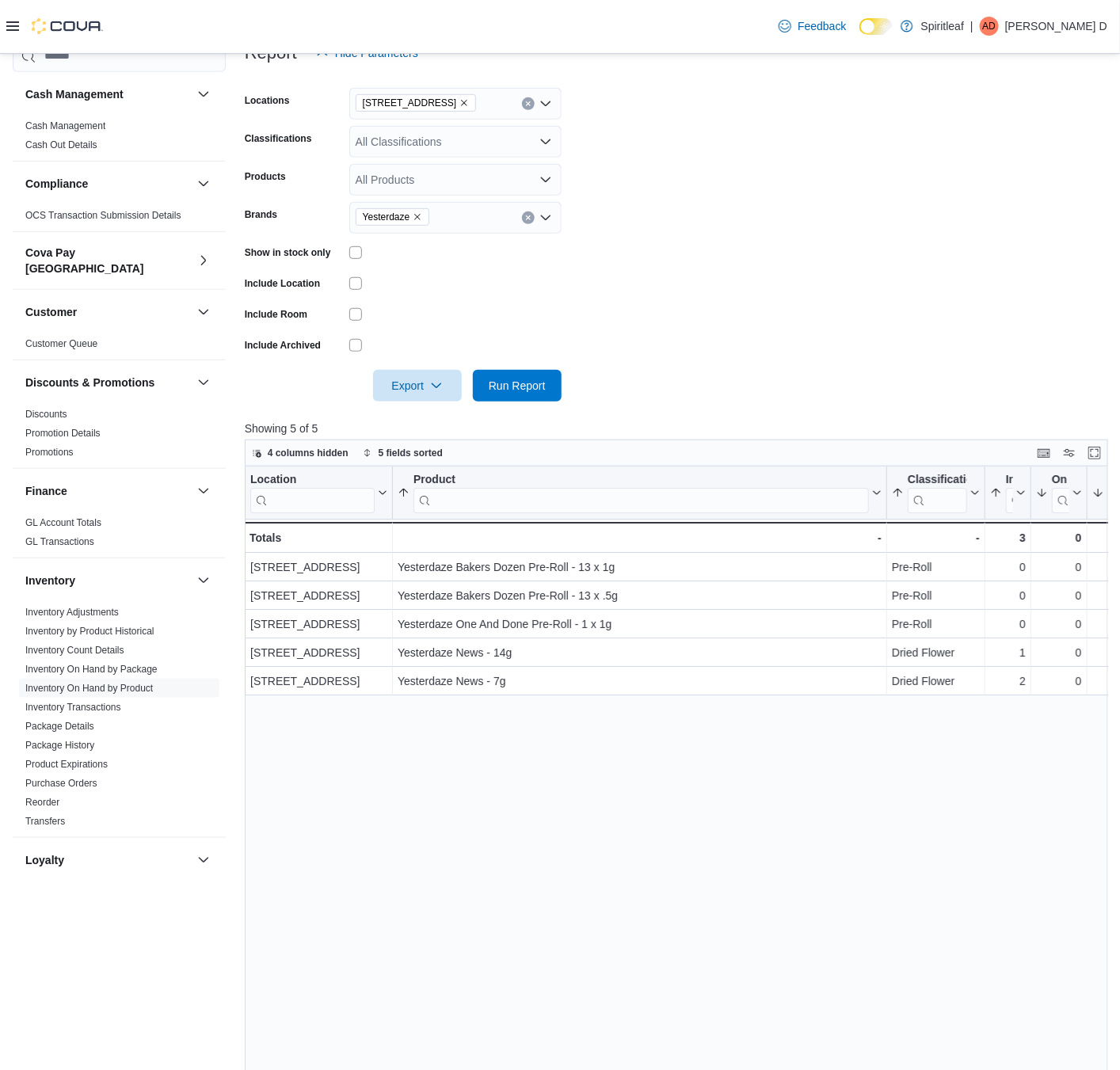
click at [420, 217] on icon "Remove Yesterdaze from selection in this group" at bounding box center [417, 217] width 9 height 9
type input "*******"
click at [423, 238] on span "The Goo!" at bounding box center [455, 244] width 193 height 16
click at [718, 277] on form "Locations [STREET_ADDRESS] Classifications All Classifications Products All Pro…" at bounding box center [676, 234] width 863 height 332
click at [530, 376] on span "Run Report" at bounding box center [517, 384] width 69 height 31
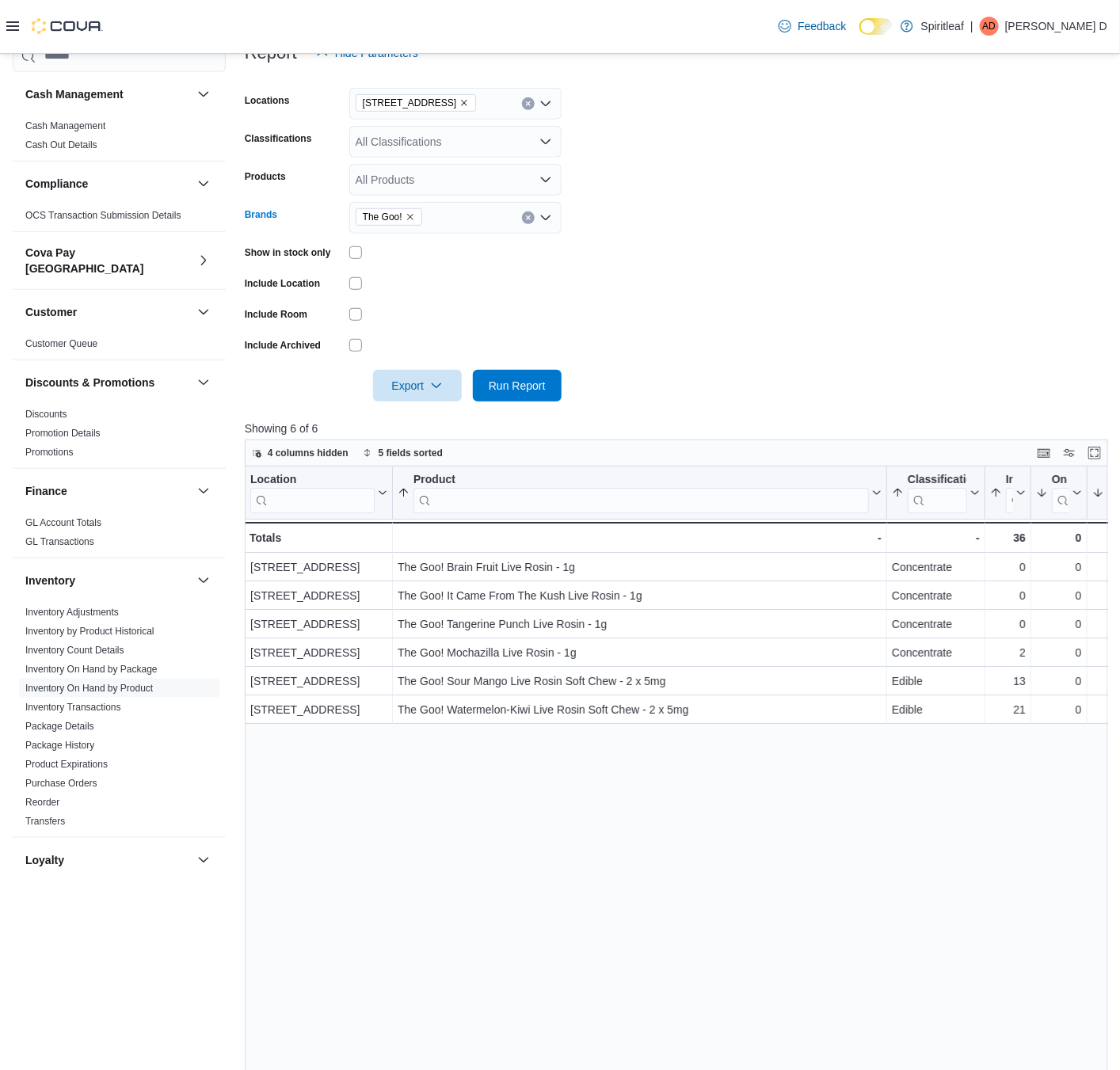
click at [416, 217] on span "The Goo!" at bounding box center [388, 217] width 67 height 18
click at [406, 217] on icon "Remove The Goo! from selection in this group" at bounding box center [409, 217] width 9 height 9
type input "*******"
click at [437, 244] on span "BIGGIES" at bounding box center [455, 244] width 193 height 16
type input "*******"
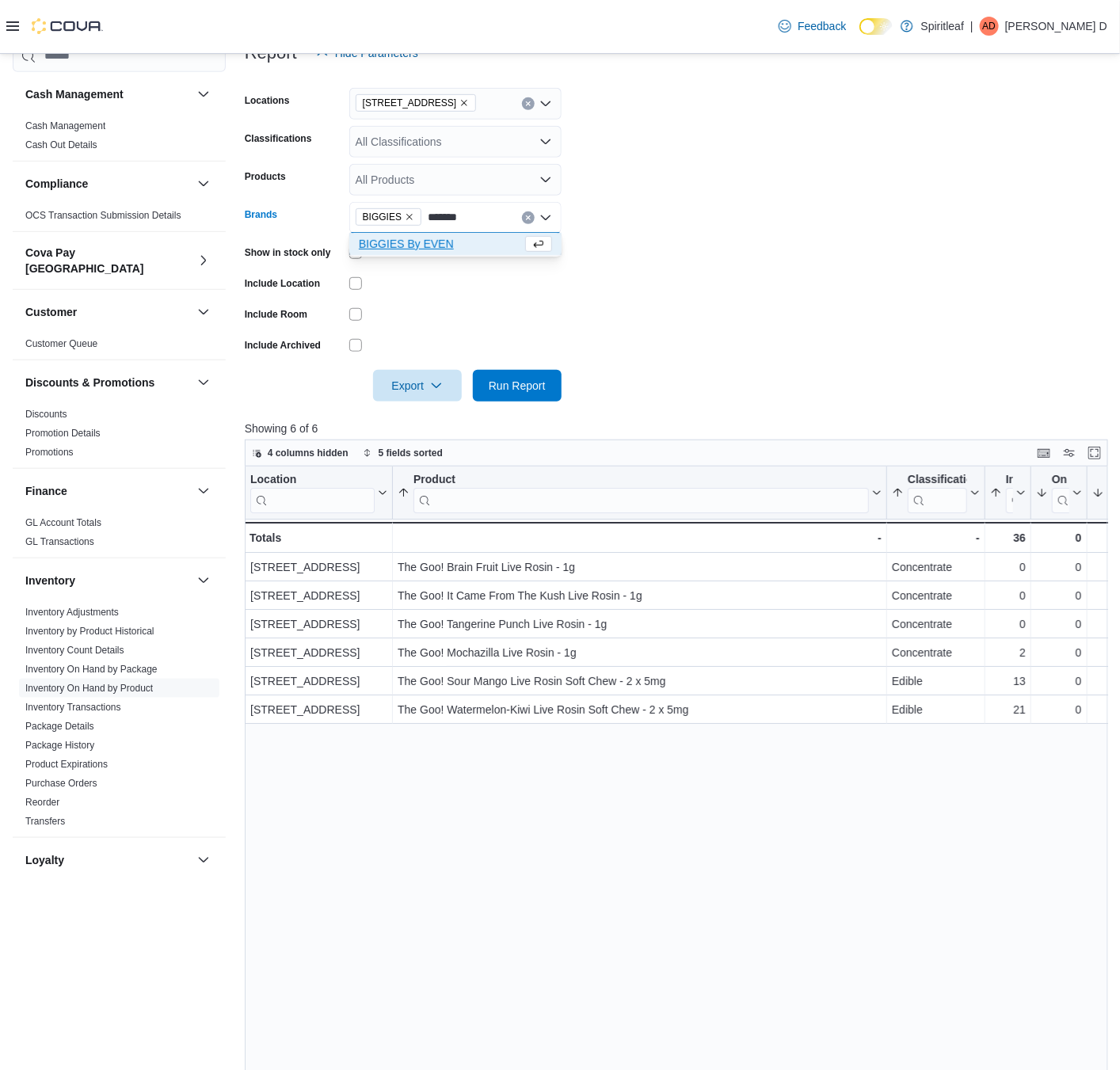
click at [450, 245] on span "BIGGIES By EVEN" at bounding box center [440, 244] width 163 height 16
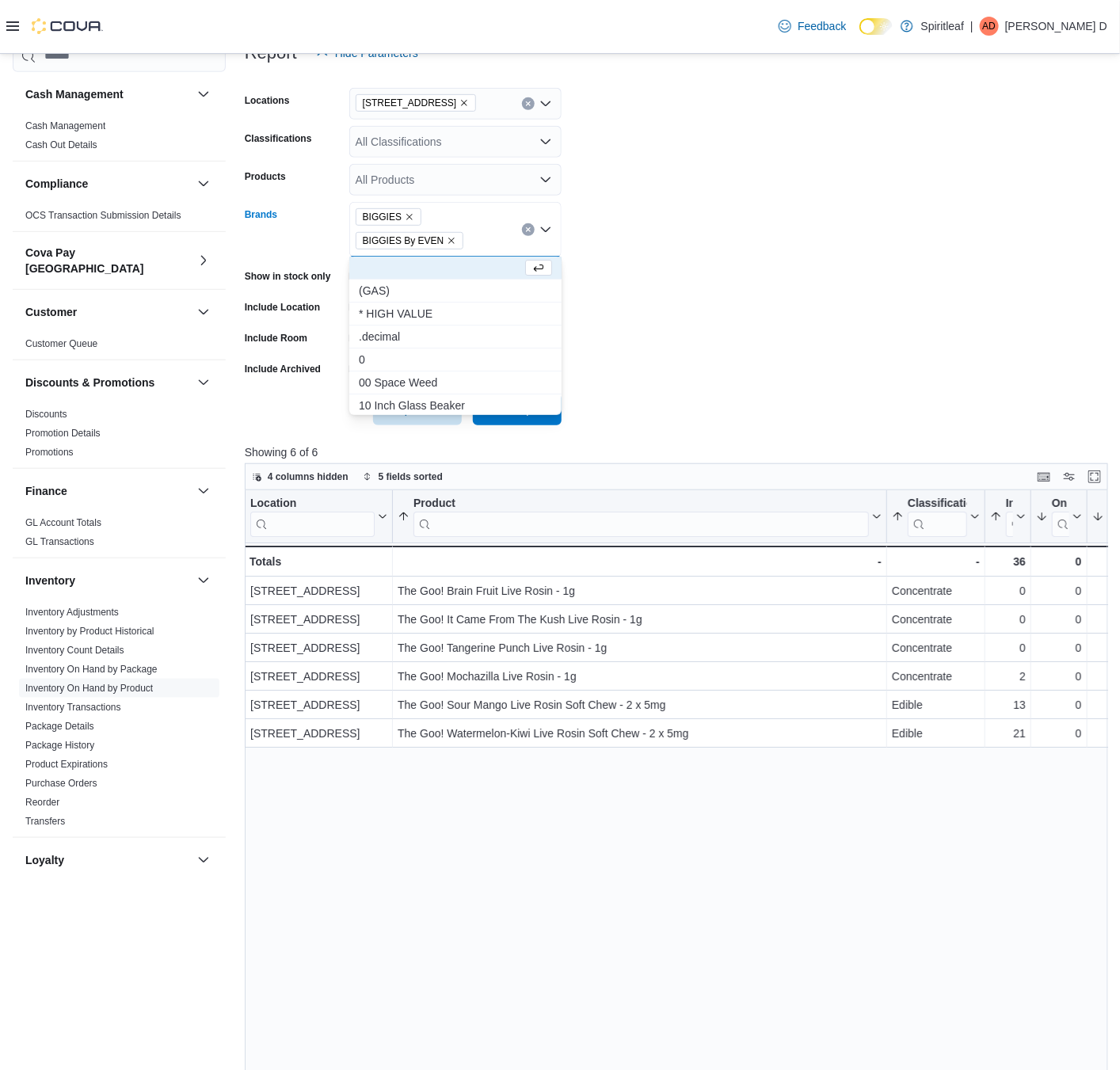
drag, startPoint x: 667, startPoint y: 281, endPoint x: 523, endPoint y: 376, distance: 172.5
click at [647, 290] on form "Locations [STREET_ADDRESS] Classifications All Classifications Products All Pro…" at bounding box center [676, 246] width 863 height 356
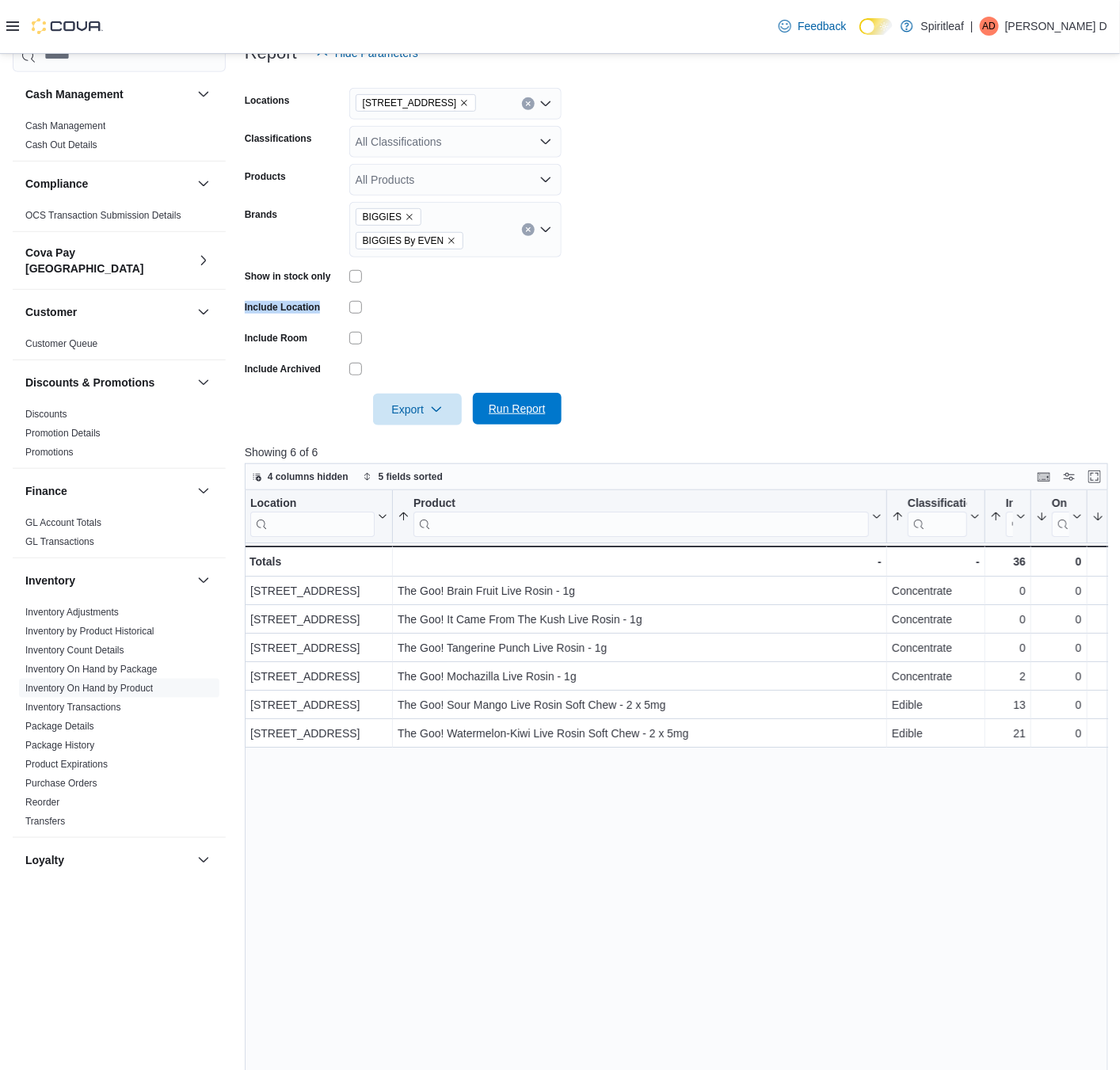
click at [524, 402] on span "Run Report" at bounding box center [517, 409] width 57 height 16
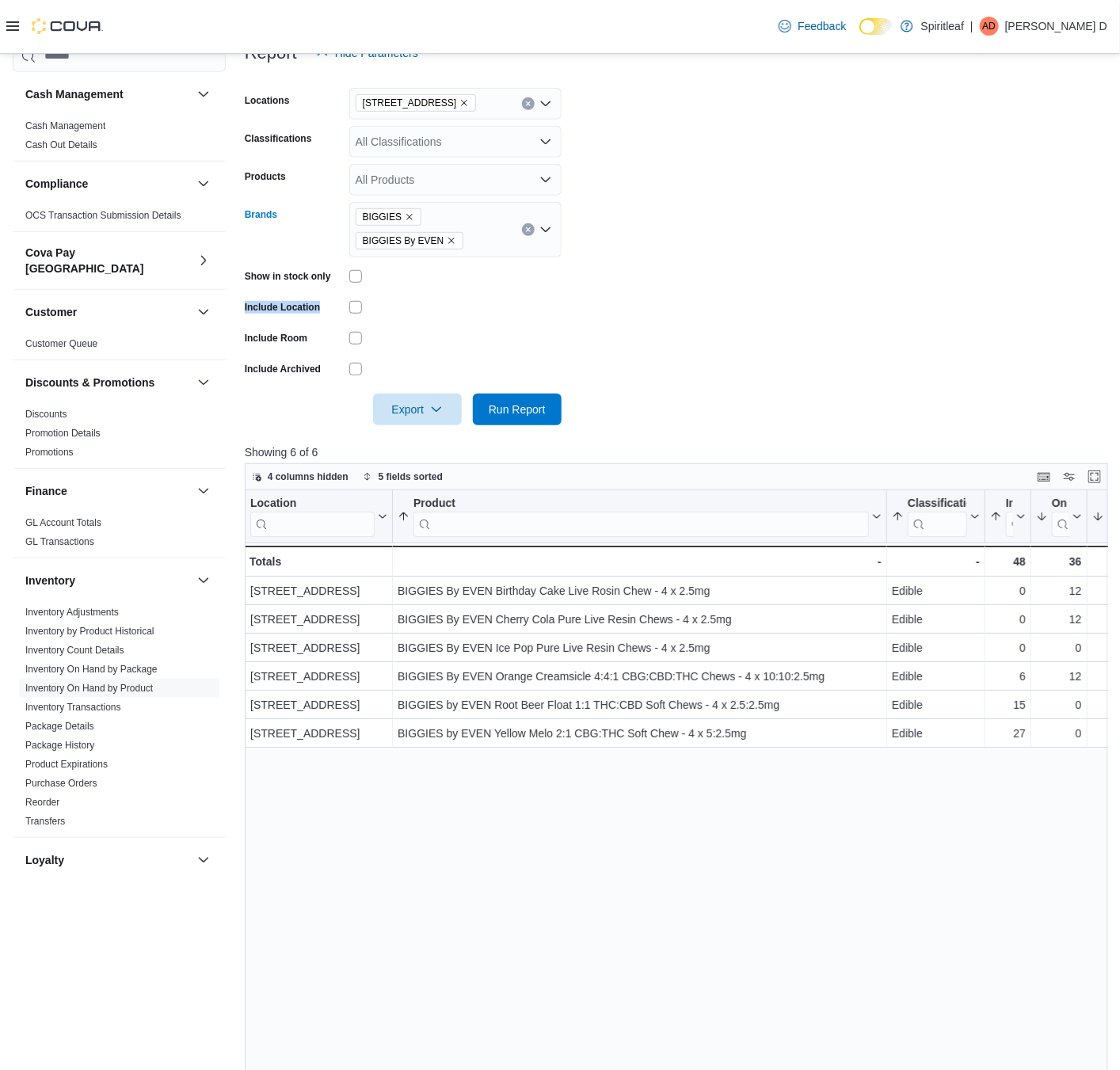
click at [530, 224] on button "Clear input" at bounding box center [528, 229] width 13 height 13
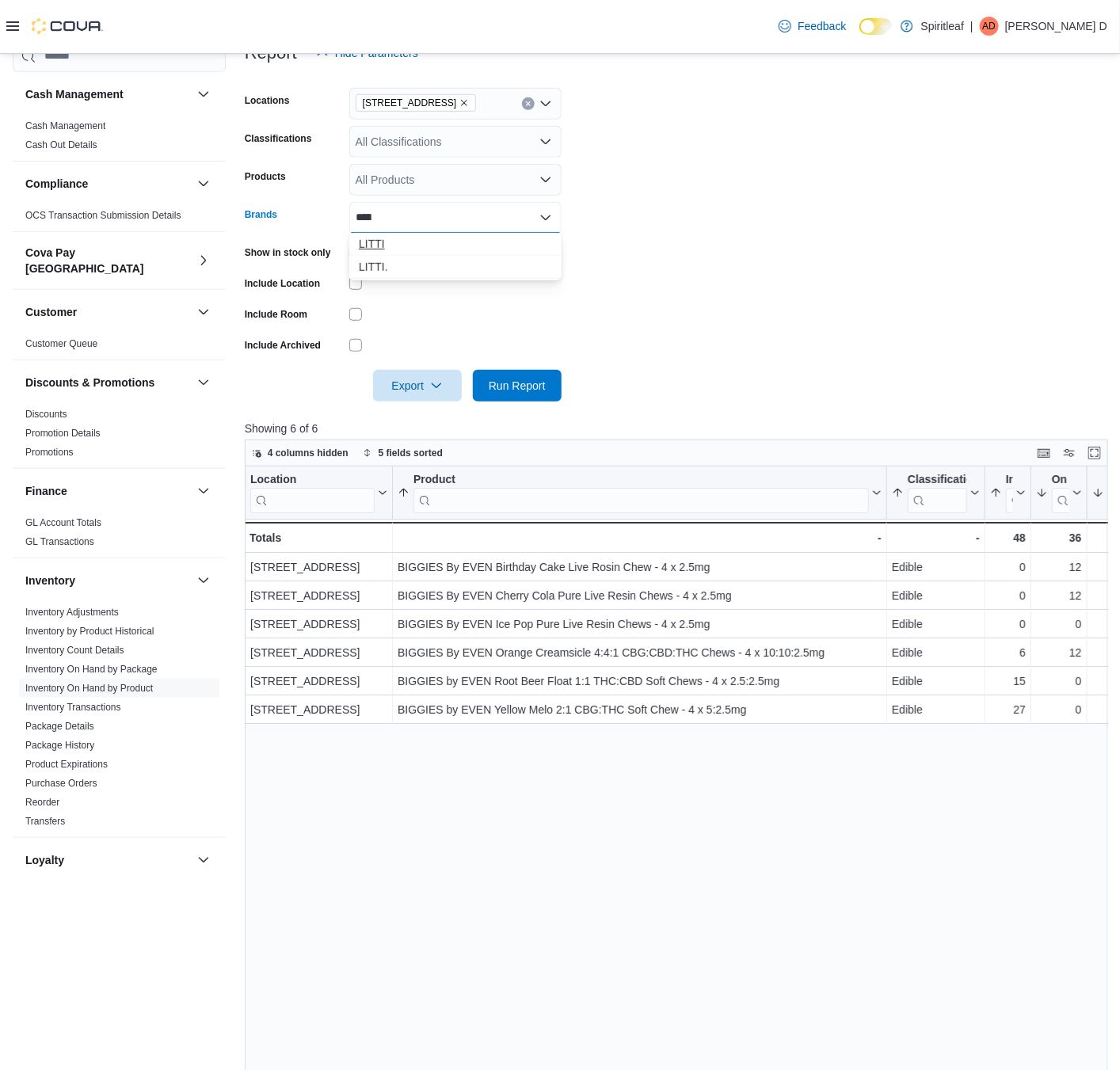
type input "*****"
click at [505, 244] on span "LITTI" at bounding box center [455, 244] width 193 height 16
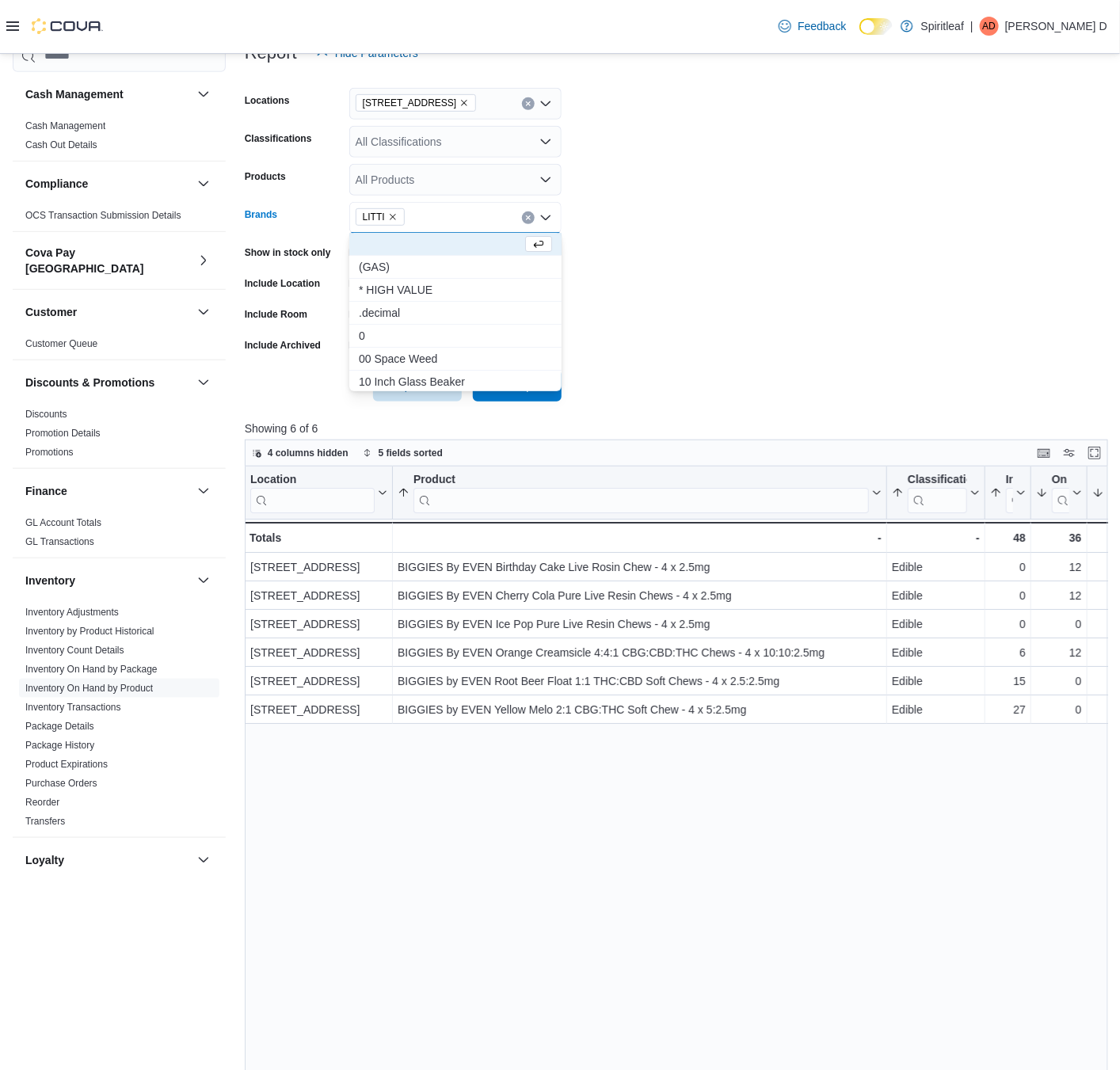
click at [646, 355] on form "Locations [STREET_ADDRESS] Classifications All Classifications Products All Pro…" at bounding box center [676, 234] width 863 height 332
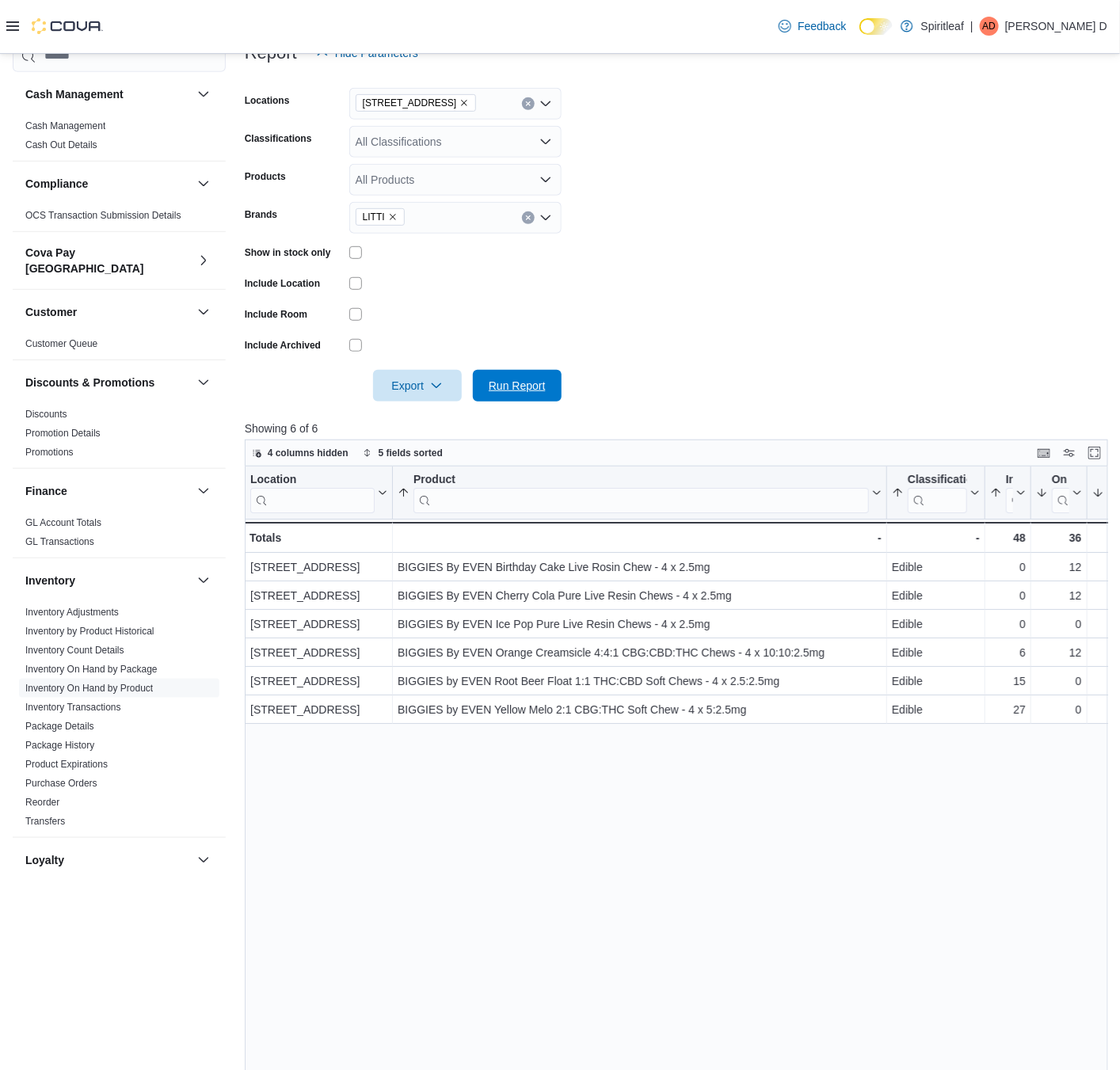
click at [511, 386] on span "Run Report" at bounding box center [517, 386] width 57 height 16
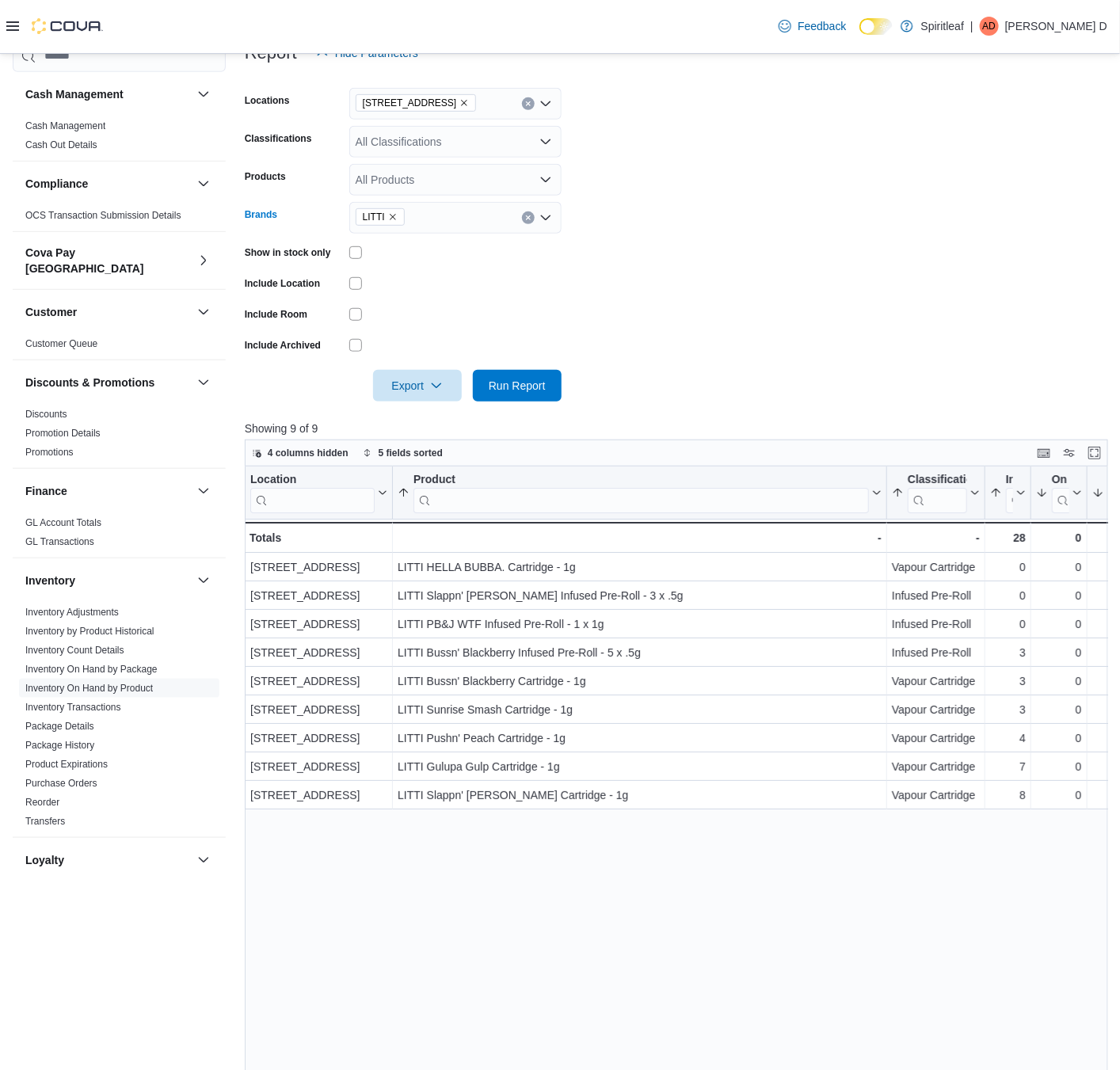
click at [393, 214] on icon "Remove LITTI from selection in this group" at bounding box center [393, 217] width 9 height 9
type input "*********"
click at [479, 239] on span "Wild West" at bounding box center [455, 244] width 193 height 16
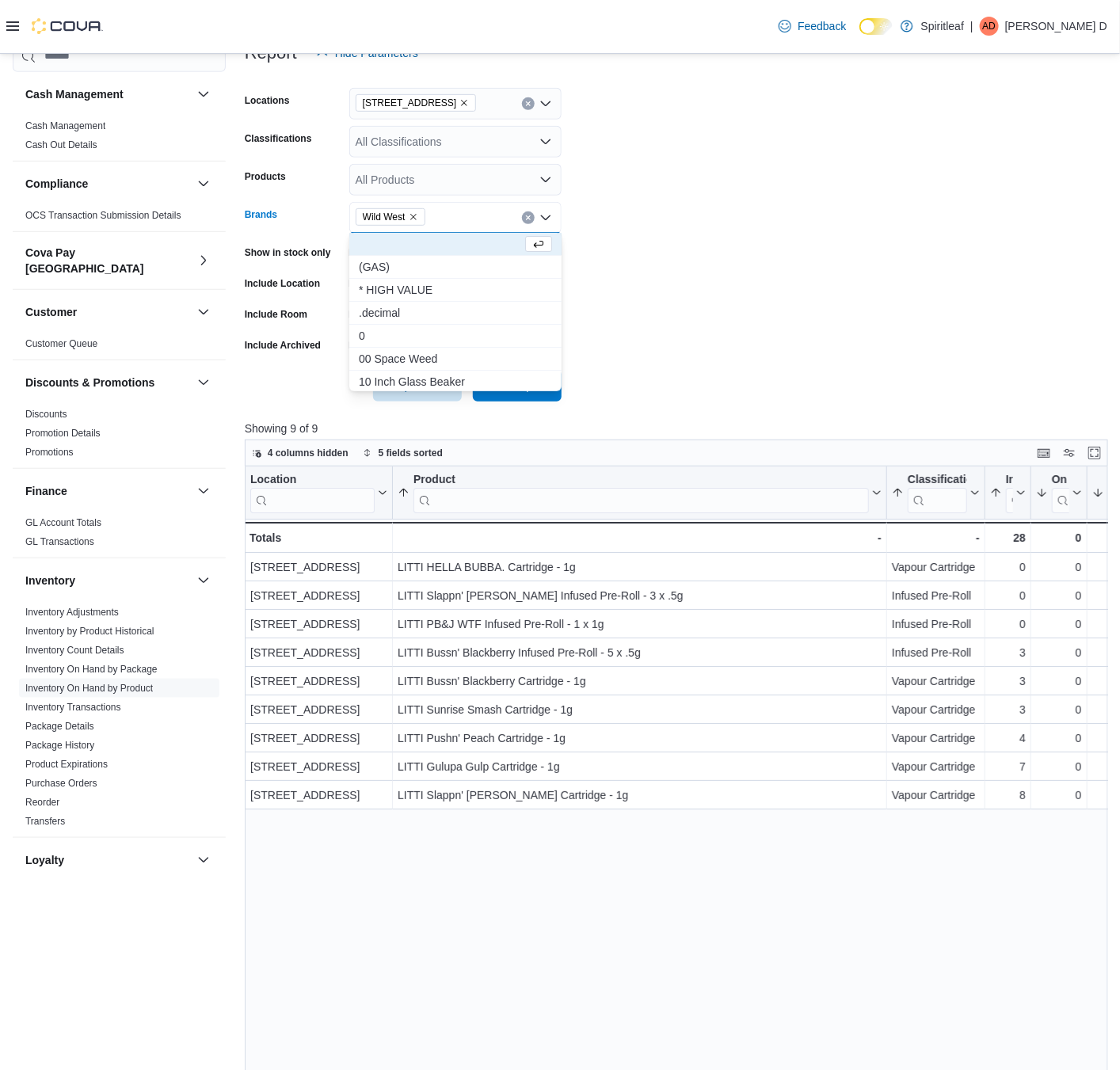
drag, startPoint x: 673, startPoint y: 240, endPoint x: 576, endPoint y: 340, distance: 139.3
click at [667, 257] on form "Locations [STREET_ADDRESS] Classifications All Classifications Products All Pro…" at bounding box center [676, 234] width 863 height 332
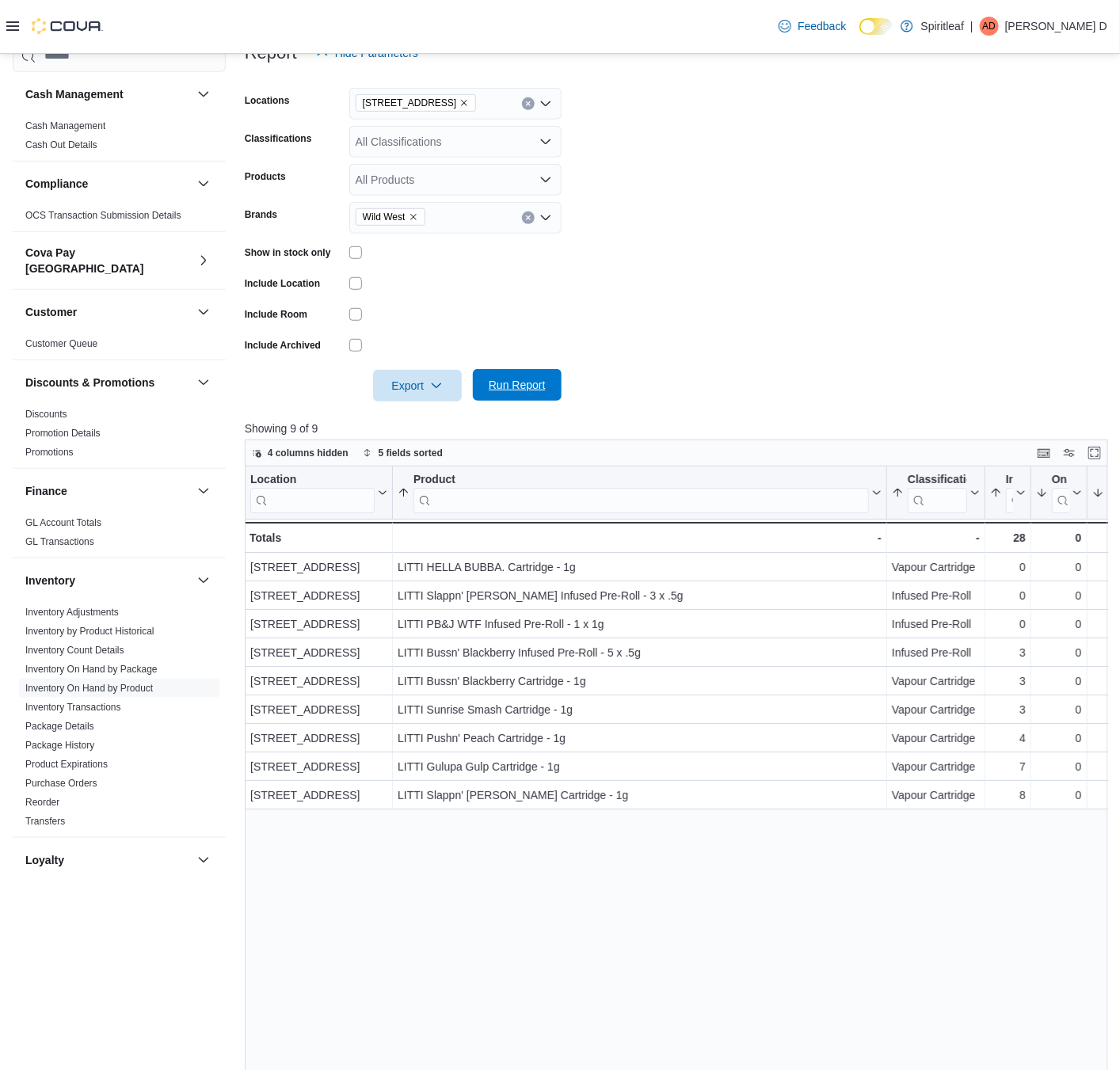
click at [555, 383] on button "Run Report" at bounding box center [517, 384] width 89 height 31
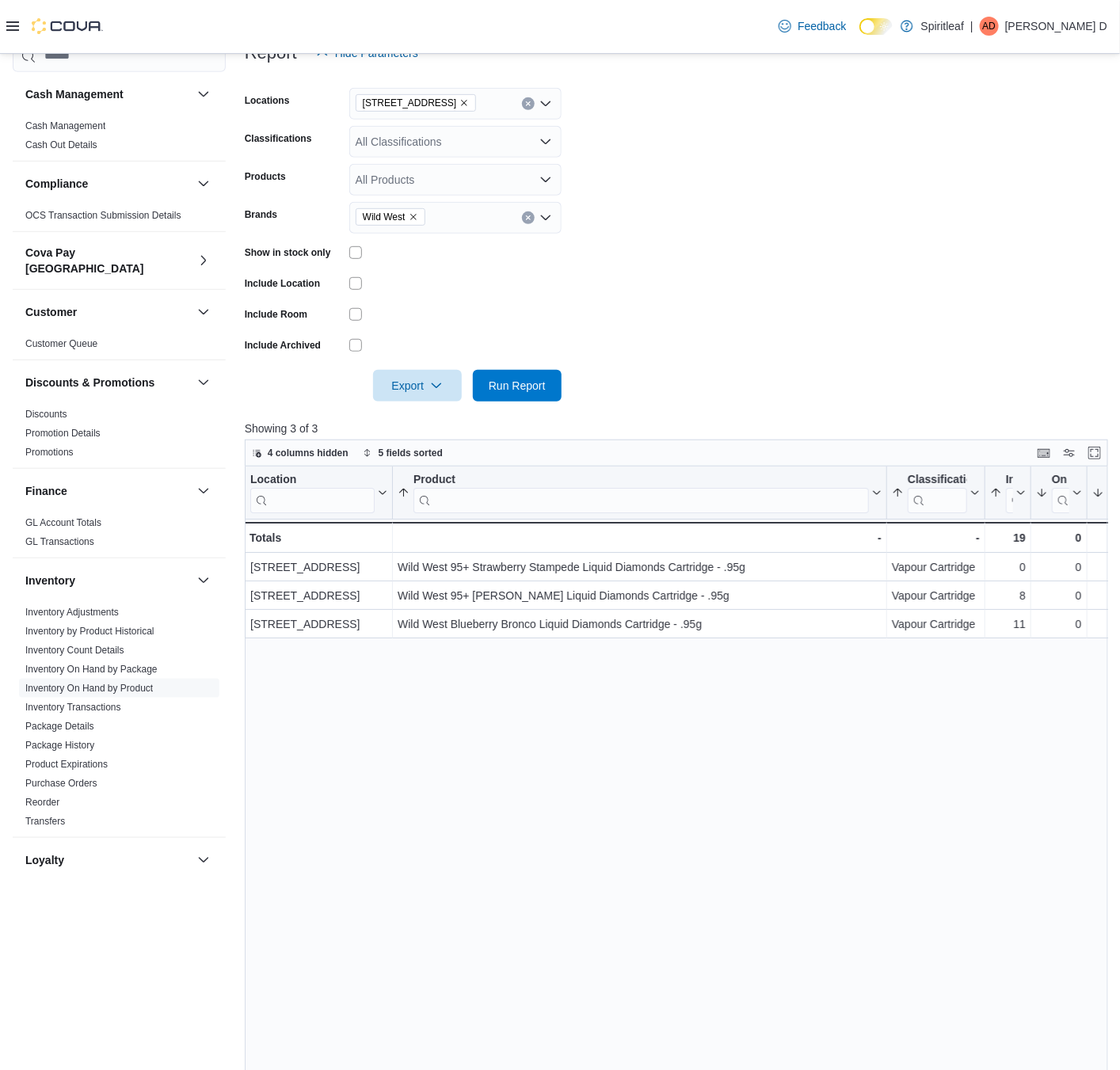
click at [416, 215] on icon "Remove Wild West from selection in this group" at bounding box center [413, 217] width 9 height 9
type input "**********"
click at [462, 244] on span "Smoke Show" at bounding box center [455, 244] width 193 height 16
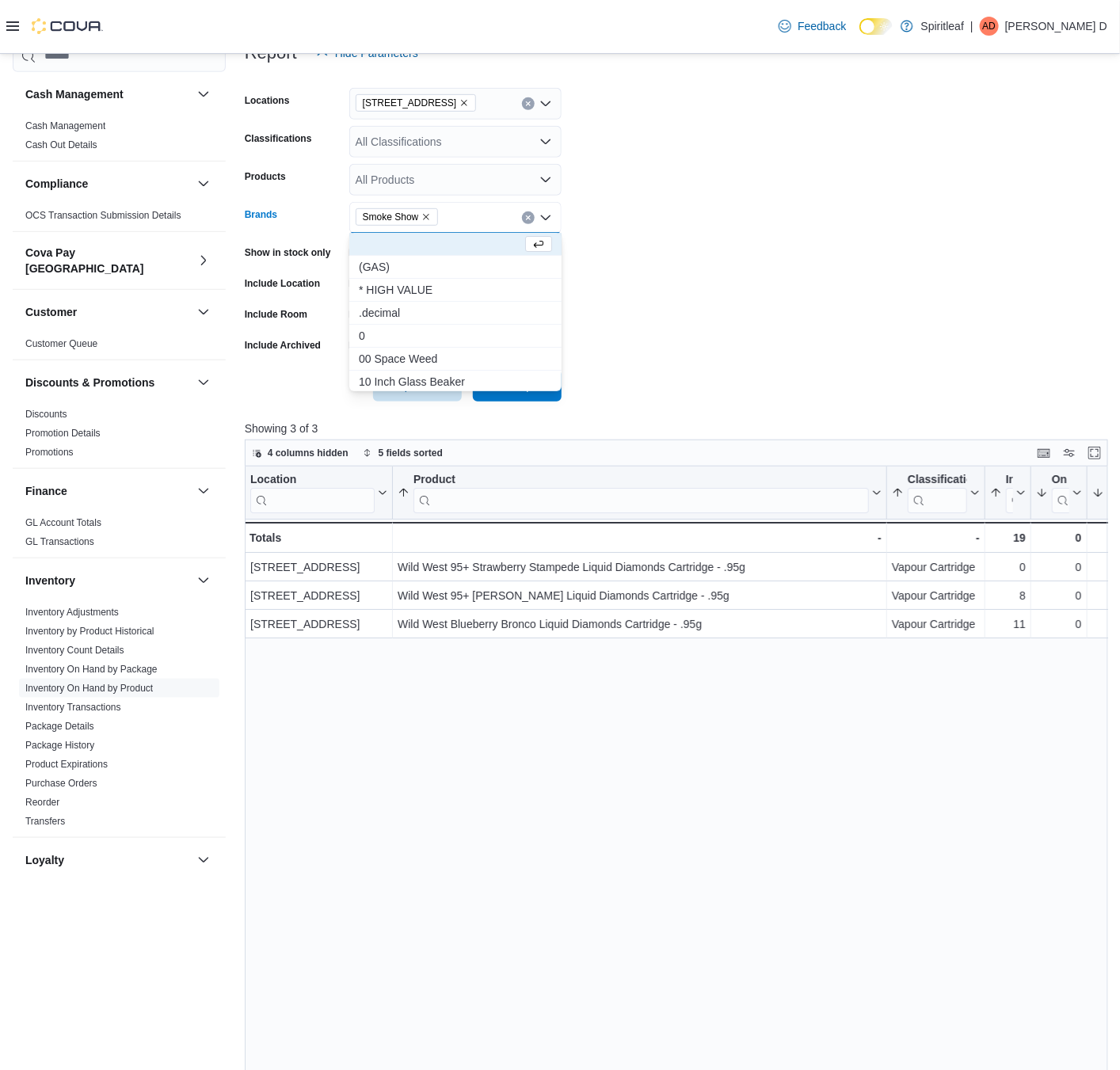
click at [549, 243] on button "Choose from the following options" at bounding box center [455, 244] width 212 height 23
click at [373, 212] on icon "Remove from selection in this group" at bounding box center [371, 216] width 9 height 9
click at [637, 347] on form "Locations [STREET_ADDRESS] Classifications All Classifications Products All Pro…" at bounding box center [676, 234] width 863 height 332
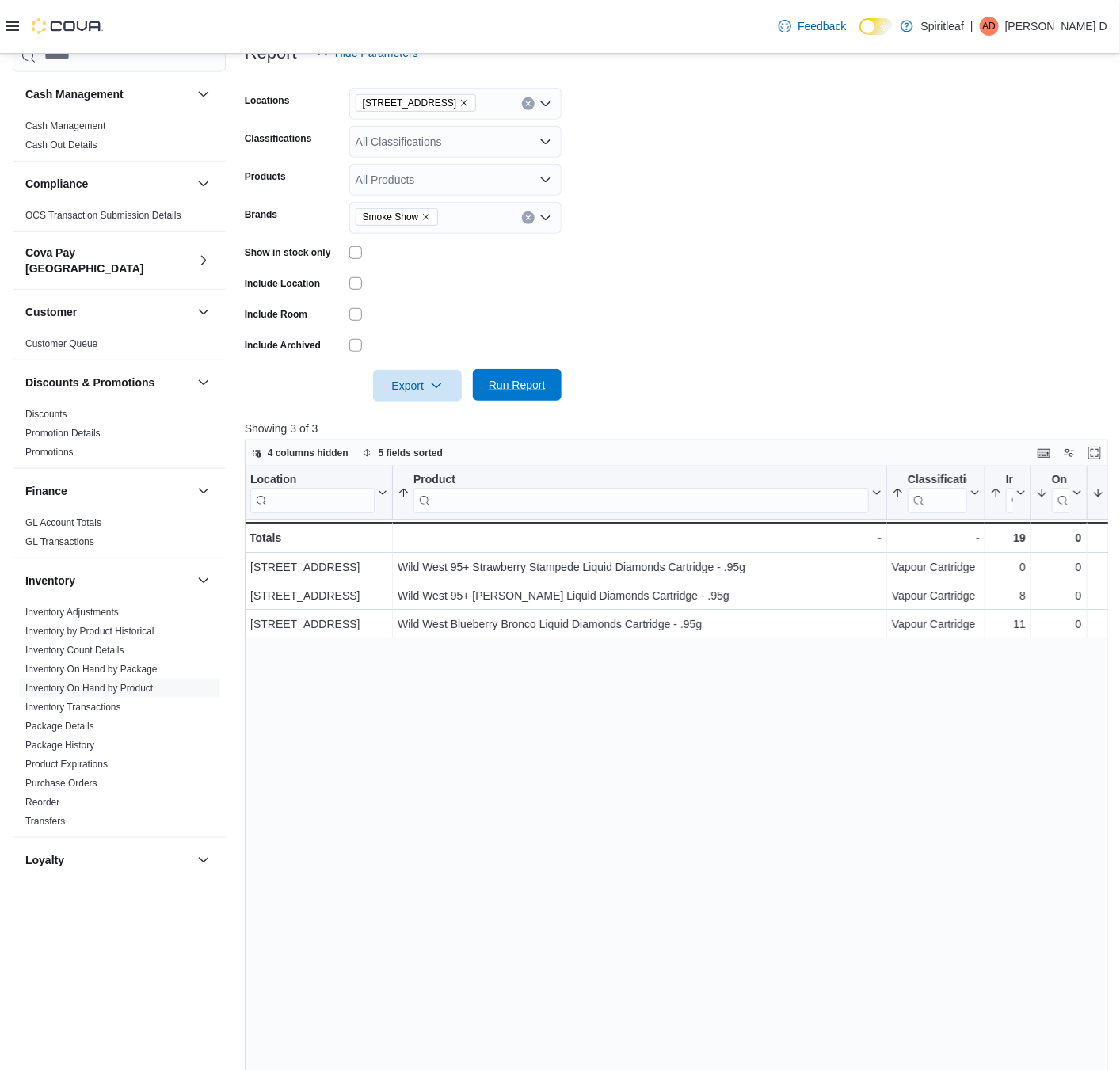
click at [508, 381] on span "Run Report" at bounding box center [517, 385] width 57 height 16
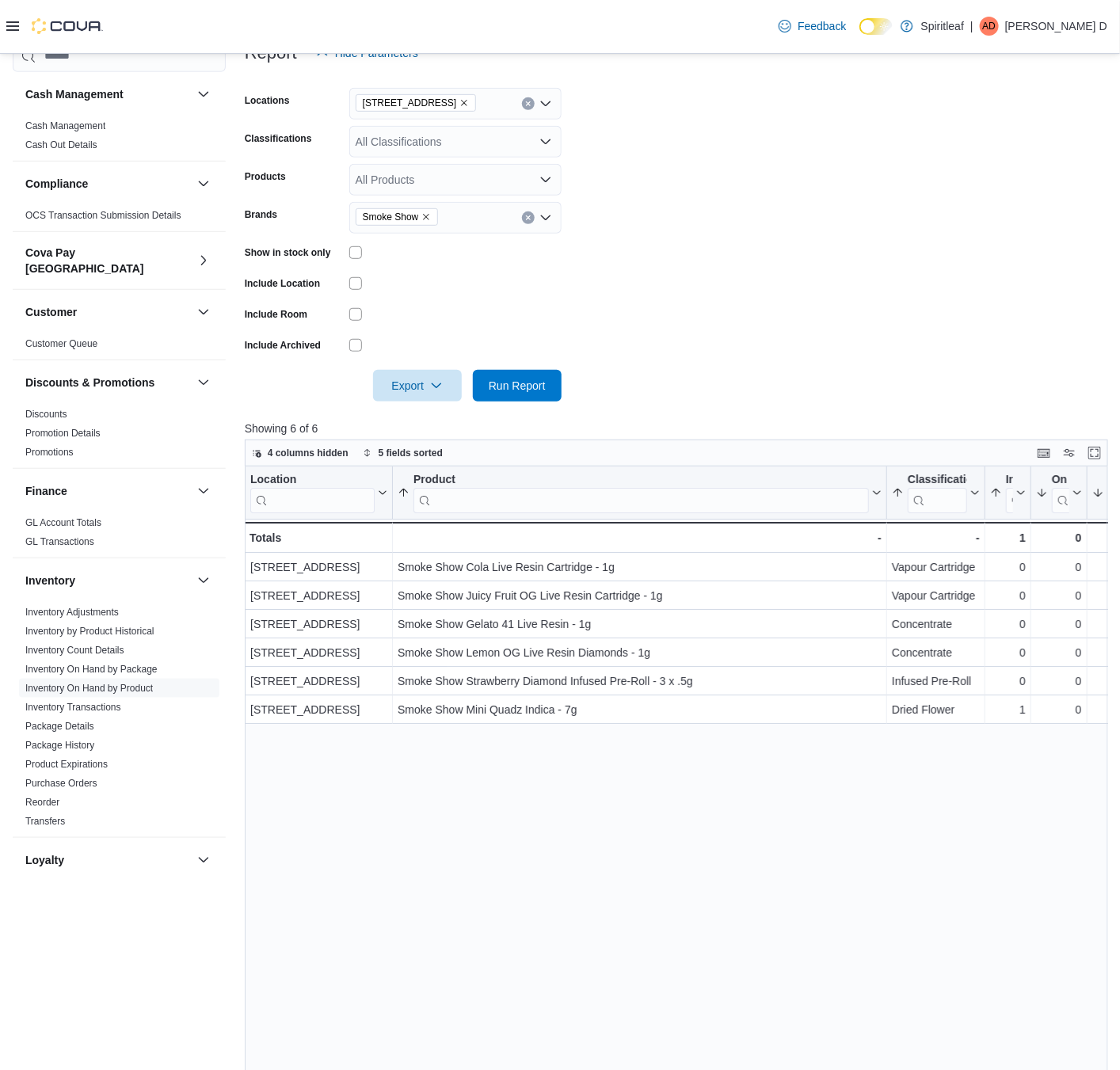
click at [525, 217] on icon "Clear input" at bounding box center [528, 217] width 6 height 6
type input "*********"
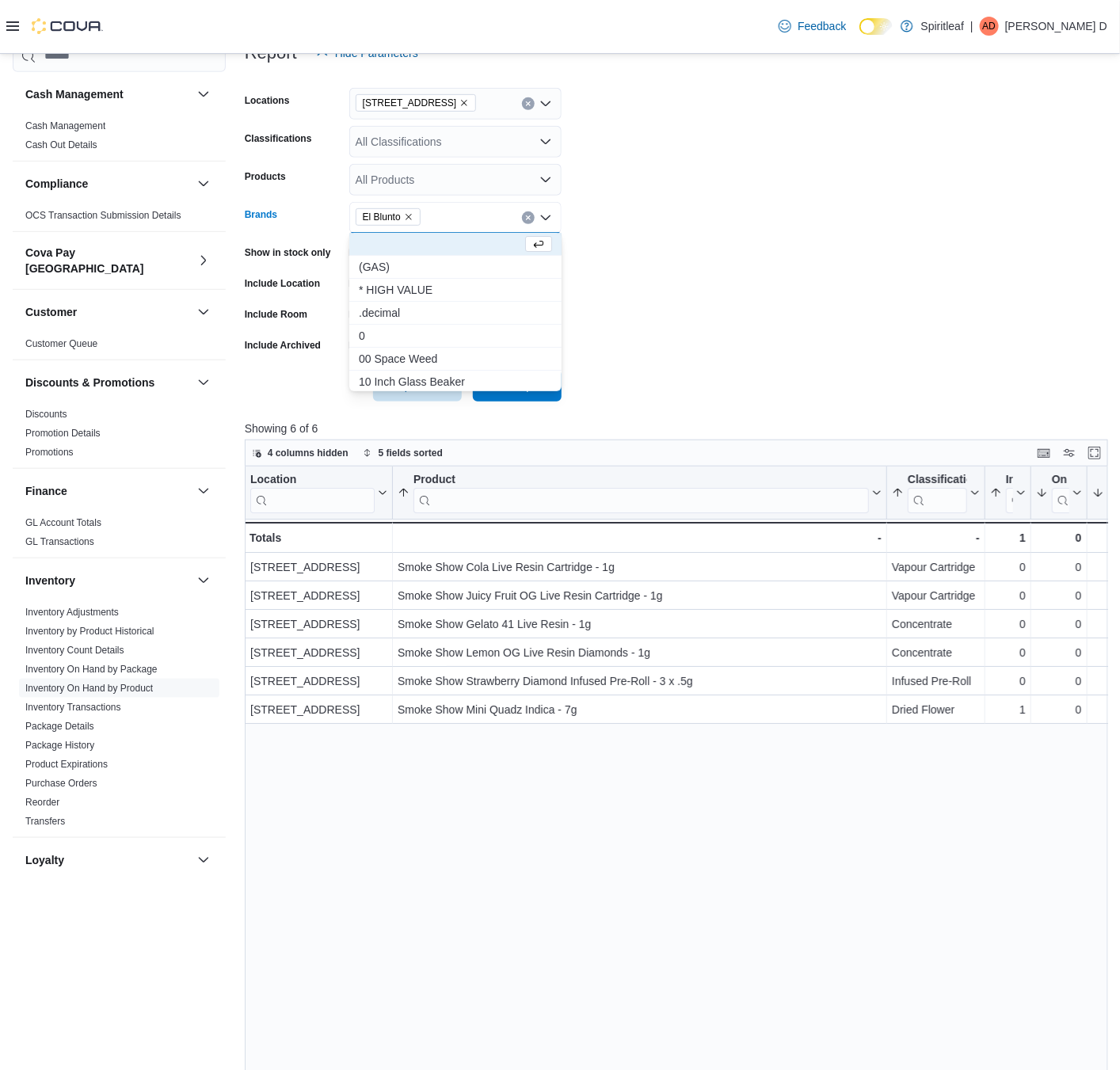
click at [775, 288] on form "Locations [STREET_ADDRESS] Classifications All Classifications Products All Pro…" at bounding box center [676, 234] width 863 height 332
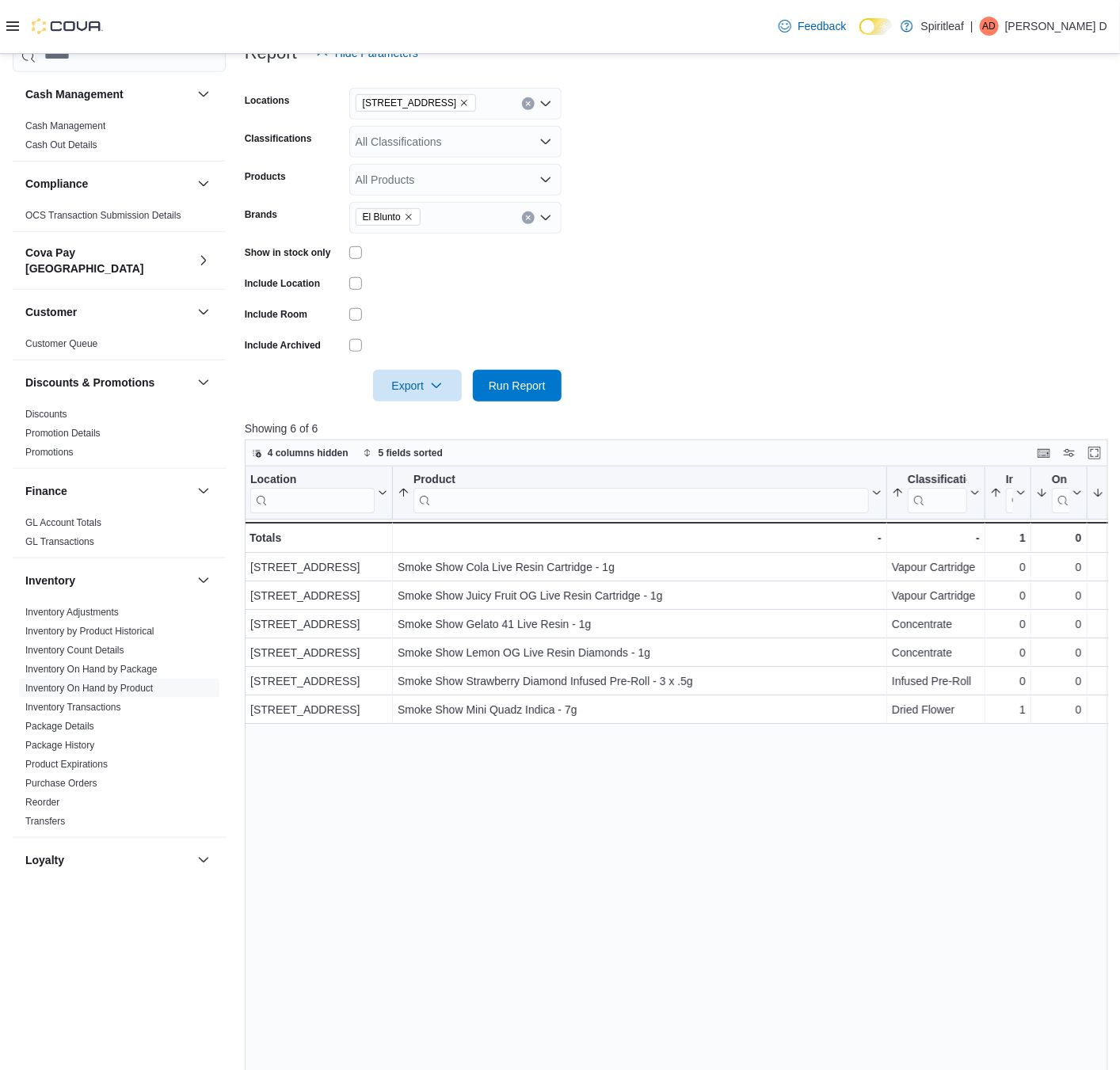
click at [609, 380] on form "Locations [STREET_ADDRESS] Classifications All Classifications Products All Pro…" at bounding box center [676, 234] width 863 height 332
click at [485, 381] on span "Run Report" at bounding box center [517, 384] width 69 height 31
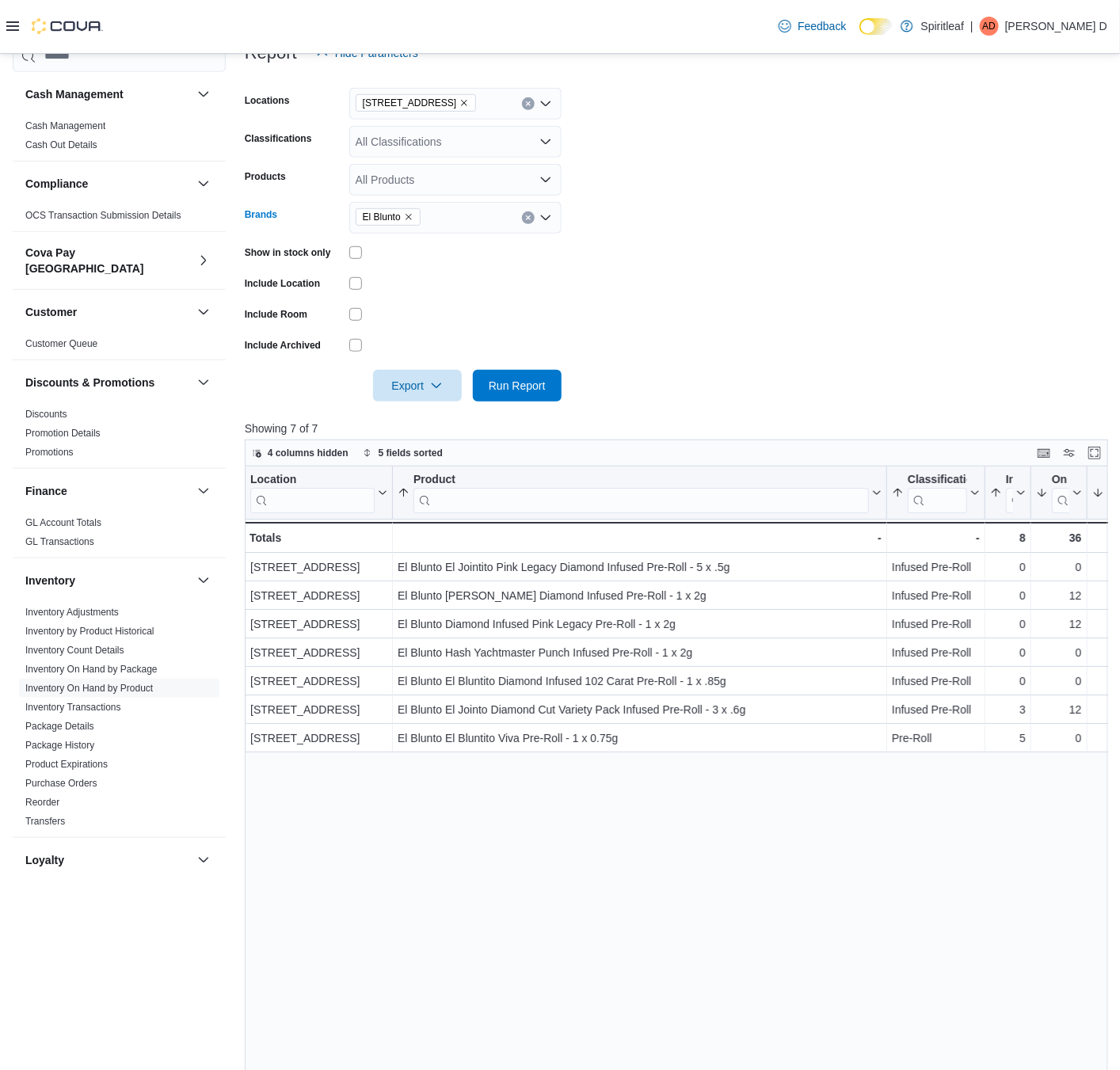
click at [411, 218] on icon "Remove El Blunto from selection in this group" at bounding box center [409, 217] width 9 height 9
type input "****"
drag, startPoint x: 380, startPoint y: 239, endPoint x: 706, endPoint y: 286, distance: 329.4
click at [380, 240] on span "Soar" at bounding box center [455, 244] width 193 height 16
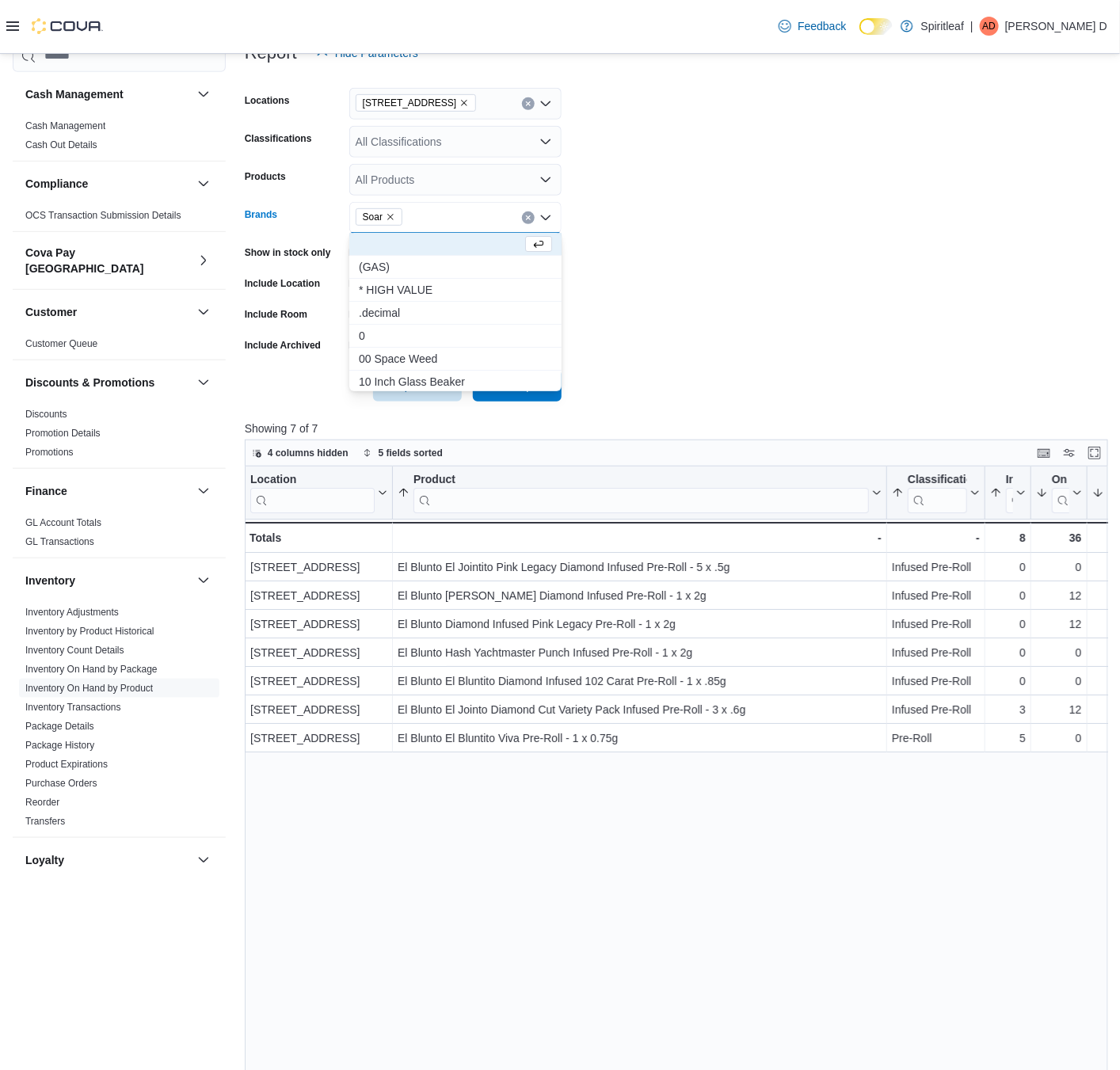
drag, startPoint x: 706, startPoint y: 286, endPoint x: 597, endPoint y: 397, distance: 155.6
click at [705, 291] on form "Locations [STREET_ADDRESS] Classifications All Classifications Products All Pro…" at bounding box center [676, 234] width 863 height 332
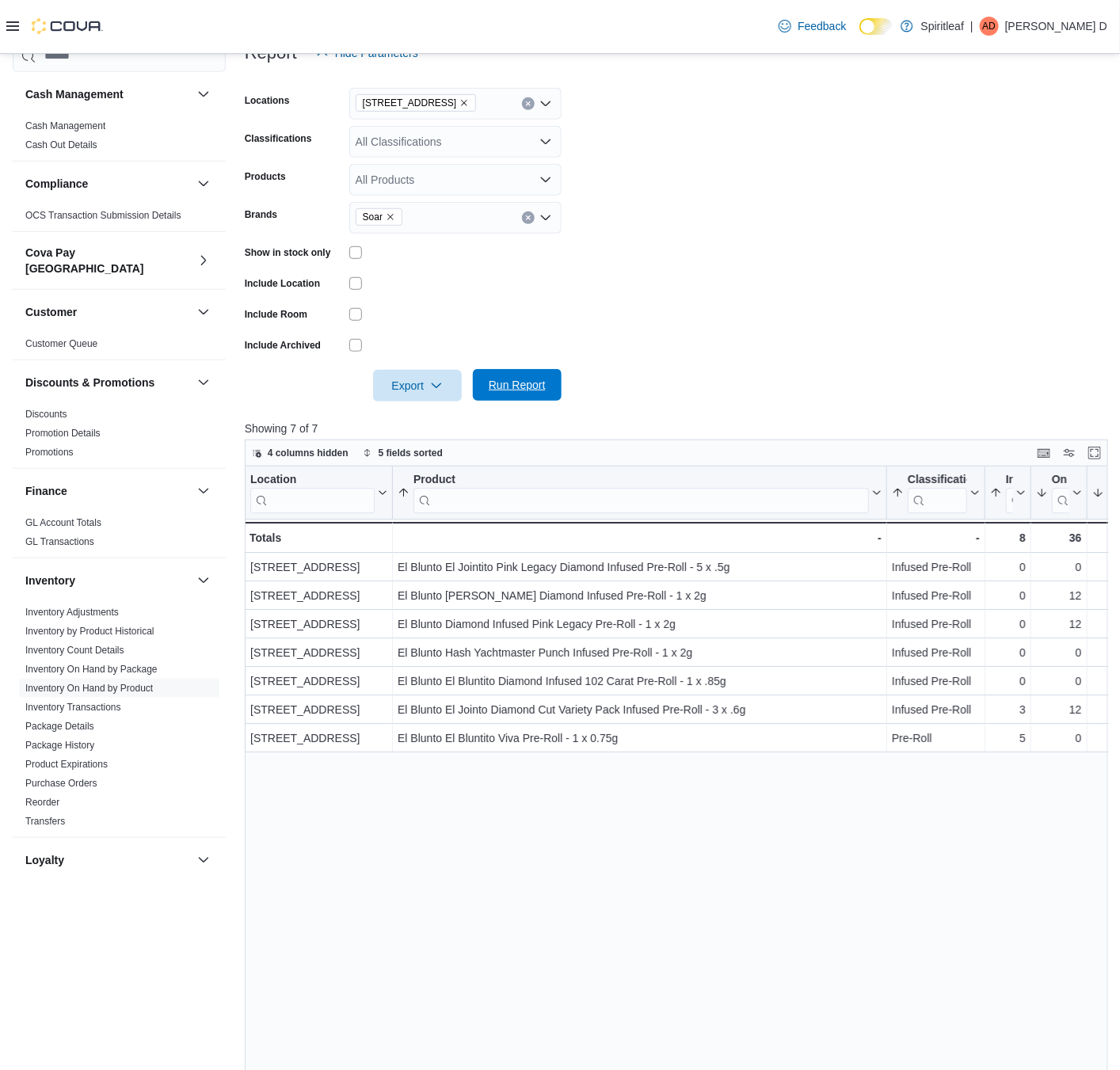
click at [537, 391] on span "Run Report" at bounding box center [517, 385] width 57 height 16
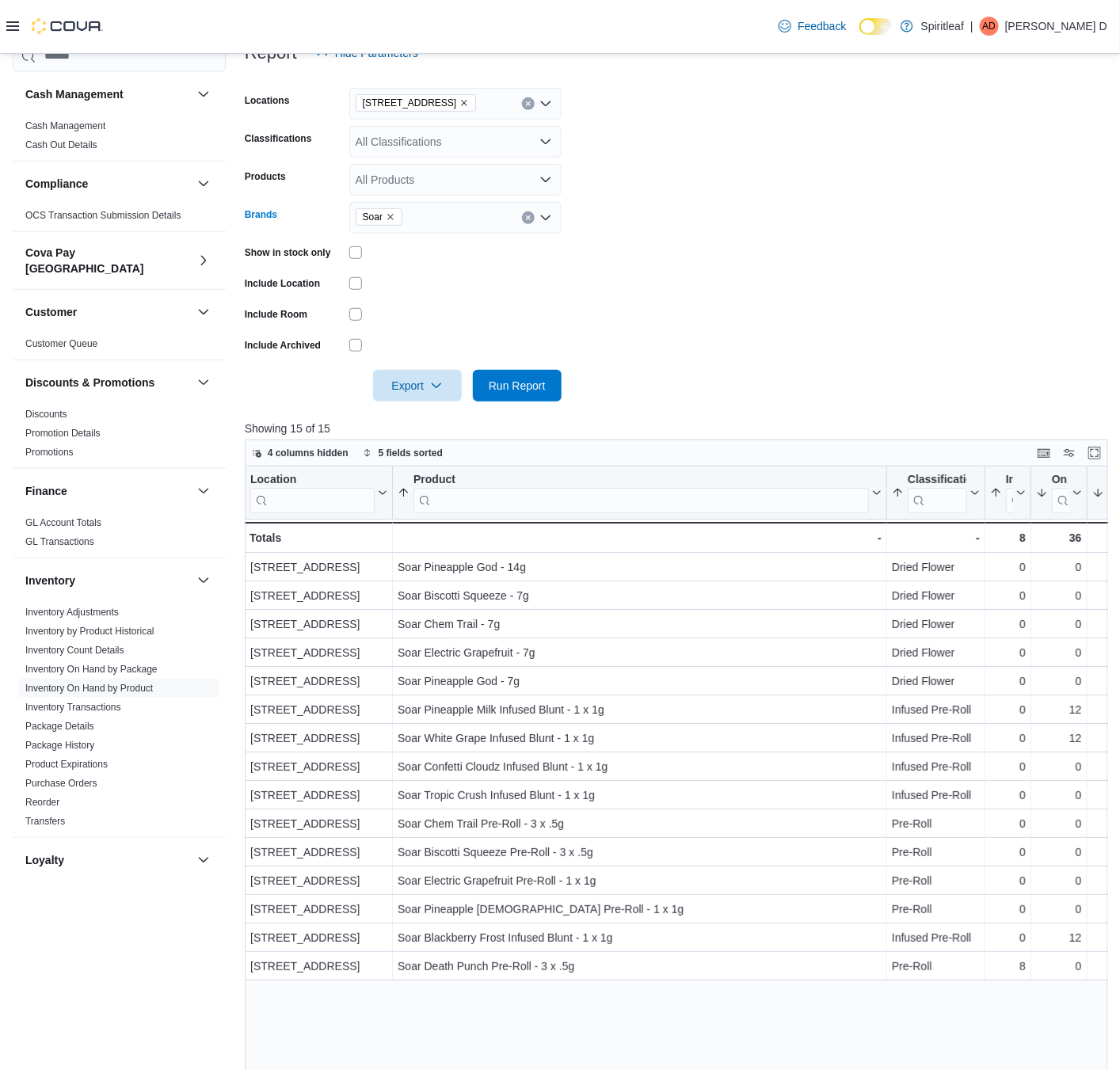
click at [393, 218] on icon "Remove Soar from selection in this group" at bounding box center [390, 217] width 6 height 6
type input "*****"
click at [393, 240] on span "Jolly Boys" at bounding box center [455, 244] width 193 height 16
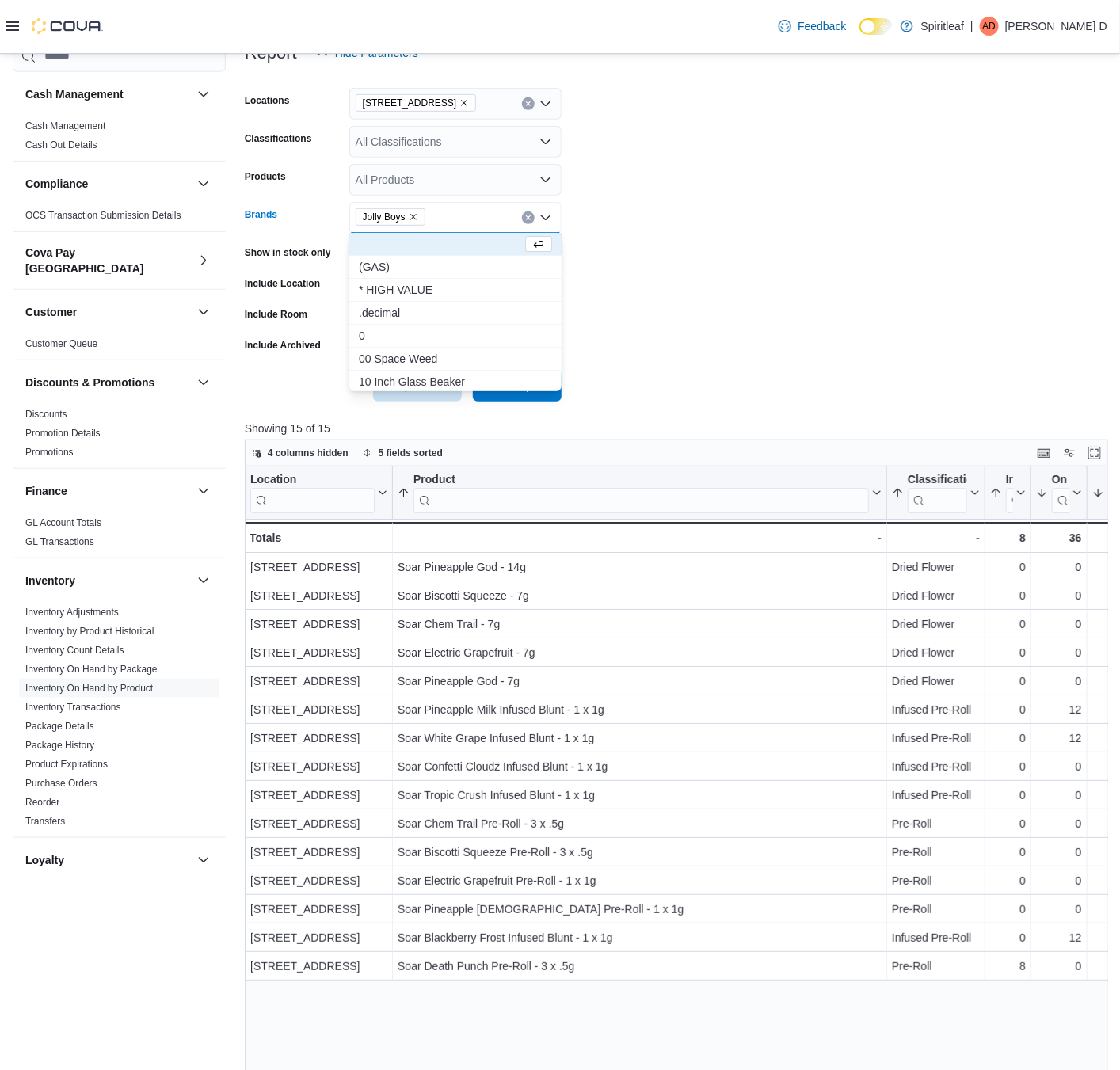
click at [726, 269] on form "Locations [STREET_ADDRESS] Classifications All Classifications Products All Pro…" at bounding box center [676, 234] width 863 height 332
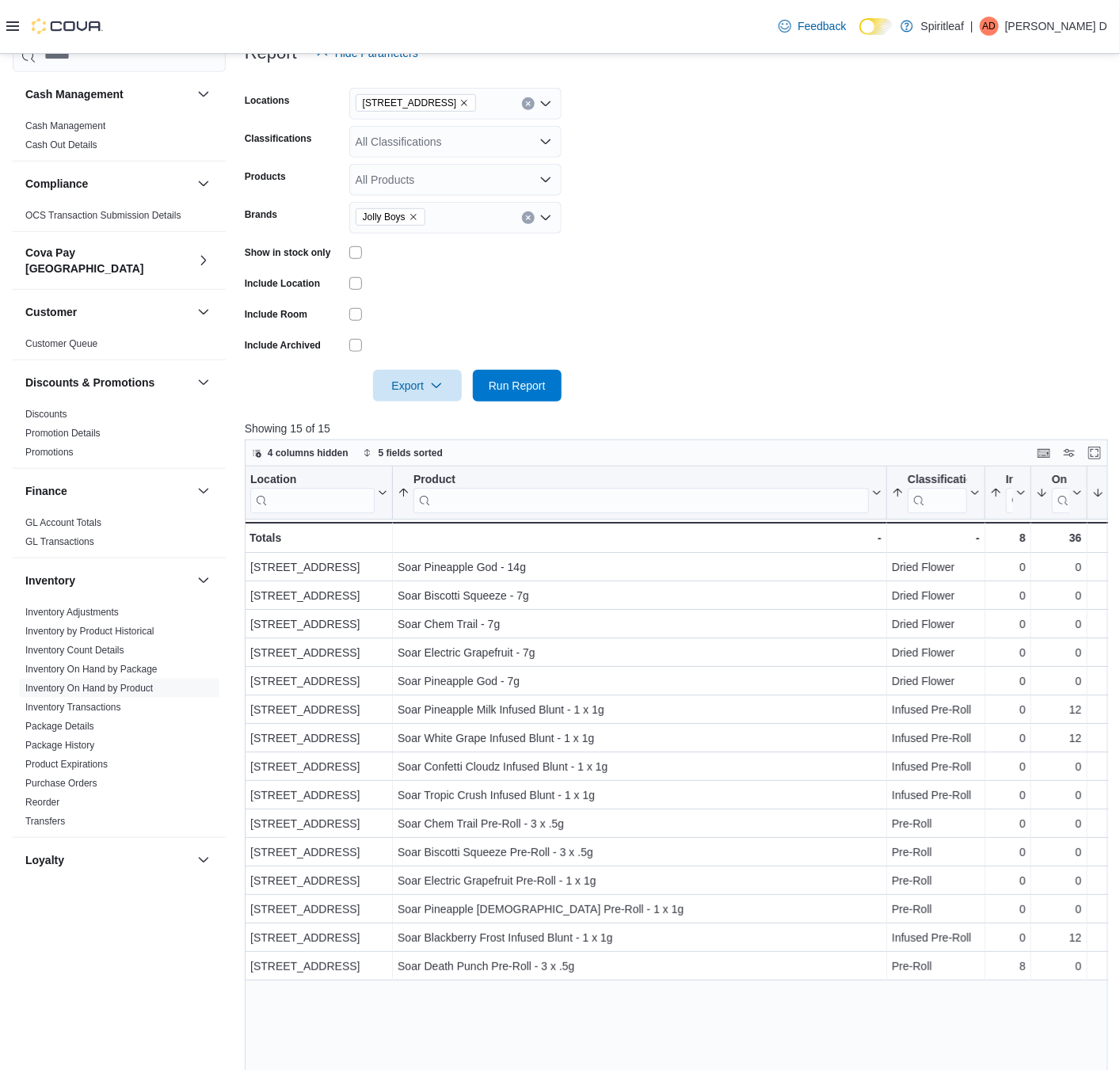
click at [535, 367] on div at bounding box center [676, 363] width 863 height 13
click at [535, 382] on span "Run Report" at bounding box center [517, 385] width 57 height 16
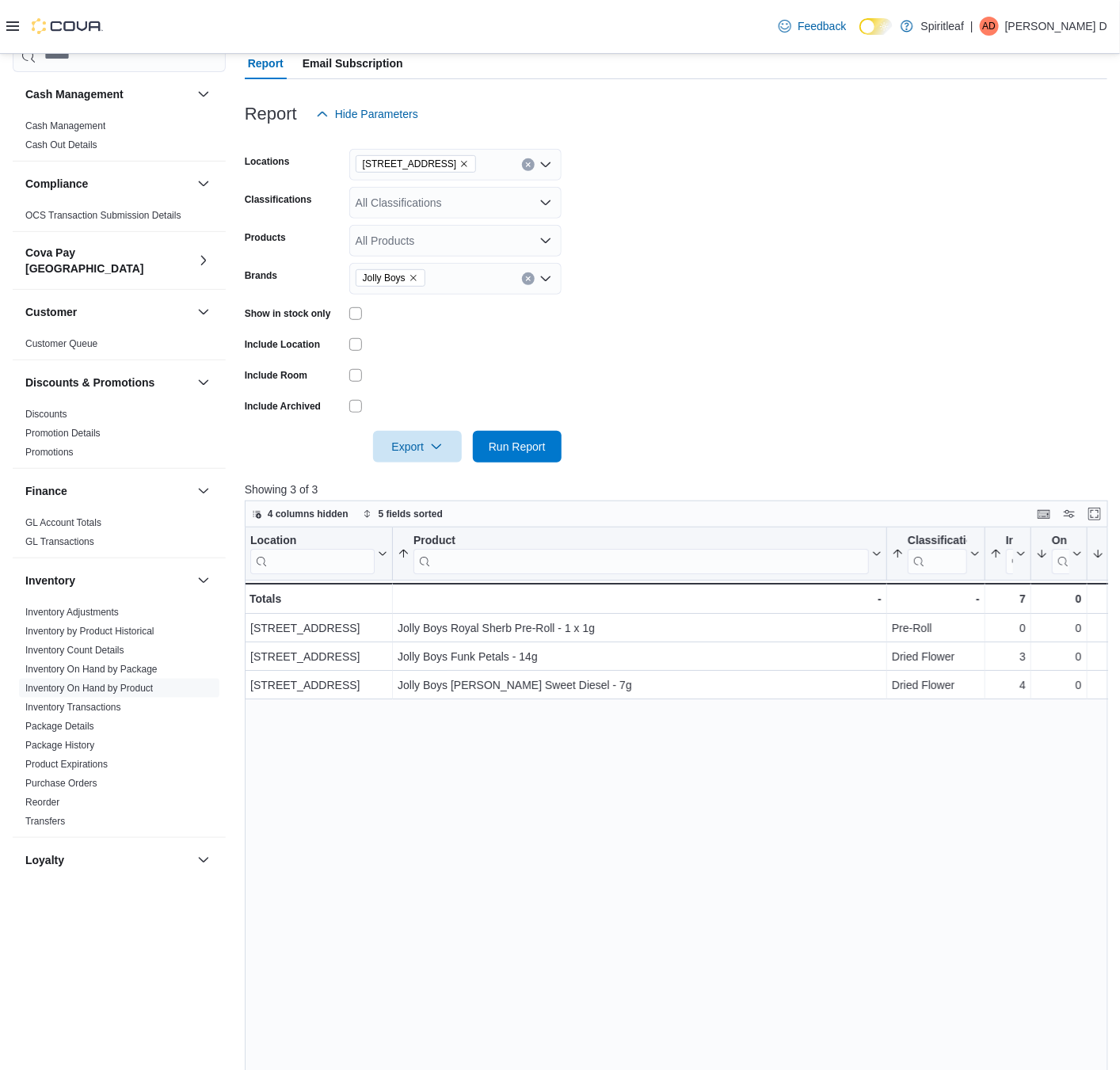
scroll to position [109, 0]
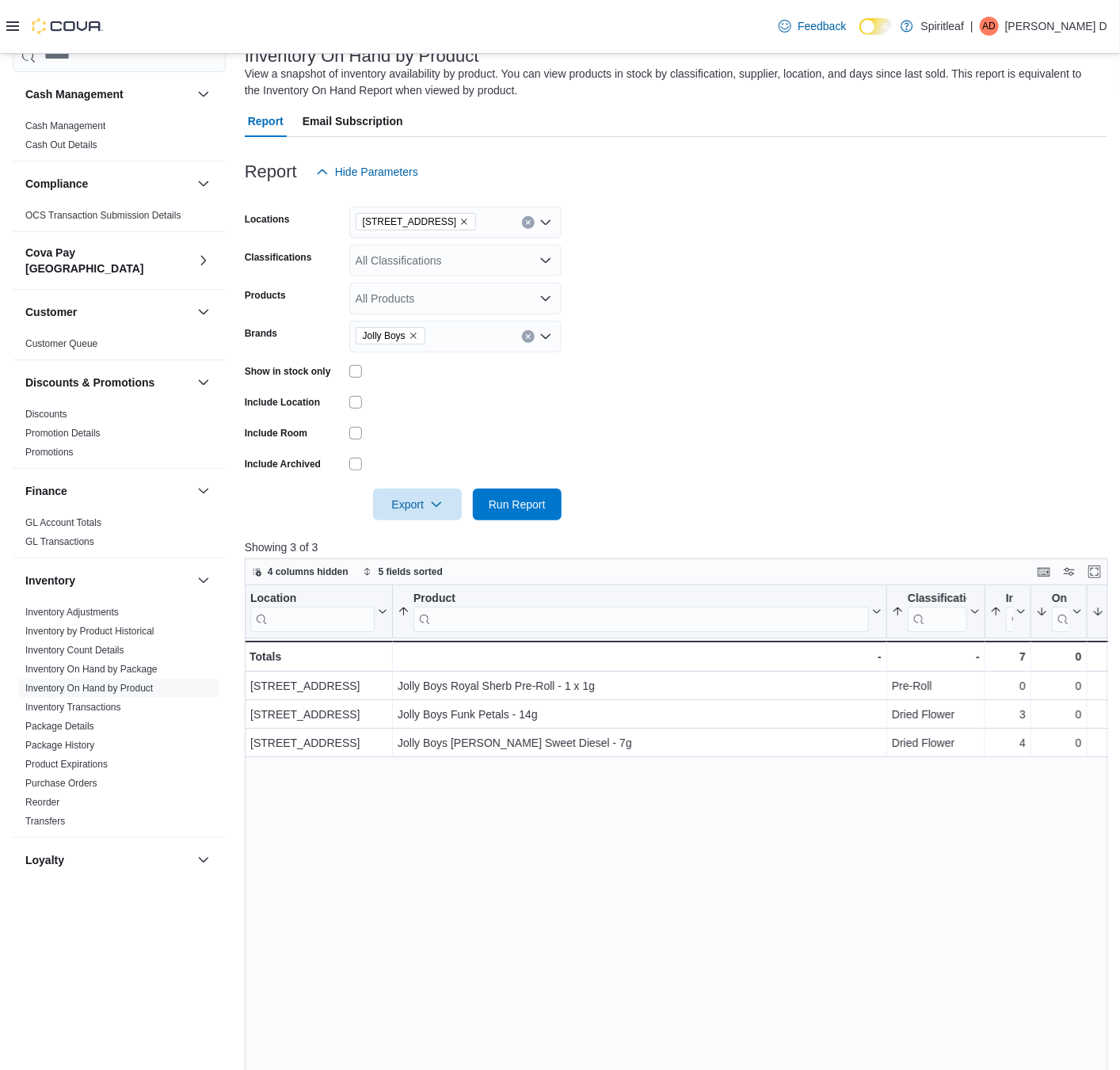
click at [409, 335] on icon "Remove Jolly Boys from selection in this group" at bounding box center [413, 335] width 9 height 9
type input "********"
click at [529, 512] on span "Run Report" at bounding box center [517, 503] width 69 height 31
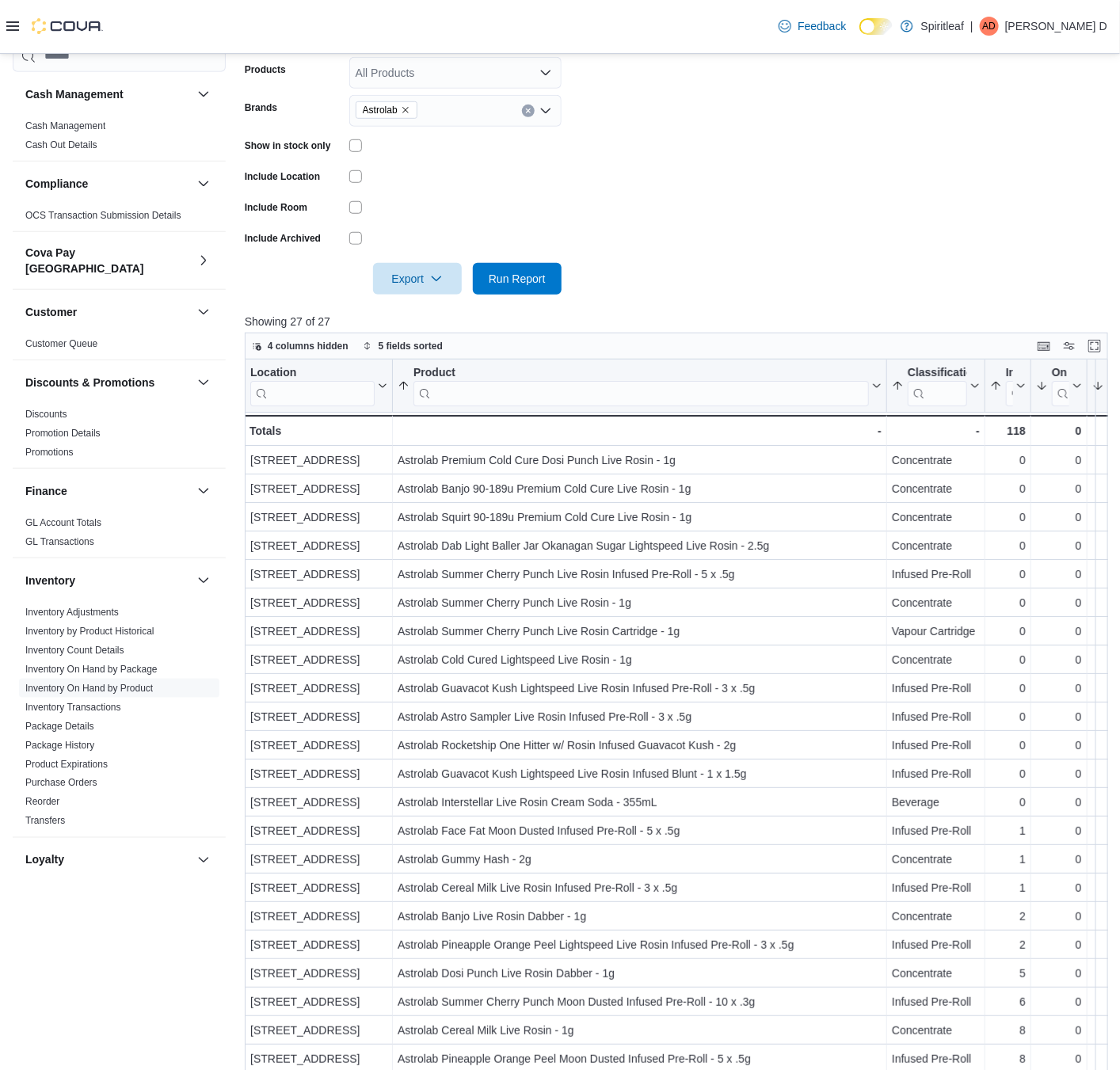
scroll to position [109, 0]
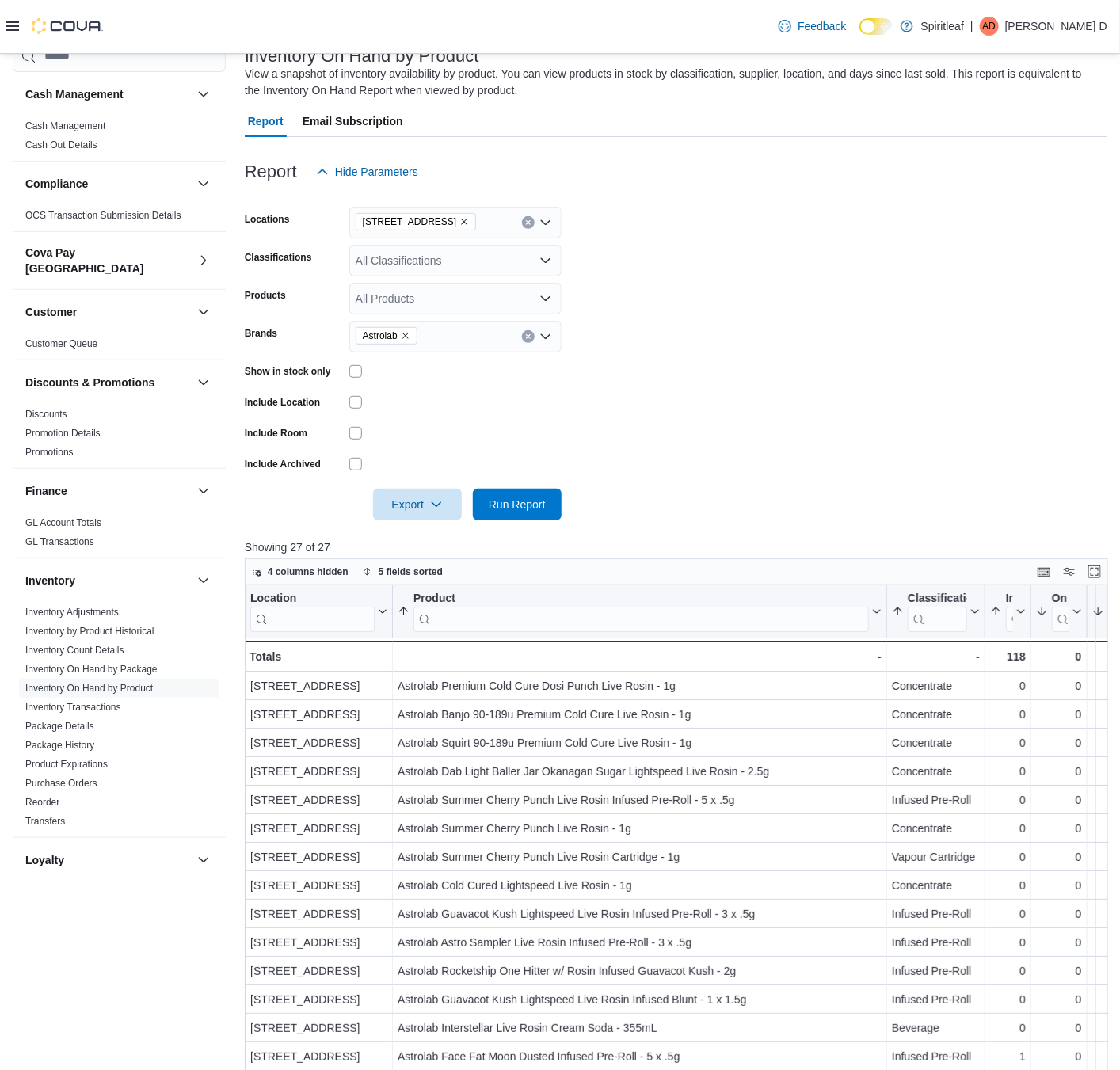
click at [406, 336] on icon "Remove Astrolab from selection in this group" at bounding box center [405, 335] width 6 height 6
click at [739, 364] on form "Locations [STREET_ADDRESS] Classifications All Classifications Products All Pro…" at bounding box center [676, 354] width 863 height 332
click at [407, 344] on div "All Brands" at bounding box center [455, 336] width 212 height 31
type input "******"
click at [483, 359] on span "Debunk" at bounding box center [455, 363] width 193 height 16
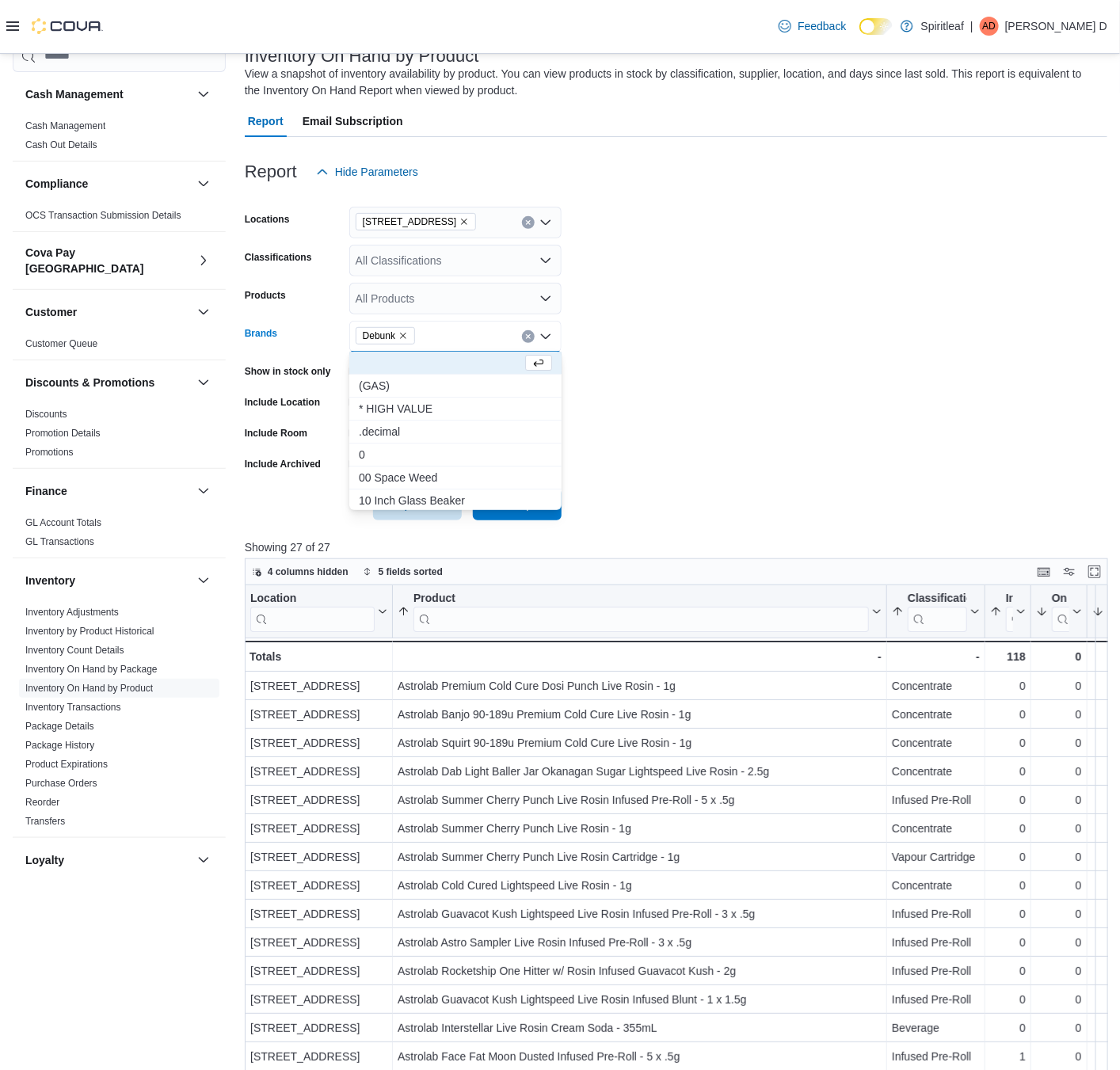
click at [661, 387] on form "Locations [STREET_ADDRESS] Classifications All Classifications Products All Pro…" at bounding box center [676, 354] width 863 height 332
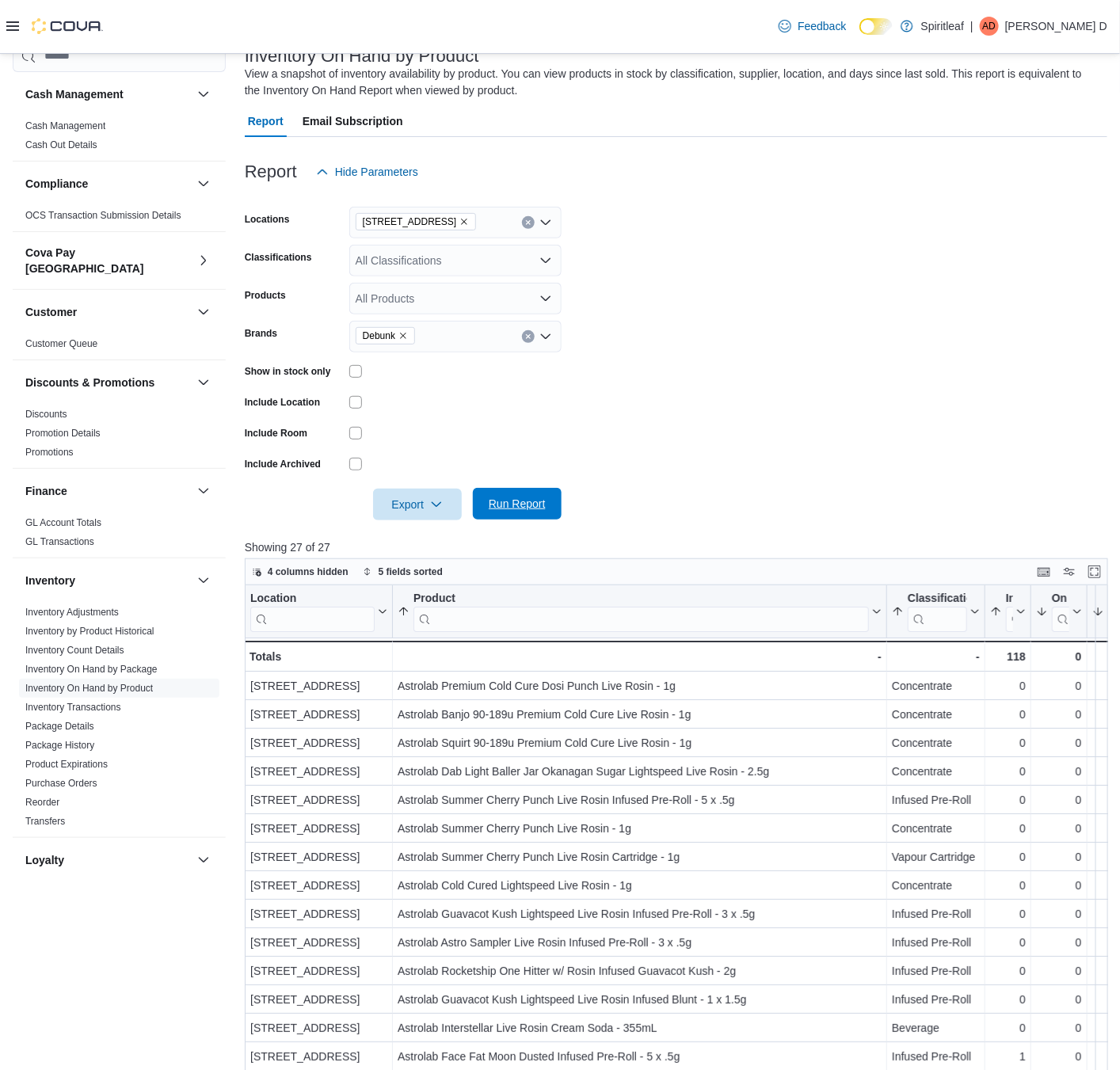
click at [511, 507] on span "Run Report" at bounding box center [517, 503] width 57 height 16
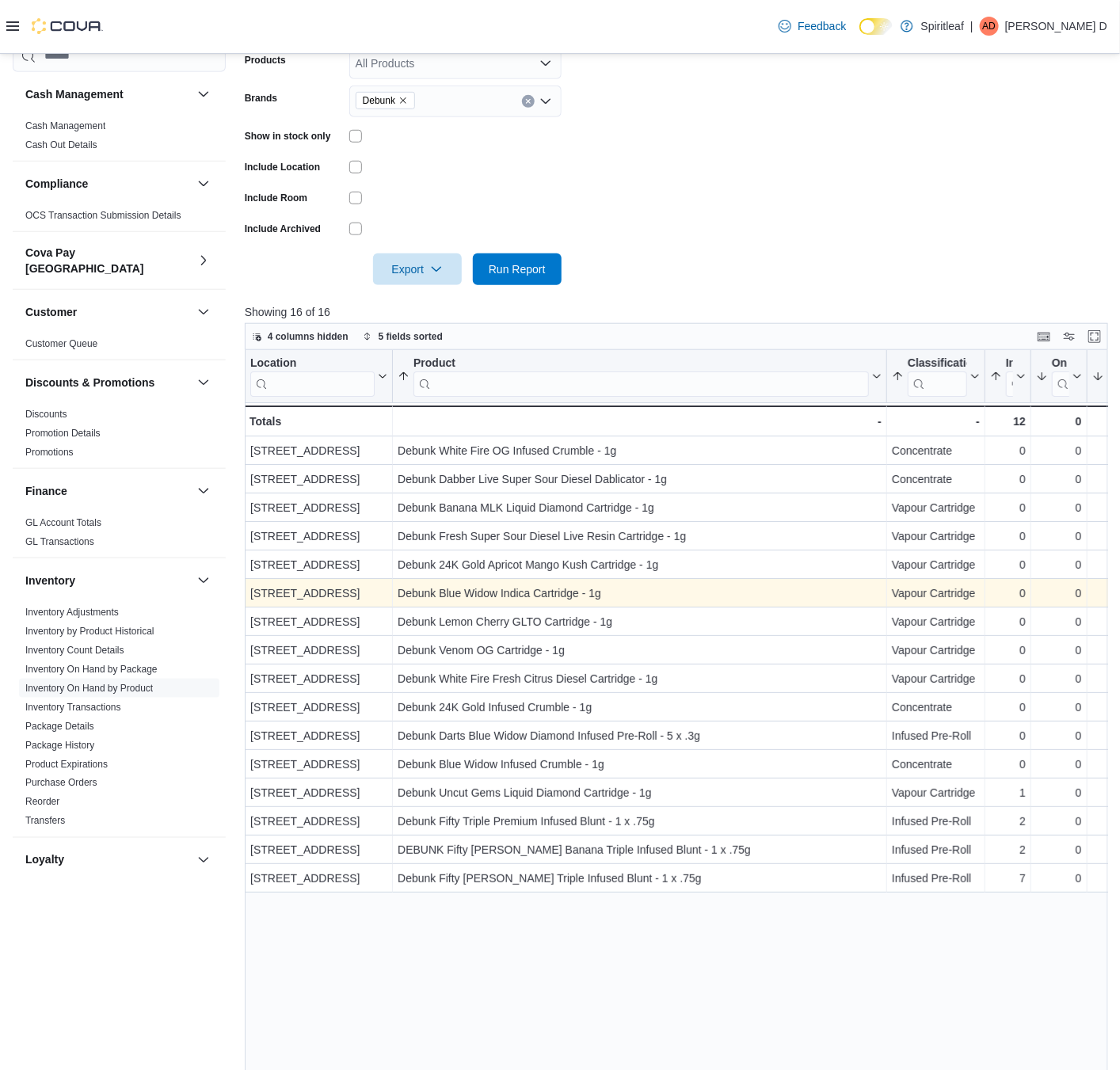
scroll to position [347, 0]
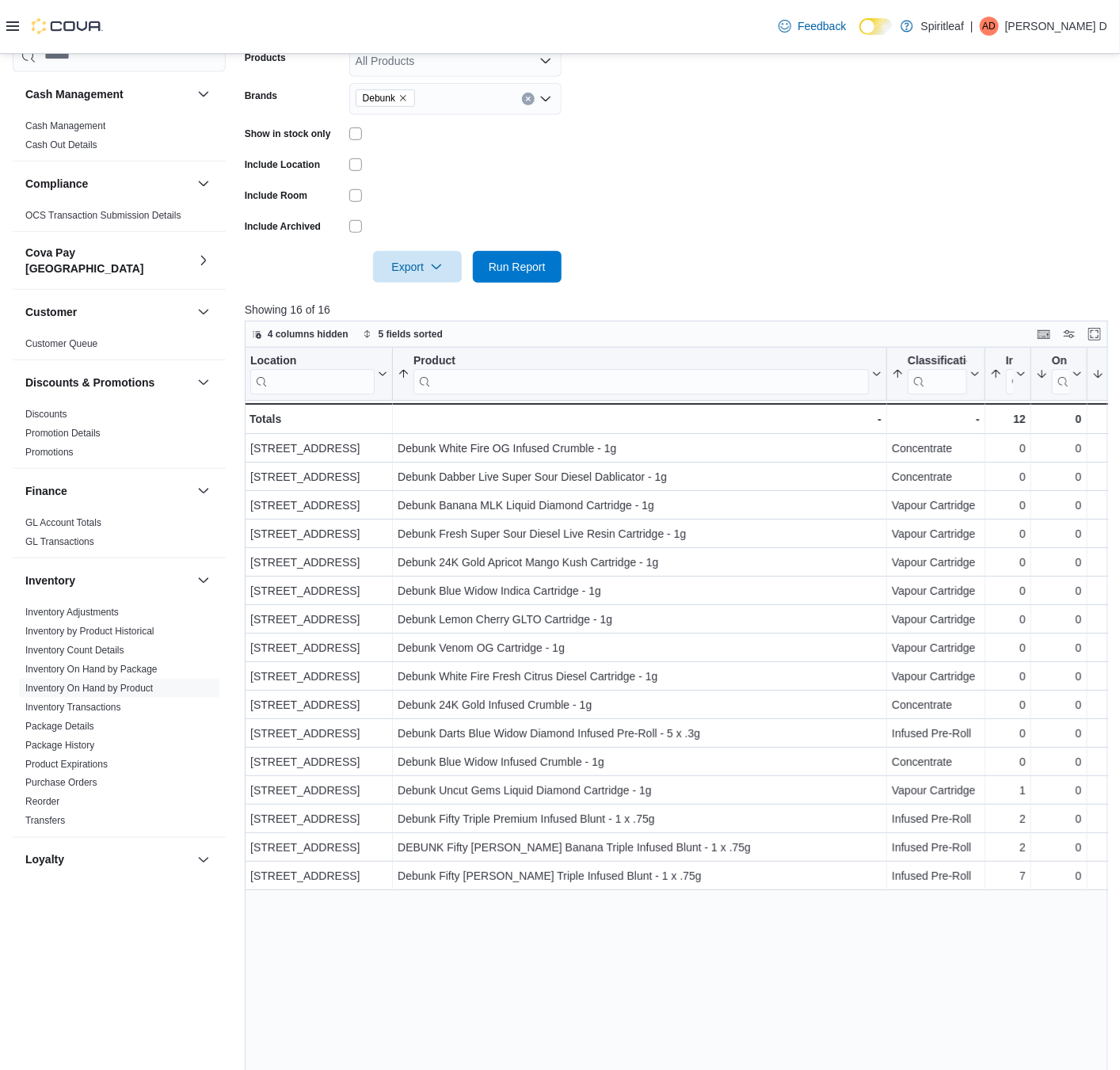
click at [406, 97] on icon "Remove Debunk from selection in this group" at bounding box center [403, 98] width 9 height 9
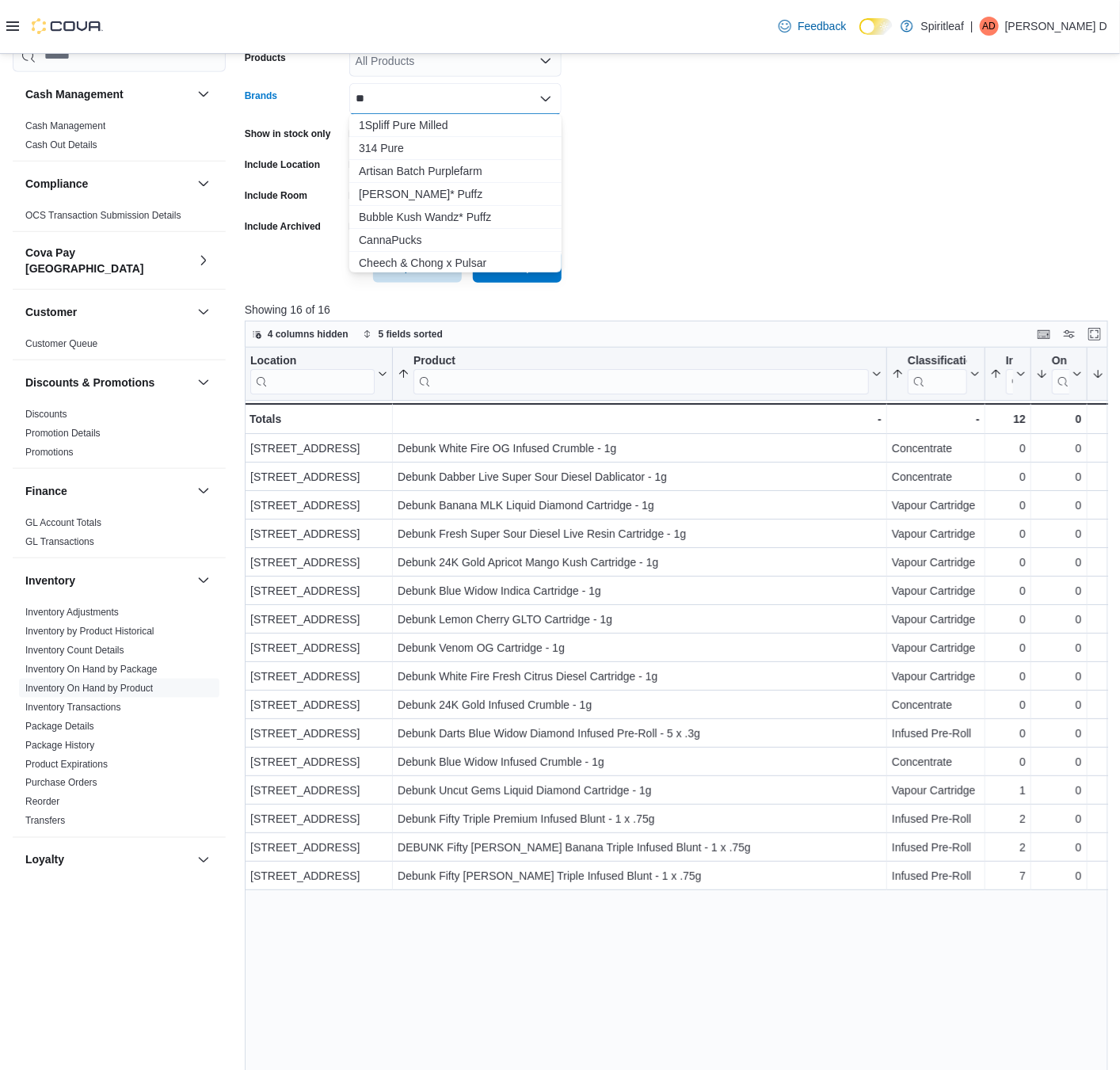
type input "*"
type input "****"
click at [466, 126] on span "Pura Vida" at bounding box center [455, 125] width 193 height 16
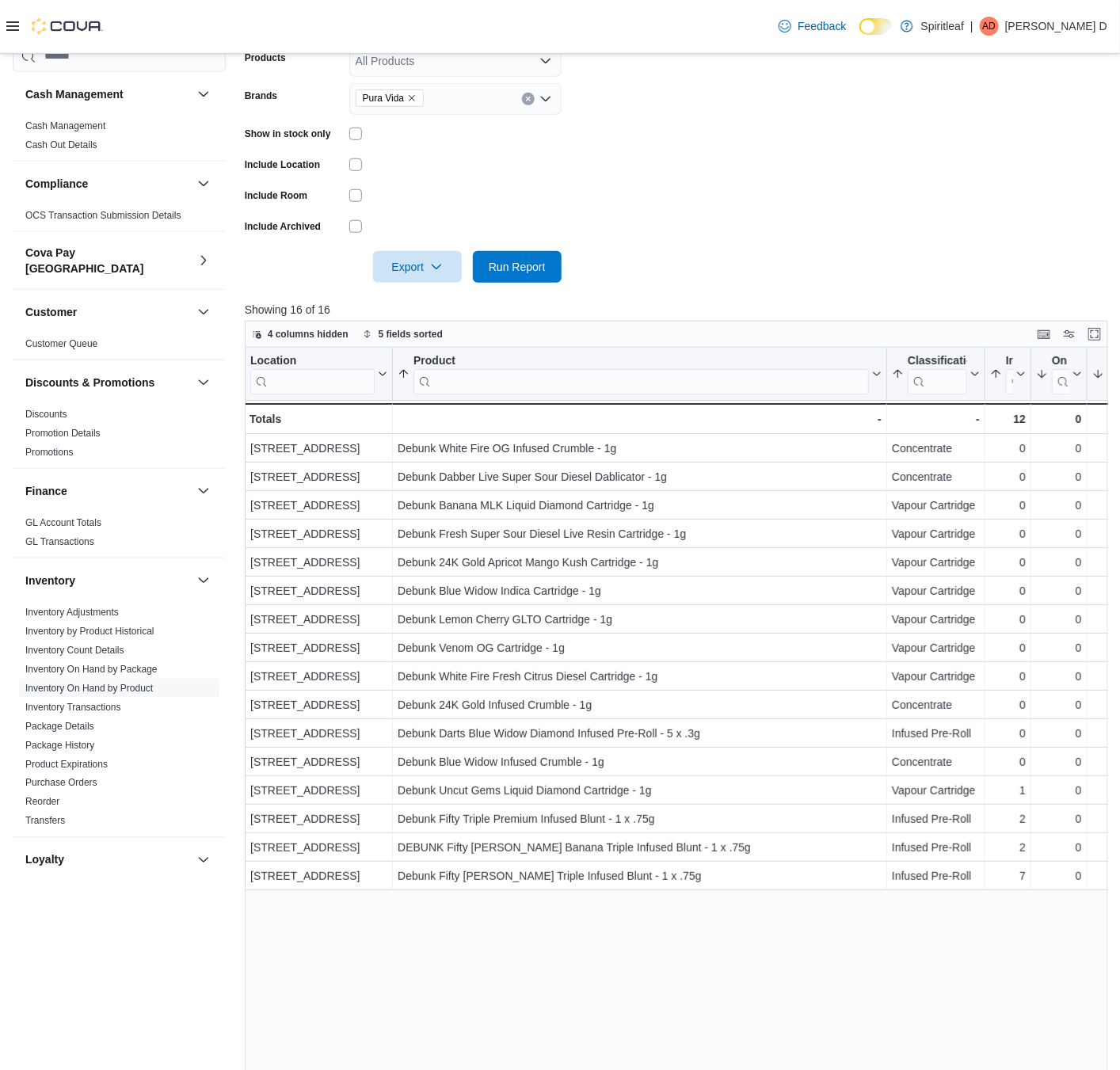
click at [687, 206] on form "Locations [STREET_ADDRESS] Classifications All Classifications Products All Pro…" at bounding box center [676, 116] width 863 height 332
click at [521, 259] on span "Run Report" at bounding box center [517, 266] width 57 height 16
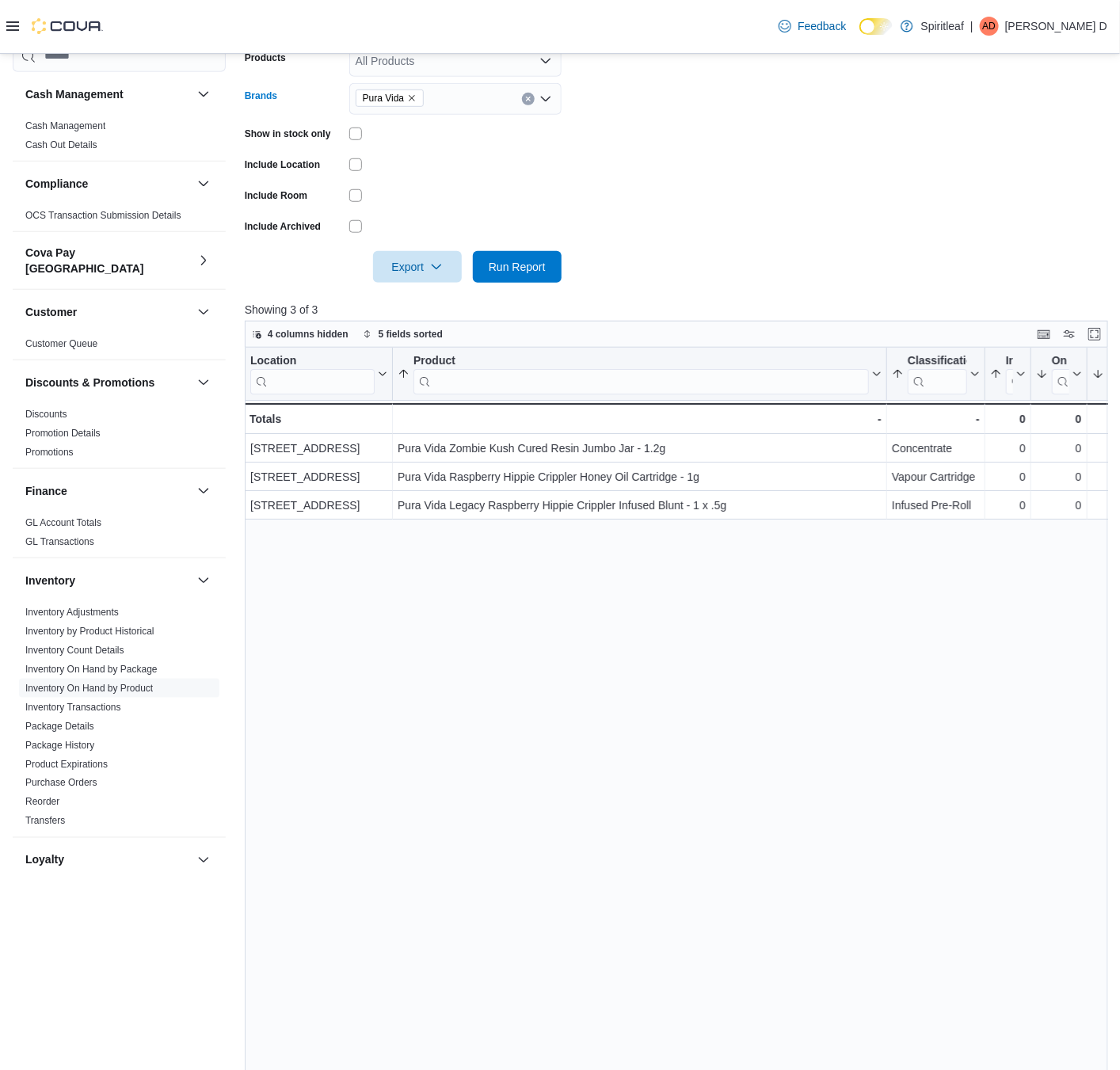
click at [412, 98] on icon "Remove Pura Vida from selection in this group" at bounding box center [411, 98] width 9 height 9
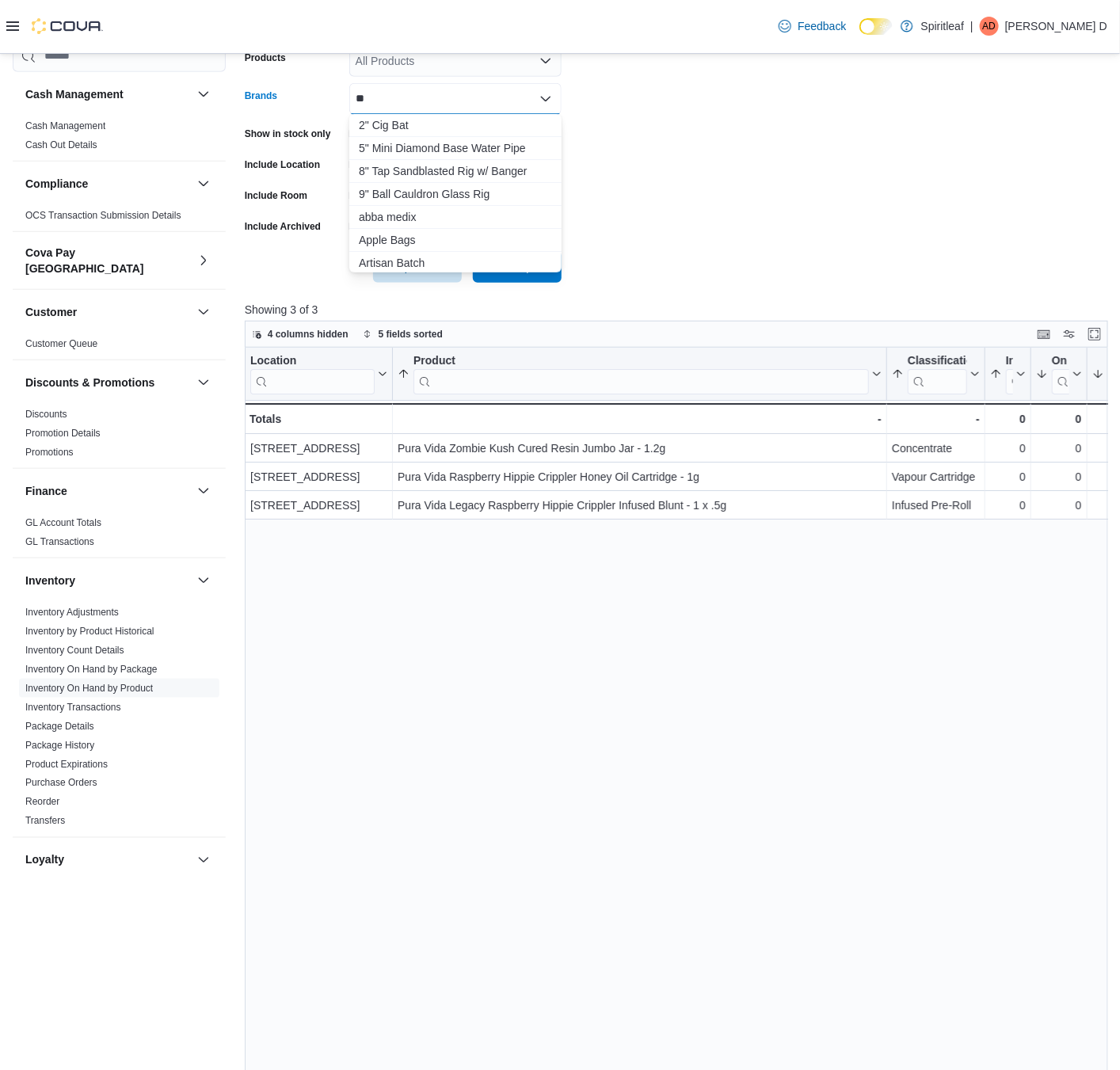
type input "*"
type input "**"
click at [419, 212] on span "[PERSON_NAME]" at bounding box center [455, 217] width 193 height 16
click at [685, 262] on form "Locations [STREET_ADDRESS] Classifications All Classifications Products All Pro…" at bounding box center [676, 116] width 863 height 332
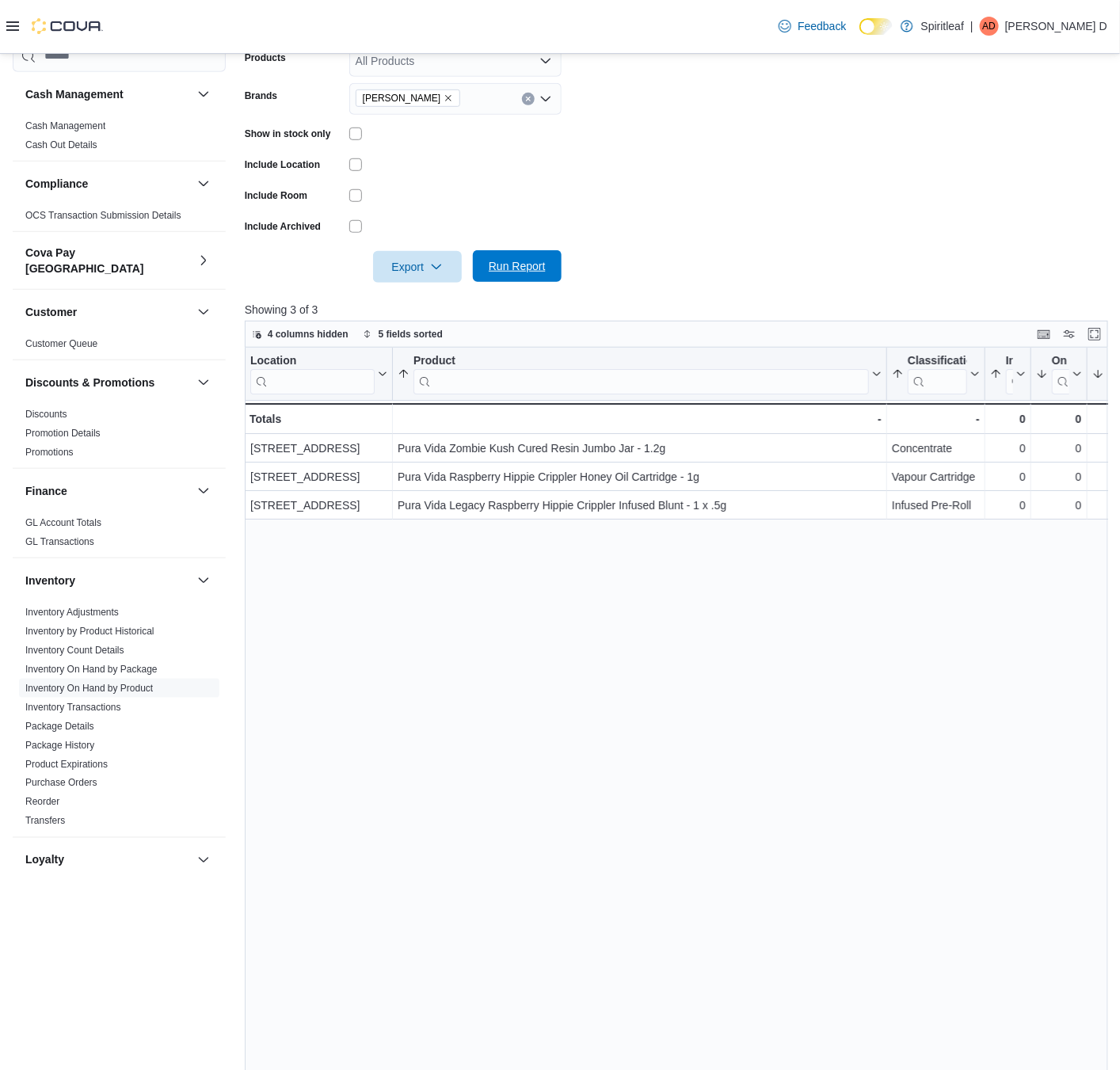
click at [500, 266] on span "Run Report" at bounding box center [517, 266] width 57 height 16
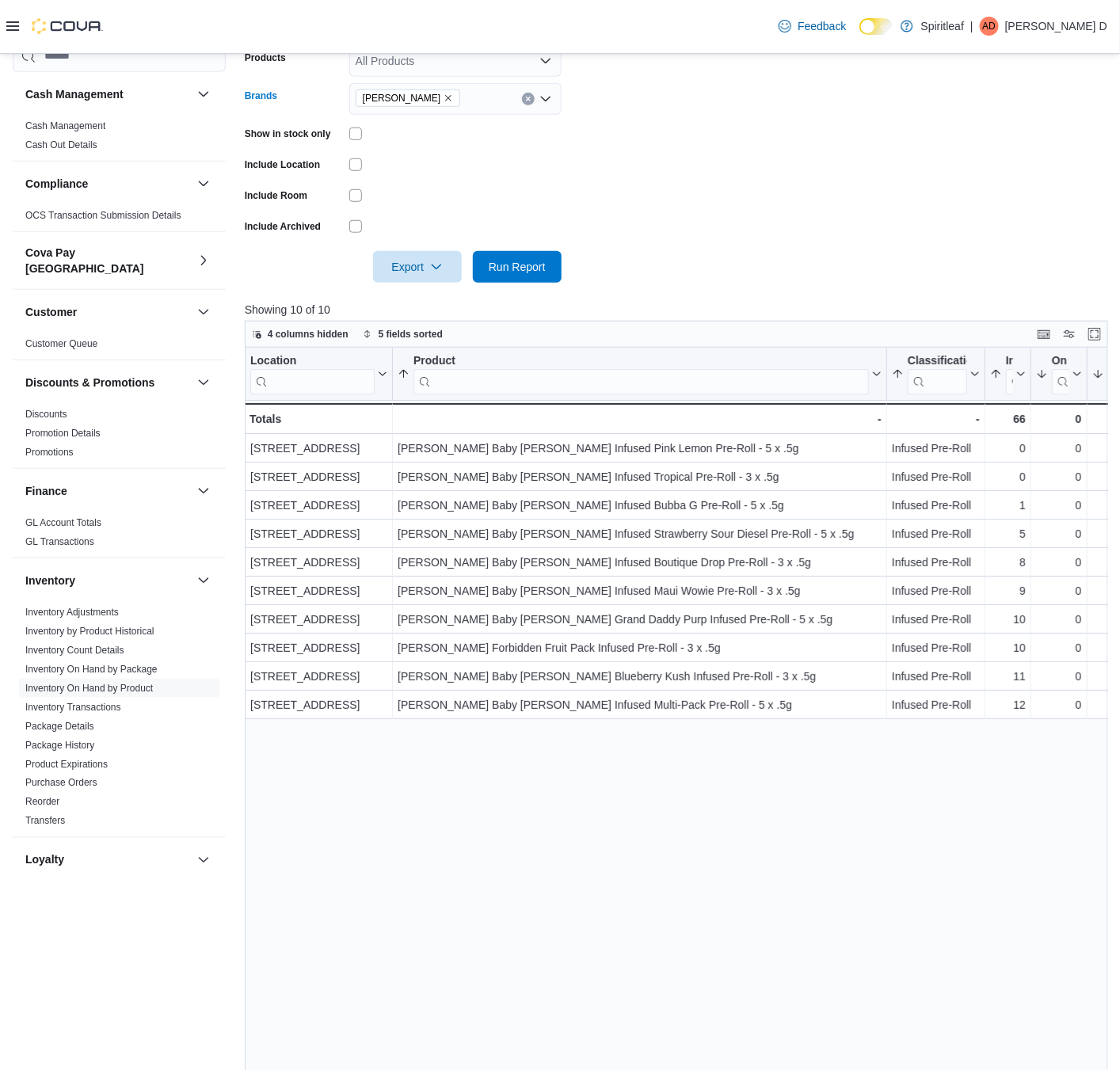
click at [443, 98] on icon "Remove Jeeter from selection in this group" at bounding box center [447, 98] width 9 height 9
type input "**********"
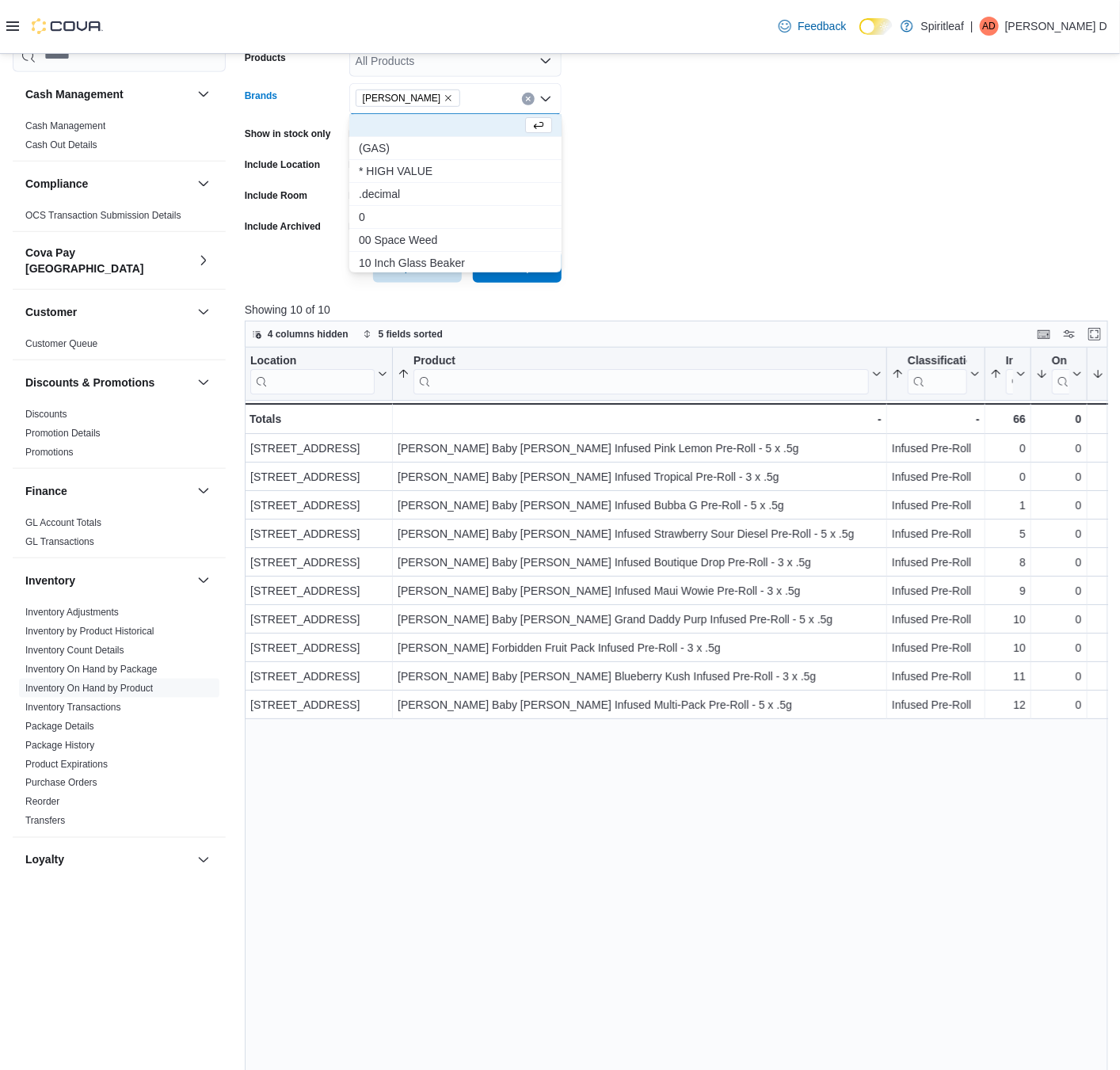
click at [683, 241] on div at bounding box center [676, 244] width 863 height 13
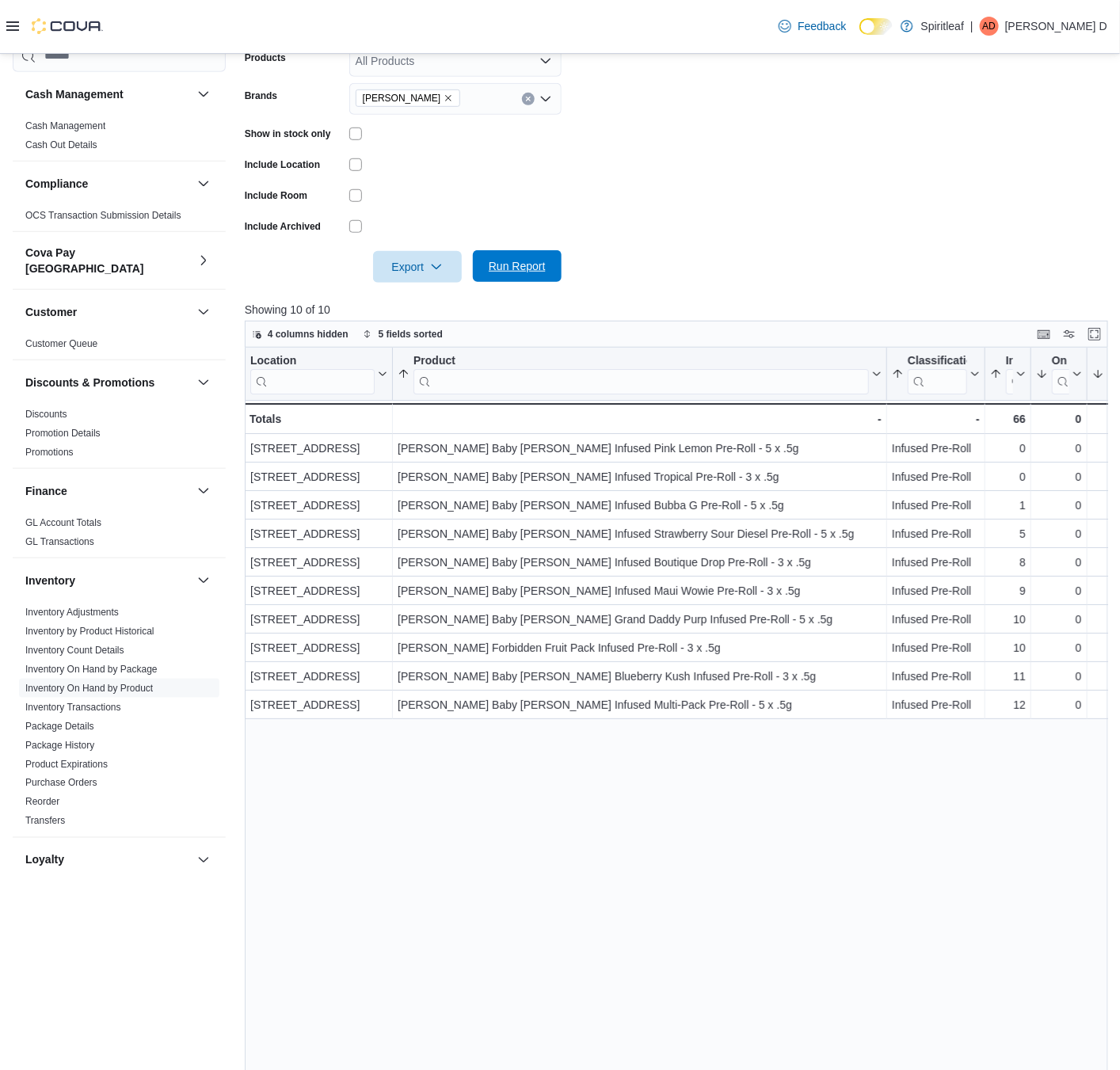
click at [520, 261] on span "Run Report" at bounding box center [517, 266] width 57 height 16
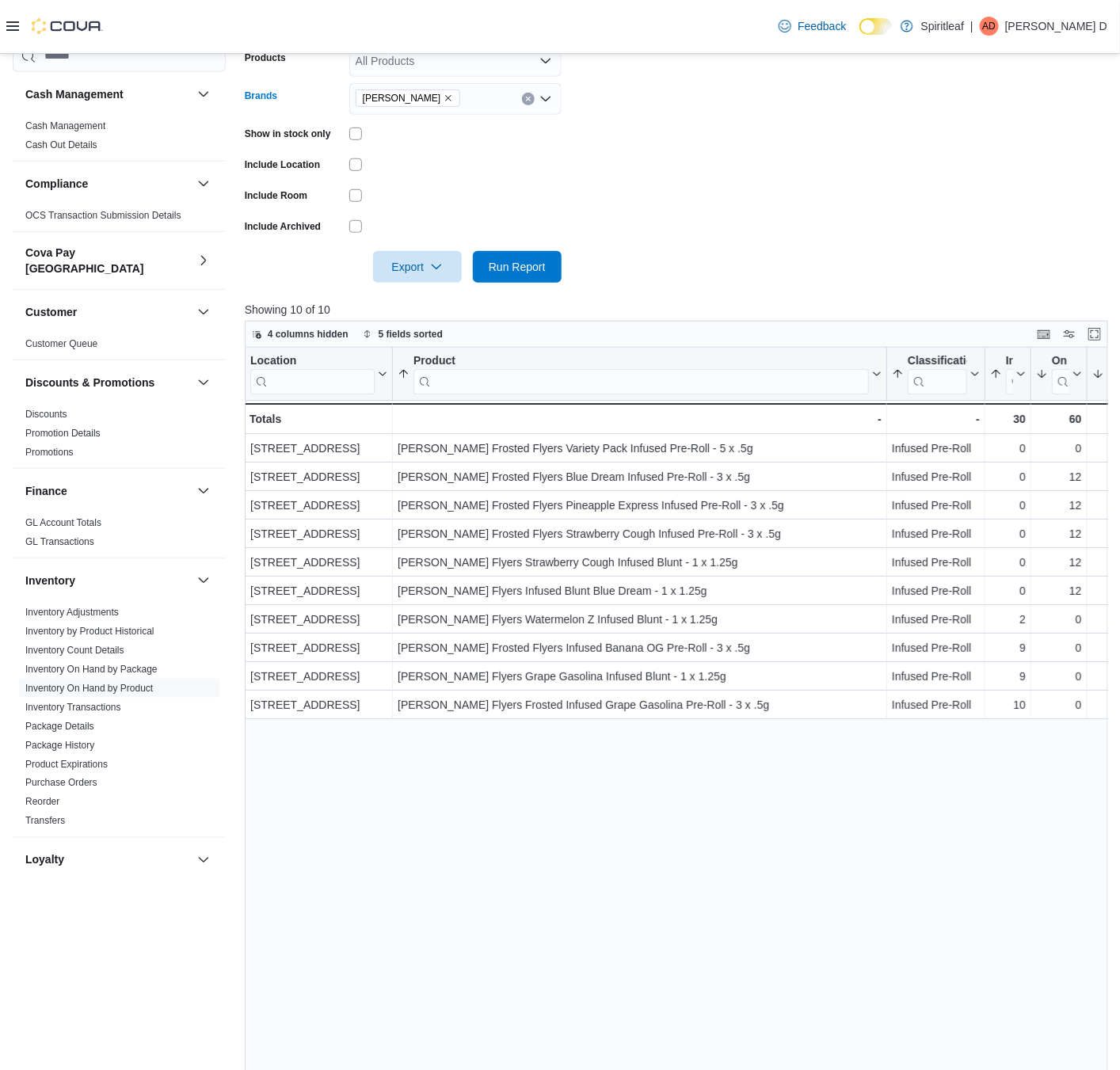
click at [443, 102] on icon "Remove Claybourne from selection in this group" at bounding box center [447, 98] width 9 height 9
type input "***"
drag, startPoint x: 482, startPoint y: 147, endPoint x: 632, endPoint y: 153, distance: 150.1
click at [487, 143] on span "Coterie" at bounding box center [455, 148] width 193 height 16
click at [752, 184] on form "Locations [STREET_ADDRESS] Classifications All Classifications Products All Pro…" at bounding box center [676, 116] width 863 height 332
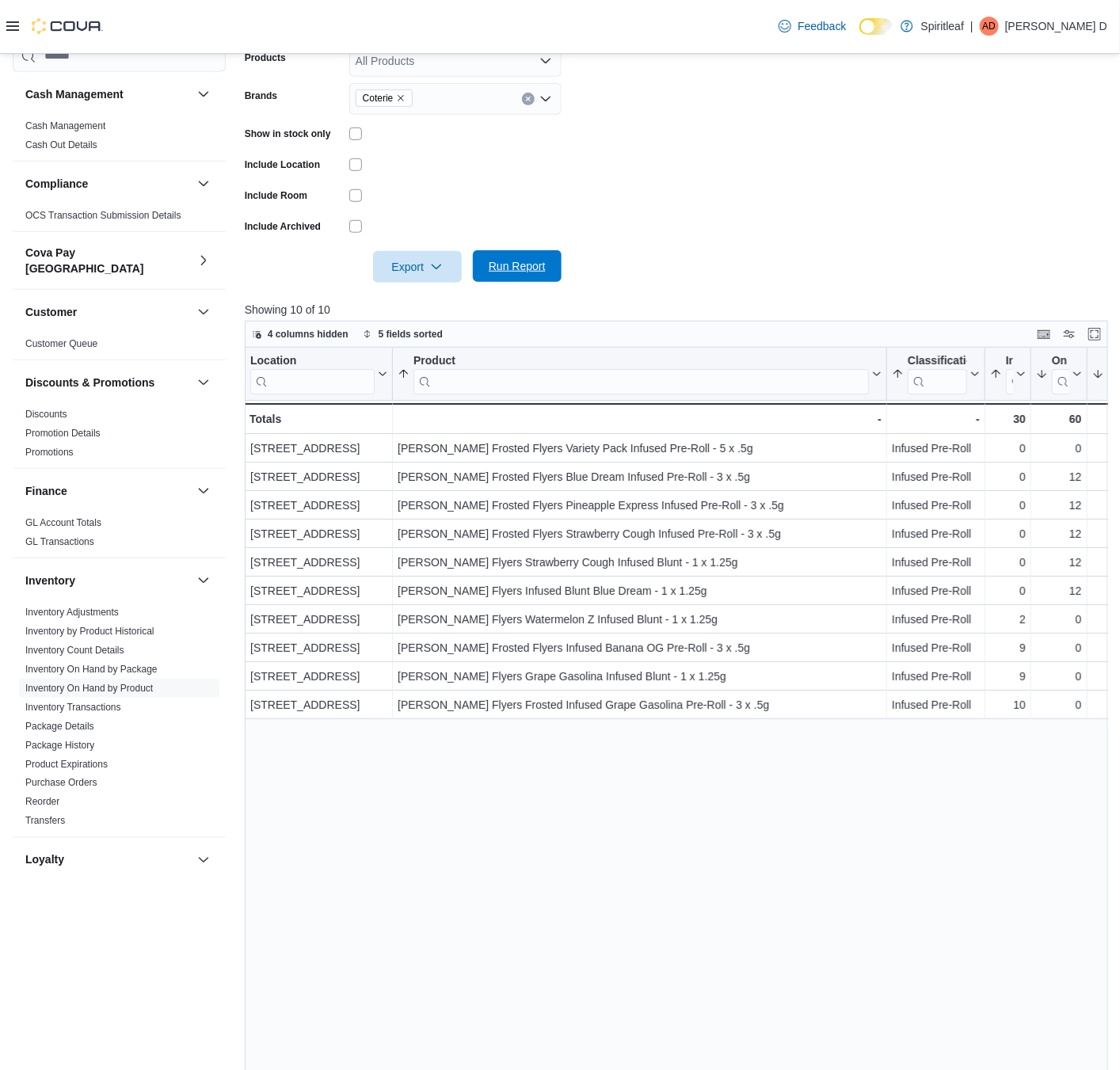
click at [479, 260] on button "Run Report" at bounding box center [517, 266] width 89 height 31
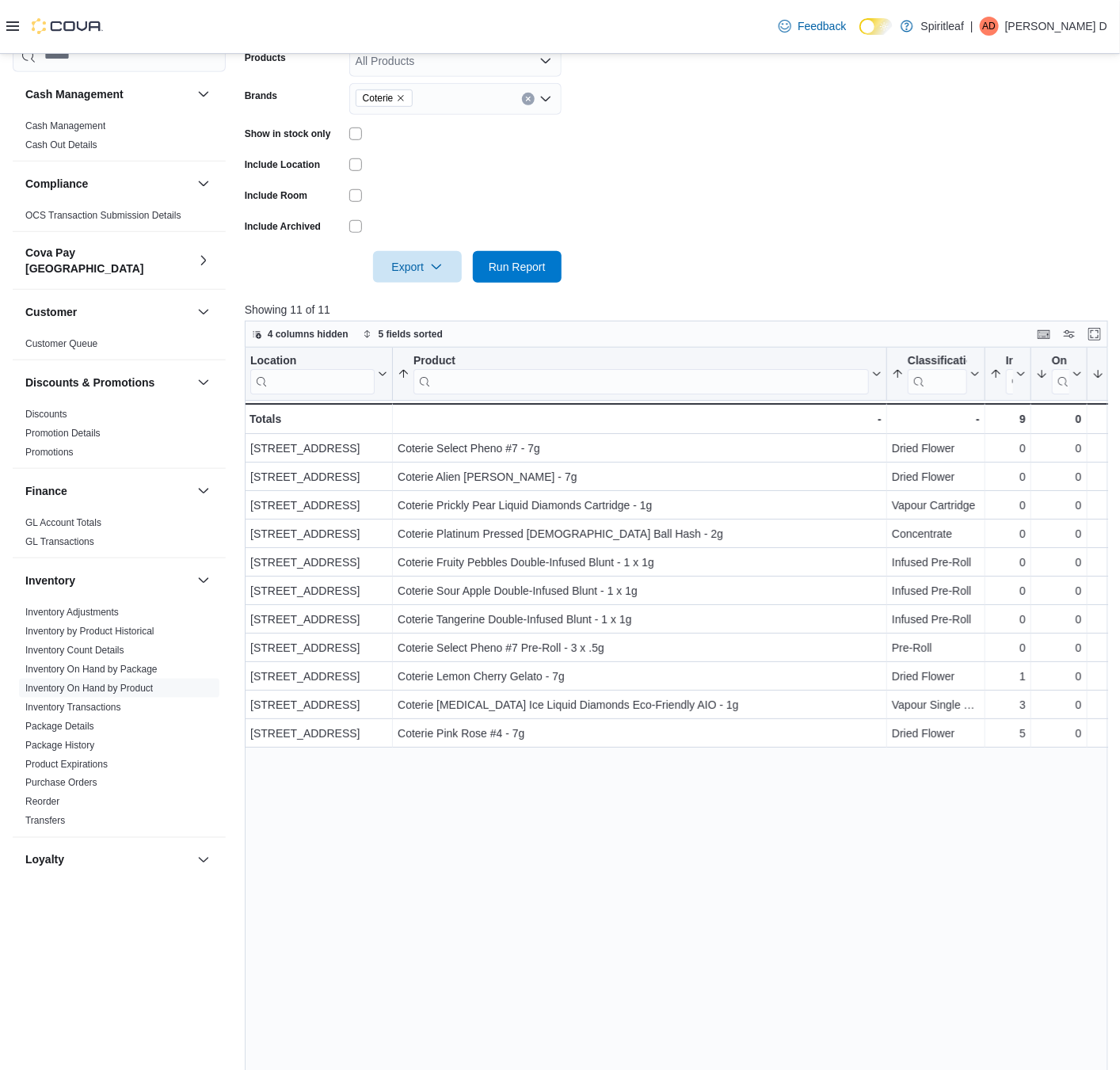
click at [404, 94] on icon "Remove Coterie from selection in this group" at bounding box center [400, 98] width 9 height 9
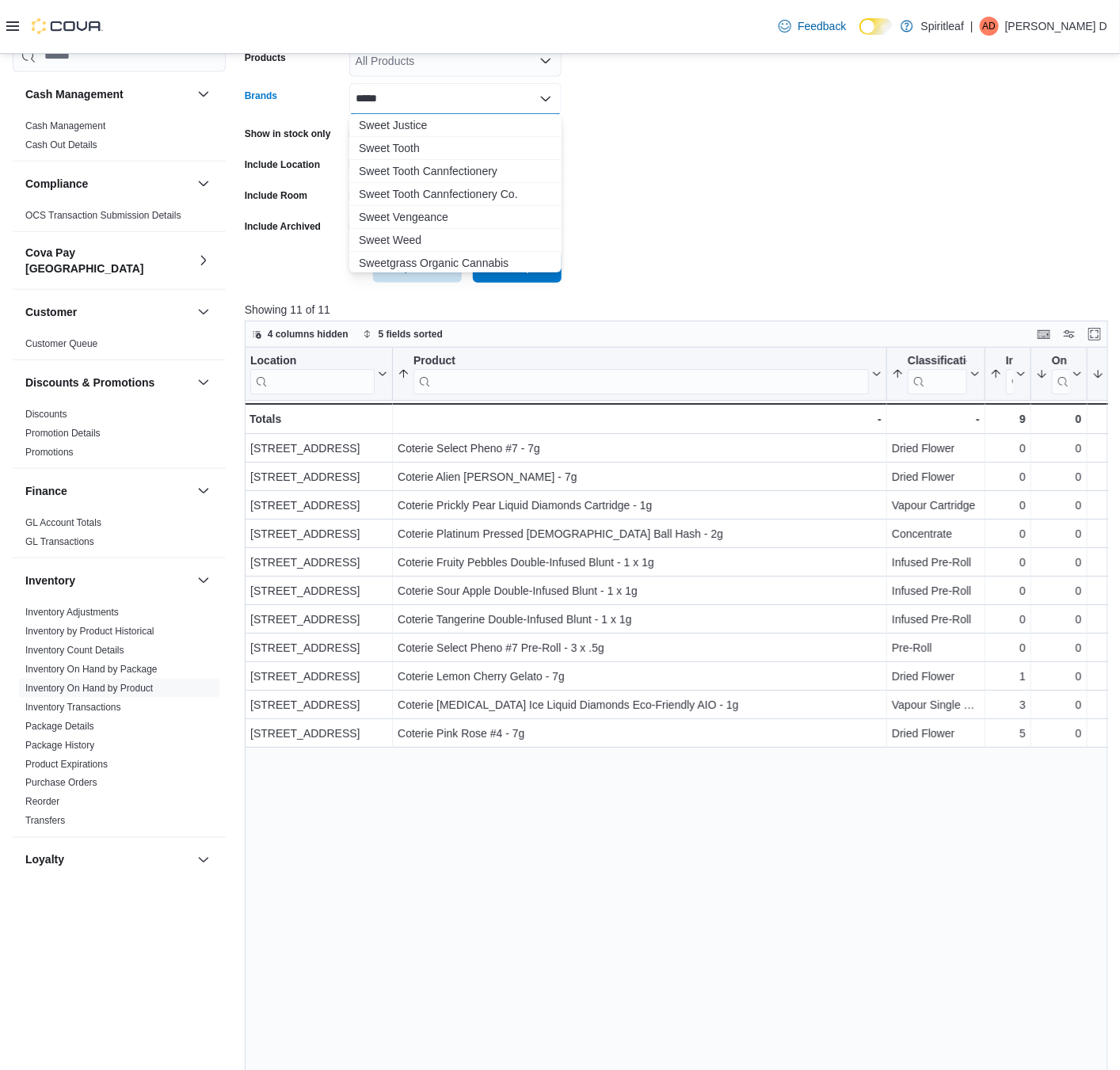
type input "*****"
